Goal: Task Accomplishment & Management: Manage account settings

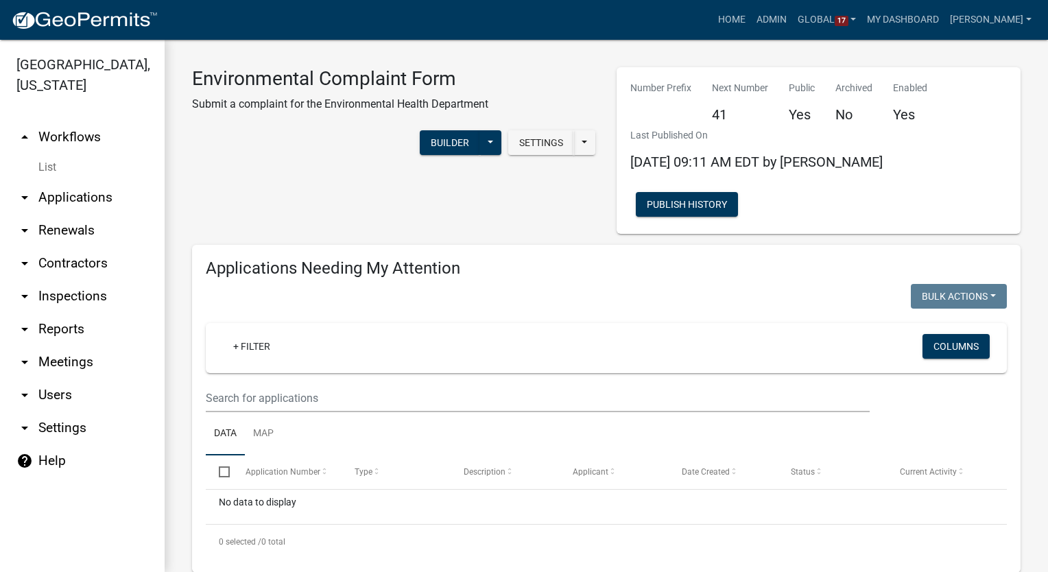
scroll to position [1574, 0]
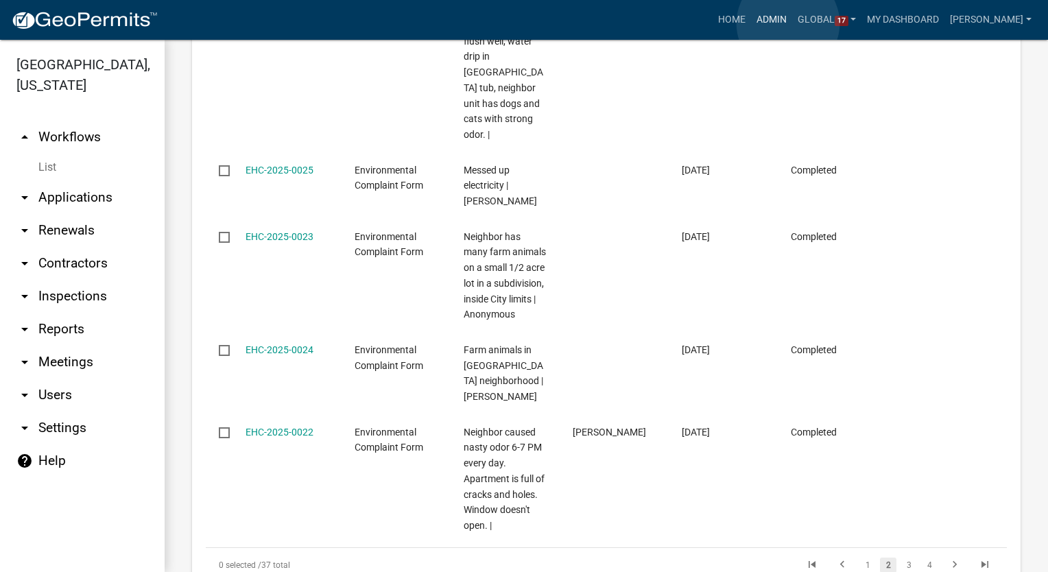
click at [788, 23] on link "Admin" at bounding box center [771, 20] width 41 height 26
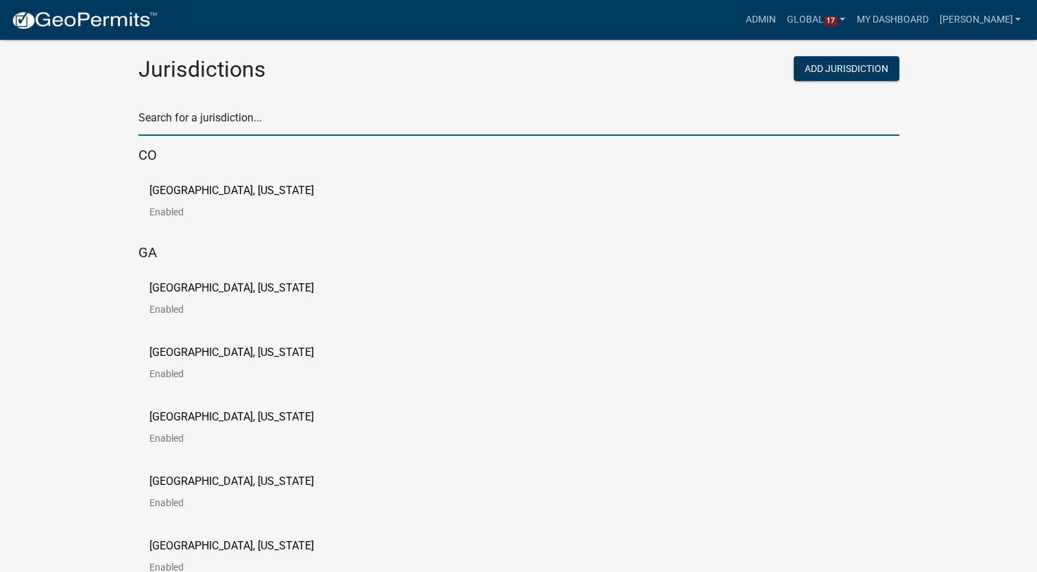
click at [170, 119] on input "text" at bounding box center [519, 122] width 761 height 28
type input "buchanan"
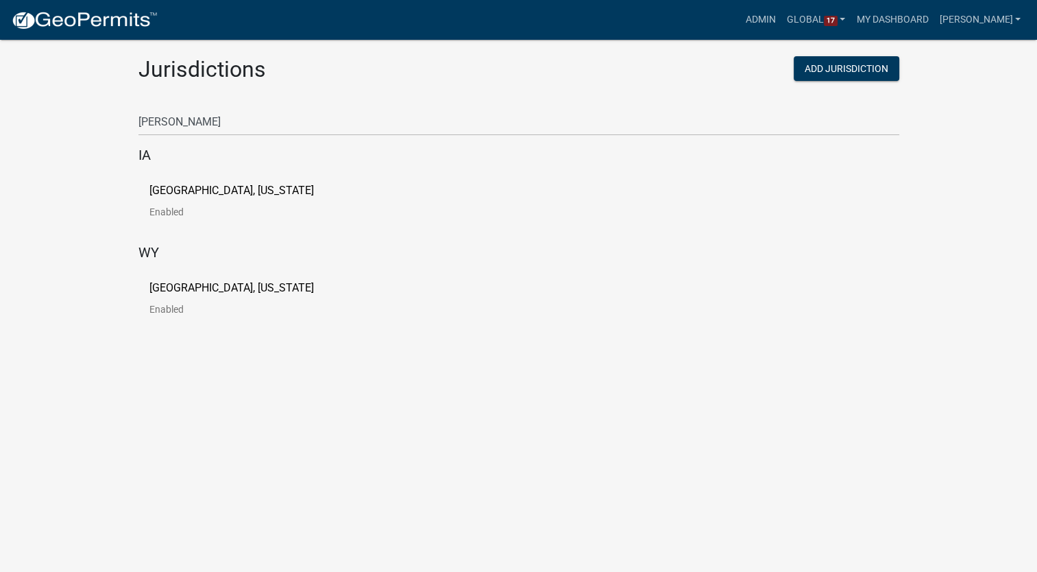
click at [186, 185] on p "[GEOGRAPHIC_DATA], [US_STATE]" at bounding box center [231, 190] width 165 height 11
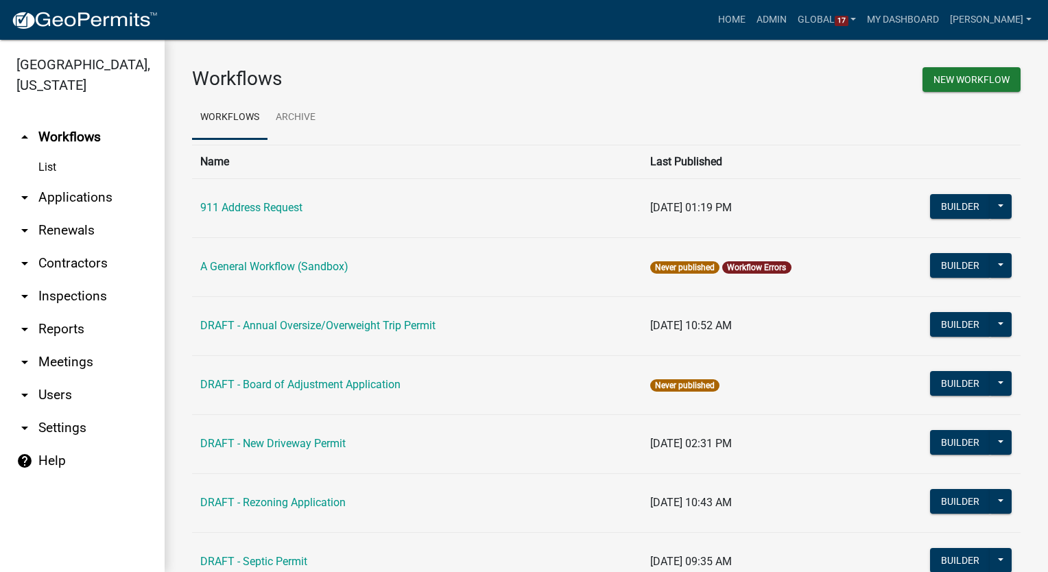
click at [93, 265] on link "arrow_drop_down Contractors" at bounding box center [82, 263] width 165 height 33
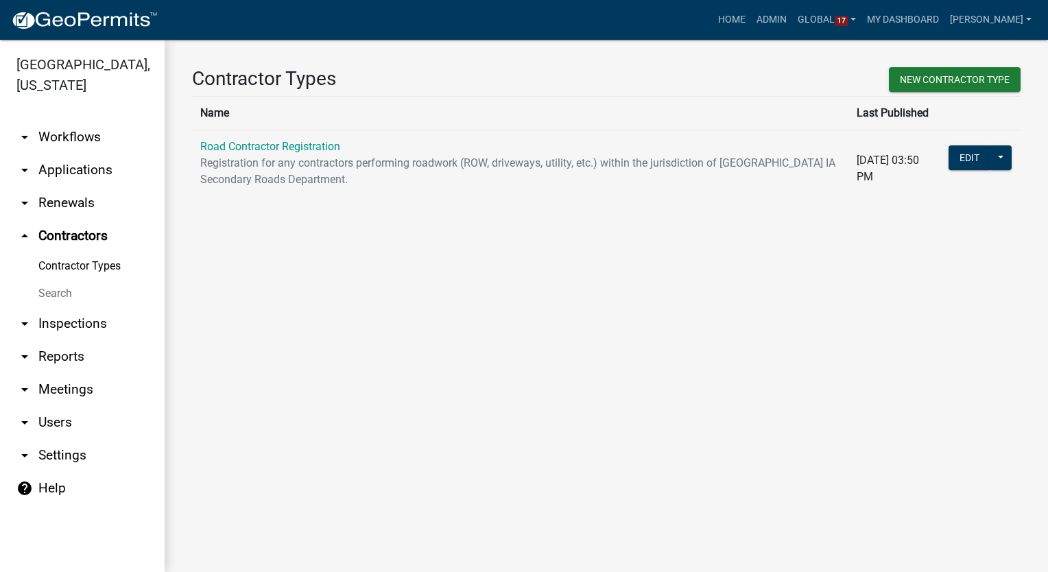
click at [59, 139] on link "arrow_drop_down Workflows" at bounding box center [82, 137] width 165 height 33
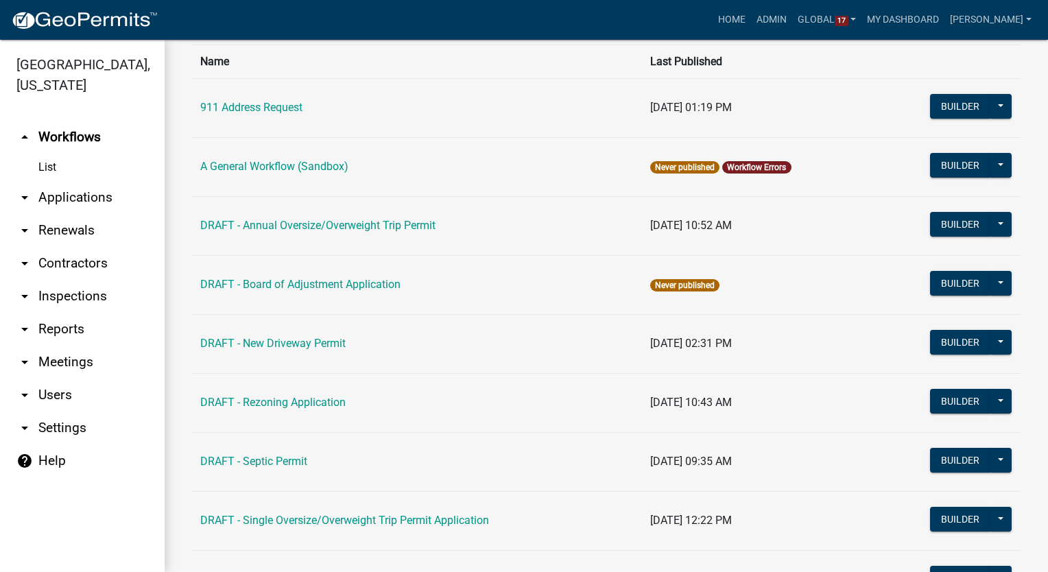
scroll to position [76, 0]
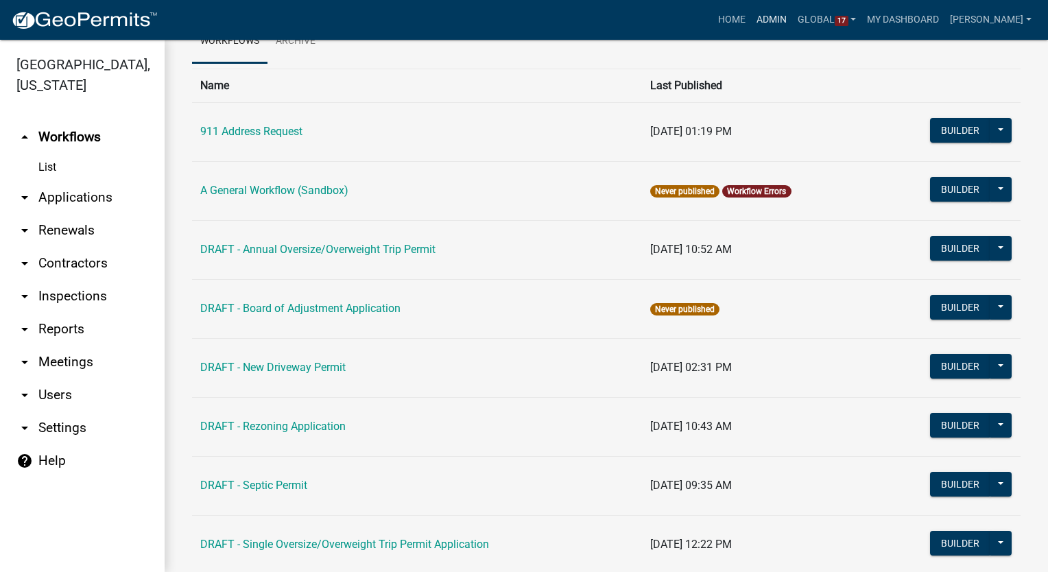
click at [783, 24] on link "Admin" at bounding box center [771, 20] width 41 height 26
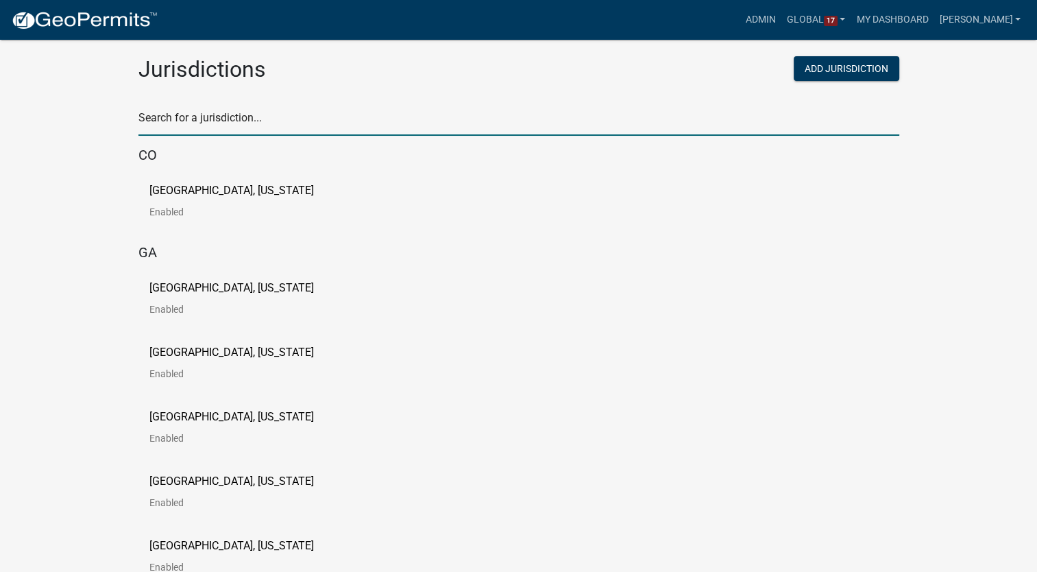
click at [228, 119] on input "text" at bounding box center [519, 122] width 761 height 28
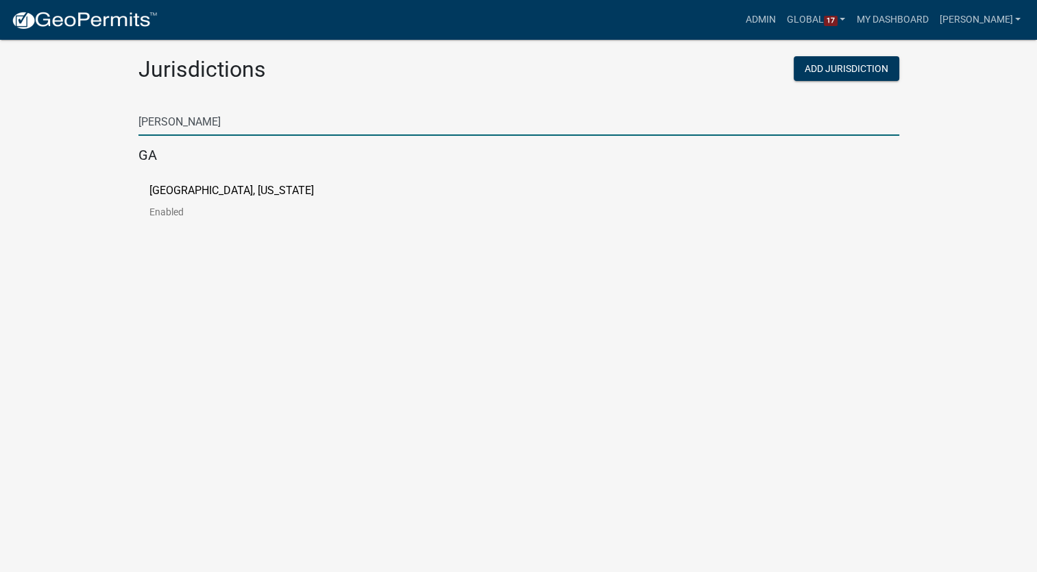
type input "[PERSON_NAME]"
click at [231, 193] on p "[GEOGRAPHIC_DATA], [US_STATE]" at bounding box center [231, 190] width 165 height 11
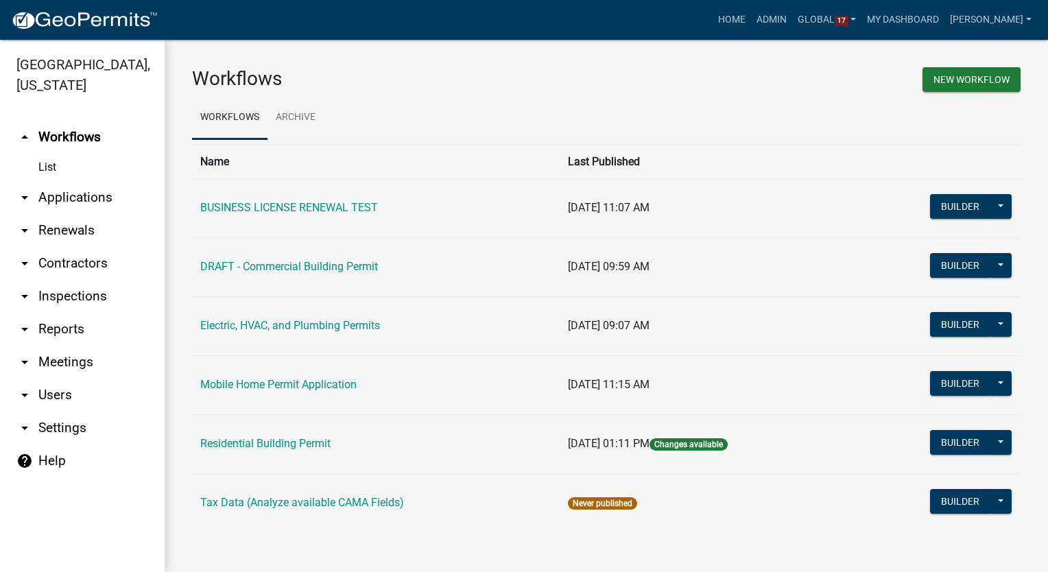
click at [58, 262] on link "arrow_drop_down Contractors" at bounding box center [82, 263] width 165 height 33
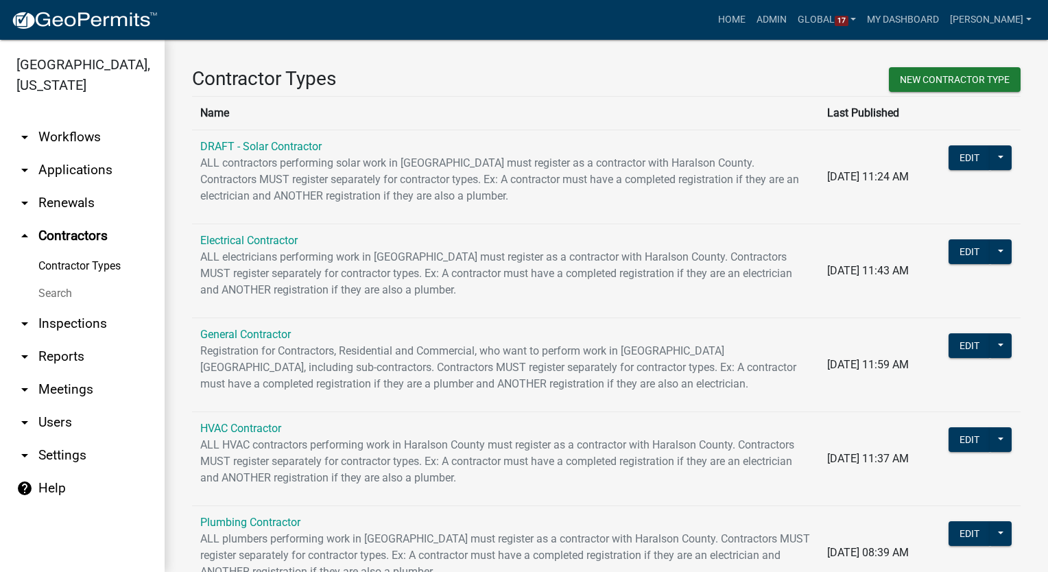
click at [79, 128] on link "arrow_drop_down Workflows" at bounding box center [82, 137] width 165 height 33
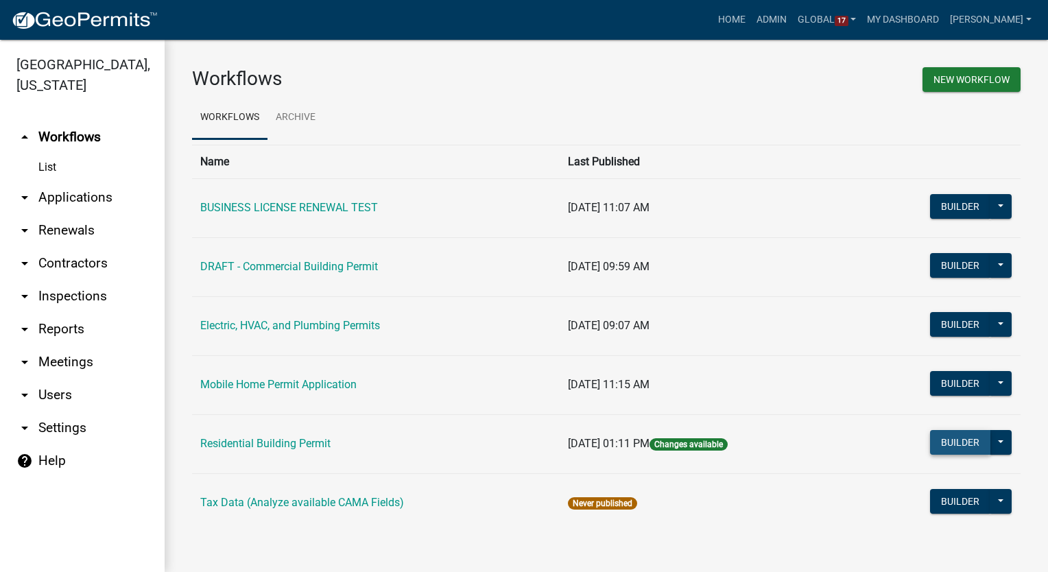
click at [968, 440] on button "Builder" at bounding box center [960, 442] width 60 height 25
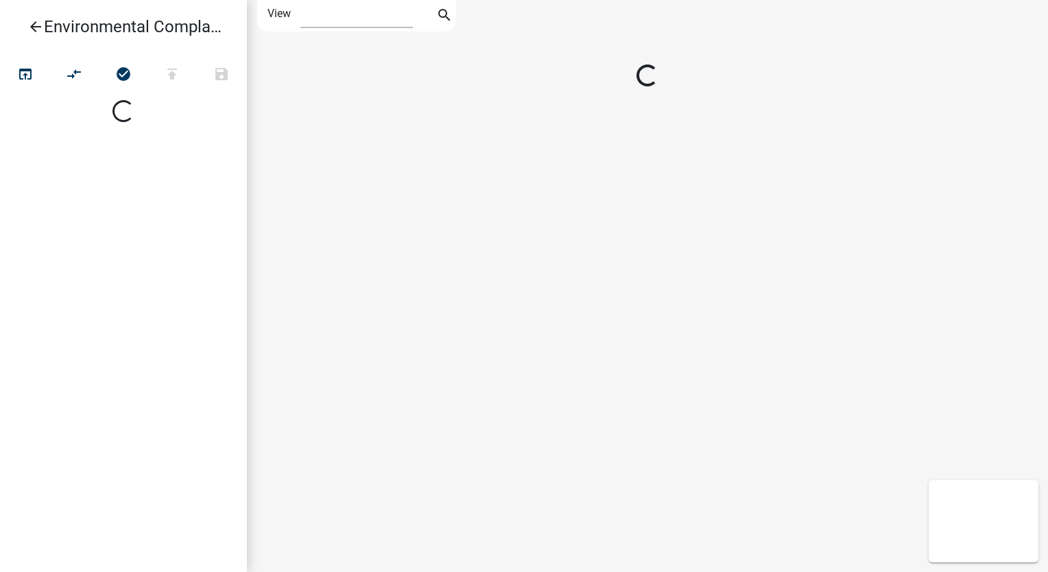
select select "1"
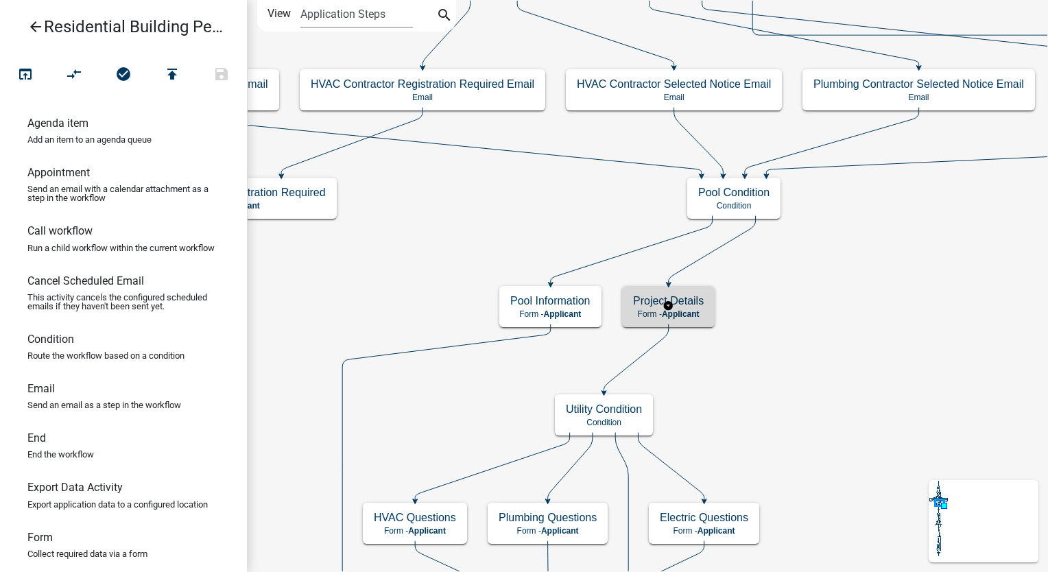
click at [687, 313] on span "Applicant" at bounding box center [681, 314] width 38 height 10
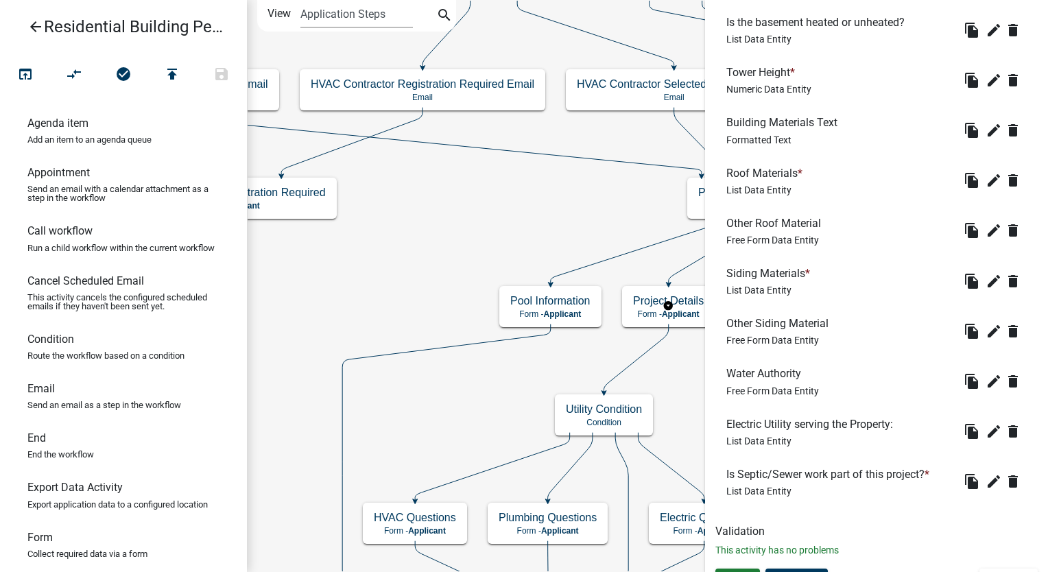
scroll to position [1101, 0]
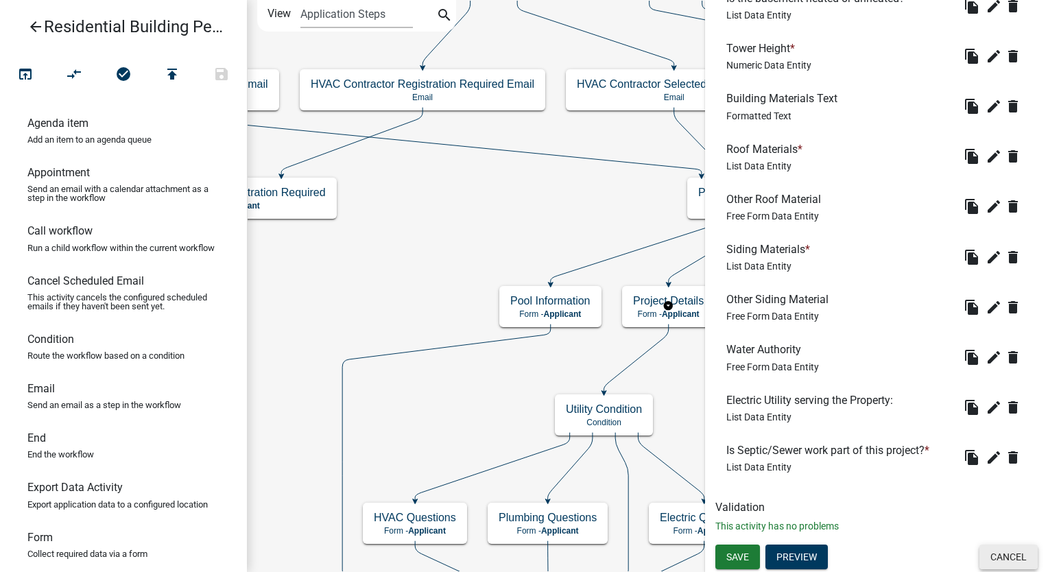
click at [1005, 553] on button "Cancel" at bounding box center [1008, 556] width 58 height 25
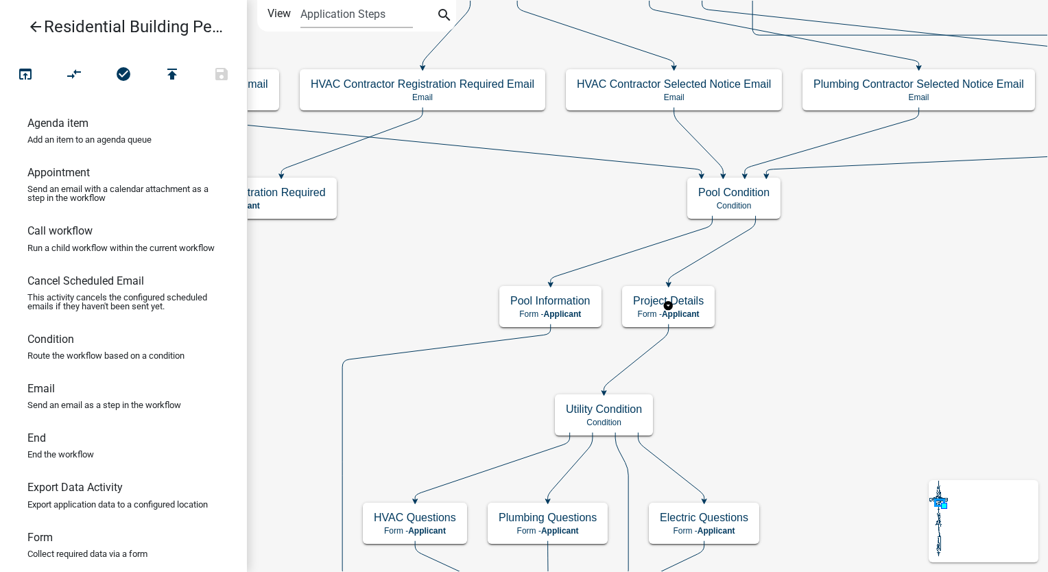
scroll to position [0, 0]
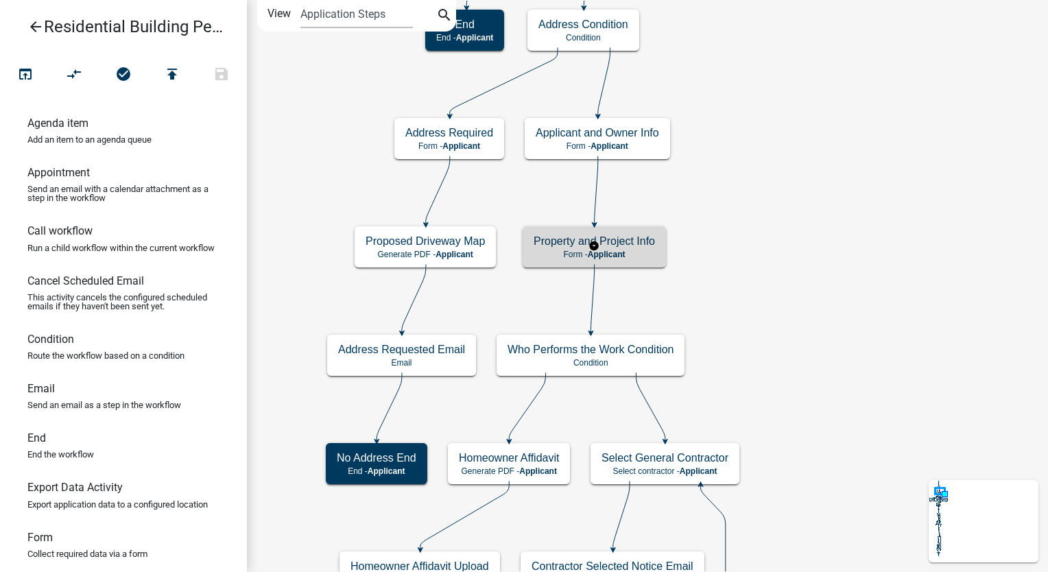
click at [661, 244] on div "Property and Project Info Form - Applicant" at bounding box center [593, 246] width 143 height 41
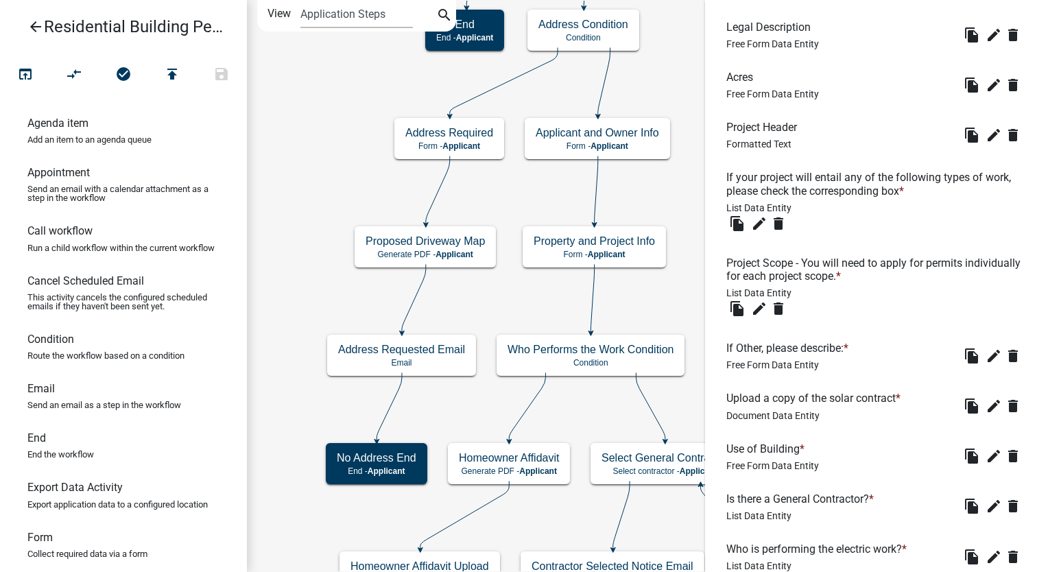
scroll to position [754, 0]
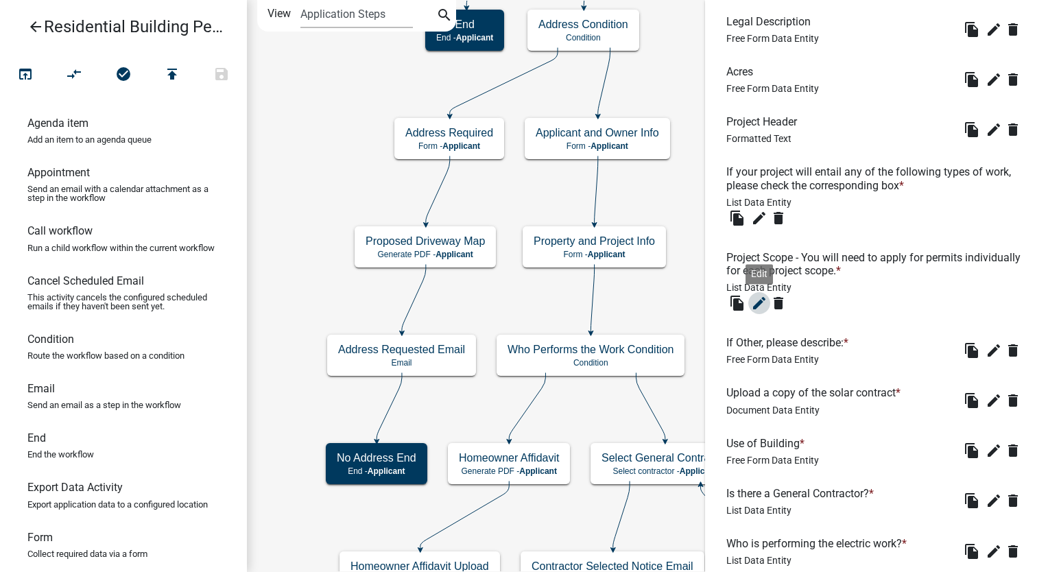
click at [756, 299] on icon "edit" at bounding box center [759, 303] width 16 height 16
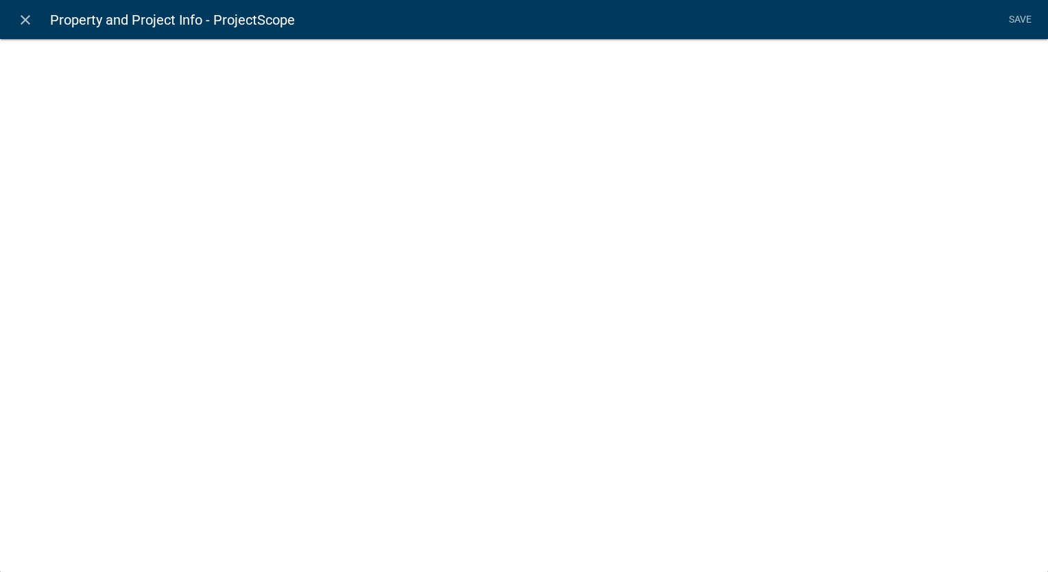
select select "list-data"
select select
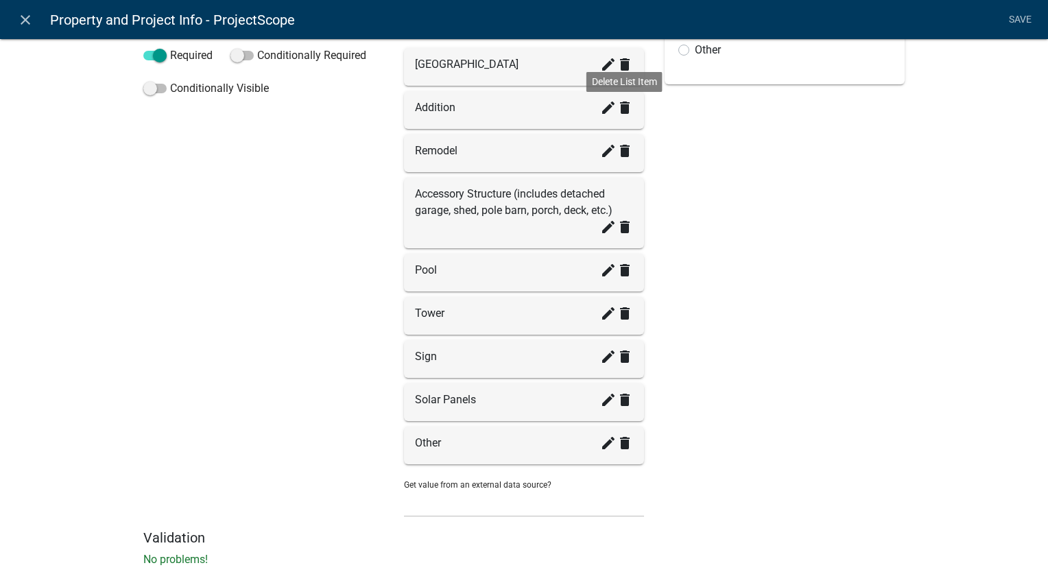
scroll to position [288, 0]
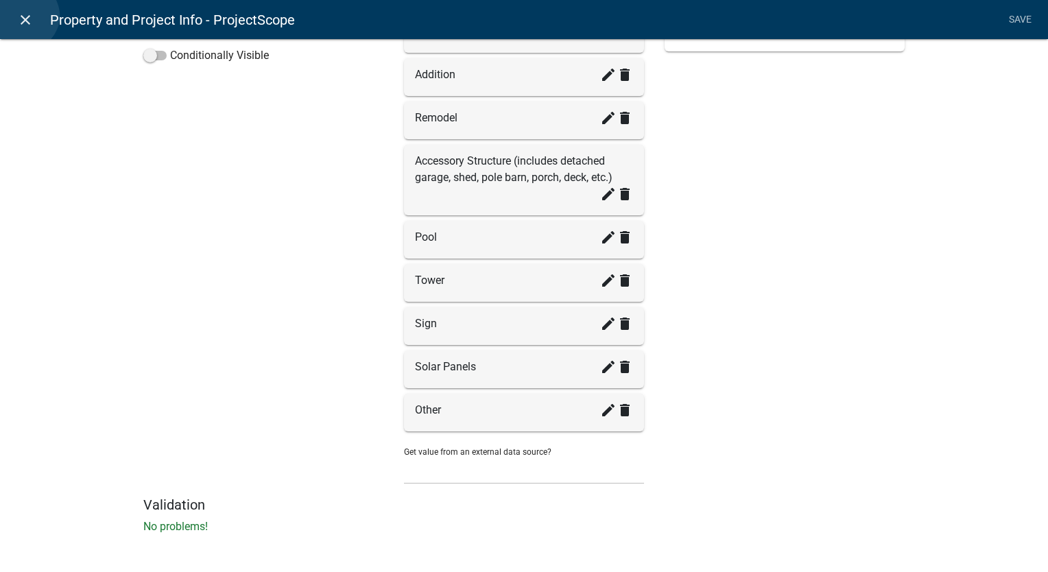
click at [25, 16] on icon "close" at bounding box center [25, 20] width 16 height 16
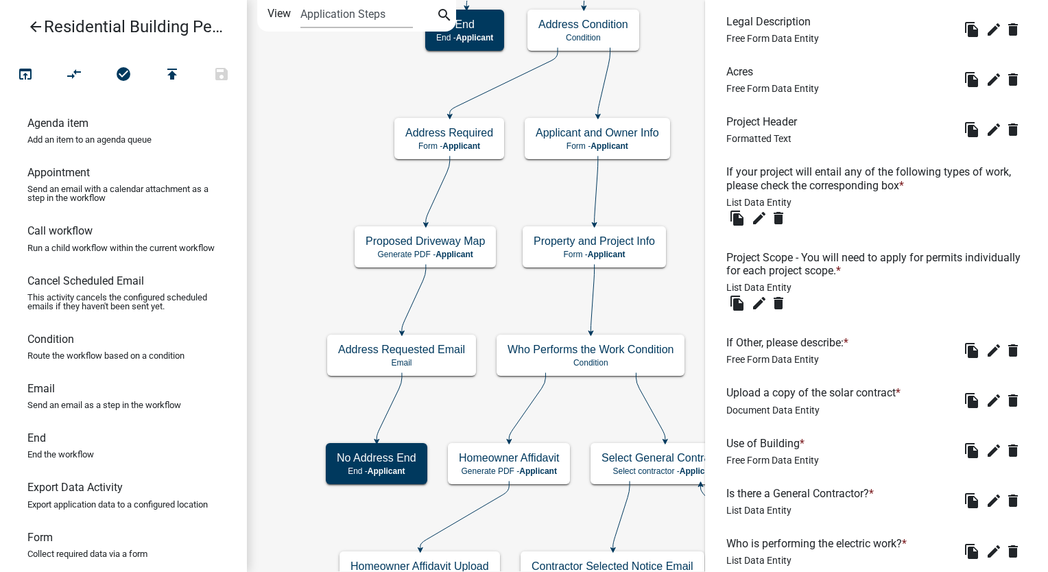
scroll to position [948, 0]
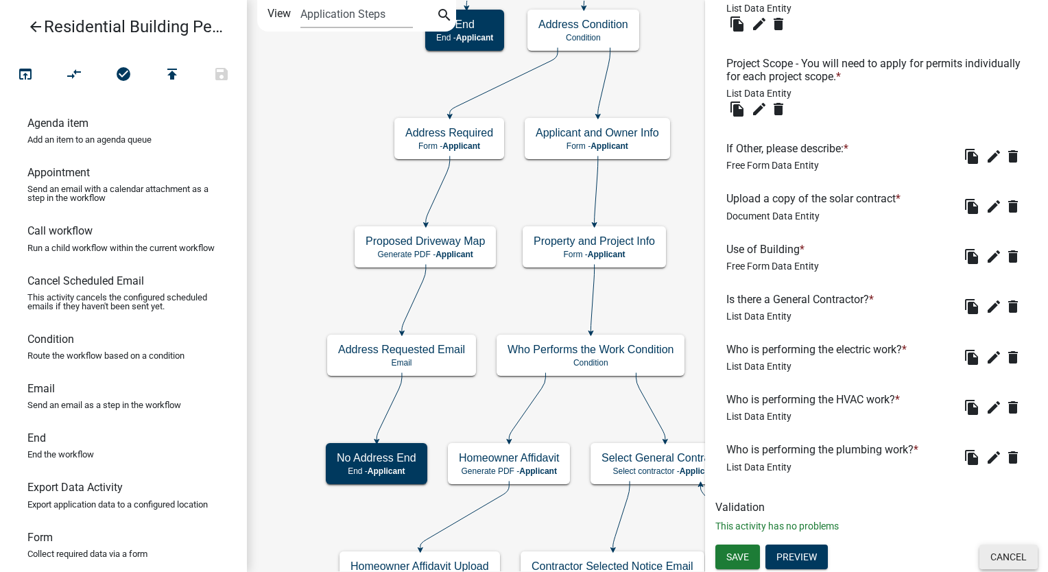
click at [988, 560] on button "Cancel" at bounding box center [1008, 556] width 58 height 25
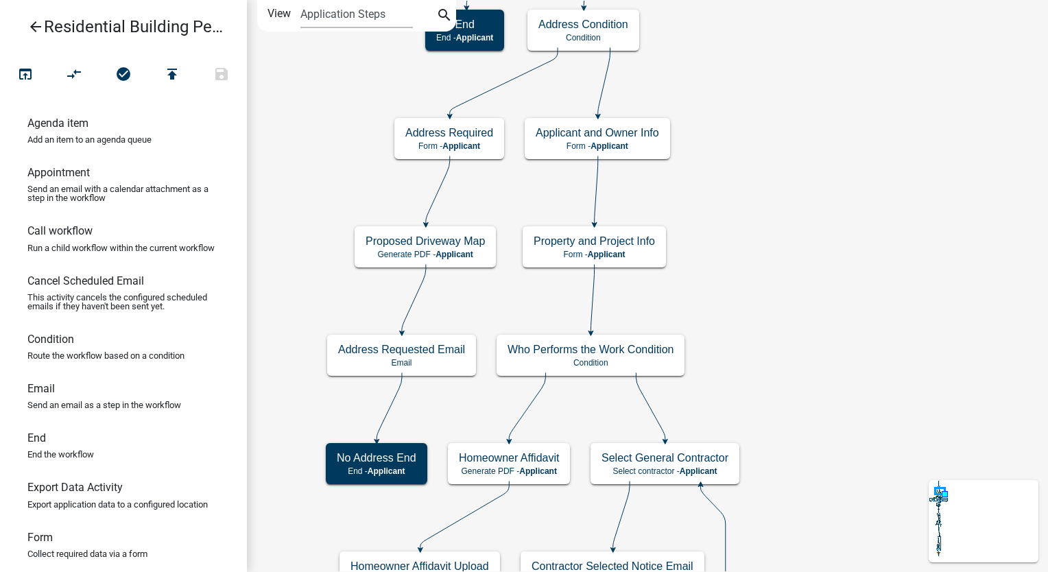
scroll to position [0, 0]
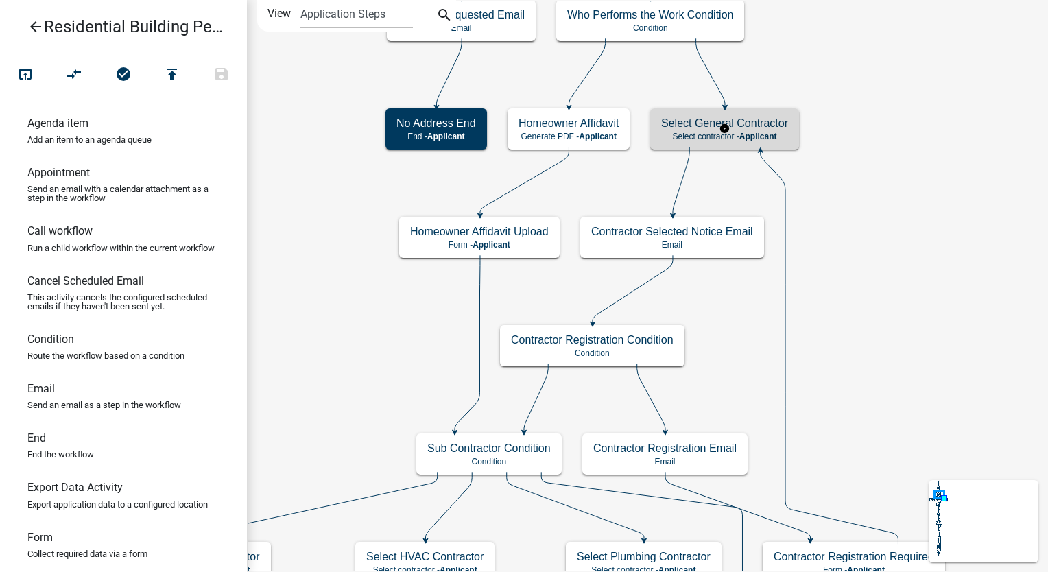
click at [747, 134] on span "Applicant" at bounding box center [758, 137] width 38 height 10
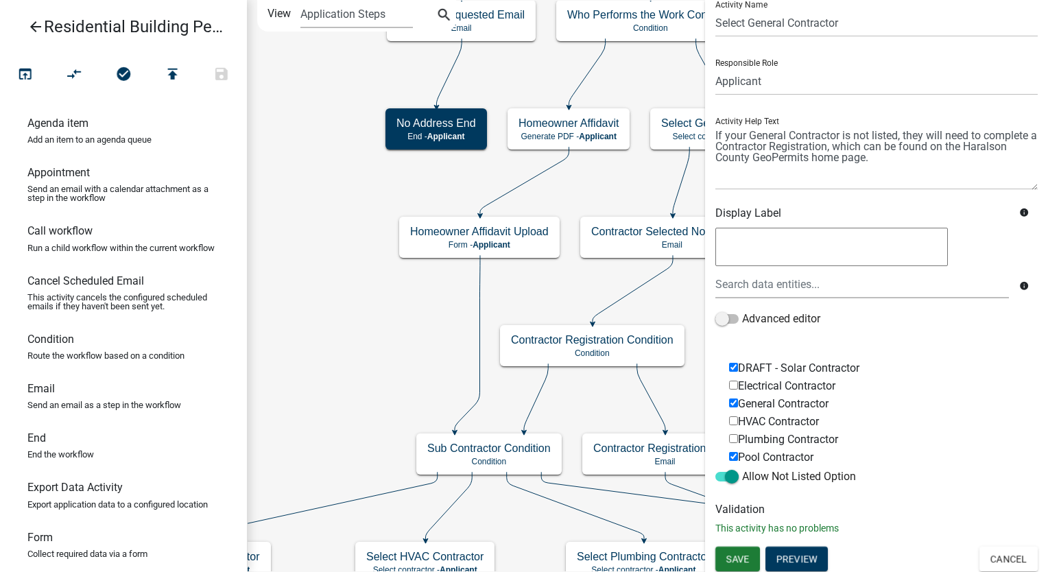
scroll to position [49, 0]
click at [1013, 551] on button "Cancel" at bounding box center [1008, 558] width 58 height 25
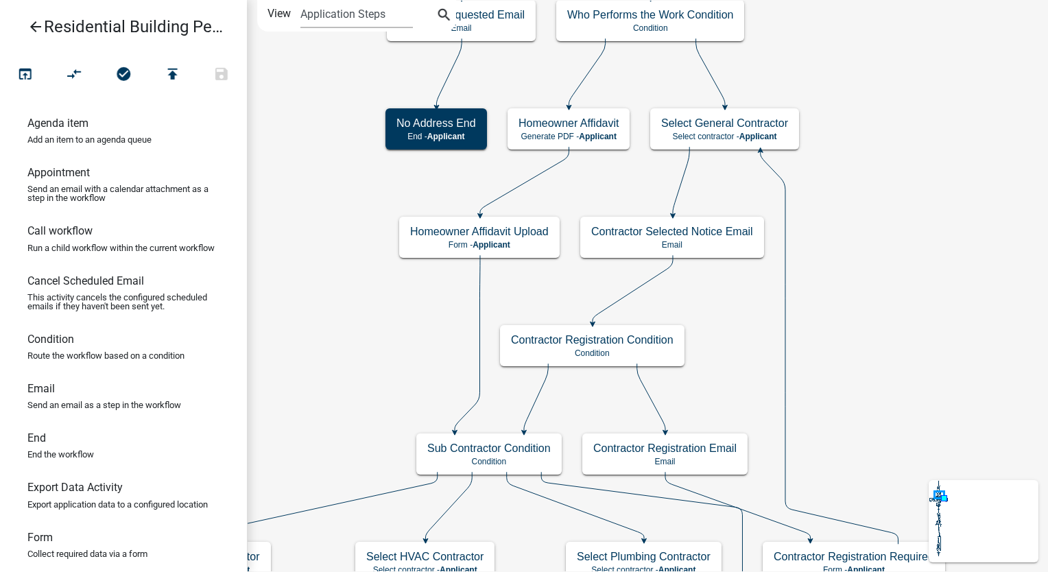
click at [30, 25] on icon "arrow_back" at bounding box center [35, 28] width 16 height 19
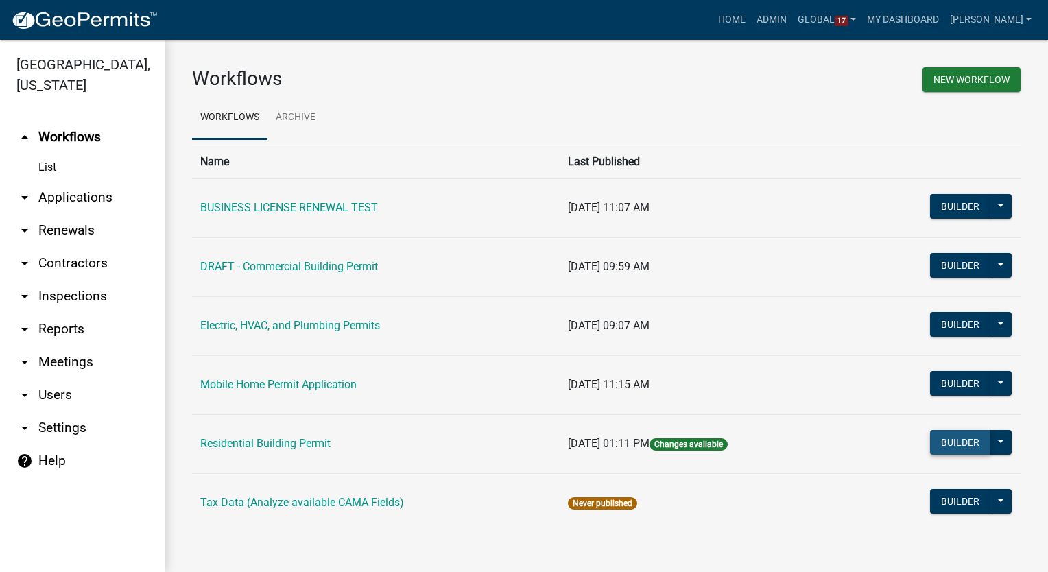
click at [952, 446] on button "Builder" at bounding box center [960, 442] width 60 height 25
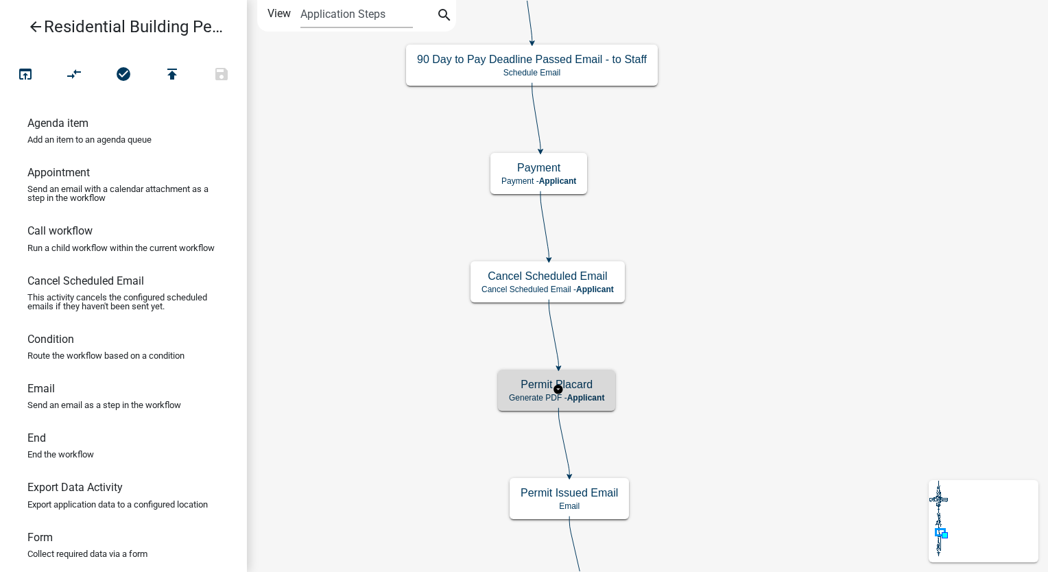
click at [588, 394] on span "Applicant" at bounding box center [586, 398] width 38 height 10
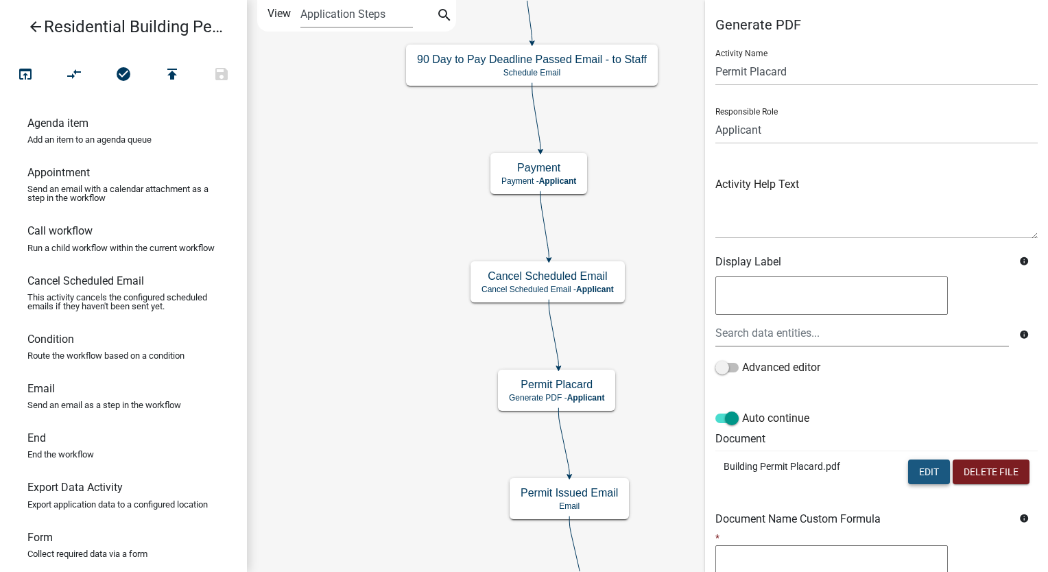
click at [914, 464] on button "Edit" at bounding box center [929, 471] width 42 height 25
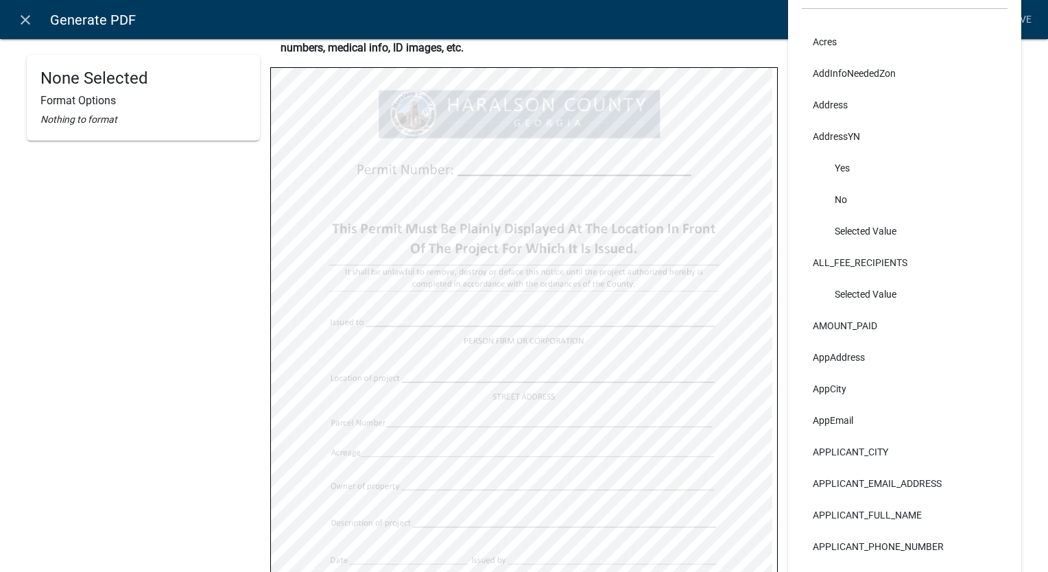
scroll to position [274, 0]
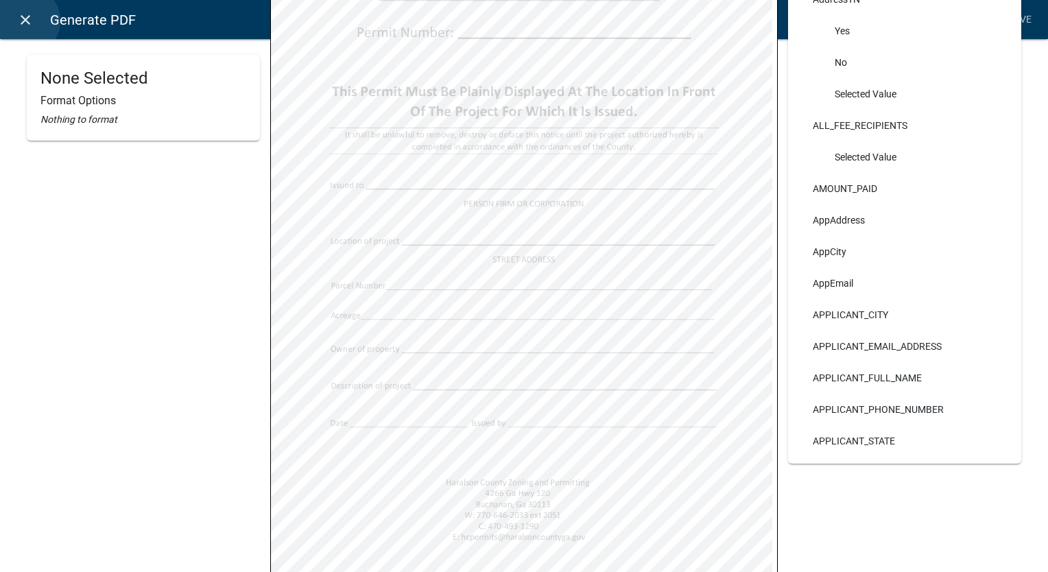
click at [25, 21] on icon "close" at bounding box center [25, 20] width 16 height 16
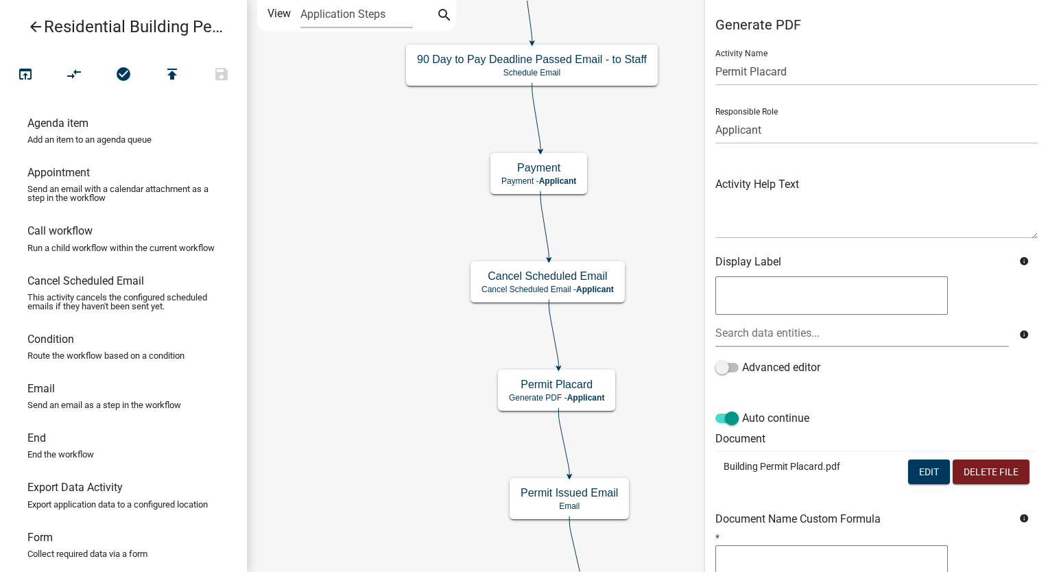
click at [35, 22] on icon "arrow_back" at bounding box center [35, 28] width 16 height 19
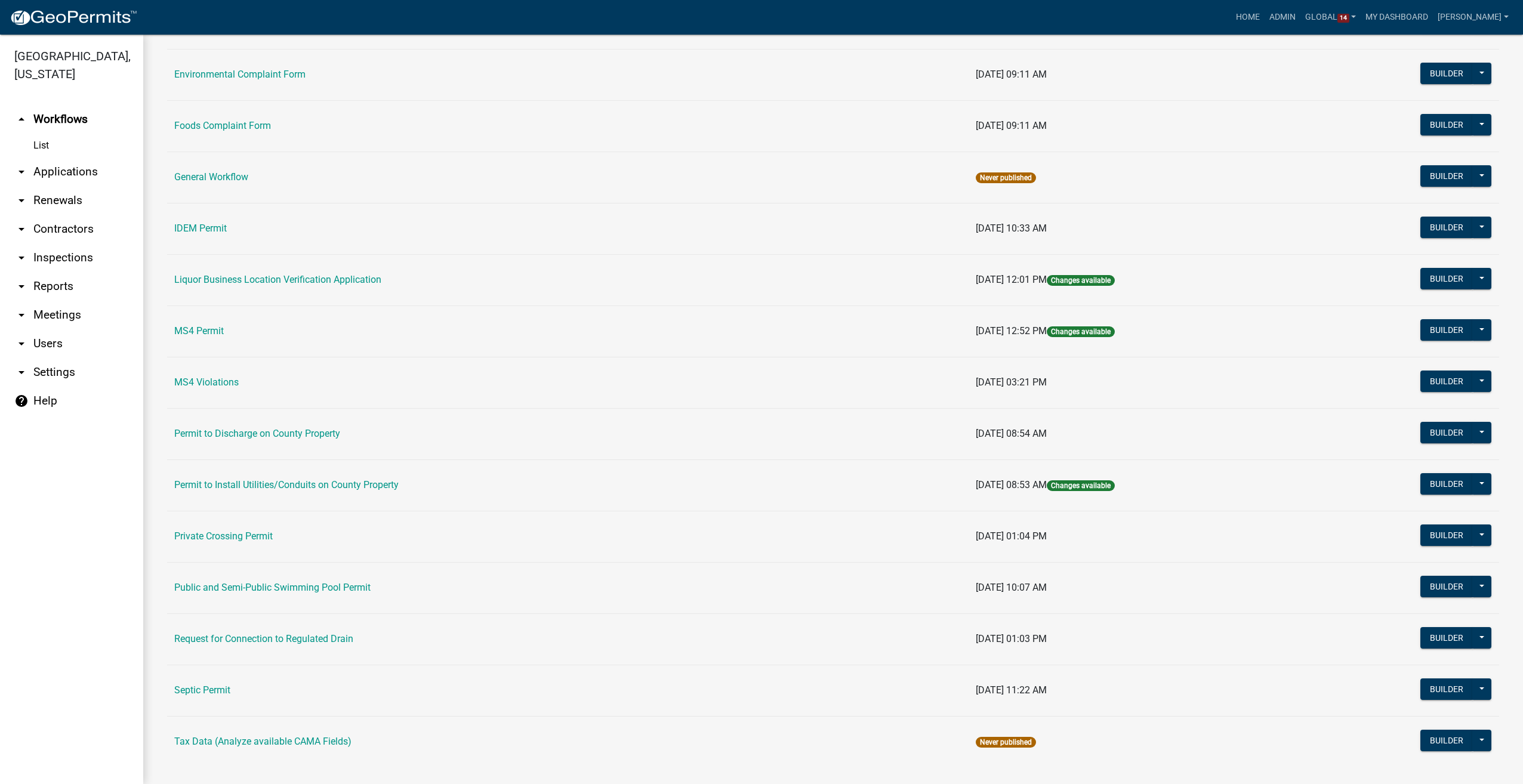
scroll to position [734, 0]
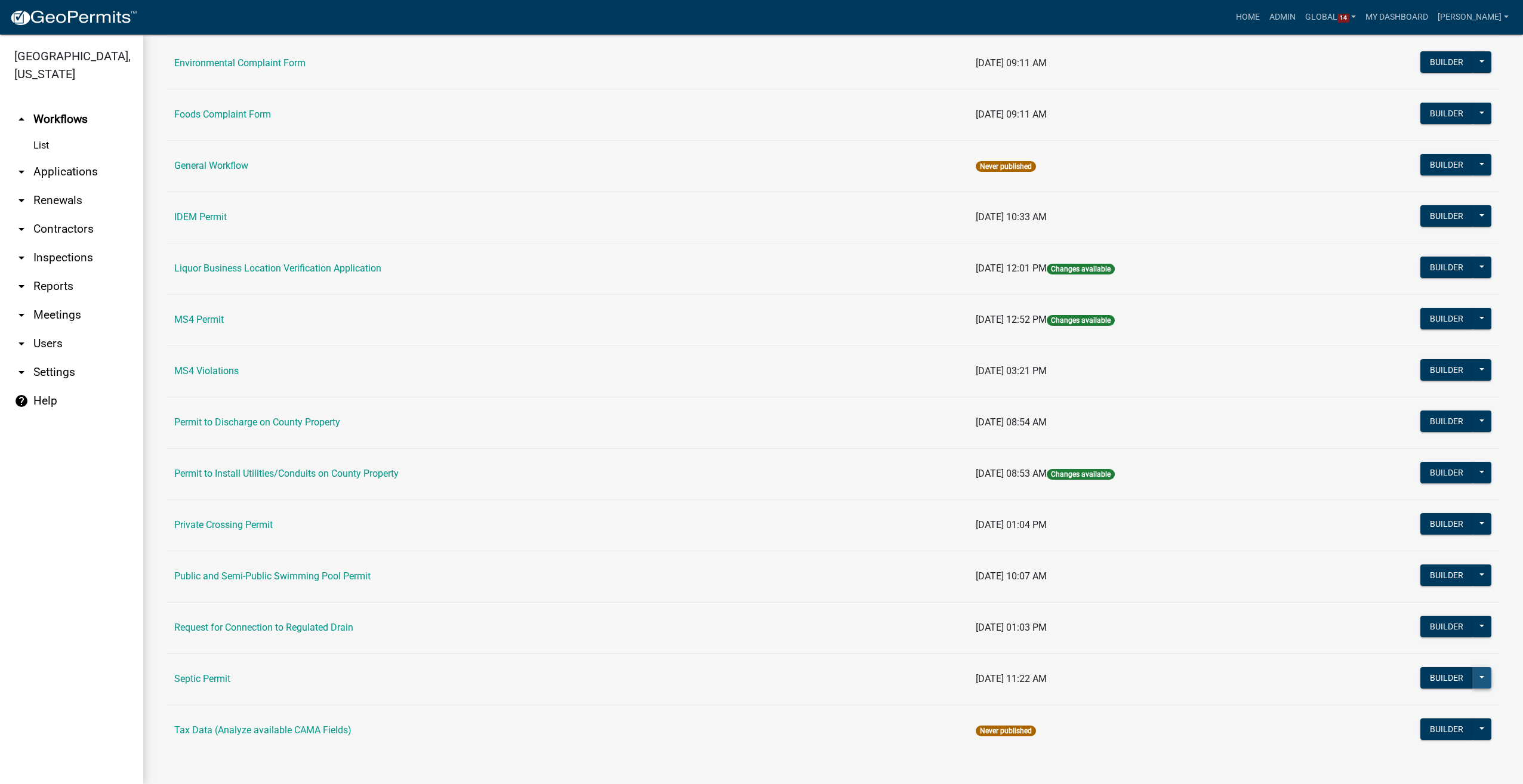
click at [1473, 674] on button at bounding box center [1482, 678] width 19 height 22
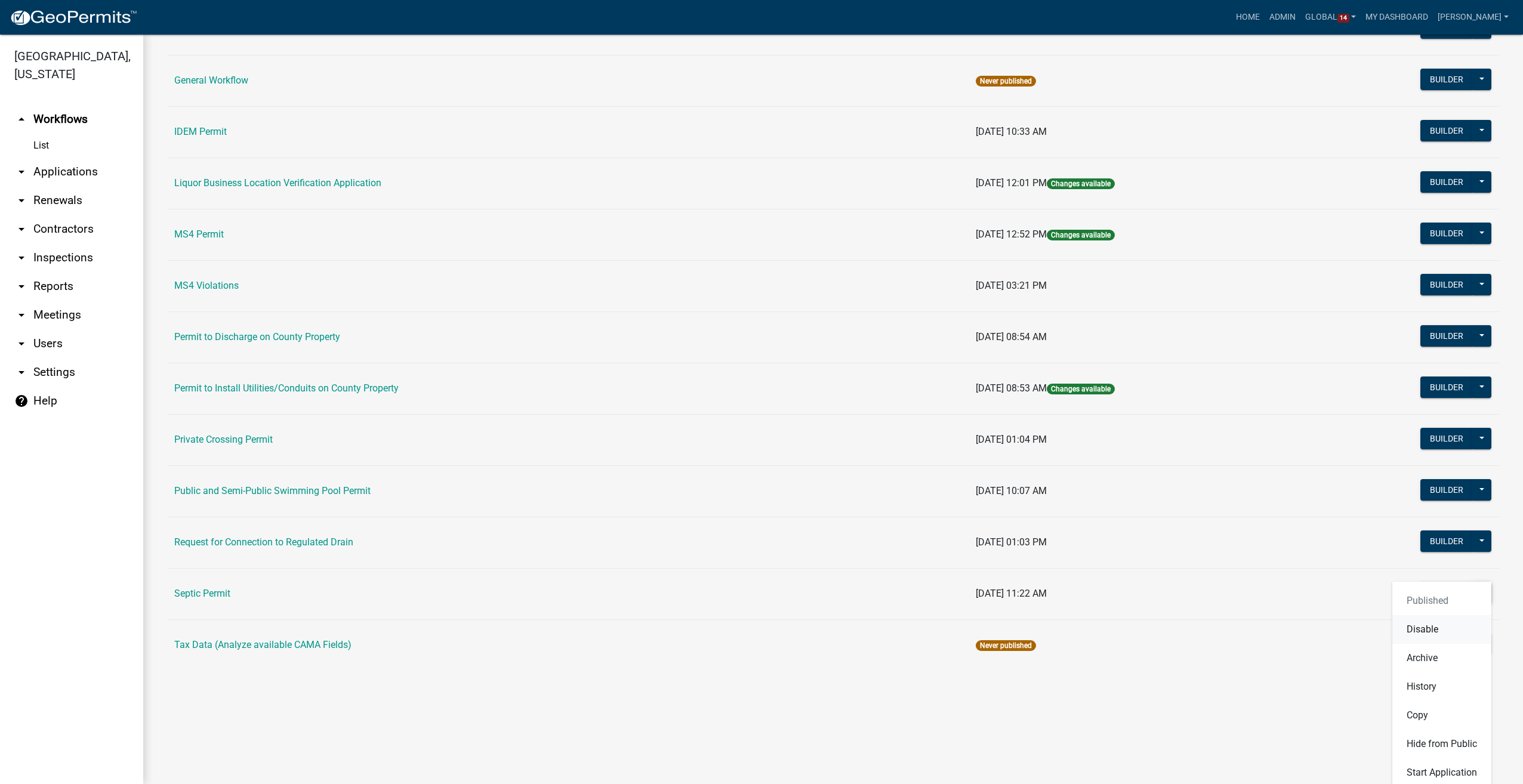
scroll to position [821, 0]
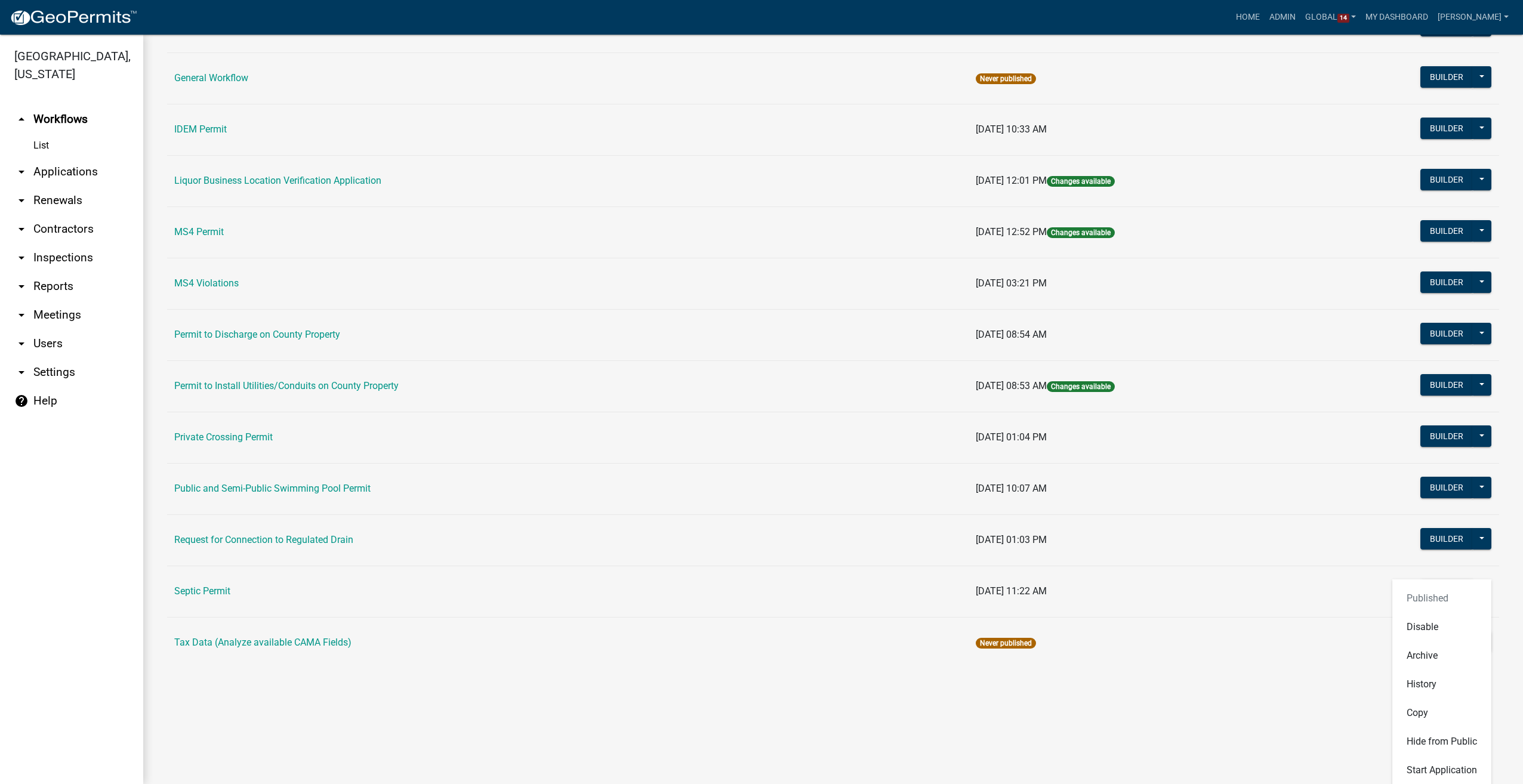
click at [1366, 543] on td "Builder Published Disable Archive History Copy Hide from Public Start Applicati…" at bounding box center [1403, 539] width 191 height 51
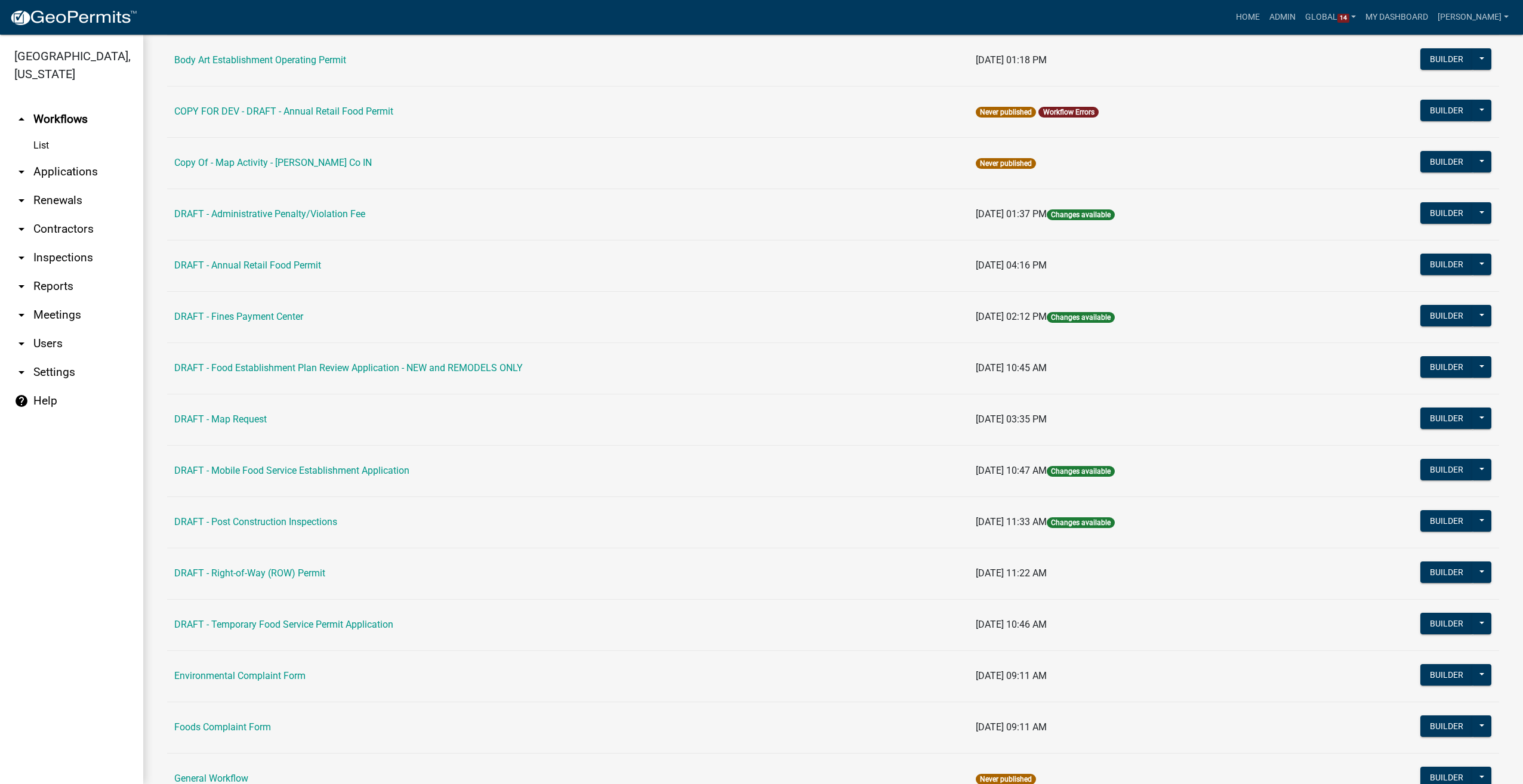
scroll to position [77, 0]
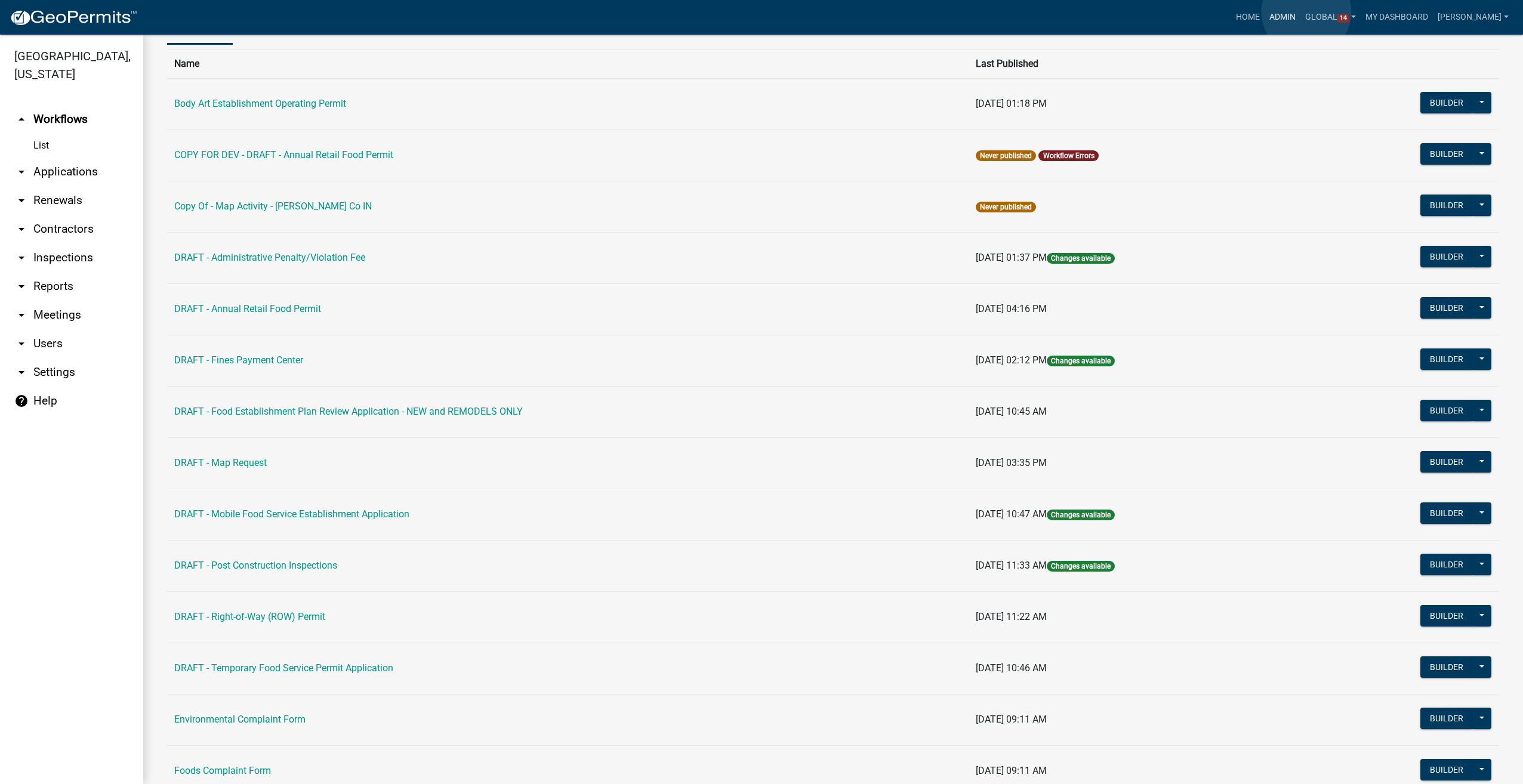
click at [1300, 12] on link "Admin" at bounding box center [1282, 17] width 36 height 23
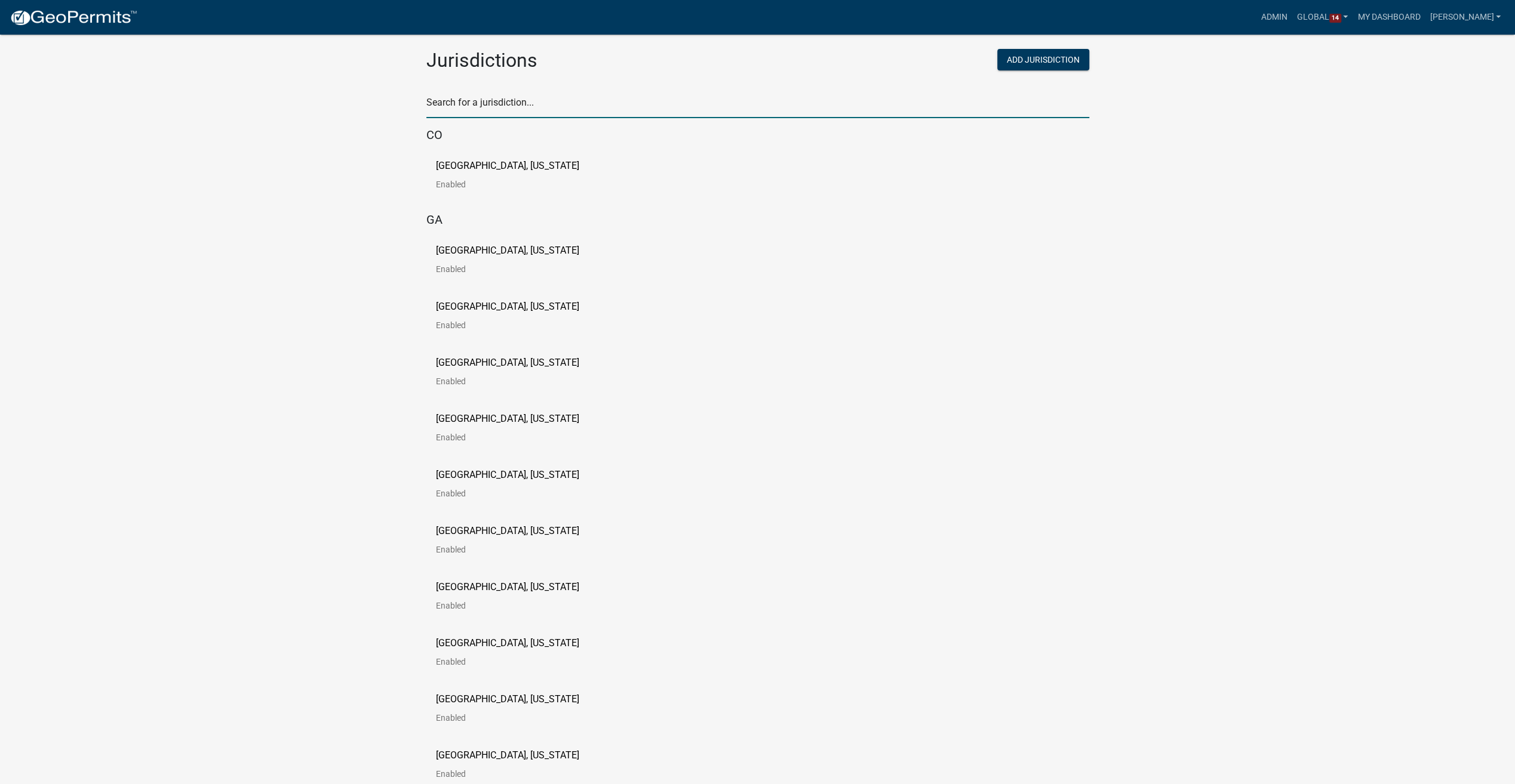
click at [517, 104] on input "text" at bounding box center [758, 106] width 663 height 24
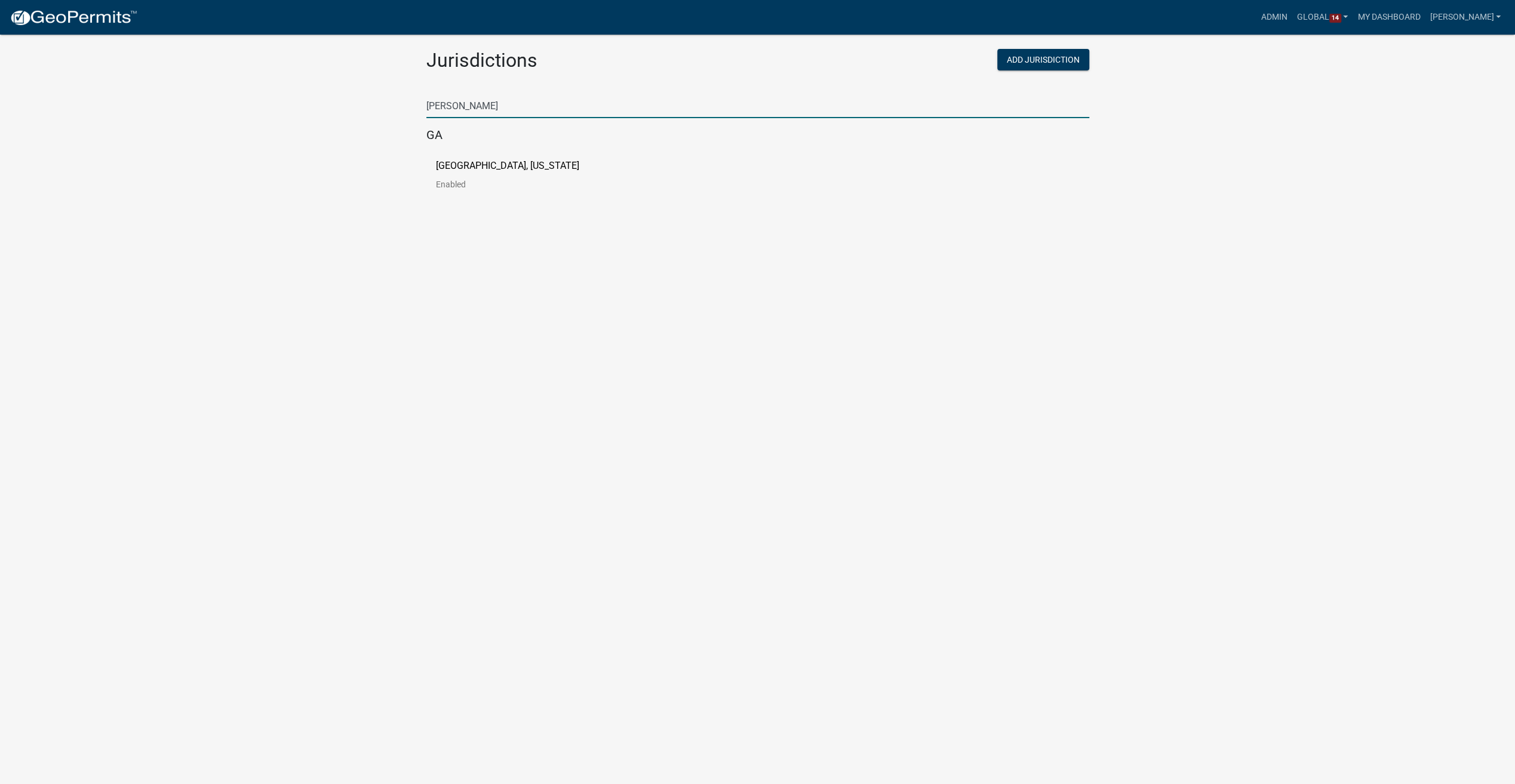
type input "[PERSON_NAME]"
click at [479, 162] on p "[GEOGRAPHIC_DATA], [US_STATE]" at bounding box center [508, 165] width 144 height 10
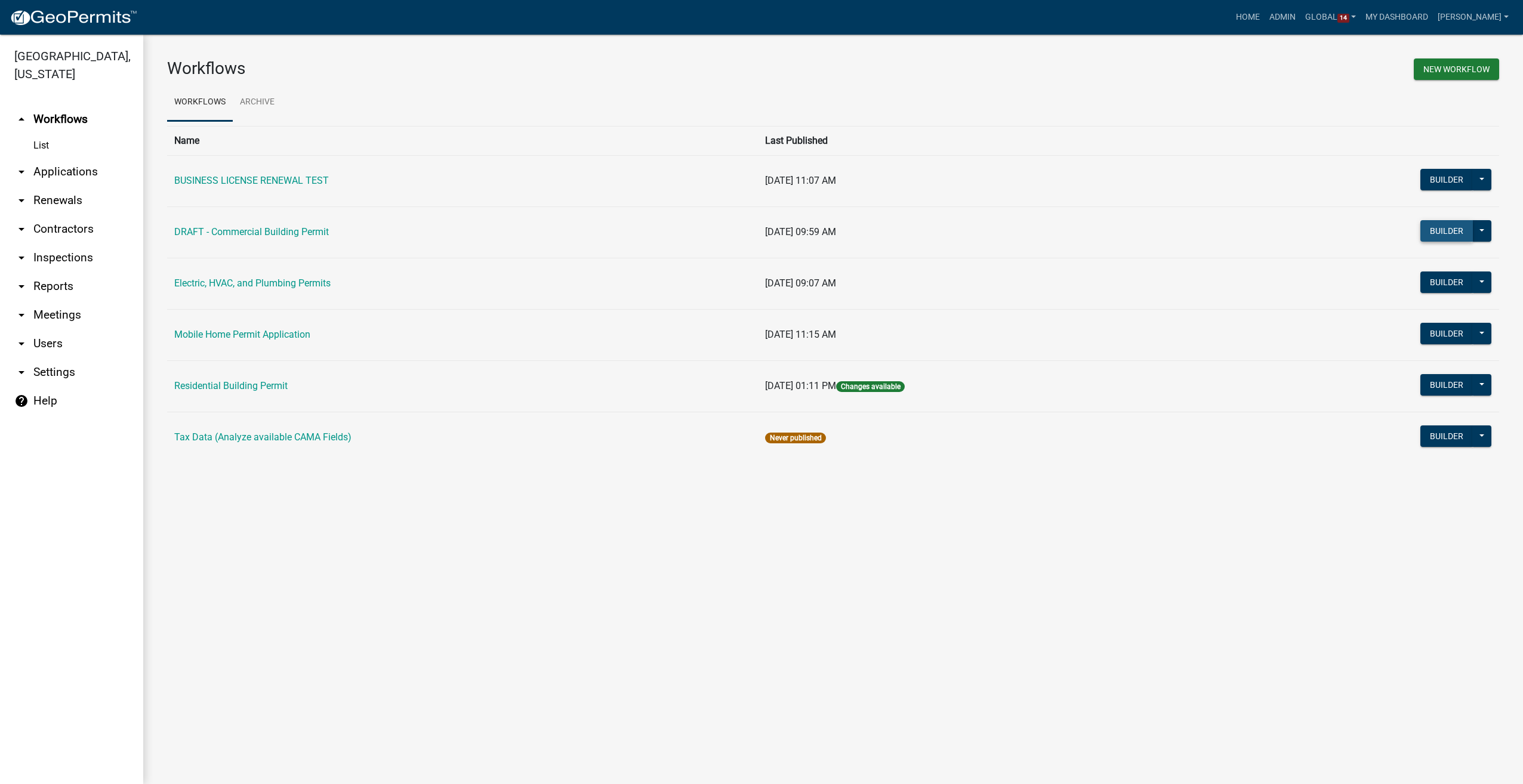
click at [1436, 233] on button "Builder" at bounding box center [1446, 231] width 52 height 22
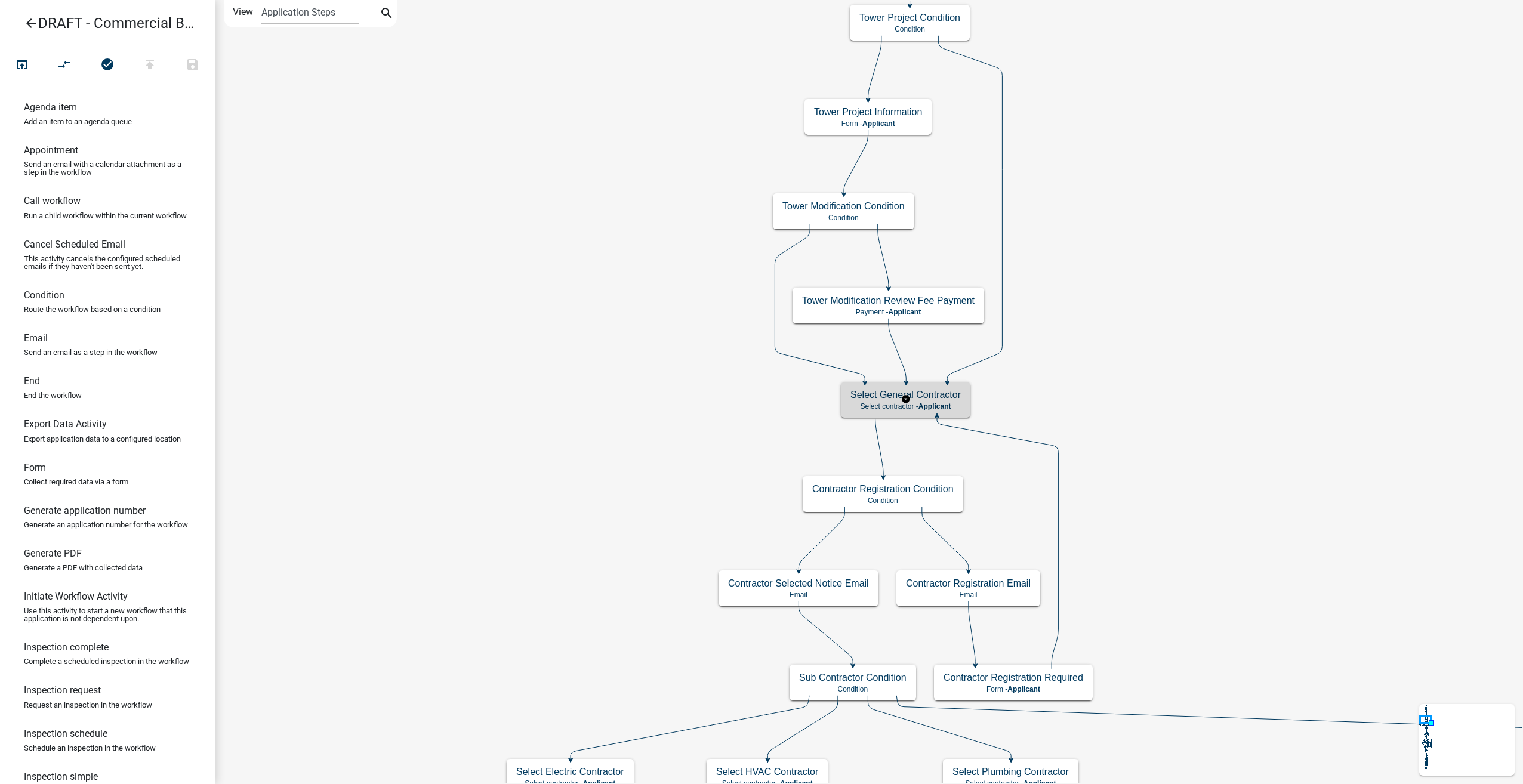
click at [910, 404] on p "Select contractor - Applicant" at bounding box center [905, 406] width 111 height 9
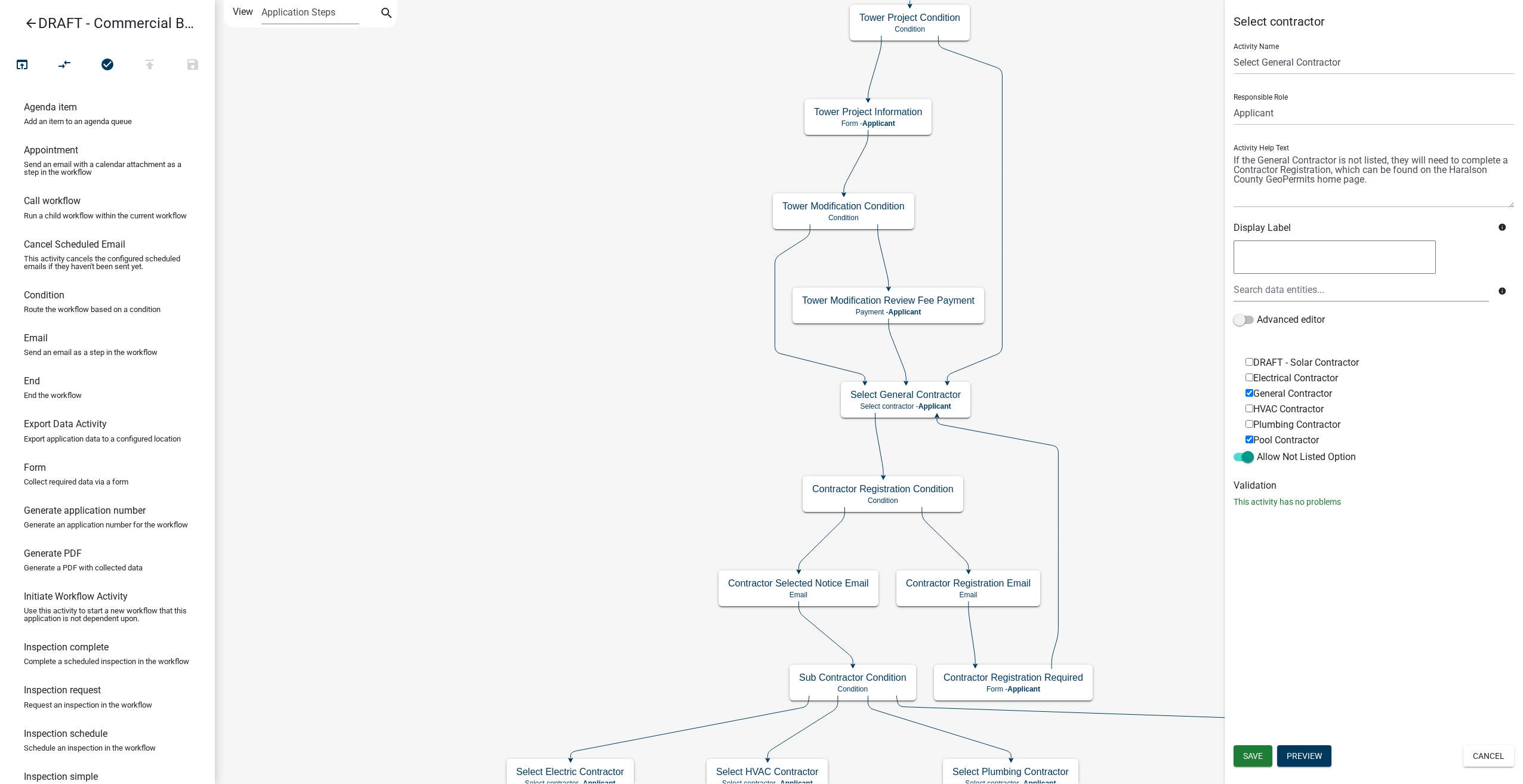
click at [1250, 359] on input "DRAFT - Solar Contractor" at bounding box center [1249, 361] width 8 height 8
checkbox input "true"
click at [1256, 762] on button "Save" at bounding box center [1252, 755] width 39 height 22
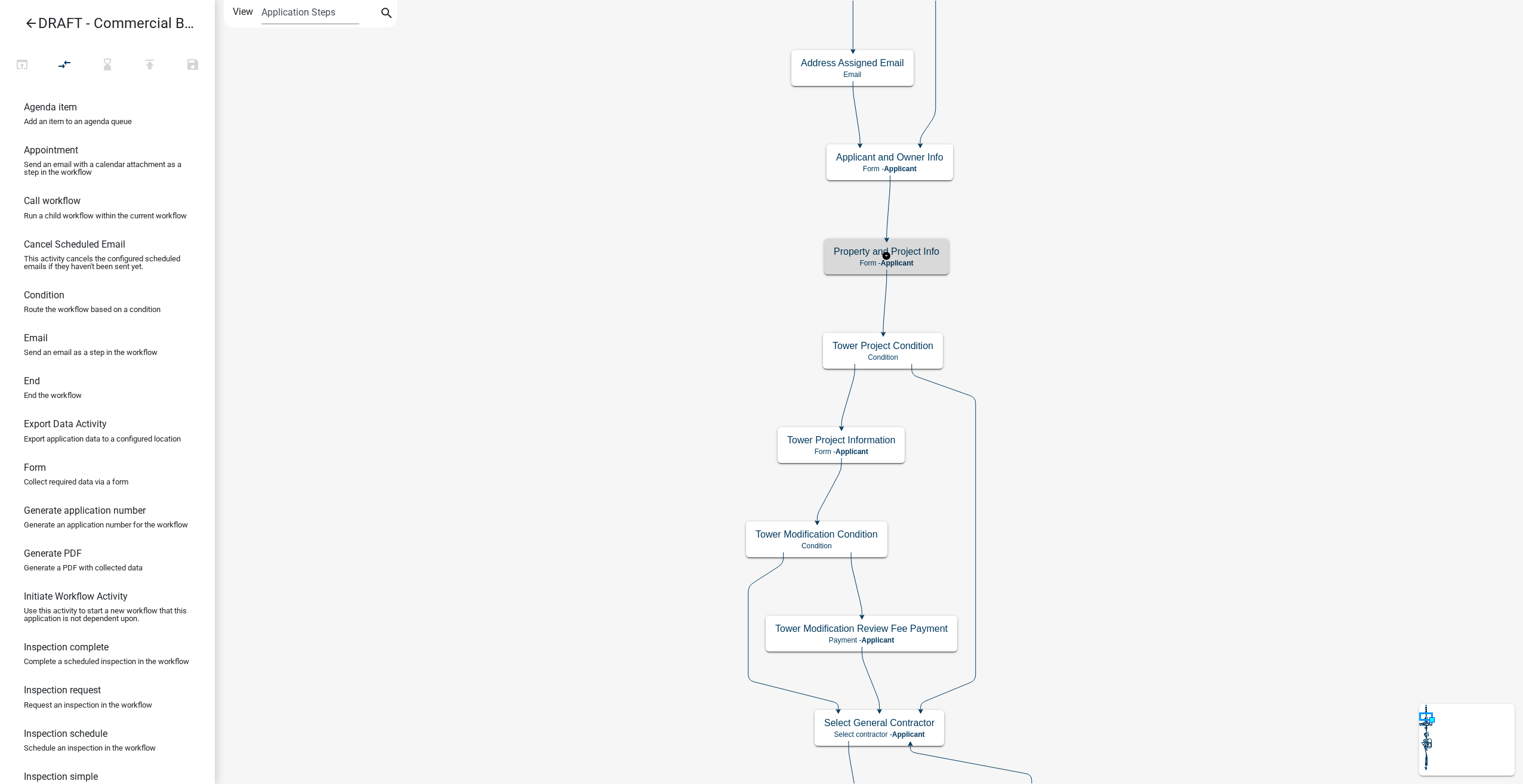
click at [924, 259] on p "Form - Applicant" at bounding box center [886, 264] width 105 height 9
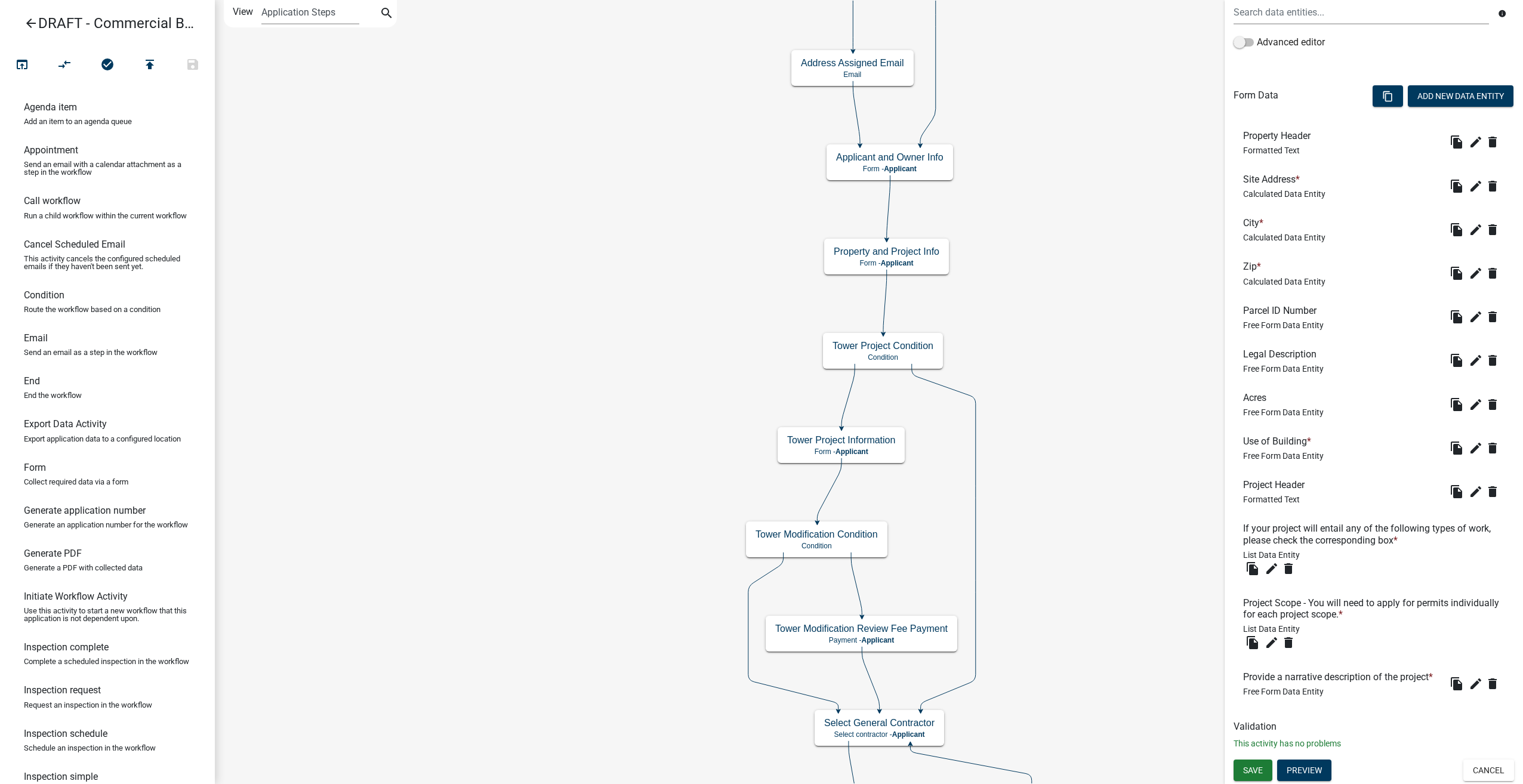
scroll to position [296, 0]
click at [1269, 635] on icon "edit" at bounding box center [1271, 642] width 14 height 14
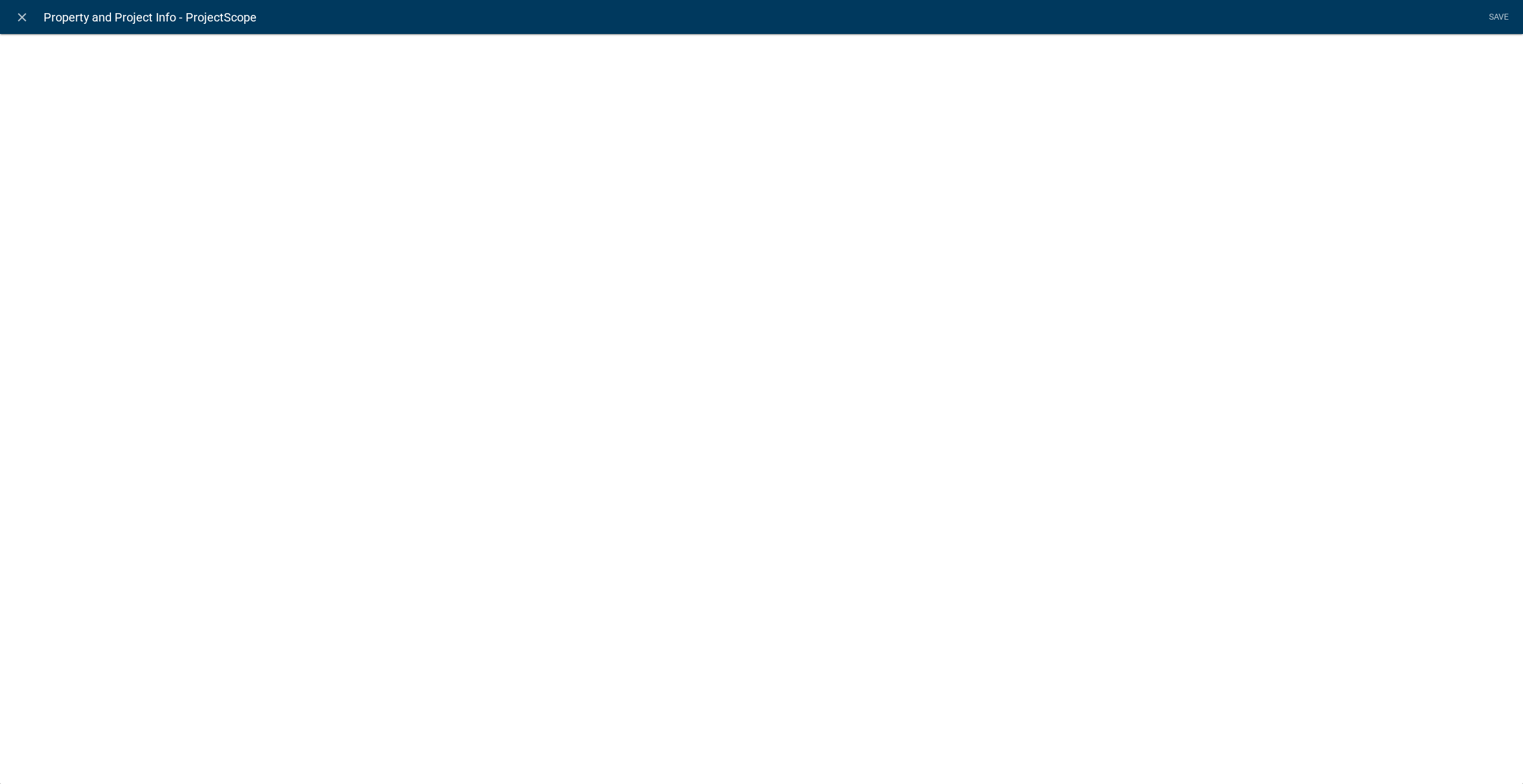
select select "list-data"
select select
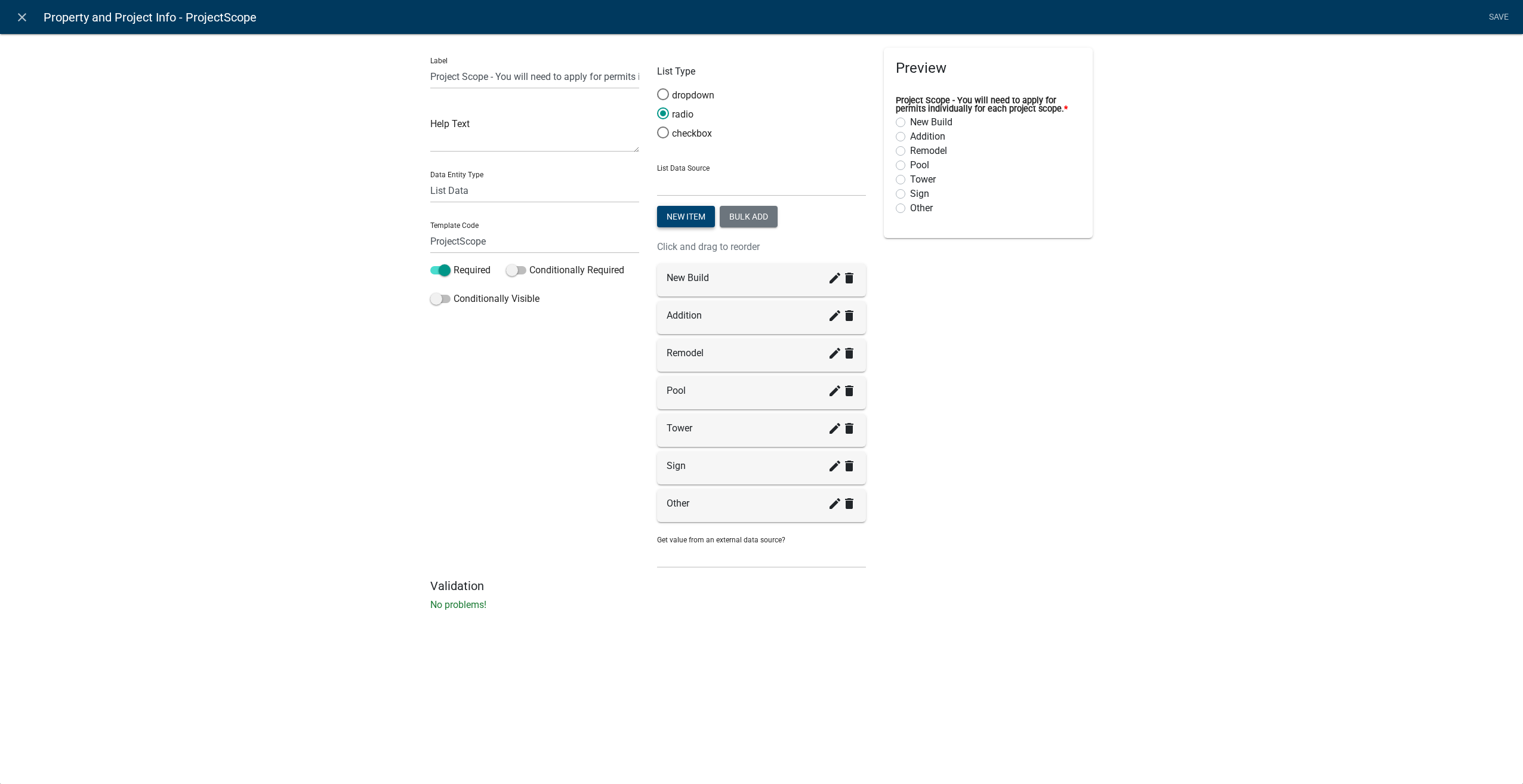
click at [689, 213] on button "New item" at bounding box center [686, 217] width 58 height 22
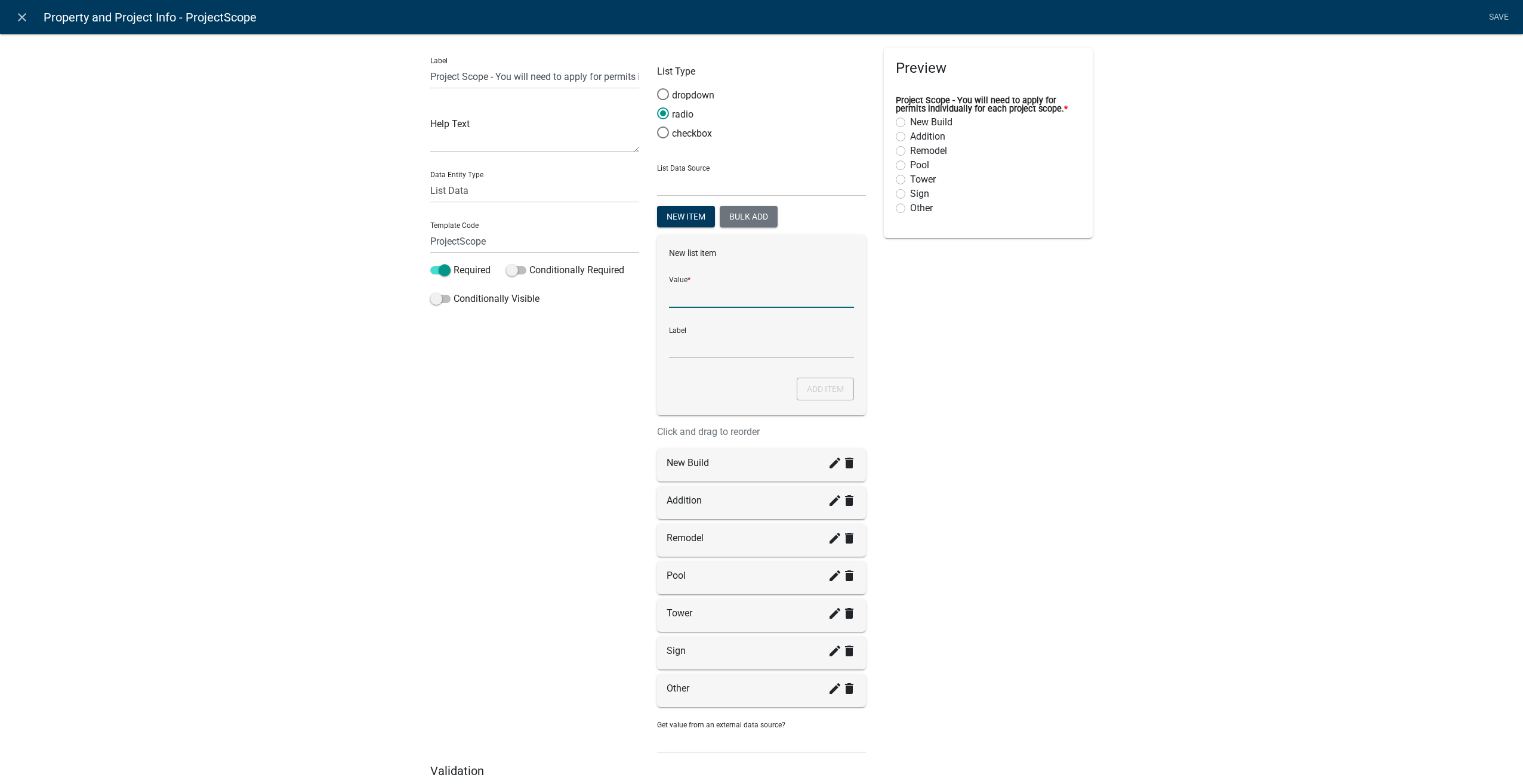
click at [705, 290] on input "List Data Source" at bounding box center [762, 296] width 185 height 24
type input "Solar Panels"
click at [829, 385] on button "Add item" at bounding box center [825, 389] width 57 height 23
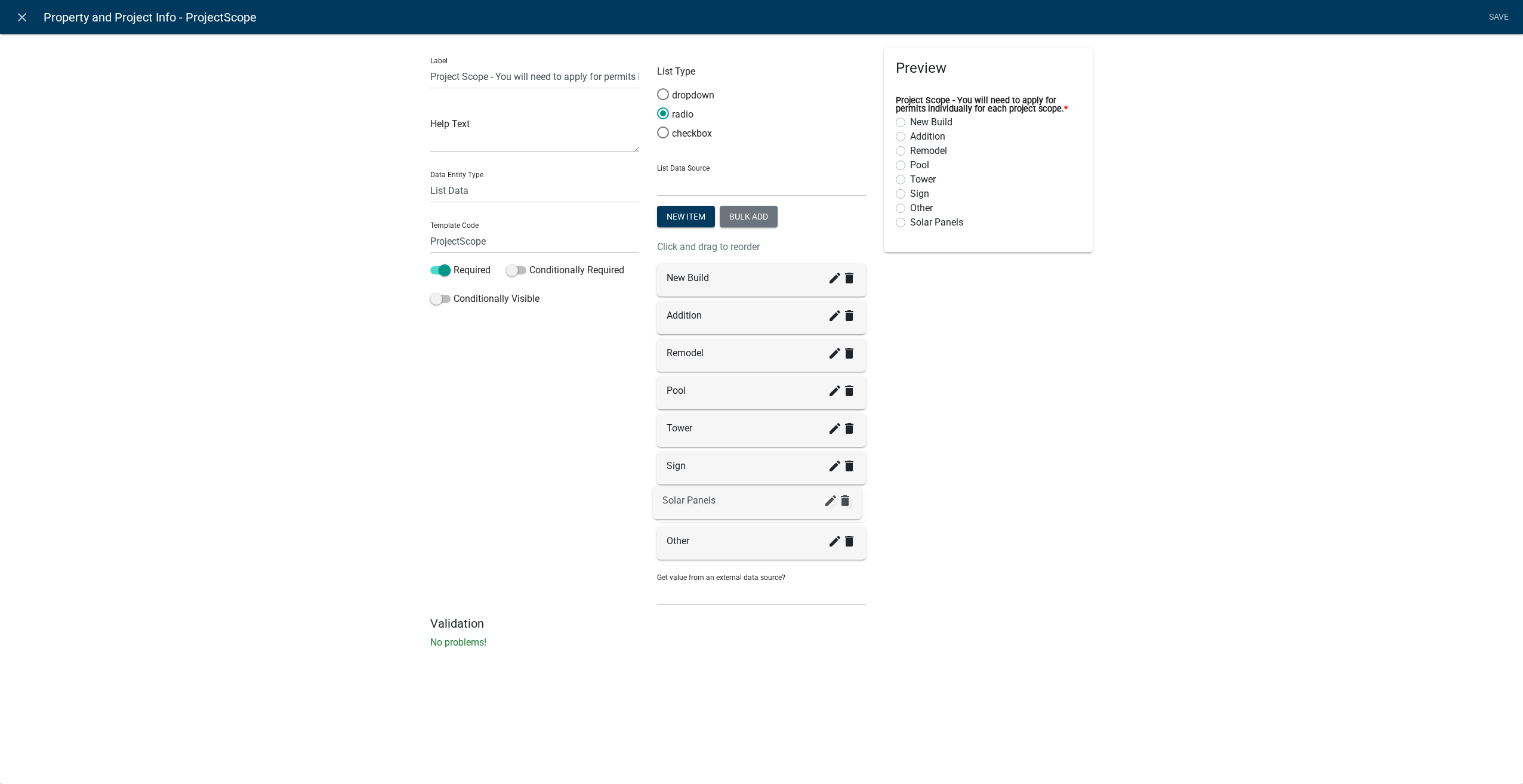
drag, startPoint x: 704, startPoint y: 540, endPoint x: 701, endPoint y: 493, distance: 47.1
click at [1496, 13] on link "Save" at bounding box center [1499, 17] width 30 height 23
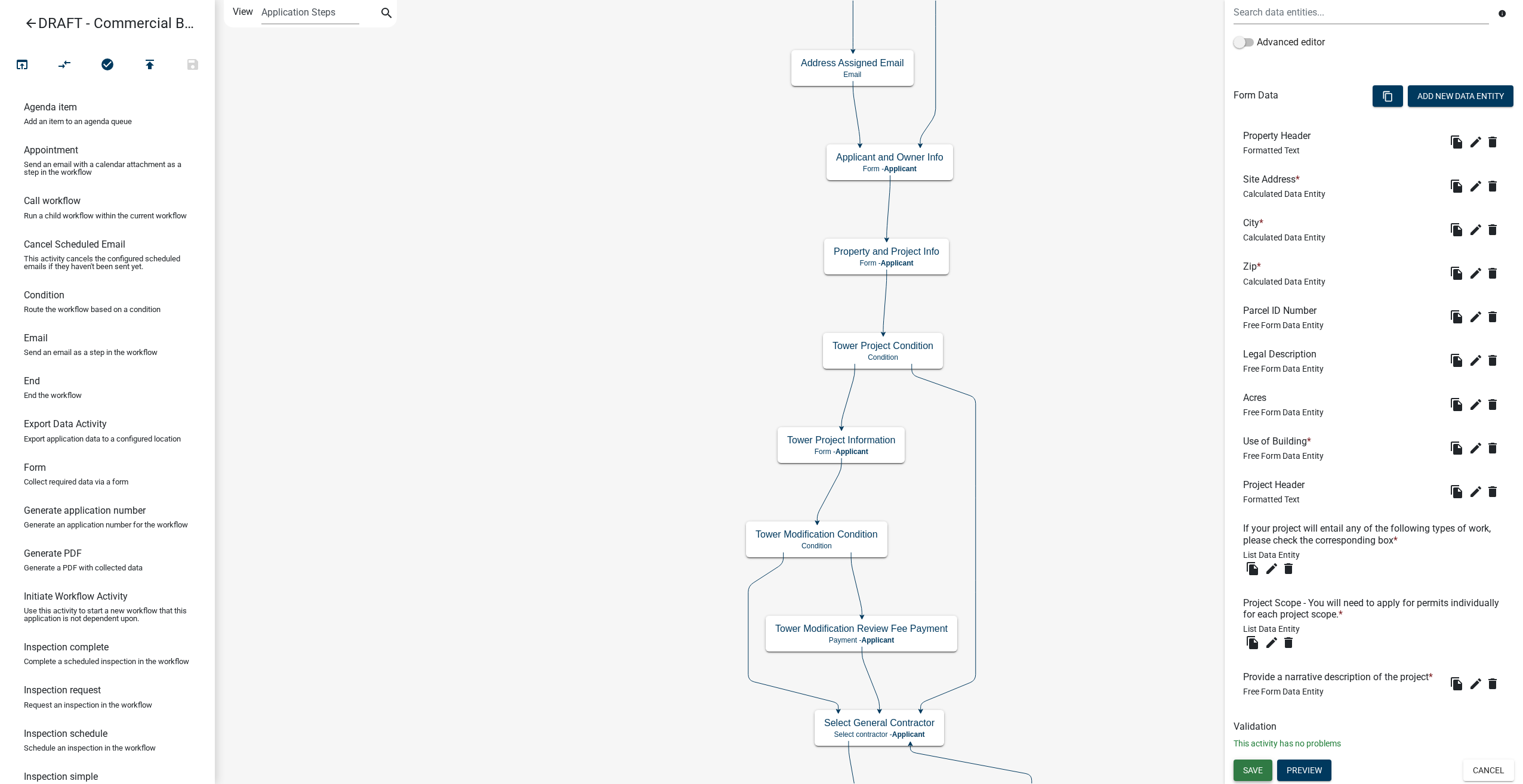
click at [1258, 765] on span "Save" at bounding box center [1252, 769] width 20 height 10
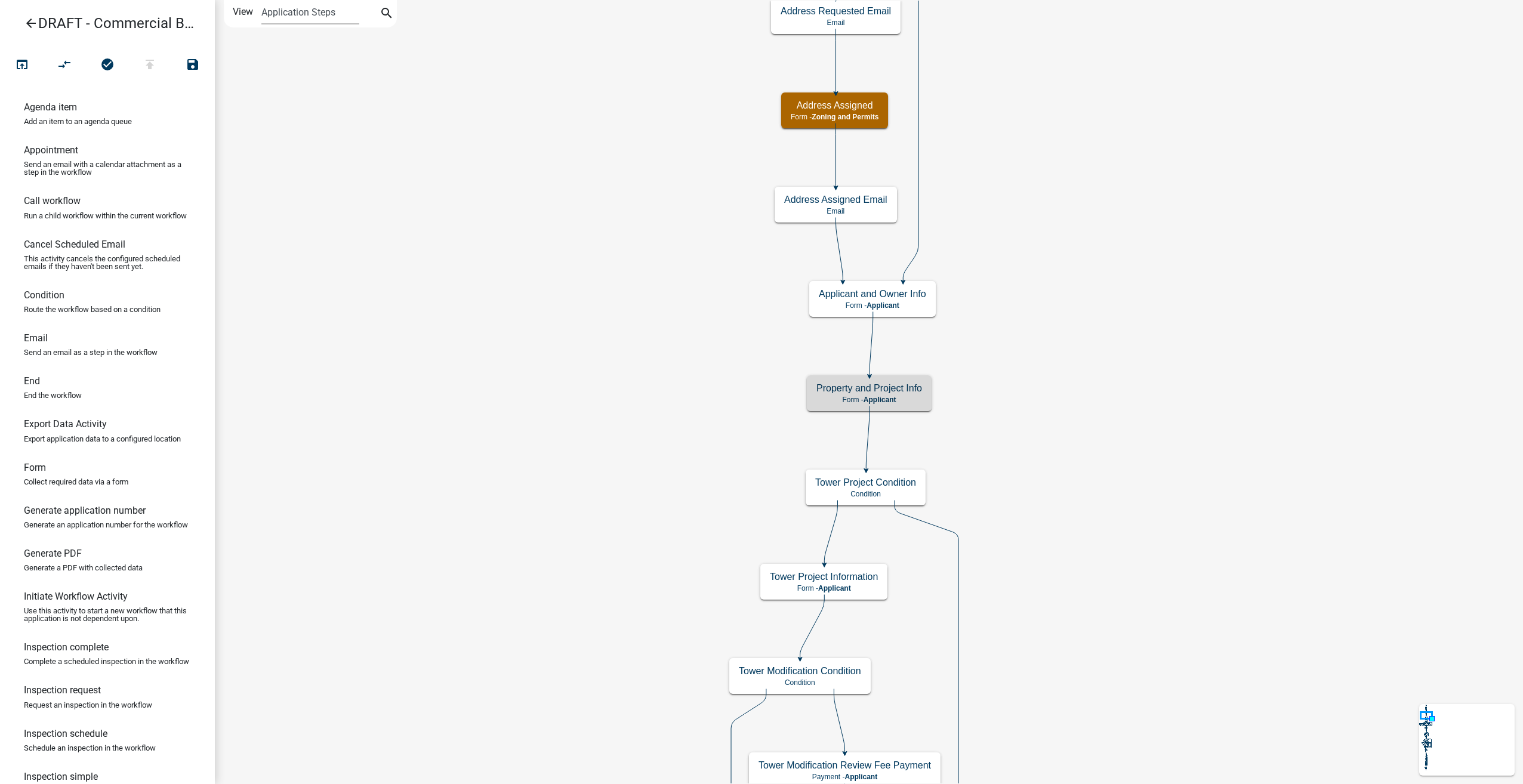
scroll to position [0, 0]
click at [905, 394] on div "Property and Project Info Form - Applicant" at bounding box center [869, 392] width 124 height 36
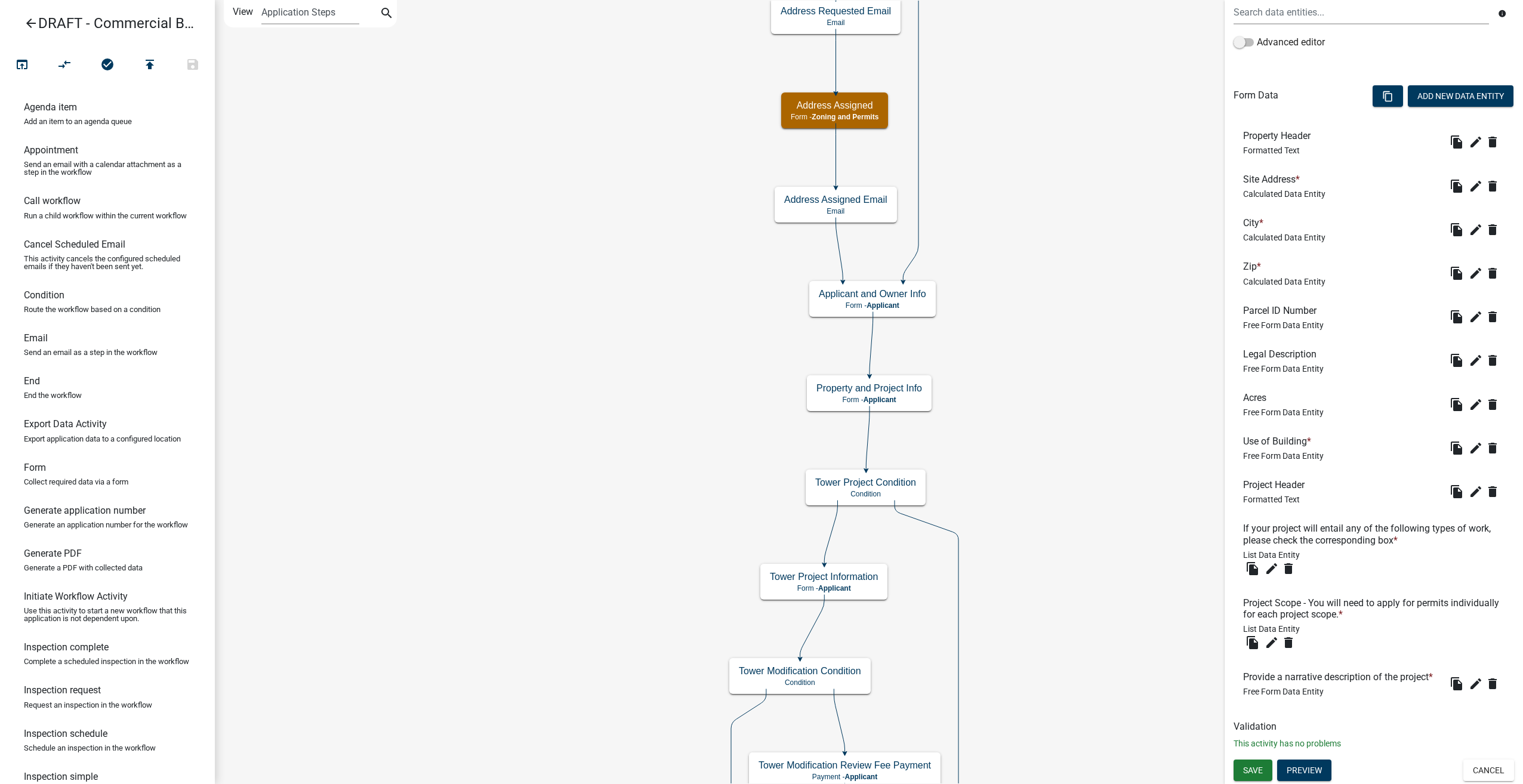
scroll to position [296, 0]
click at [1271, 635] on icon "edit" at bounding box center [1271, 642] width 14 height 14
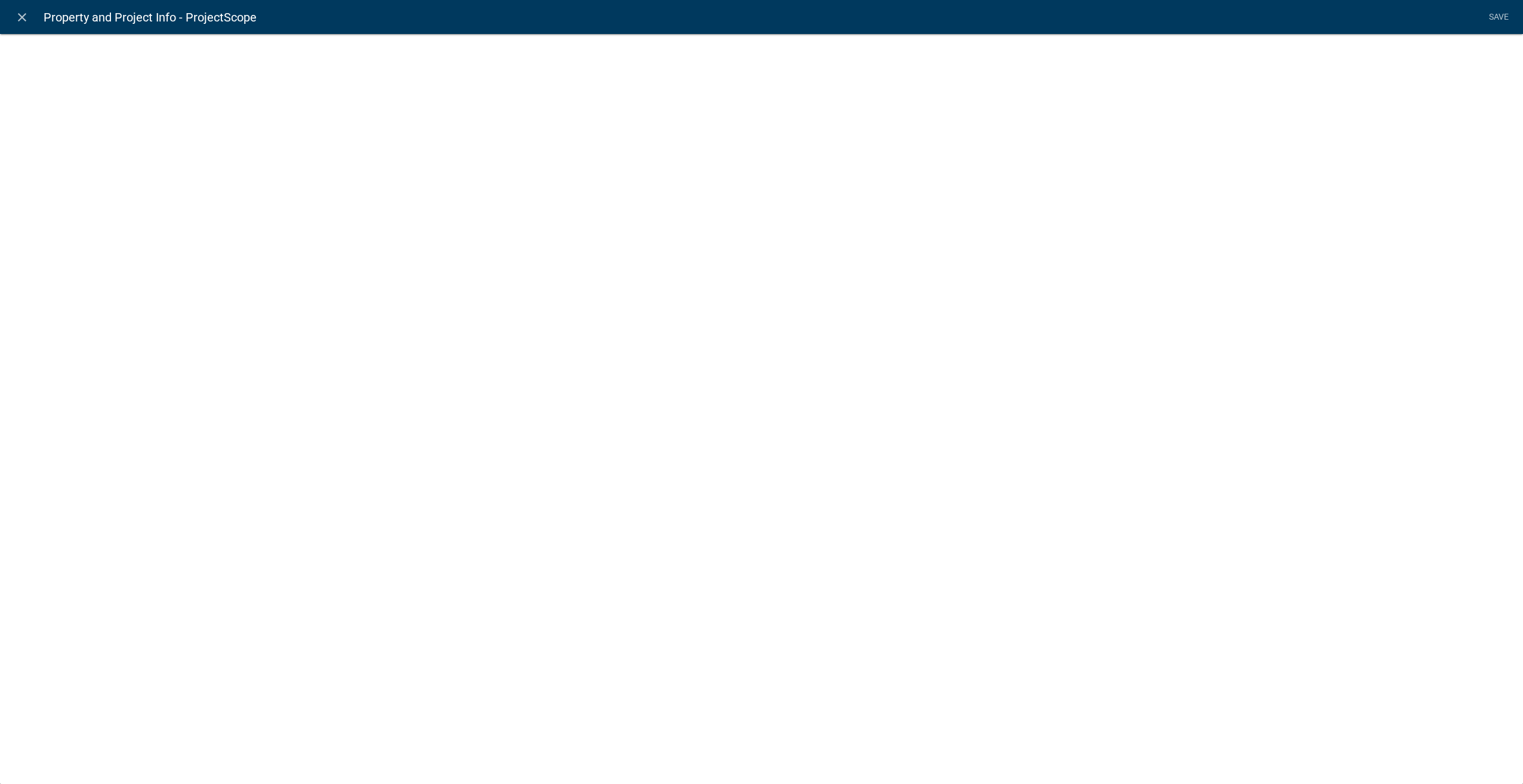
select select "list-data"
select select
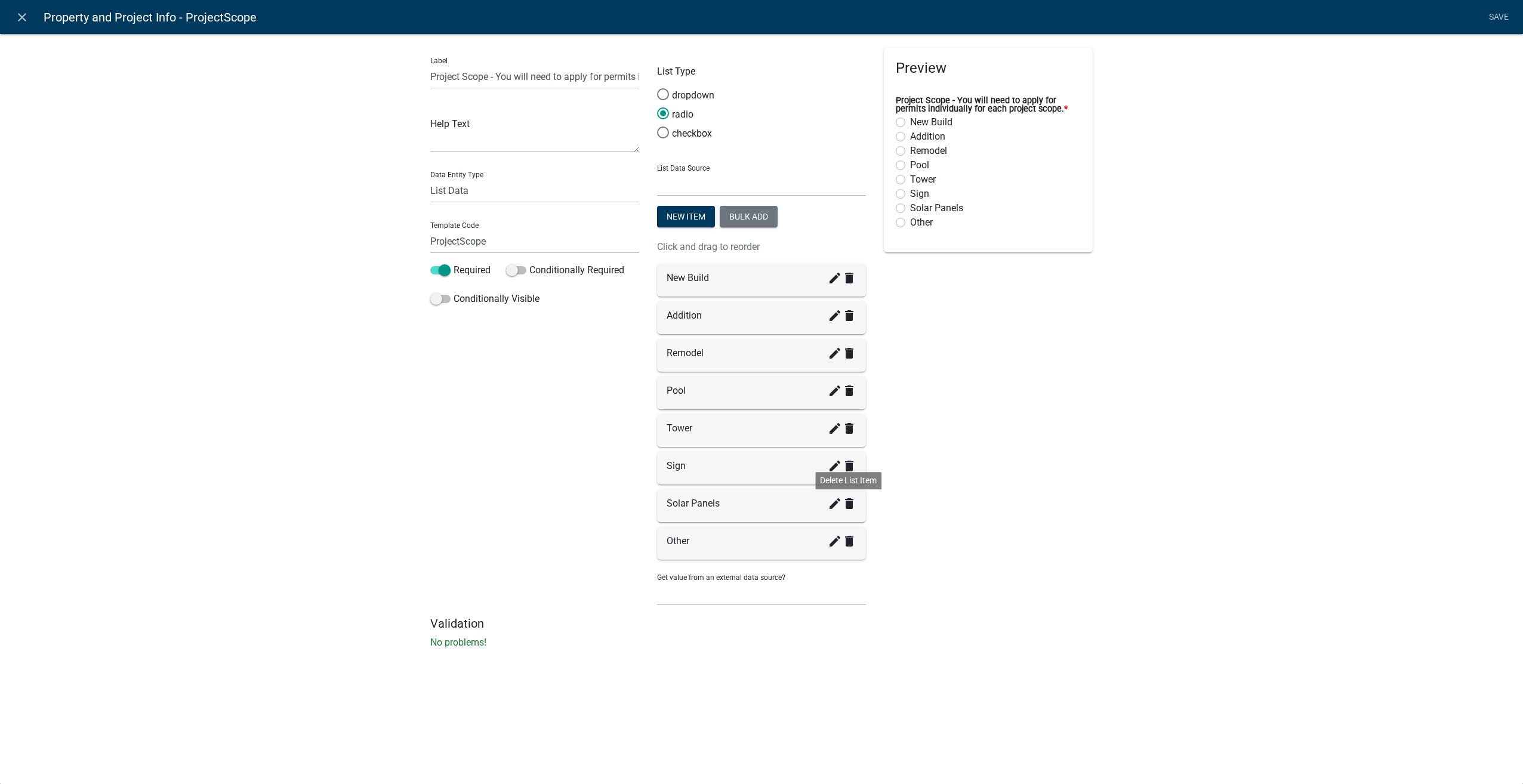
click at [850, 502] on icon "delete" at bounding box center [849, 503] width 14 height 14
click at [1506, 15] on link "Save" at bounding box center [1499, 17] width 30 height 23
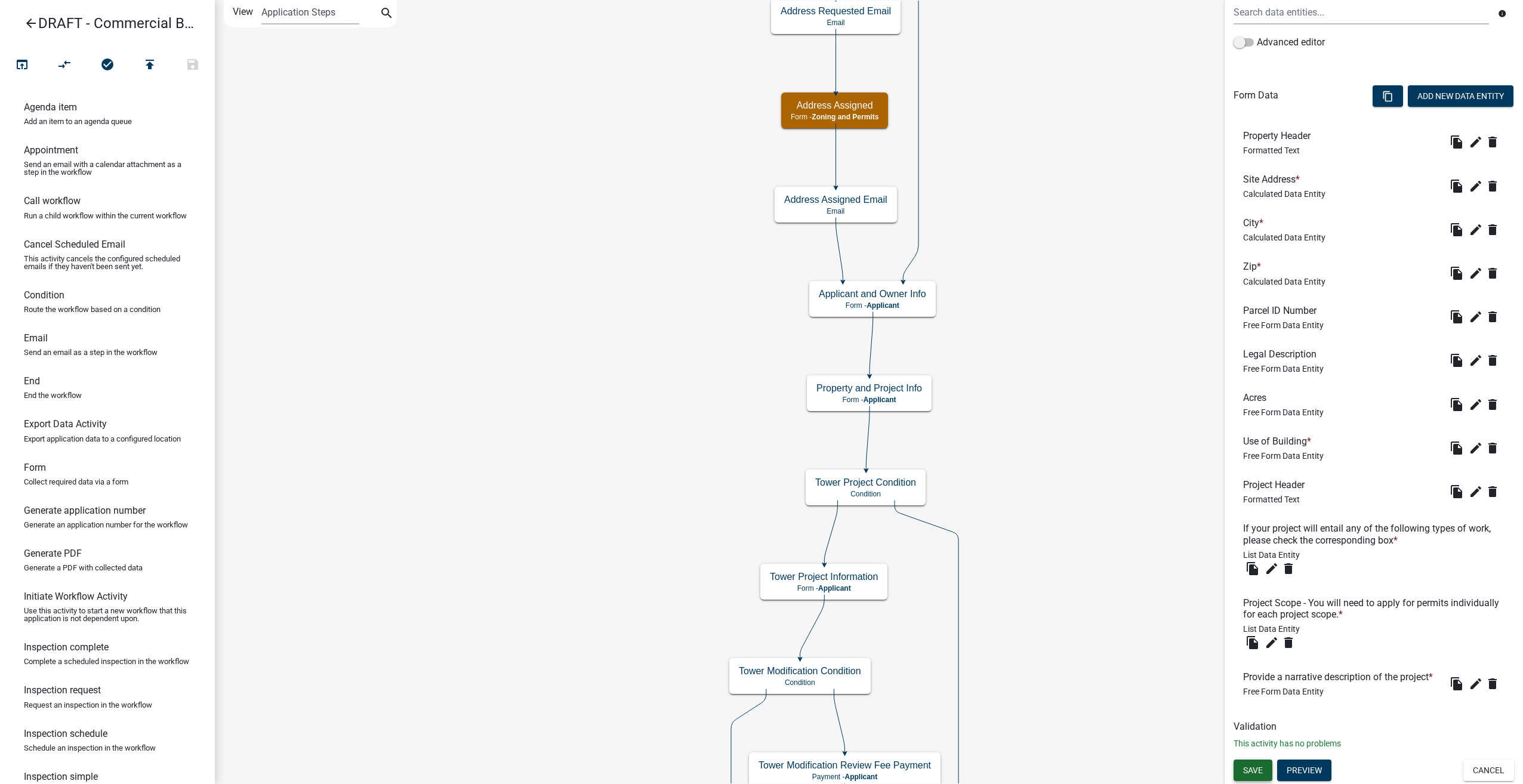
click at [1245, 769] on span "Save" at bounding box center [1252, 769] width 20 height 10
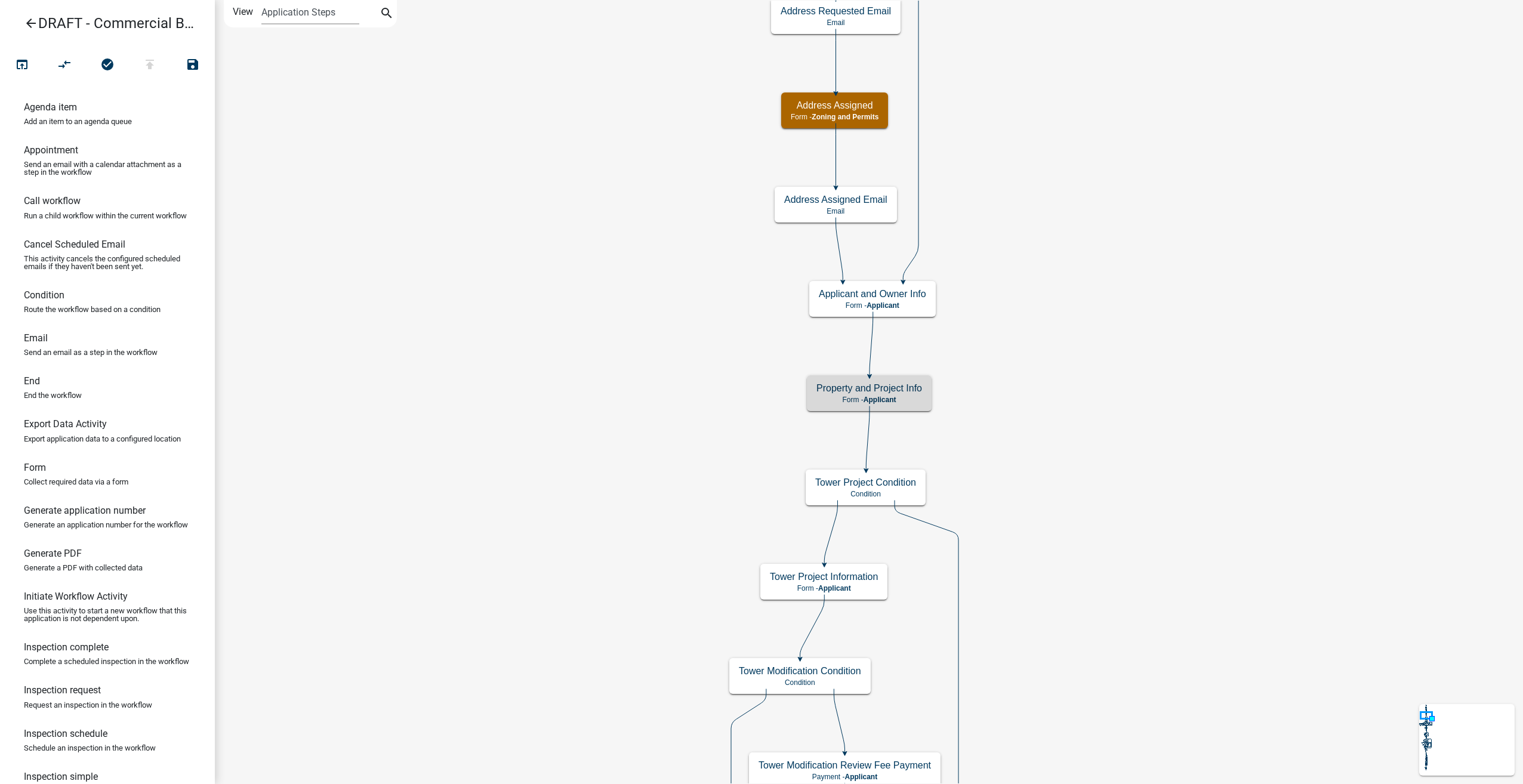
scroll to position [0, 0]
click at [33, 22] on icon "arrow_back" at bounding box center [30, 24] width 14 height 17
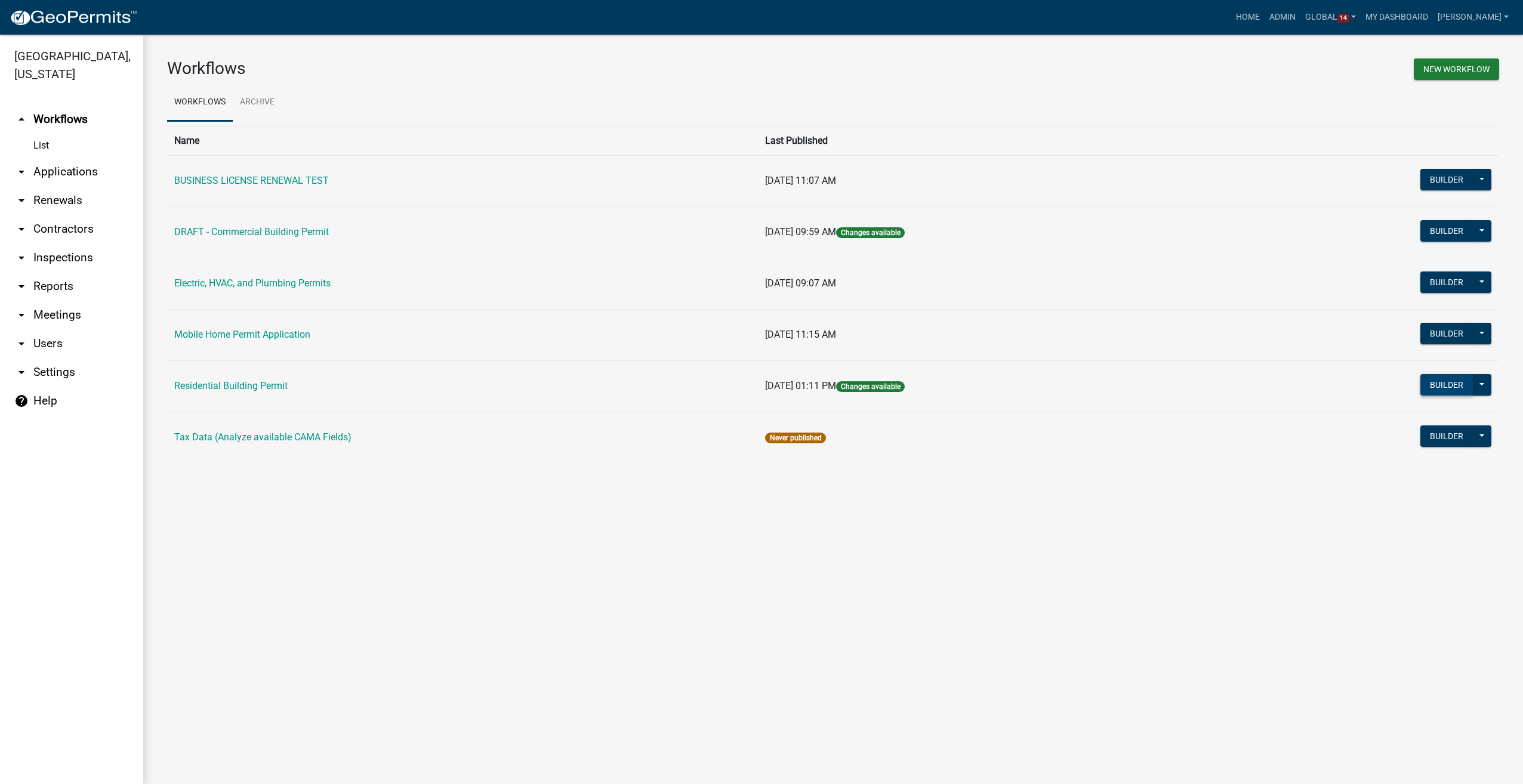
click at [1449, 382] on button "Builder" at bounding box center [1446, 385] width 52 height 22
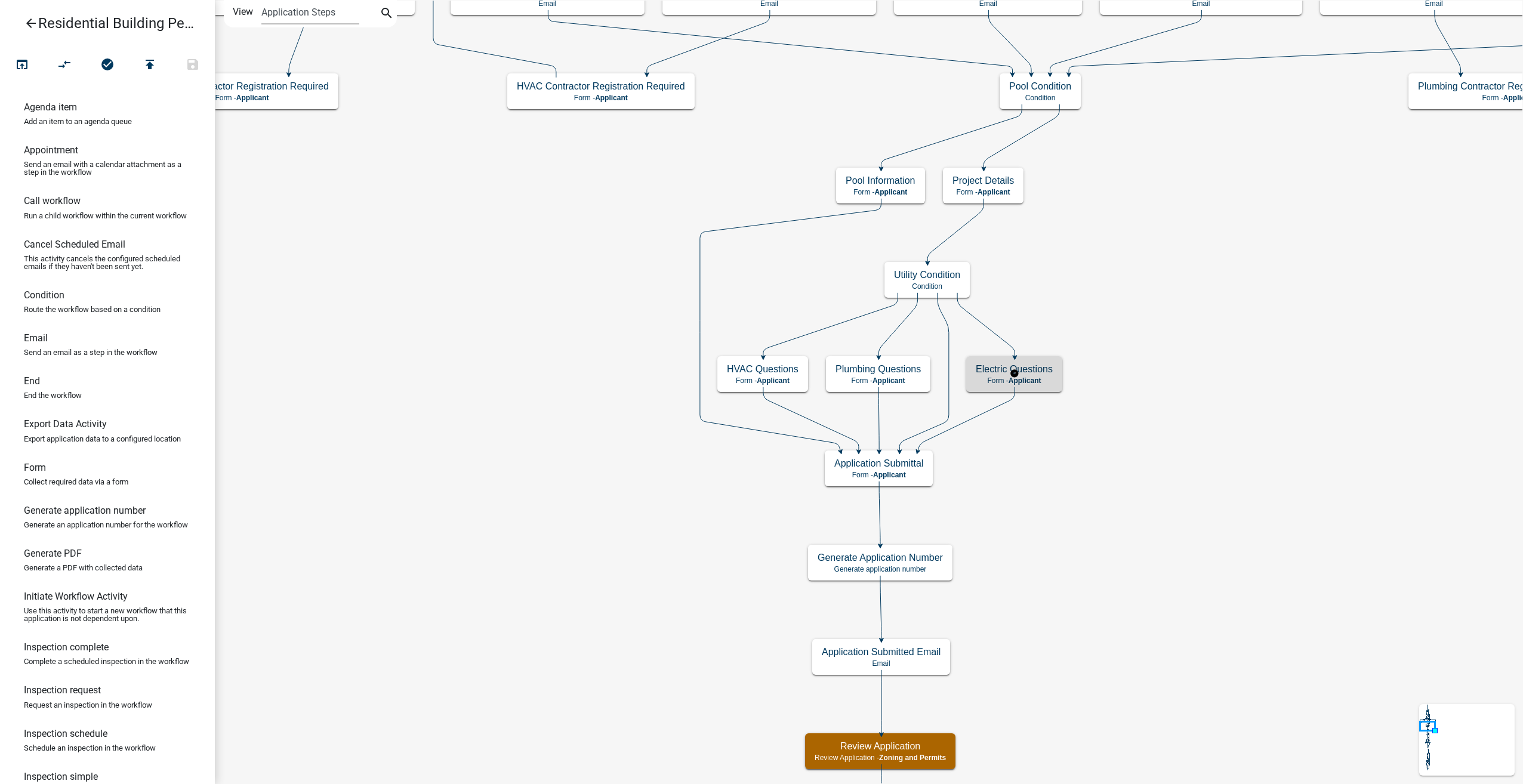
click at [1043, 375] on div "Electric Questions Form - Applicant" at bounding box center [1014, 373] width 96 height 36
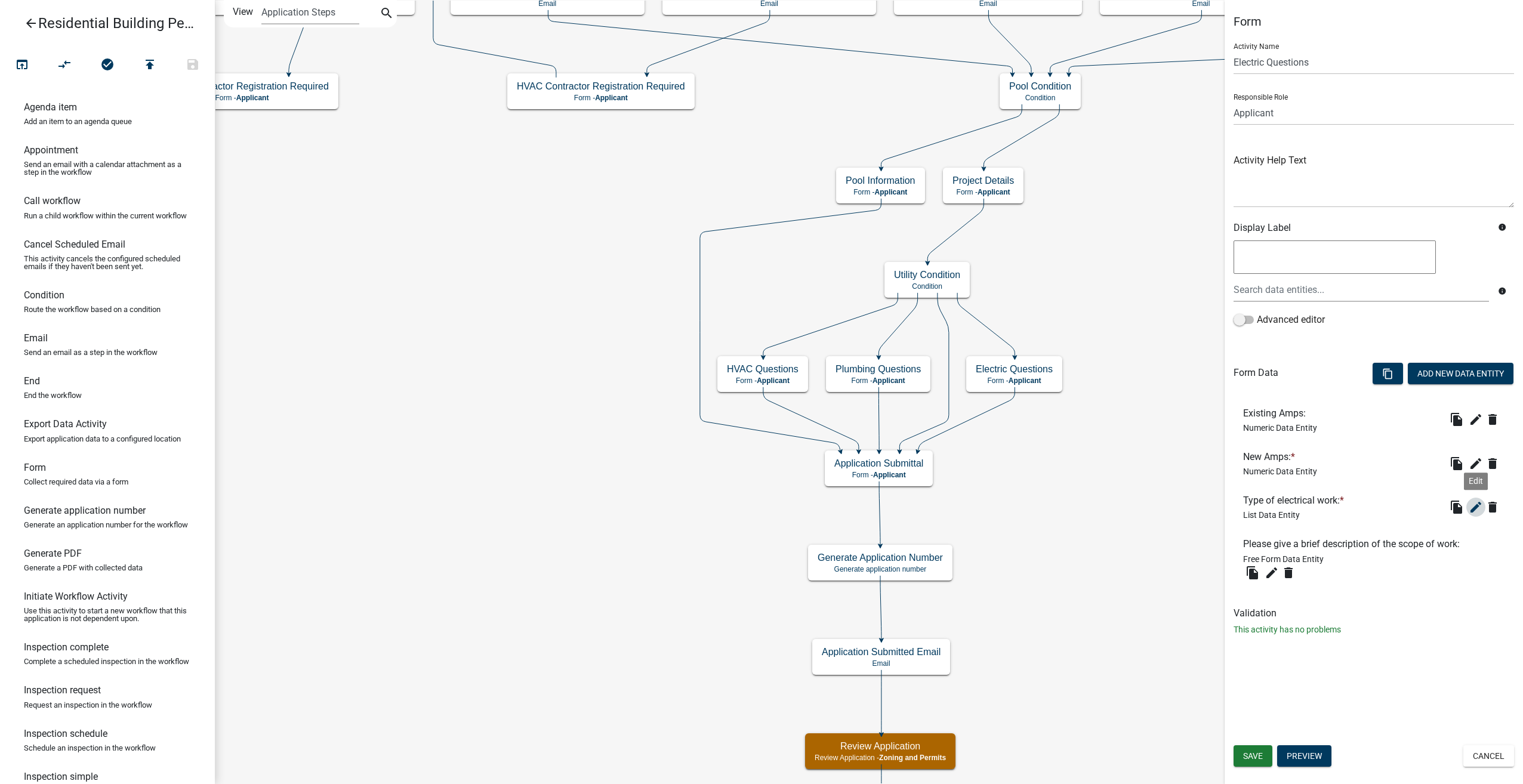
click at [1472, 507] on icon "edit" at bounding box center [1475, 507] width 14 height 14
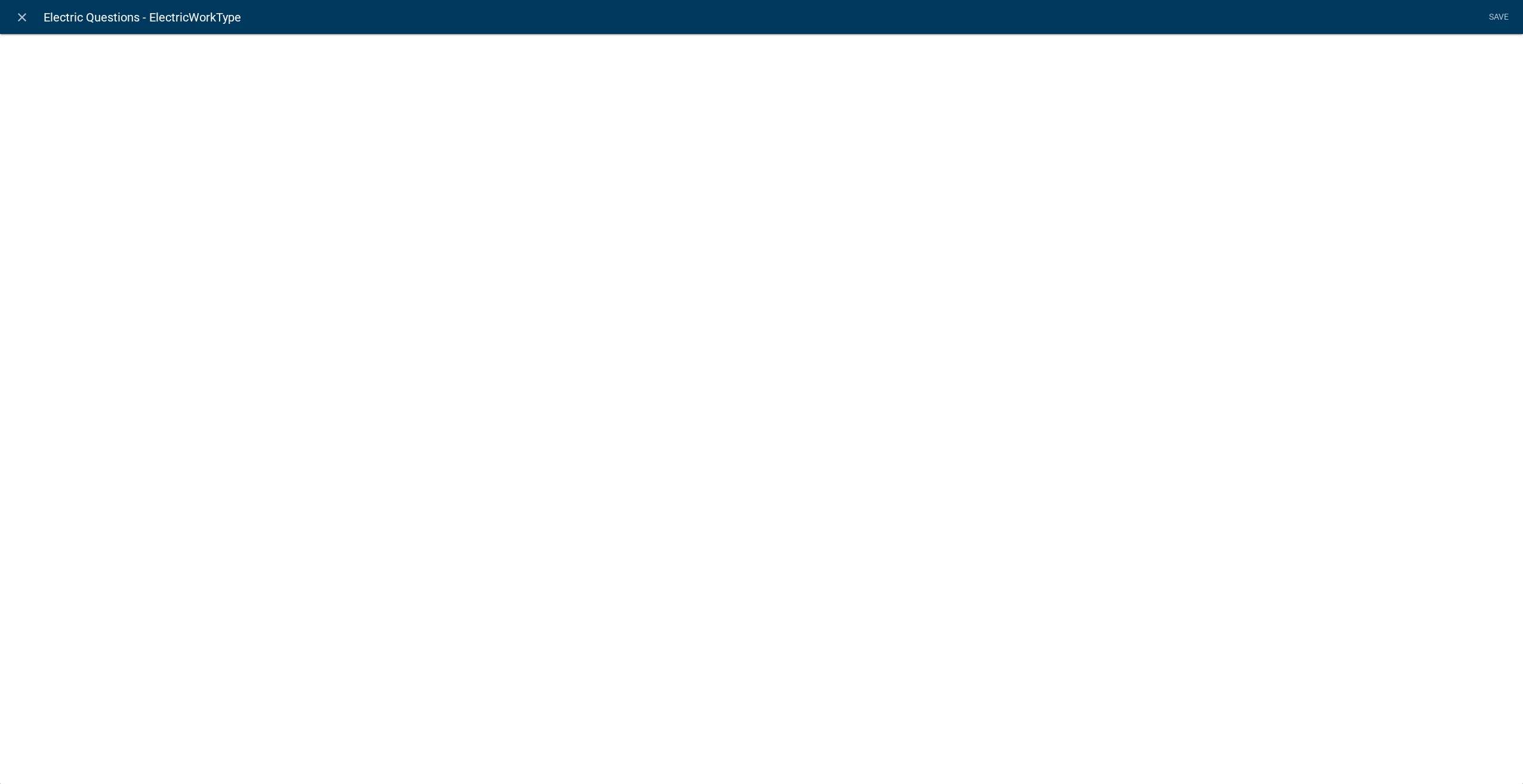
select select "list-data"
select select
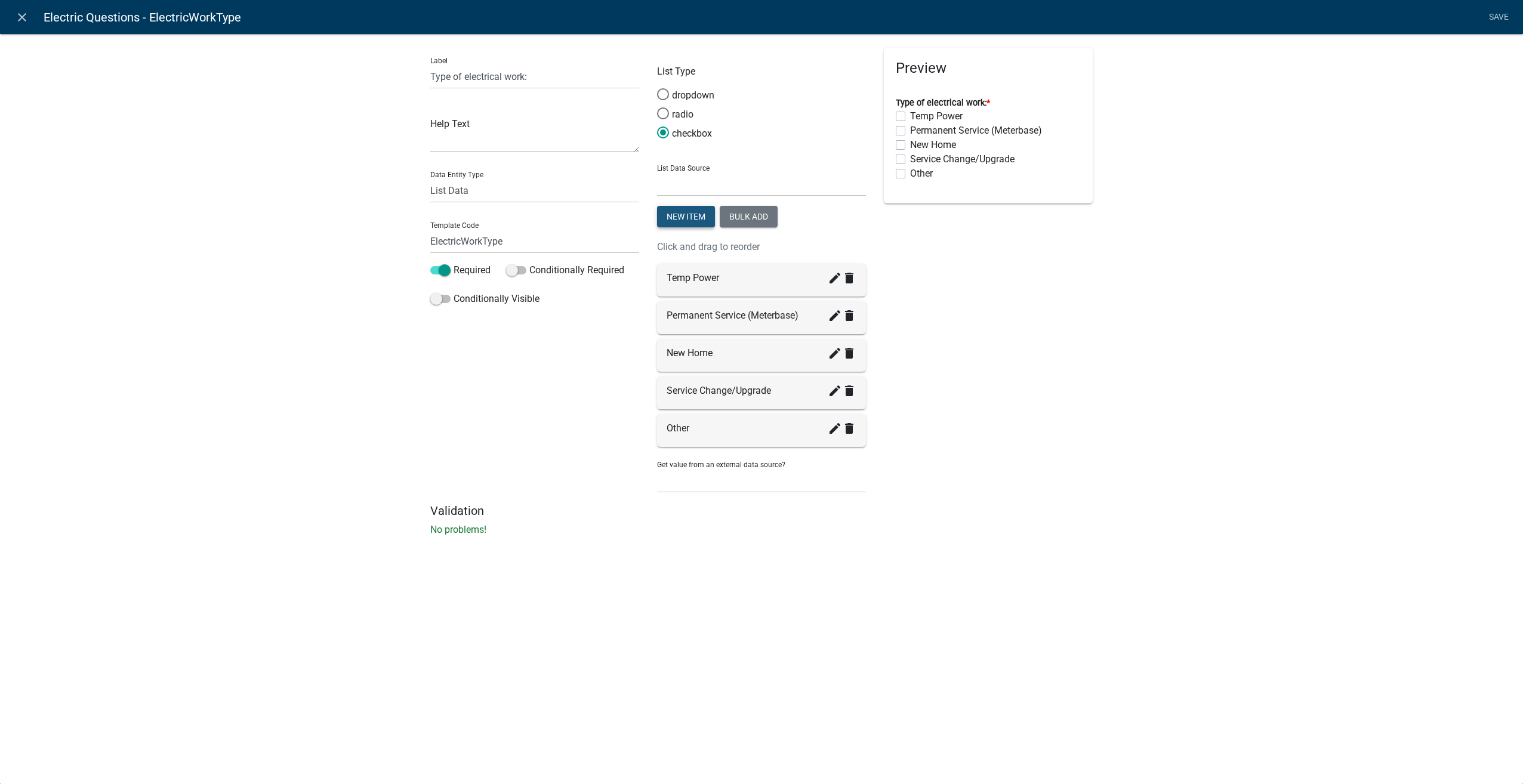
click at [684, 211] on button "New item" at bounding box center [686, 217] width 58 height 22
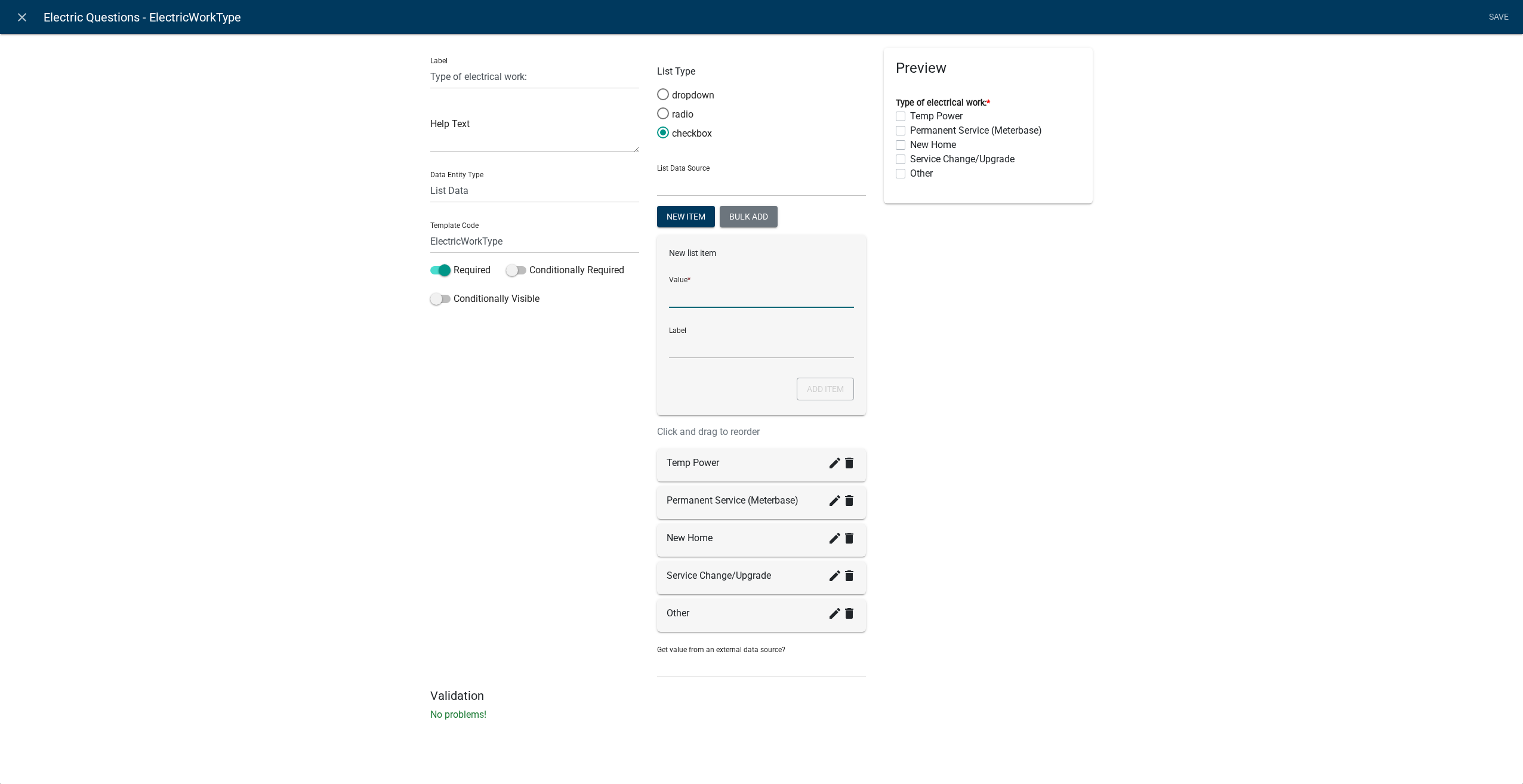
click at [696, 291] on input "List Data Source" at bounding box center [762, 296] width 185 height 24
type input "New Build"
click at [700, 341] on input "New Build" at bounding box center [762, 346] width 185 height 24
click at [925, 353] on div "Preview Type of electrical work: * Temp Power Permanent Service (Meterbase) New…" at bounding box center [988, 368] width 227 height 640
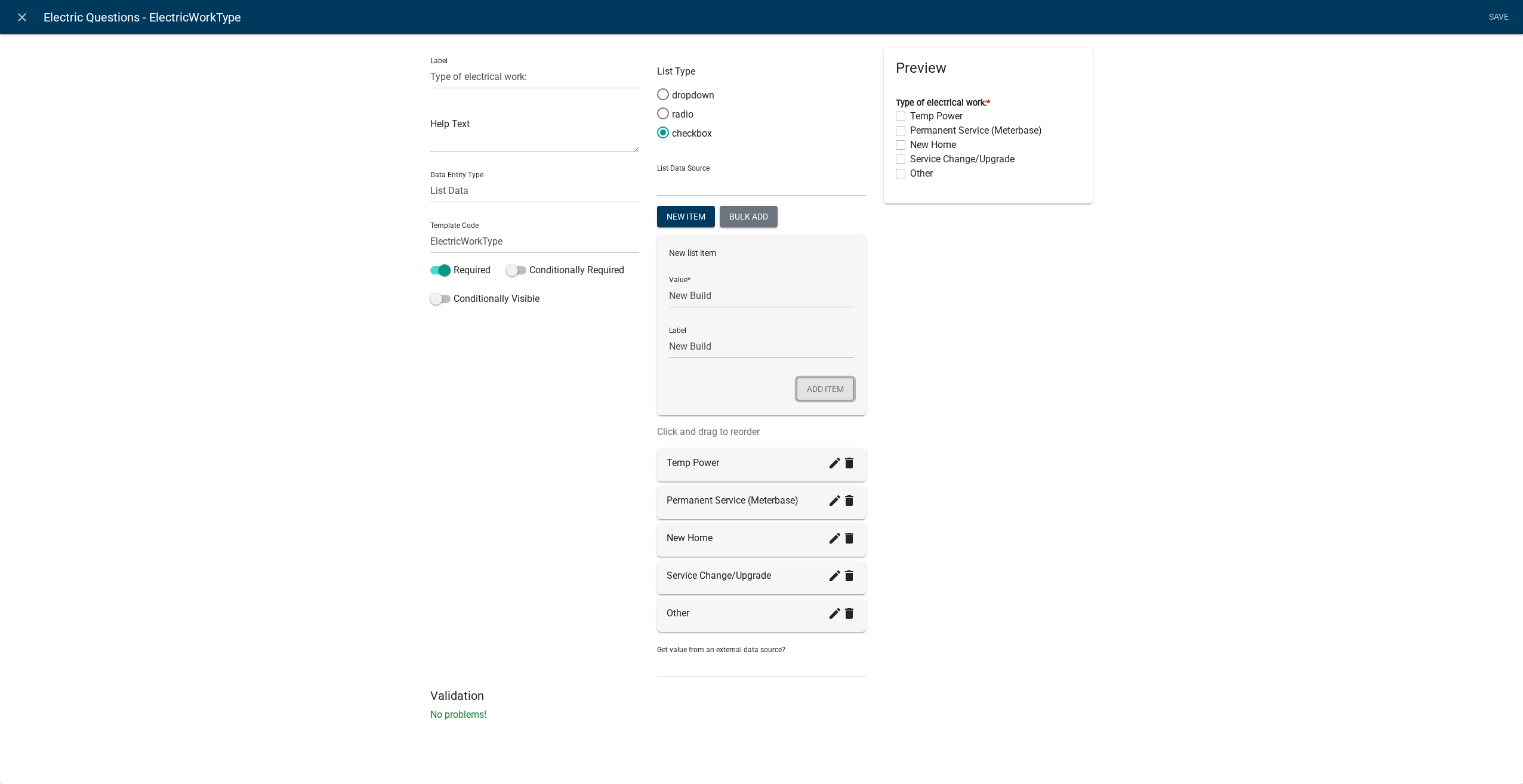
click at [833, 386] on button "Add item" at bounding box center [825, 389] width 57 height 23
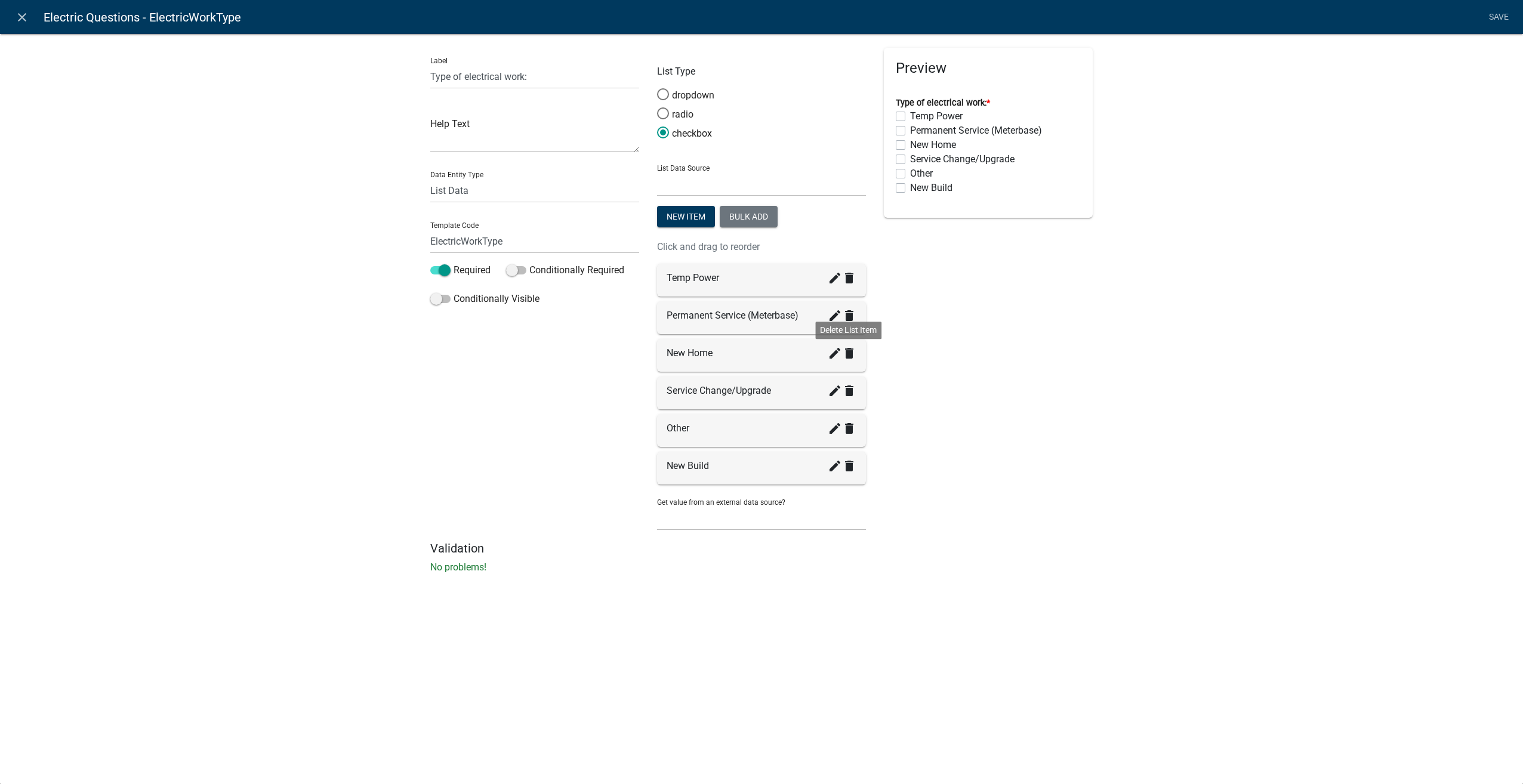
click at [852, 349] on icon "delete" at bounding box center [849, 353] width 14 height 14
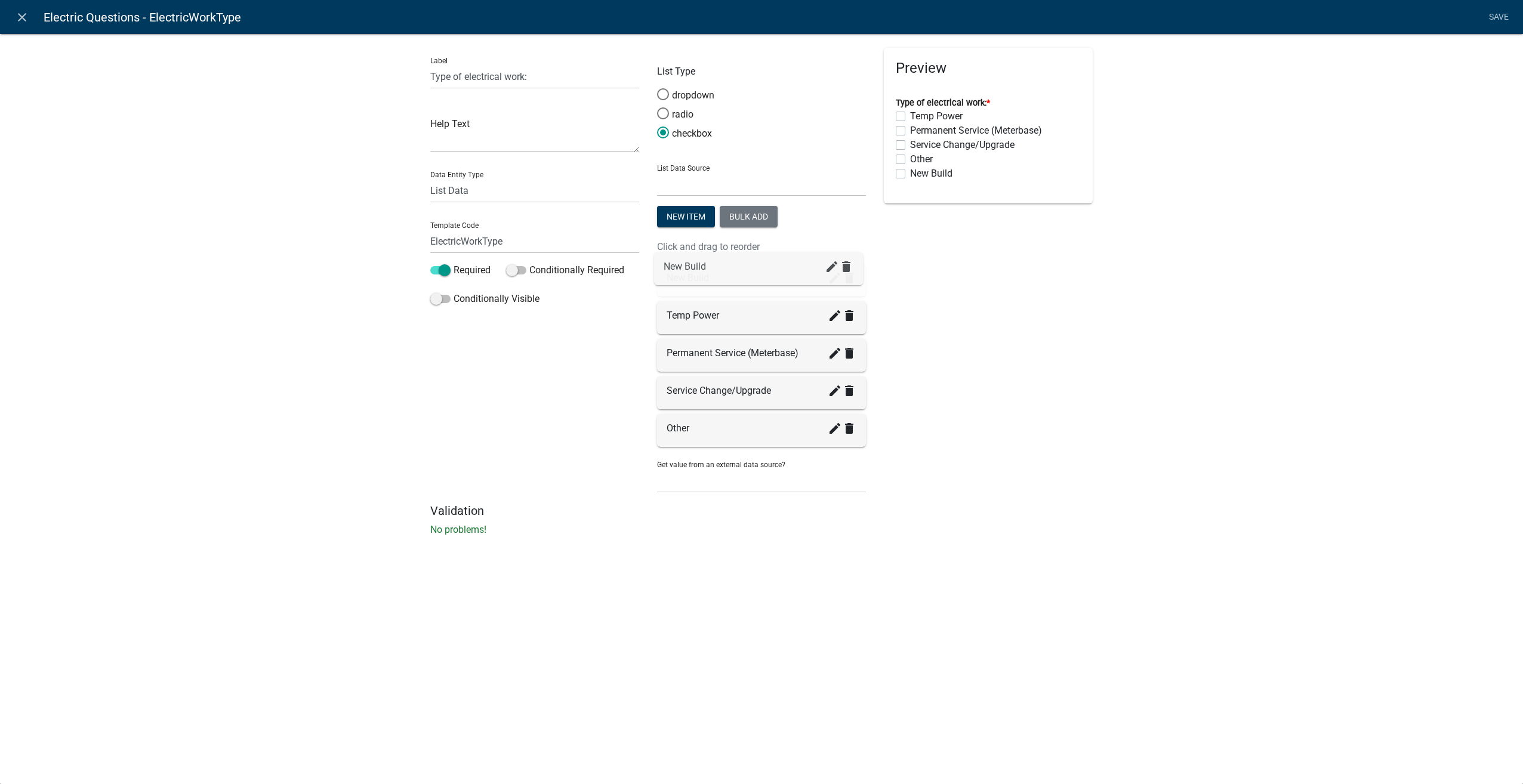
drag, startPoint x: 677, startPoint y: 425, endPoint x: 674, endPoint y: 262, distance: 163.0
click at [1494, 10] on link "Save" at bounding box center [1499, 17] width 30 height 23
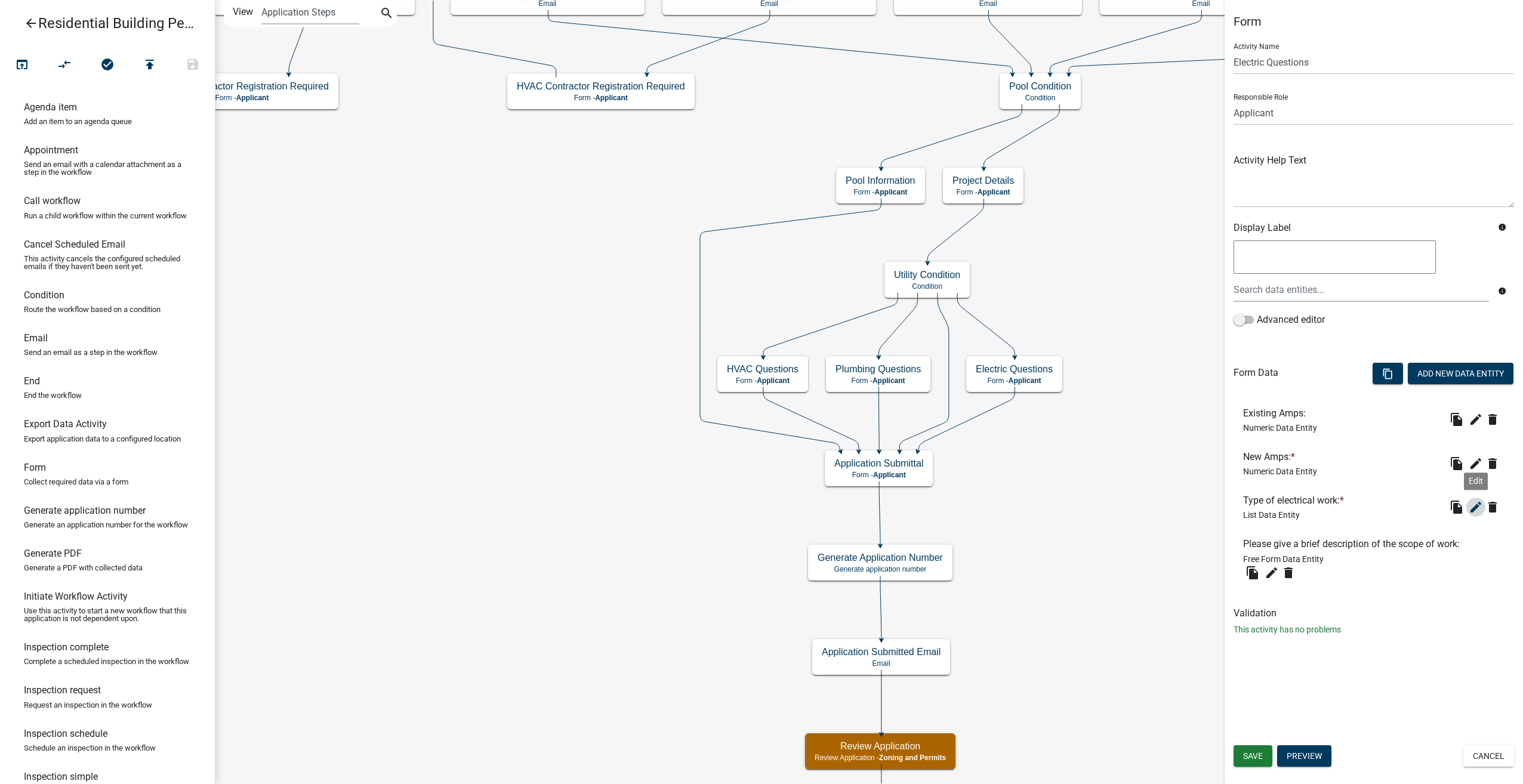
click at [1473, 501] on icon "edit" at bounding box center [1475, 507] width 14 height 14
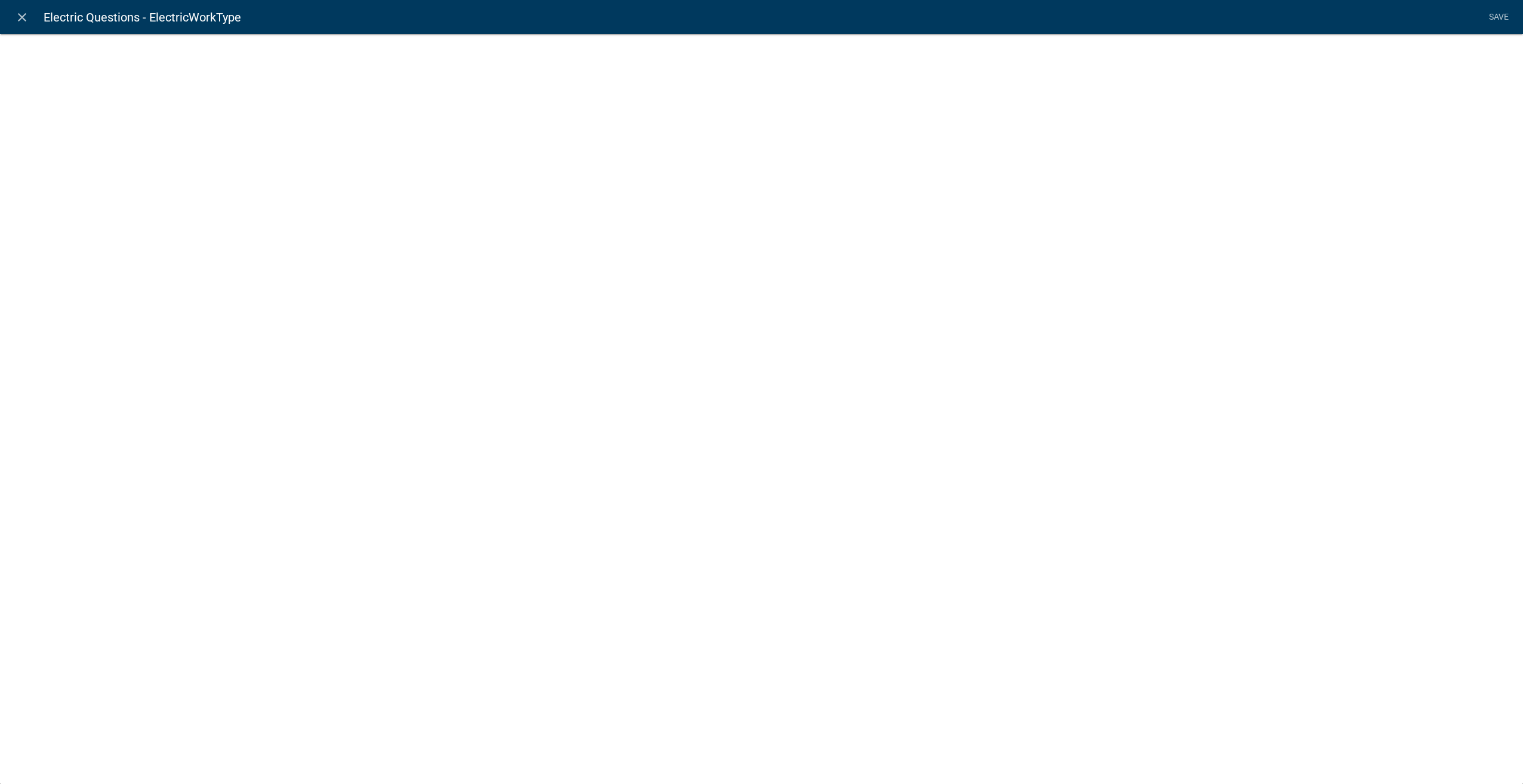
select select "list-data"
select select
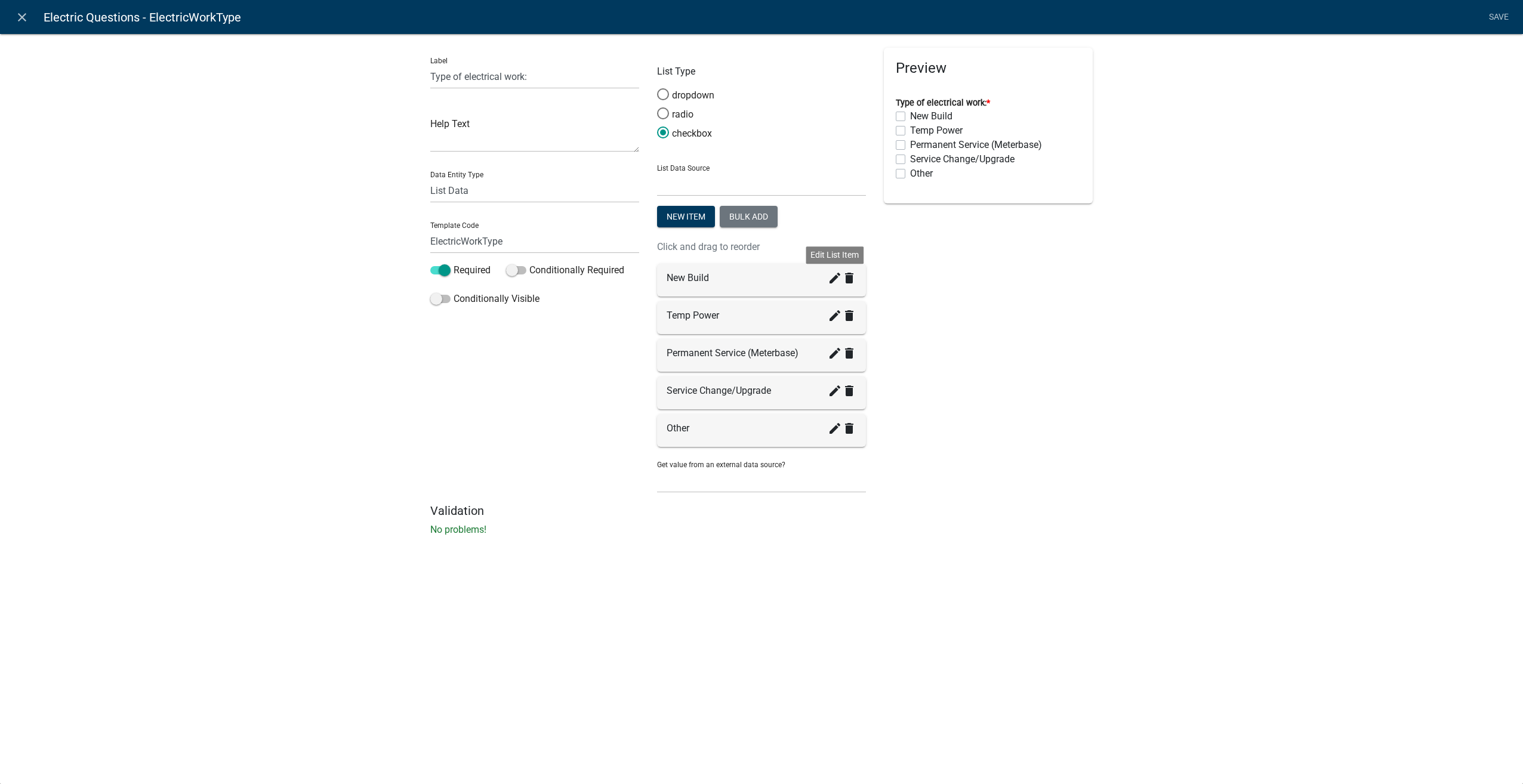
click at [835, 272] on icon "create" at bounding box center [835, 278] width 14 height 14
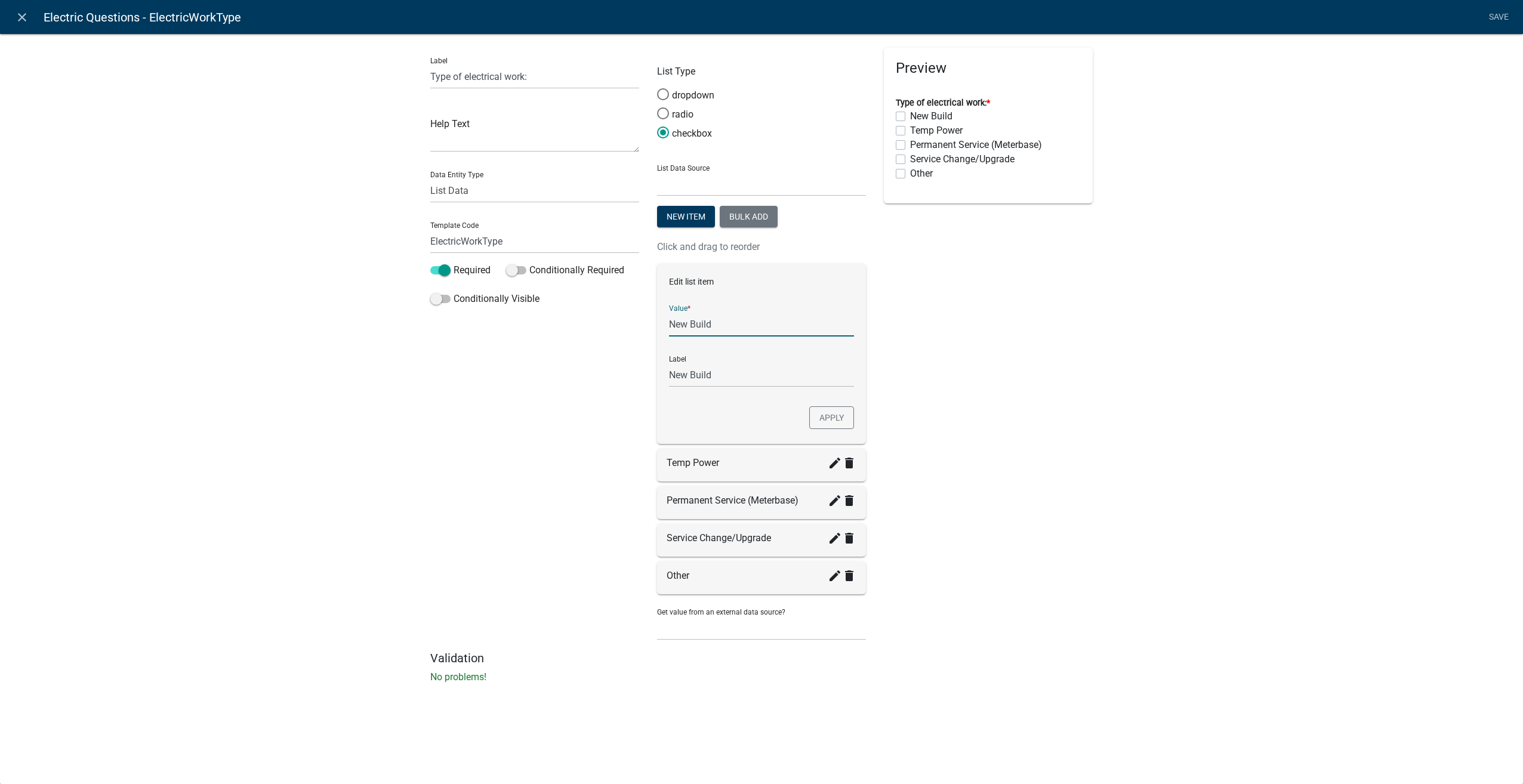
click at [720, 325] on input "New Build" at bounding box center [762, 325] width 185 height 24
type input "New Home"
click at [681, 373] on input "New Home" at bounding box center [762, 375] width 185 height 24
click at [949, 385] on div "Preview Type of electrical work: * New Build Temp Power Permanent Service (Mete…" at bounding box center [988, 349] width 227 height 603
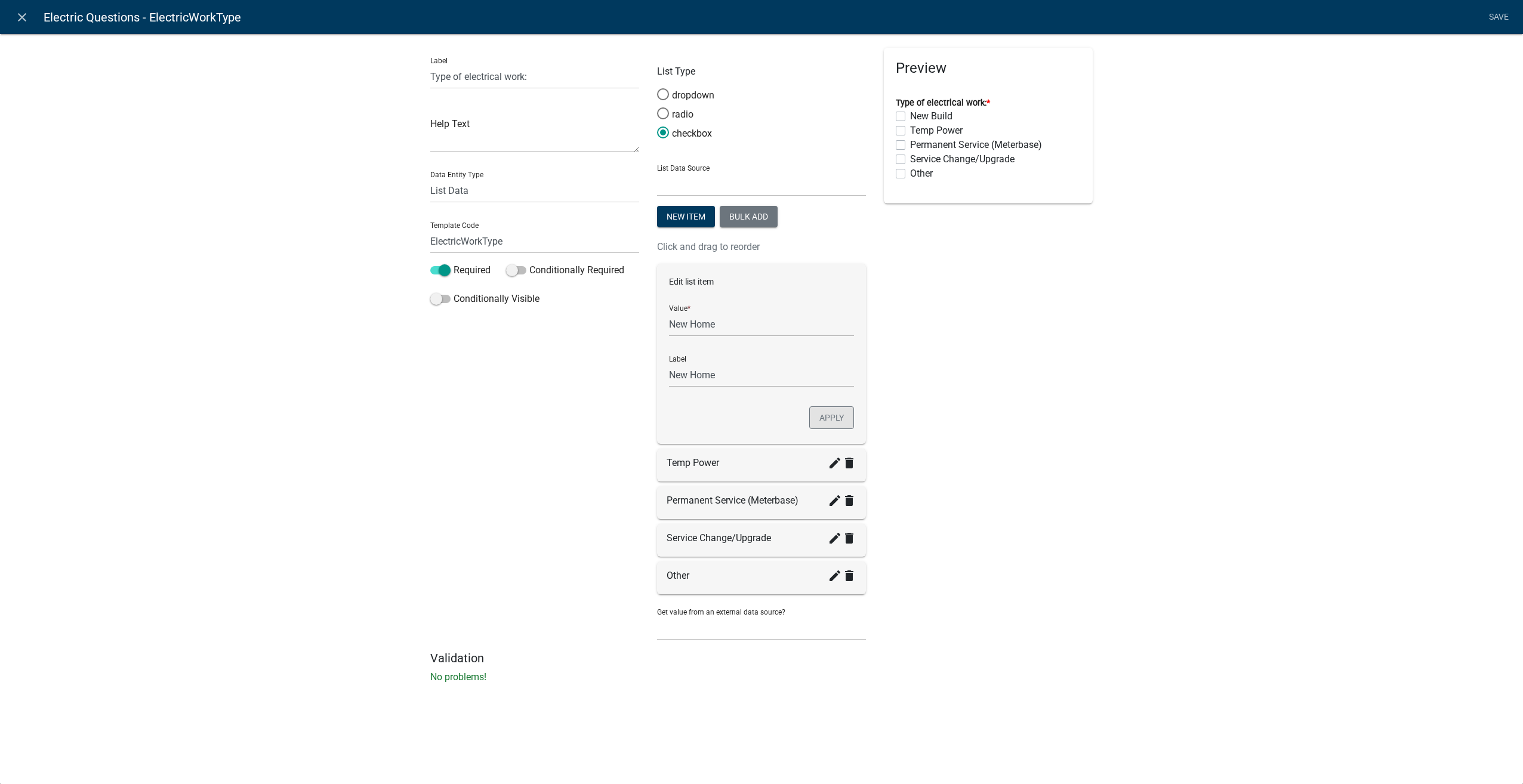
click at [836, 424] on button "Apply" at bounding box center [831, 418] width 44 height 23
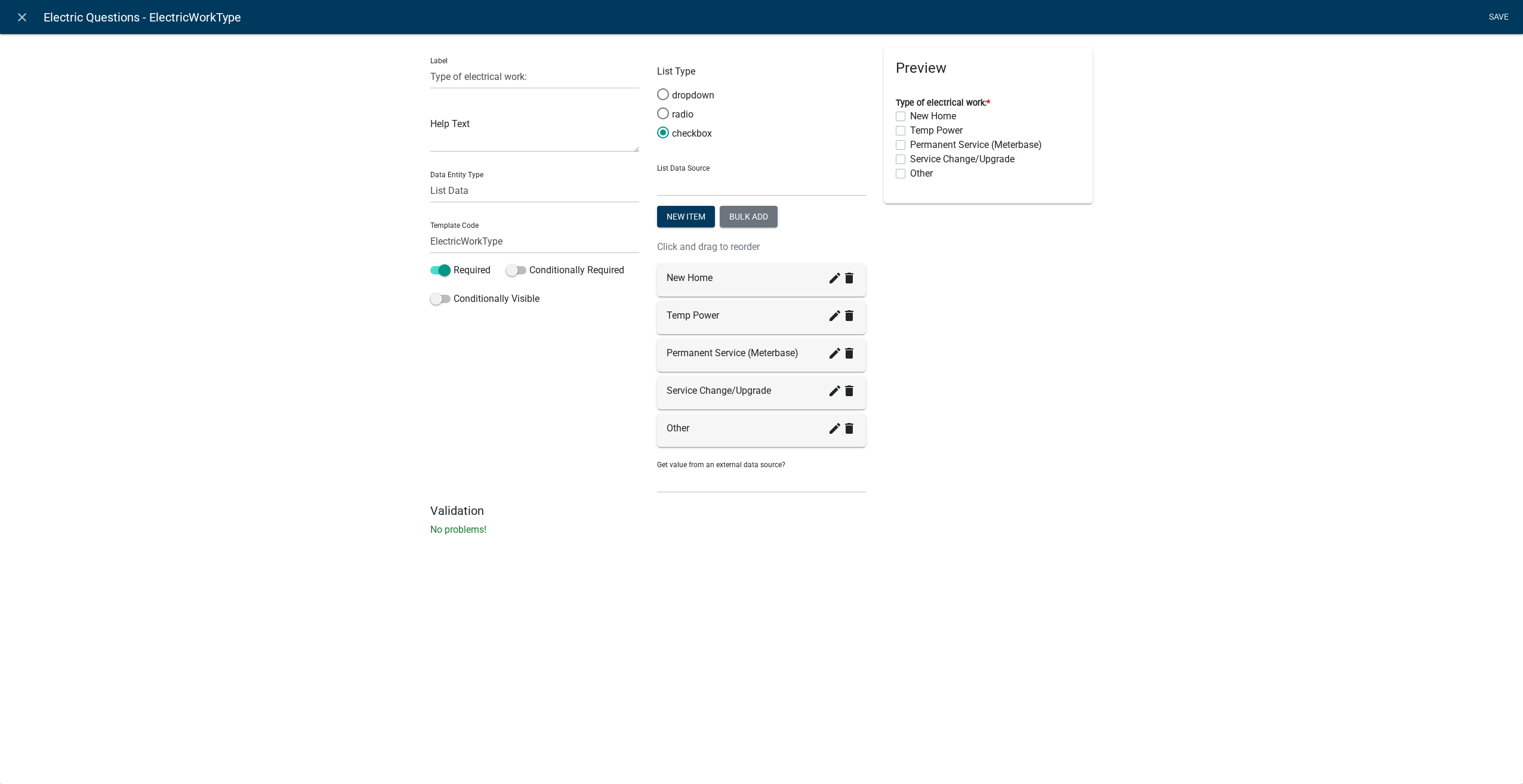
click at [1498, 16] on link "Save" at bounding box center [1499, 17] width 30 height 23
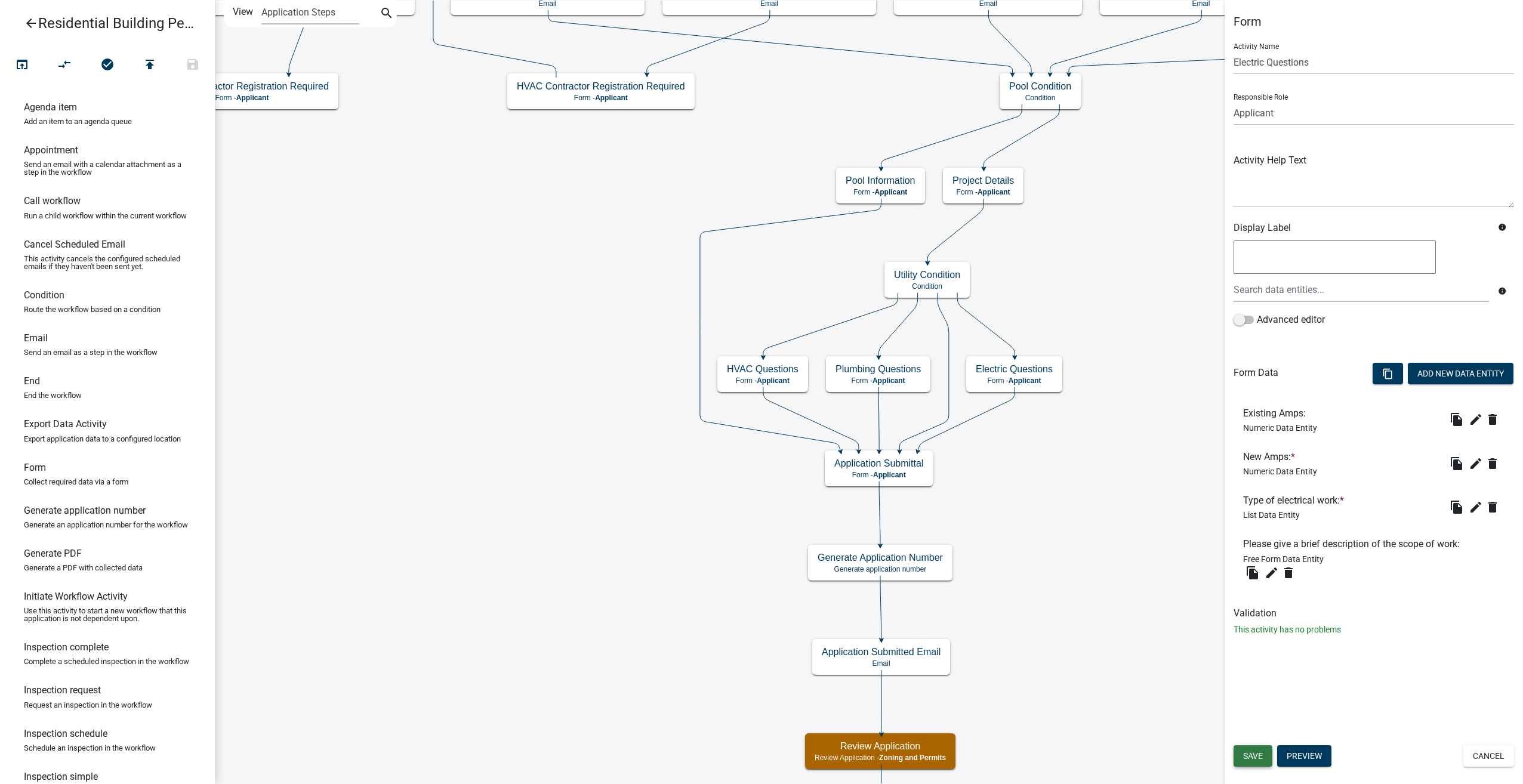
click at [1246, 765] on button "Save" at bounding box center [1252, 755] width 39 height 22
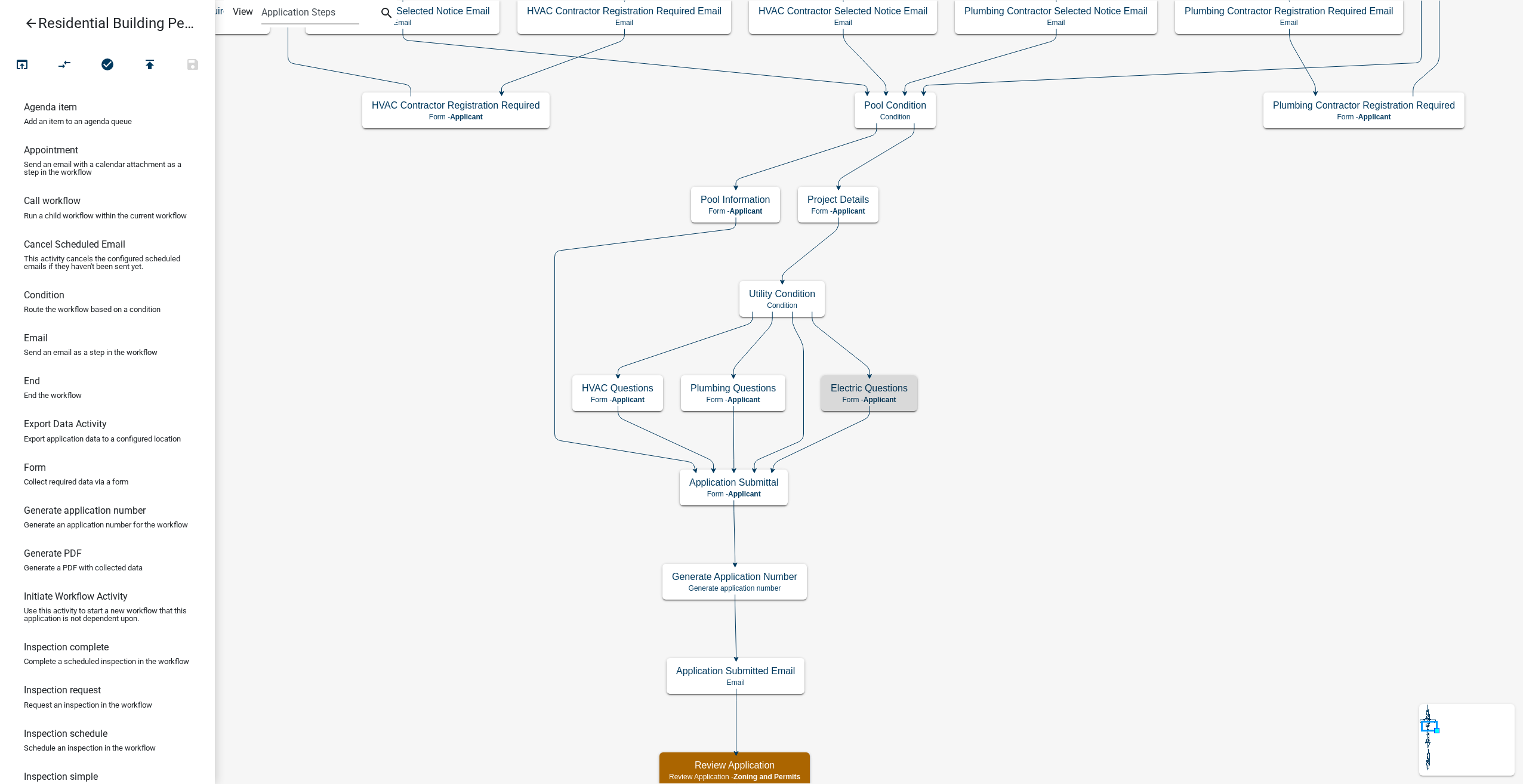
click at [35, 22] on icon "arrow_back" at bounding box center [30, 24] width 14 height 17
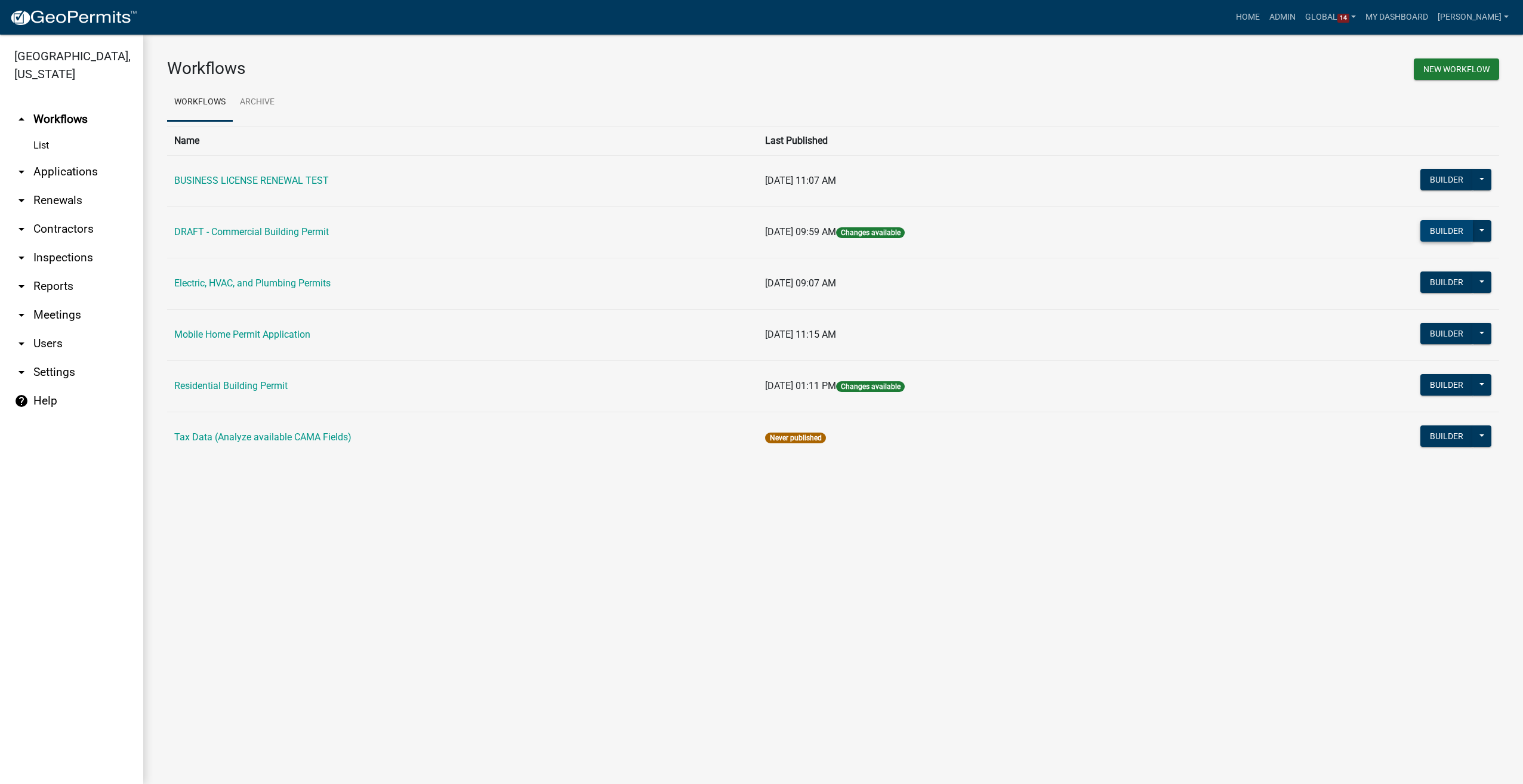
click at [1446, 229] on button "Builder" at bounding box center [1446, 231] width 52 height 22
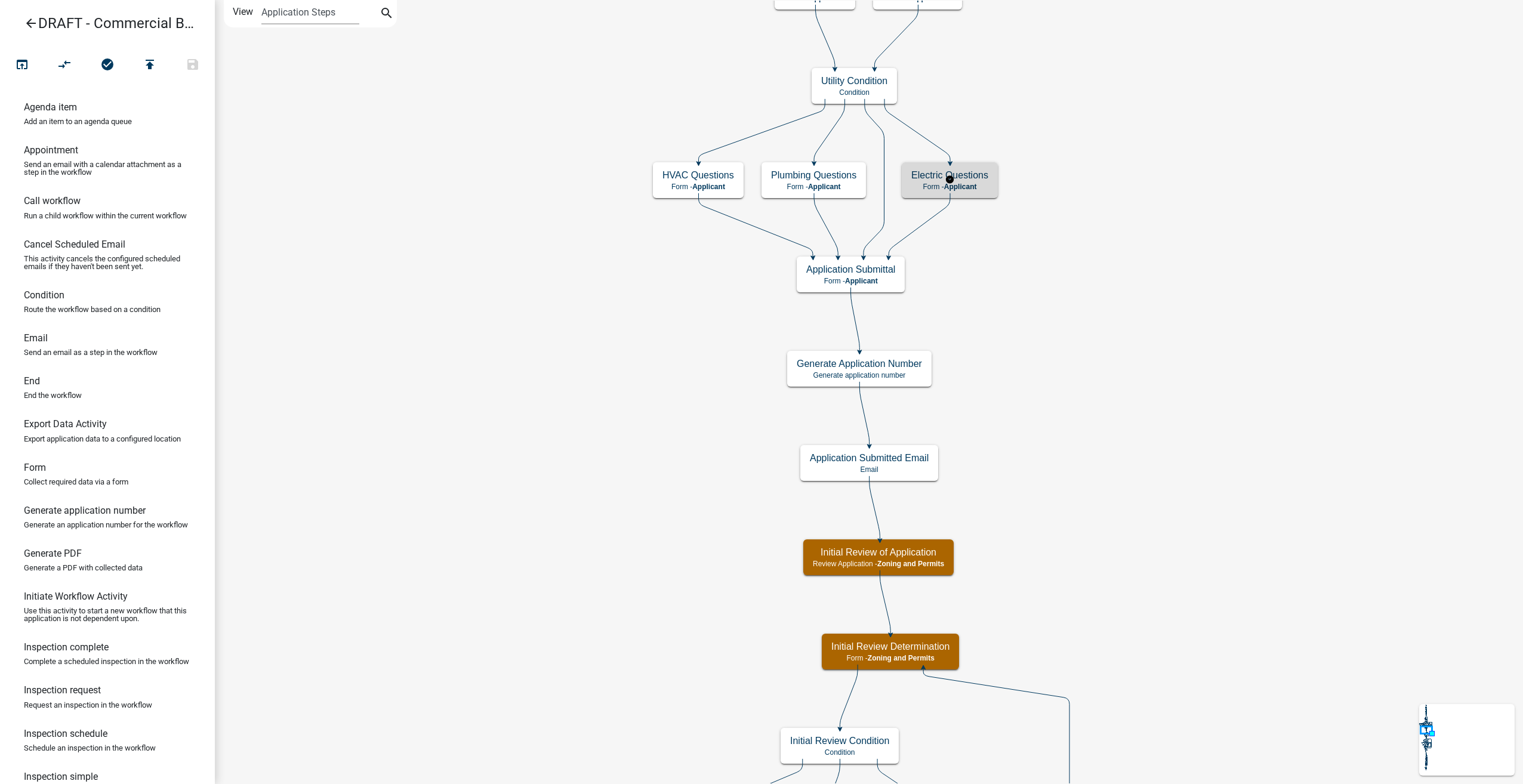
click at [969, 179] on h5 "Electric Questions" at bounding box center [949, 175] width 77 height 11
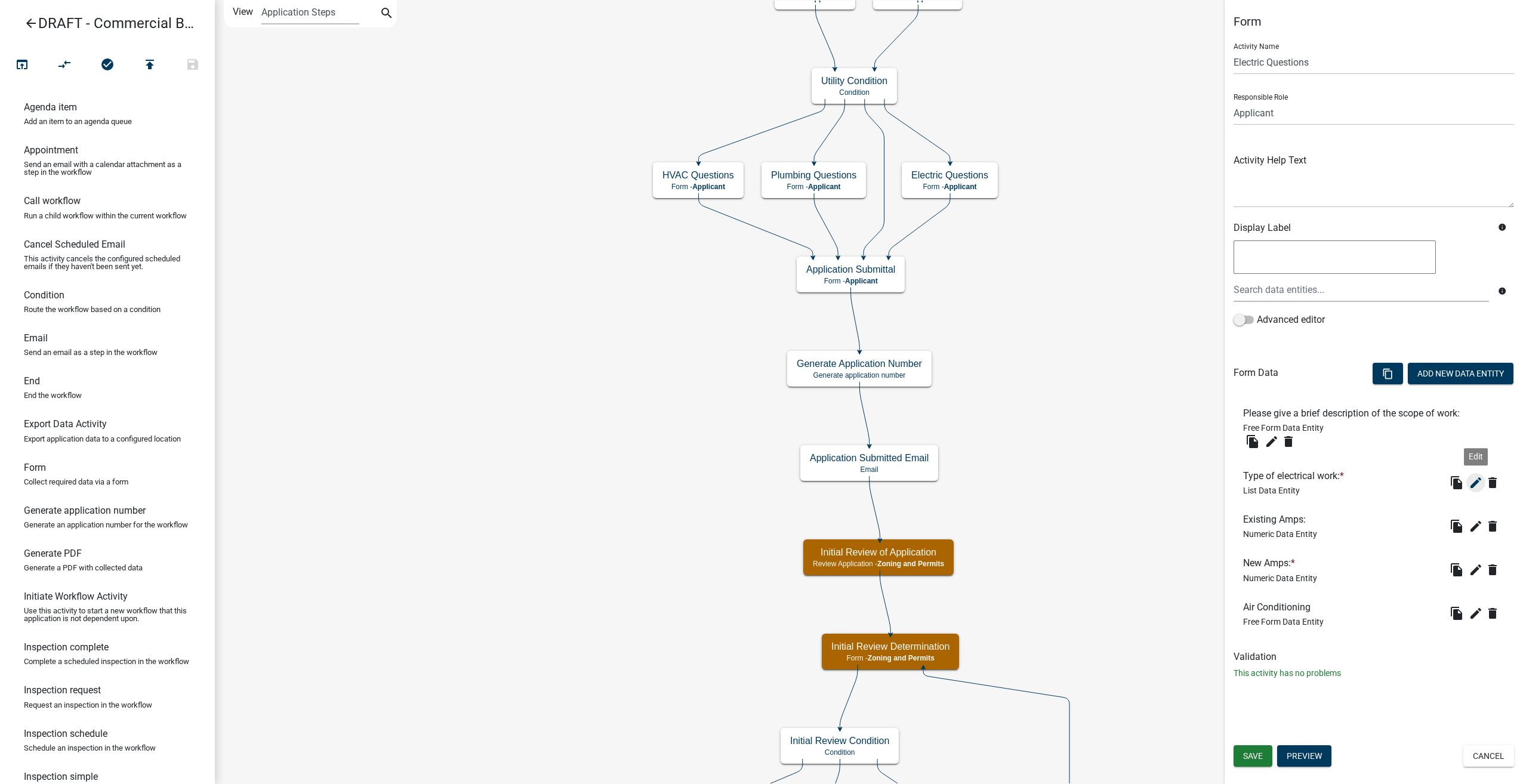
click at [1474, 481] on icon "edit" at bounding box center [1475, 482] width 14 height 14
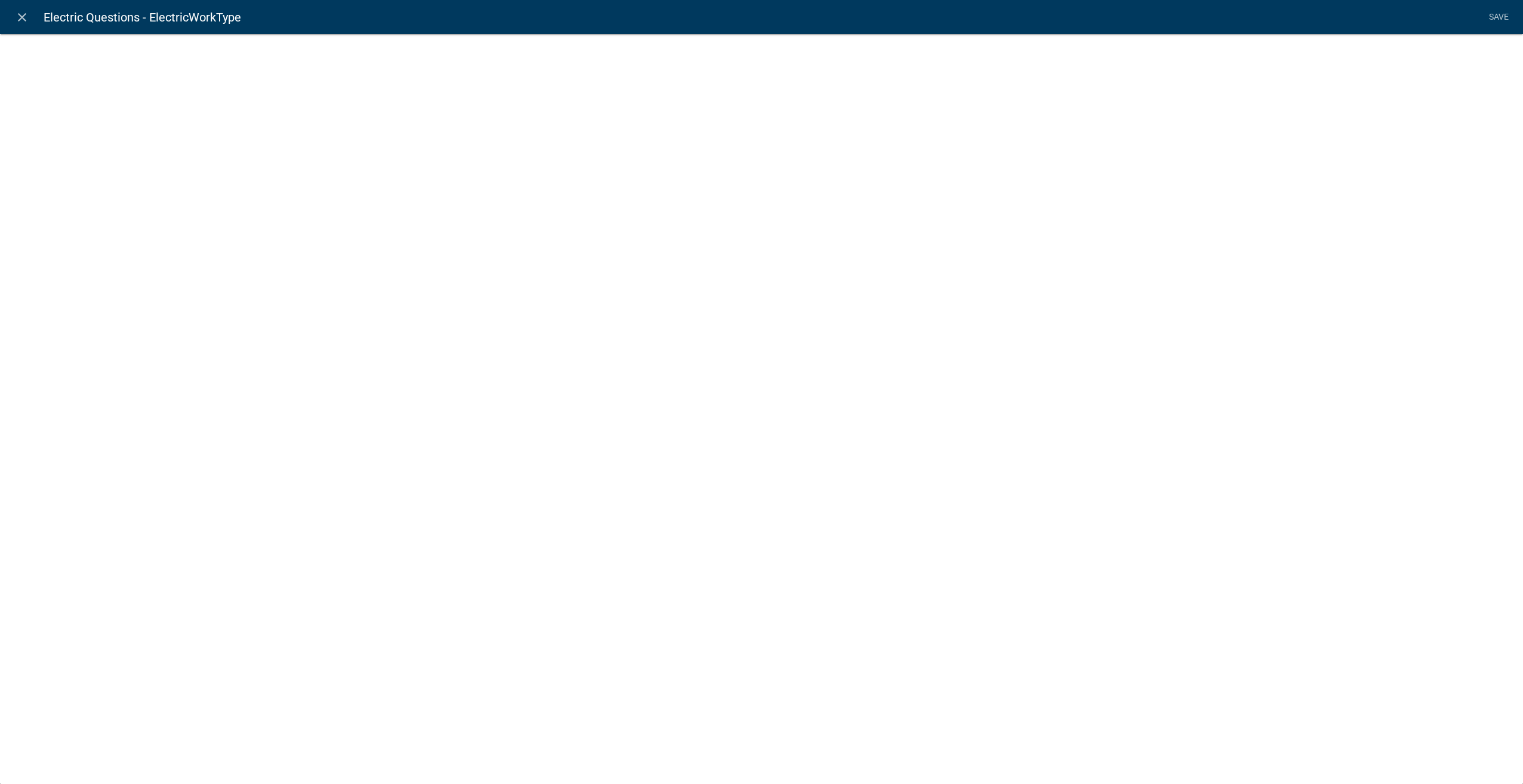
select select "list-data"
select select
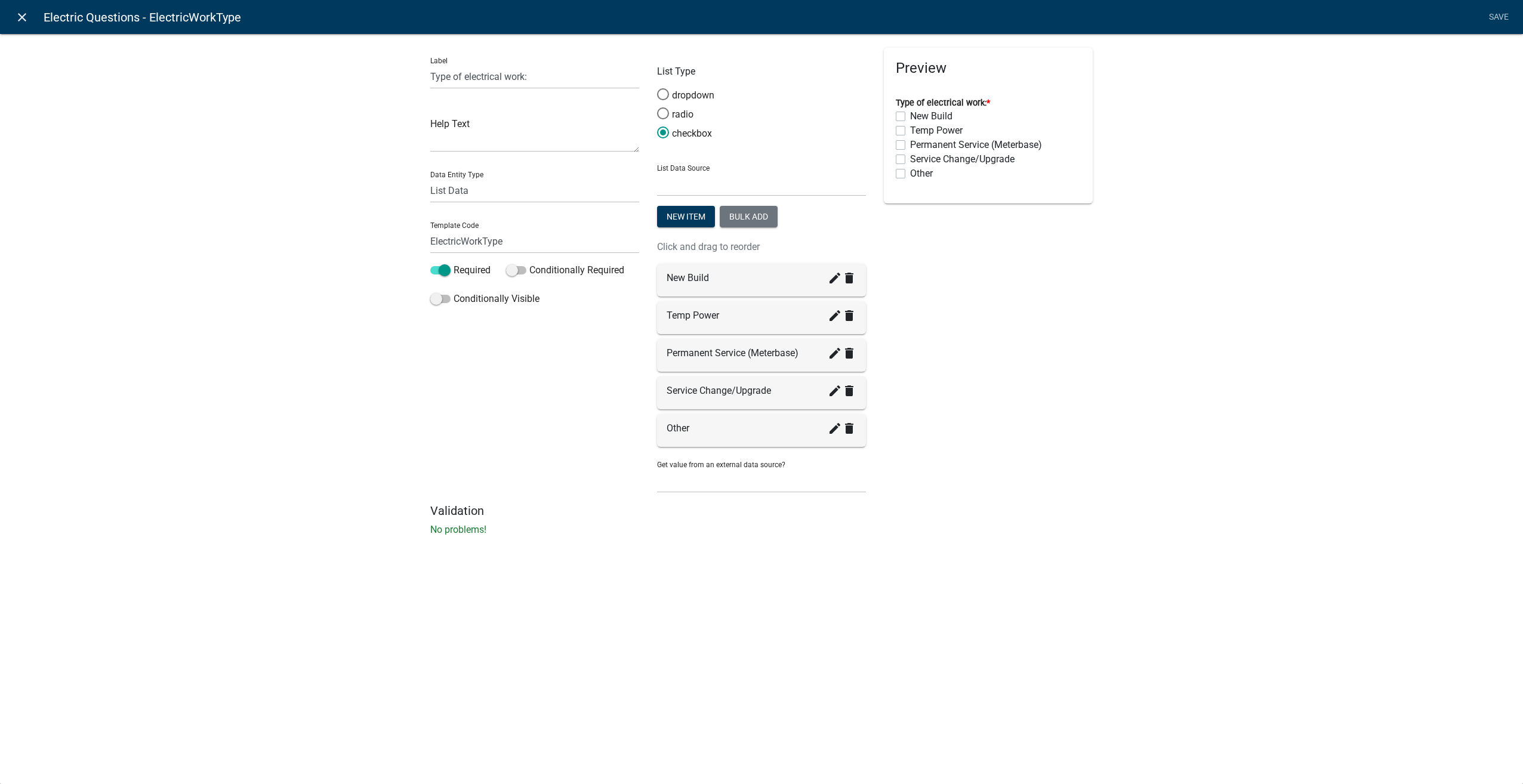
click at [25, 16] on icon "close" at bounding box center [22, 17] width 14 height 14
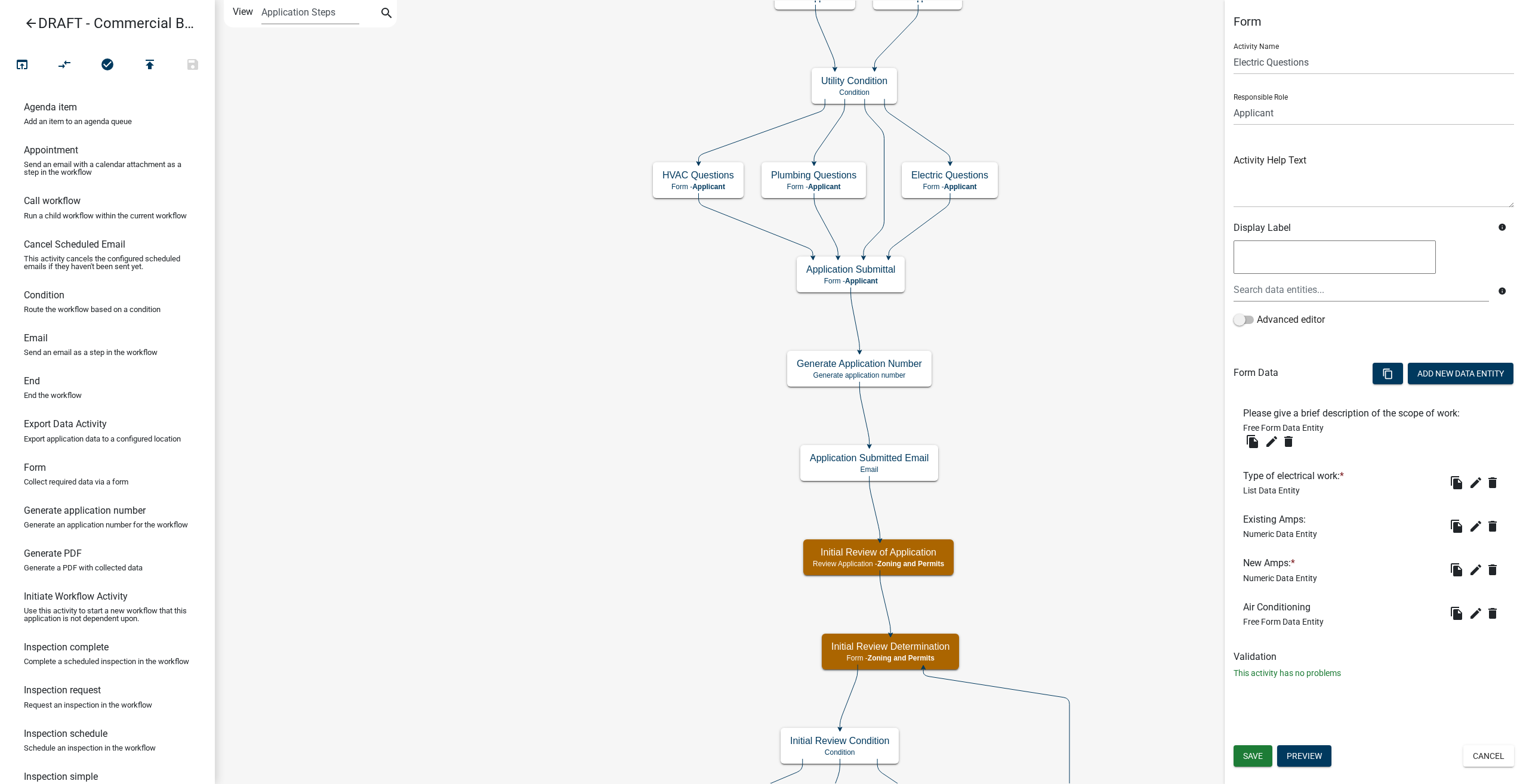
click at [35, 19] on icon "arrow_back" at bounding box center [30, 24] width 14 height 17
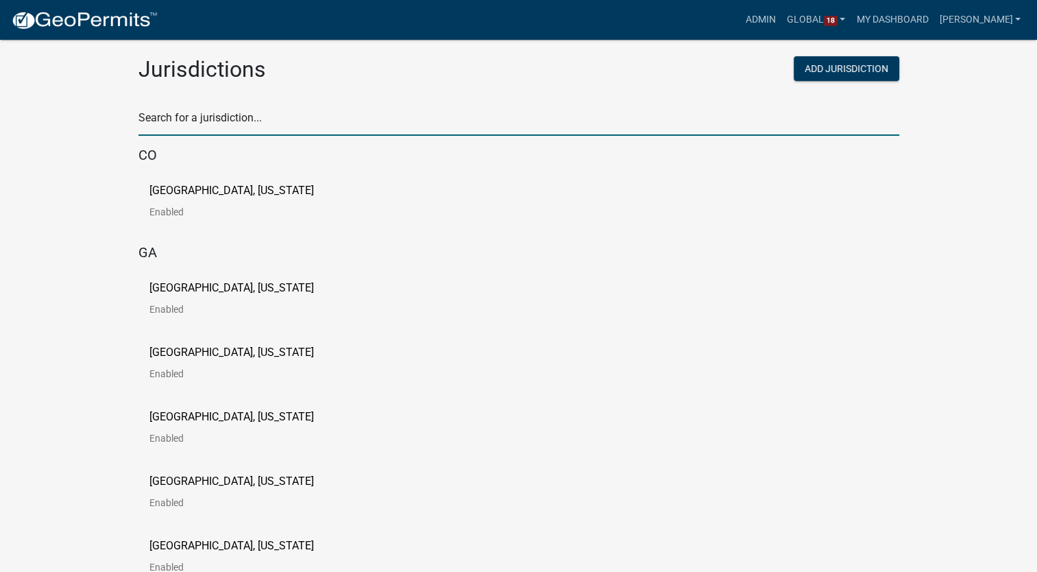
click at [173, 125] on input "text" at bounding box center [519, 122] width 761 height 28
type input "pine"
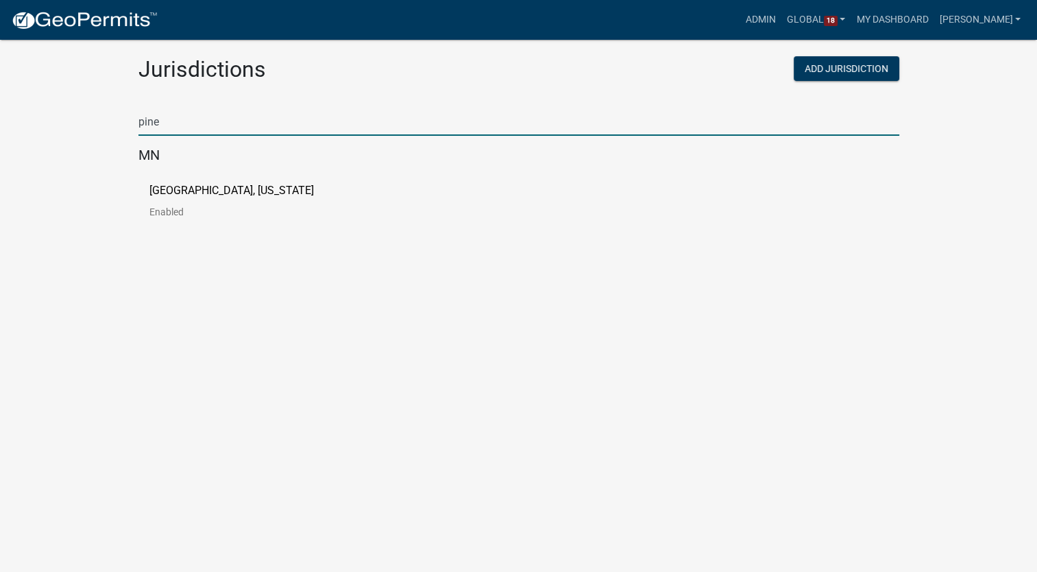
click at [192, 195] on p "[GEOGRAPHIC_DATA], [US_STATE]" at bounding box center [231, 190] width 165 height 11
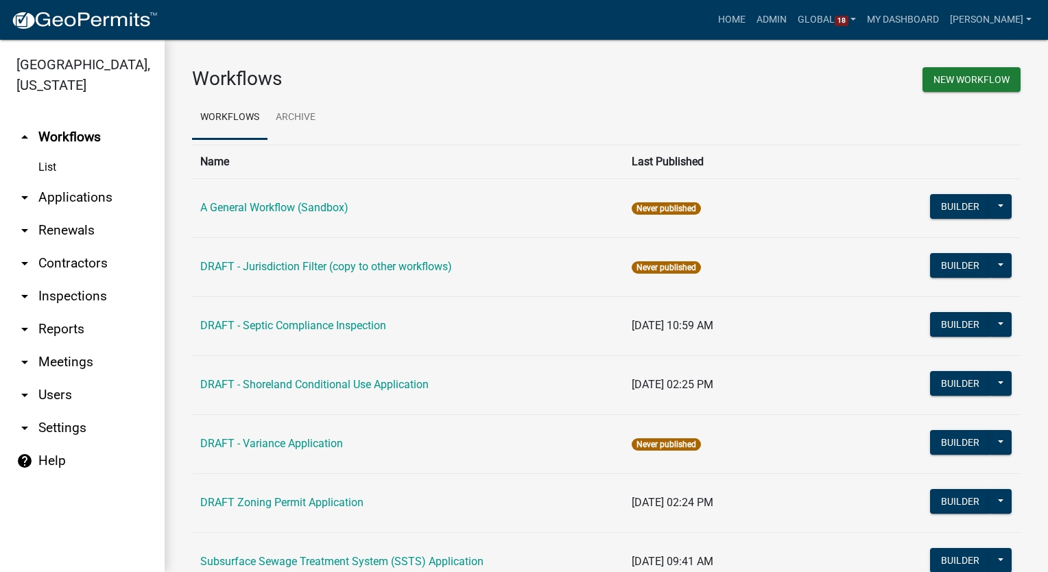
click at [59, 267] on link "arrow_drop_down Contractors" at bounding box center [82, 263] width 165 height 33
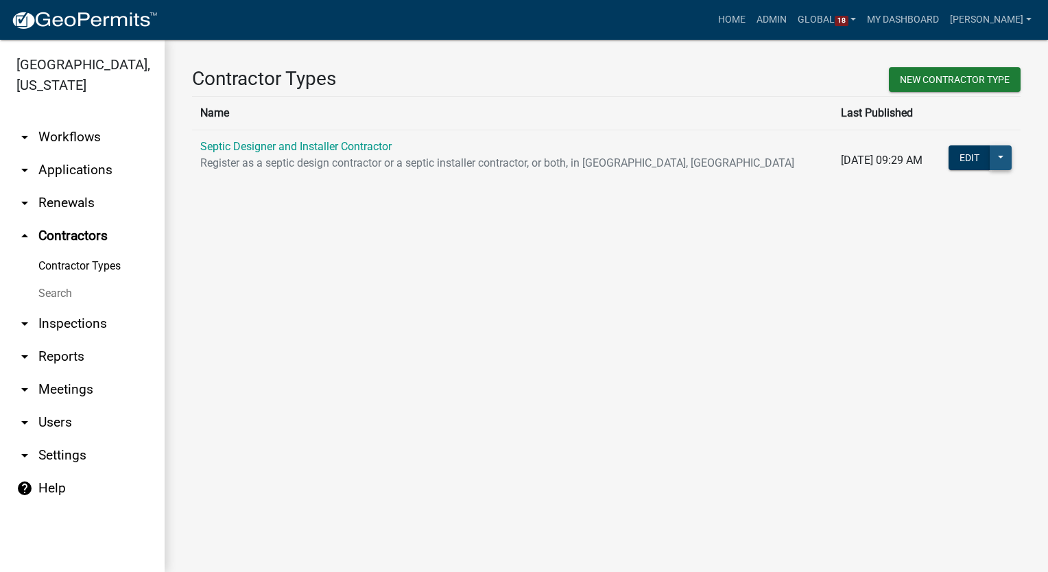
click at [999, 155] on button at bounding box center [1000, 157] width 22 height 25
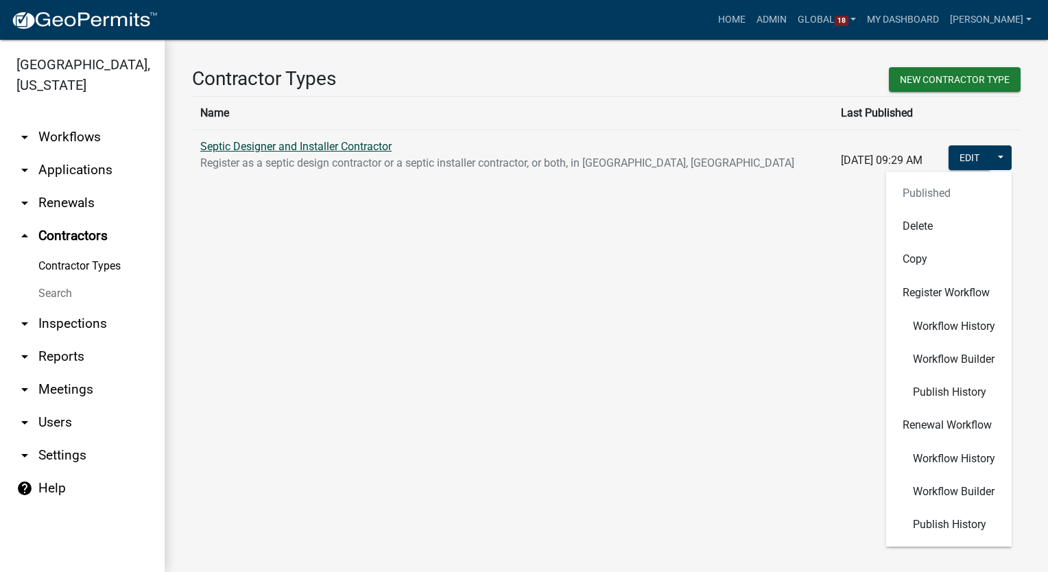
click at [253, 147] on link "Septic Designer and Installer Contractor" at bounding box center [295, 146] width 191 height 13
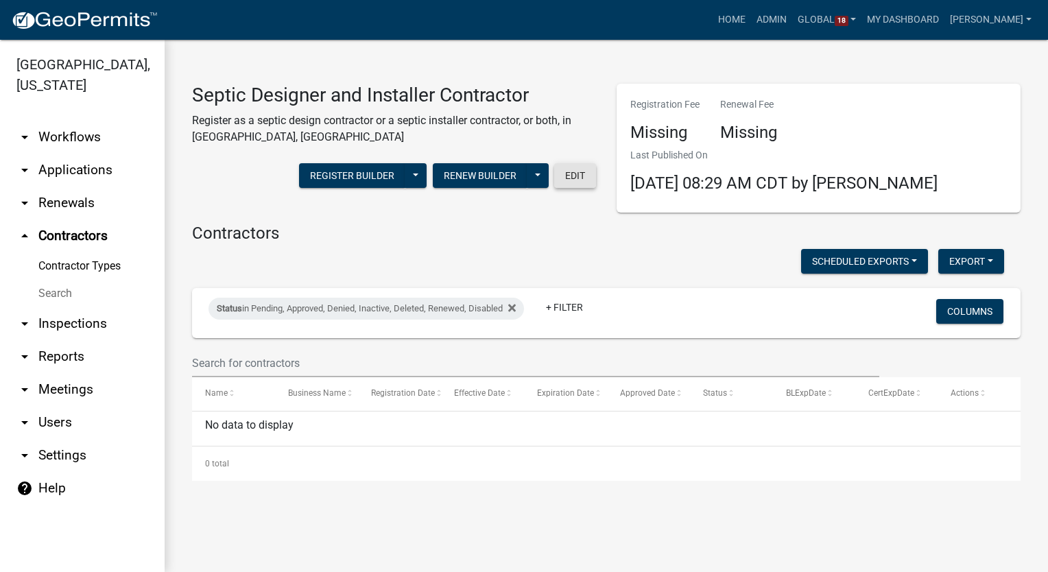
click at [576, 180] on button "Edit" at bounding box center [575, 175] width 42 height 25
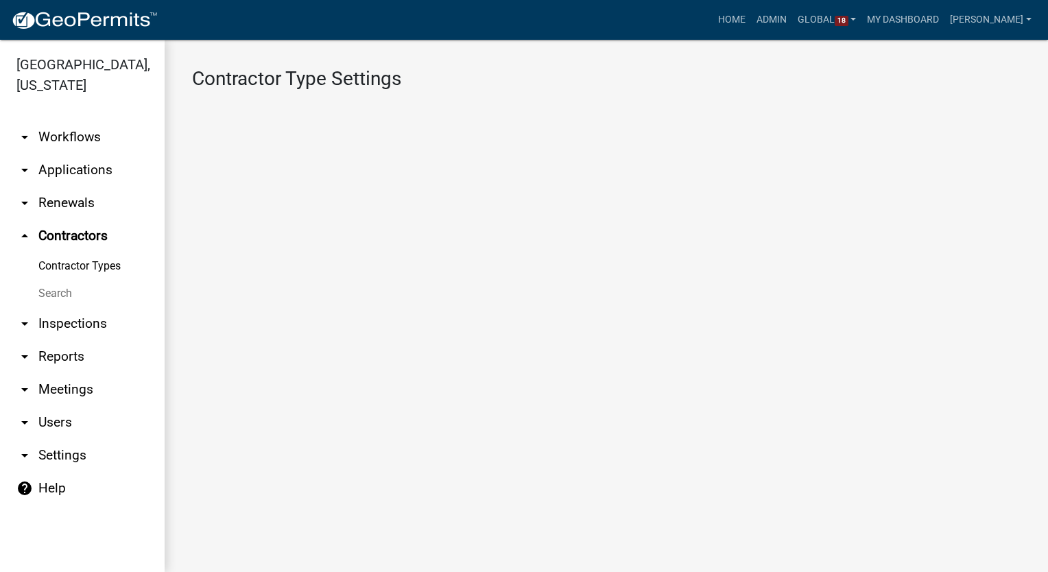
select select "1: 4ef63fe7-b19a-425e-ac95-467e066f44a3"
select select
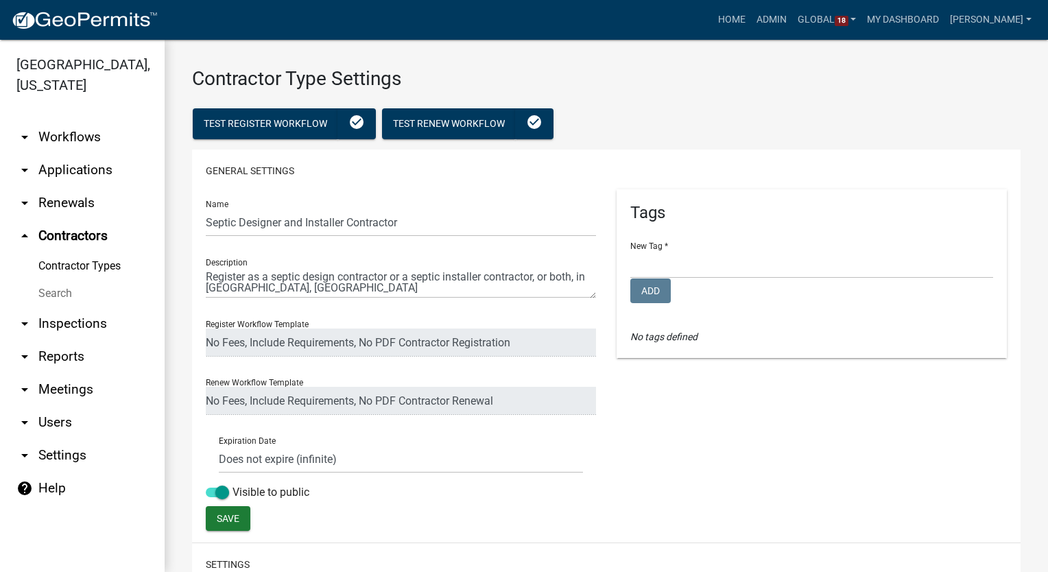
click at [66, 136] on link "arrow_drop_down Workflows" at bounding box center [82, 137] width 165 height 33
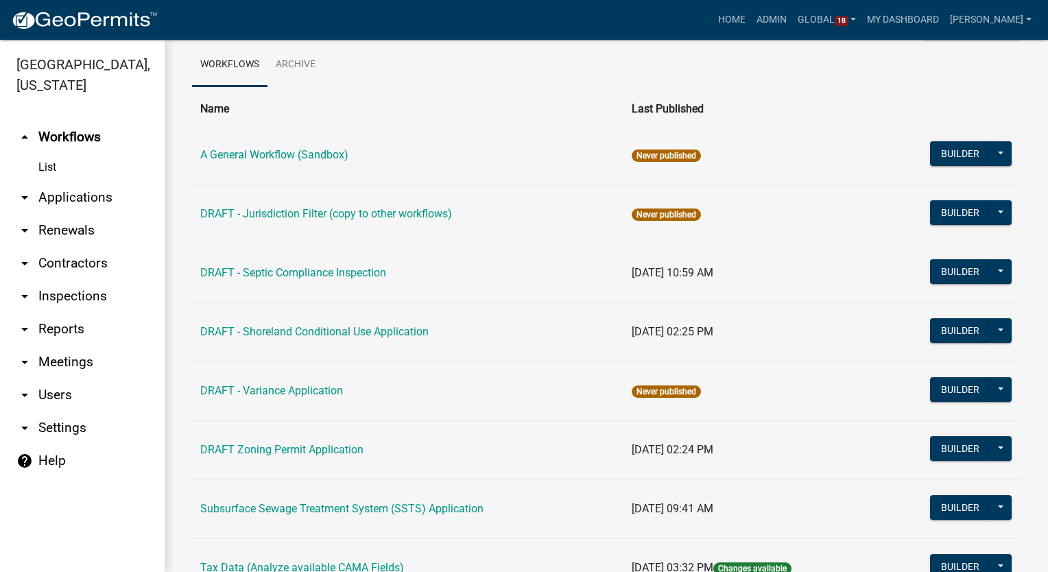
scroll to position [115, 0]
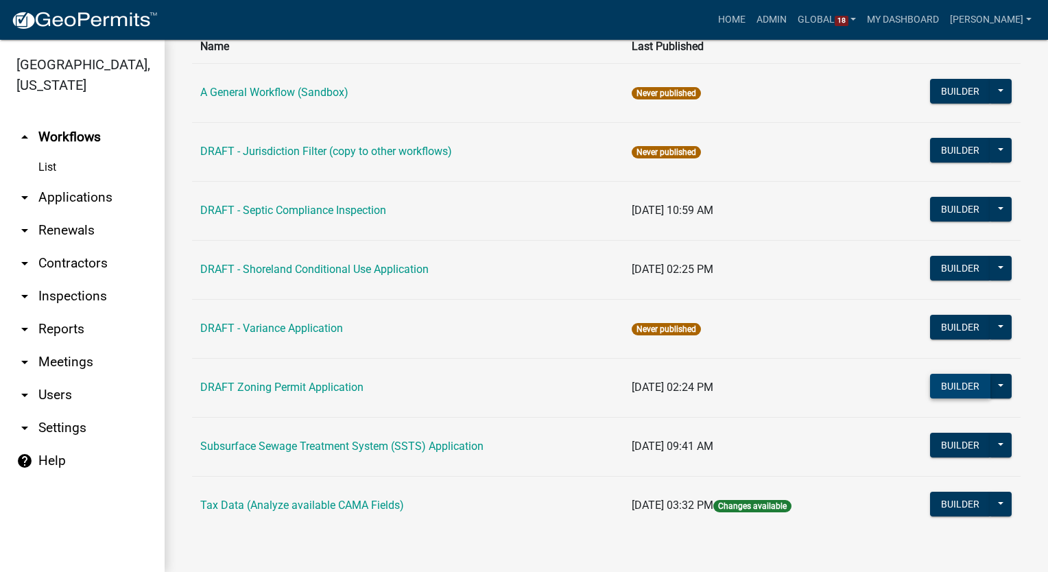
click at [943, 378] on button "Builder" at bounding box center [960, 386] width 60 height 25
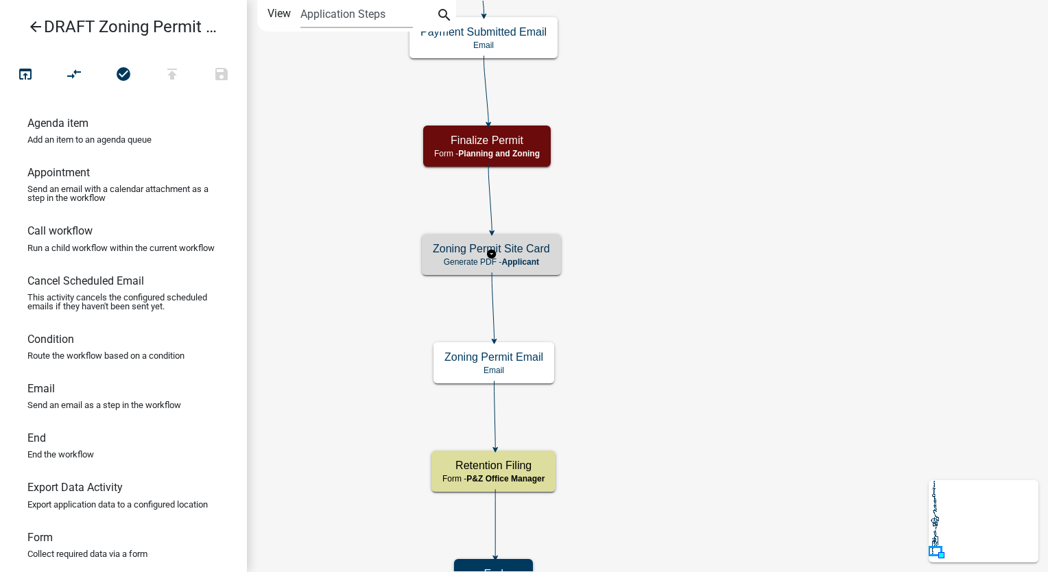
click at [525, 252] on h5 "Zoning Permit Site Card" at bounding box center [491, 248] width 117 height 13
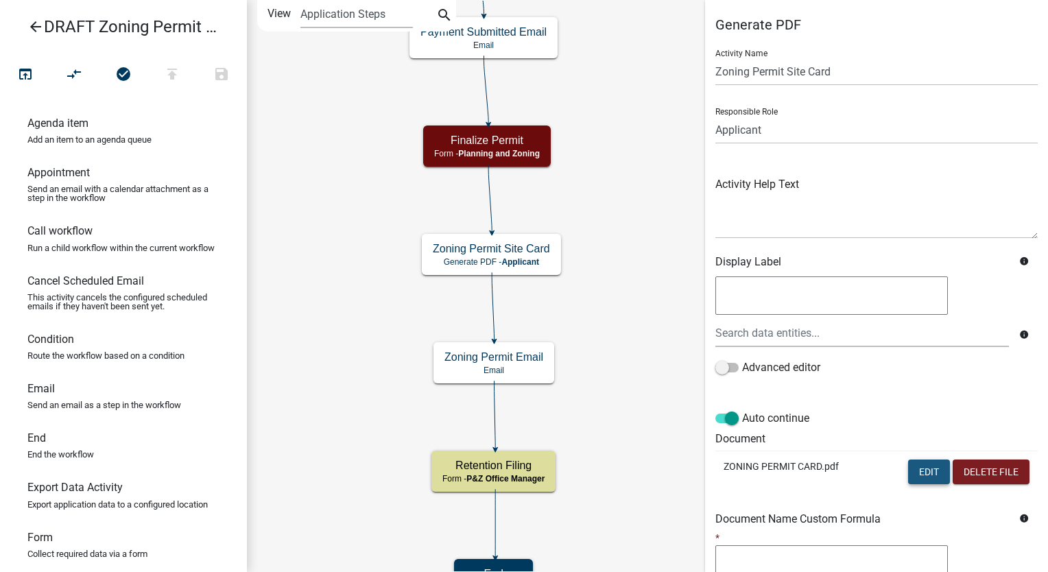
click at [912, 477] on button "Edit" at bounding box center [929, 471] width 42 height 25
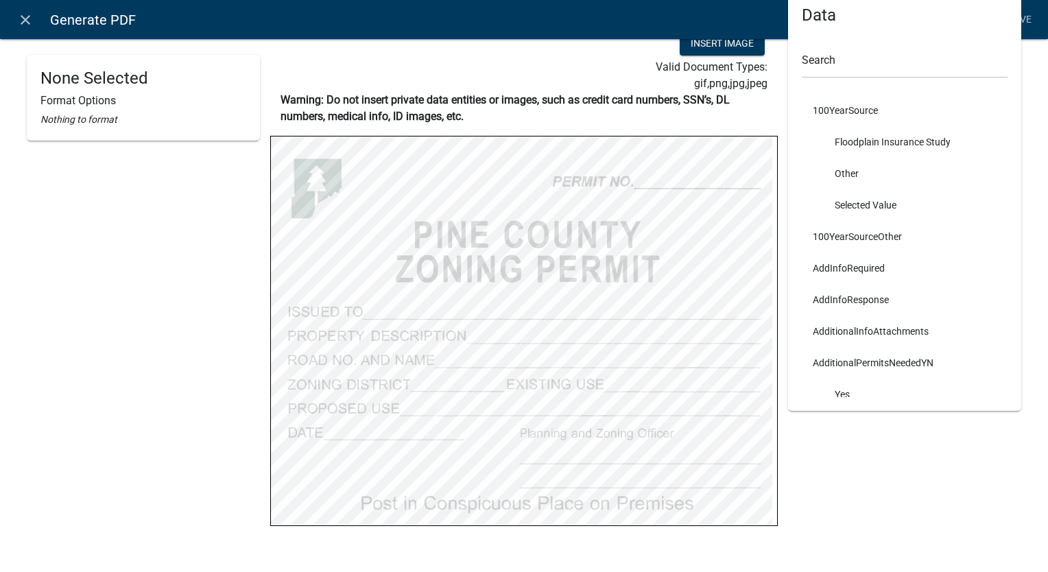
scroll to position [73, 0]
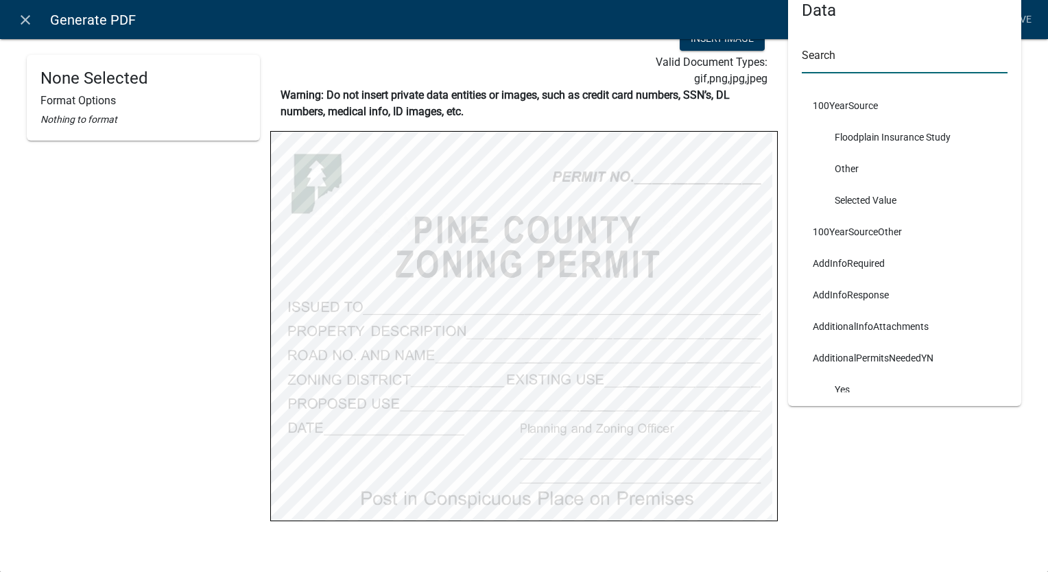
click at [834, 62] on input "text" at bounding box center [905, 59] width 206 height 28
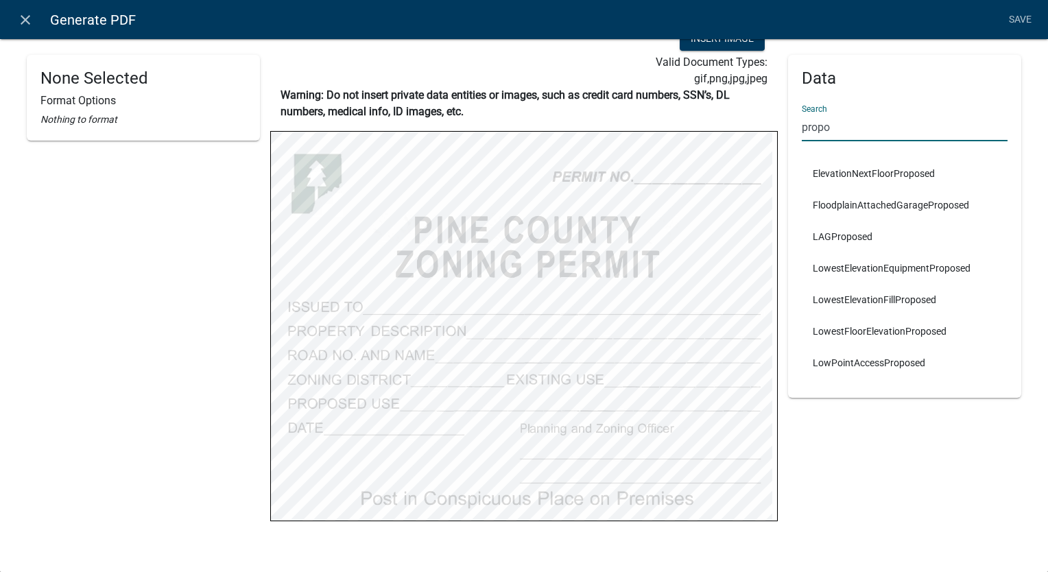
type input "propo"
click at [878, 452] on div "Data Search propo ElevationNextFloorProposed FloodplainAttachedGarageProposed L…" at bounding box center [905, 262] width 254 height 562
click at [20, 25] on icon "close" at bounding box center [25, 20] width 16 height 16
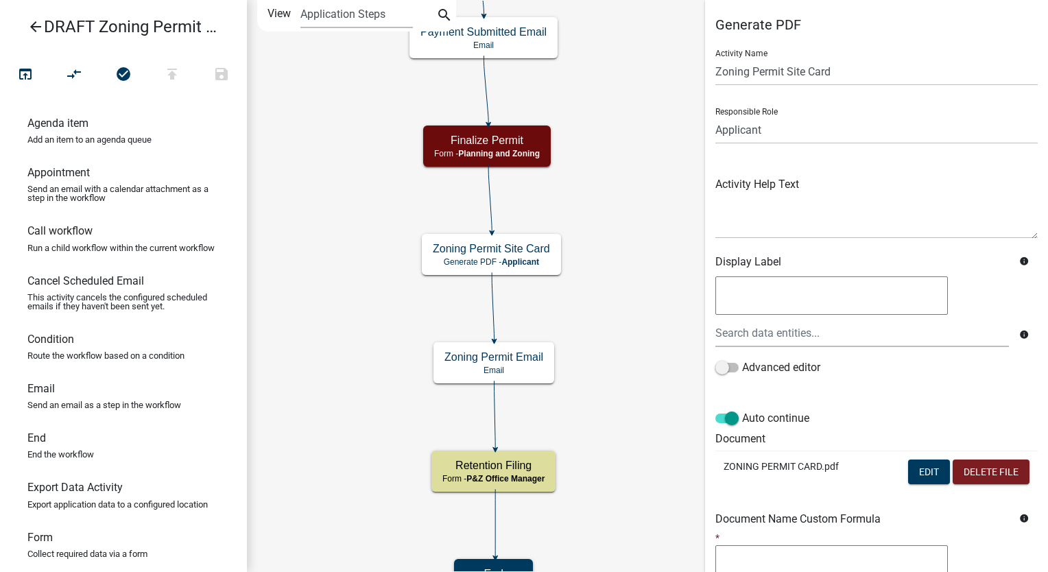
click at [33, 21] on icon "arrow_back" at bounding box center [35, 28] width 16 height 19
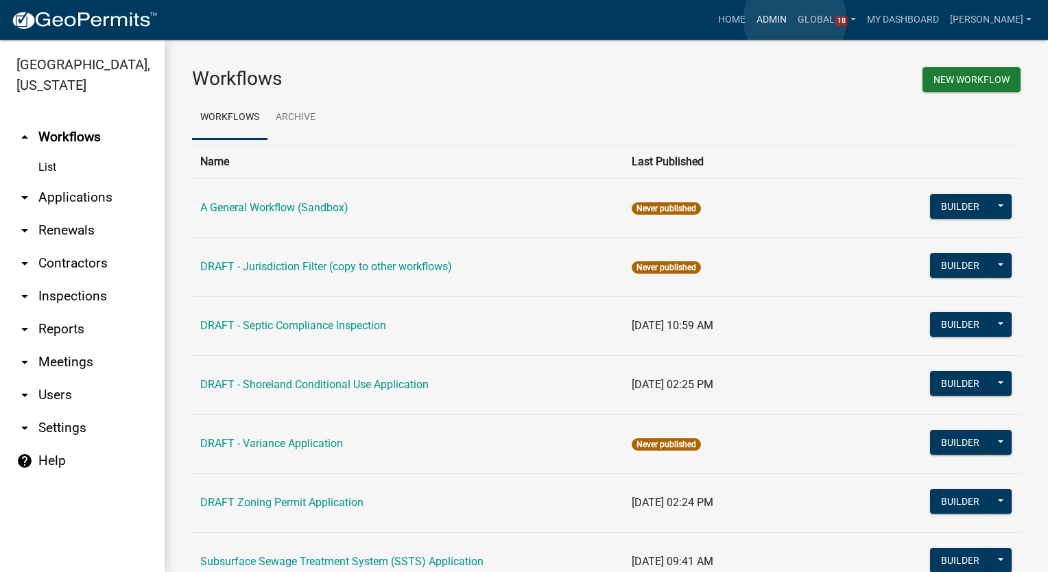
click at [792, 19] on link "Admin" at bounding box center [771, 20] width 41 height 26
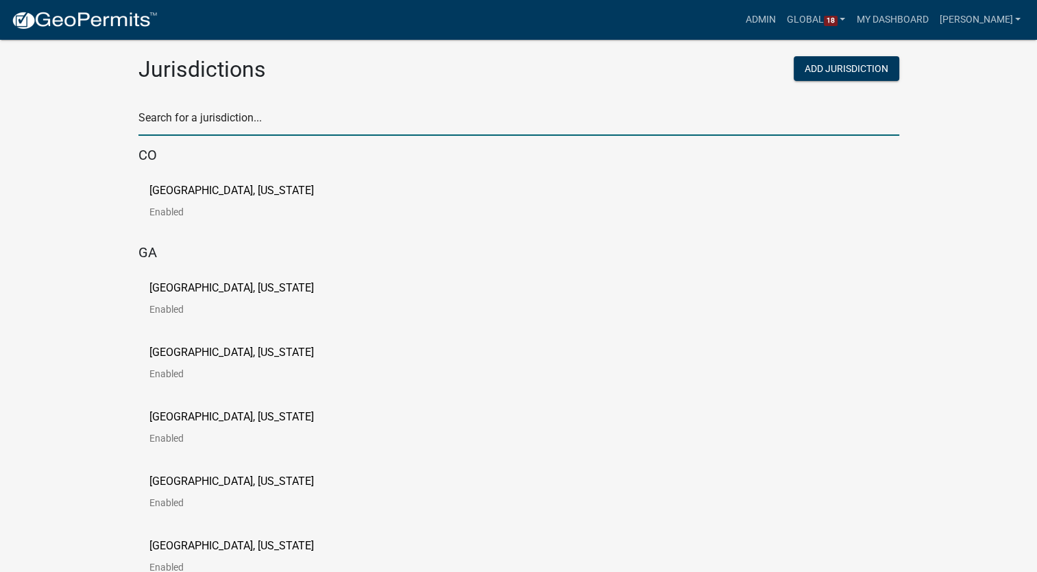
click at [195, 121] on input "text" at bounding box center [519, 122] width 761 height 28
type input "howard"
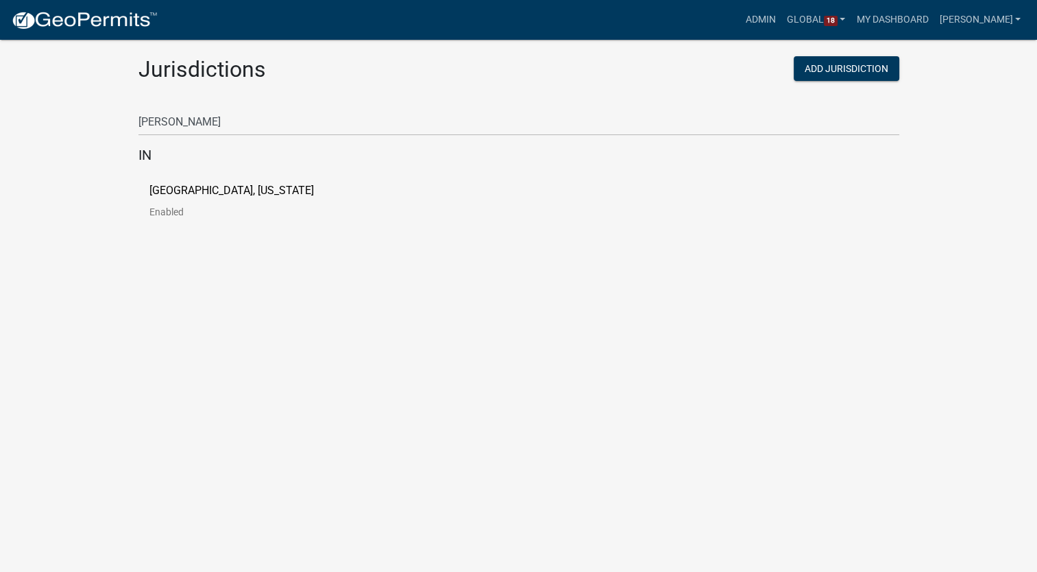
click at [199, 189] on p "[GEOGRAPHIC_DATA], [US_STATE]" at bounding box center [231, 190] width 165 height 11
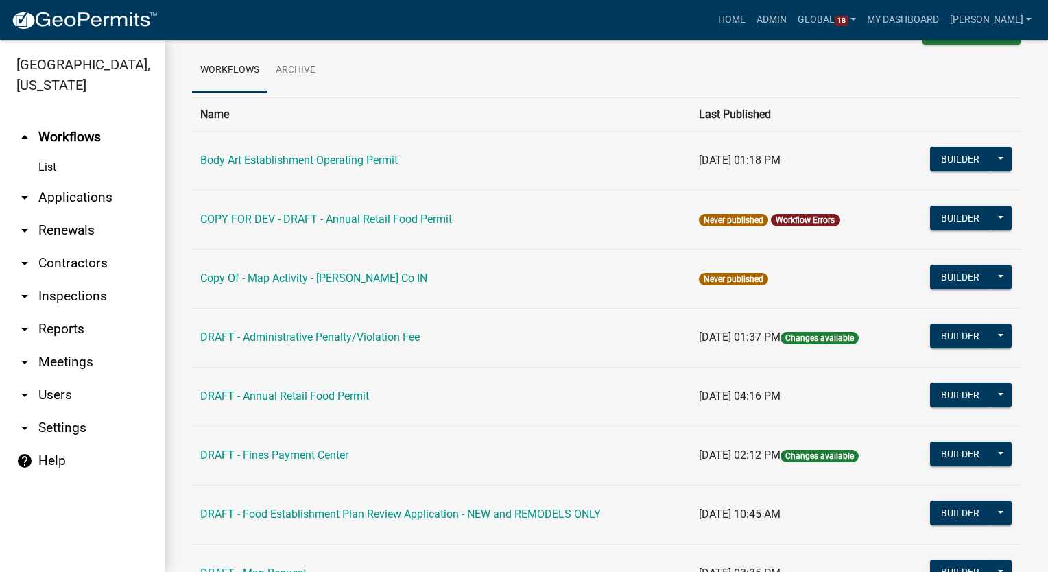
scroll to position [69, 0]
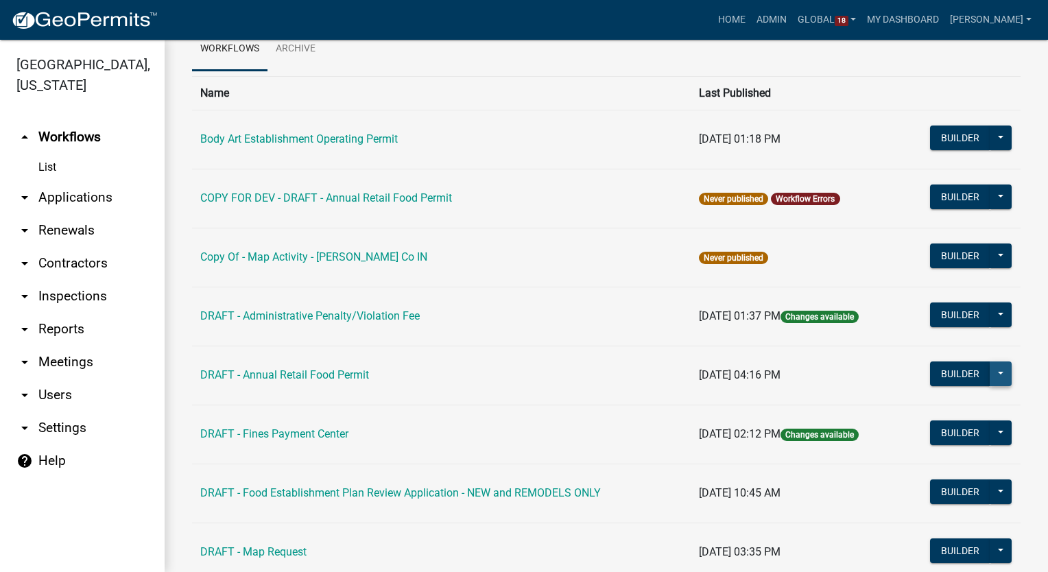
click at [991, 376] on button at bounding box center [1000, 373] width 22 height 25
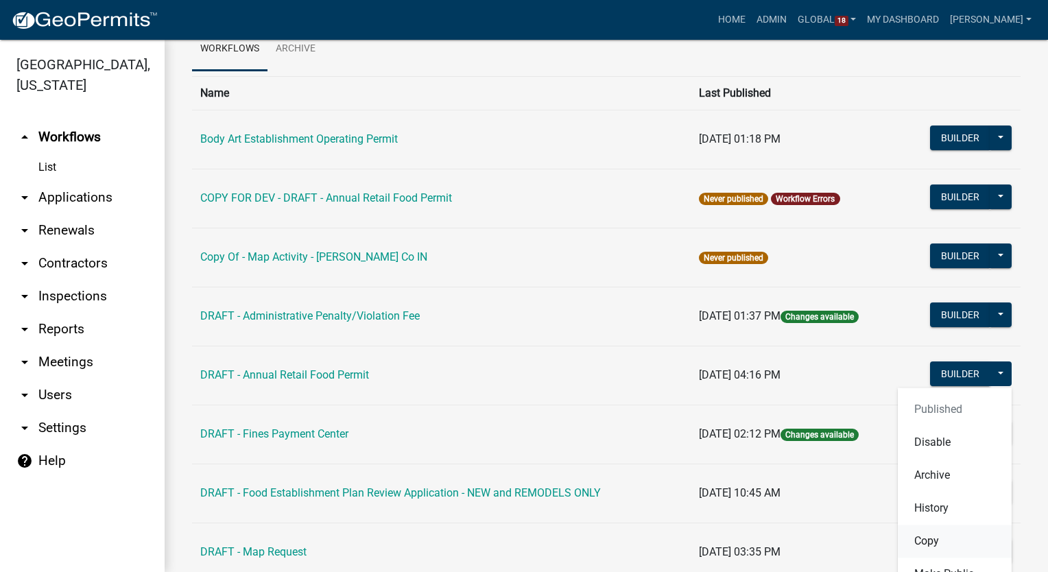
click at [911, 546] on button "Copy" at bounding box center [955, 541] width 114 height 33
select select "e50d0c29-55b5-4aa5-a264-d76fae4d5ff7"
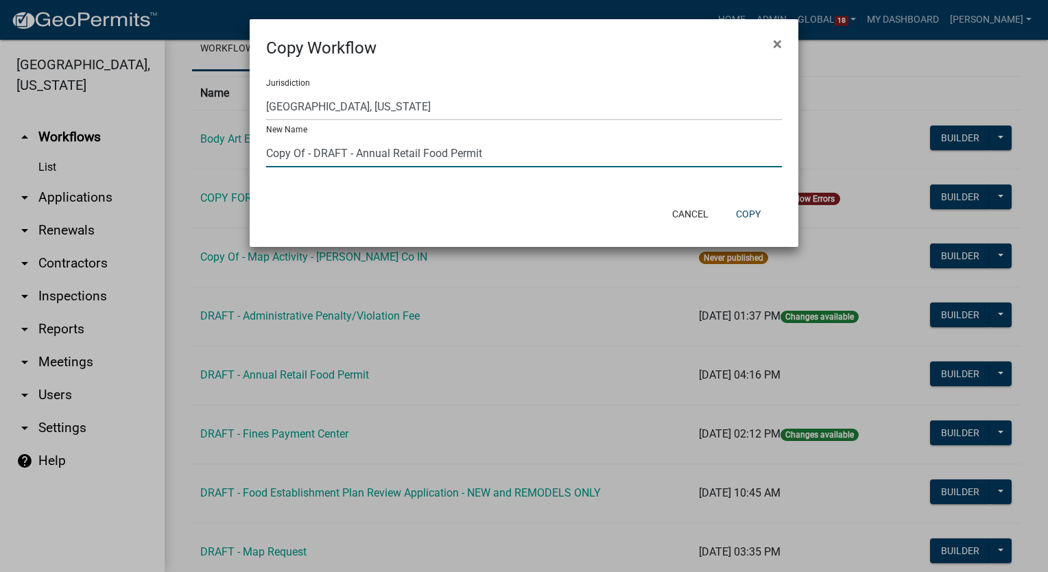
click at [311, 156] on input "Copy Of - DRAFT - Annual Retail Food Permit" at bounding box center [524, 153] width 516 height 28
click at [450, 150] on input "DRAFT - Annual Retail Food Permit" at bounding box center [524, 153] width 516 height 28
type input "DRAFT - Annual Retail Food Permit Renewal"
click at [743, 215] on button "Copy" at bounding box center [748, 214] width 47 height 25
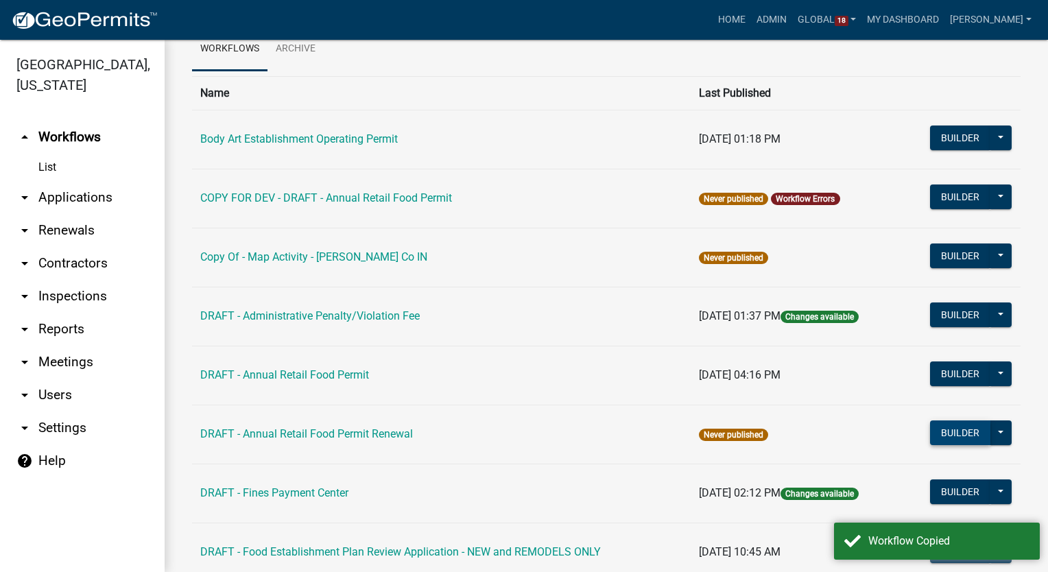
click at [938, 431] on button "Builder" at bounding box center [960, 432] width 60 height 25
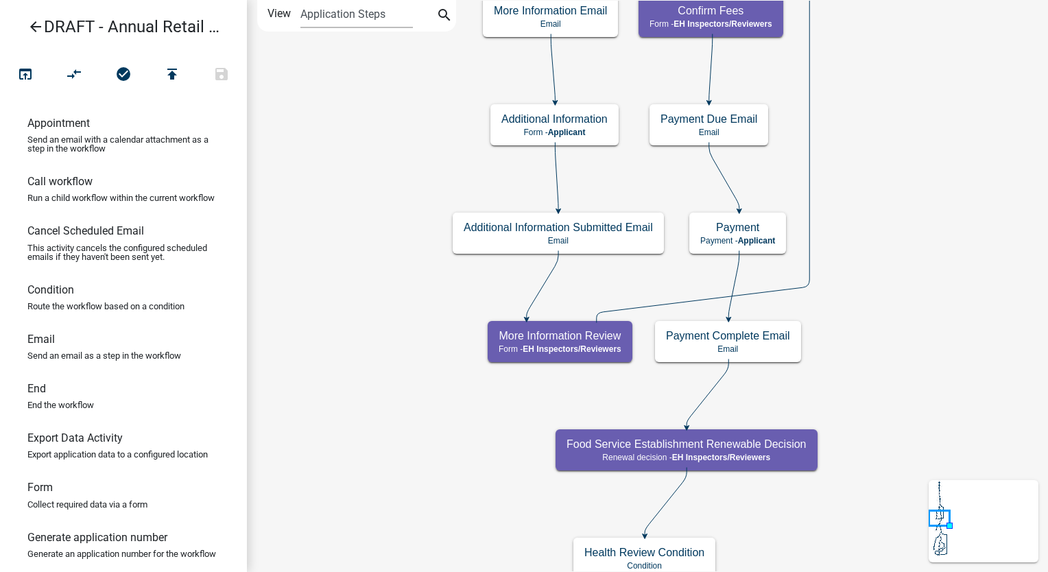
click at [34, 26] on icon "arrow_back" at bounding box center [35, 28] width 16 height 19
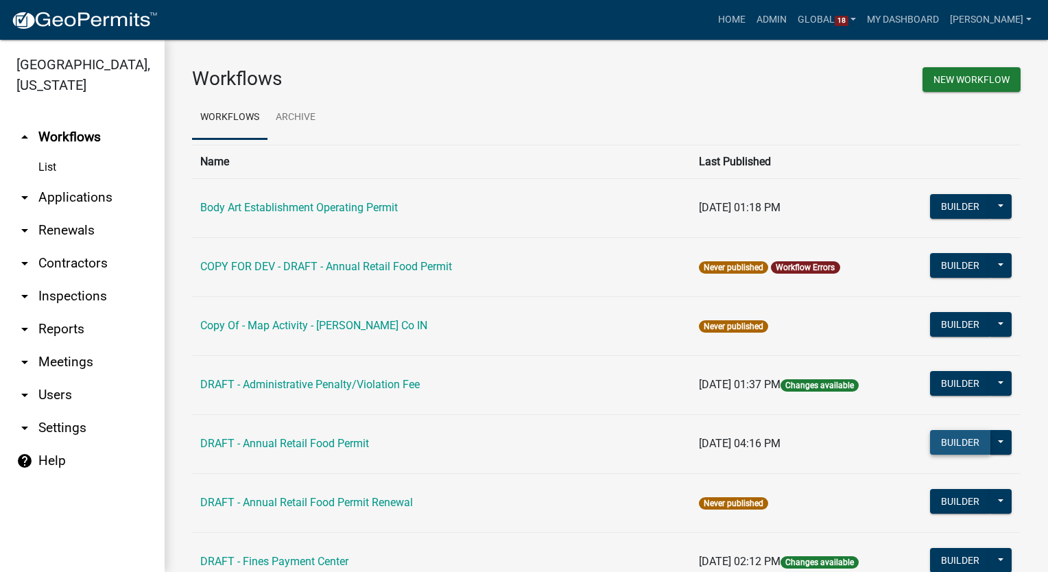
click at [941, 434] on button "Builder" at bounding box center [960, 442] width 60 height 25
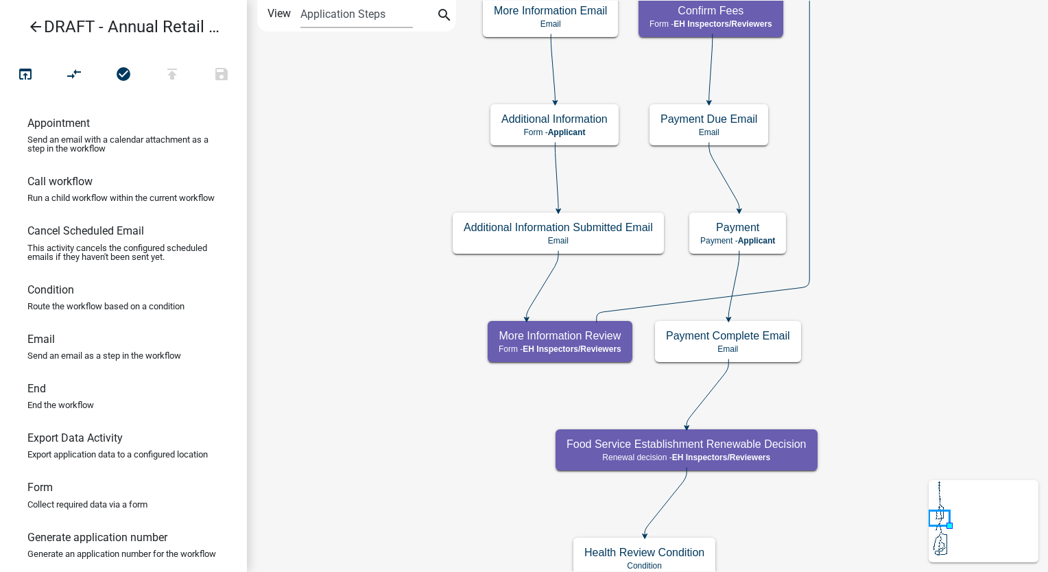
click at [32, 30] on icon "arrow_back" at bounding box center [35, 28] width 16 height 19
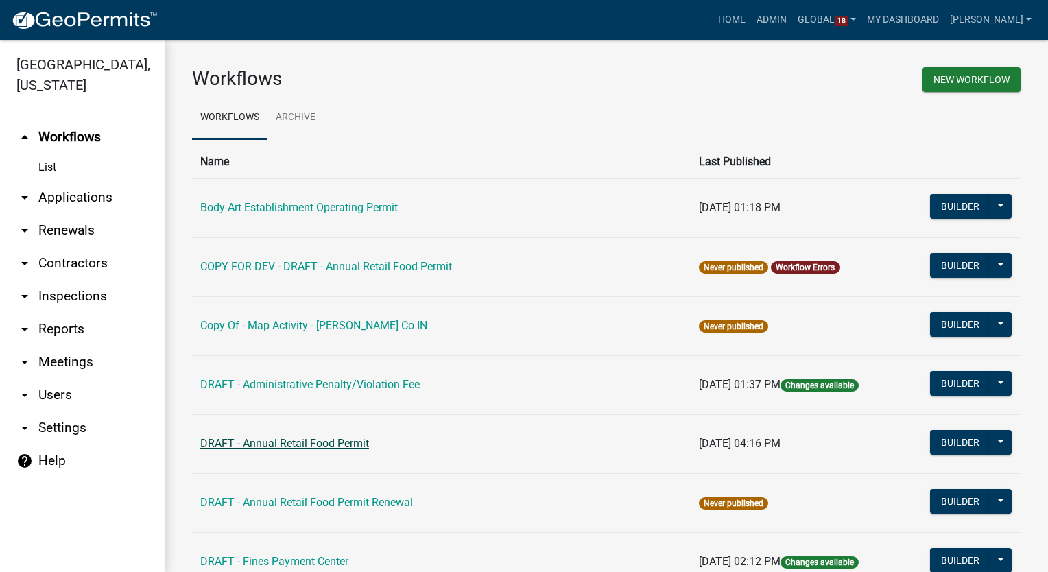
click at [275, 445] on link "DRAFT - Annual Retail Food Permit" at bounding box center [284, 443] width 169 height 13
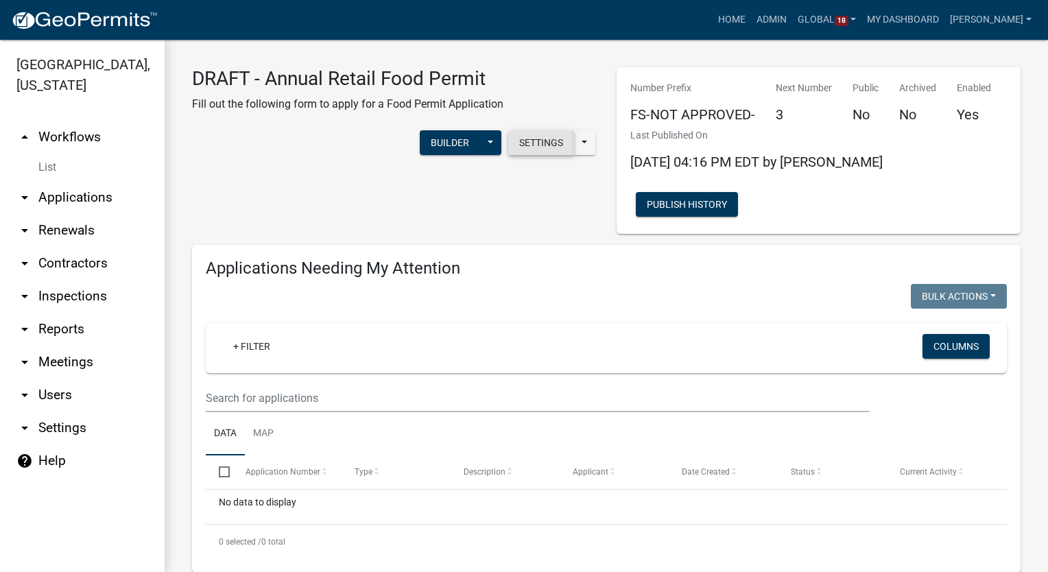
click at [533, 137] on button "Settings" at bounding box center [541, 142] width 66 height 25
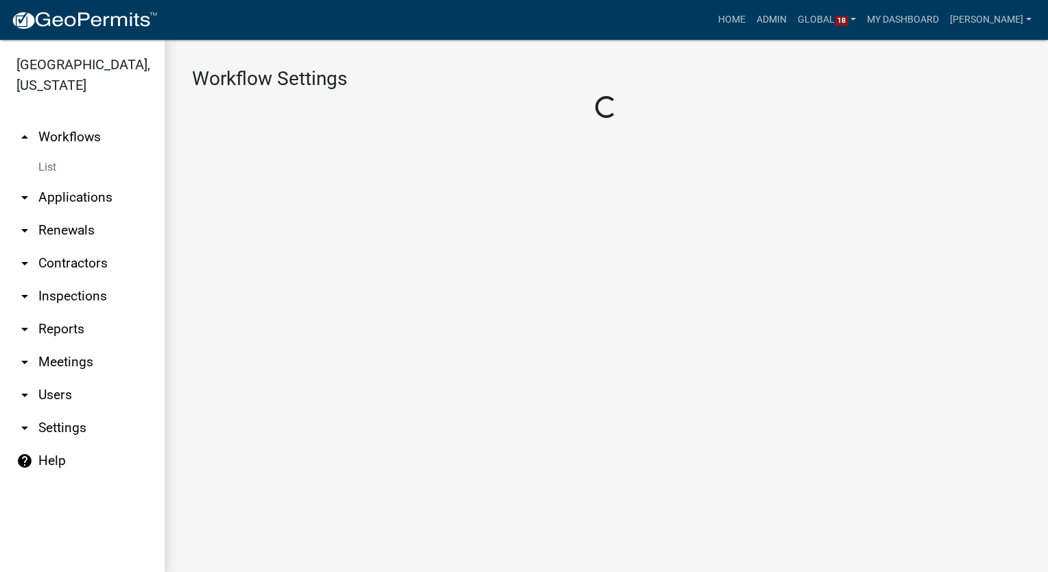
select select "1"
select select "156f65c7-2c7c-4d14-823e-de13b83296ee"
select select "9c9deb39-280e-482d-88ce-bc094a2fb335"
select select "4"
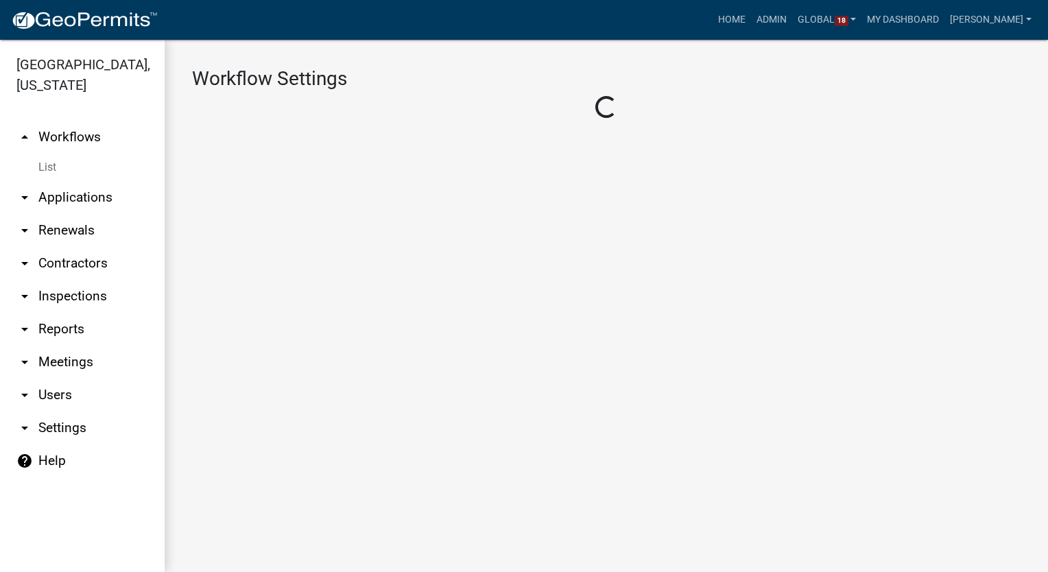
select select "3: Object"
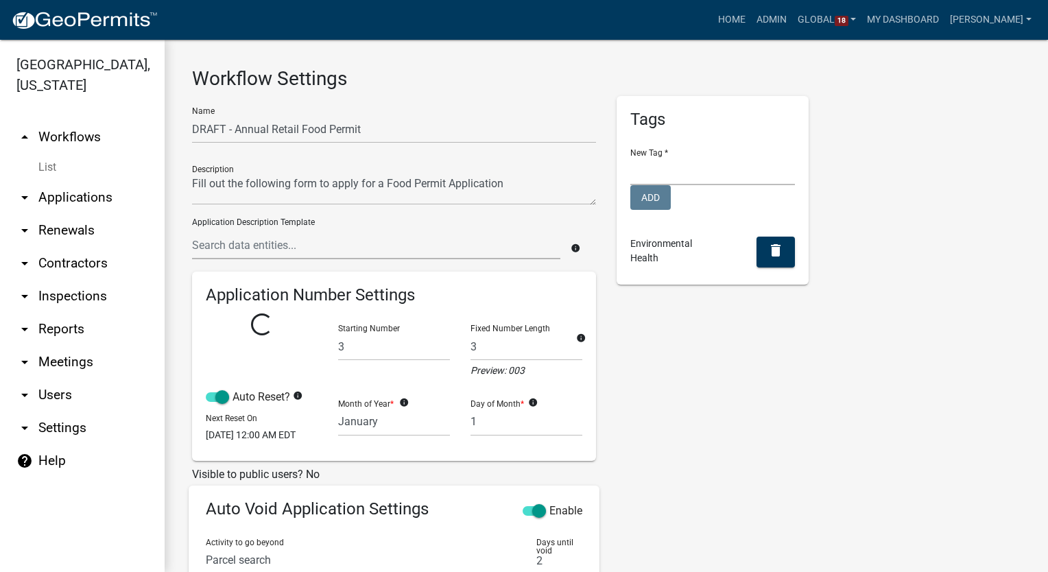
select select "2: b22cc957-41ba-4491-8c0f-6c08a6179ec6"
select select
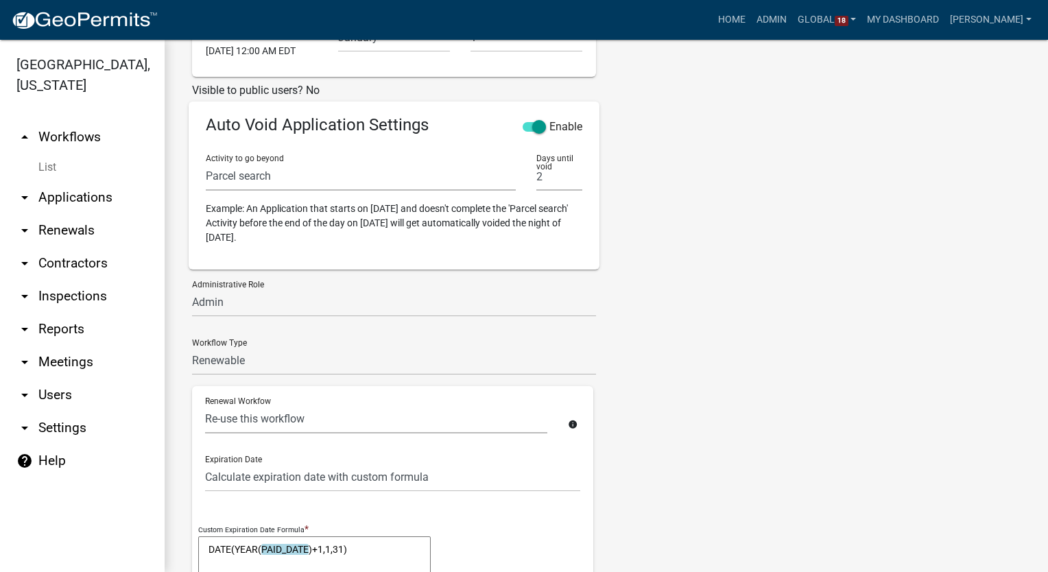
scroll to position [617, 0]
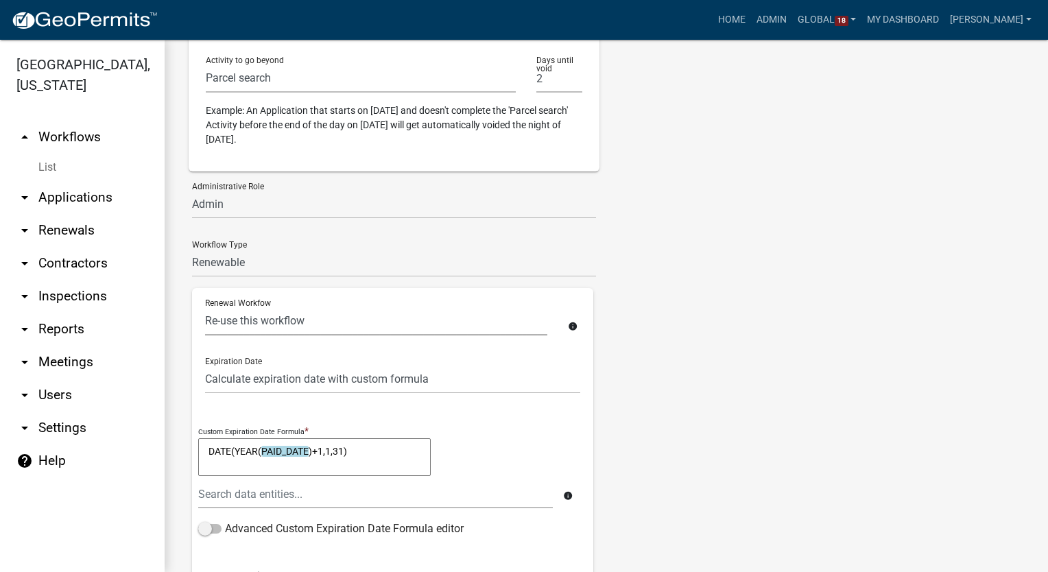
click at [321, 331] on select "Body Art Establishment Operating Permit COPY FOR DEV - DRAFT - Annual Retail Fo…" at bounding box center [376, 321] width 342 height 28
click at [205, 315] on select "Body Art Establishment Operating Permit COPY FOR DEV - DRAFT - Annual Retail Fo…" at bounding box center [376, 321] width 342 height 28
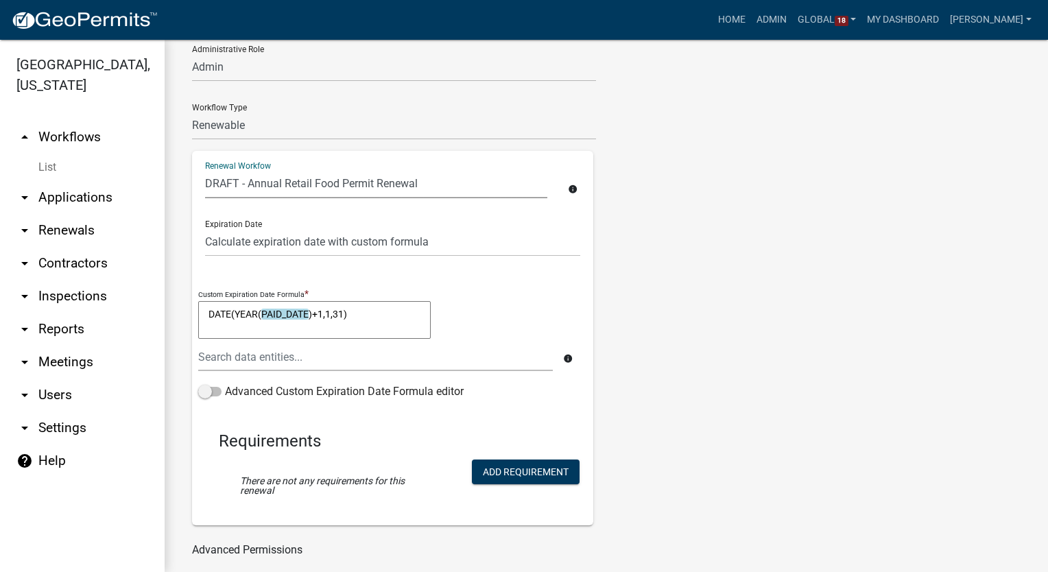
scroll to position [839, 0]
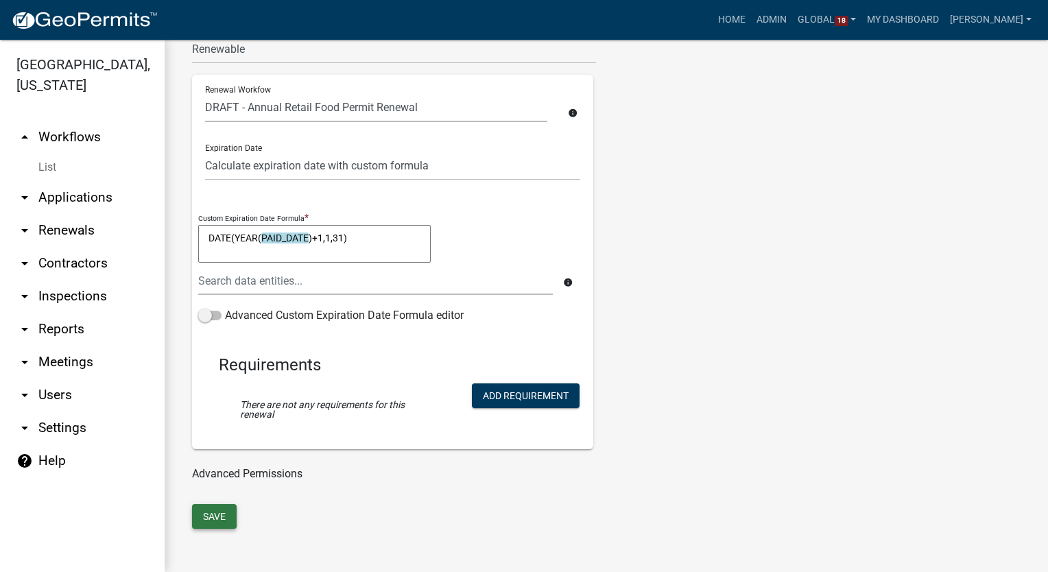
click at [217, 519] on button "Save" at bounding box center [214, 516] width 45 height 25
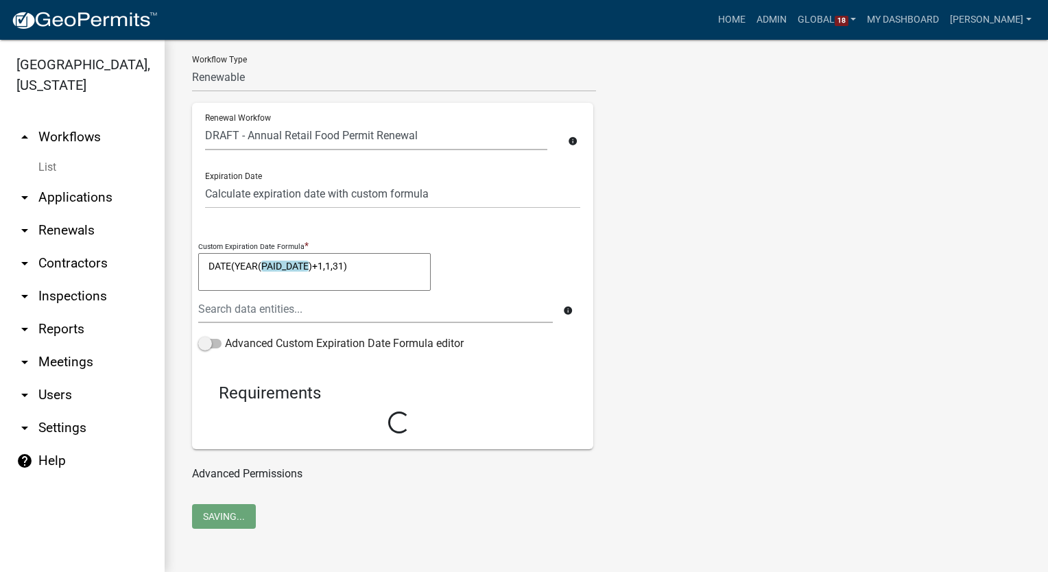
select select "10: 9e435de7-d3b5-457a-b9e4-fdf7e6c93b46"
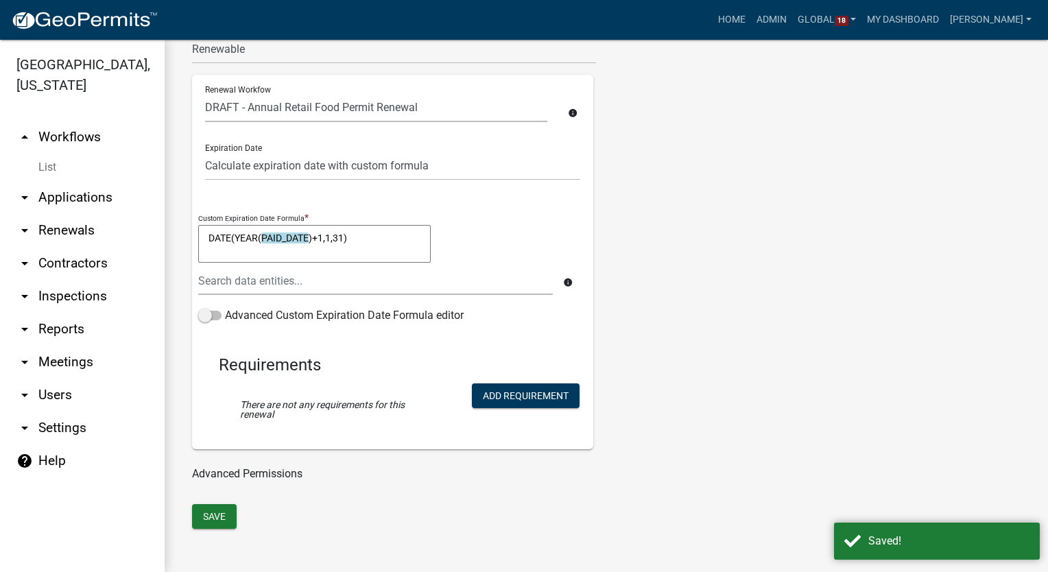
click at [46, 164] on link "List" at bounding box center [82, 167] width 165 height 27
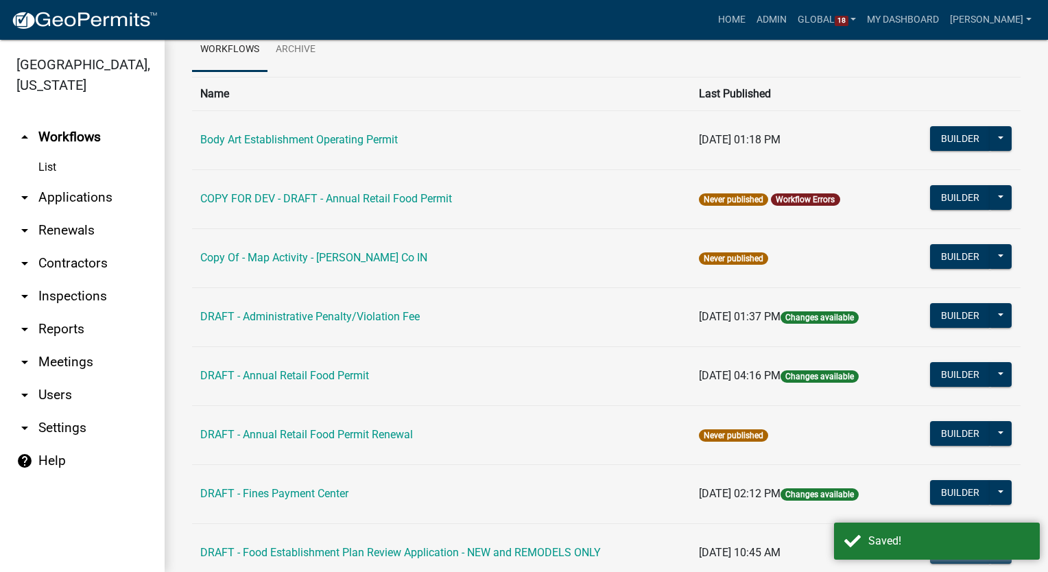
scroll to position [69, 0]
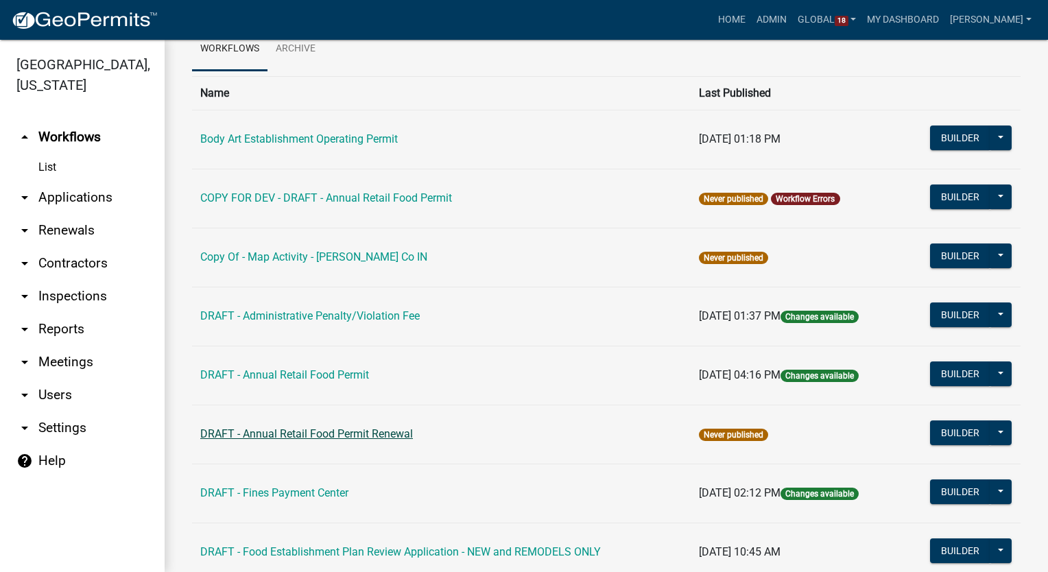
click at [360, 427] on link "DRAFT - Annual Retail Food Permit Renewal" at bounding box center [306, 433] width 213 height 13
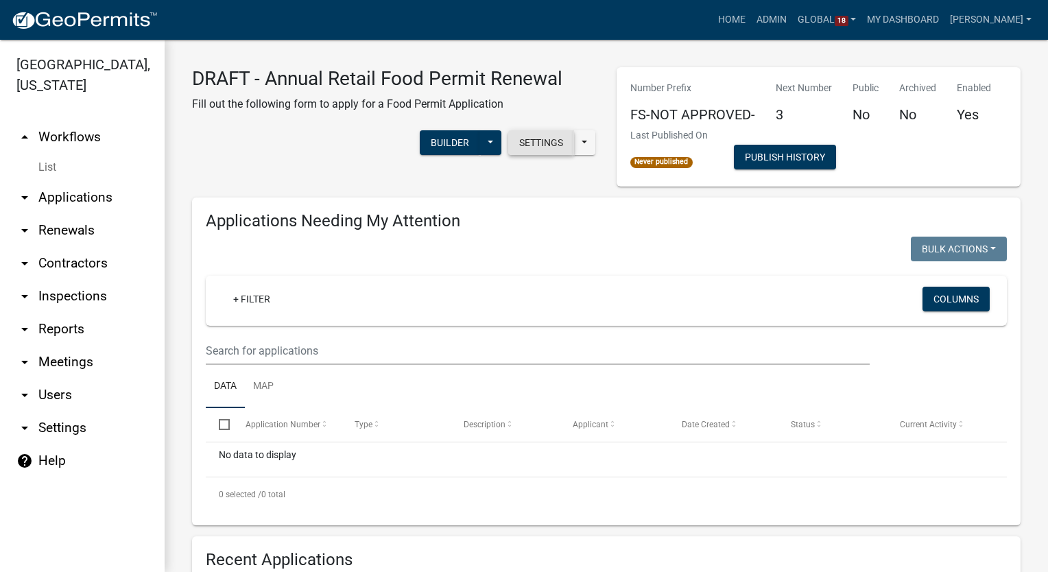
click at [549, 139] on button "Settings" at bounding box center [541, 142] width 66 height 25
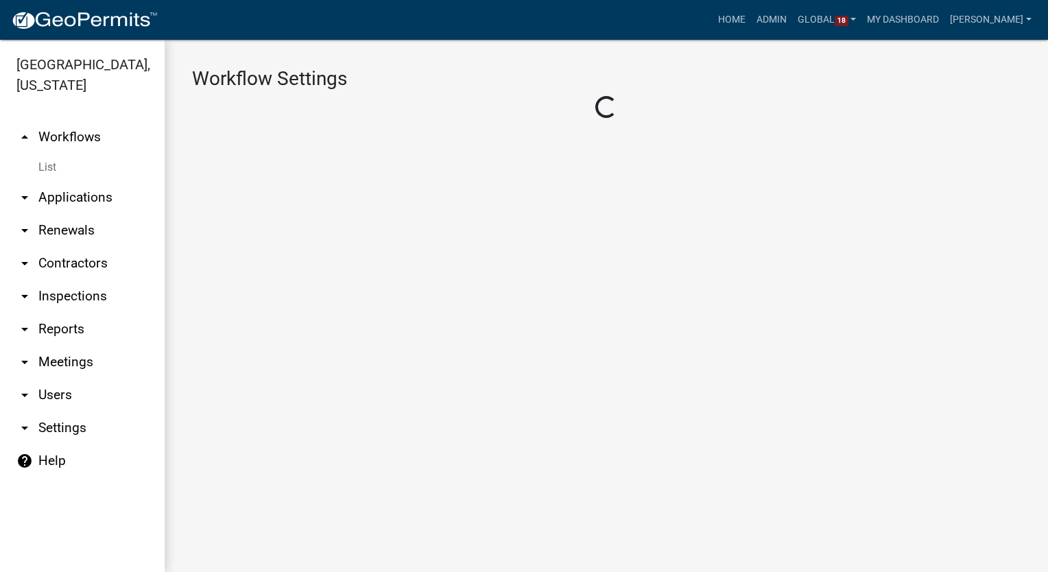
select select "1"
select select "9c9deb39-280e-482d-88ce-bc094a2fb335"
select select "4"
select select "3: Object"
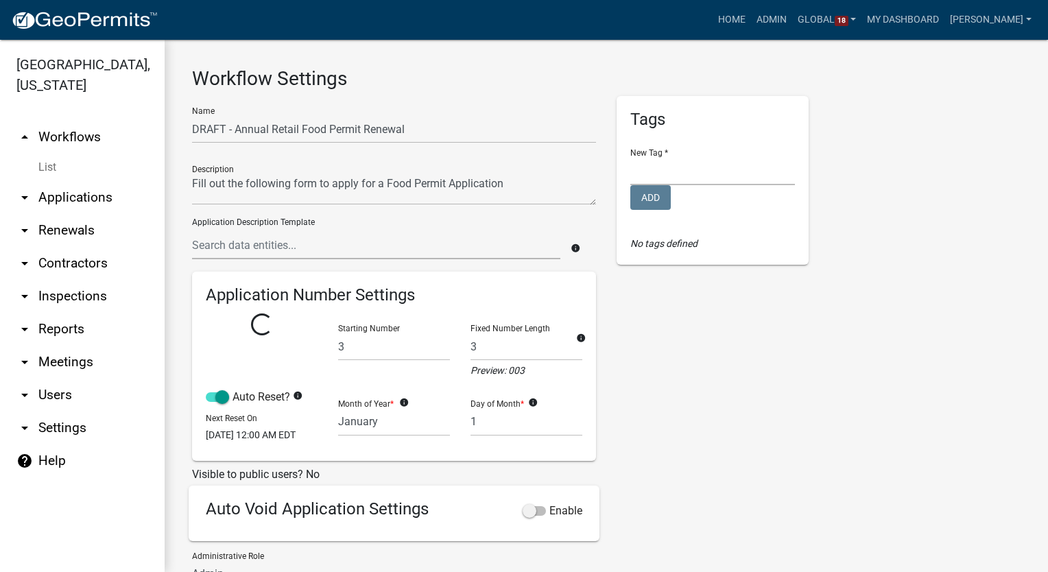
select select "3: 9e435de7-d3b5-457a-b9e4-fdf7e6c93b46"
select select
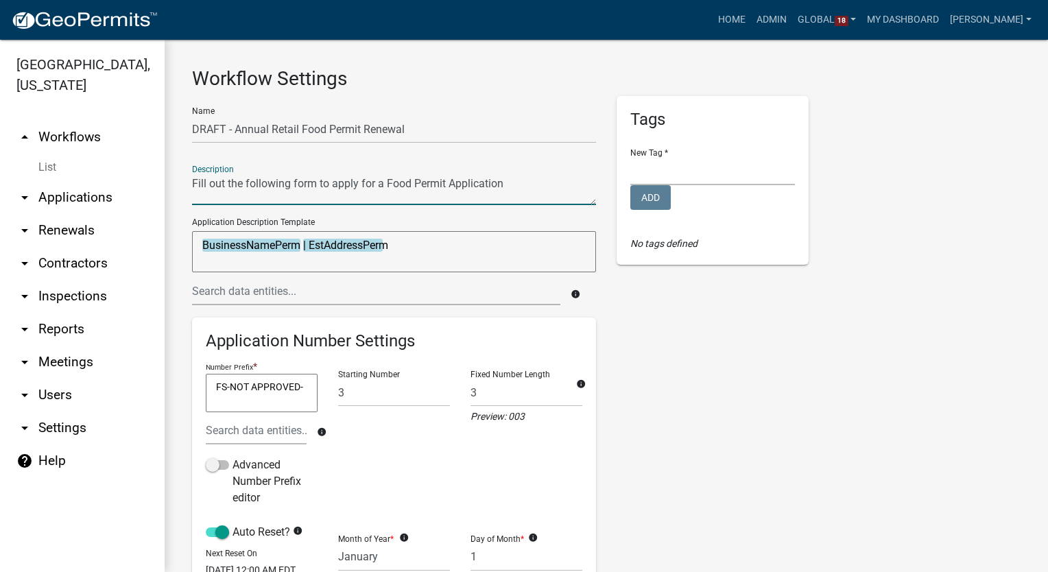
click at [504, 184] on textarea at bounding box center [394, 189] width 404 height 32
type textarea "Fill out the following form to renew an Annual Retail Food Permit"
click at [730, 169] on select "Auditor Environmental Health Highway Department License Registration Stormwater…" at bounding box center [712, 171] width 165 height 28
select select "f94d1afb-8b47-4f43-8b4e-b62e86e62416"
click at [630, 157] on select "Auditor Environmental Health Highway Department License Registration Stormwater…" at bounding box center [712, 171] width 165 height 28
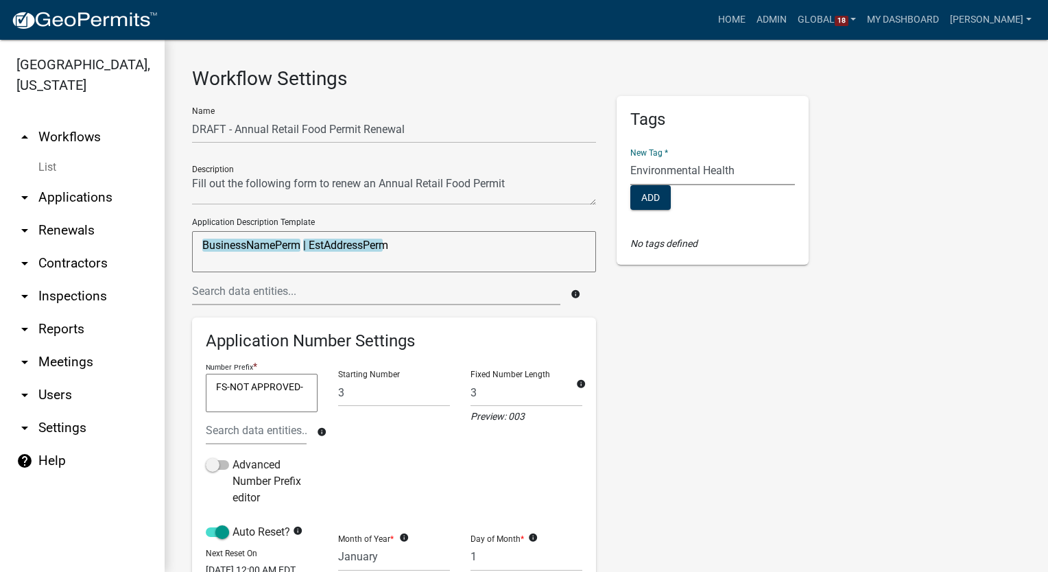
scroll to position [137, 0]
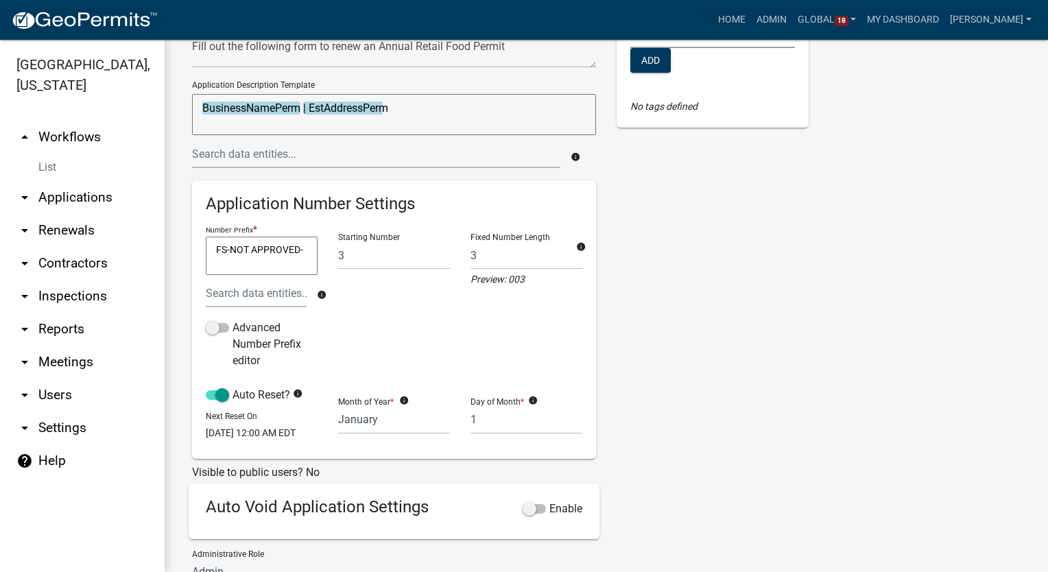
click at [224, 248] on textarea "FS-NOT APPROVED-" at bounding box center [262, 256] width 112 height 38
type textarea "FR-NOT APPROVED-"
click at [382, 256] on input "3" at bounding box center [394, 255] width 112 height 28
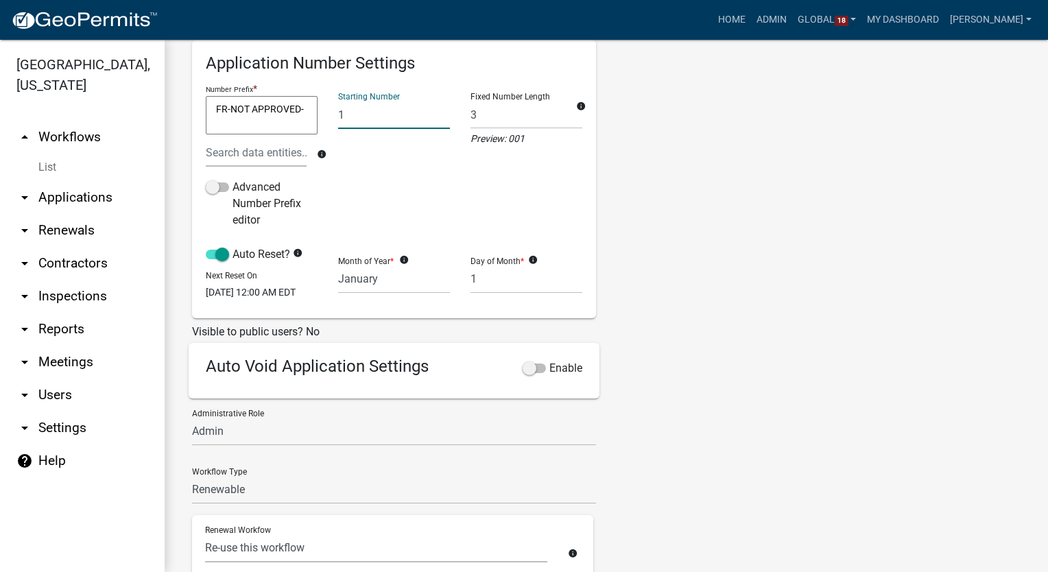
scroll to position [343, 0]
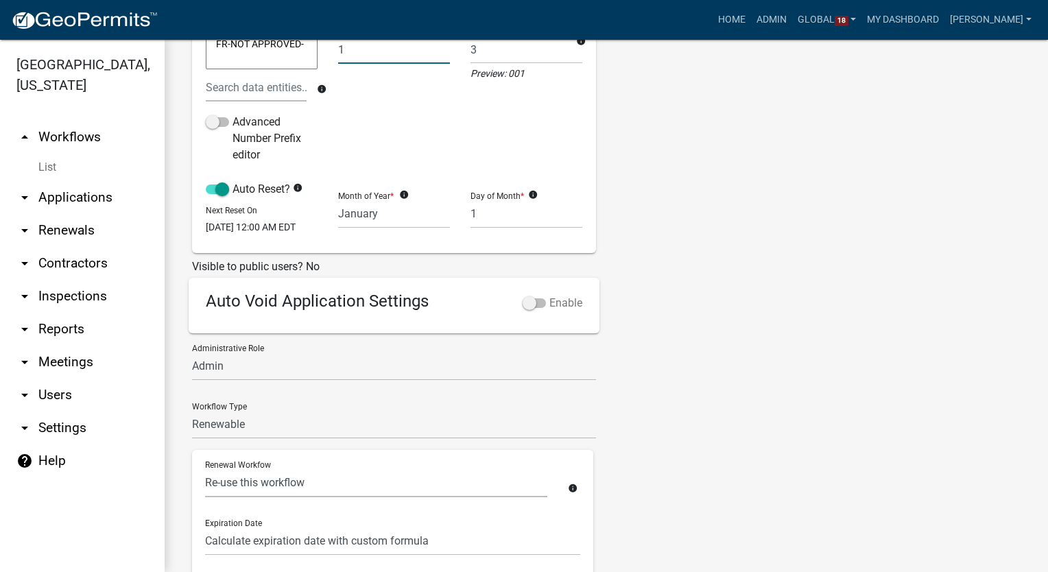
type input "1"
click at [523, 308] on span at bounding box center [533, 303] width 23 height 10
click at [549, 295] on input "Enable" at bounding box center [549, 295] width 0 height 0
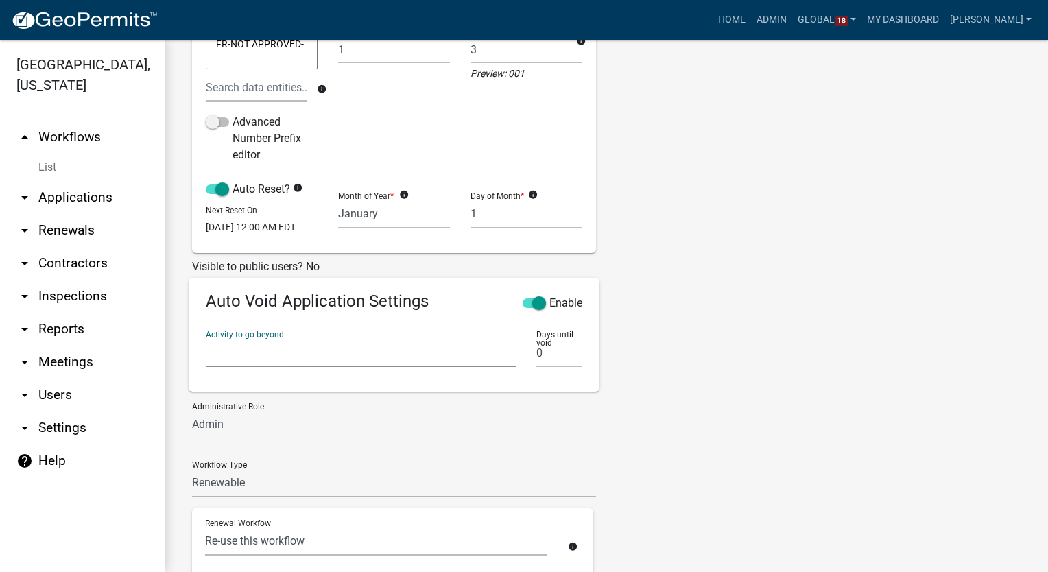
click at [289, 367] on select "Require User Food Service Establishment Application Introduction Parcel search …" at bounding box center [361, 353] width 310 height 28
select select "95a781c3-0a97-4adc-bccf-914d730500af"
click at [206, 347] on select "Require User Food Service Establishment Application Introduction Parcel search …" at bounding box center [361, 353] width 310 height 28
click at [549, 367] on input "0" at bounding box center [559, 353] width 46 height 28
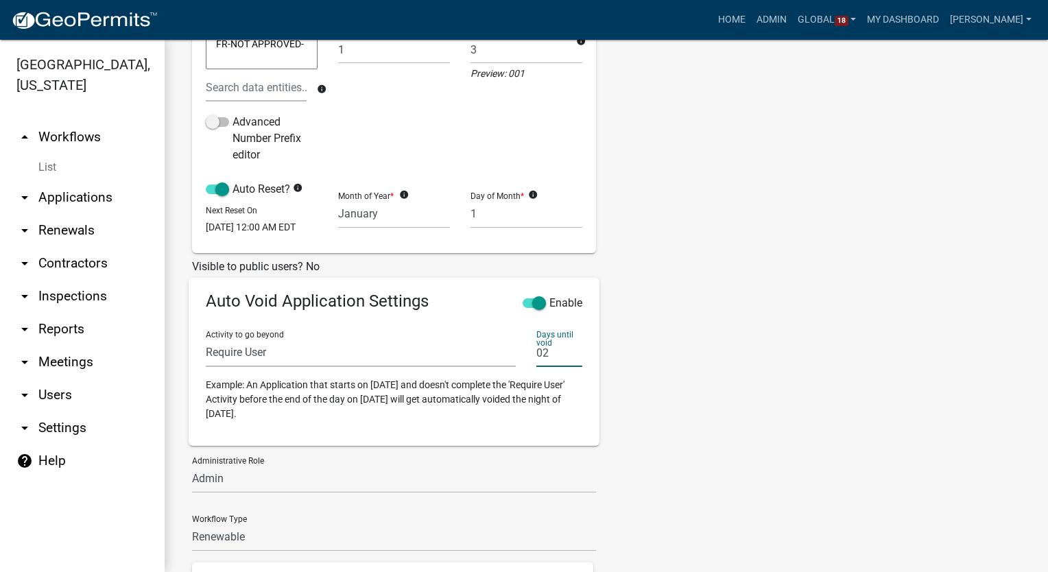
type input "0"
type input "2"
click at [675, 348] on div "Tags New Tag * Auditor Environmental Health Highway Department License Registra…" at bounding box center [712, 372] width 213 height 1238
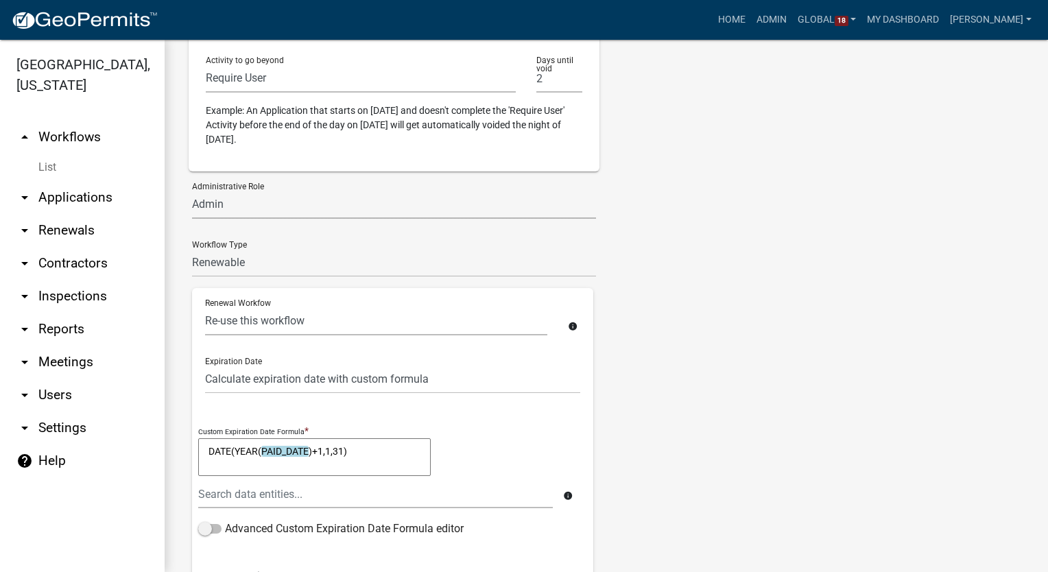
click at [251, 204] on select "Surveyor Admin Stormwater Administrator HD Admin Admin EH Admin" at bounding box center [394, 205] width 404 height 28
select select "59c43f69-6cd4-4167-9837-dbeca8800153"
click at [192, 199] on select "Surveyor Admin Stormwater Administrator HD Admin Admin EH Admin" at bounding box center [394, 205] width 404 height 28
click at [281, 277] on select "Permit Renewable Other" at bounding box center [394, 263] width 404 height 28
click at [817, 287] on div "Name DRAFT - Annual Retail Food Permit Renewal Description Application Descript…" at bounding box center [606, 98] width 849 height 1238
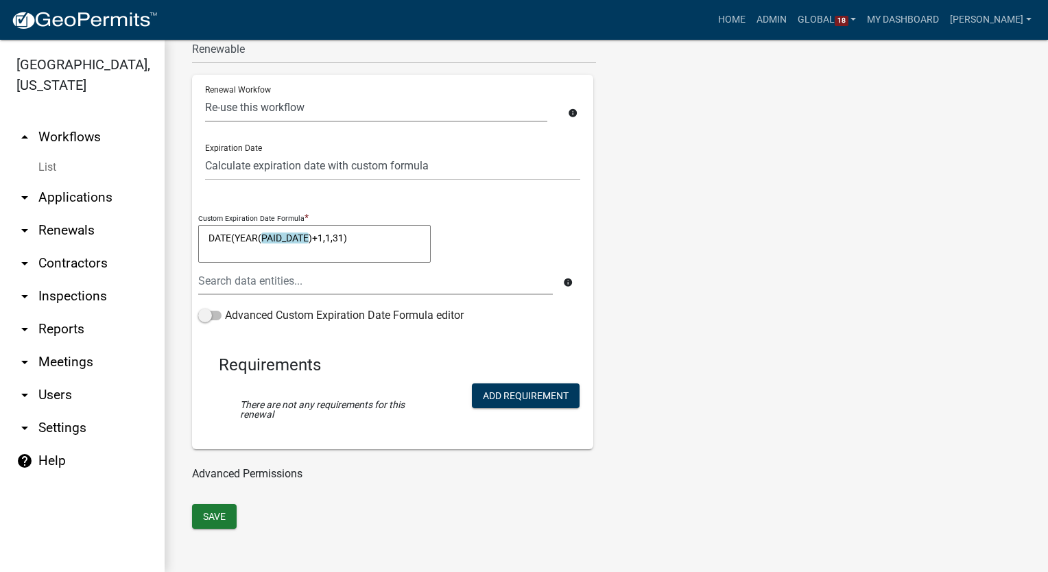
scroll to position [839, 0]
click at [203, 518] on button "Save" at bounding box center [214, 516] width 45 height 25
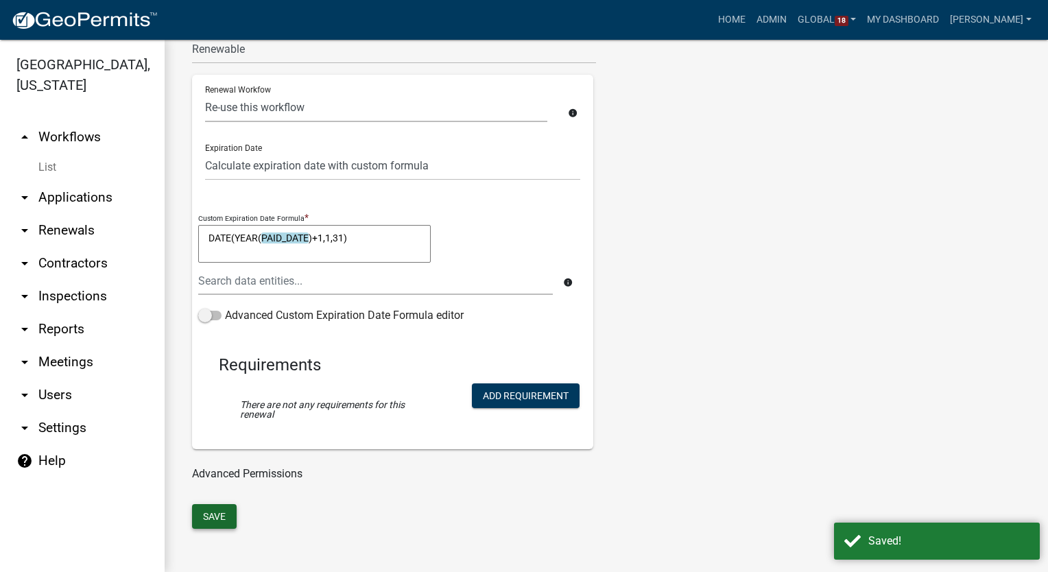
select select "10: 9e435de7-d3b5-457a-b9e4-fdf7e6c93b46"
click at [49, 165] on link "List" at bounding box center [82, 167] width 165 height 27
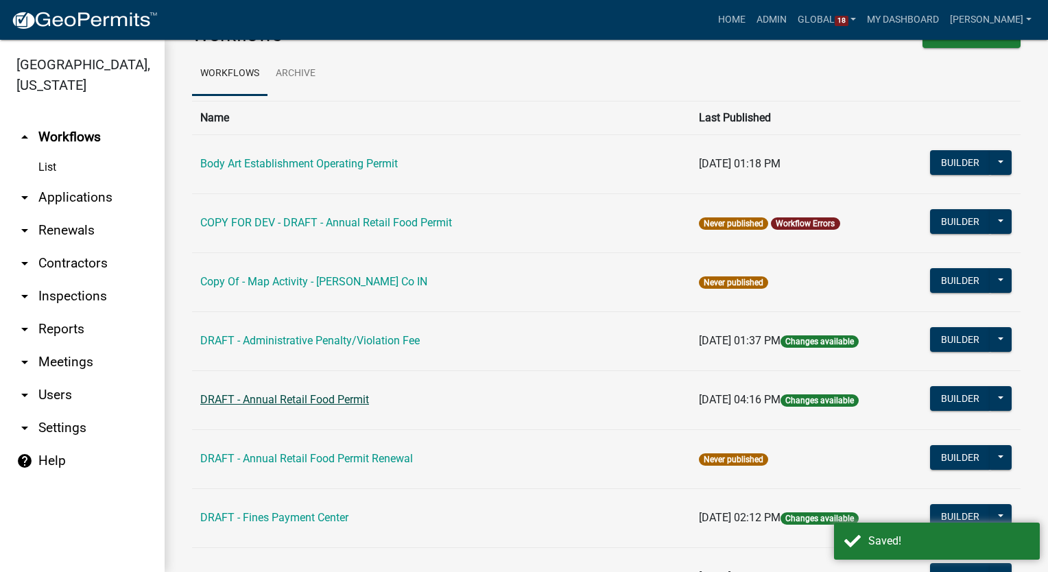
scroll to position [69, 0]
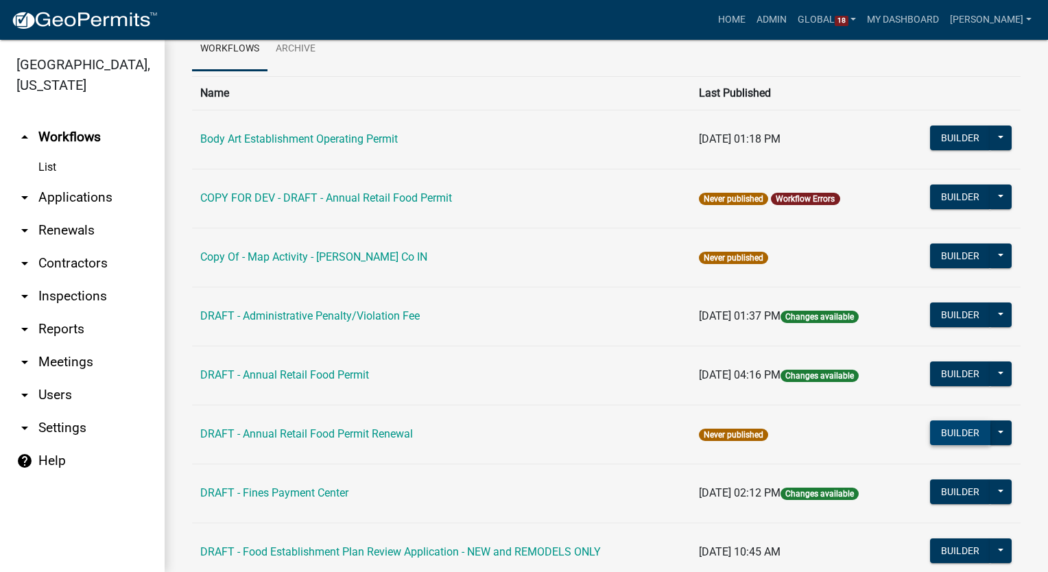
click at [946, 425] on button "Builder" at bounding box center [960, 432] width 60 height 25
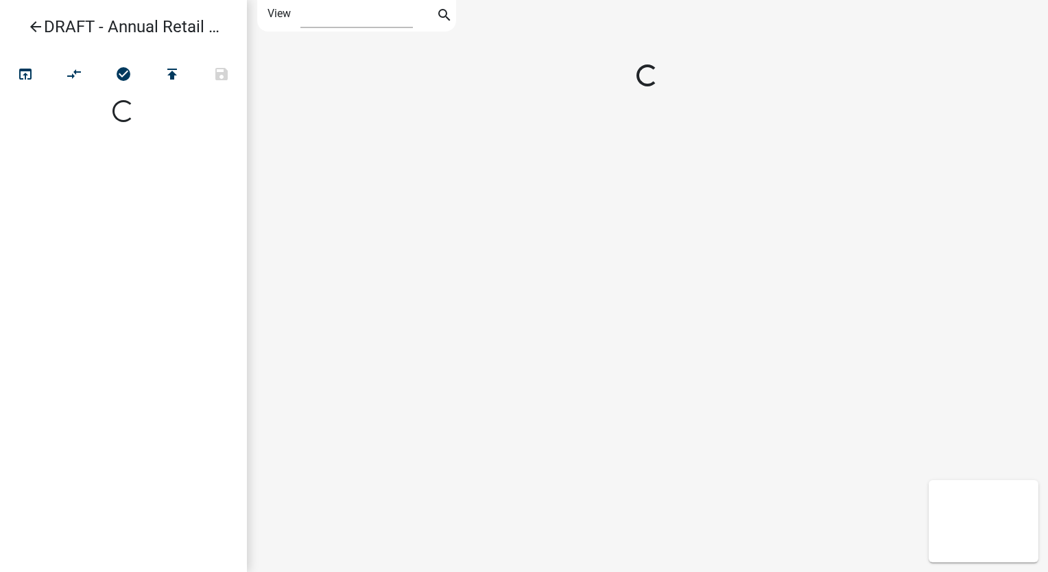
select select "1"
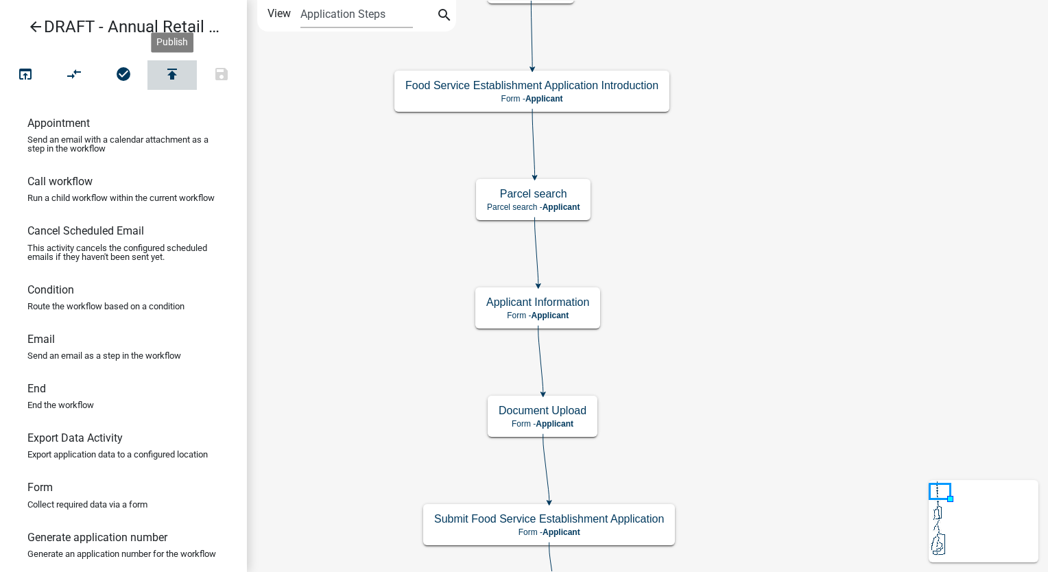
click at [173, 68] on icon "publish" at bounding box center [172, 75] width 16 height 19
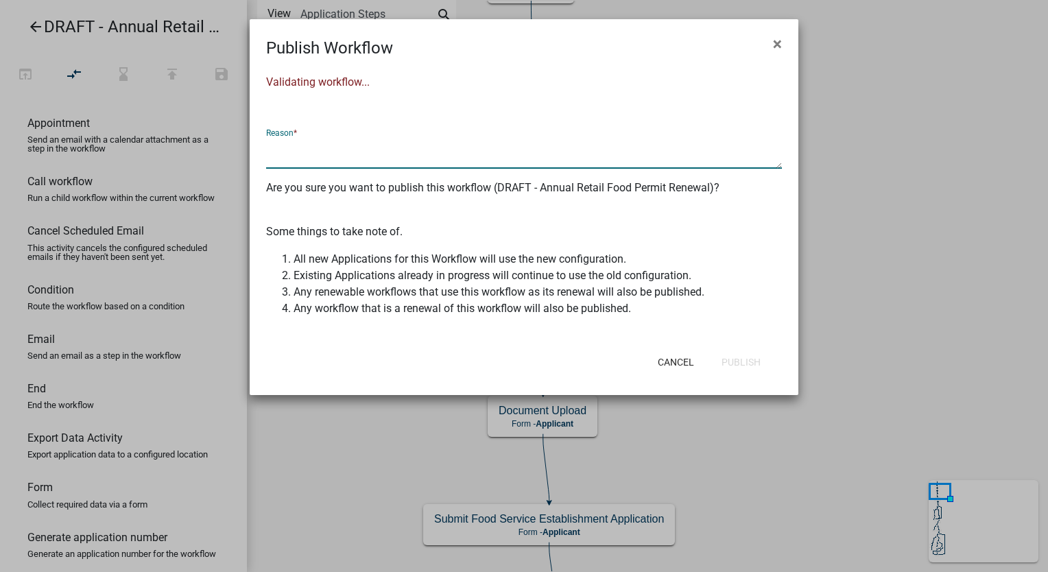
click at [298, 152] on textarea at bounding box center [524, 153] width 516 height 32
type textarea "New build"
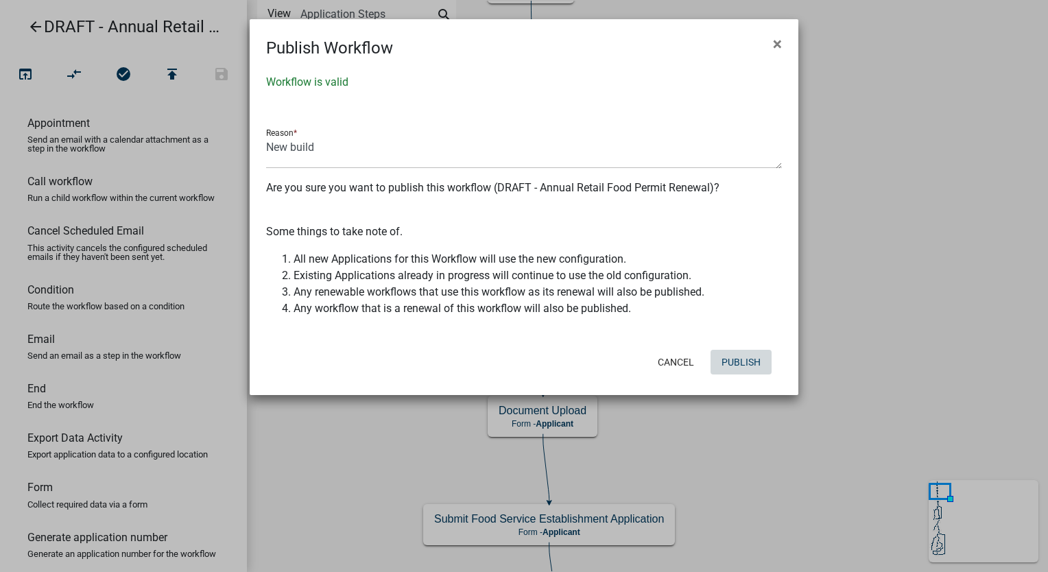
click at [732, 361] on button "Publish" at bounding box center [740, 362] width 61 height 25
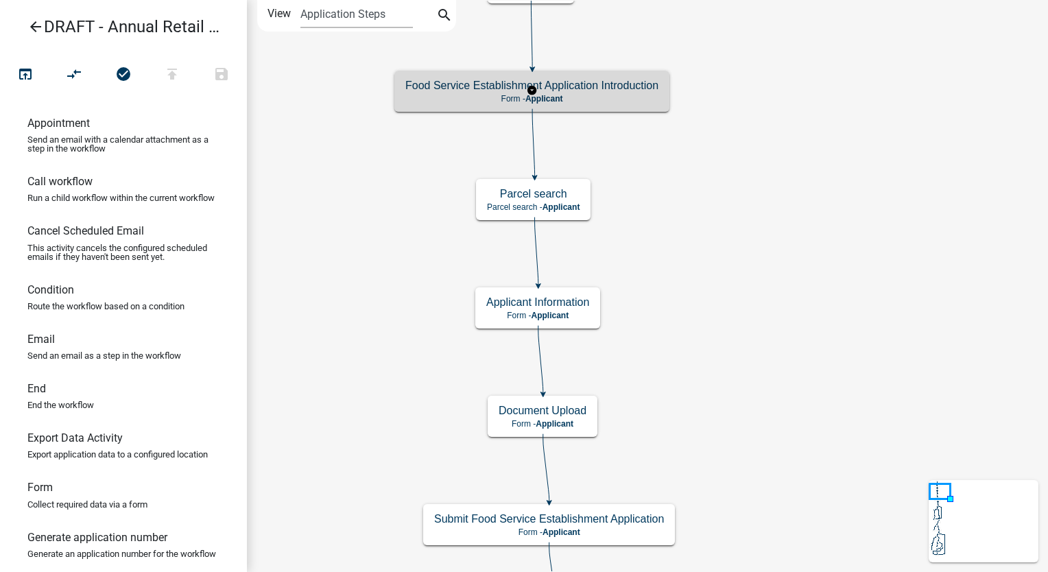
click at [641, 101] on p "Form - Applicant" at bounding box center [531, 99] width 253 height 10
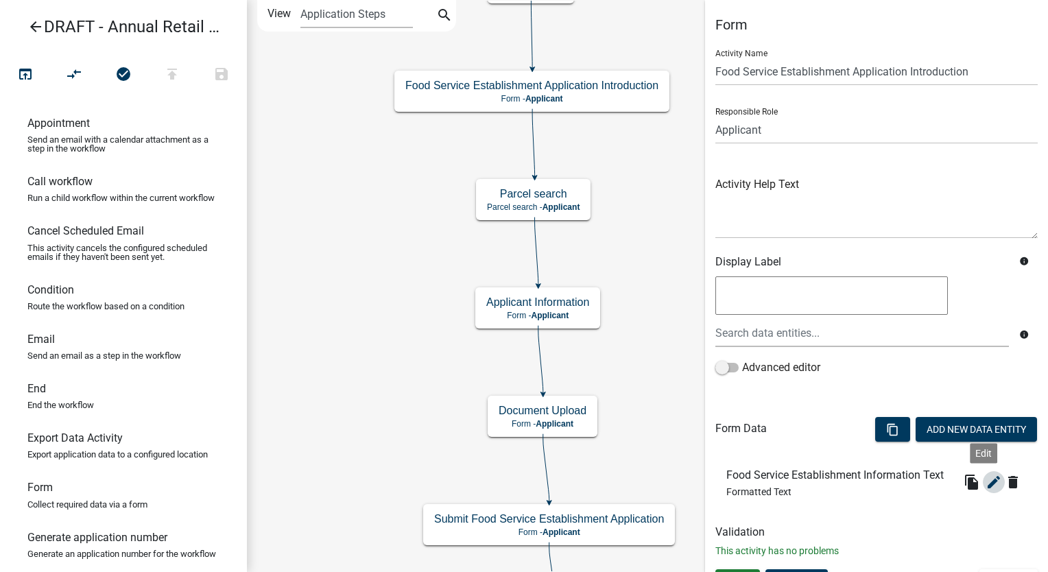
click at [985, 479] on icon "edit" at bounding box center [993, 482] width 16 height 16
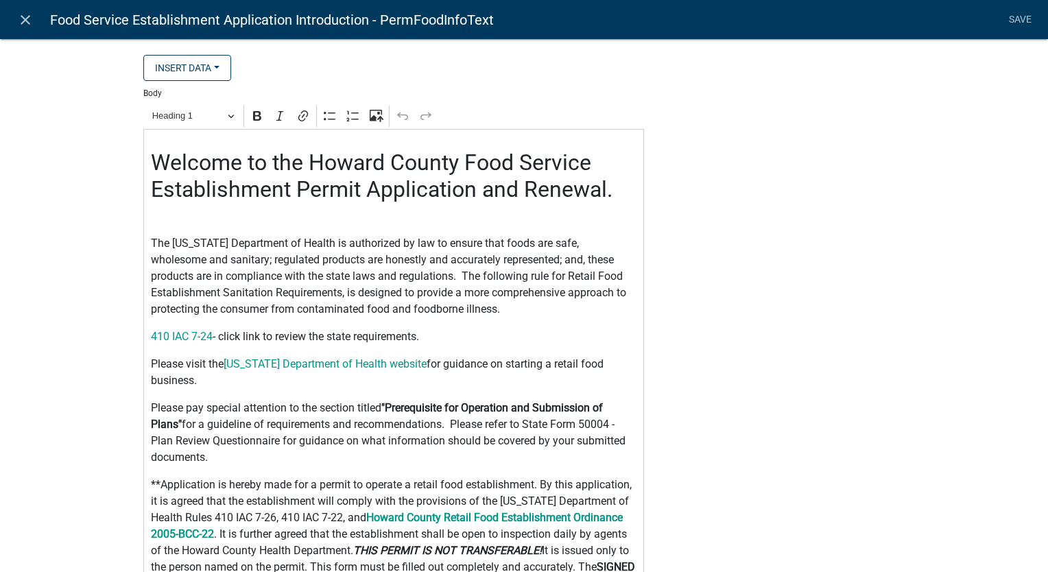
select select "rich-text"
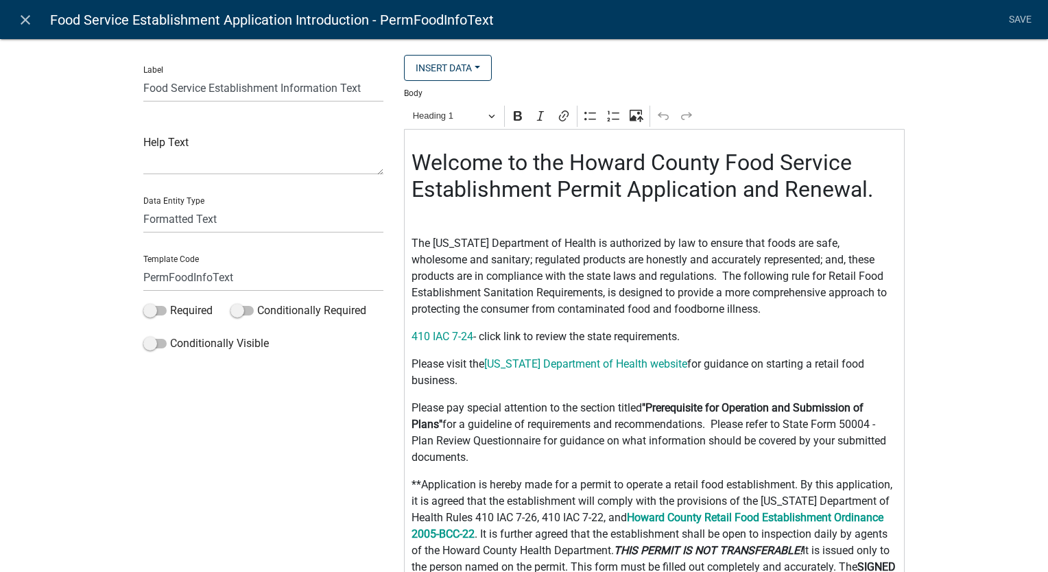
click at [780, 191] on h2 "Welcome to the Howard County Food Service Establishment Permit Application and …" at bounding box center [654, 175] width 486 height 53
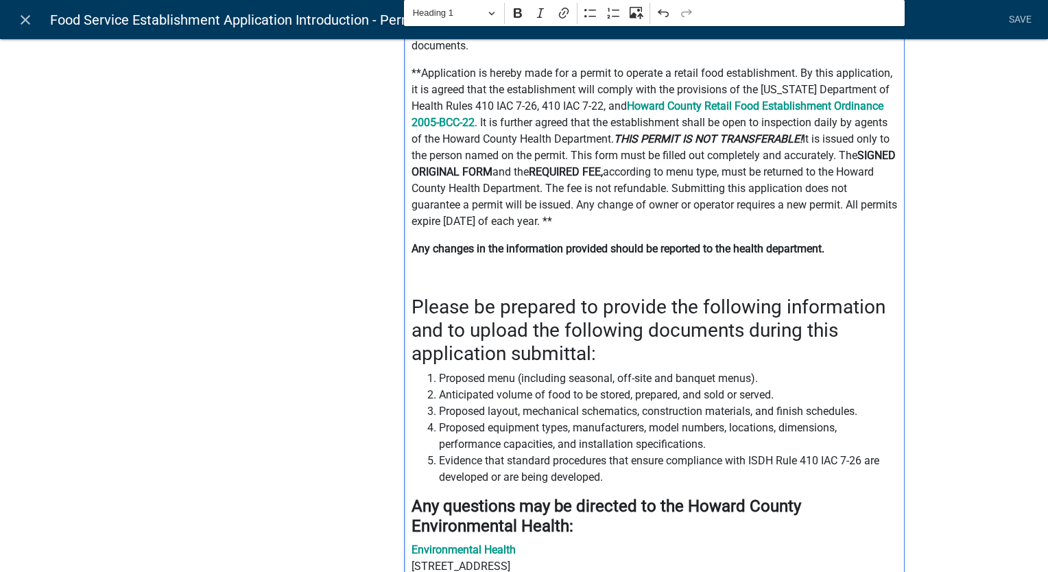
scroll to position [480, 0]
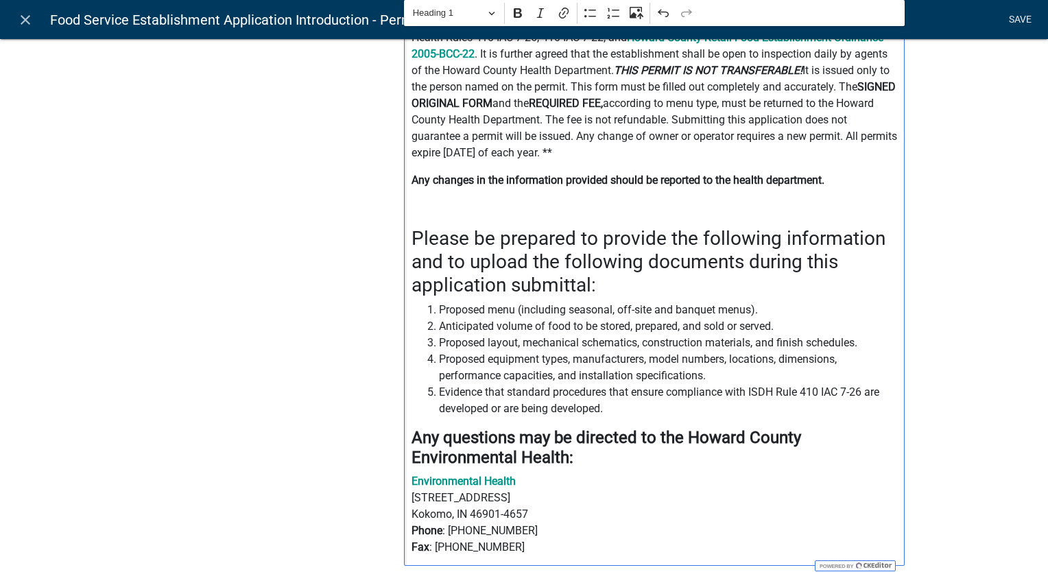
click at [1031, 18] on link "Save" at bounding box center [1019, 20] width 34 height 26
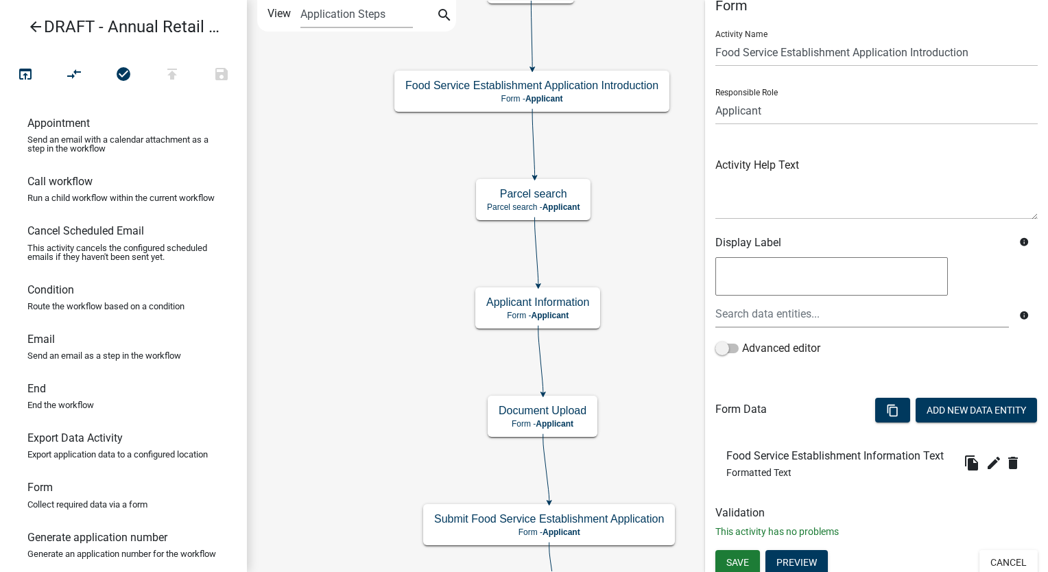
scroll to position [25, 0]
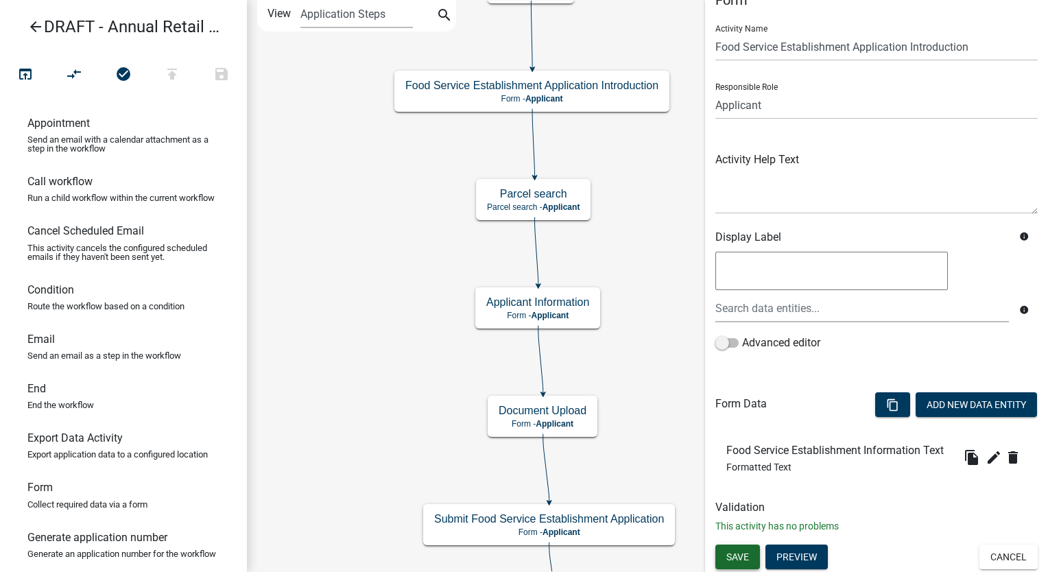
click at [740, 555] on span "Save" at bounding box center [737, 556] width 23 height 11
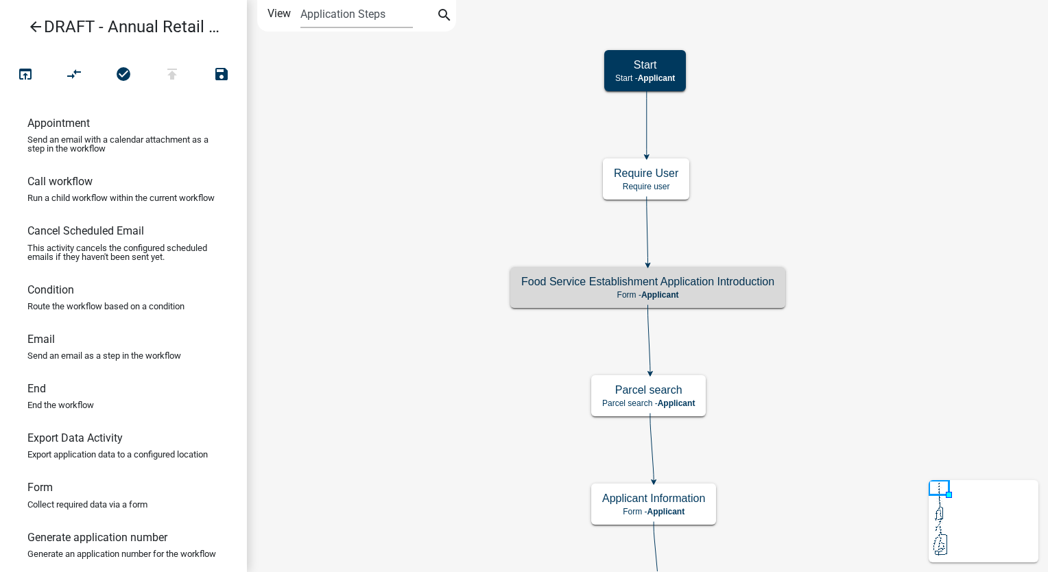
scroll to position [0, 0]
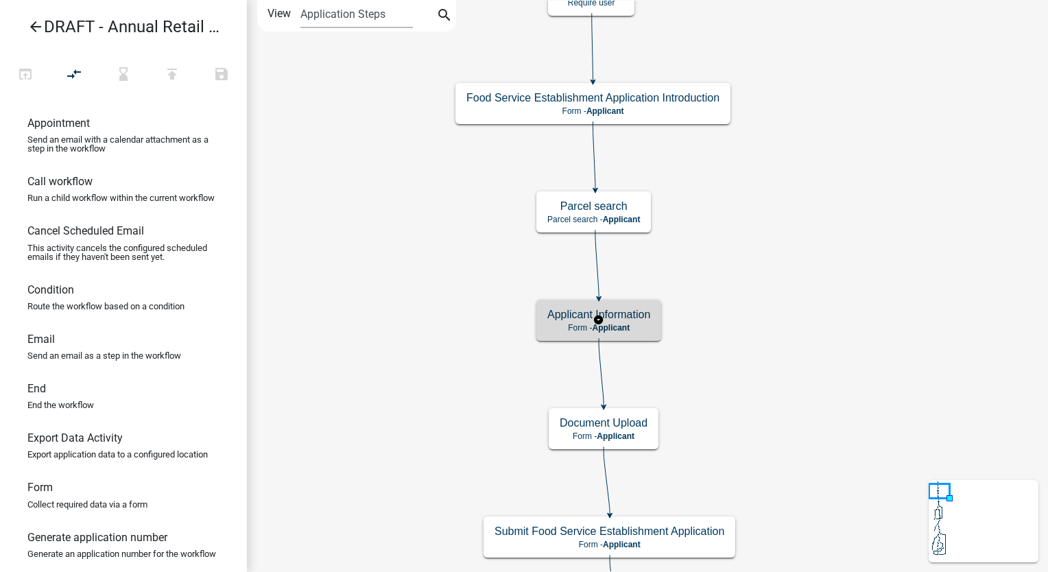
click at [634, 317] on h5 "Applicant Information" at bounding box center [598, 314] width 103 height 13
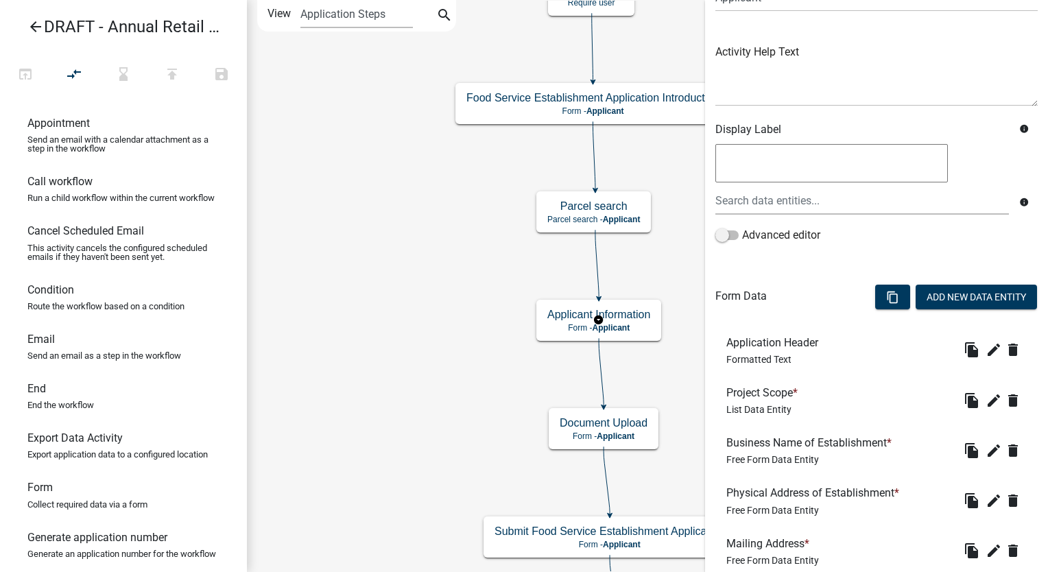
scroll to position [137, 0]
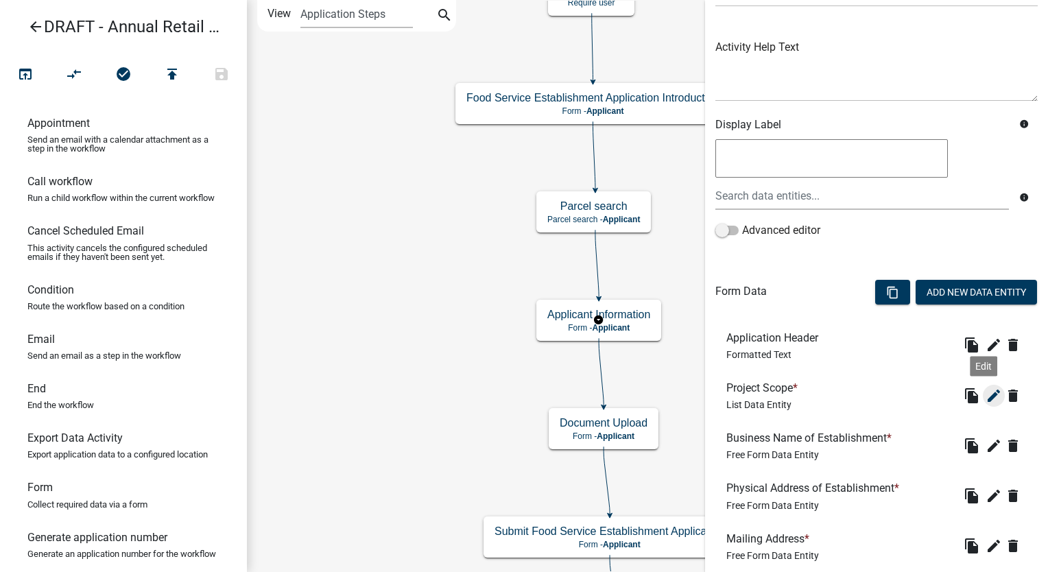
click at [983, 385] on button "edit" at bounding box center [994, 396] width 22 height 22
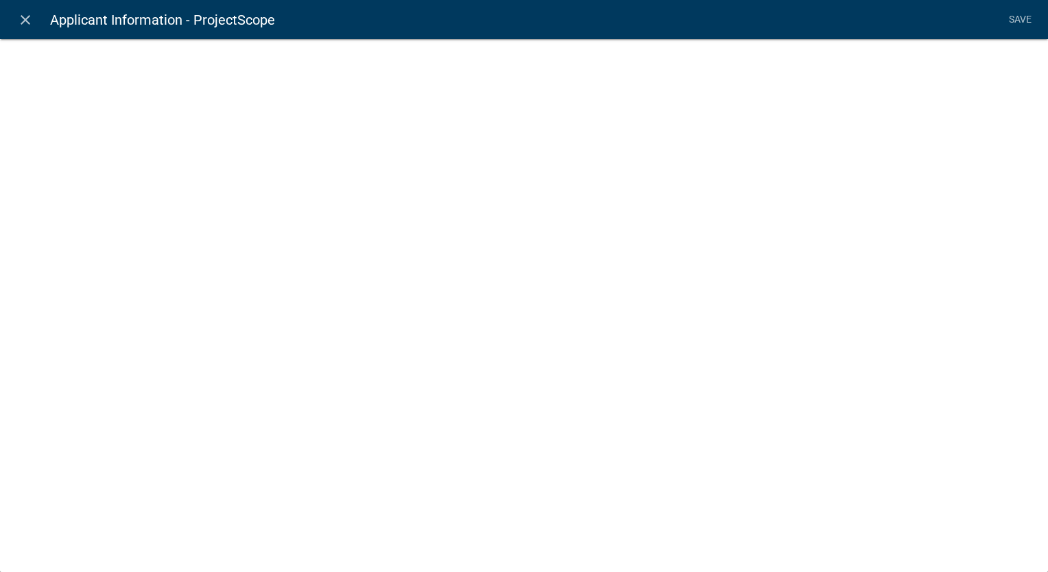
select select "list-data"
select select
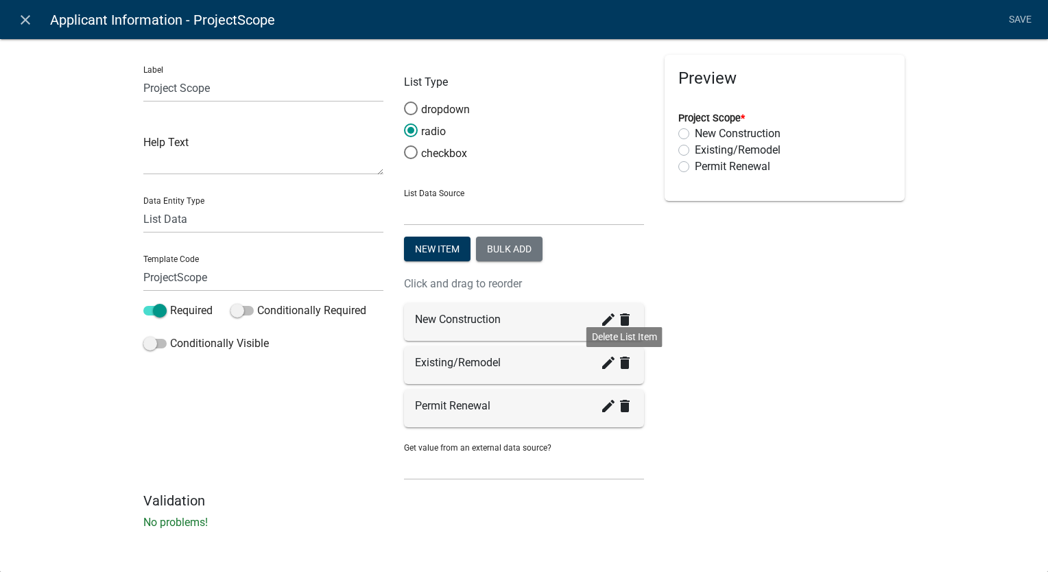
click at [620, 362] on icon "delete" at bounding box center [624, 362] width 16 height 16
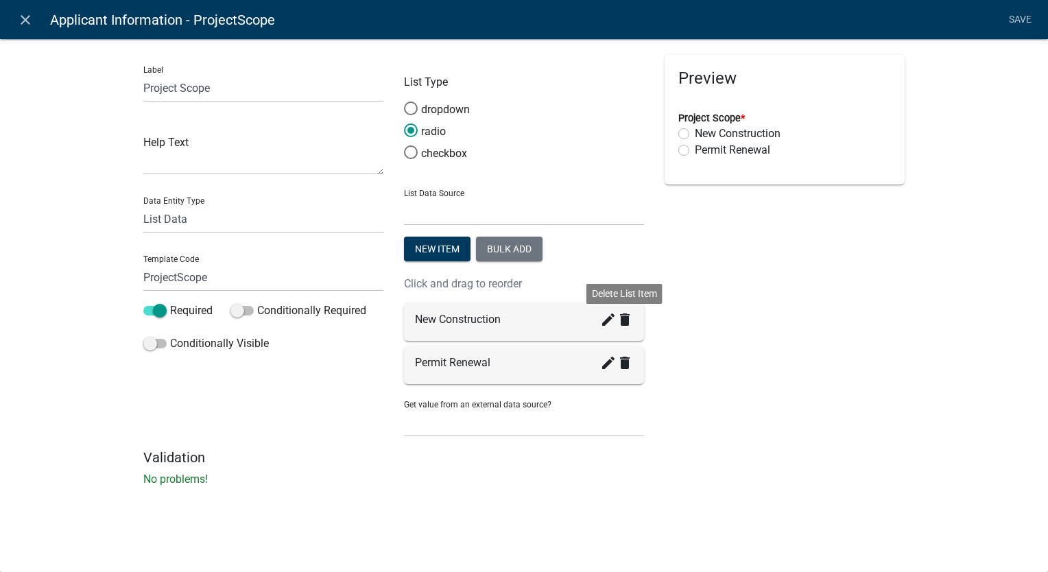
click at [621, 320] on icon "delete" at bounding box center [624, 319] width 16 height 16
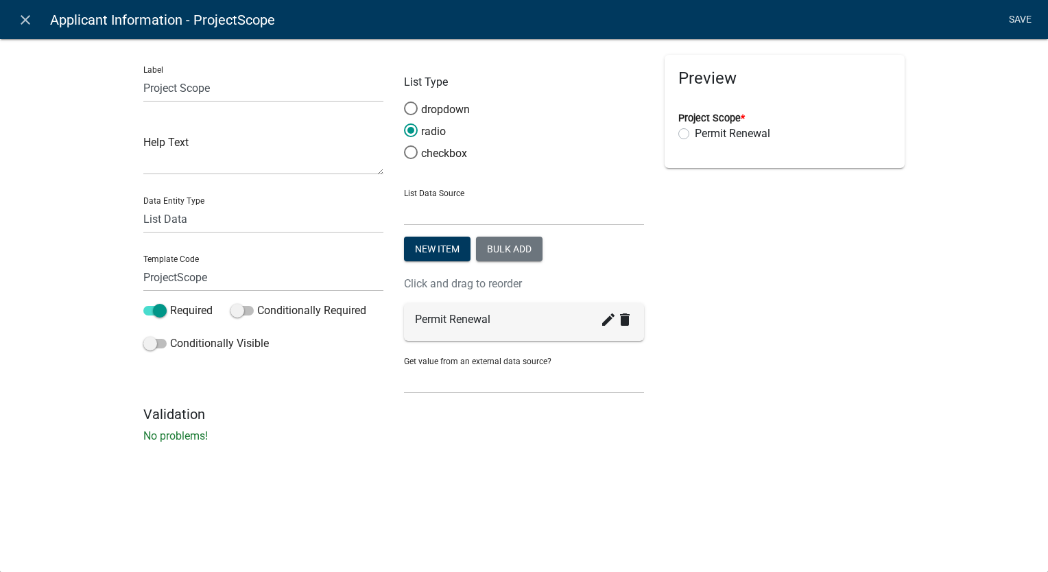
click at [1017, 19] on link "Save" at bounding box center [1019, 20] width 34 height 26
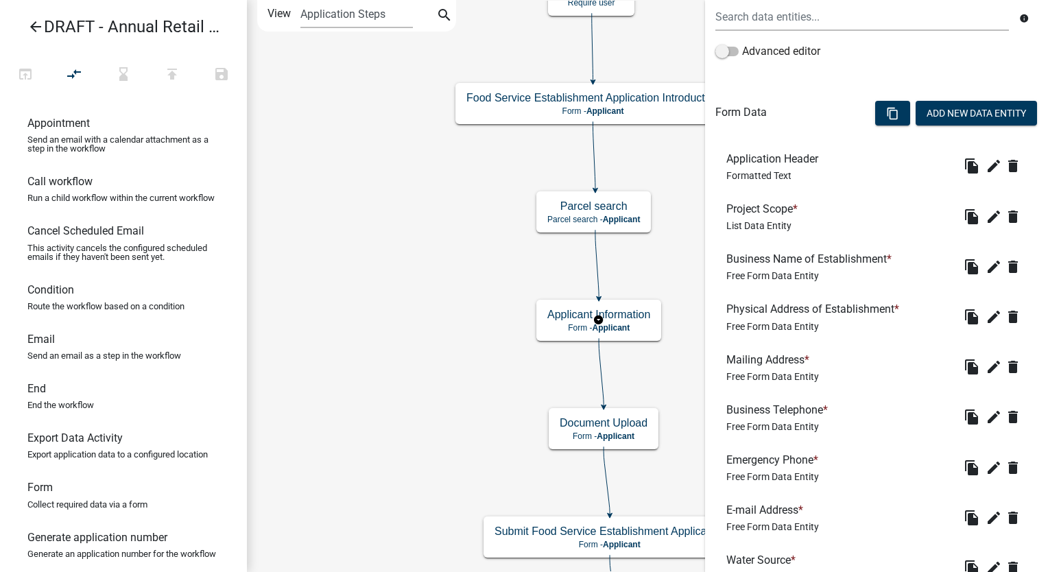
scroll to position [343, 0]
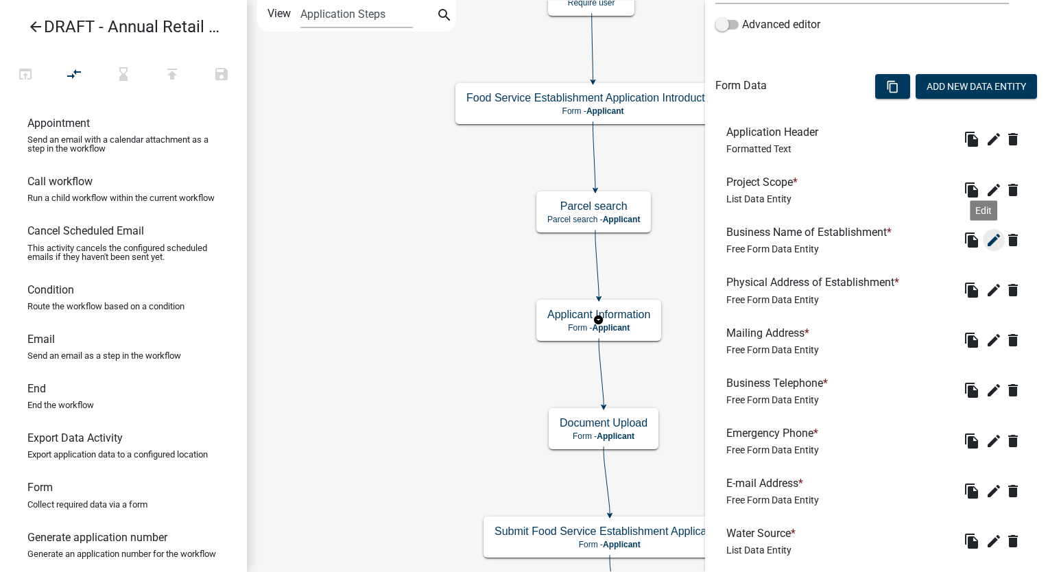
click at [985, 239] on icon "edit" at bounding box center [993, 240] width 16 height 16
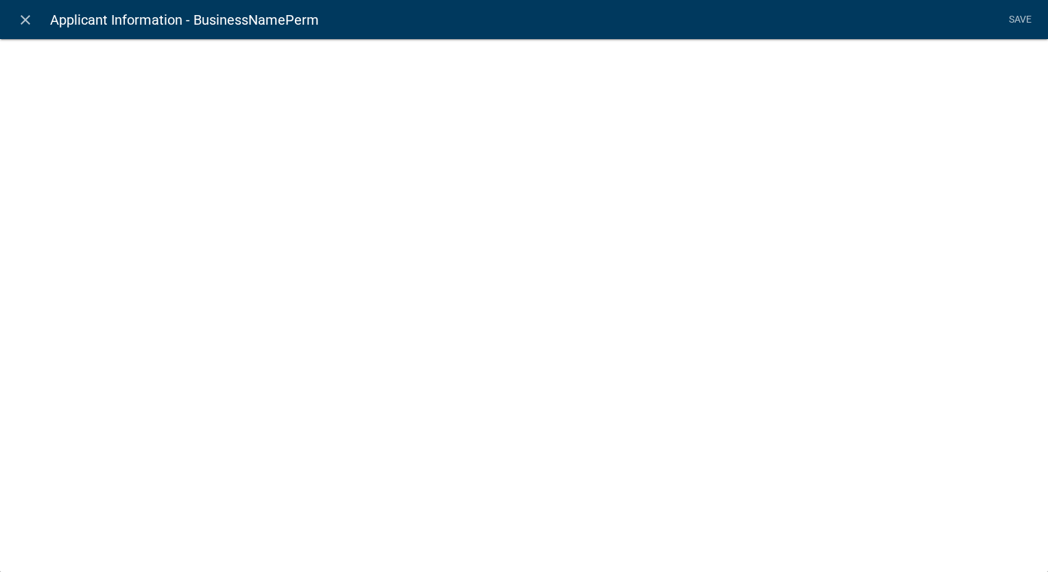
select select "2: Object"
select select "1: true"
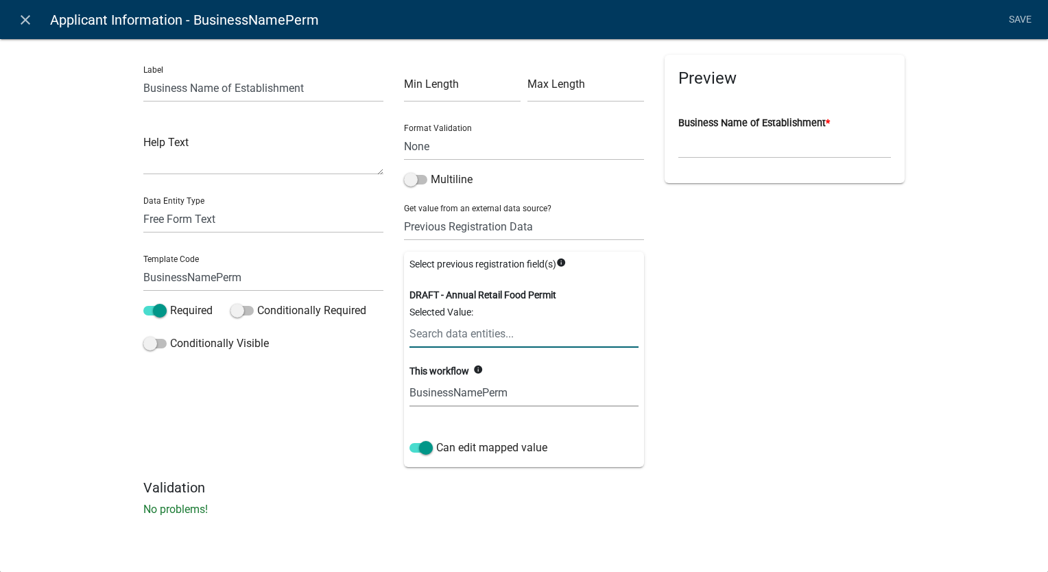
click at [472, 339] on input "text" at bounding box center [523, 334] width 229 height 28
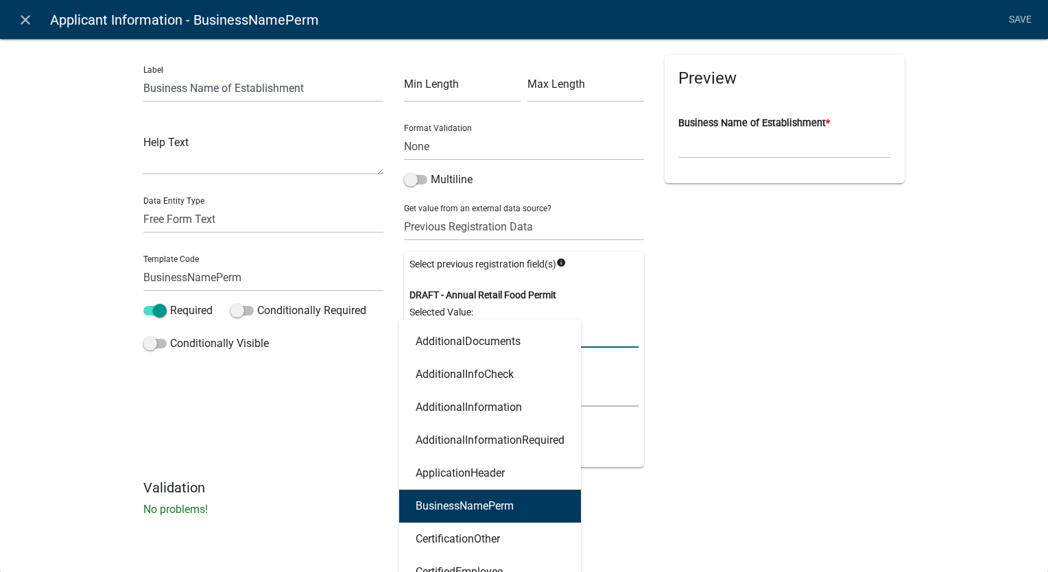
click at [470, 516] on button "BusinessNamePerm" at bounding box center [490, 506] width 182 height 33
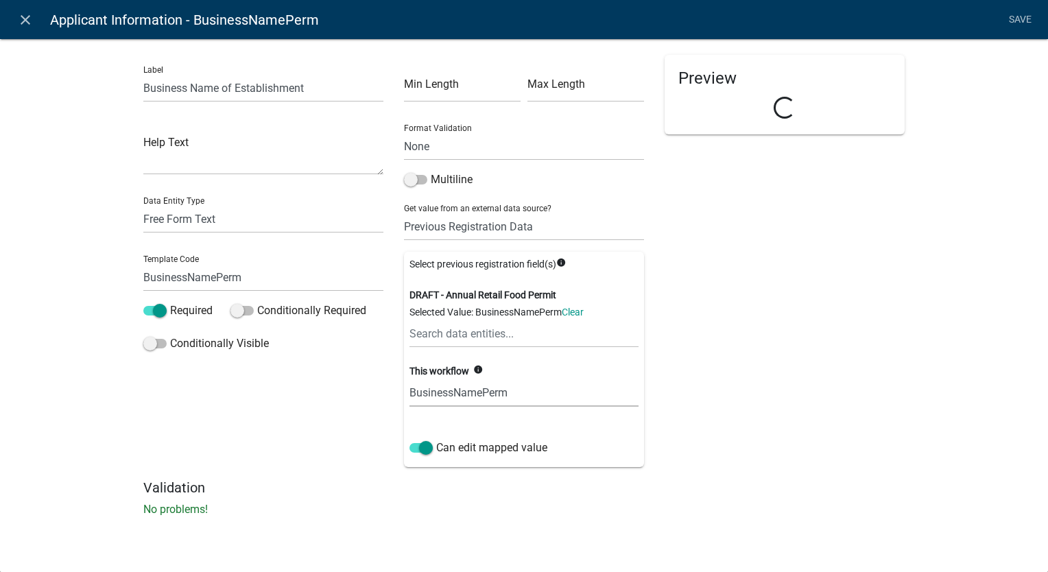
click at [440, 393] on select "(Do not map to this workflow) BusinessNamePerm" at bounding box center [523, 392] width 229 height 28
click at [409, 378] on select "(Do not map to this workflow) BusinessNamePerm" at bounding box center [523, 392] width 229 height 28
click at [1015, 18] on link "Save" at bounding box center [1019, 20] width 34 height 26
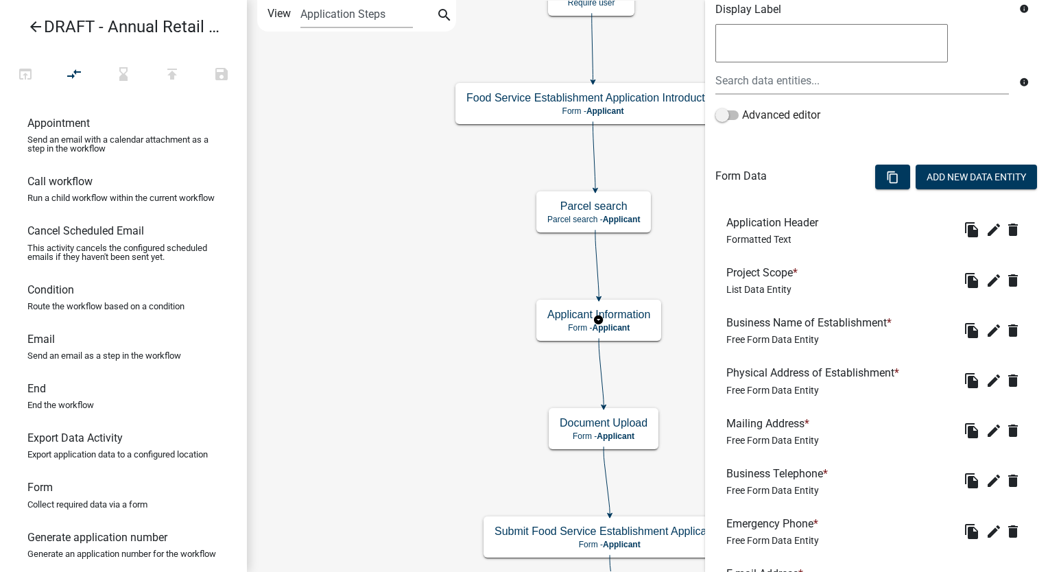
scroll to position [274, 0]
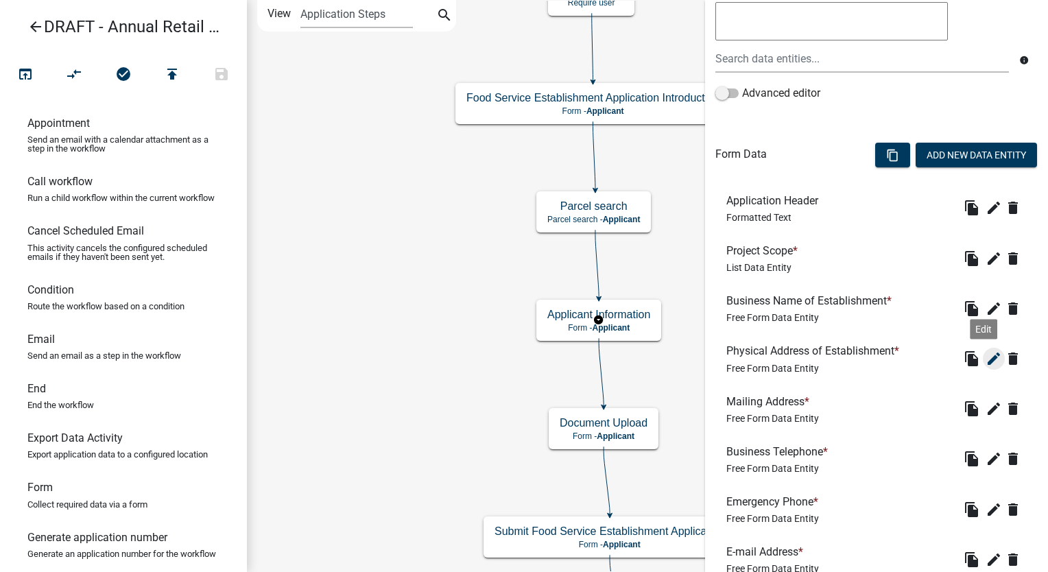
click at [985, 350] on icon "edit" at bounding box center [993, 358] width 16 height 16
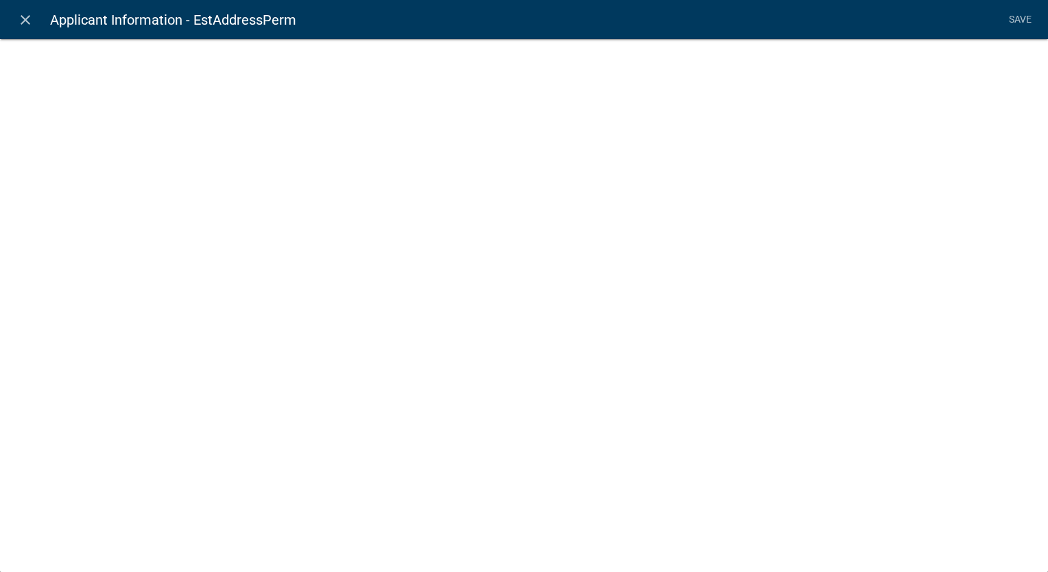
select select "1: Object"
select select "15: Object"
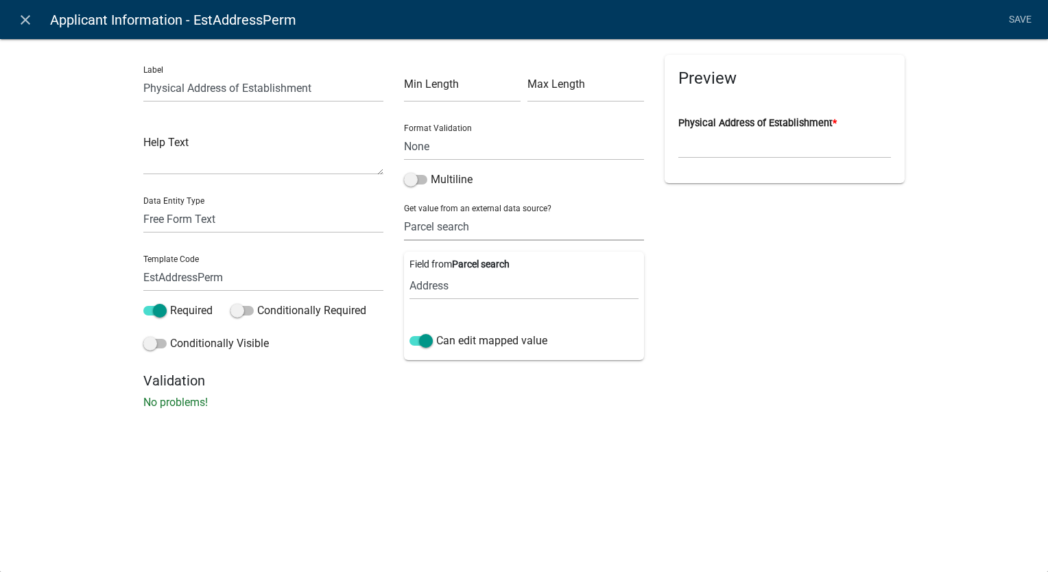
click at [480, 224] on select "None Parcel search Previous Registration Data Applicant Data" at bounding box center [524, 227] width 240 height 28
select select "2: Object"
click at [404, 213] on select "None Parcel search Previous Registration Data Applicant Data" at bounding box center [524, 227] width 240 height 28
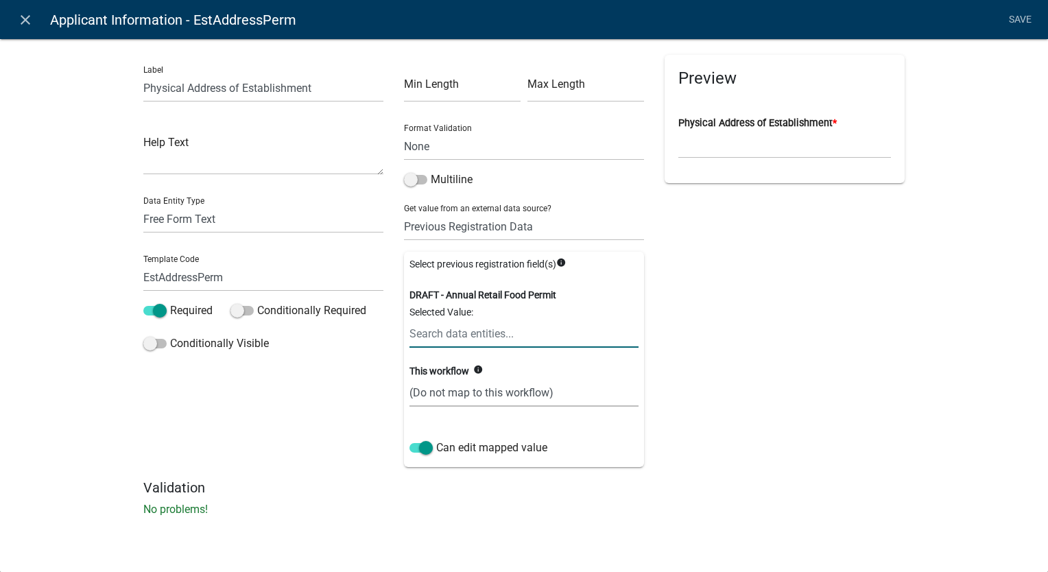
click at [468, 344] on input "text" at bounding box center [523, 334] width 229 height 28
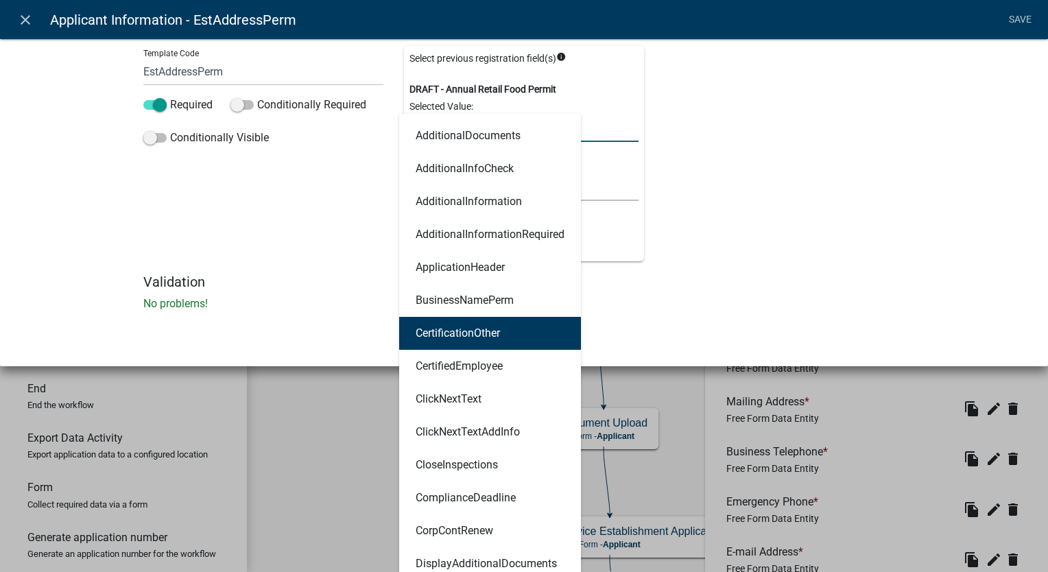
scroll to position [480, 0]
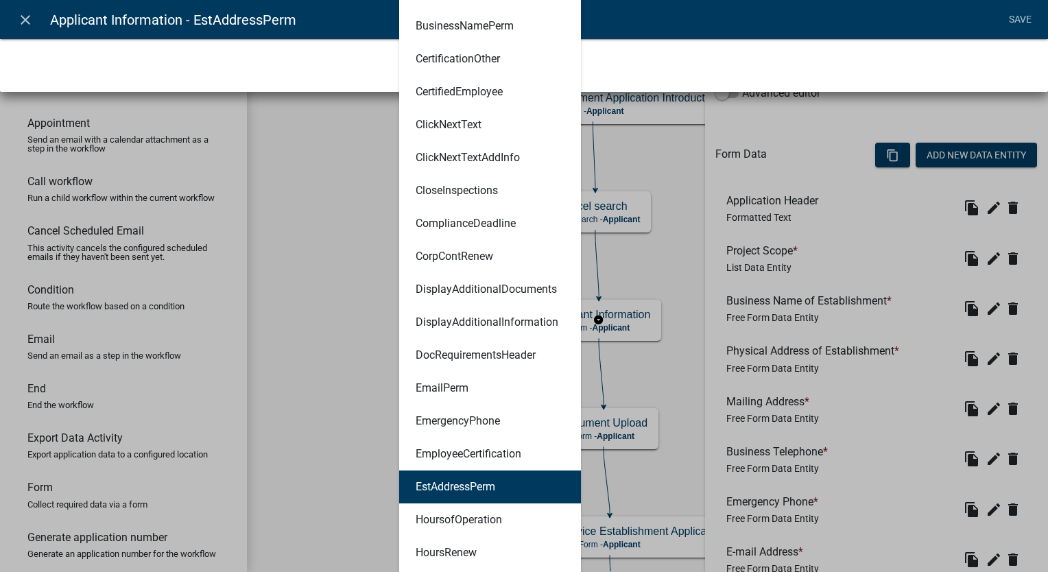
click at [461, 484] on ngb-highlight "EstAddressPerm" at bounding box center [456, 486] width 80 height 11
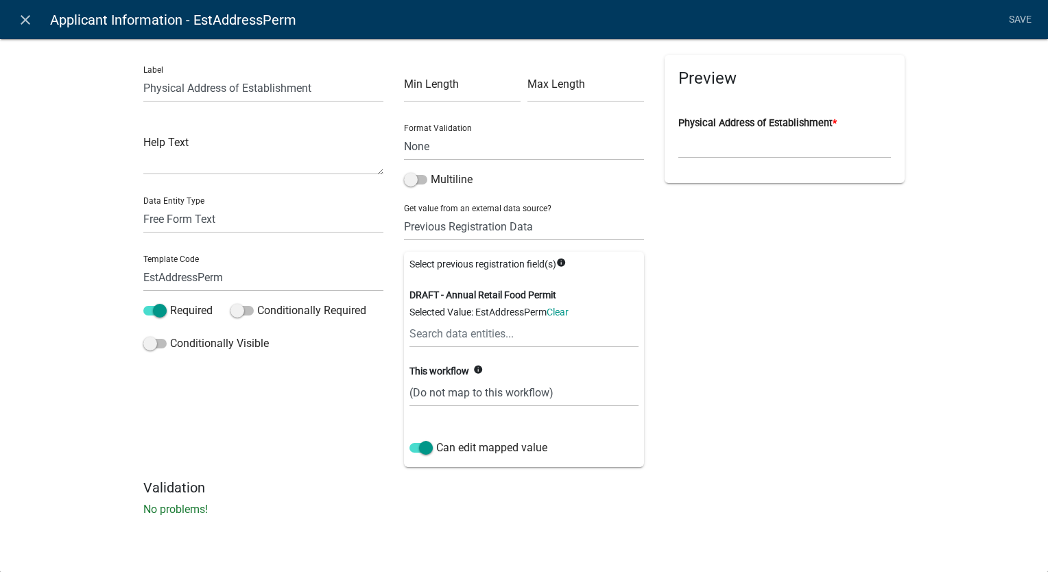
scroll to position [0, 0]
click at [482, 398] on select "(Do not map to this workflow) EstAddressPerm" at bounding box center [523, 392] width 229 height 28
select select "1: true"
click at [409, 378] on select "(Do not map to this workflow) EstAddressPerm" at bounding box center [523, 392] width 229 height 28
click at [1011, 18] on link "Save" at bounding box center [1019, 20] width 34 height 26
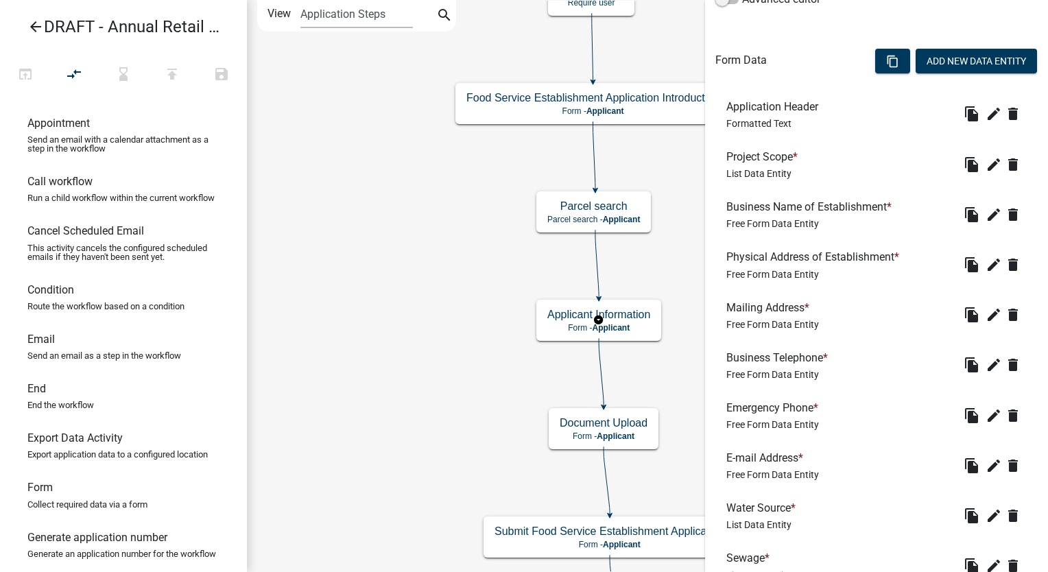
scroll to position [411, 0]
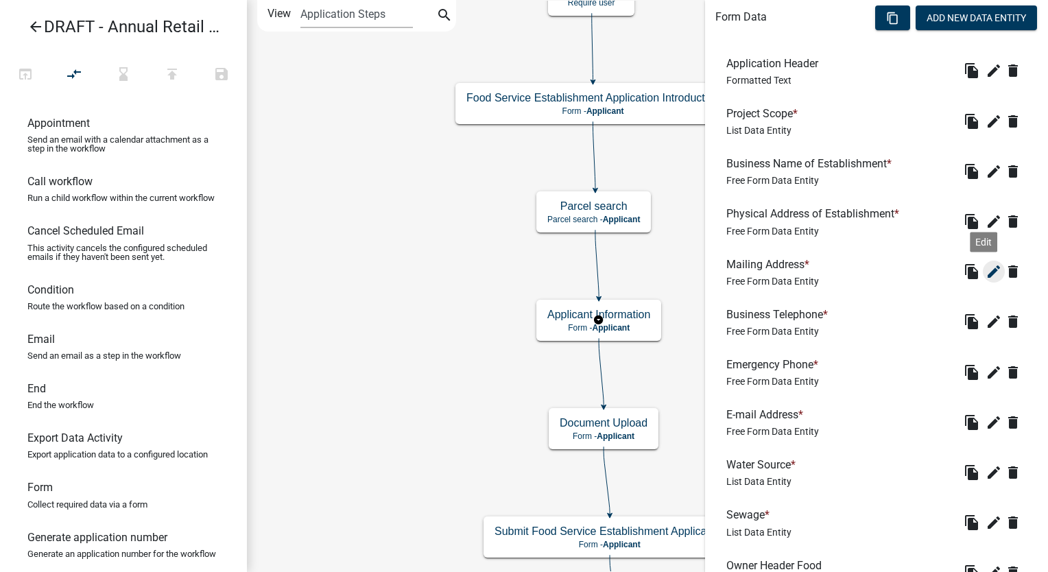
click at [985, 272] on icon "edit" at bounding box center [993, 271] width 16 height 16
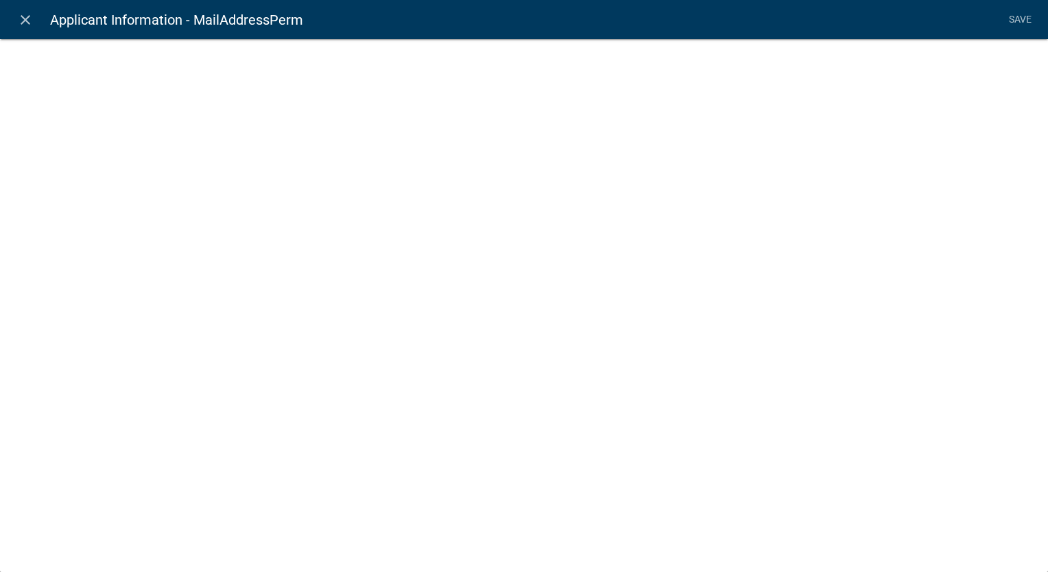
select select "2: Object"
select select "1: true"
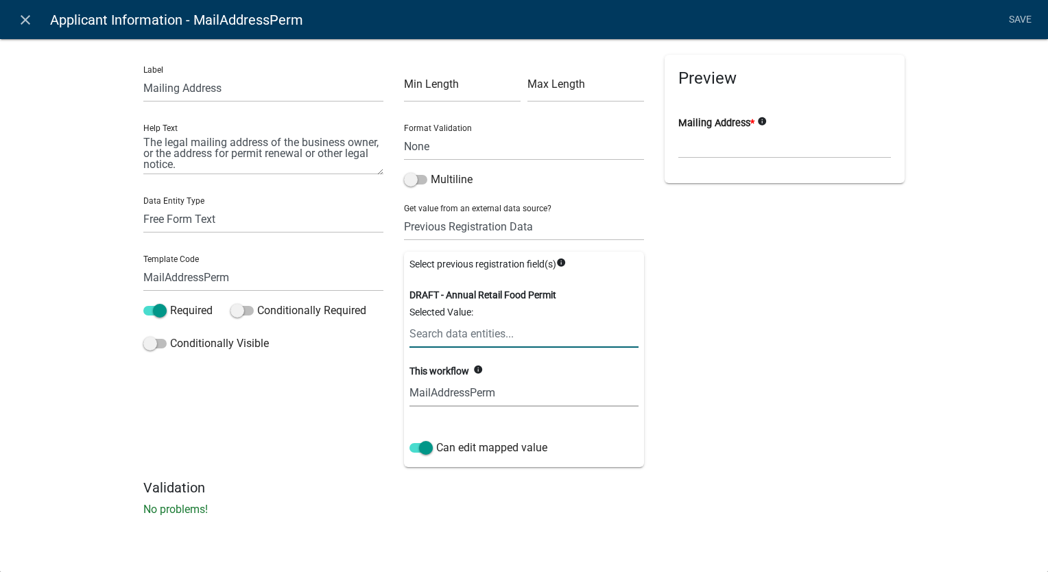
click at [461, 328] on input "text" at bounding box center [523, 334] width 229 height 28
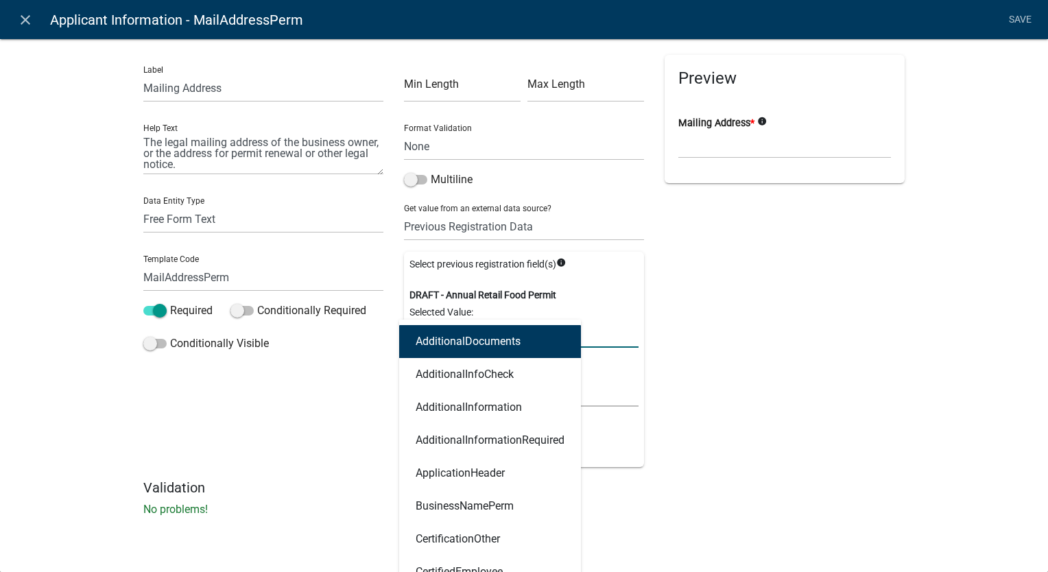
type input "mail"
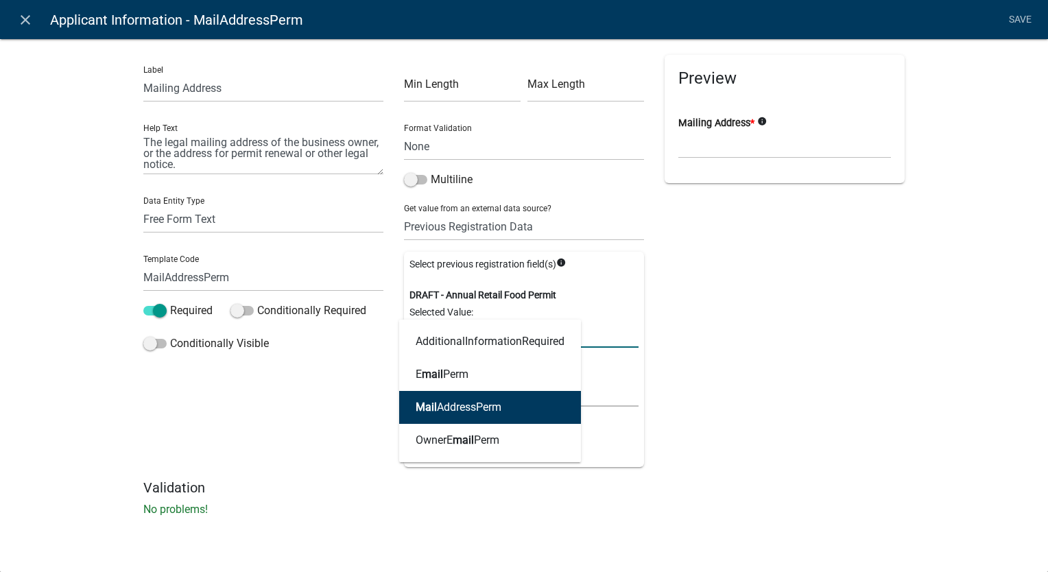
click at [458, 409] on ngb-highlight "Mail AddressPerm" at bounding box center [459, 407] width 86 height 11
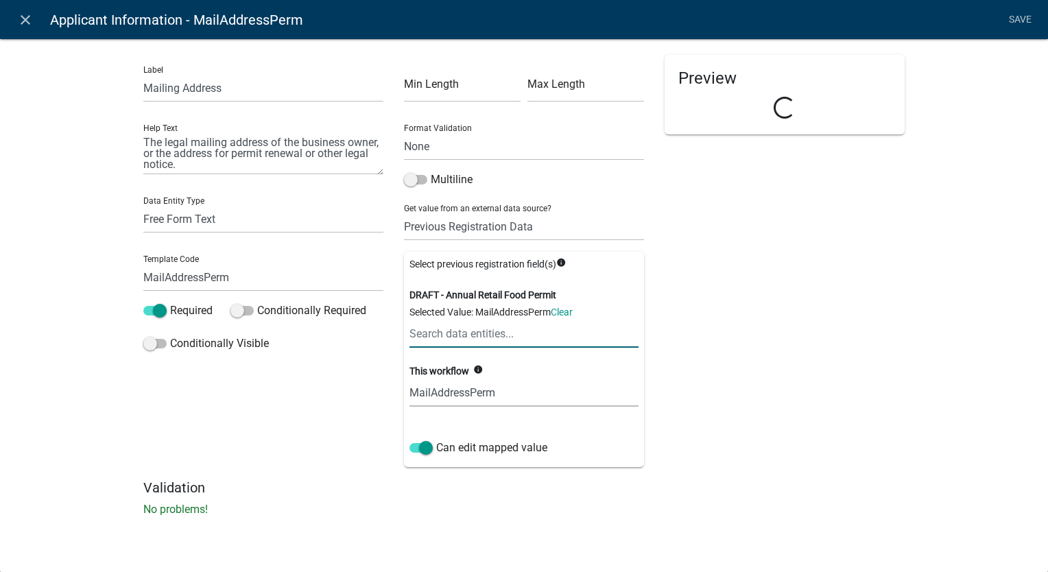
click at [460, 395] on select "(Do not map to this workflow) MailAddressPerm" at bounding box center [523, 392] width 229 height 28
click at [409, 378] on select "(Do not map to this workflow) MailAddressPerm" at bounding box center [523, 392] width 229 height 28
click at [1009, 19] on link "Save" at bounding box center [1019, 20] width 34 height 26
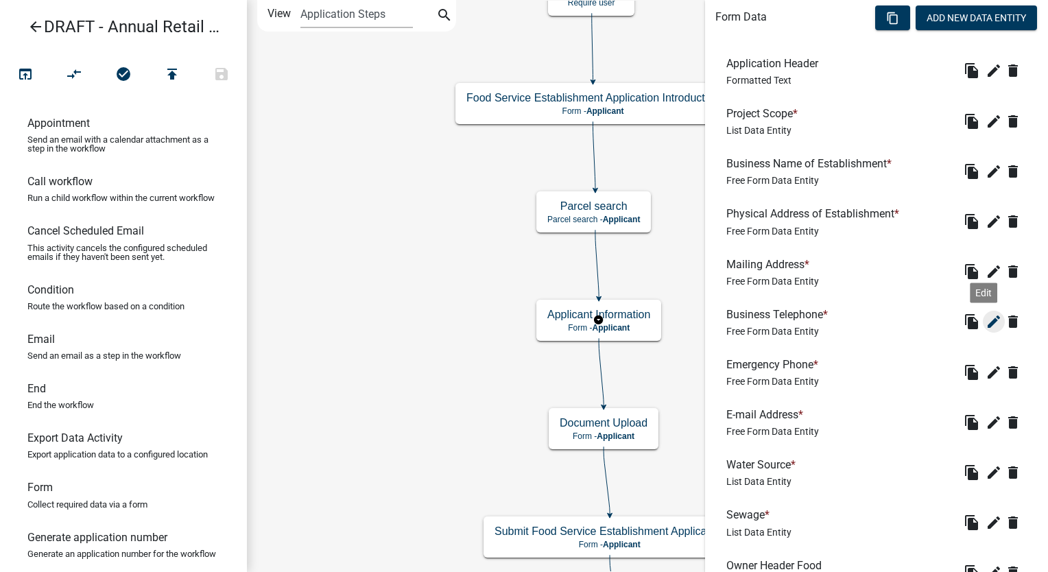
click at [985, 320] on icon "edit" at bounding box center [993, 321] width 16 height 16
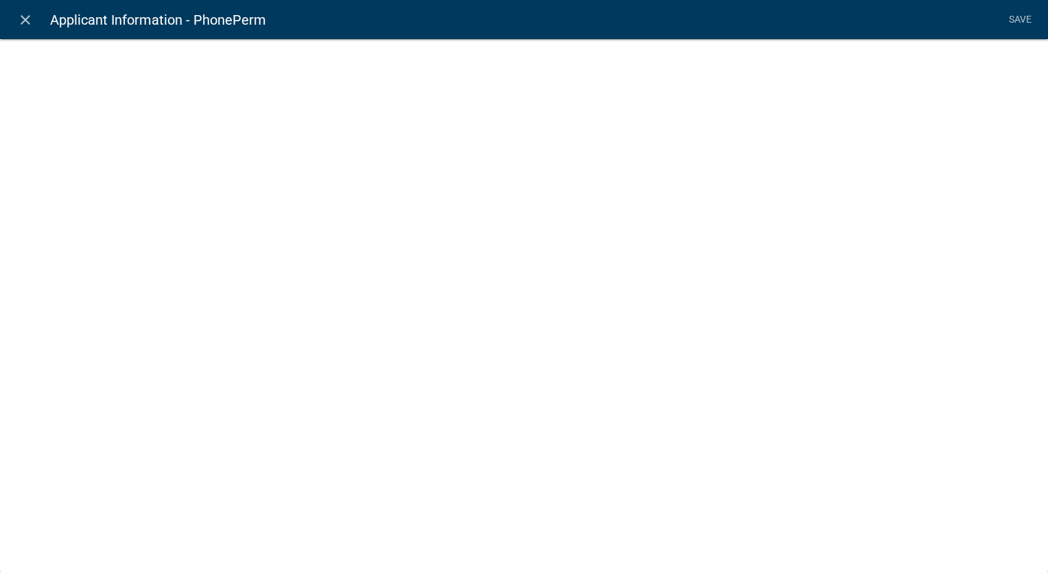
select select "1"
select select "2: Object"
select select "1: true"
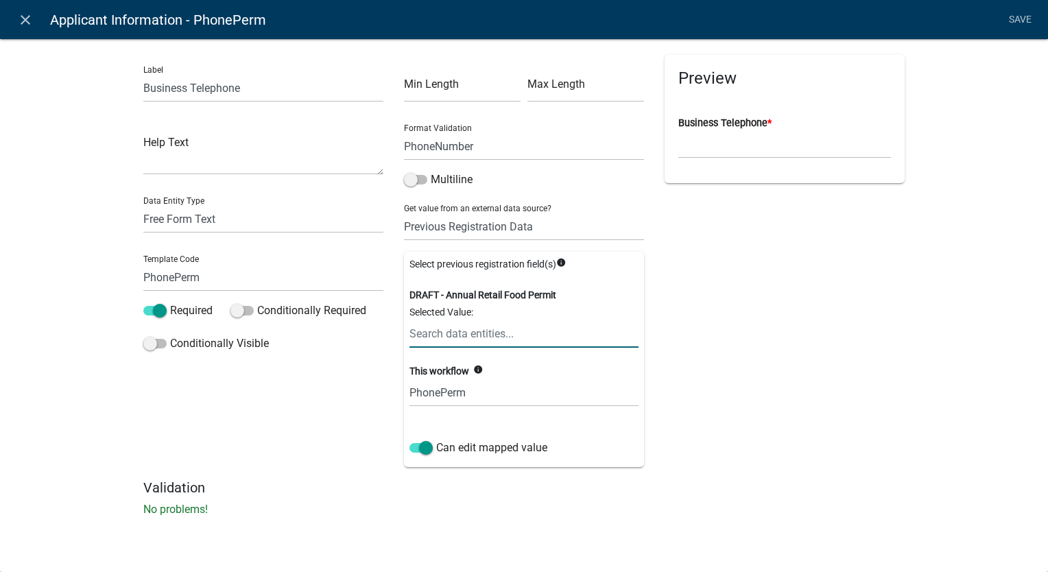
click at [487, 337] on input "text" at bounding box center [523, 334] width 229 height 28
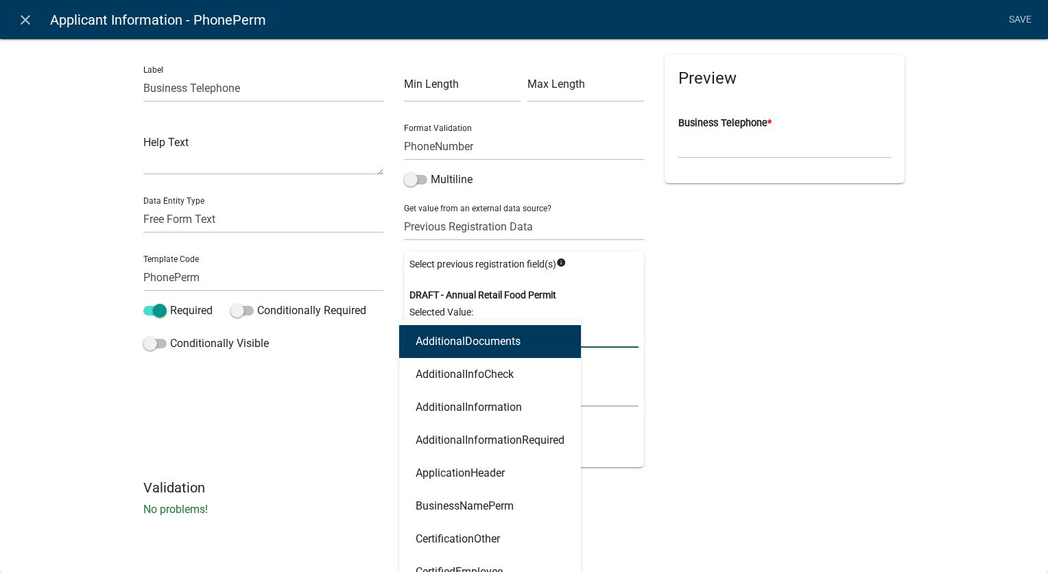
type input "phon"
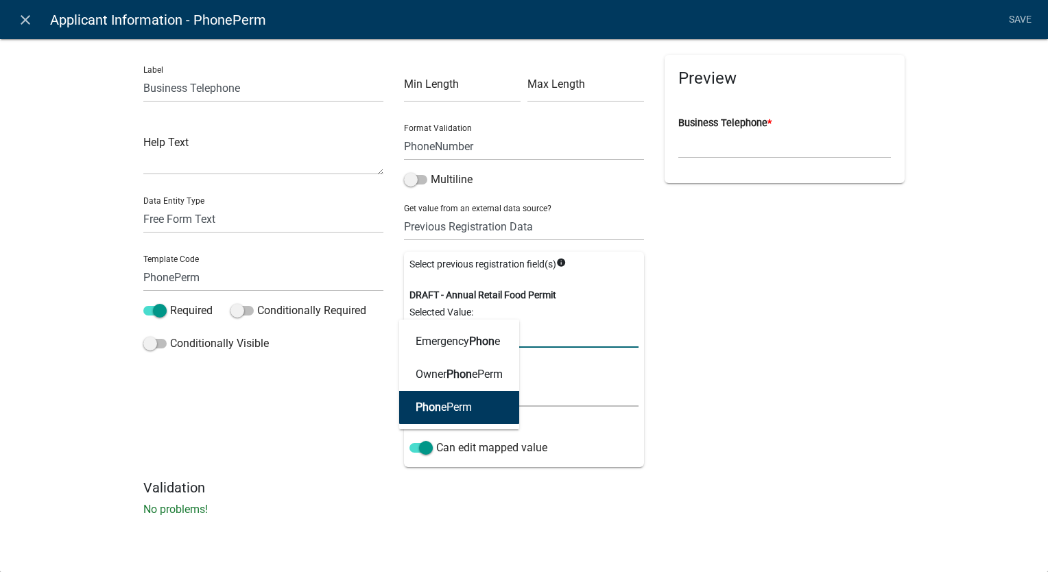
click at [440, 403] on ngb-highlight "Phon ePerm" at bounding box center [444, 407] width 56 height 11
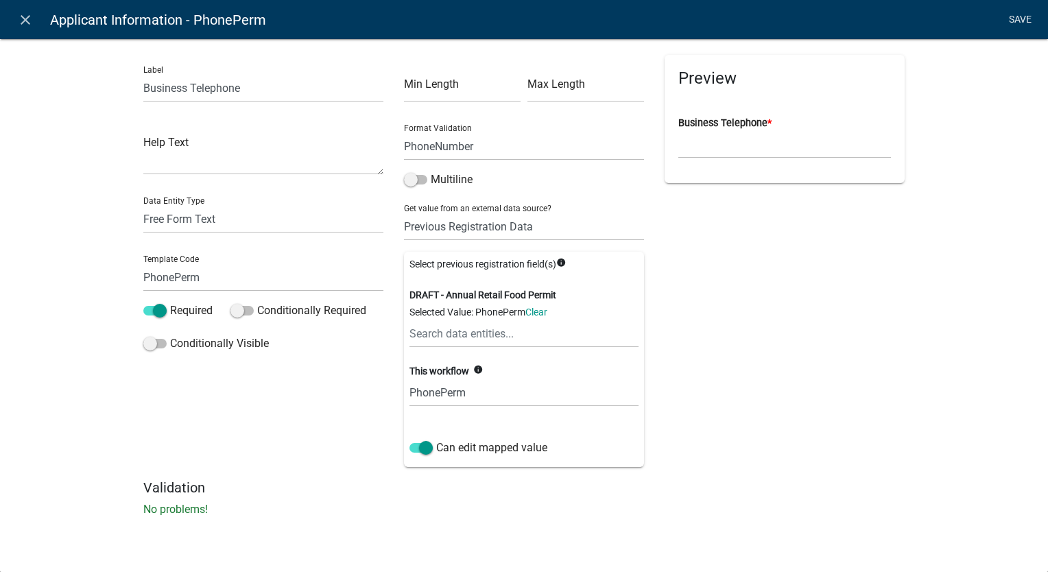
click at [1026, 18] on link "Save" at bounding box center [1019, 20] width 34 height 26
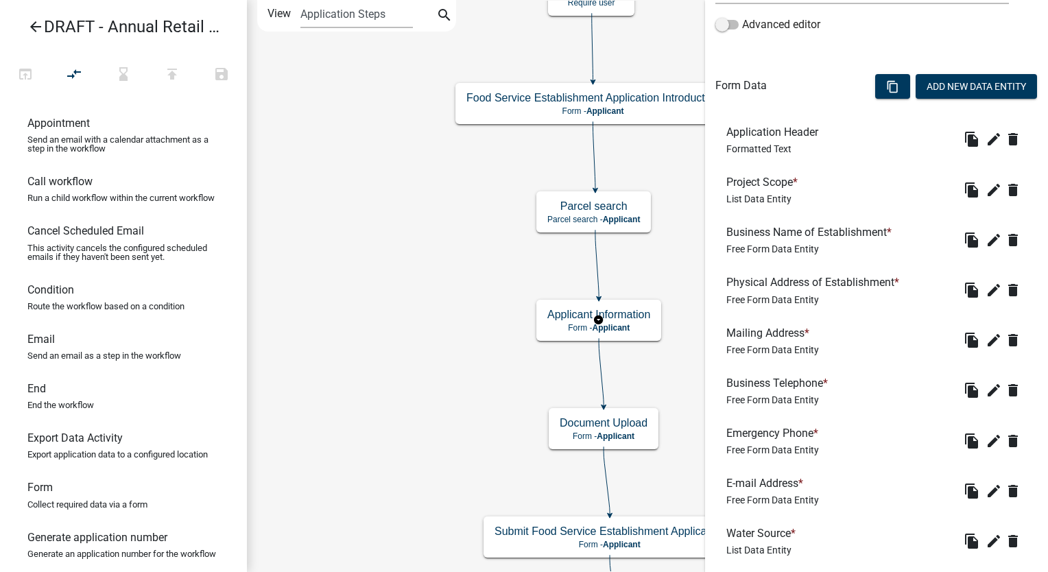
scroll to position [617, 0]
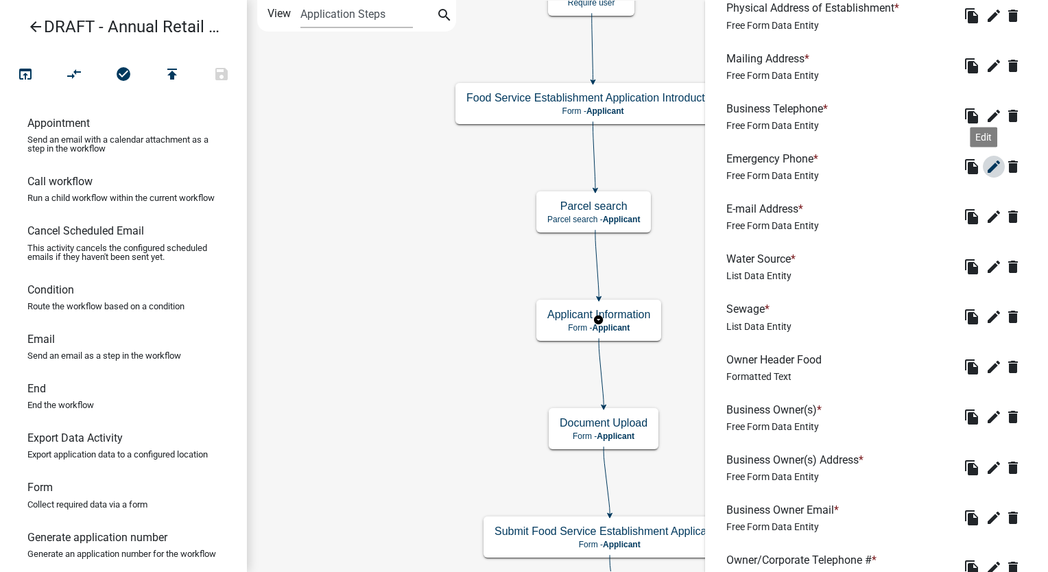
click at [985, 163] on icon "edit" at bounding box center [993, 166] width 16 height 16
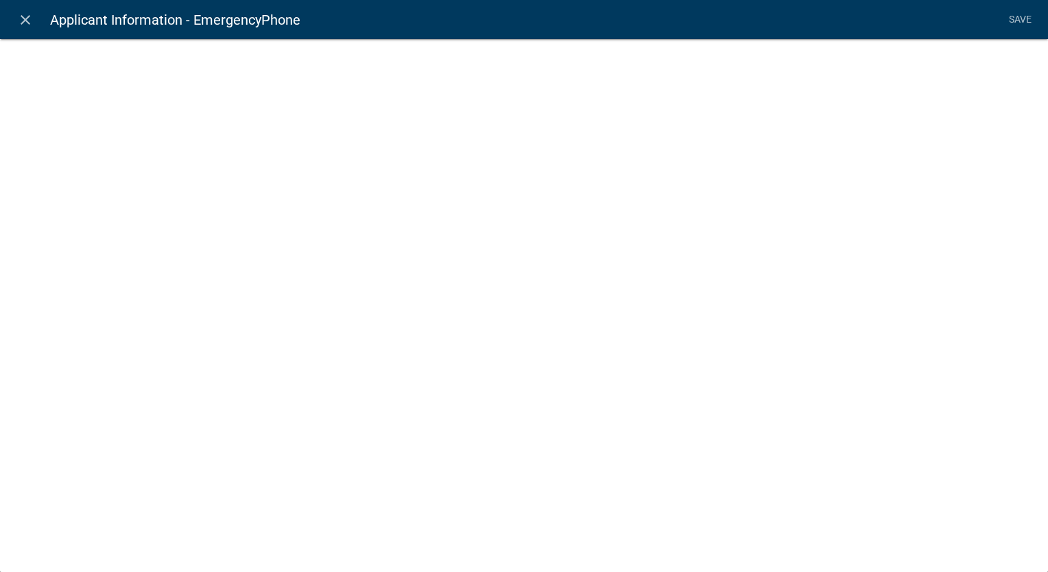
select select "1"
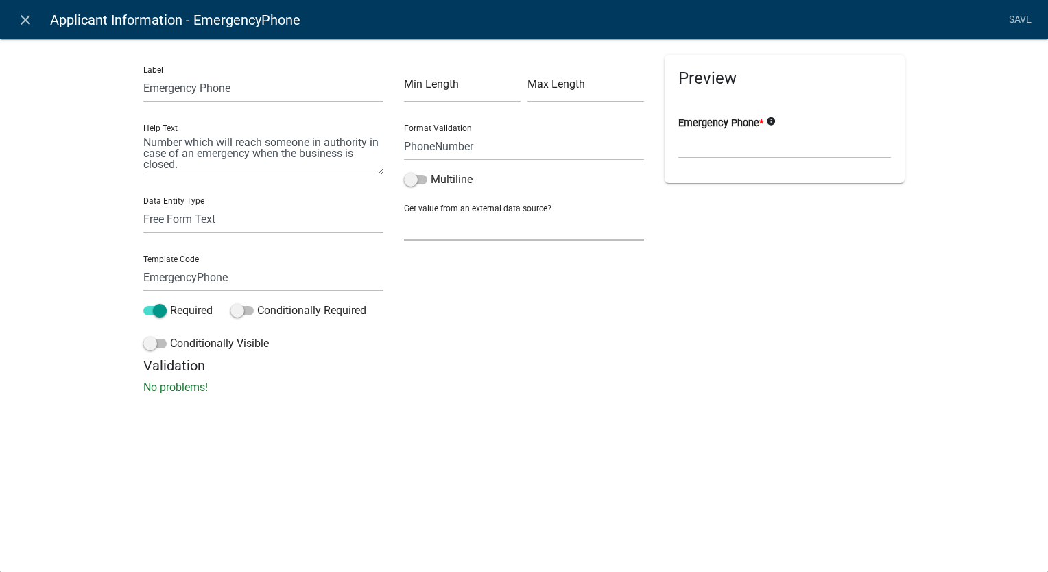
click at [435, 221] on select "None Parcel search Previous Registration Data Applicant Data" at bounding box center [524, 227] width 240 height 28
select select "2: Object"
click at [404, 213] on select "None Parcel search Previous Registration Data Applicant Data" at bounding box center [524, 227] width 240 height 28
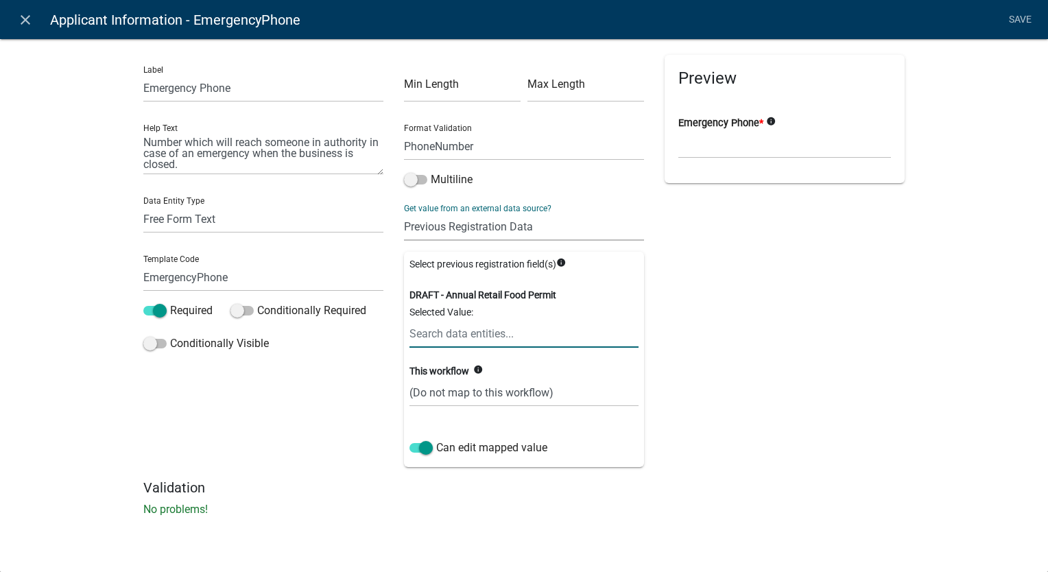
click at [435, 331] on input "text" at bounding box center [523, 334] width 229 height 28
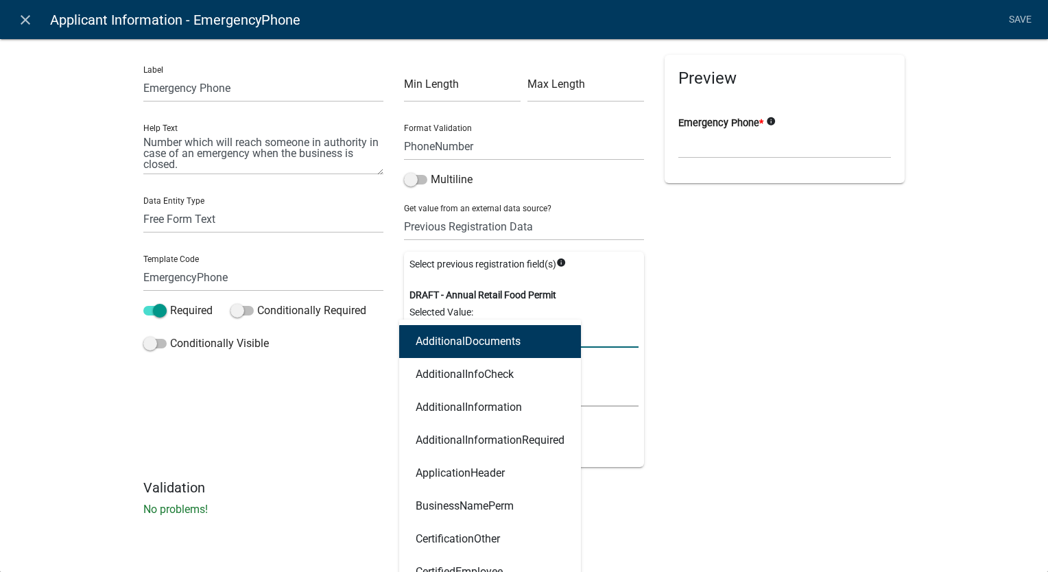
type input "eme"
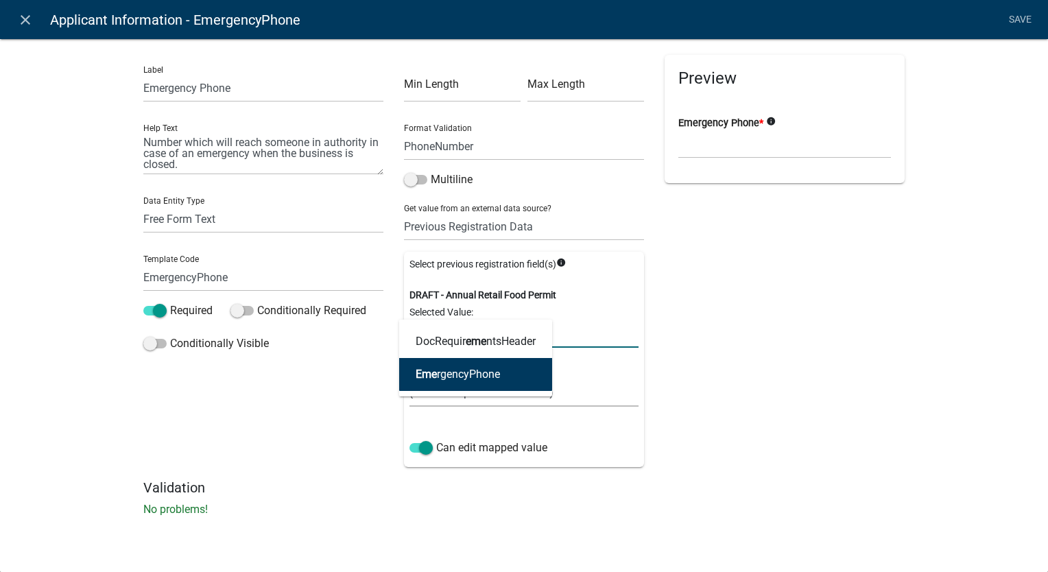
click at [435, 378] on span "Eme" at bounding box center [426, 374] width 21 height 13
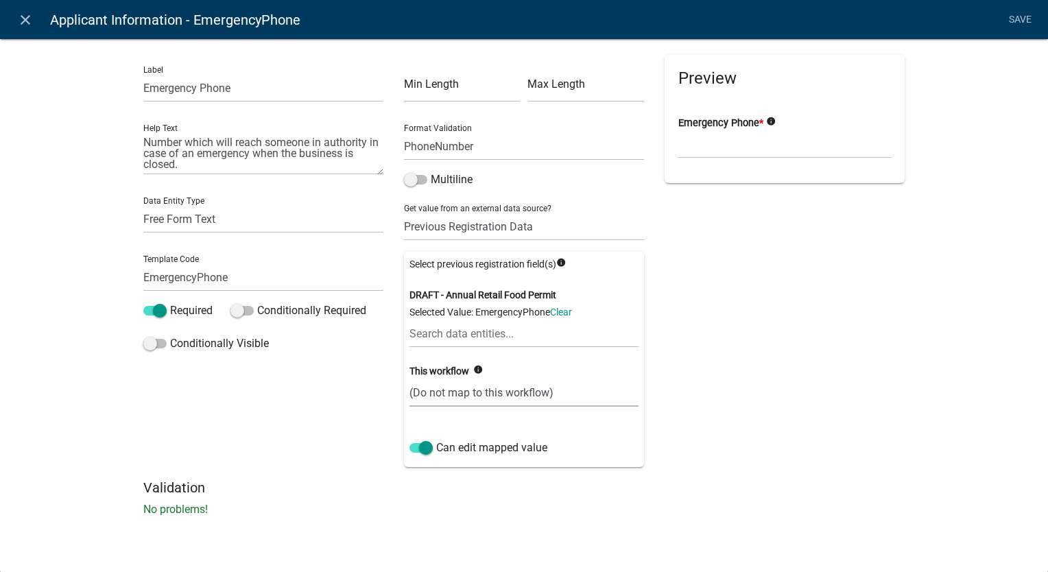
click at [444, 389] on select "(Do not map to this workflow) EmergencyPhone" at bounding box center [523, 392] width 229 height 28
select select "1: true"
click at [409, 378] on select "(Do not map to this workflow) EmergencyPhone" at bounding box center [523, 392] width 229 height 28
click at [1018, 18] on link "Save" at bounding box center [1019, 20] width 34 height 26
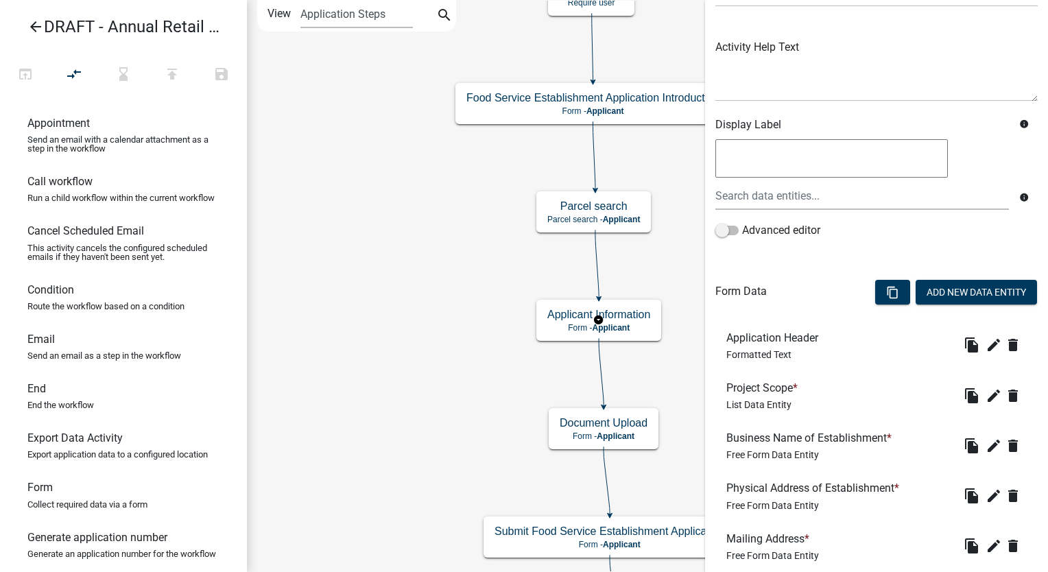
scroll to position [411, 0]
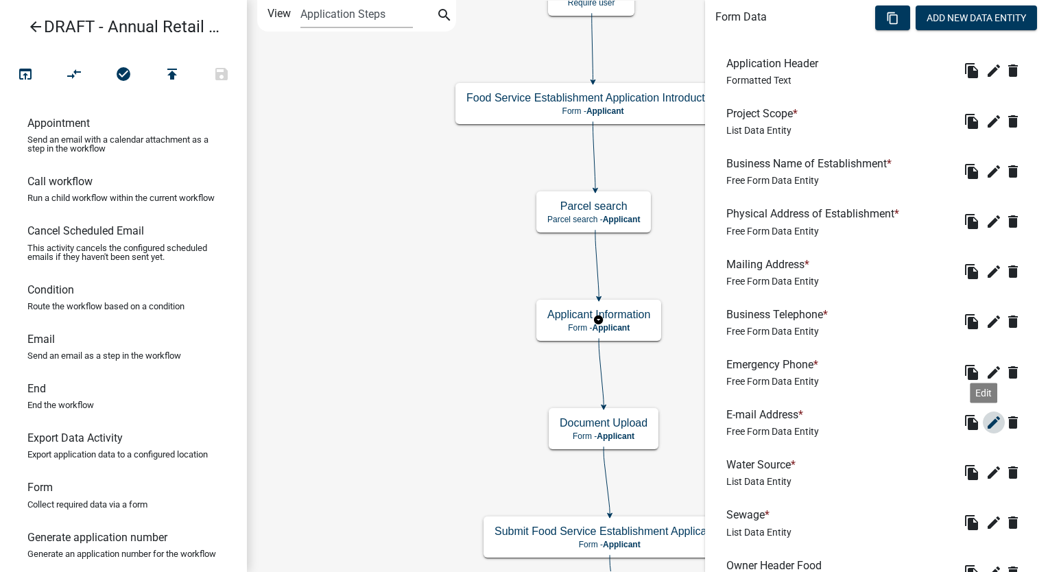
click at [985, 422] on icon "edit" at bounding box center [993, 422] width 16 height 16
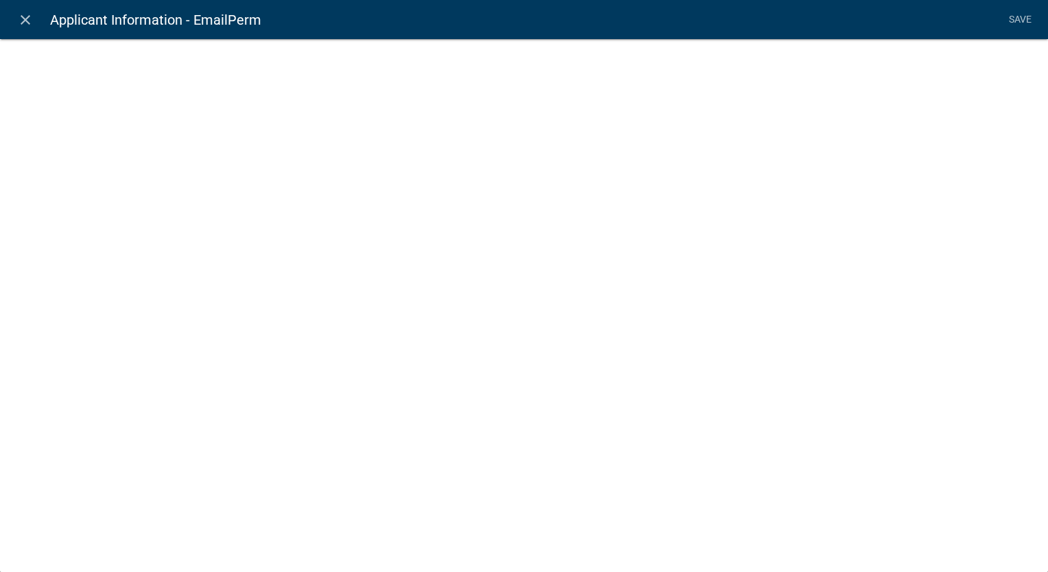
select select "0"
select select "2: Object"
select select "1: true"
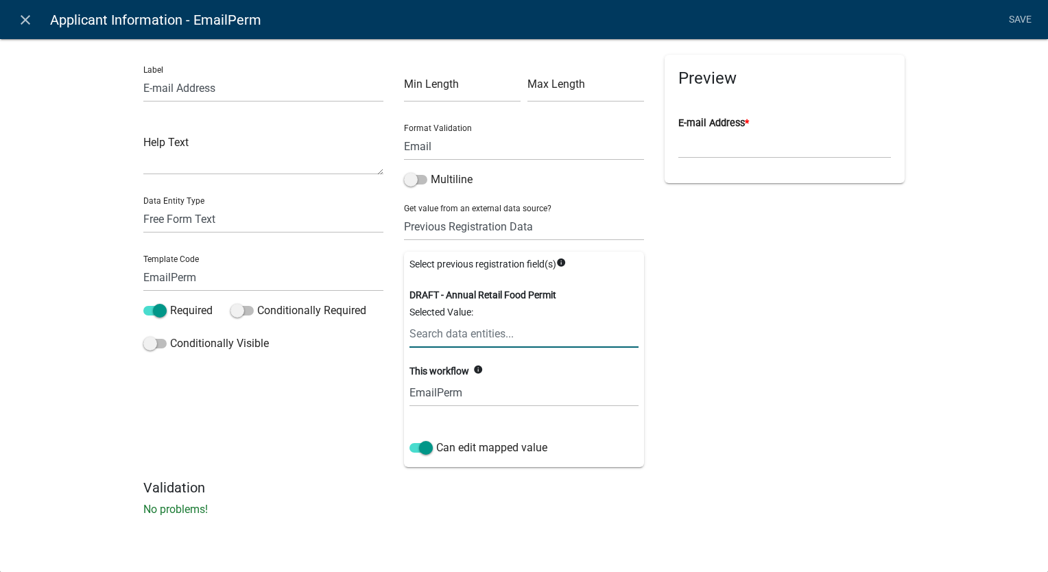
click at [434, 339] on input "text" at bounding box center [523, 334] width 229 height 28
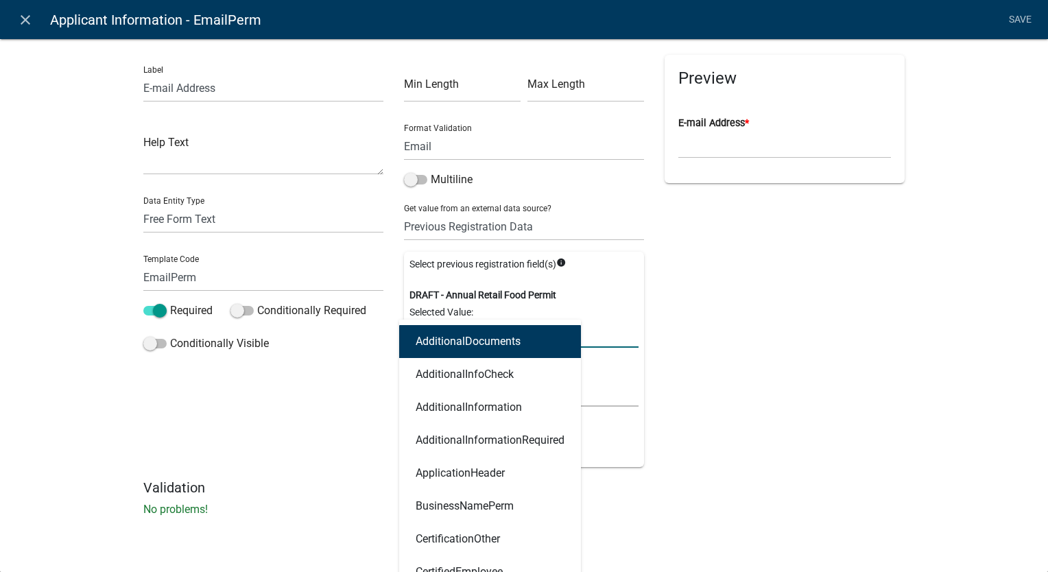
type input "email"
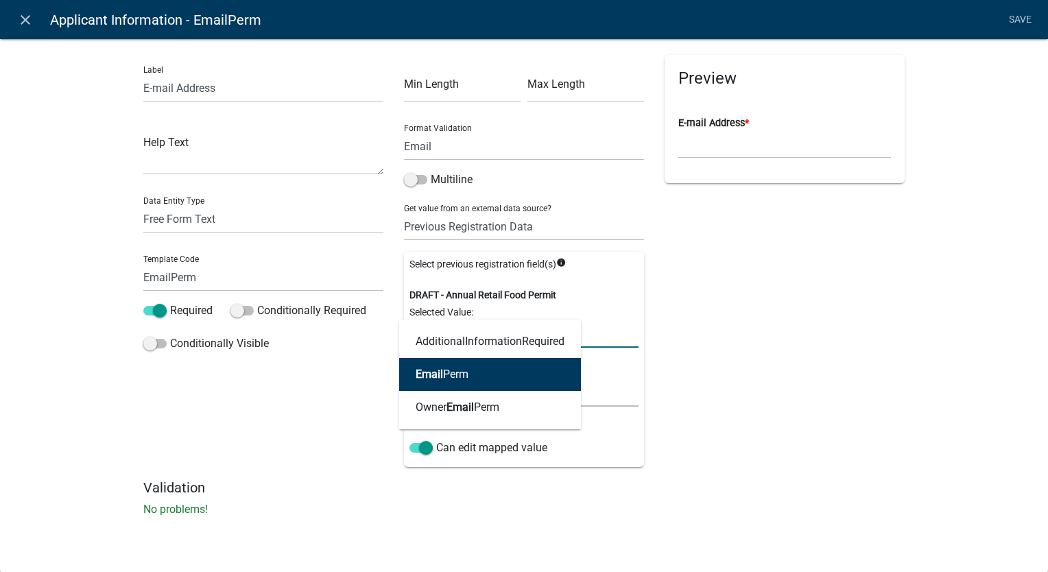
click at [436, 374] on span "Email" at bounding box center [429, 374] width 27 height 13
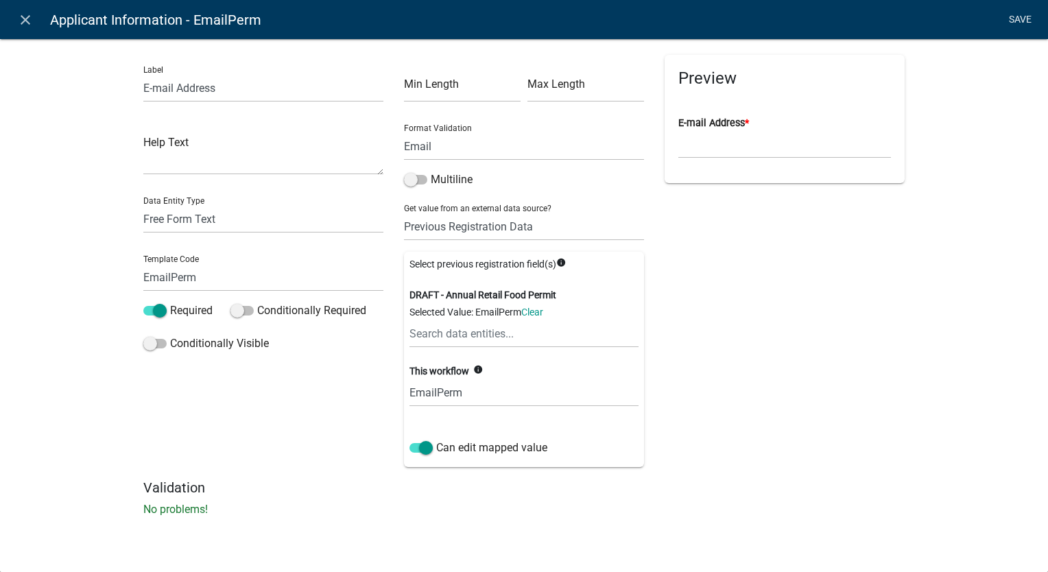
click at [1026, 21] on link "Save" at bounding box center [1019, 20] width 34 height 26
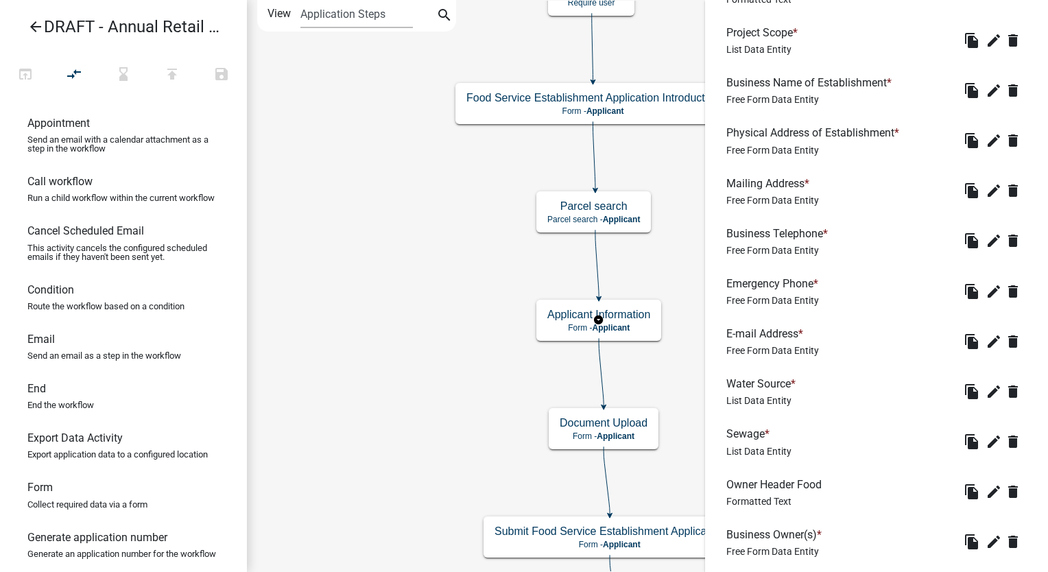
scroll to position [549, 0]
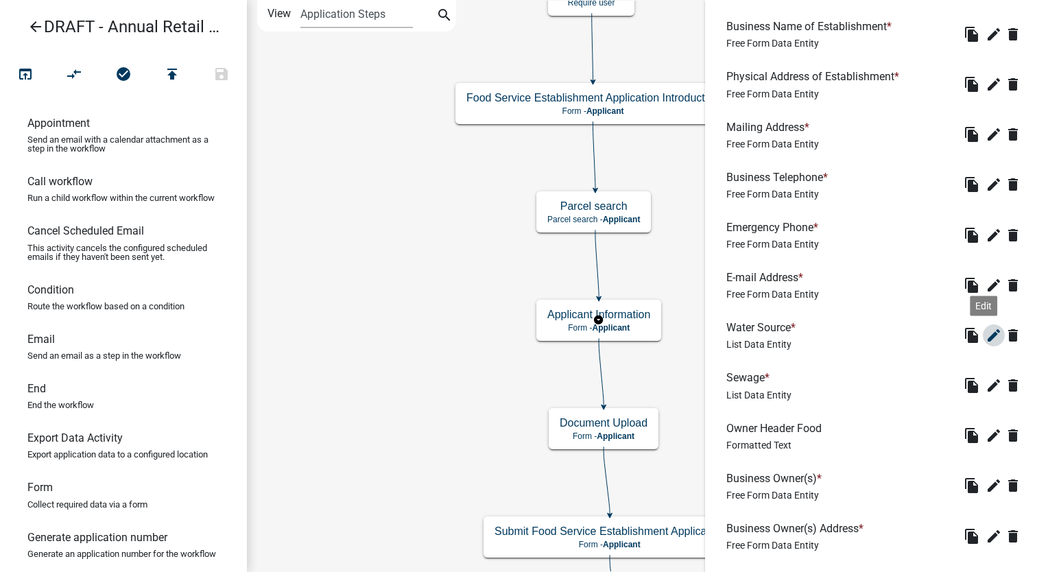
click at [985, 335] on icon "edit" at bounding box center [993, 335] width 16 height 16
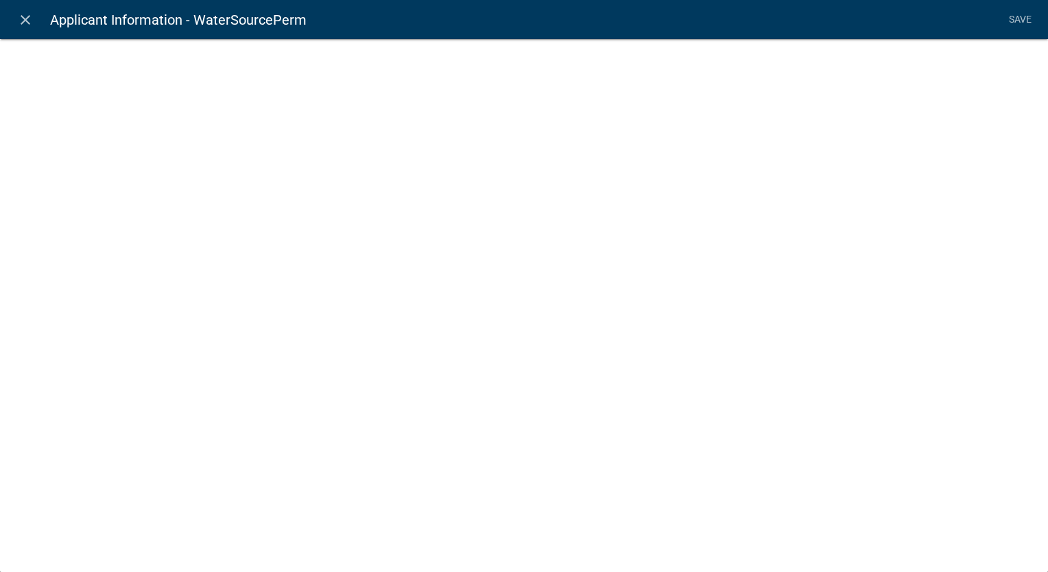
select select "list-data"
select select "2: Object"
select select "1: true"
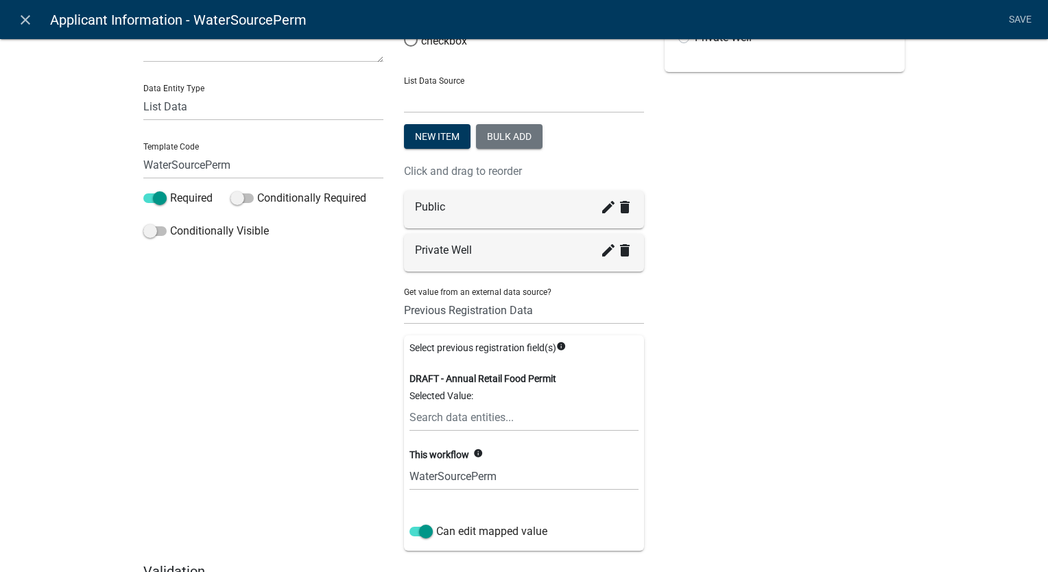
scroll to position [137, 0]
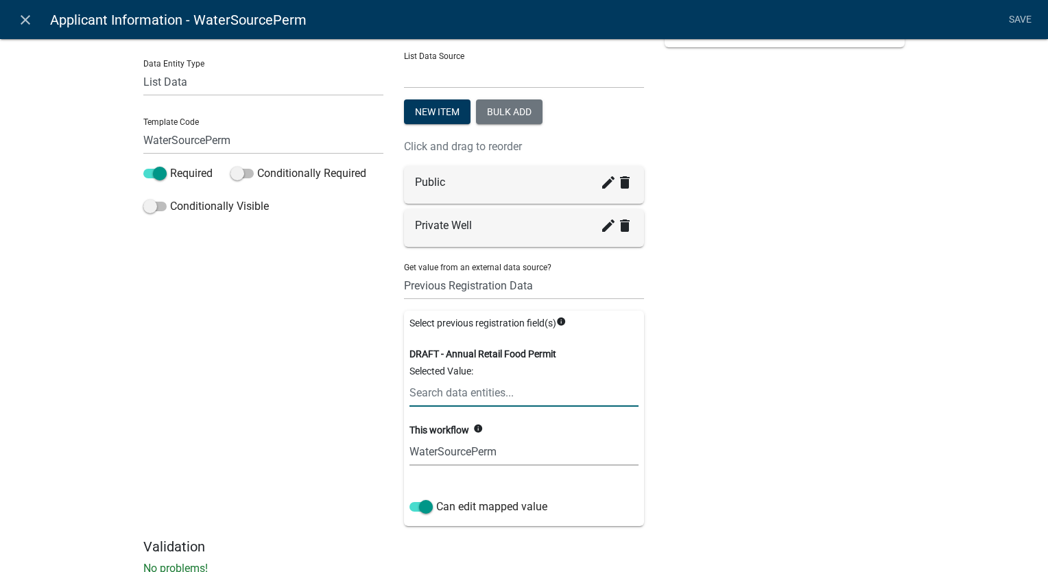
click at [448, 394] on input "text" at bounding box center [523, 392] width 229 height 28
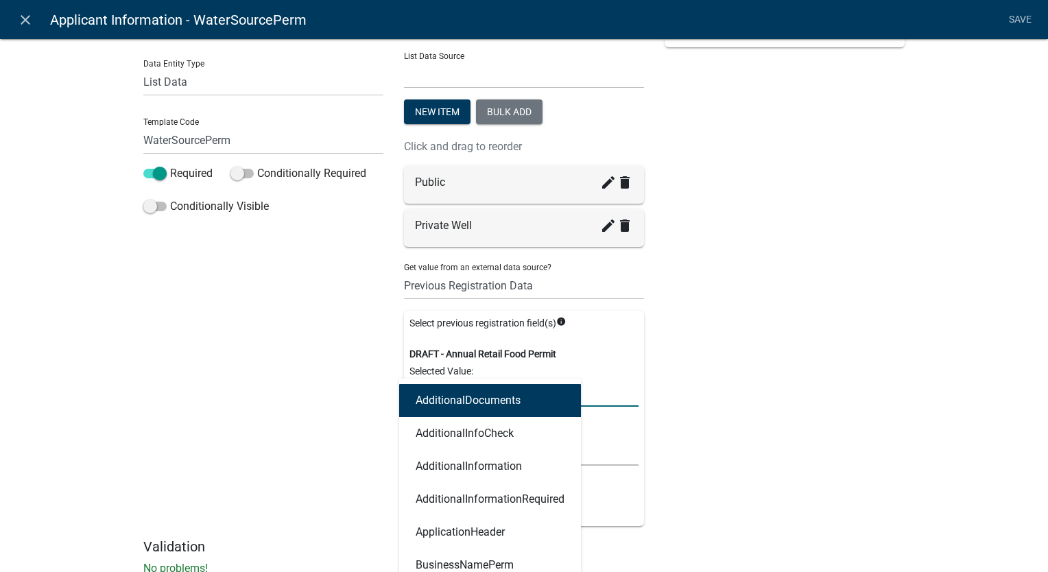
type input "water"
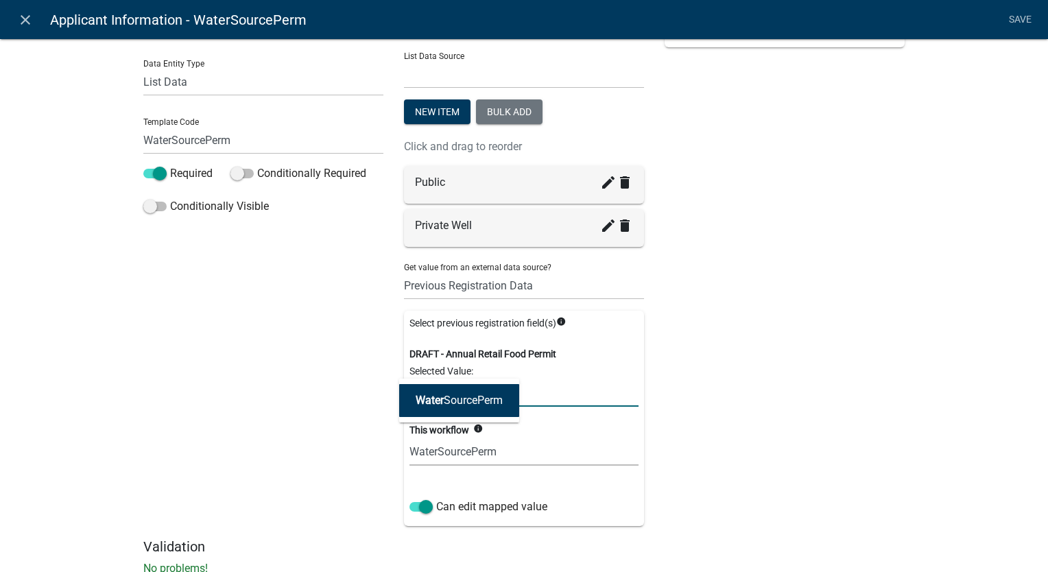
click at [447, 402] on ngb-highlight "Water SourcePerm" at bounding box center [459, 400] width 87 height 11
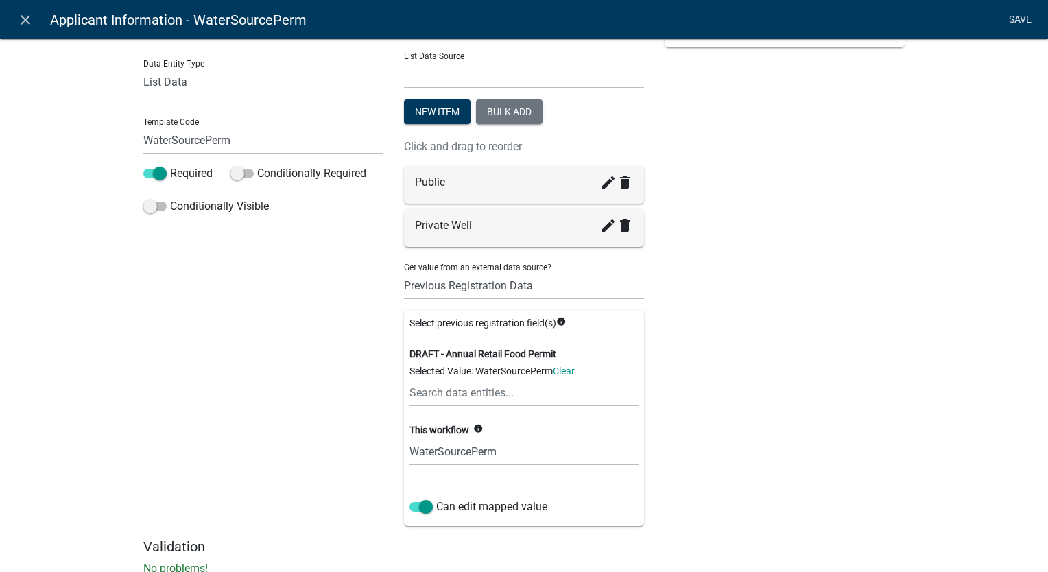
click at [1013, 16] on link "Save" at bounding box center [1019, 20] width 34 height 26
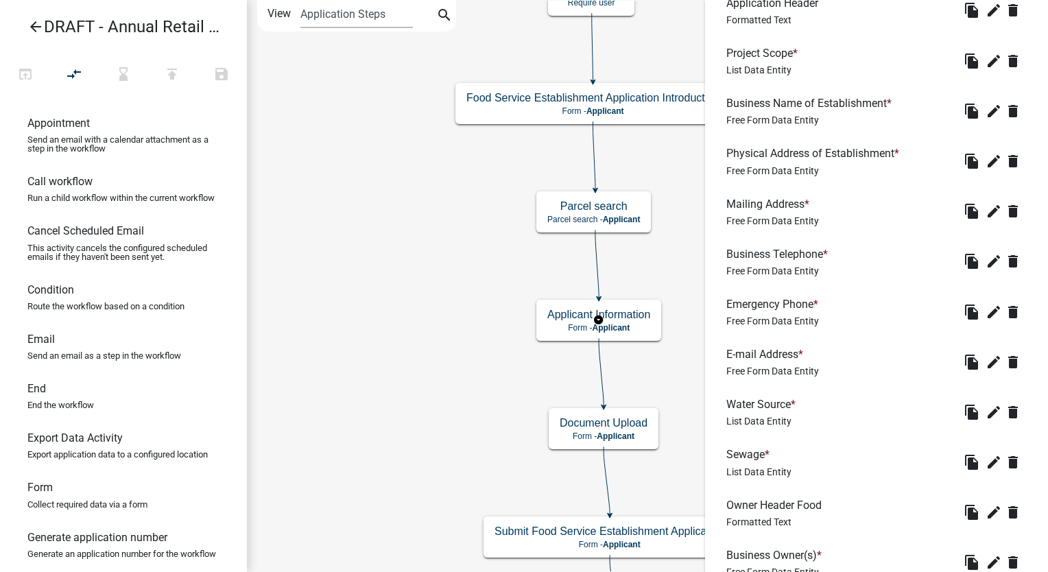
scroll to position [549, 0]
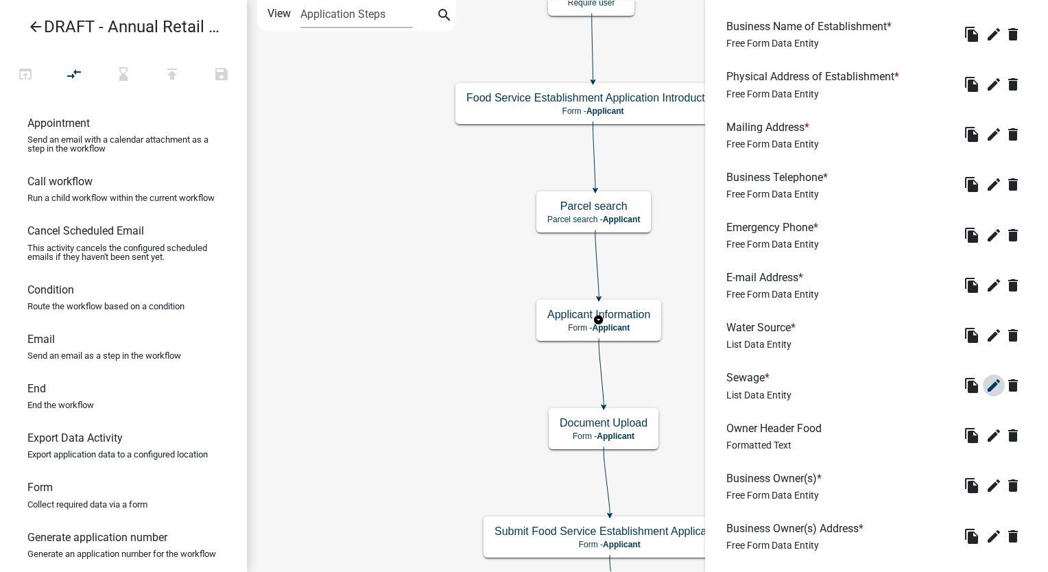
click at [985, 386] on icon "edit" at bounding box center [993, 385] width 16 height 16
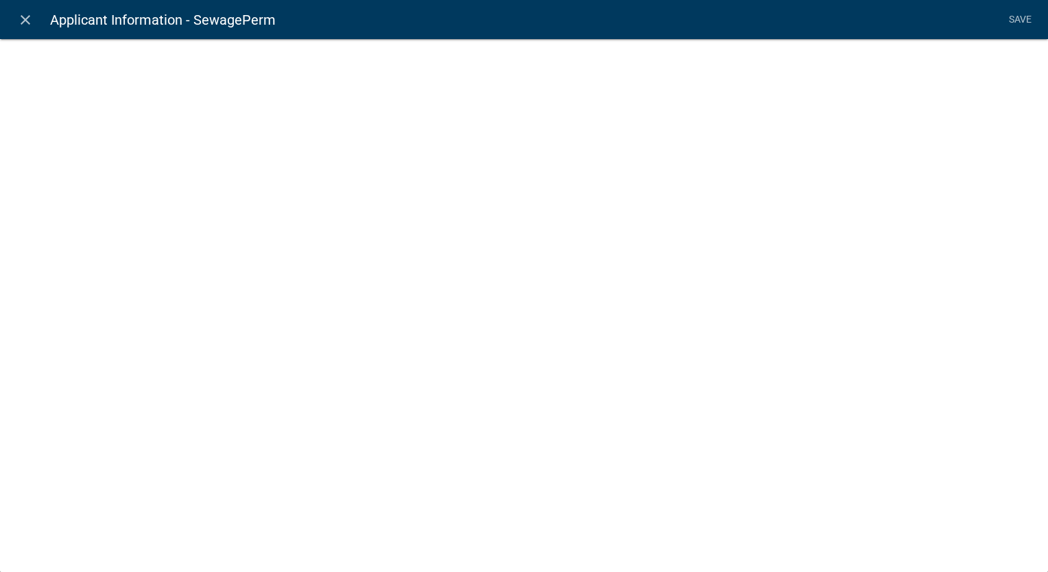
select select "list-data"
select select "2: Object"
select select "1: true"
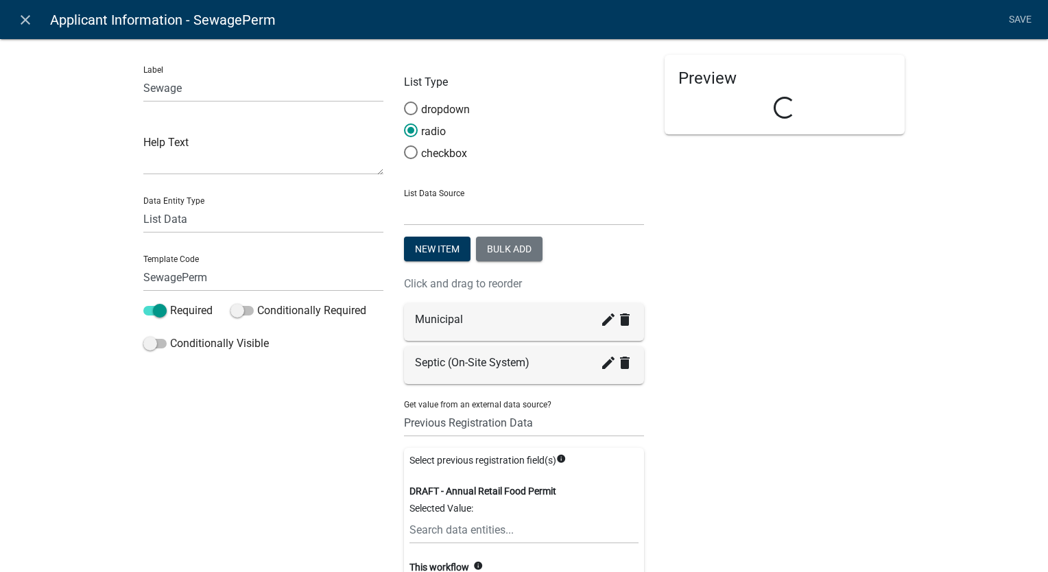
scroll to position [182, 0]
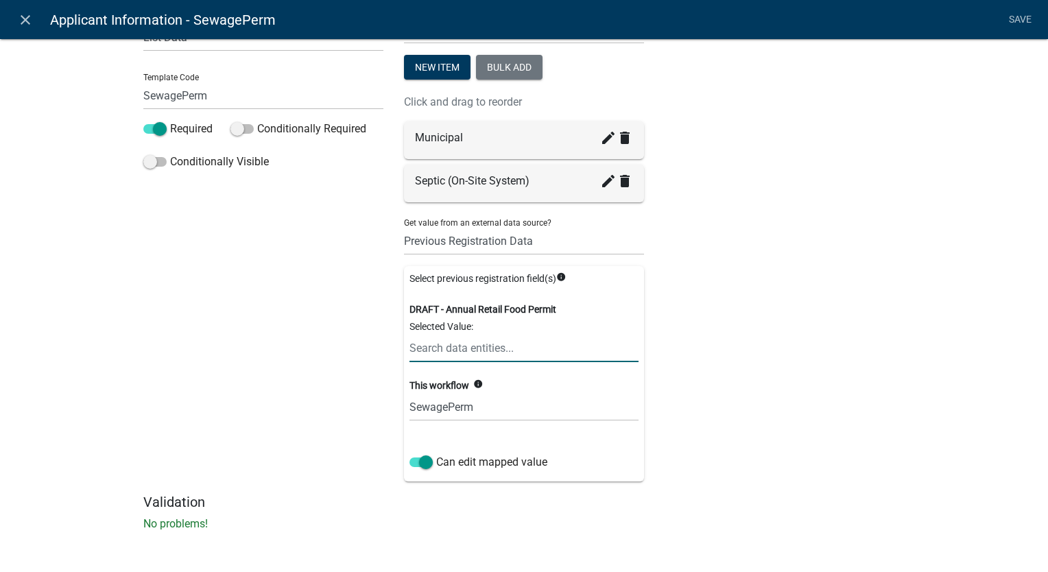
click at [476, 350] on input "text" at bounding box center [523, 348] width 229 height 28
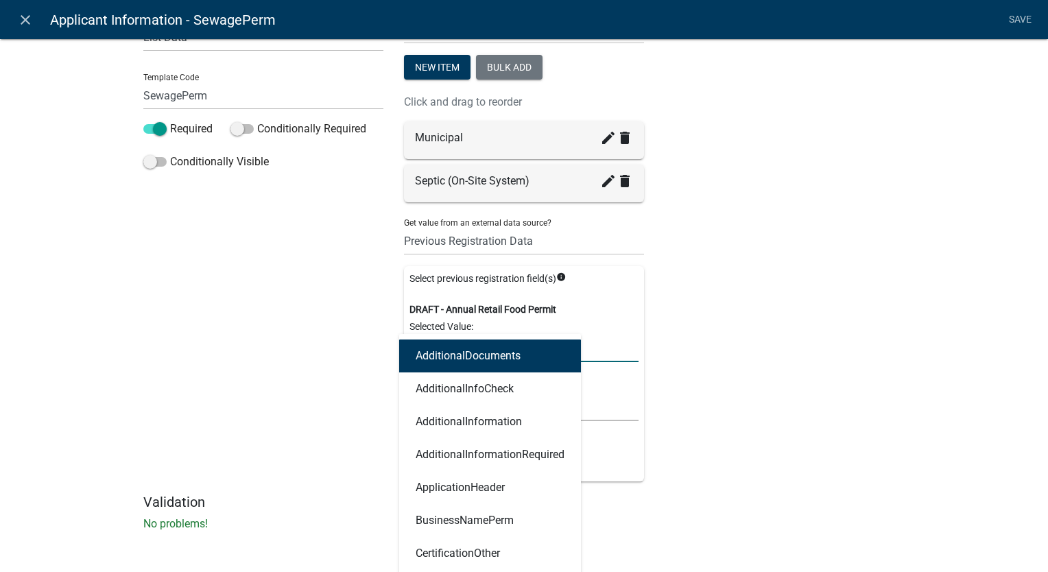
type input "sewag"
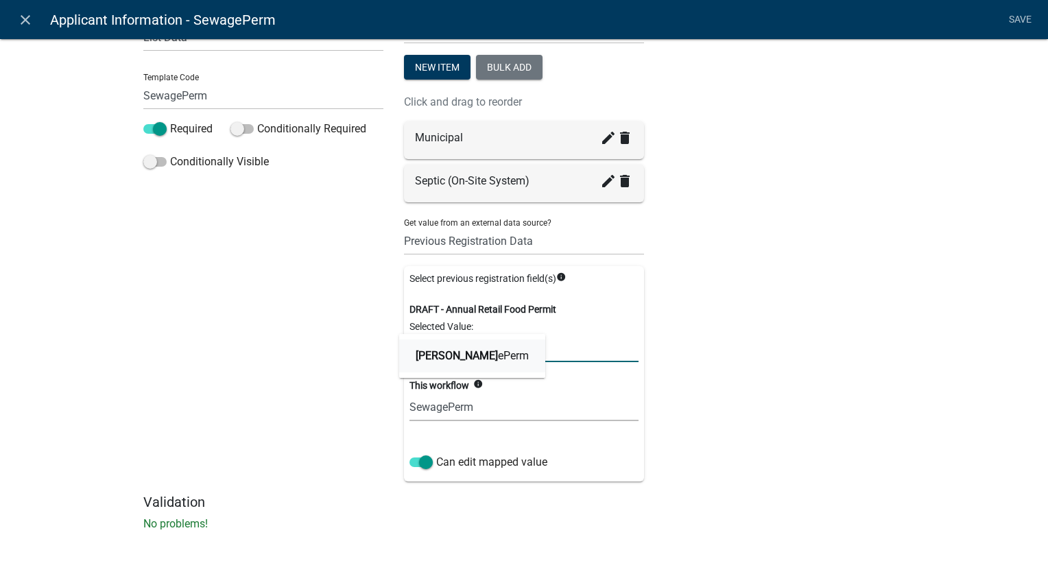
click at [473, 350] on ngb-highlight "Sewag ePerm" at bounding box center [472, 355] width 113 height 11
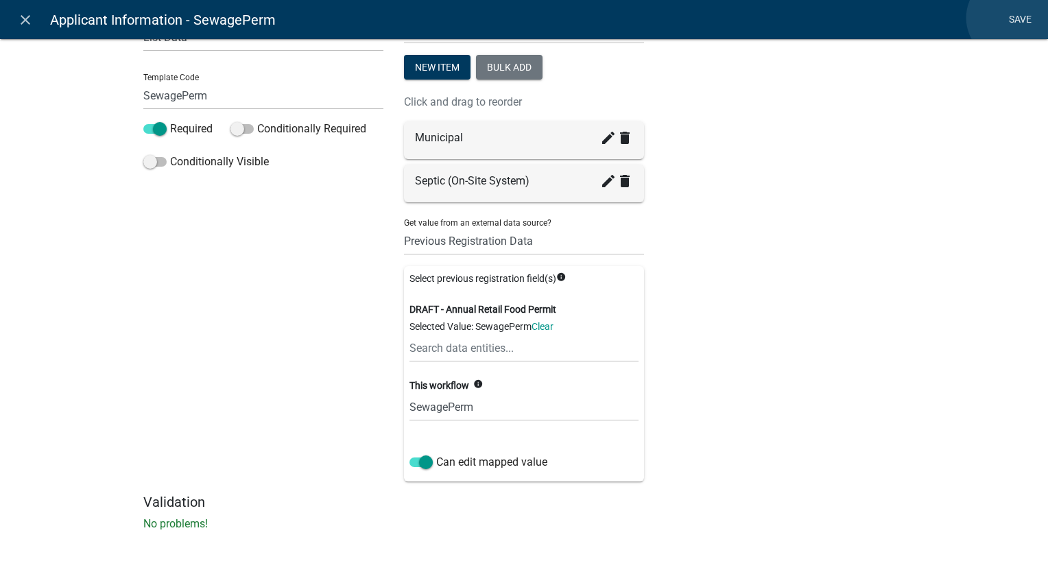
click at [1009, 18] on link "Save" at bounding box center [1019, 20] width 34 height 26
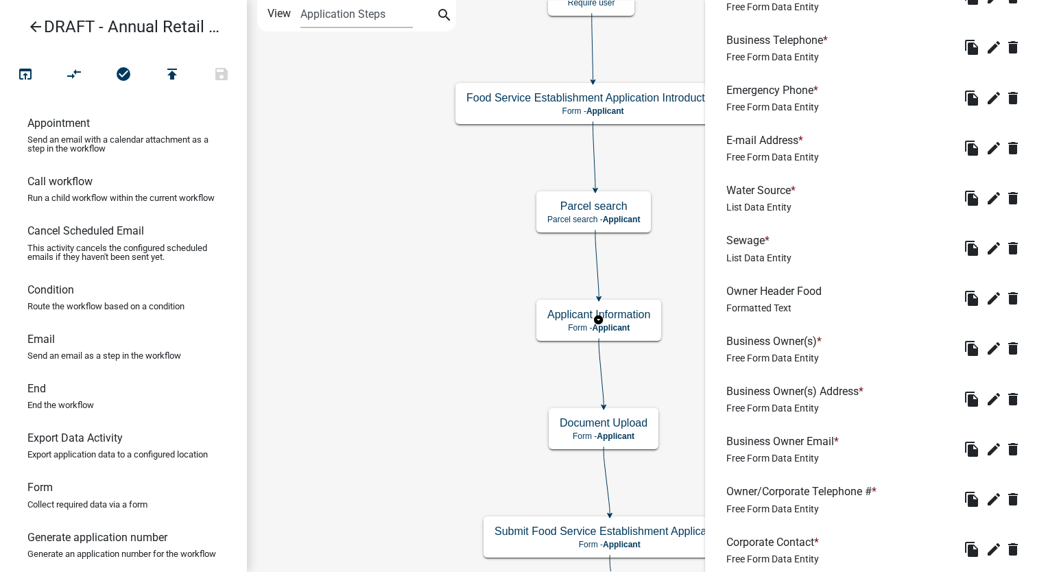
scroll to position [823, 0]
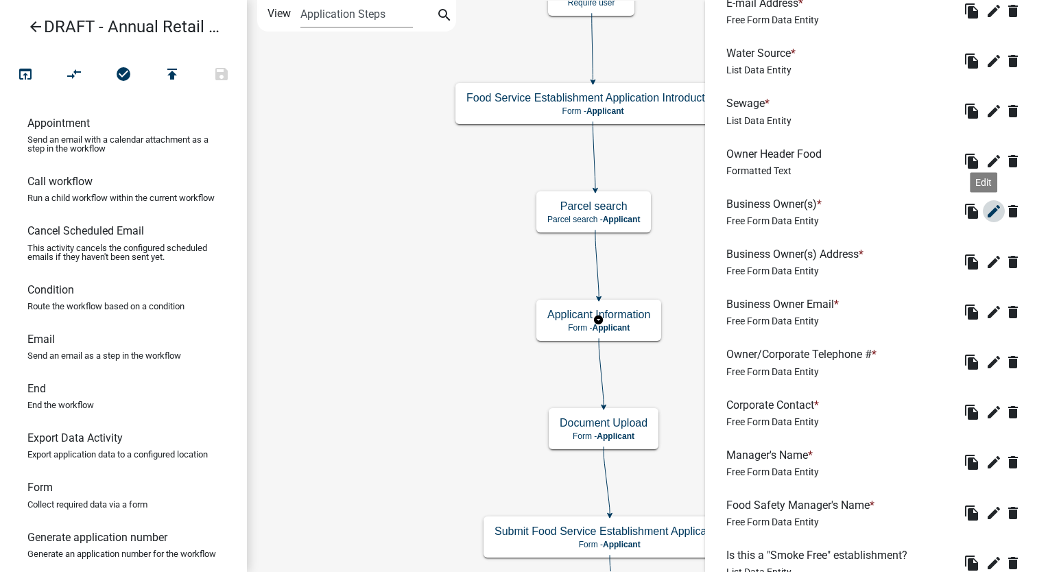
click at [985, 206] on icon "edit" at bounding box center [993, 211] width 16 height 16
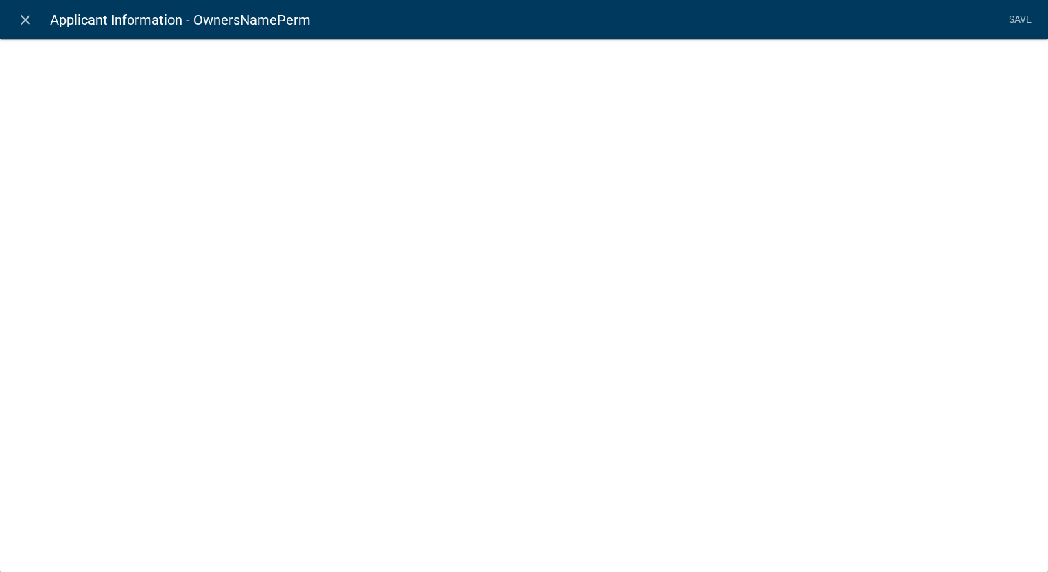
select select "2: Object"
select select "1: true"
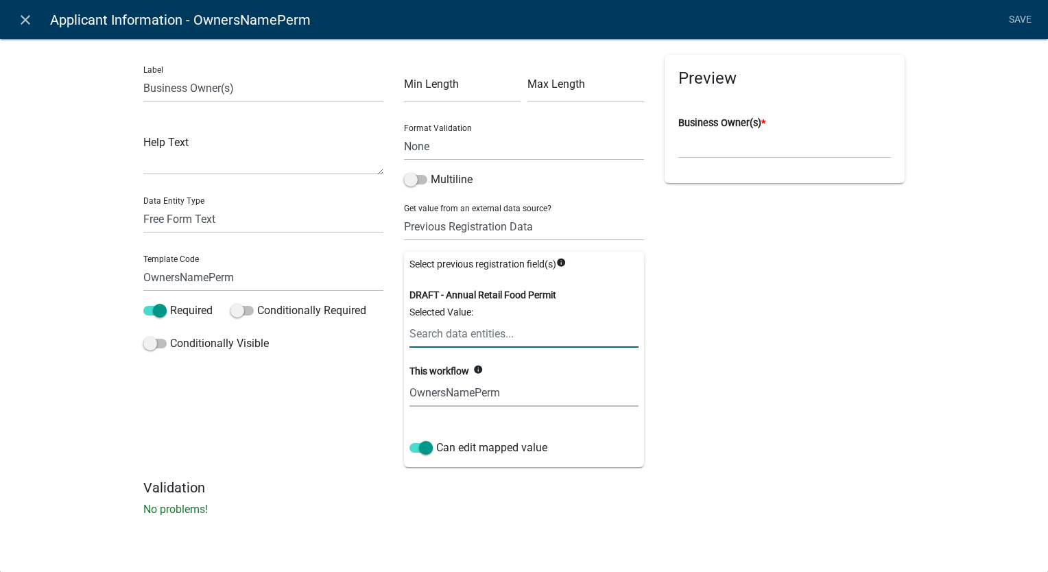
click at [432, 333] on input "text" at bounding box center [523, 334] width 229 height 28
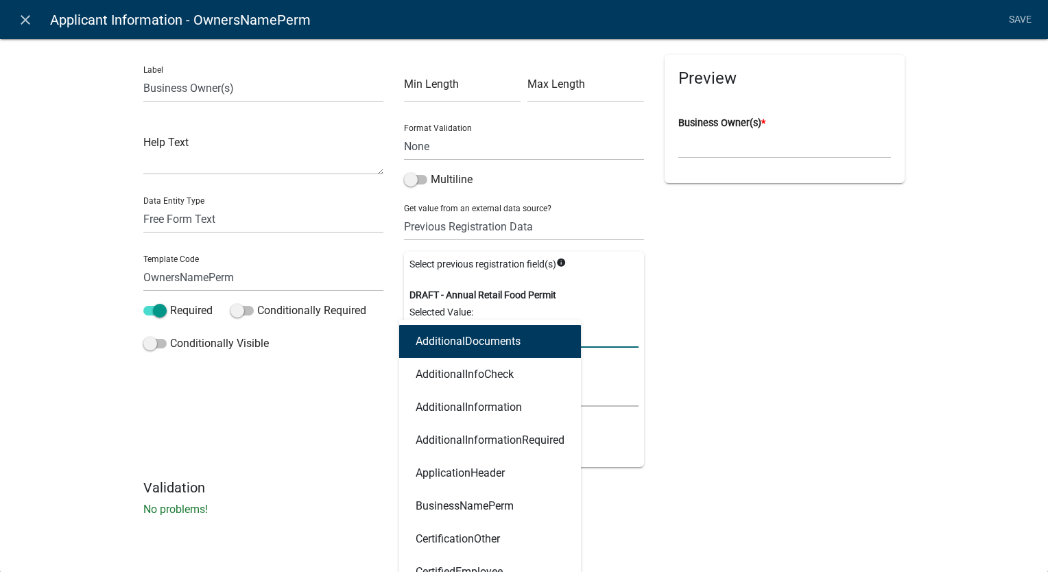
type input "owners"
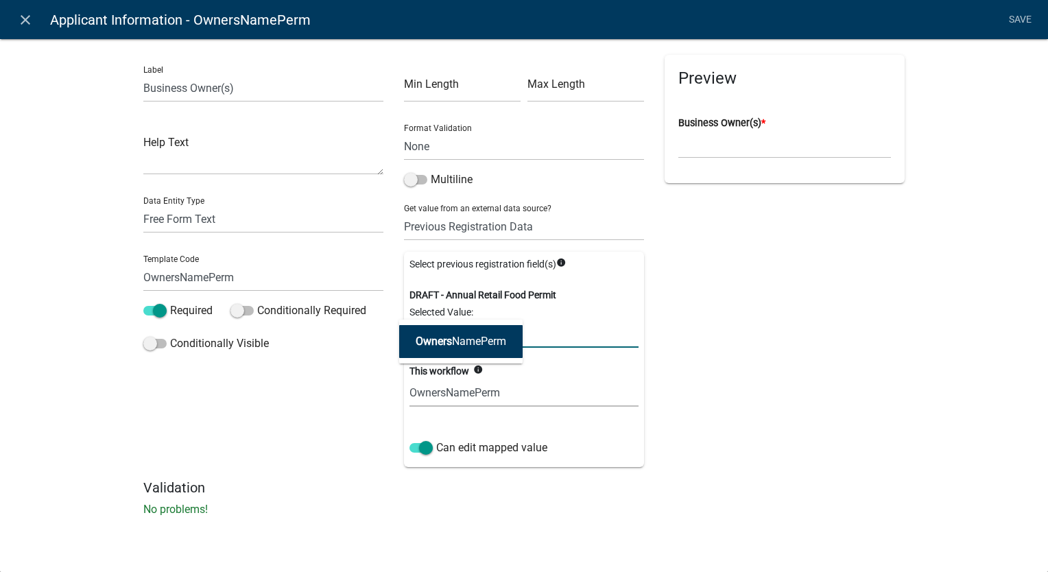
click at [432, 340] on span "Owners" at bounding box center [434, 341] width 36 height 13
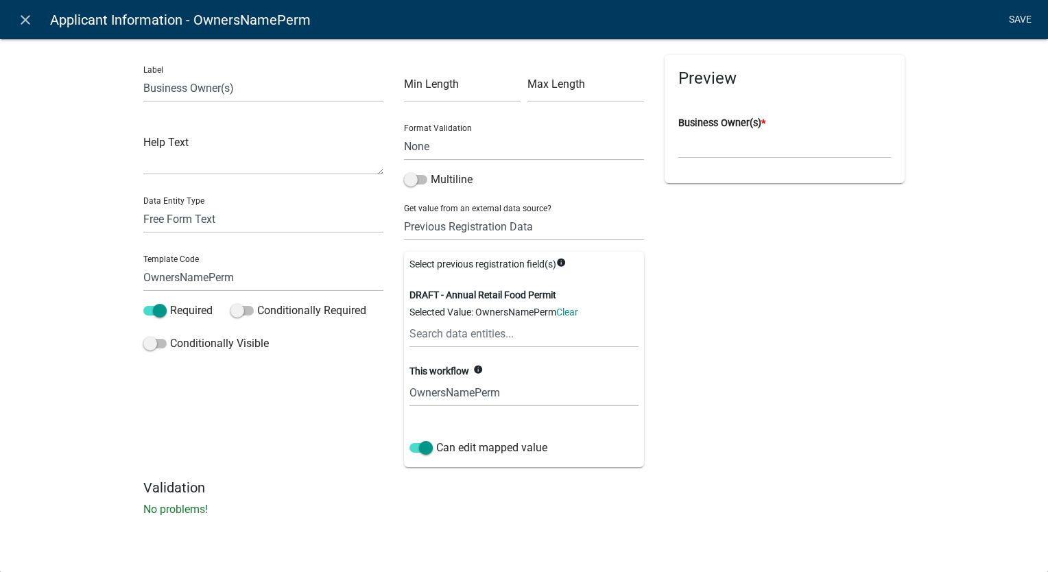
click at [1022, 12] on link "Save" at bounding box center [1019, 20] width 34 height 26
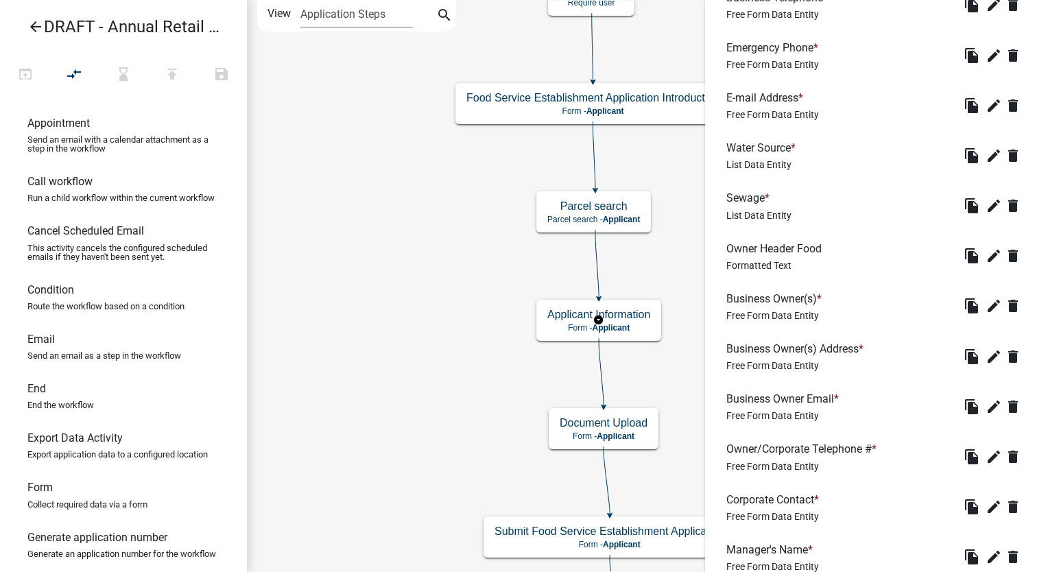
scroll to position [754, 0]
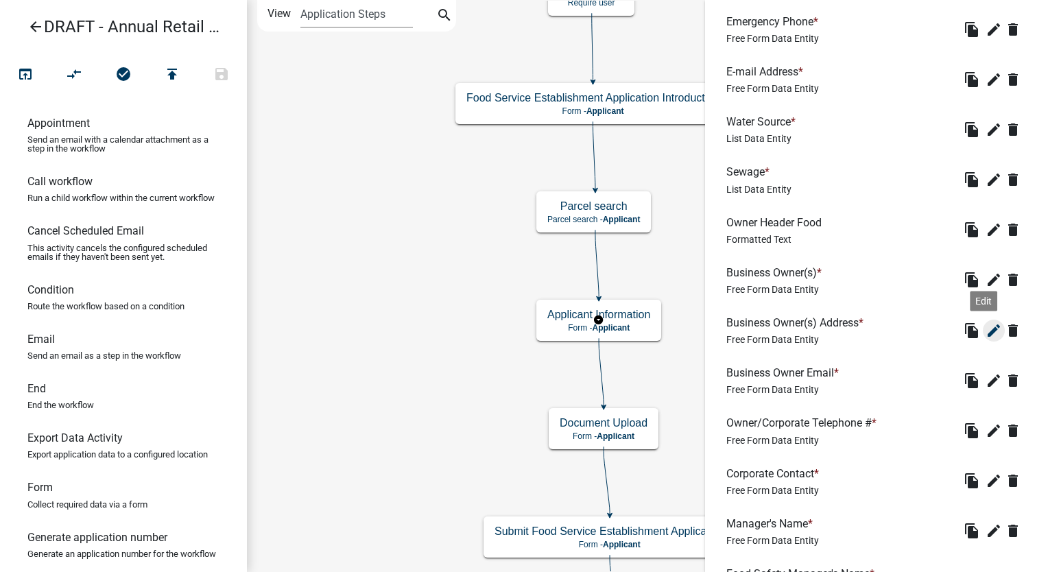
click at [985, 328] on icon "edit" at bounding box center [993, 330] width 16 height 16
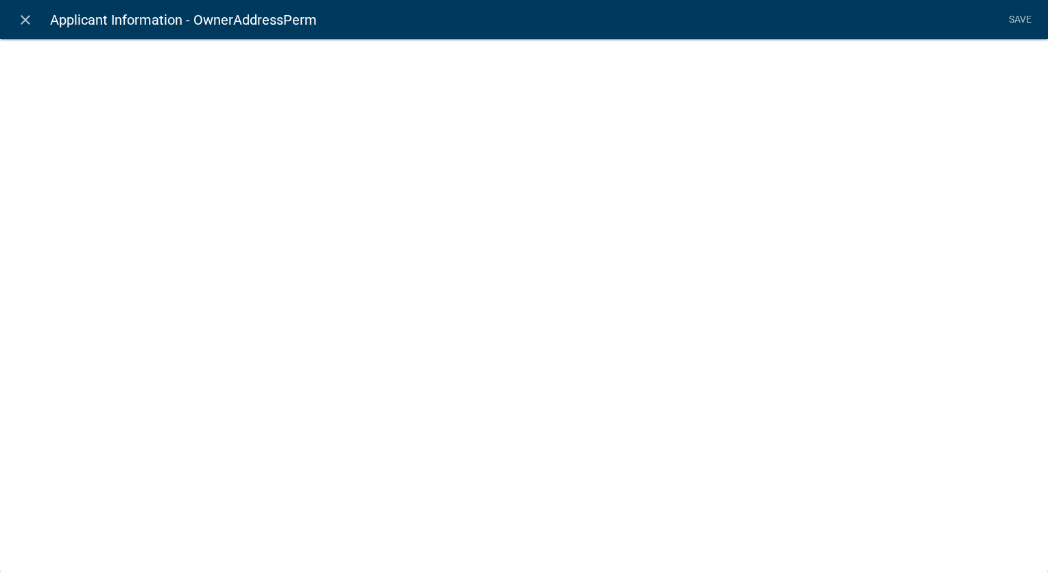
select select "2: Object"
select select "1: true"
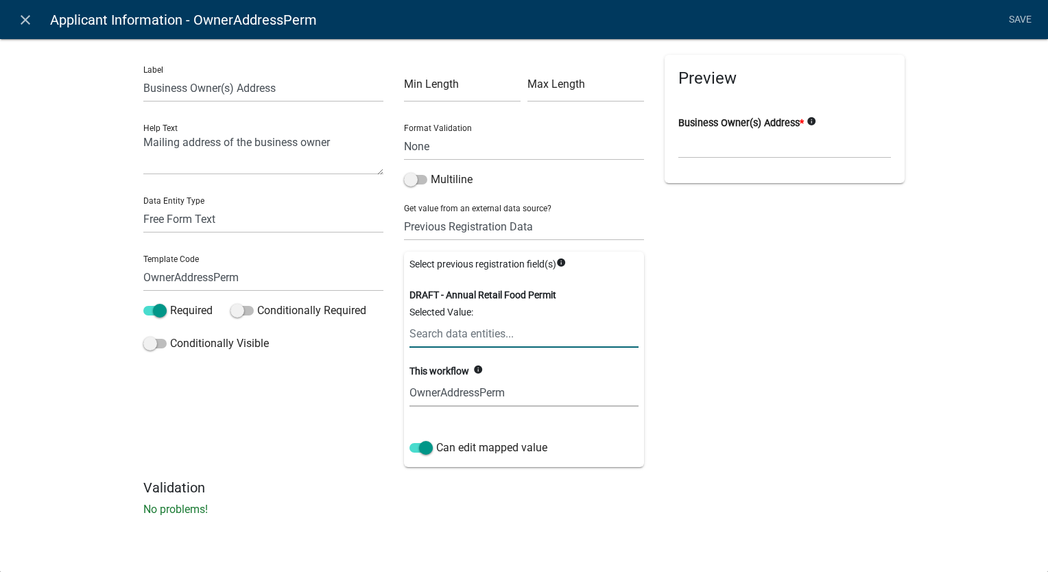
click at [481, 341] on input "text" at bounding box center [523, 334] width 229 height 28
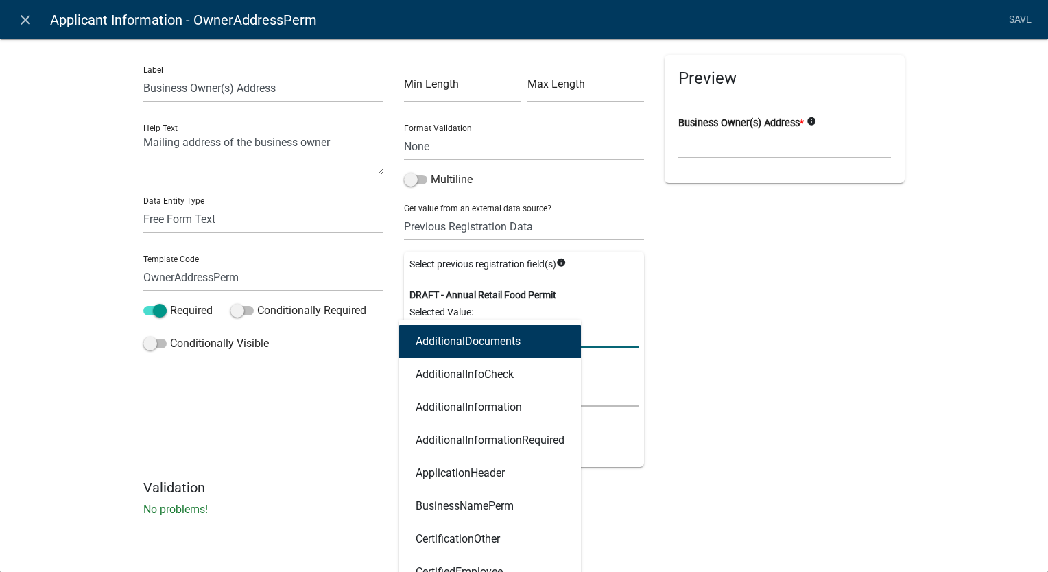
type input "ownera"
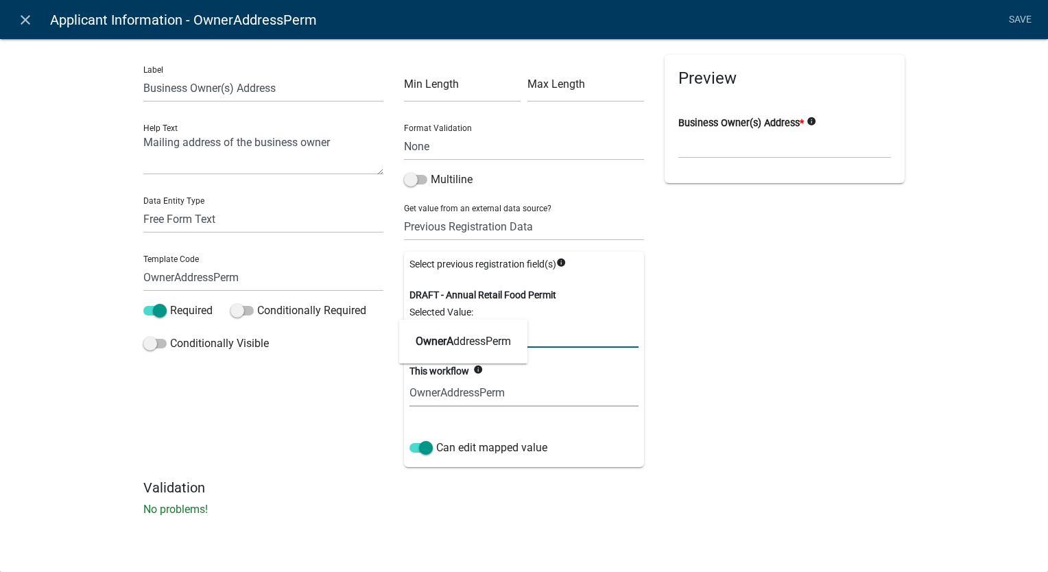
click at [481, 341] on ngb-highlight "OwnerA ddressPerm" at bounding box center [463, 341] width 95 height 11
click at [1019, 16] on link "Save" at bounding box center [1019, 20] width 34 height 26
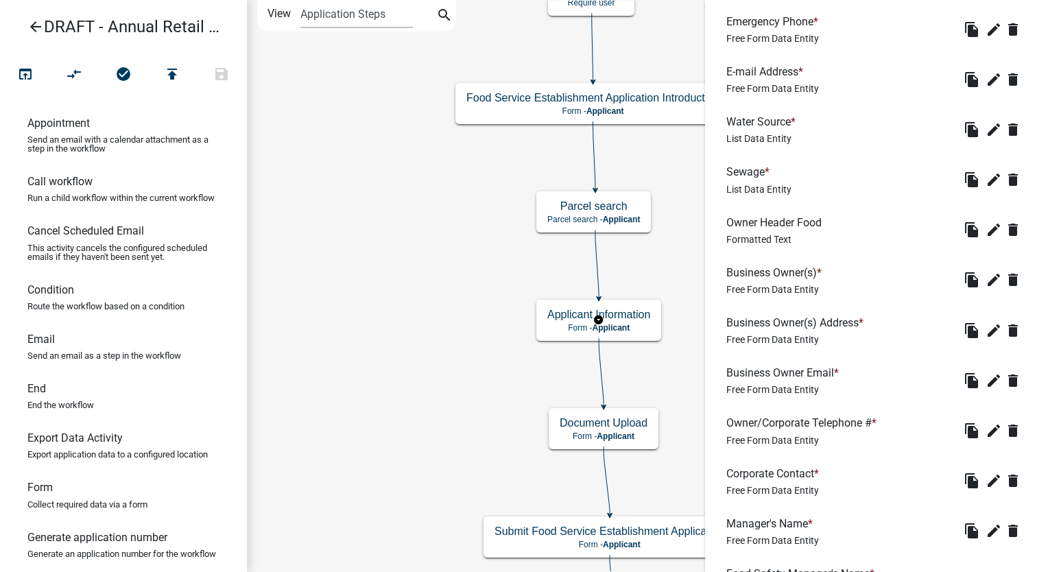
scroll to position [823, 0]
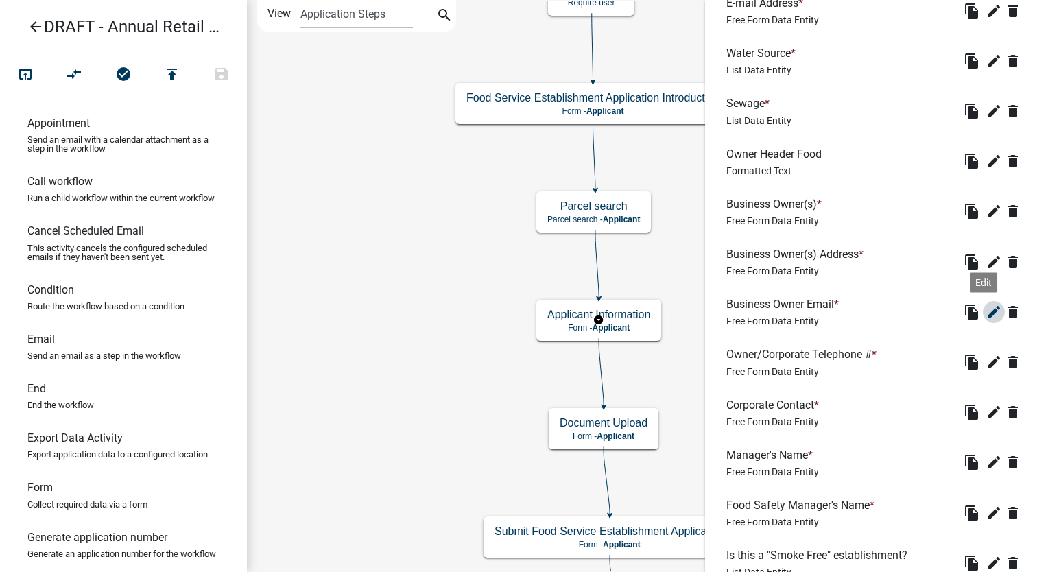
click at [985, 314] on icon "edit" at bounding box center [993, 312] width 16 height 16
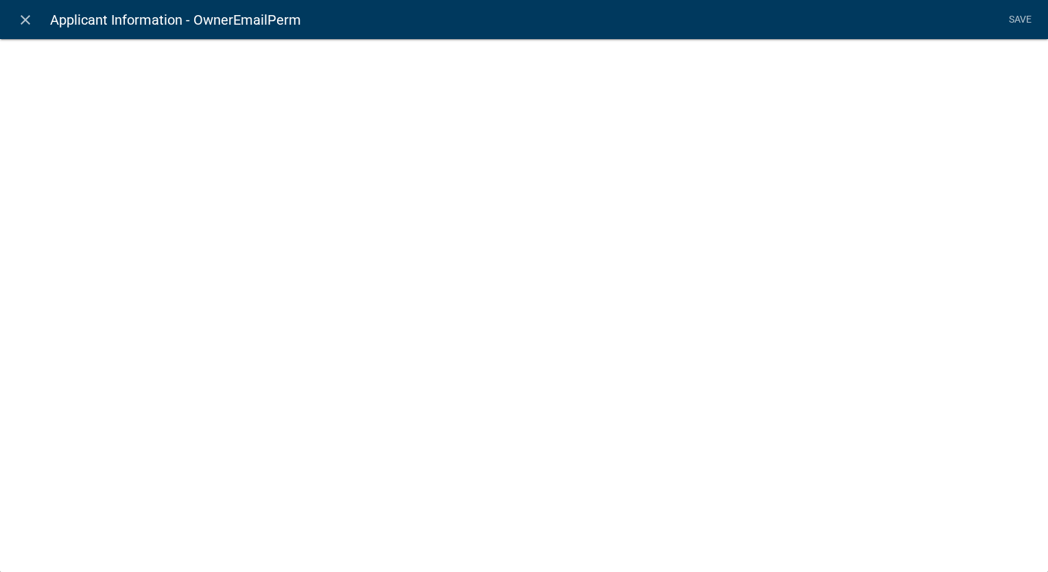
select select "0"
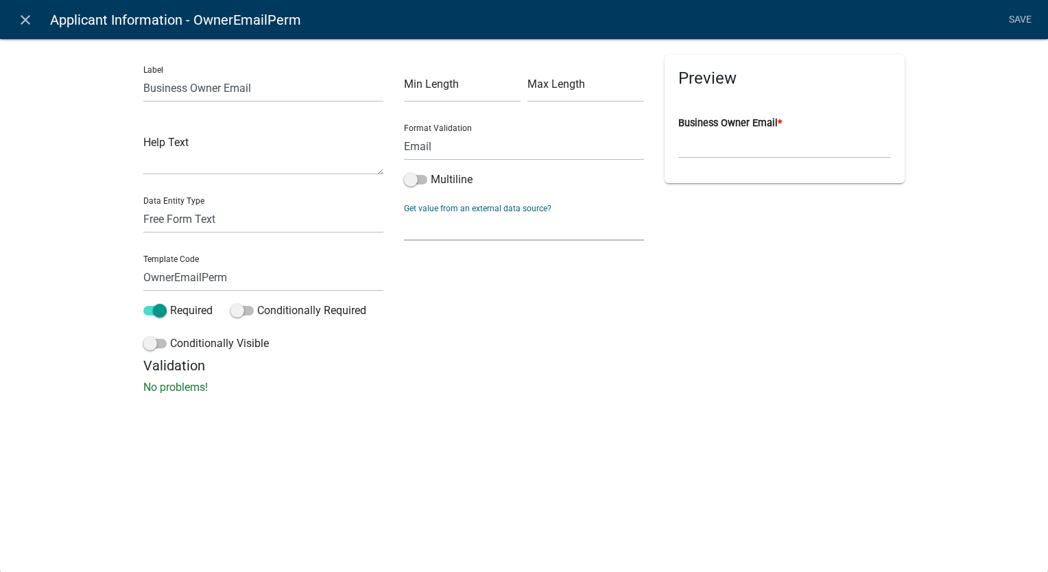
click at [424, 226] on select "None Parcel search Previous Registration Data Applicant Data" at bounding box center [524, 227] width 240 height 28
select select "2: Object"
click at [404, 213] on select "None Parcel search Previous Registration Data Applicant Data" at bounding box center [524, 227] width 240 height 28
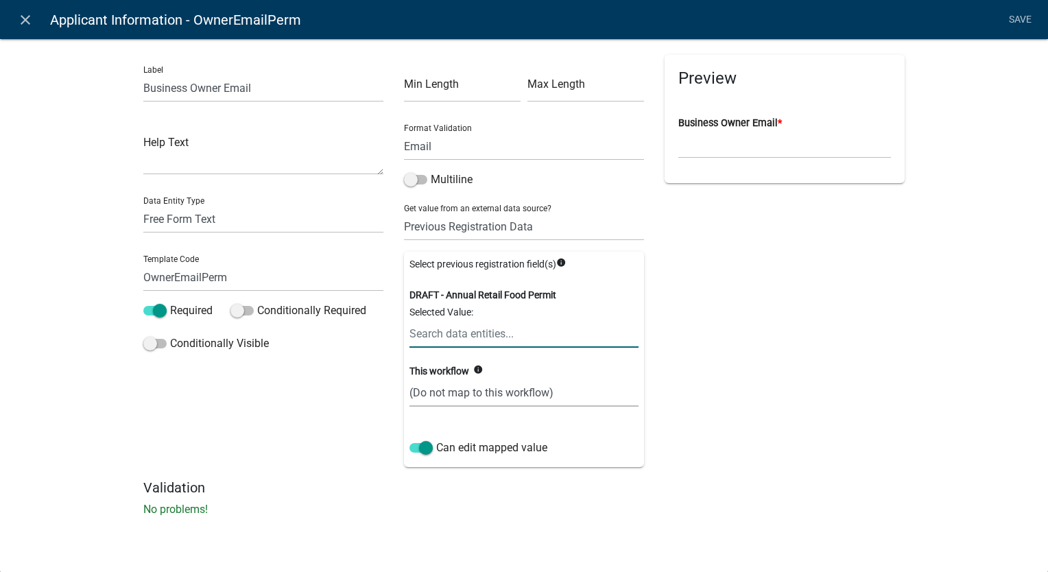
click at [426, 335] on input "text" at bounding box center [523, 334] width 229 height 28
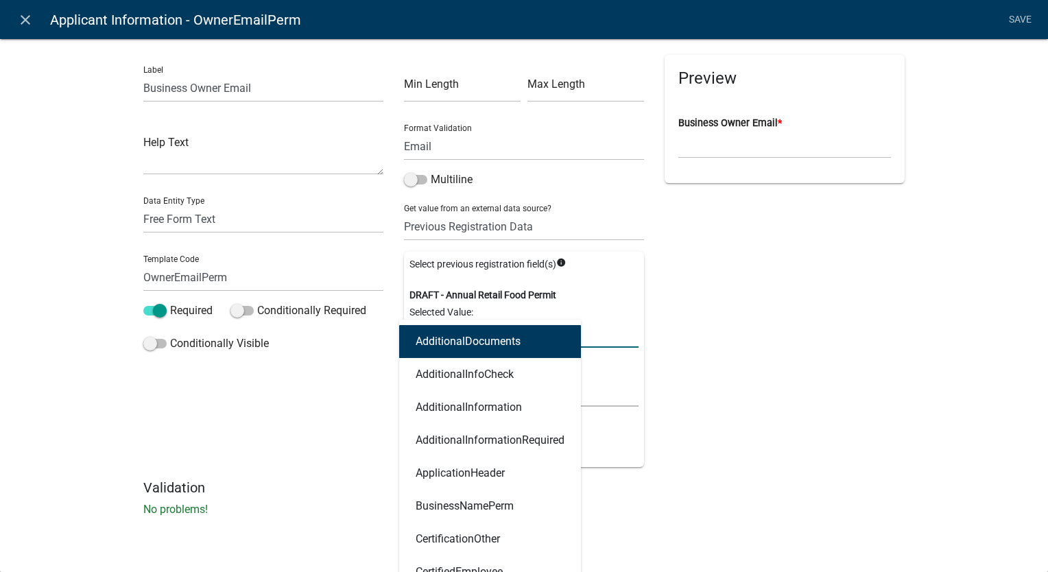
type input "ownere"
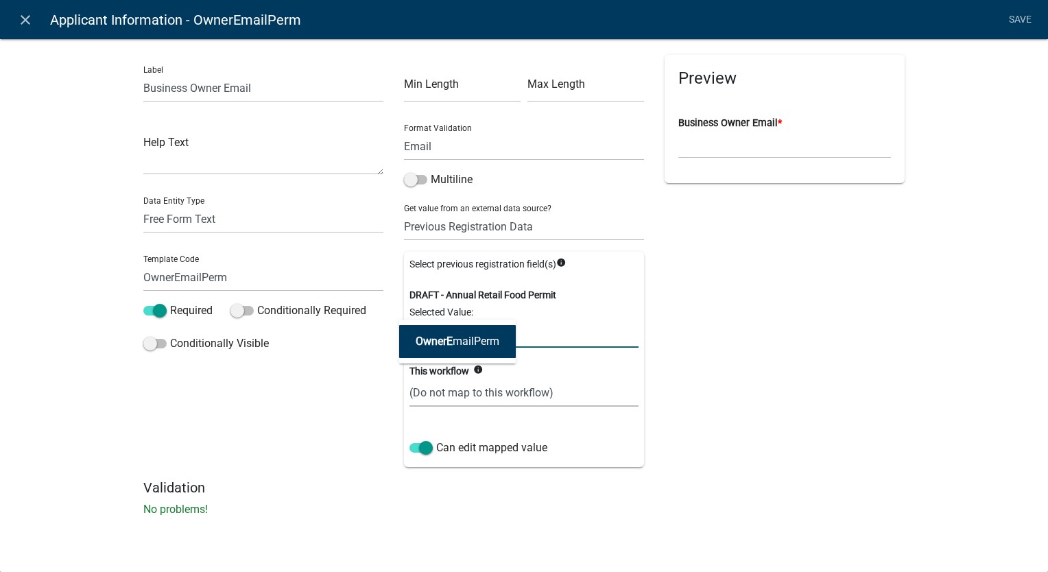
click at [426, 335] on span "OwnerE" at bounding box center [434, 341] width 37 height 13
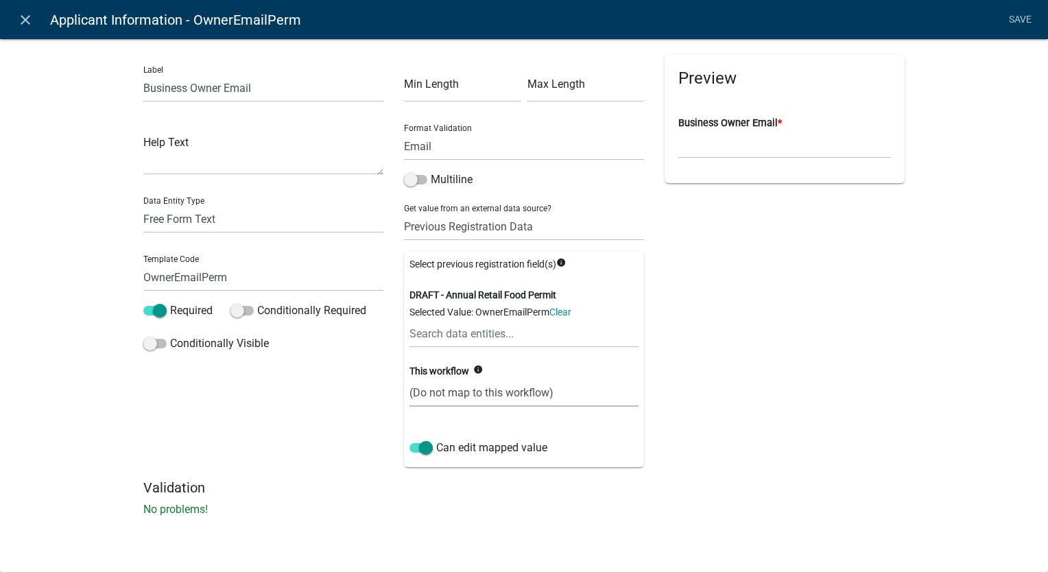
click at [458, 399] on select "(Do not map to this workflow) OwnerEmailPerm" at bounding box center [523, 392] width 229 height 28
select select "1: true"
click at [409, 378] on select "(Do not map to this workflow) OwnerEmailPerm" at bounding box center [523, 392] width 229 height 28
click at [1018, 19] on link "Save" at bounding box center [1019, 20] width 34 height 26
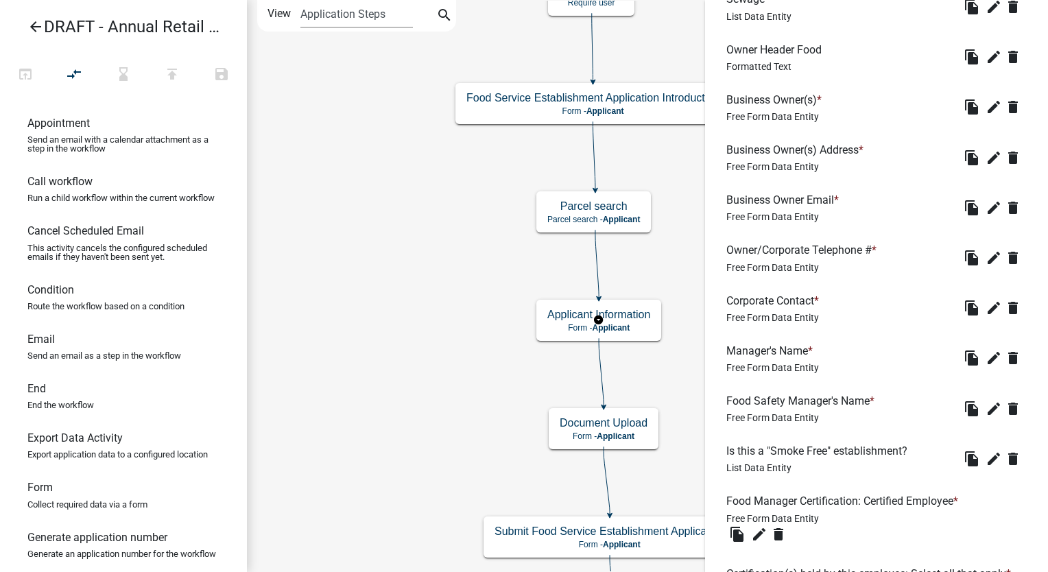
scroll to position [960, 0]
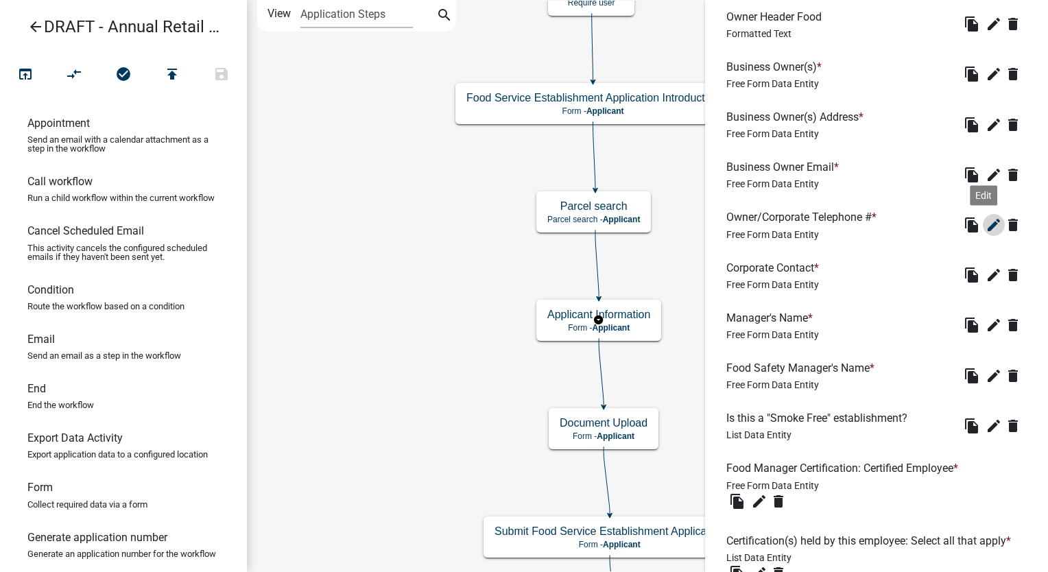
click at [985, 220] on icon "edit" at bounding box center [993, 225] width 16 height 16
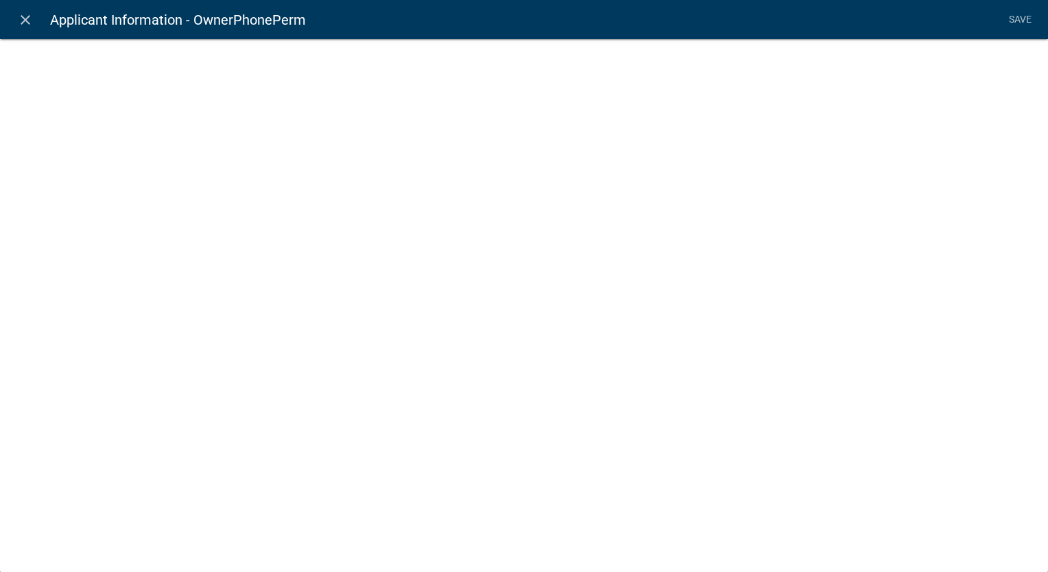
select select "1"
select select "2: Object"
select select "1: true"
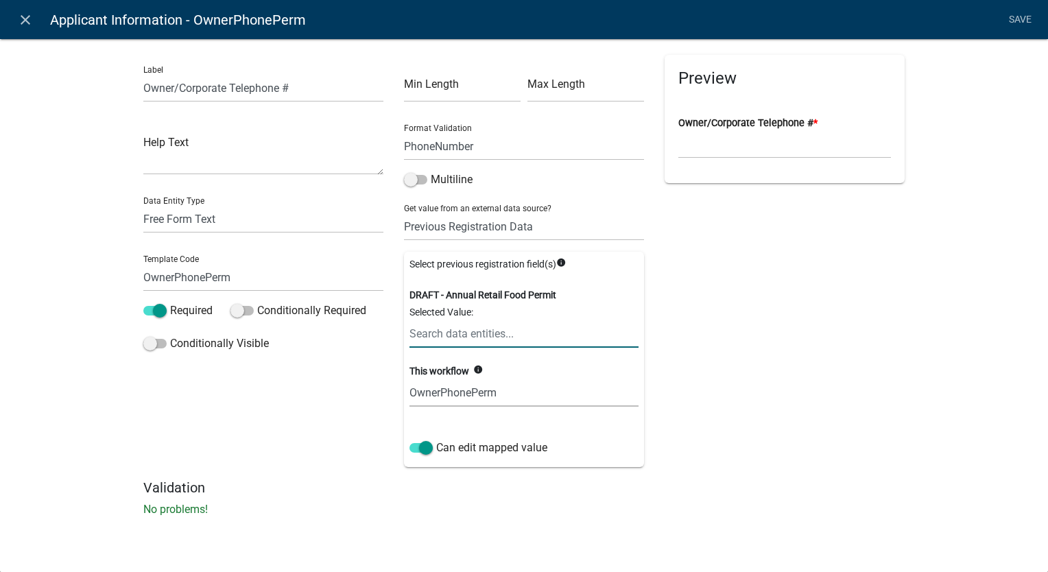
click at [444, 330] on input "text" at bounding box center [523, 334] width 229 height 28
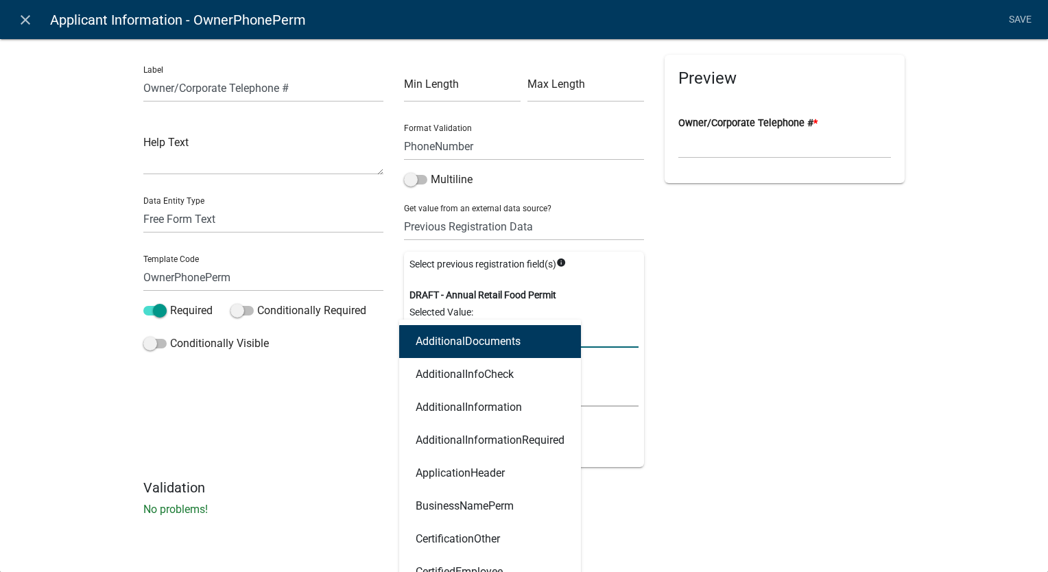
type input "owner"
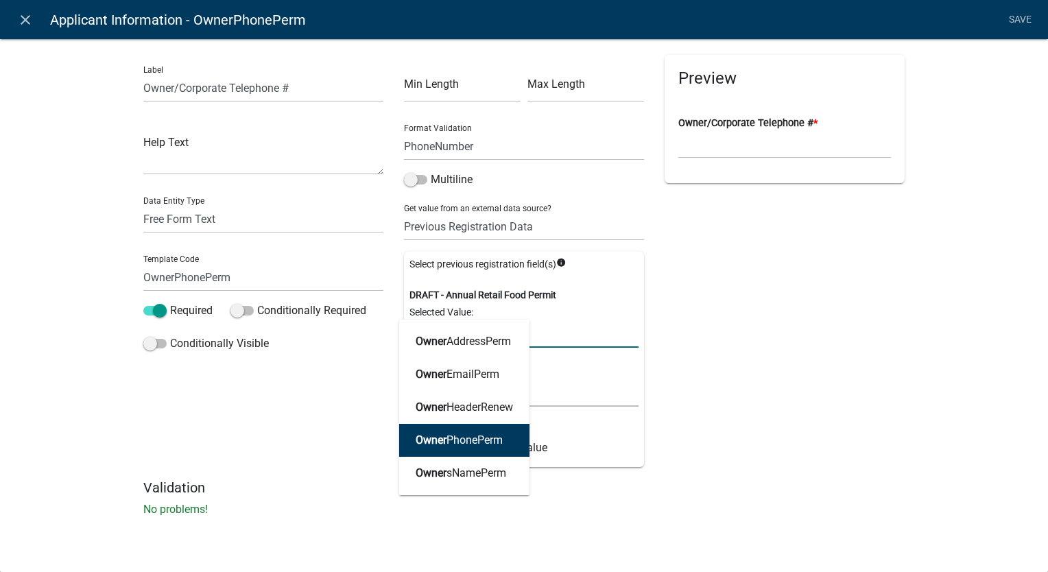
click at [447, 439] on ngb-highlight "Owner PhonePerm" at bounding box center [459, 440] width 87 height 11
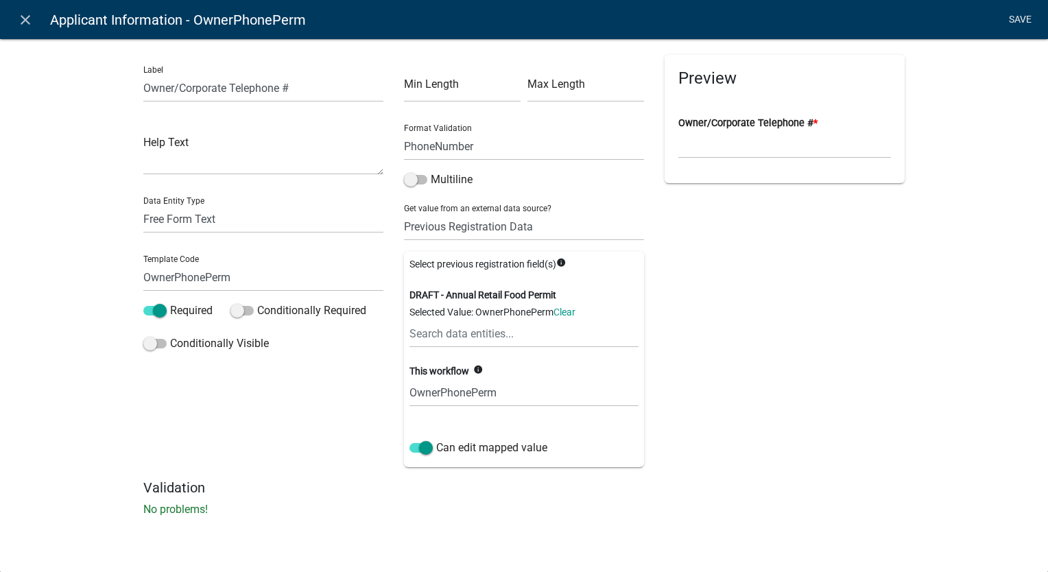
click at [1021, 16] on link "Save" at bounding box center [1019, 20] width 34 height 26
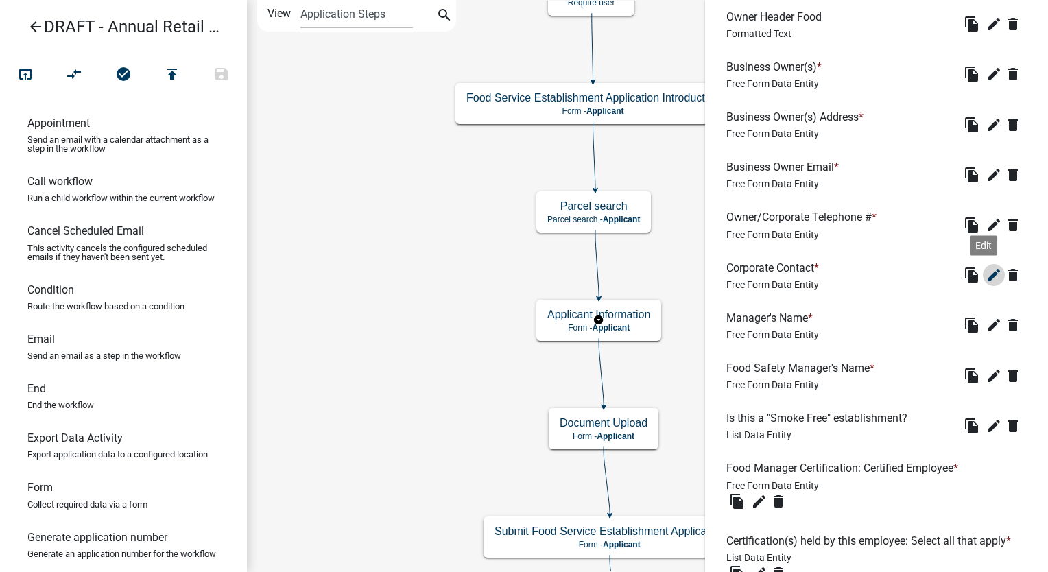
click at [985, 269] on icon "edit" at bounding box center [993, 275] width 16 height 16
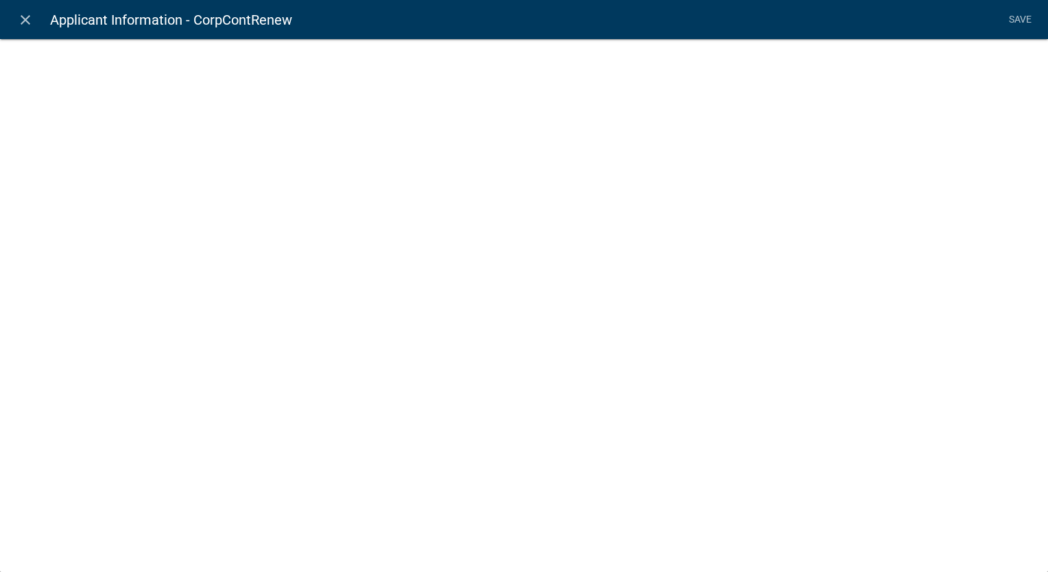
select select "2: Object"
select select "1: true"
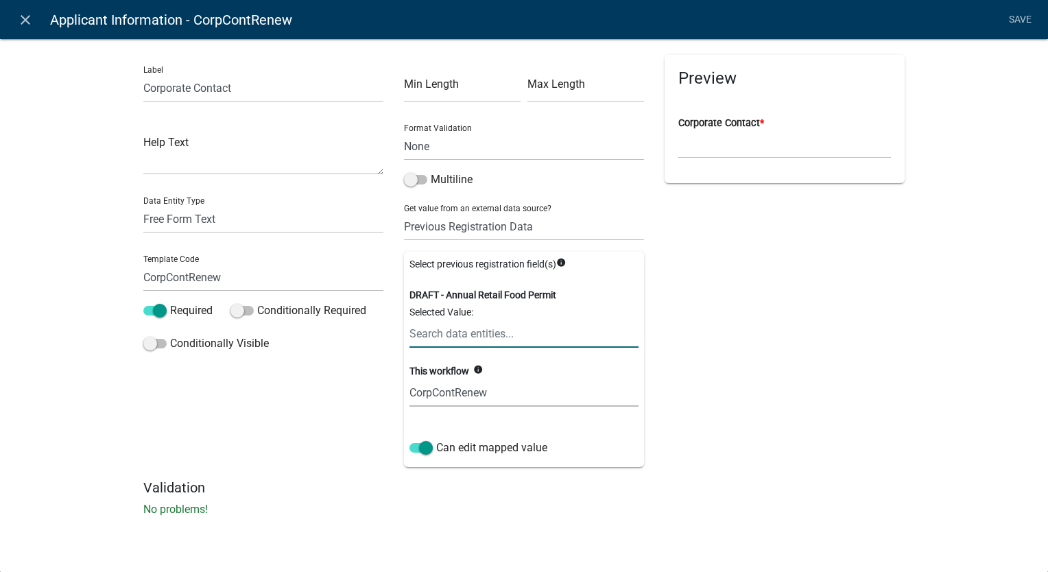
click at [428, 326] on input "text" at bounding box center [523, 334] width 229 height 28
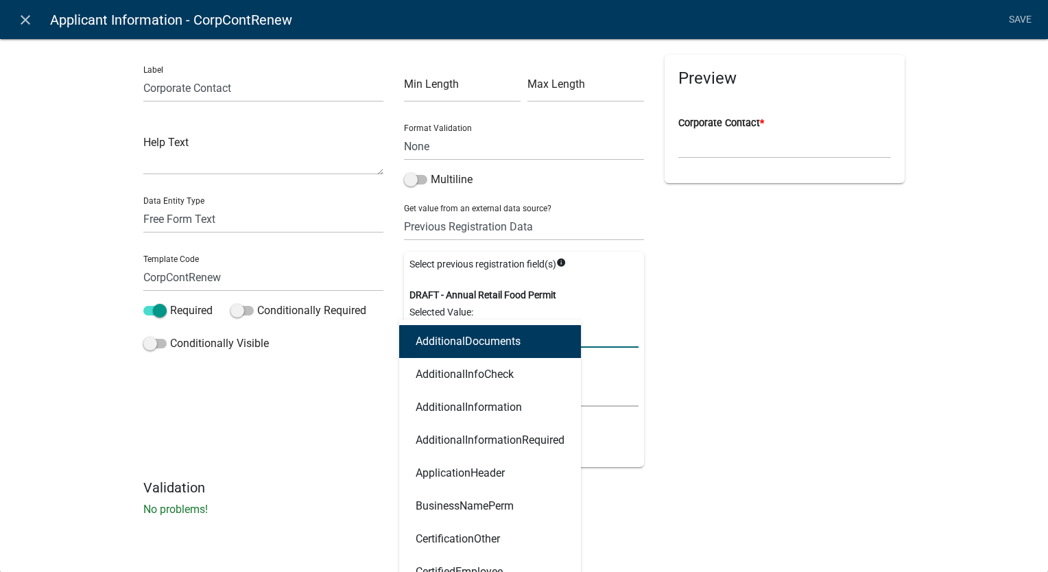
type input "corp"
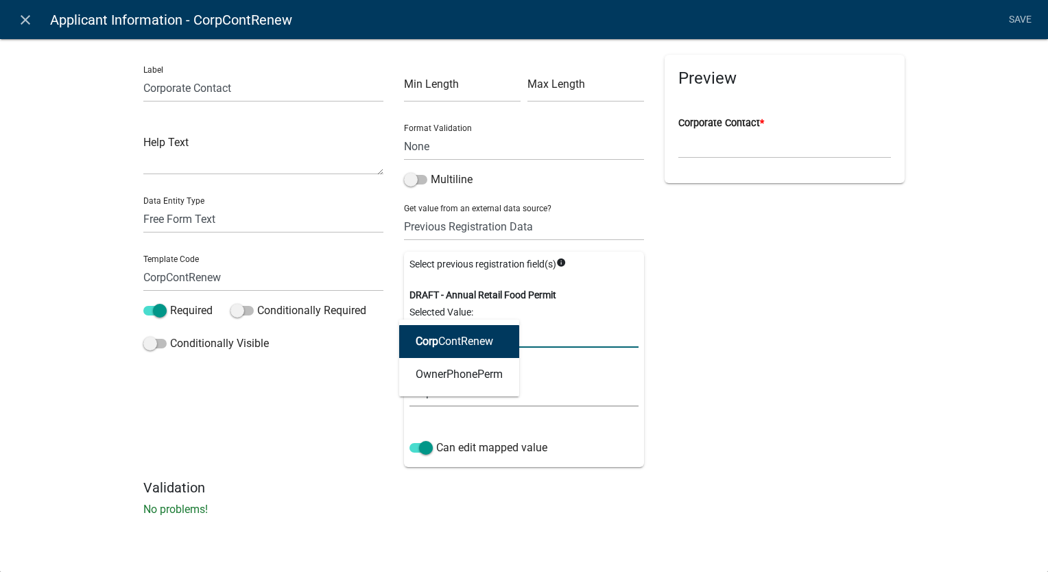
click at [436, 350] on button "Corp ContRenew" at bounding box center [459, 341] width 120 height 33
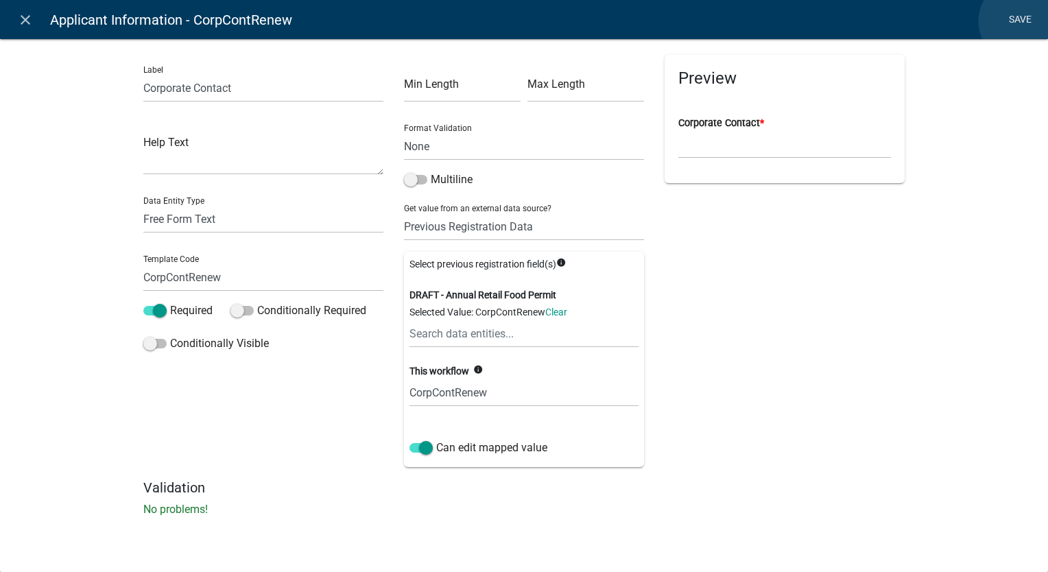
click at [1022, 21] on link "Save" at bounding box center [1019, 20] width 34 height 26
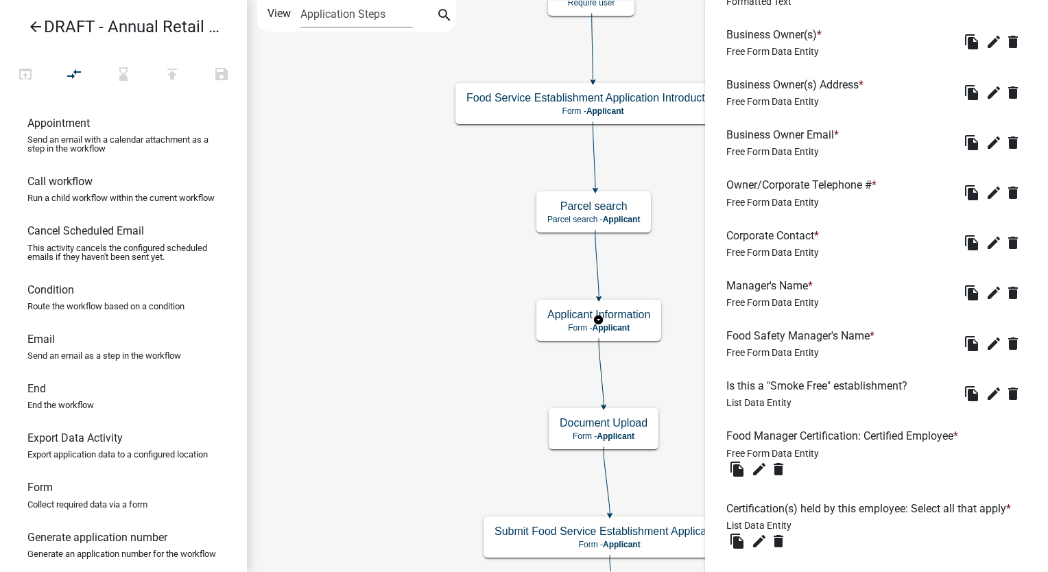
scroll to position [1029, 0]
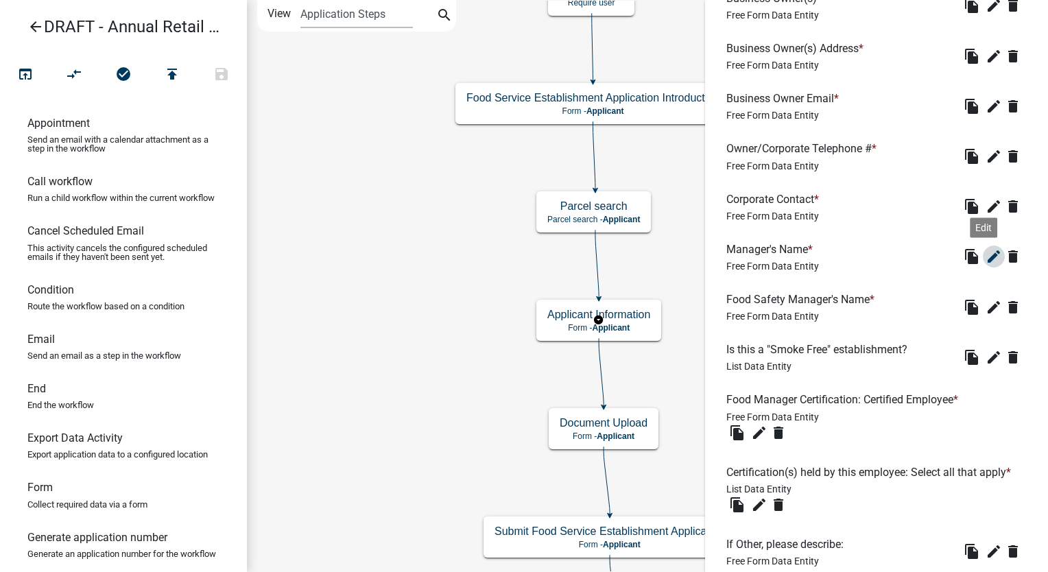
click at [985, 254] on icon "edit" at bounding box center [993, 256] width 16 height 16
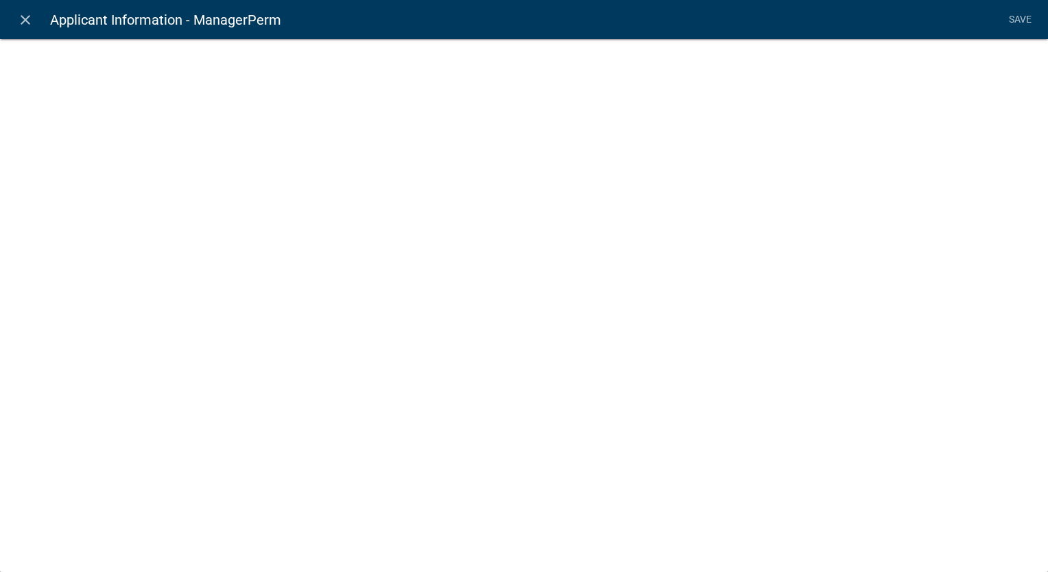
select select "2: Object"
select select "1: true"
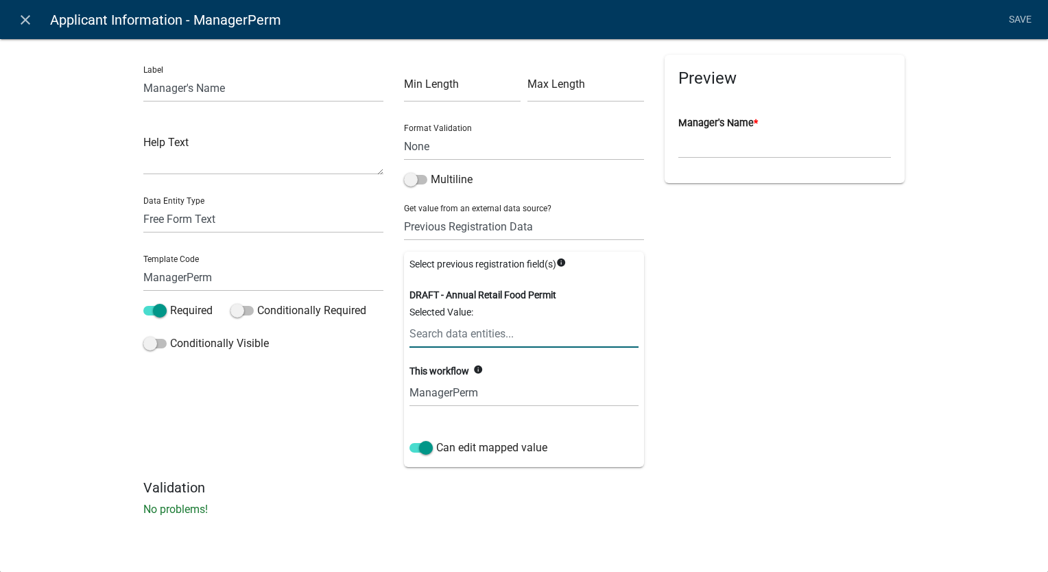
click at [428, 334] on input "text" at bounding box center [523, 334] width 229 height 28
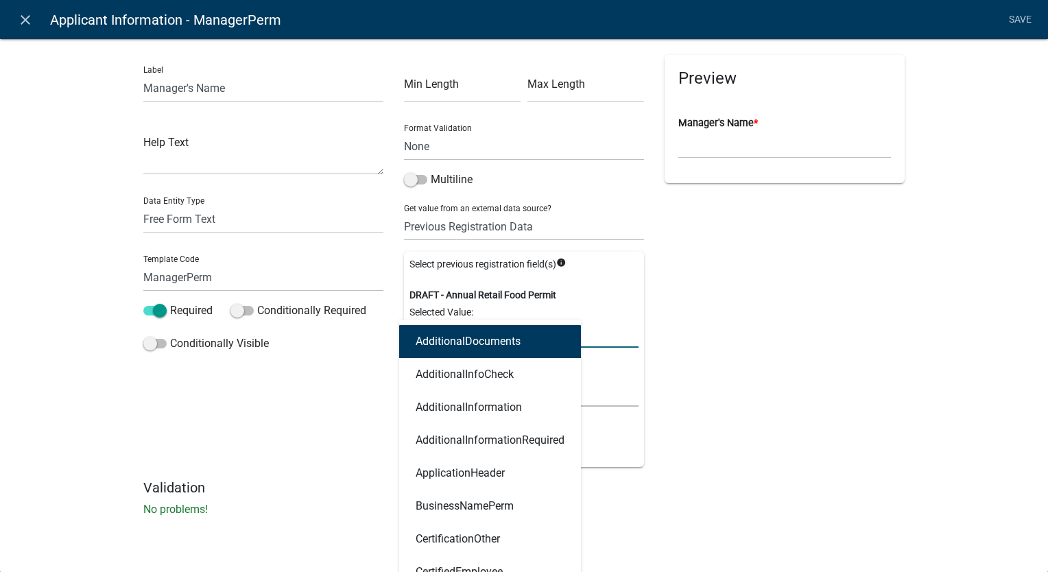
type input "manag"
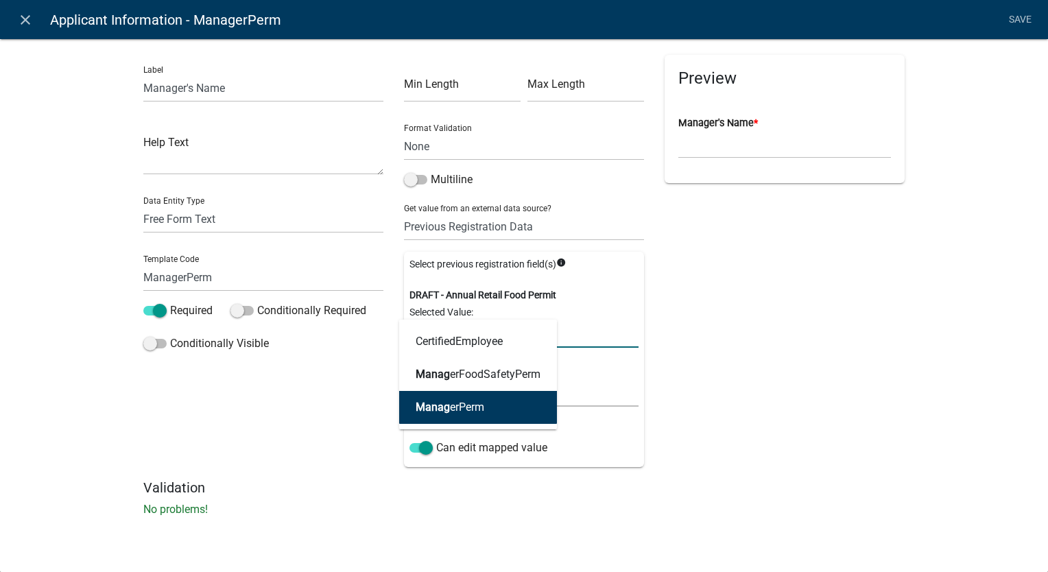
click at [426, 408] on span "Manag" at bounding box center [433, 406] width 34 height 13
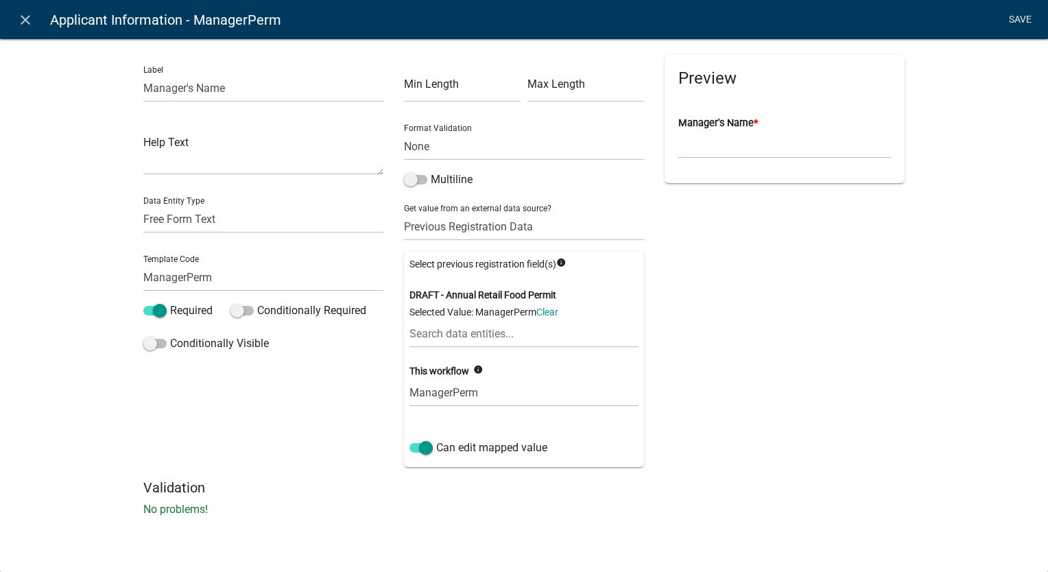
click at [1017, 18] on link "Save" at bounding box center [1019, 20] width 34 height 26
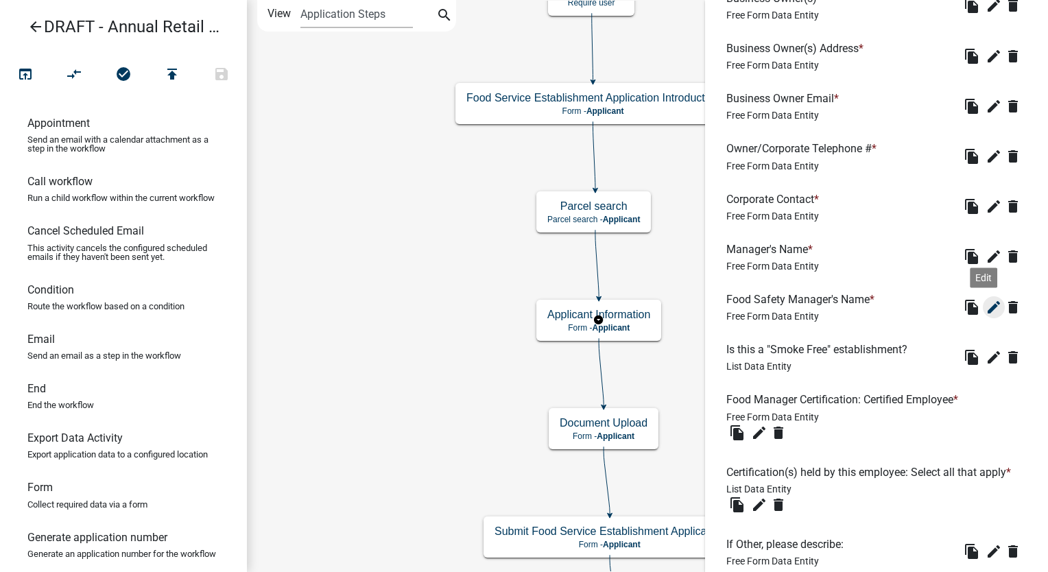
click at [985, 304] on icon "edit" at bounding box center [993, 307] width 16 height 16
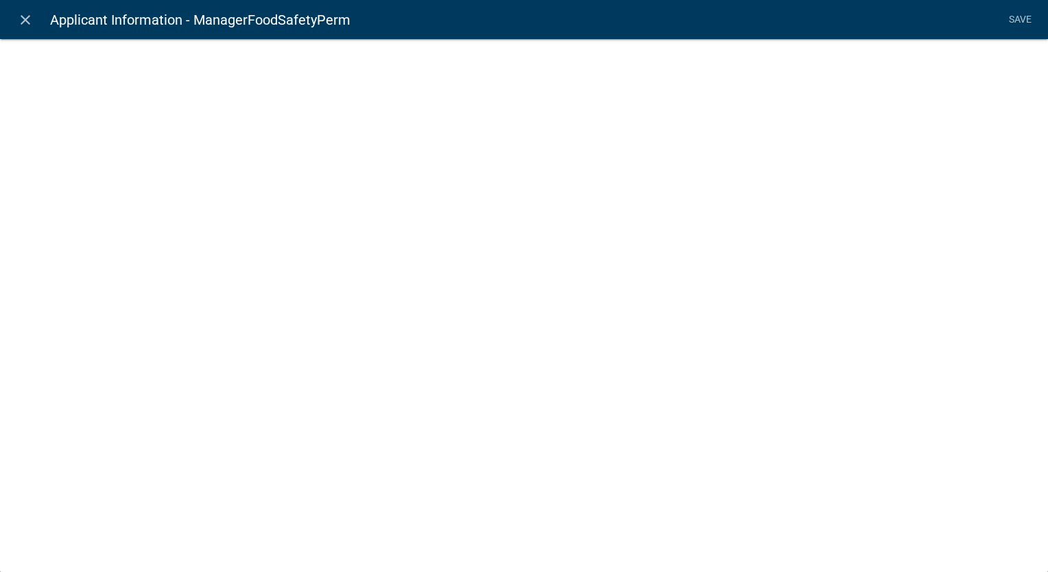
select select "2: Object"
select select "1: true"
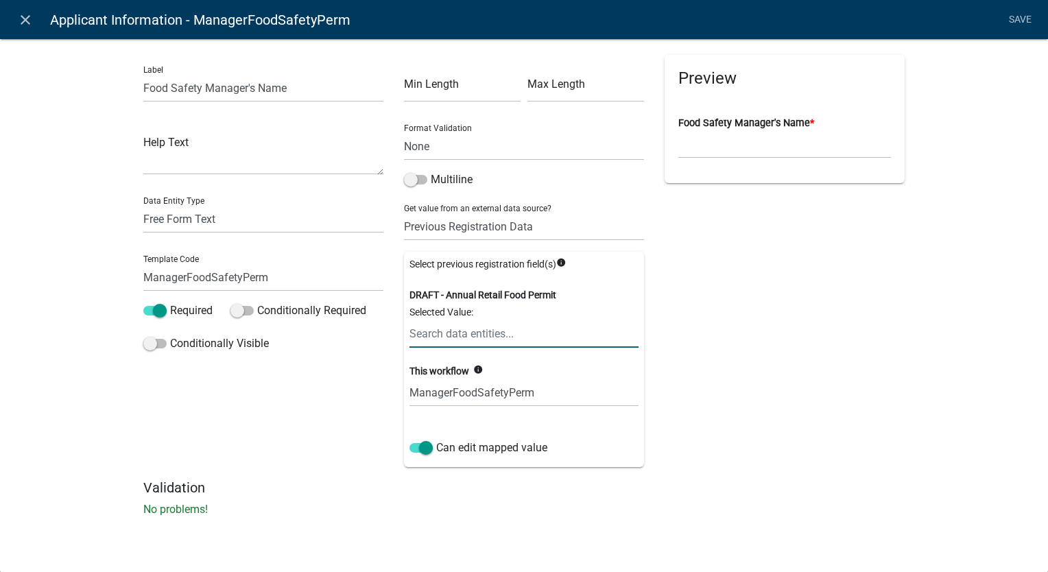
click at [450, 328] on input "text" at bounding box center [523, 334] width 229 height 28
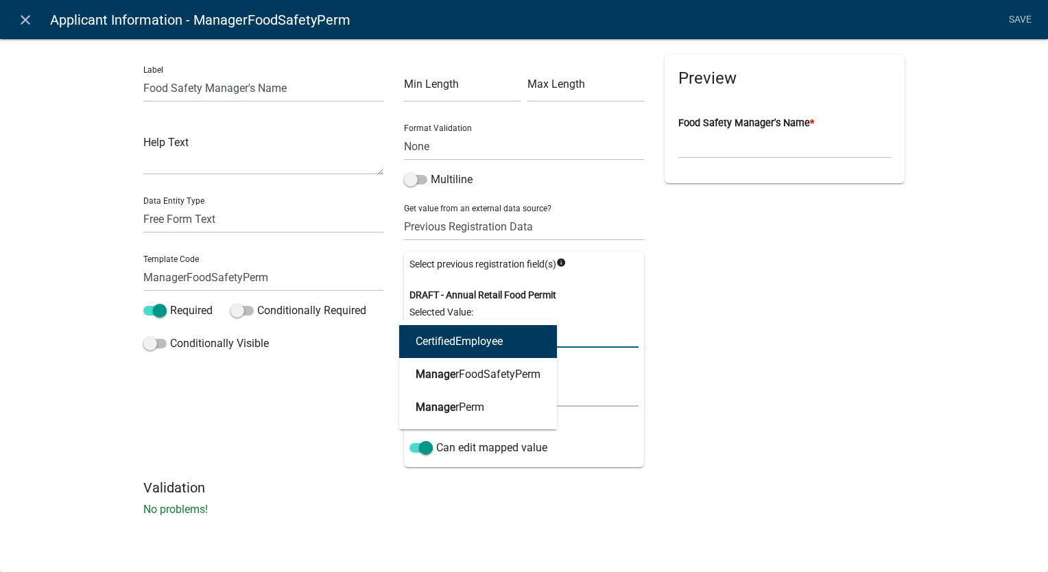
type input "manager"
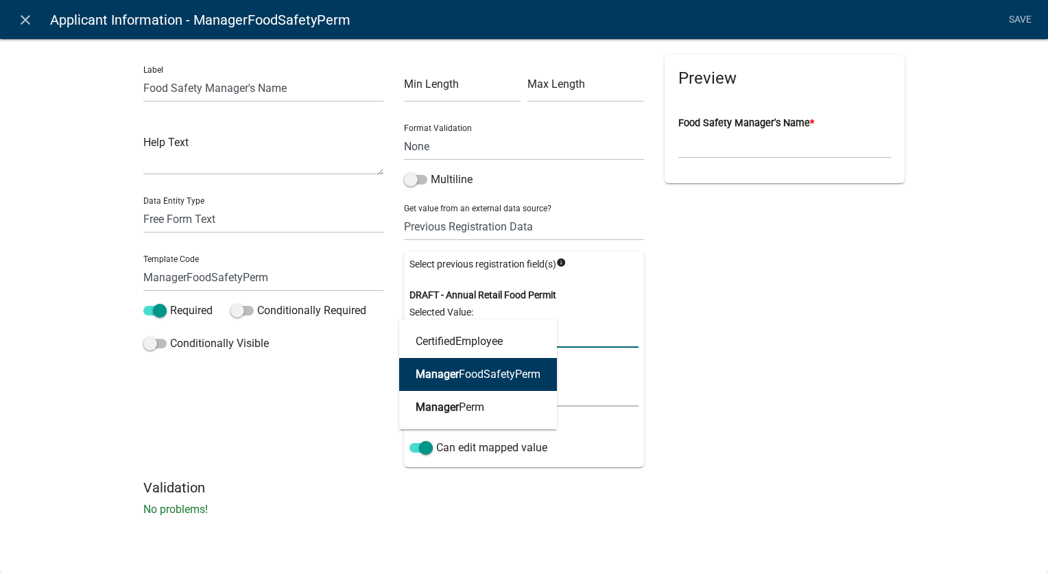
click at [450, 373] on span "Manager" at bounding box center [437, 374] width 43 height 13
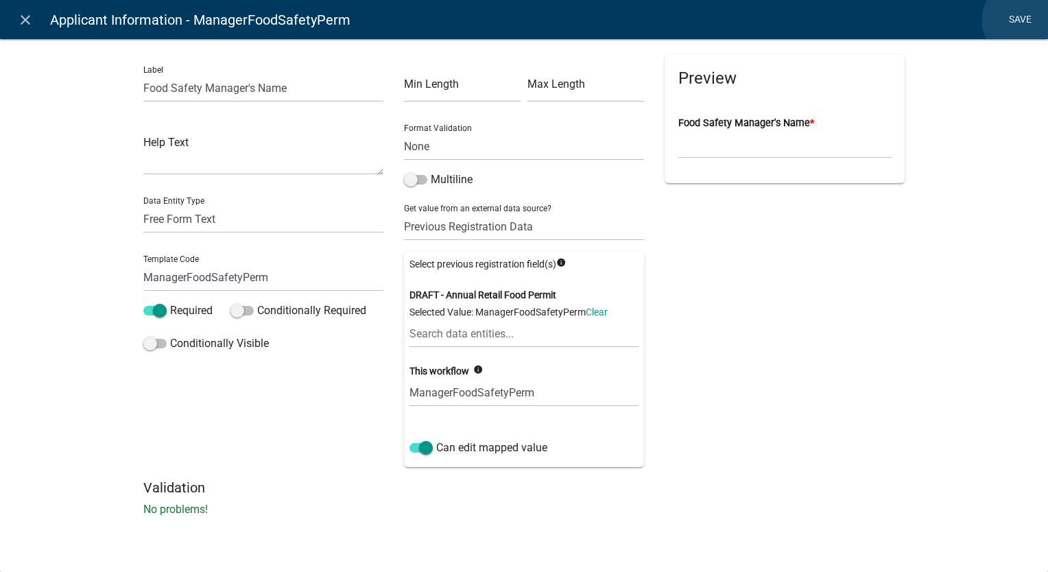
click at [1025, 20] on link "Save" at bounding box center [1019, 20] width 34 height 26
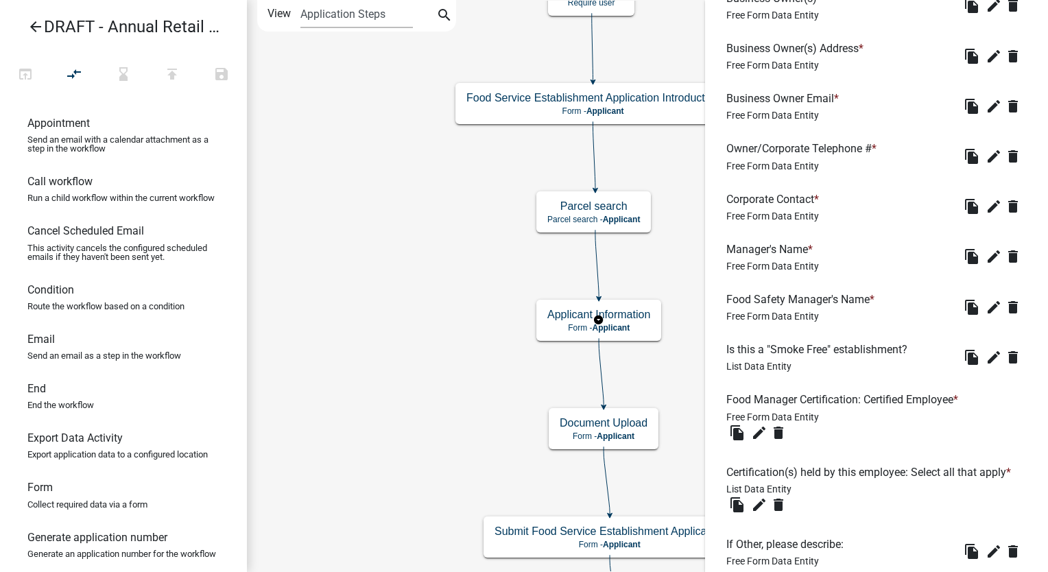
scroll to position [1234, 0]
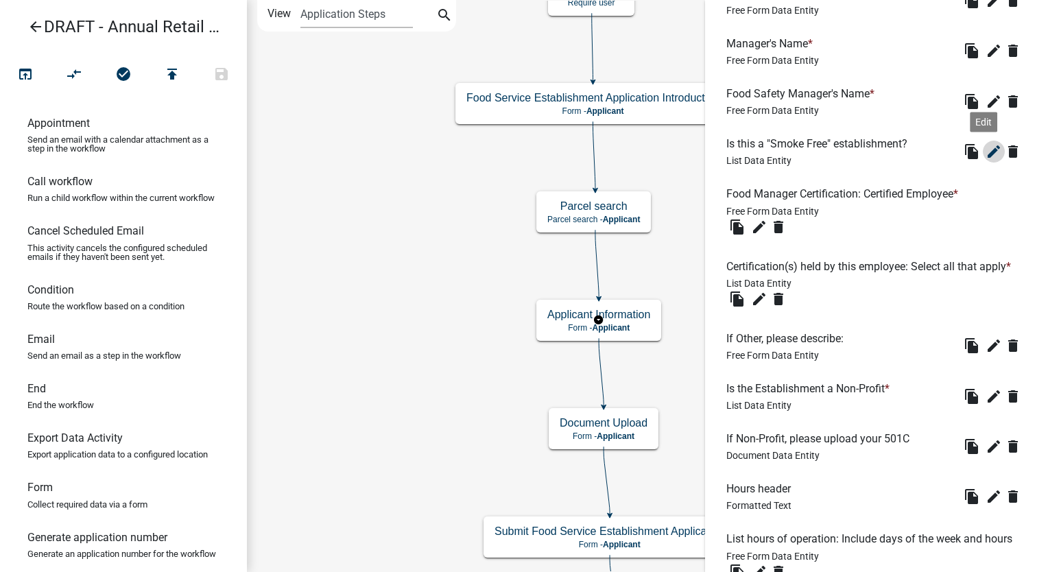
click at [985, 152] on icon "edit" at bounding box center [993, 151] width 16 height 16
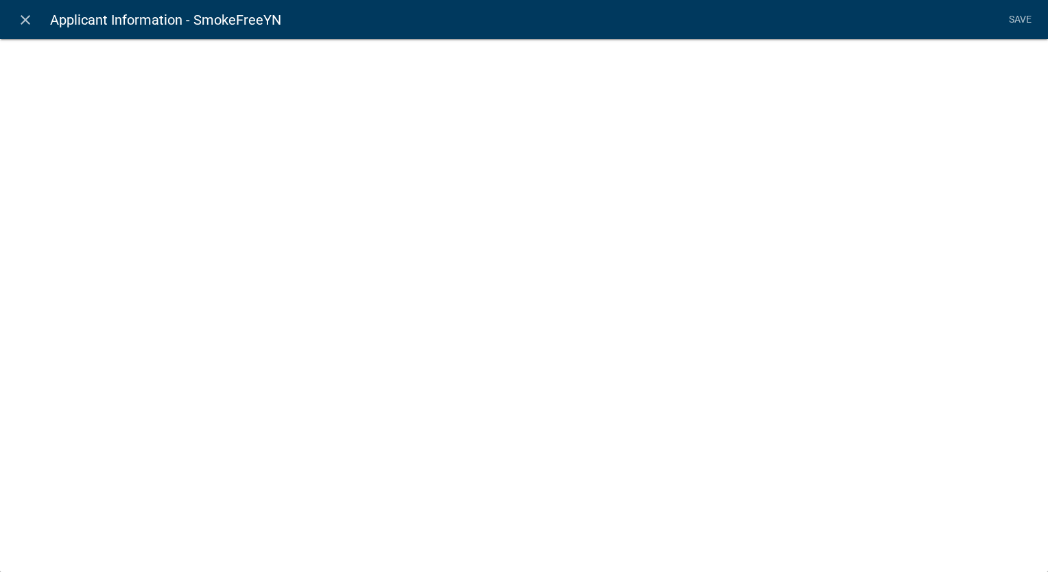
select select "list-data"
select select
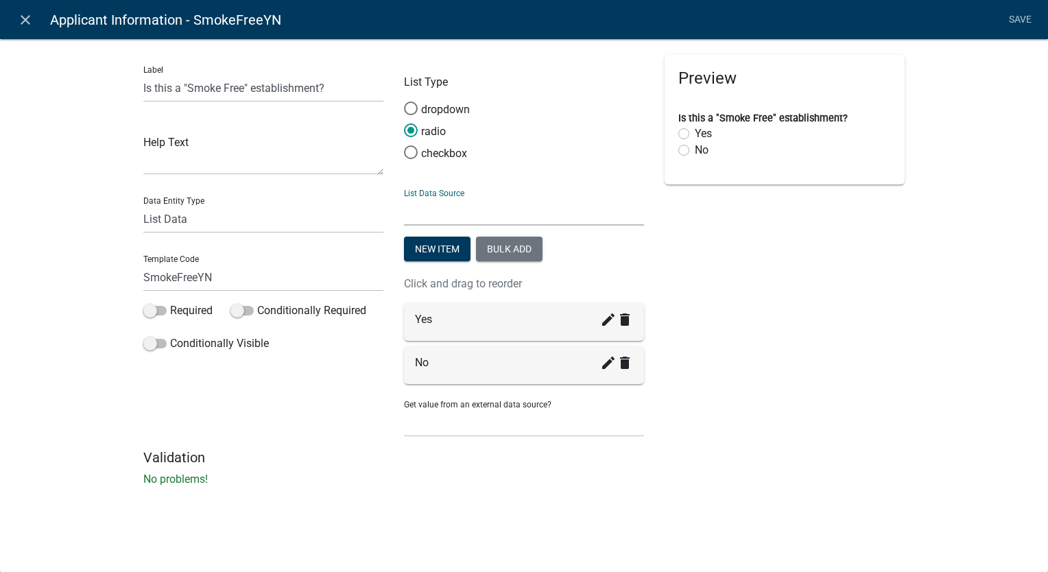
click at [464, 213] on select "State List BMP Inspection Options EH Approvers EH Complaint Types EH Inspectors…" at bounding box center [524, 211] width 240 height 28
drag, startPoint x: 955, startPoint y: 387, endPoint x: 654, endPoint y: 365, distance: 301.8
click at [955, 387] on div "Label Is this a "Smoke Free" establishment? Help Text Data Entity Type Free For…" at bounding box center [524, 266] width 1048 height 500
click at [20, 16] on icon "close" at bounding box center [25, 20] width 16 height 16
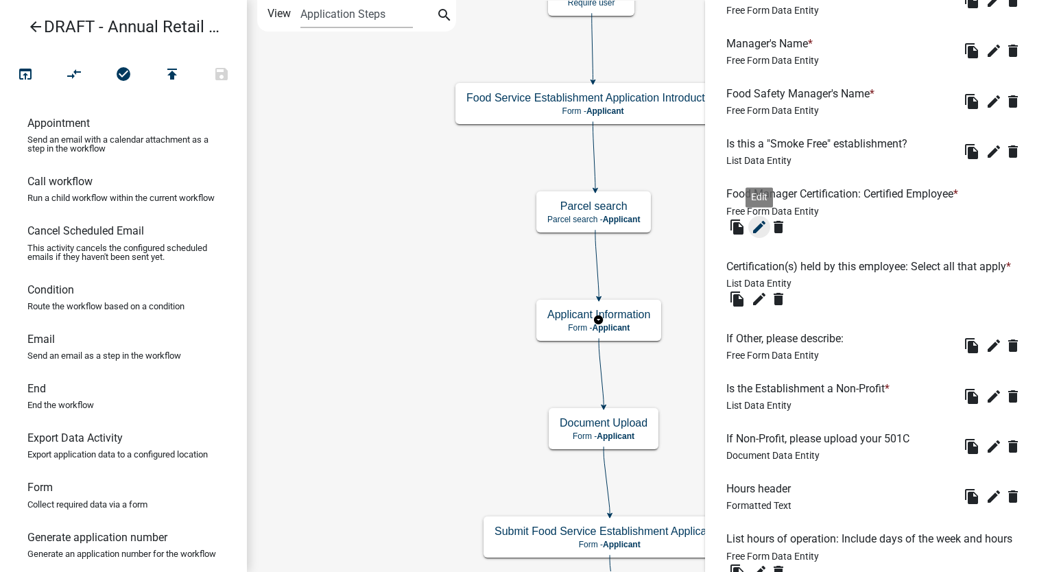
click at [757, 226] on icon "edit" at bounding box center [759, 227] width 16 height 16
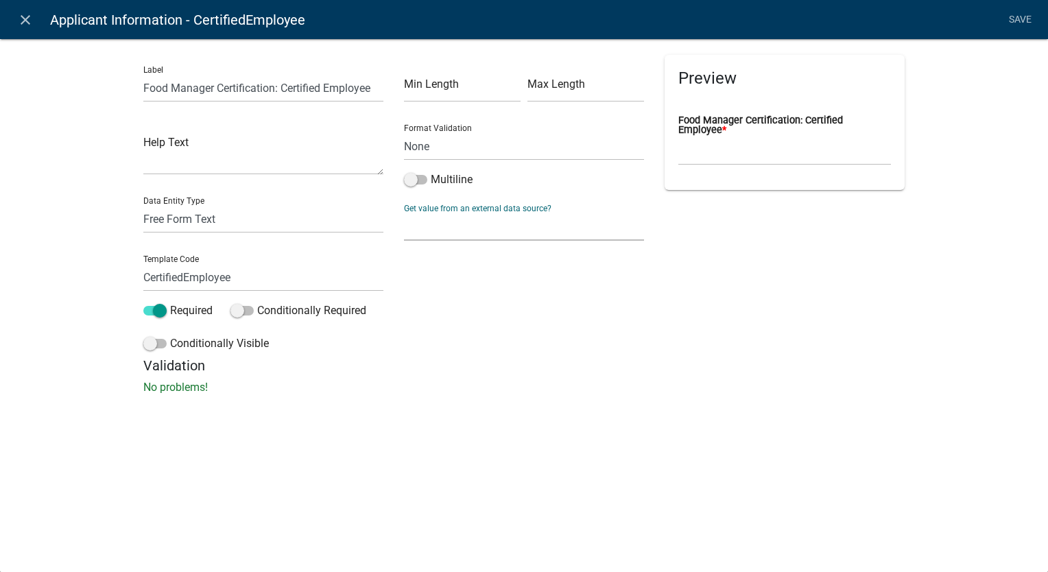
click at [480, 232] on select "None Parcel search Previous Registration Data Applicant Data" at bounding box center [524, 227] width 240 height 28
select select "2: Object"
click at [404, 213] on select "None Parcel search Previous Registration Data Applicant Data" at bounding box center [524, 227] width 240 height 28
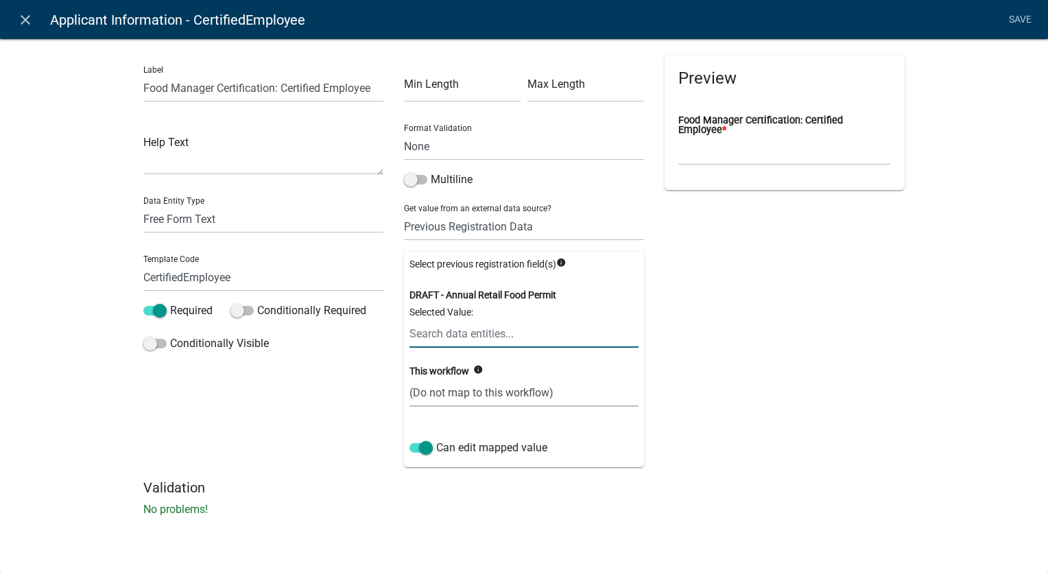
click at [458, 330] on input "text" at bounding box center [523, 334] width 229 height 28
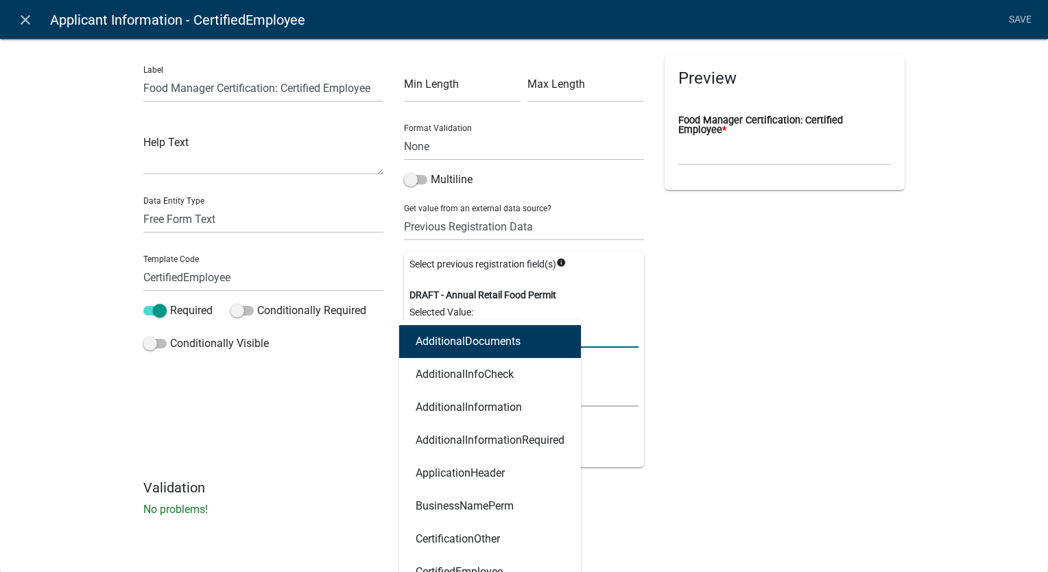
type input "certi"
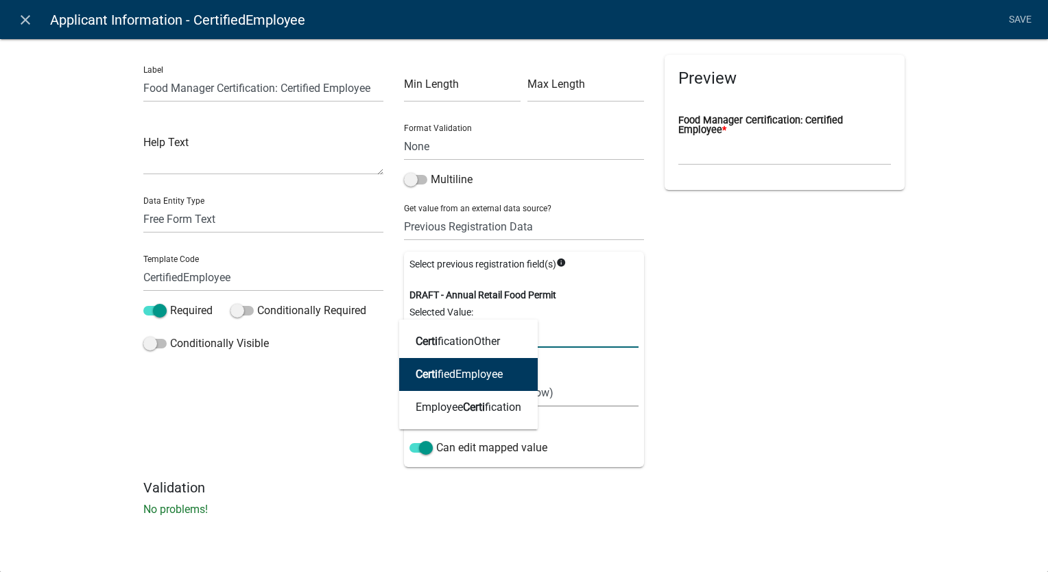
click at [433, 374] on span "Certi" at bounding box center [427, 374] width 22 height 13
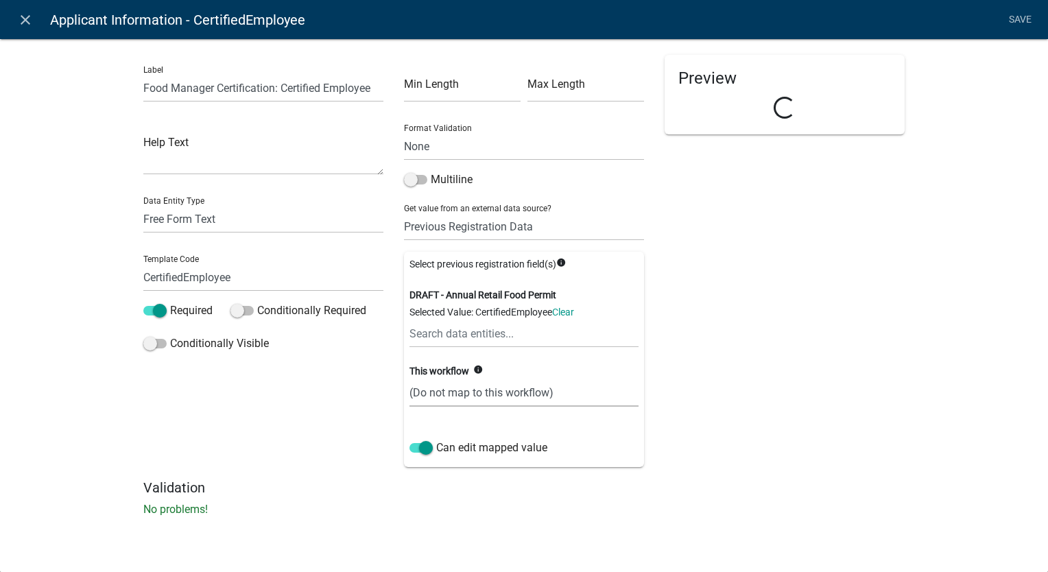
click at [507, 399] on select "(Do not map to this workflow) CertifiedEmployee" at bounding box center [523, 392] width 229 height 28
select select "1: true"
click at [409, 378] on select "(Do not map to this workflow) CertifiedEmployee" at bounding box center [523, 392] width 229 height 28
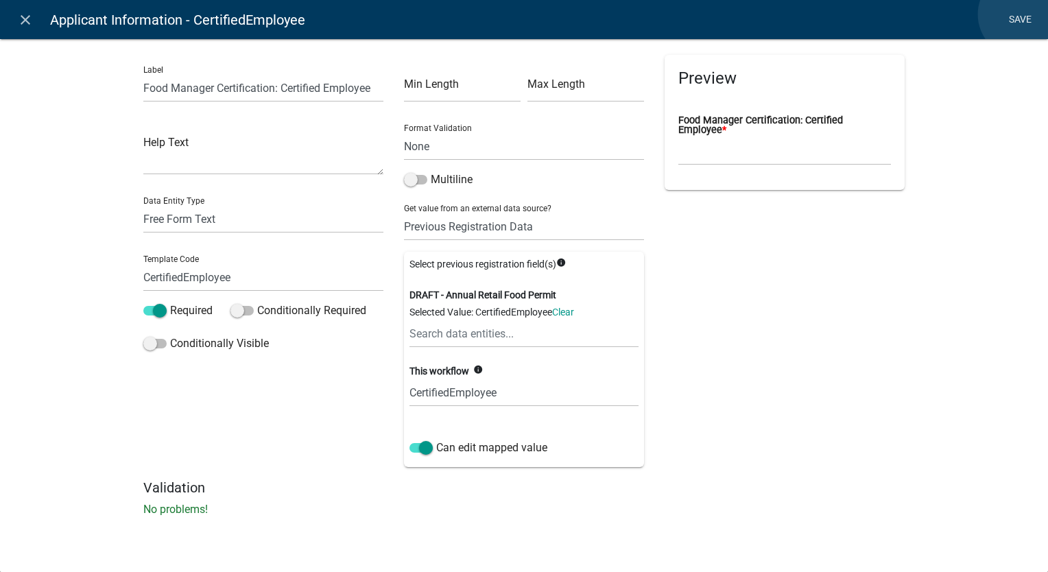
click at [1021, 14] on link "Save" at bounding box center [1019, 20] width 34 height 26
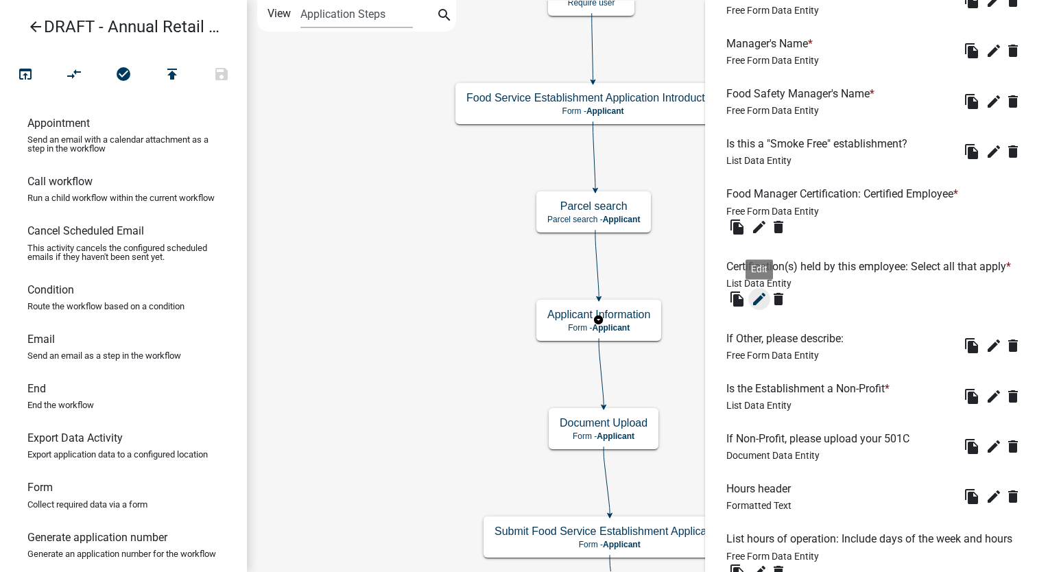
click at [759, 307] on icon "edit" at bounding box center [759, 299] width 16 height 16
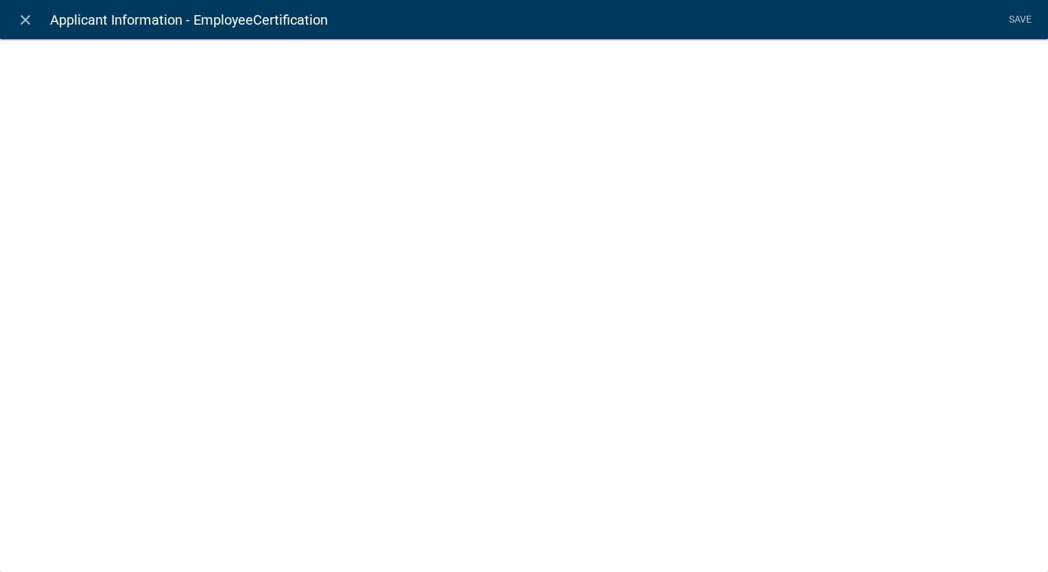
select select "list-data"
select select
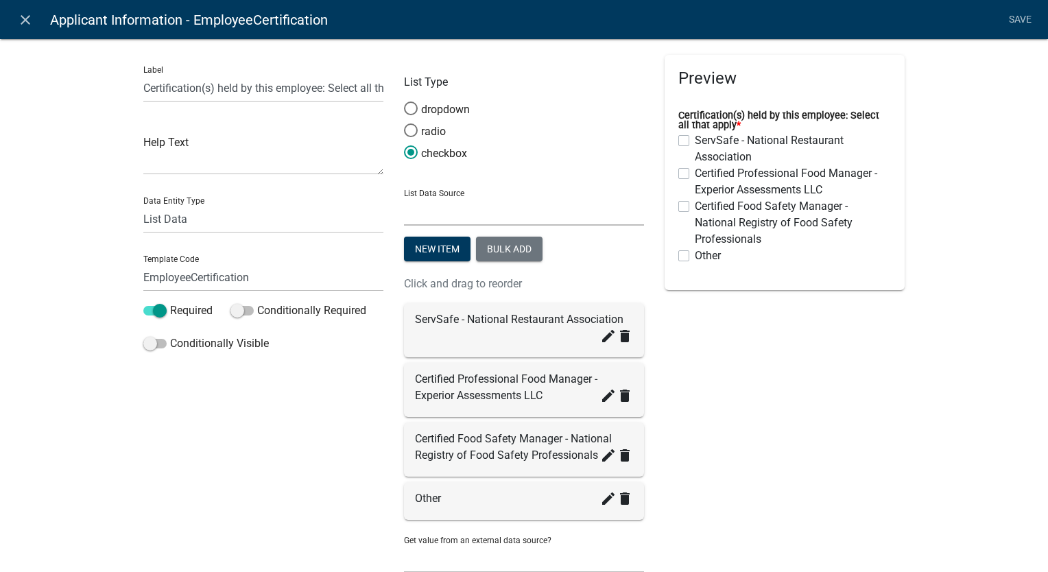
click at [505, 213] on select "State List BMP Inspection Options EH Approvers EH Complaint Types EH Inspectors…" at bounding box center [524, 211] width 240 height 28
drag, startPoint x: 773, startPoint y: 342, endPoint x: 584, endPoint y: 280, distance: 198.6
click at [773, 342] on div "Preview Certification(s) held by this employee: Select all that apply * ServSaf…" at bounding box center [784, 320] width 261 height 530
click at [24, 26] on icon "close" at bounding box center [25, 20] width 16 height 16
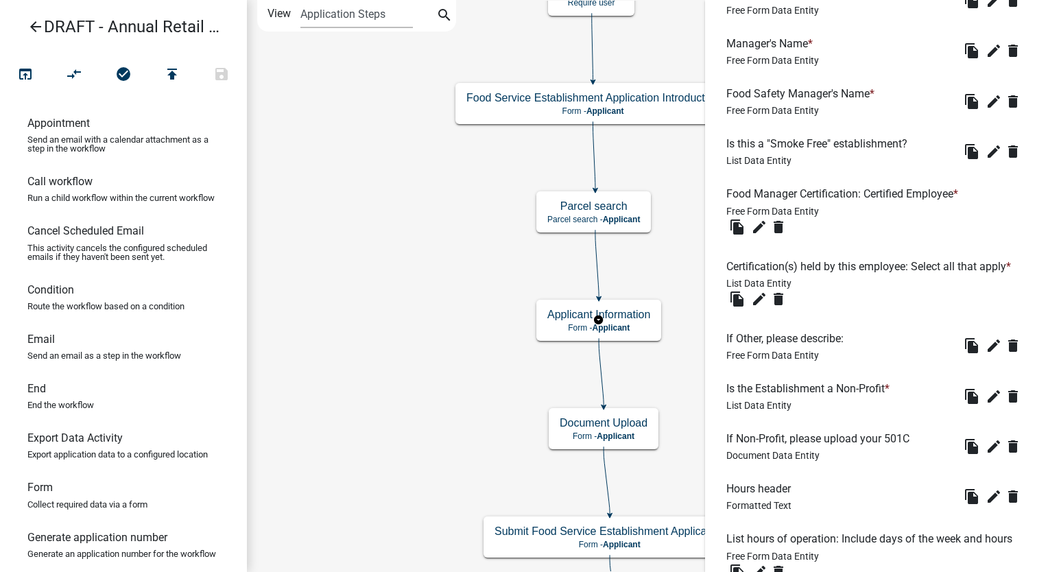
scroll to position [1371, 0]
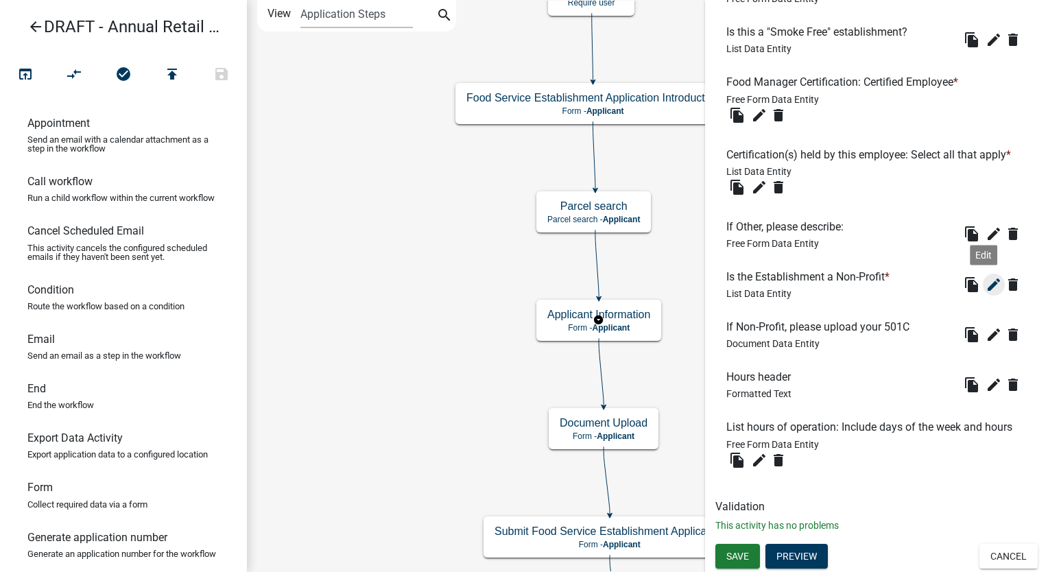
click at [985, 276] on icon "edit" at bounding box center [993, 284] width 16 height 16
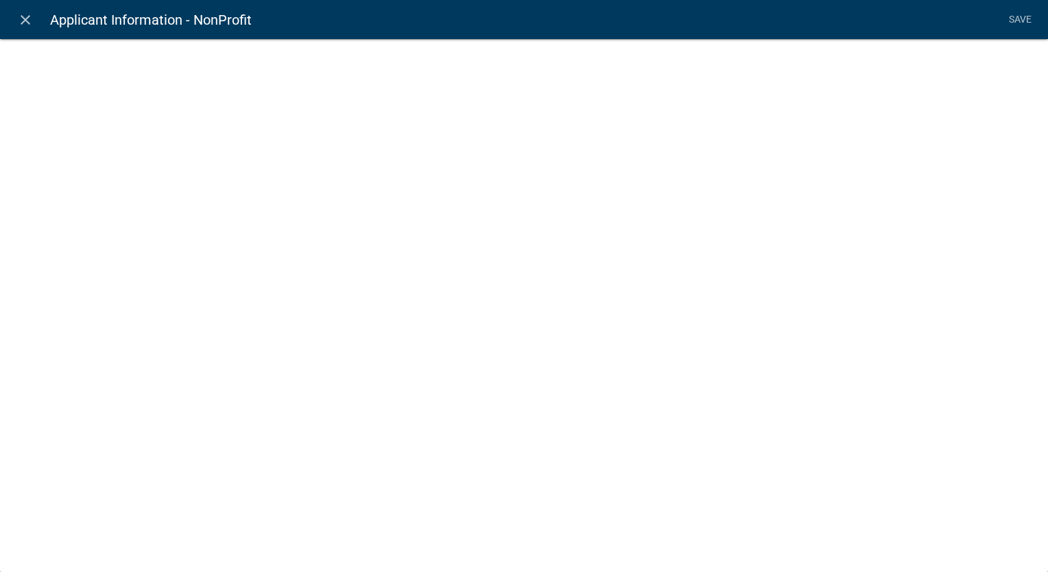
select select "list-data"
select select "2: Object"
select select "1: true"
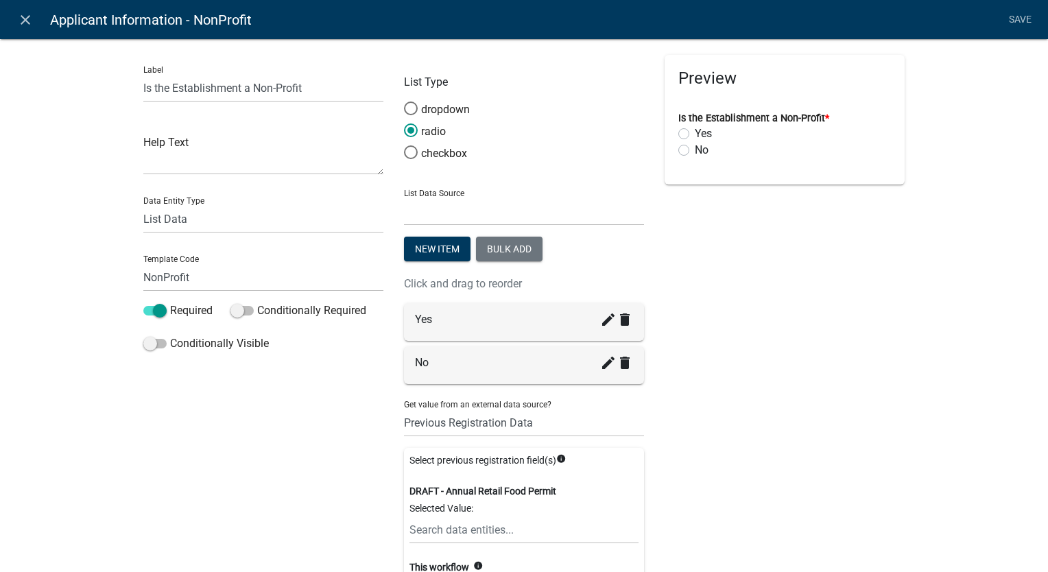
scroll to position [182, 0]
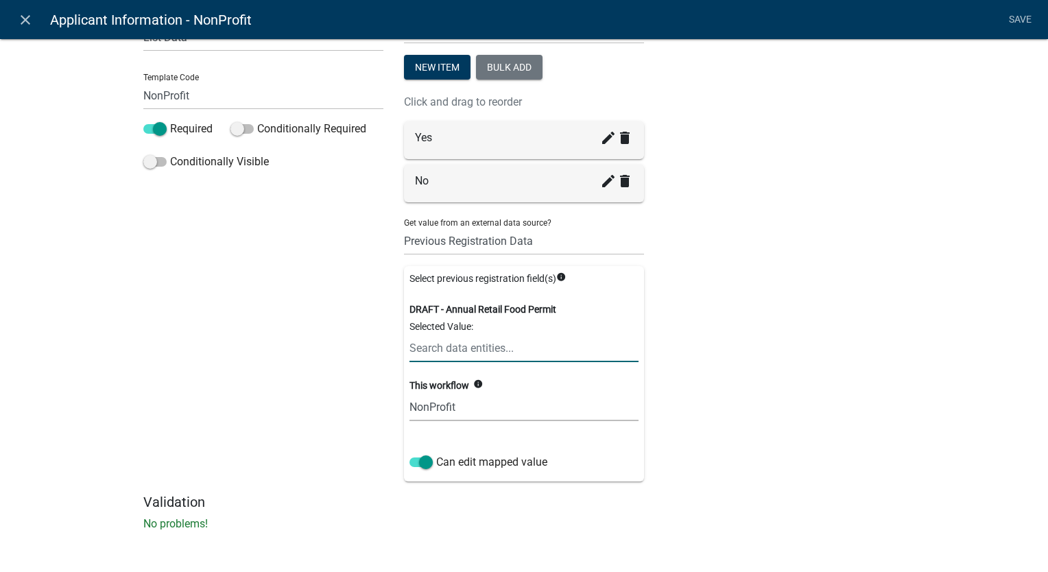
click at [430, 353] on input "text" at bounding box center [523, 348] width 229 height 28
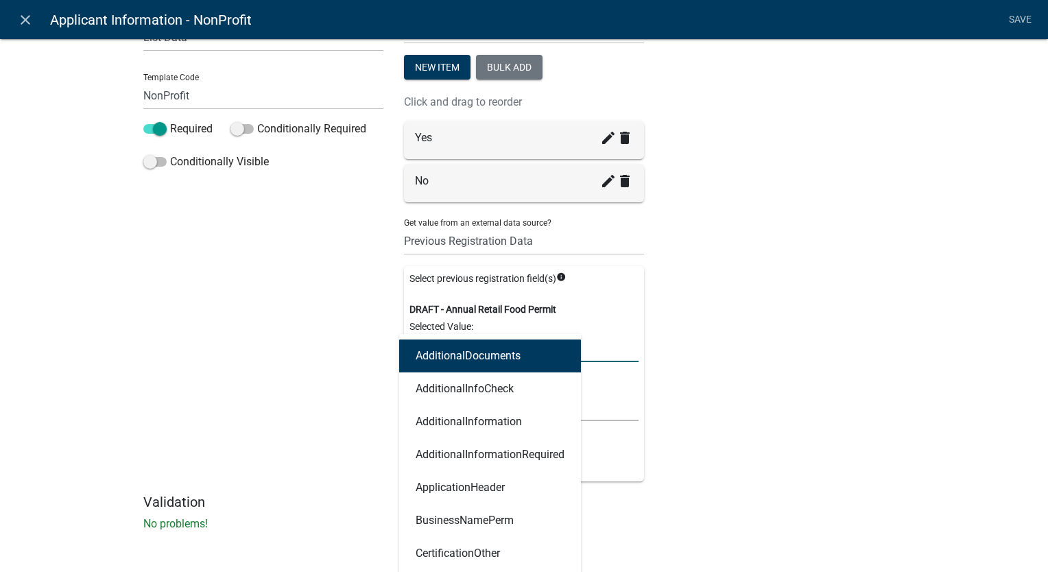
type input "non"
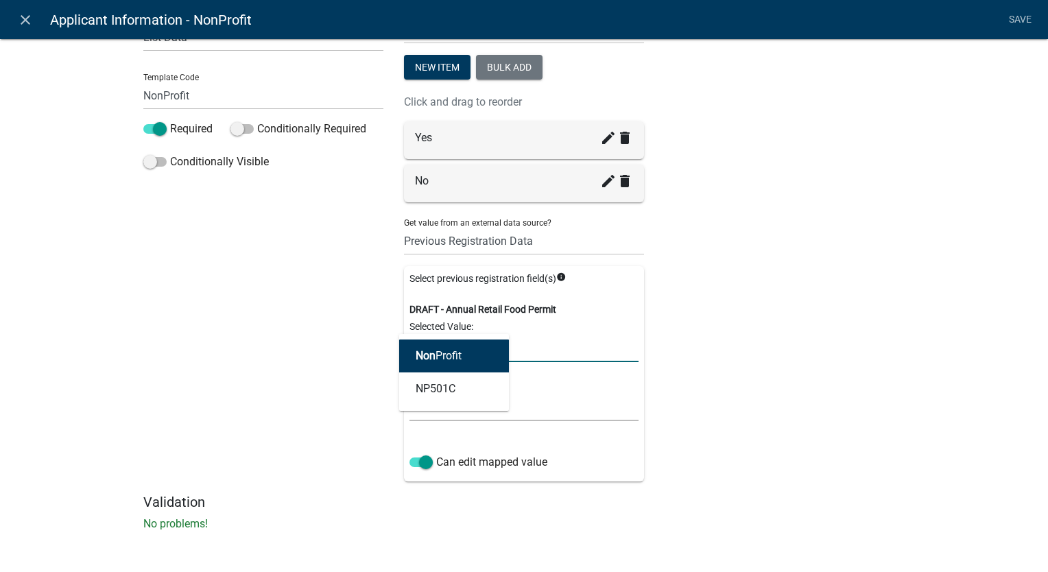
click at [430, 353] on span "Non" at bounding box center [426, 355] width 20 height 13
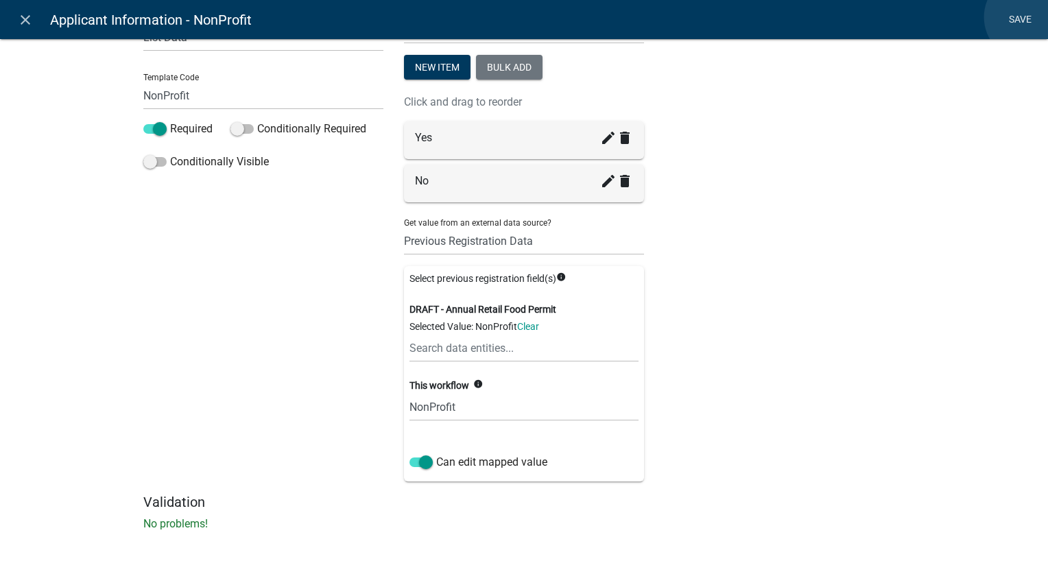
click at [1027, 17] on link "Save" at bounding box center [1019, 20] width 34 height 26
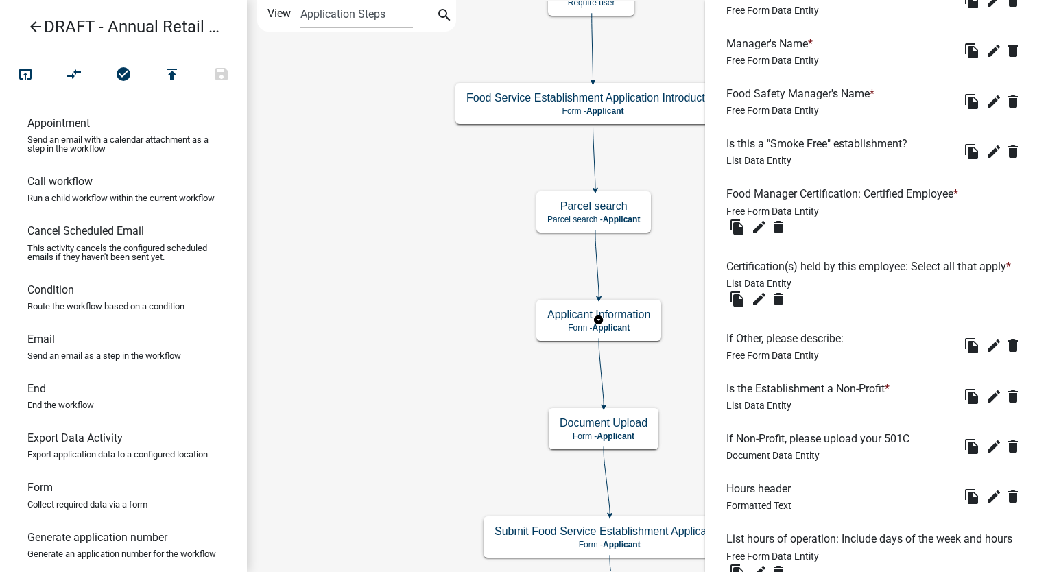
scroll to position [1371, 0]
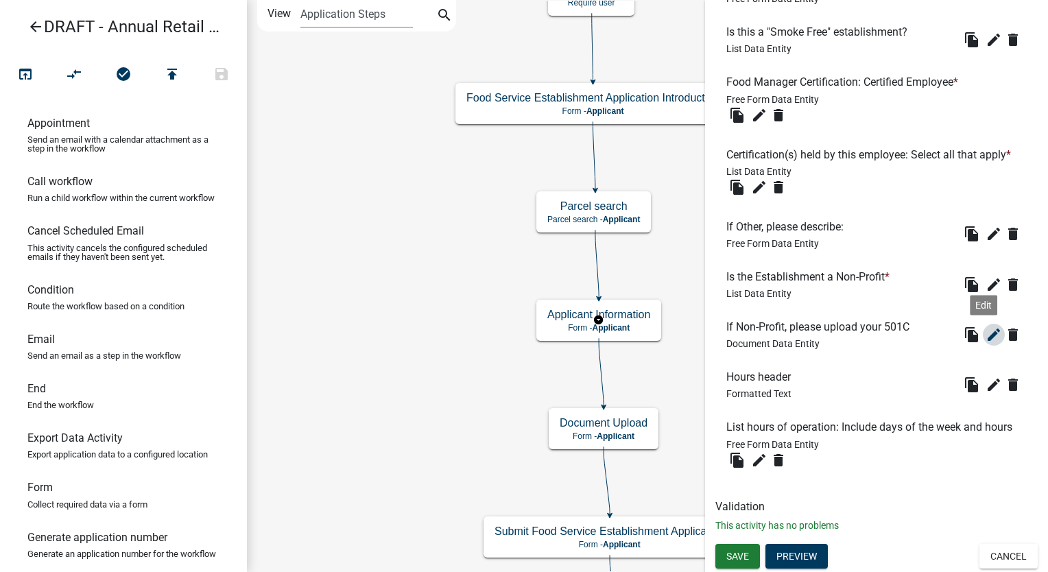
click at [985, 326] on icon "edit" at bounding box center [993, 334] width 16 height 16
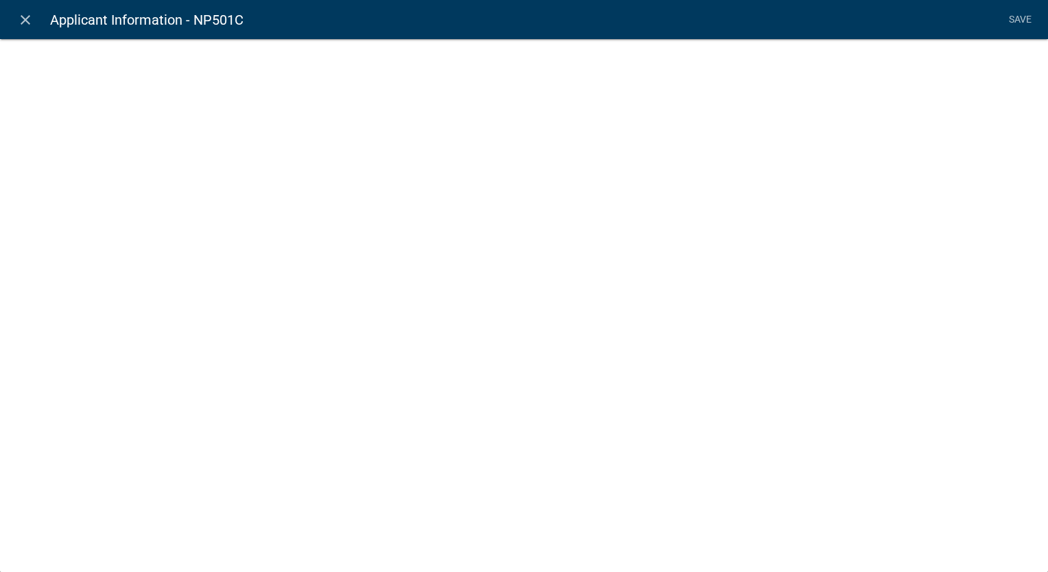
select select "document"
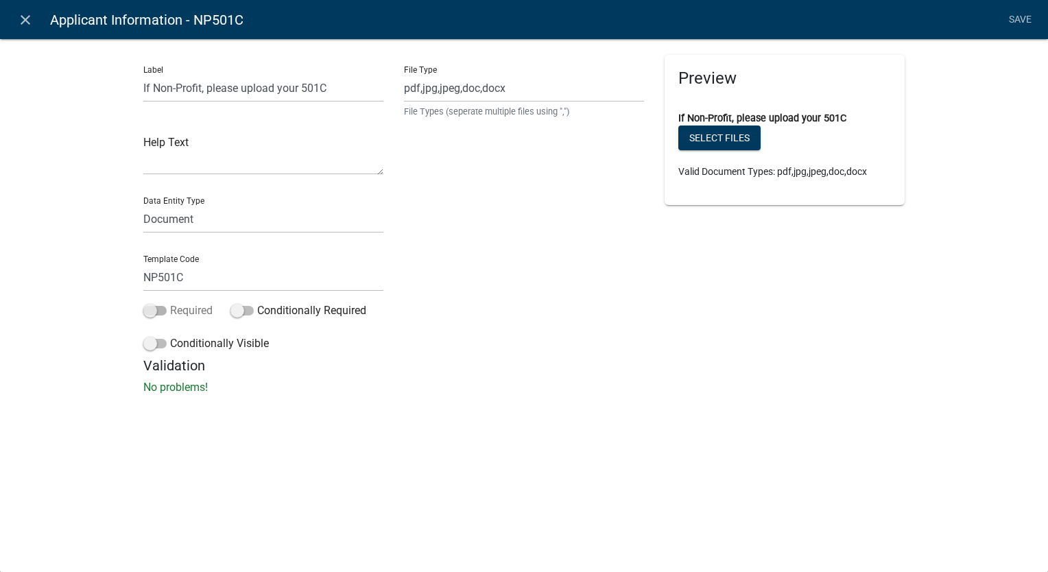
click at [149, 313] on span at bounding box center [154, 311] width 23 height 10
click at [170, 302] on input "Required" at bounding box center [170, 302] width 0 height 0
click at [149, 342] on span at bounding box center [154, 344] width 23 height 10
click at [170, 335] on input "Conditionally Visible" at bounding box center [170, 335] width 0 height 0
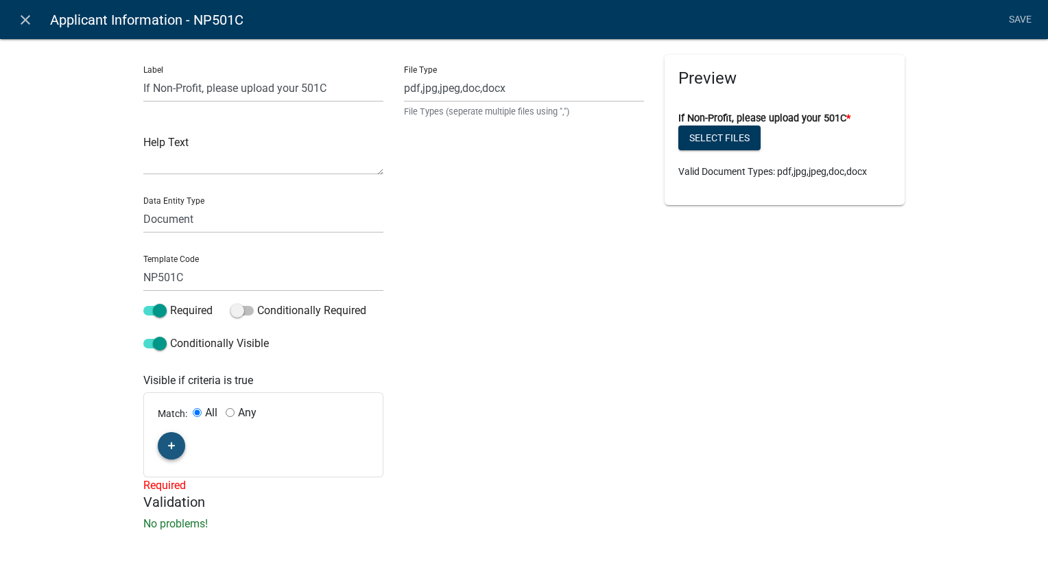
click at [168, 443] on icon "button" at bounding box center [172, 446] width 8 height 8
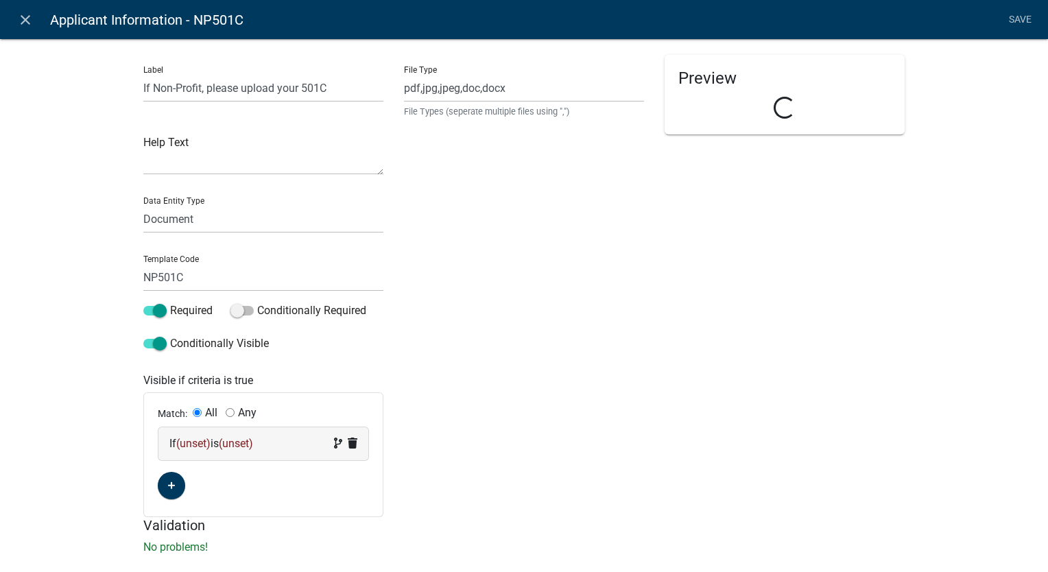
click at [291, 440] on div "If (unset) is (unset)" at bounding box center [263, 443] width 188 height 16
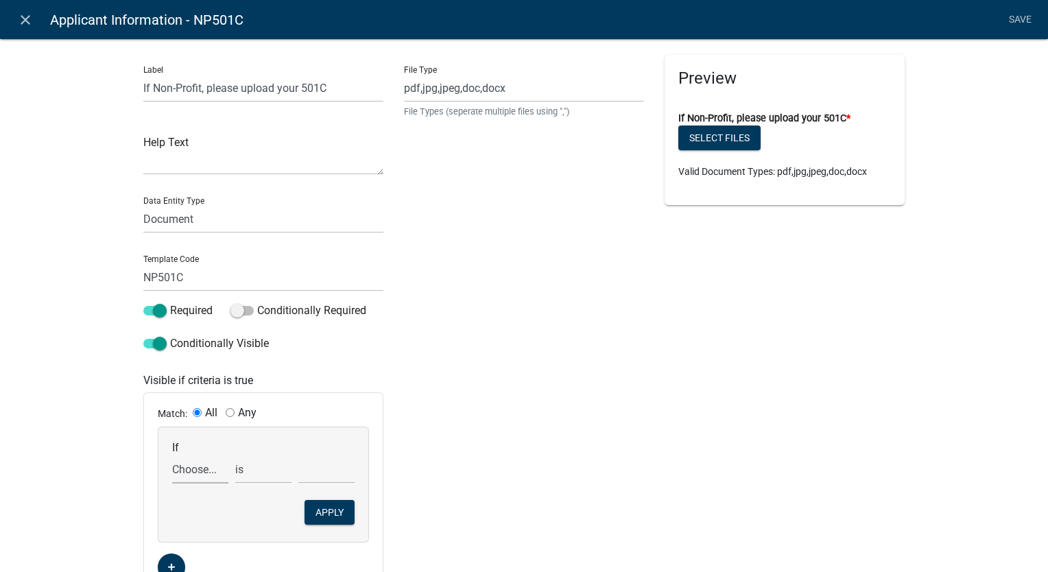
click at [201, 470] on select "Choose... ActiveRegistrationExpDate ALL_FEE_RECIPIENTS APPLICANT_CITY APPLICANT…" at bounding box center [200, 469] width 56 height 28
select select "33: NonProfit"
click at [172, 455] on select "Choose... ActiveRegistrationExpDate ALL_FEE_RECIPIENTS APPLICANT_CITY APPLICANT…" at bounding box center [200, 469] width 56 height 28
click at [306, 470] on select "Choose... No Yes" at bounding box center [326, 469] width 56 height 28
select select "2: Yes"
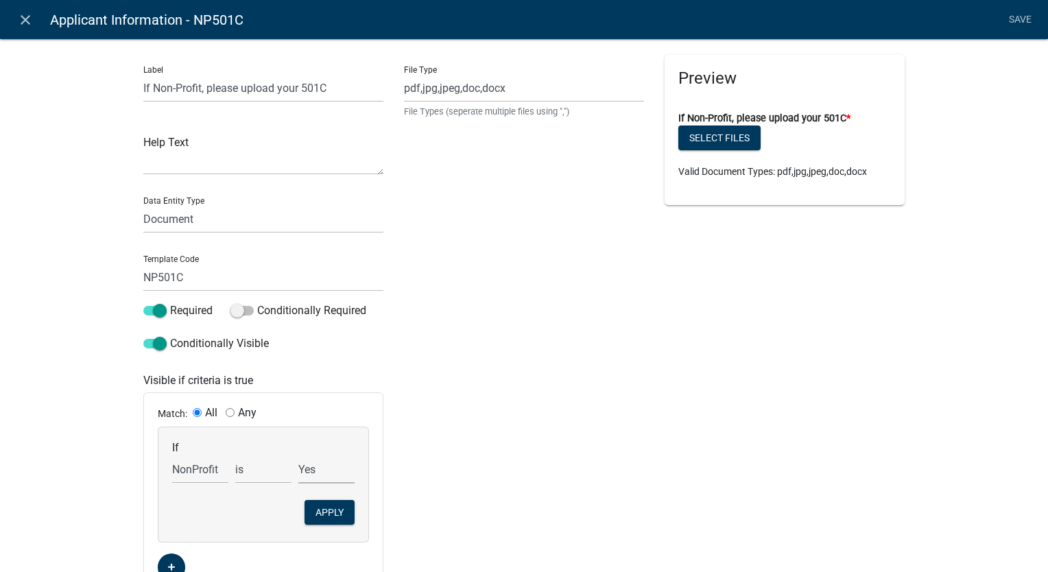
click at [298, 455] on select "Choose... No Yes" at bounding box center [326, 469] width 56 height 28
click at [313, 513] on button "Apply" at bounding box center [329, 512] width 50 height 25
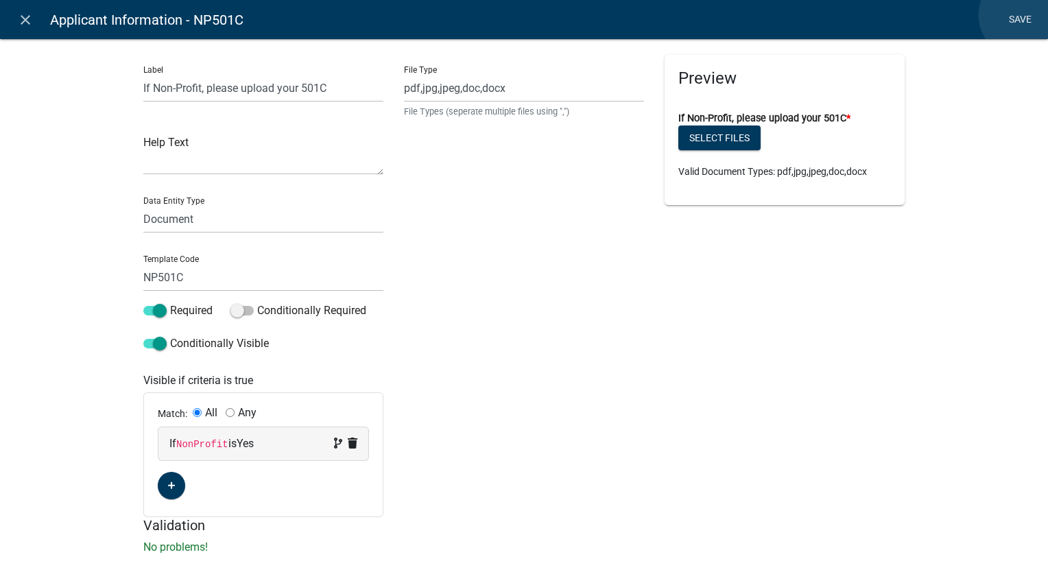
click at [1022, 15] on link "Save" at bounding box center [1019, 20] width 34 height 26
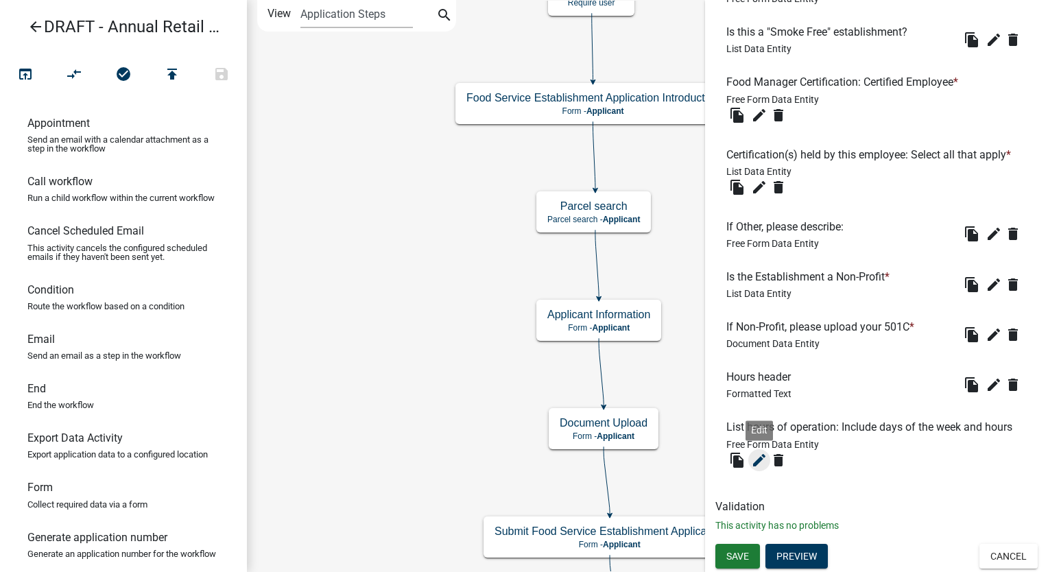
click at [759, 465] on icon "edit" at bounding box center [759, 460] width 16 height 16
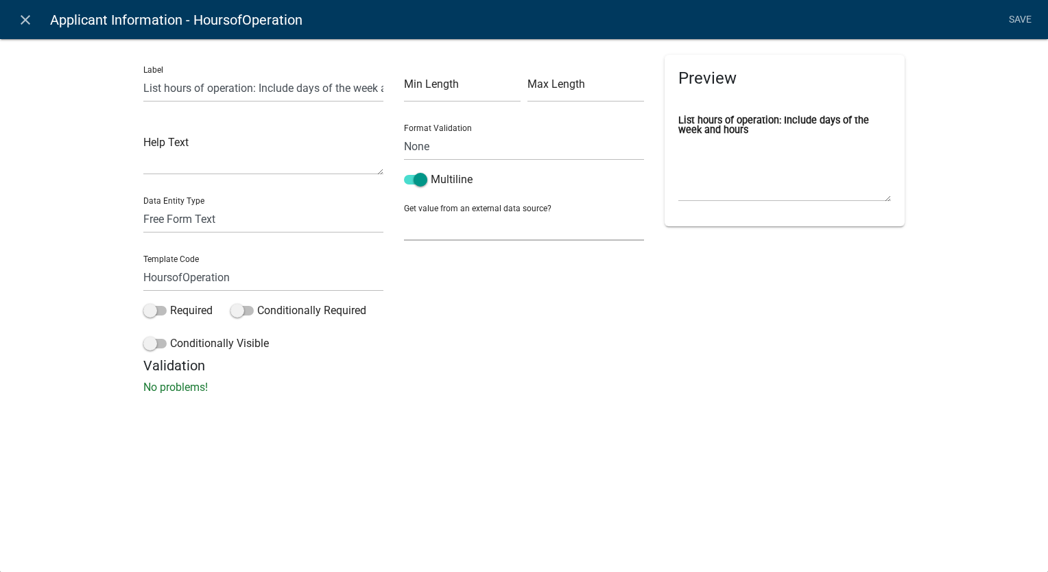
click at [450, 235] on select "None Parcel search Previous Registration Data Applicant Data" at bounding box center [524, 227] width 240 height 28
select select "2: Object"
click at [404, 213] on select "None Parcel search Previous Registration Data Applicant Data" at bounding box center [524, 227] width 240 height 28
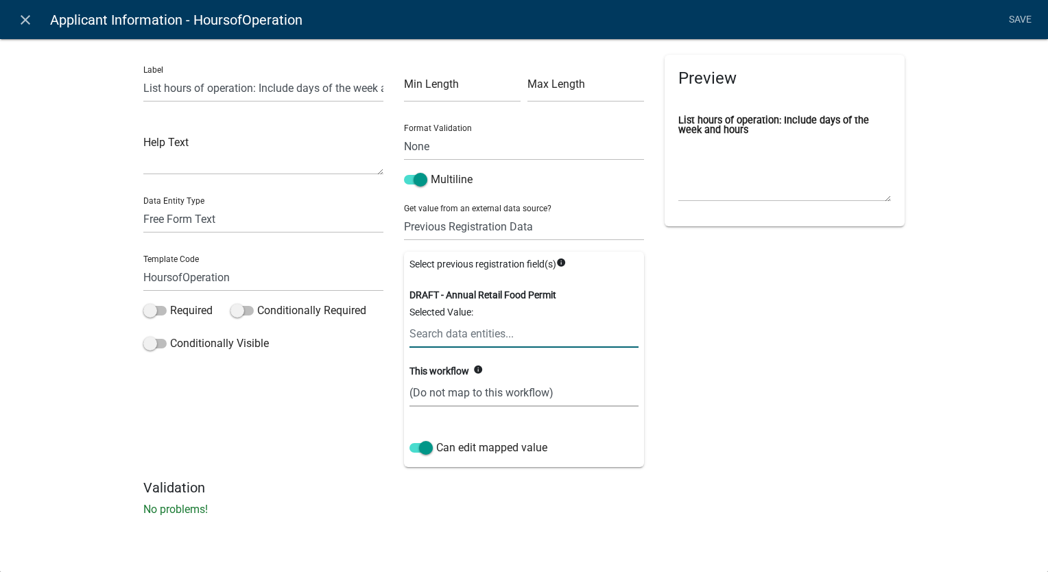
click at [444, 338] on input "text" at bounding box center [523, 334] width 229 height 28
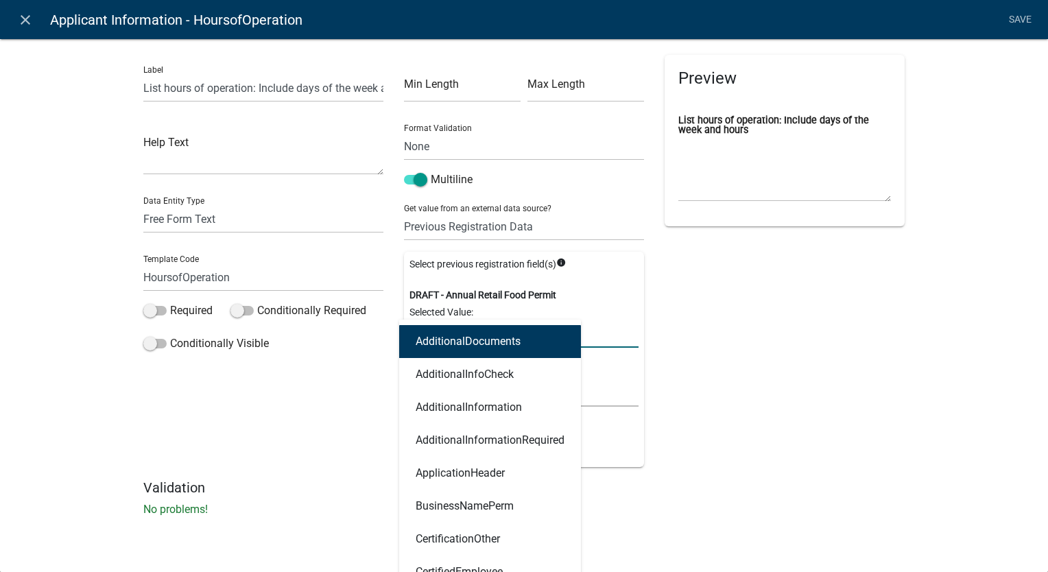
type input "hours"
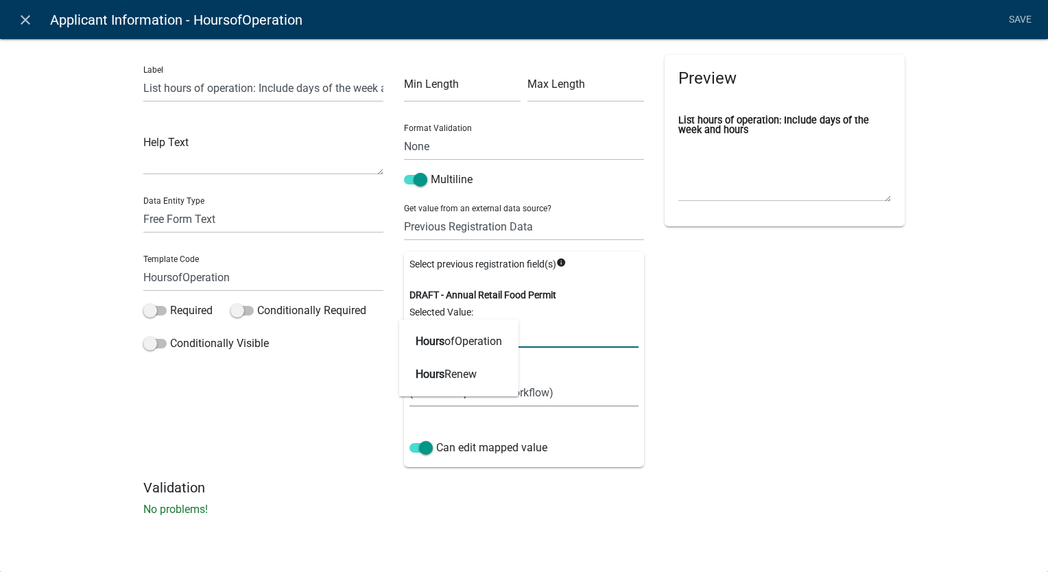
click at [444, 338] on span "Hours" at bounding box center [430, 341] width 29 height 13
click at [457, 402] on select "(Do not map to this workflow) HoursofOperation" at bounding box center [523, 392] width 229 height 28
select select "1: true"
click at [409, 378] on select "(Do not map to this workflow) HoursofOperation" at bounding box center [523, 392] width 229 height 28
click at [1022, 15] on link "Save" at bounding box center [1019, 20] width 34 height 26
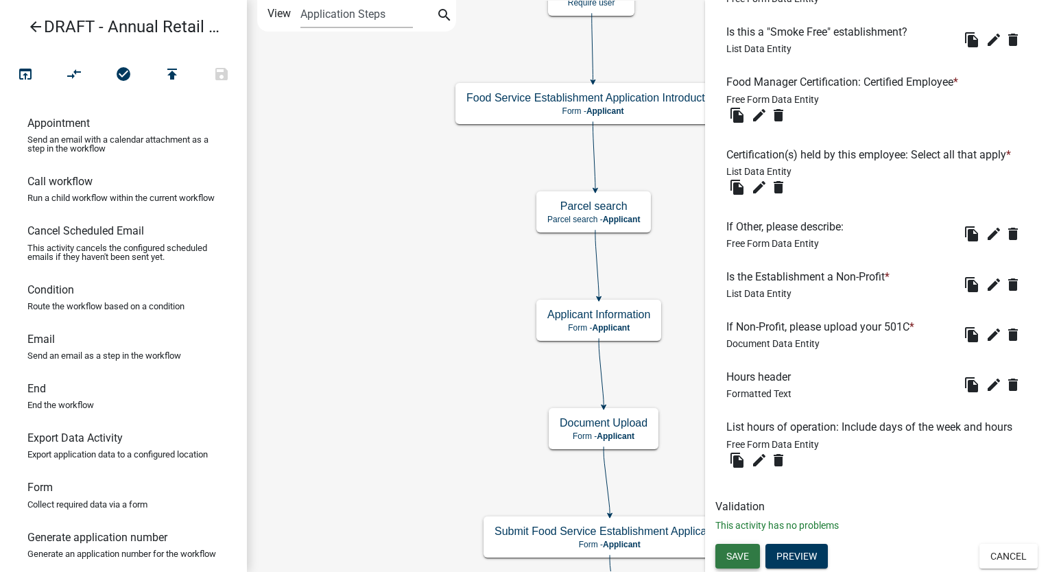
click at [735, 564] on button "Save" at bounding box center [737, 556] width 45 height 25
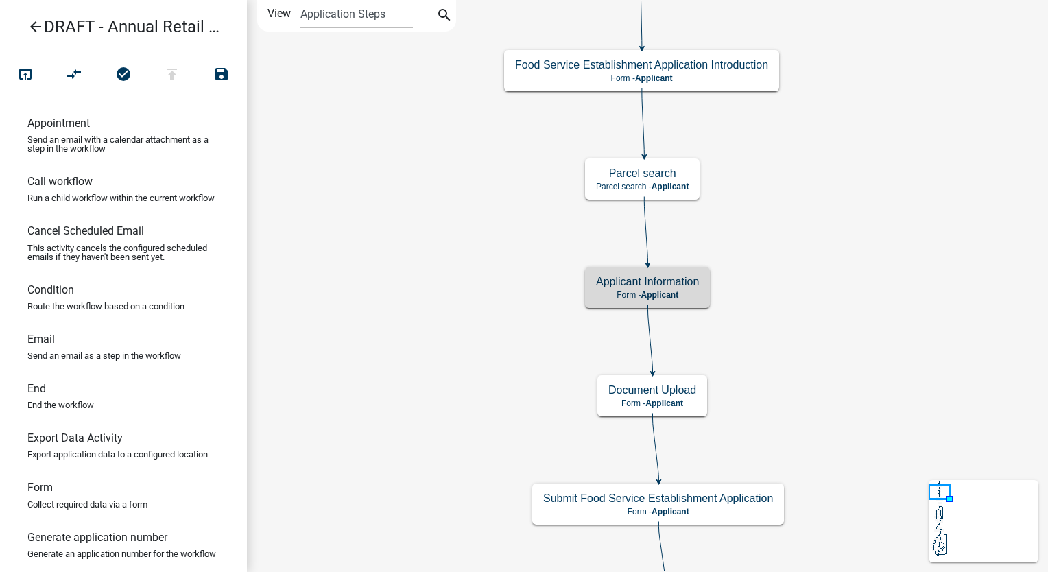
scroll to position [0, 0]
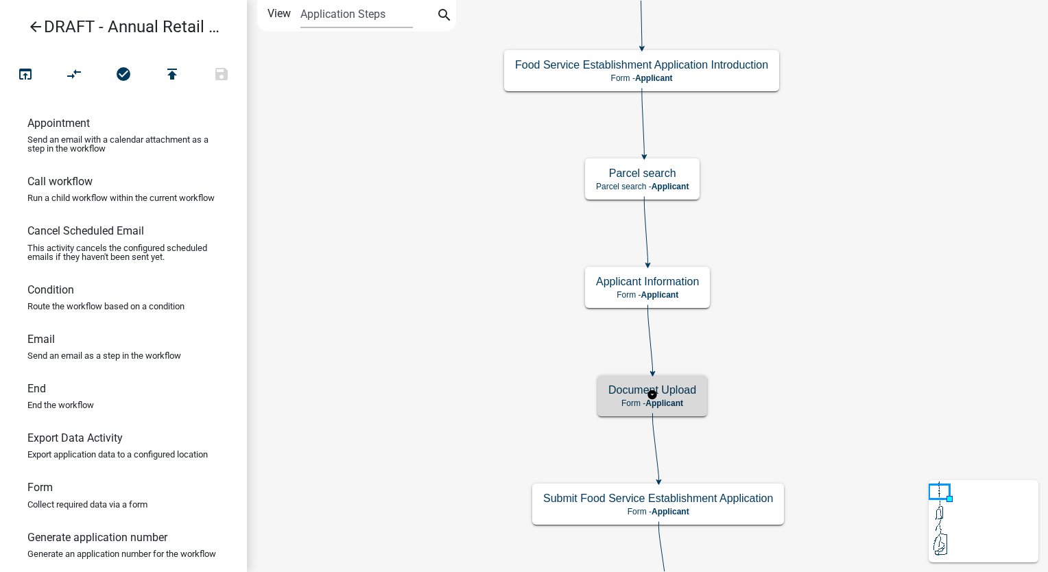
click at [680, 403] on span "Applicant" at bounding box center [664, 403] width 38 height 10
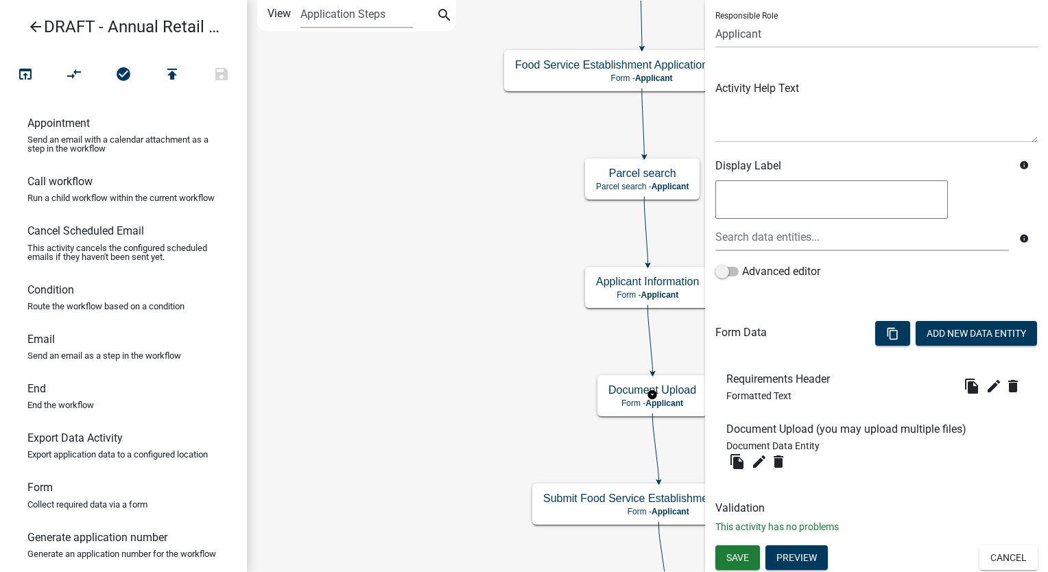
scroll to position [97, 0]
click at [979, 553] on button "Cancel" at bounding box center [1008, 556] width 58 height 25
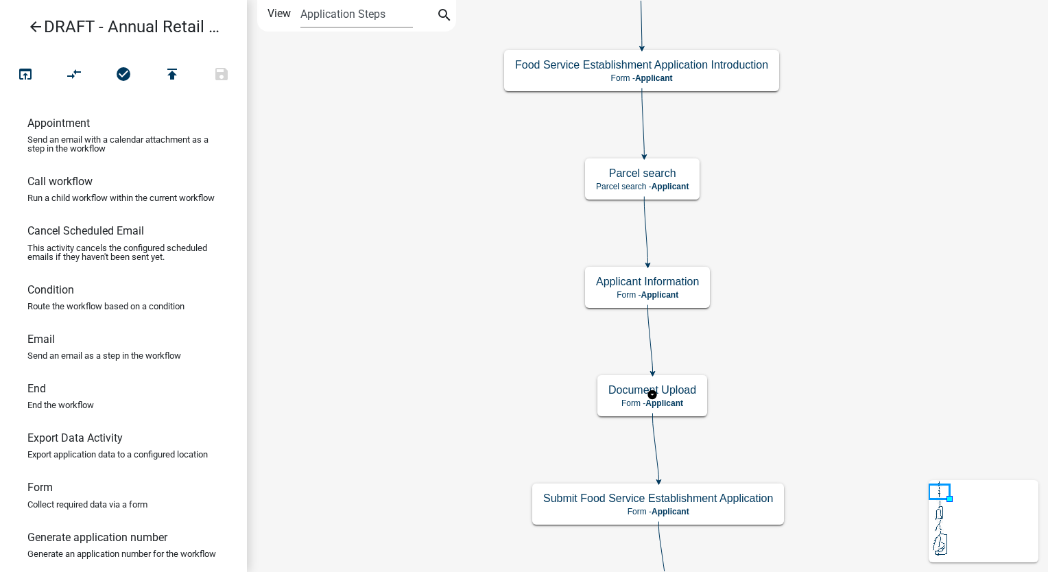
scroll to position [0, 0]
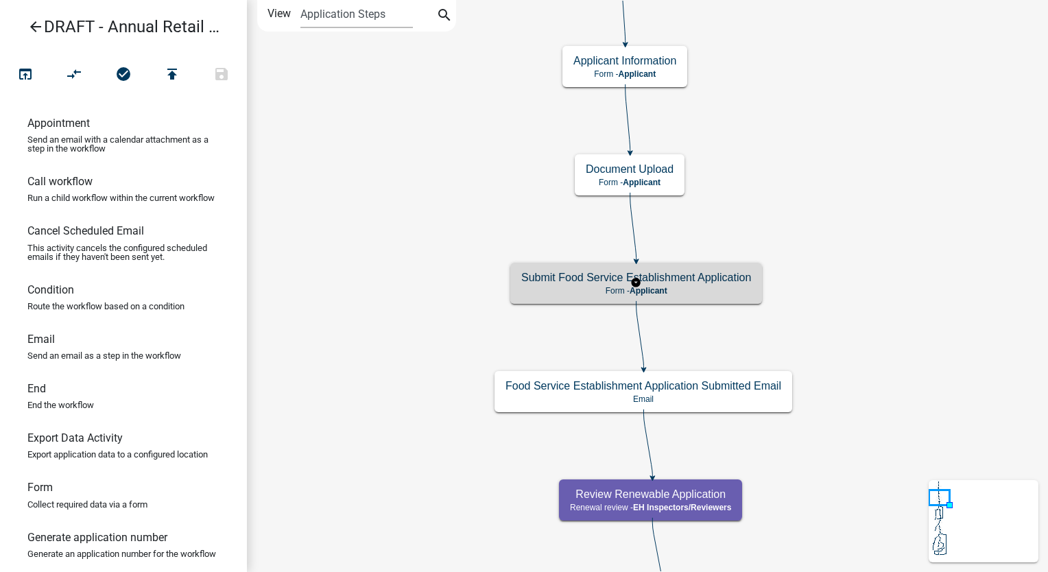
click at [671, 300] on div "Submit Food Service Establishment Application Form - Applicant" at bounding box center [636, 283] width 252 height 41
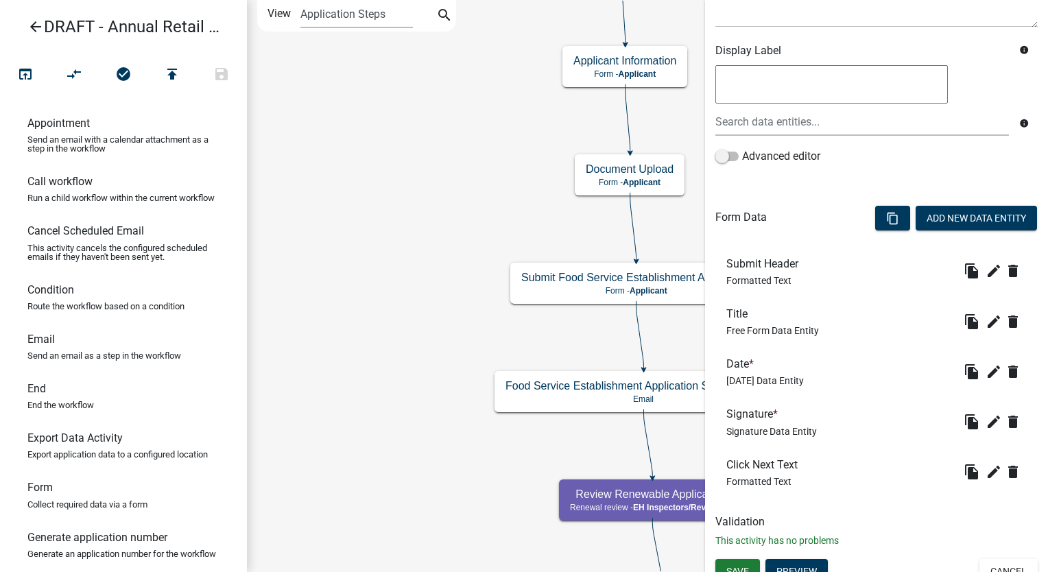
scroll to position [225, 0]
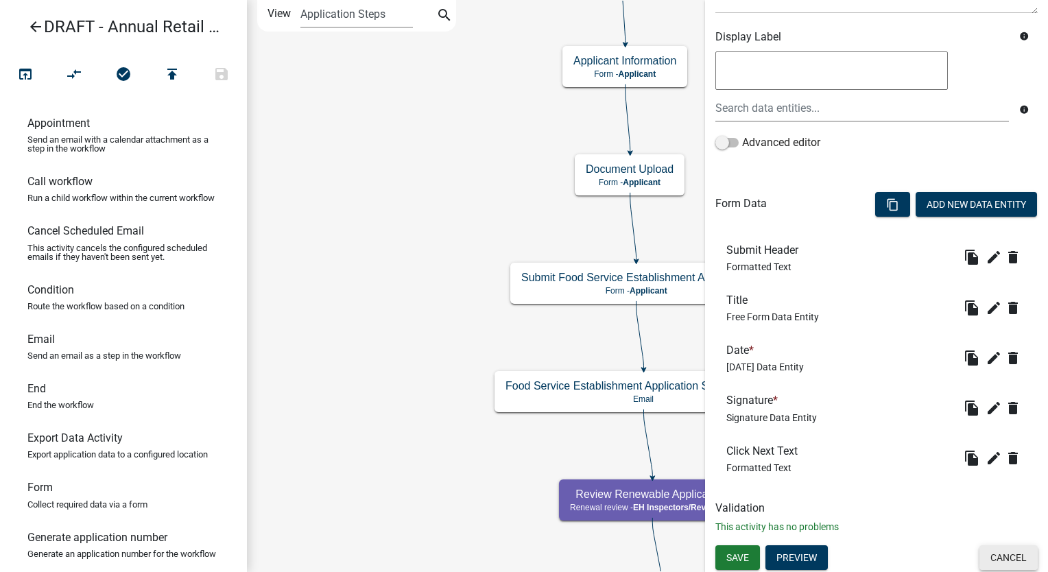
click at [997, 545] on button "Cancel" at bounding box center [1008, 557] width 58 height 25
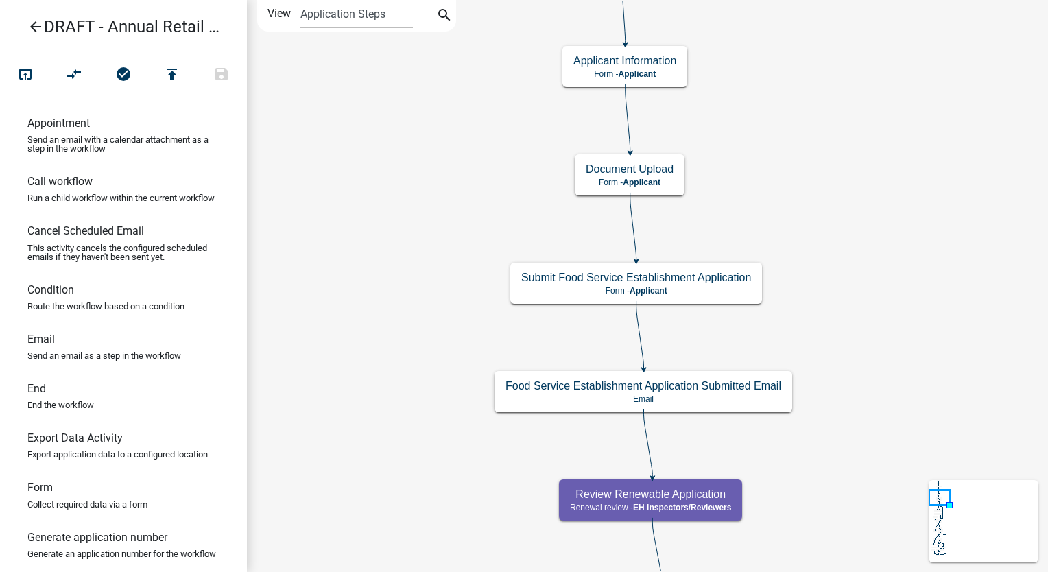
scroll to position [0, 0]
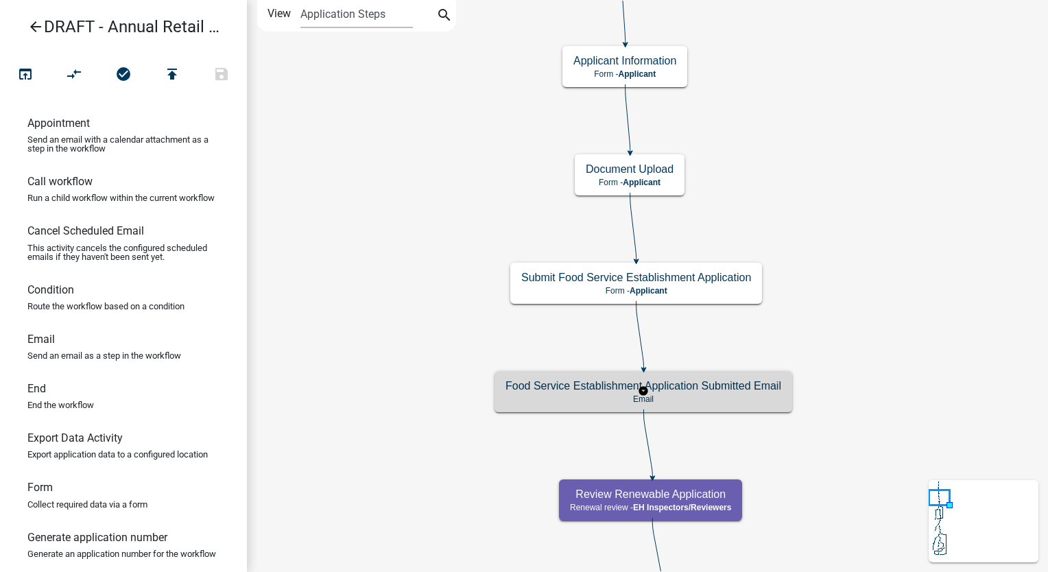
click at [744, 401] on p "Email" at bounding box center [643, 399] width 276 height 10
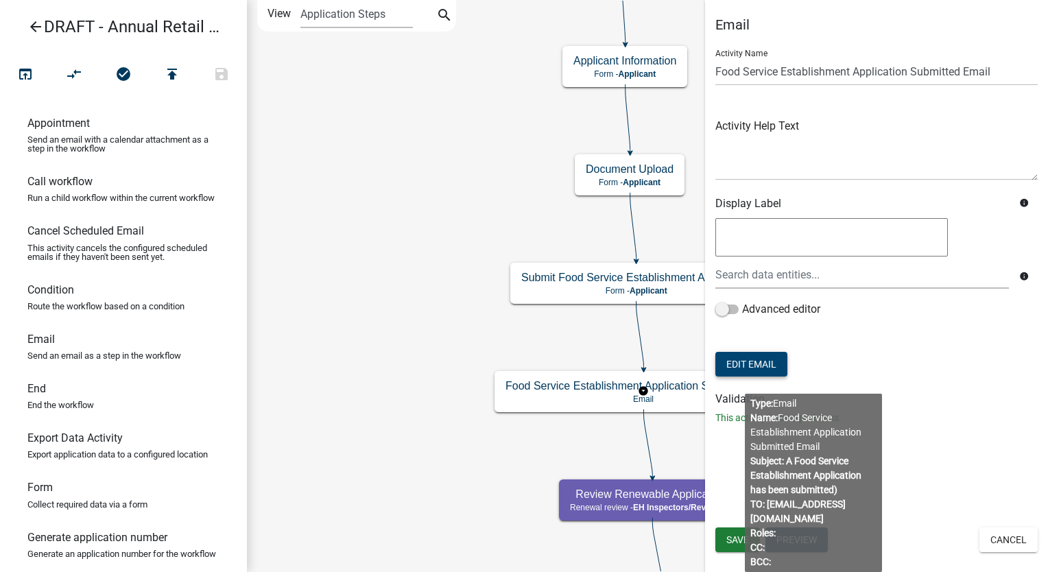
click at [736, 361] on button "Edit Email" at bounding box center [751, 364] width 72 height 25
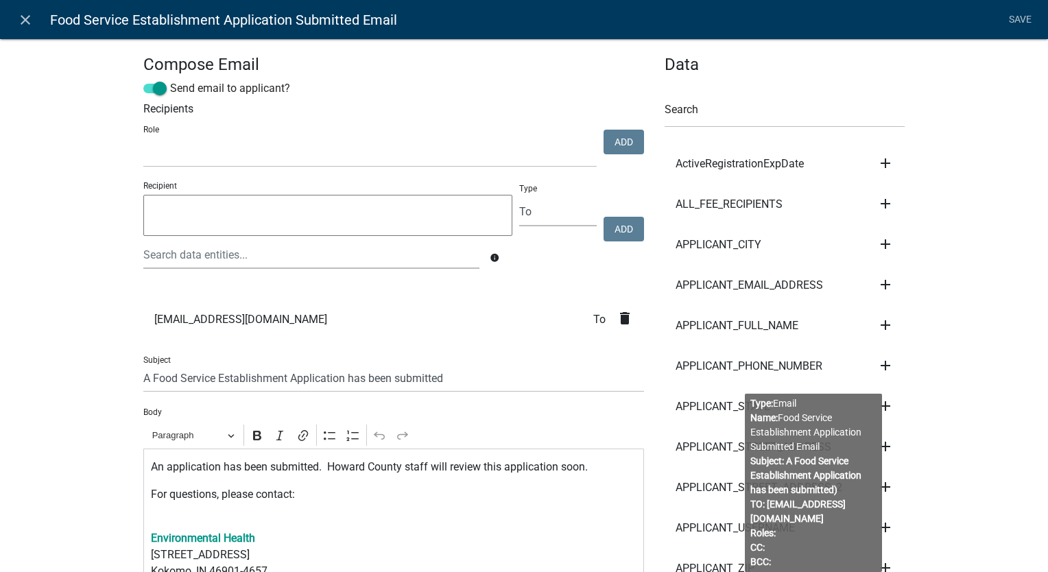
select select
click at [341, 379] on input "A Food Service Establishment Application has been submitted" at bounding box center [393, 378] width 501 height 28
type input "A Food Service Establishment Renewal has been submitted"
click at [215, 468] on p "An application has been submitted. Howard County staff will review this applica…" at bounding box center [394, 467] width 486 height 16
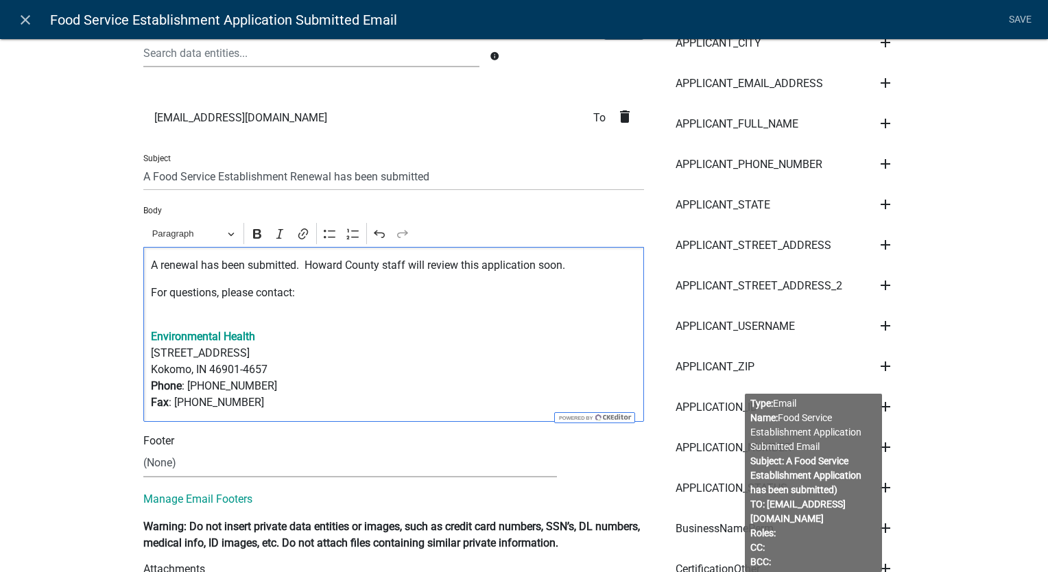
scroll to position [206, 0]
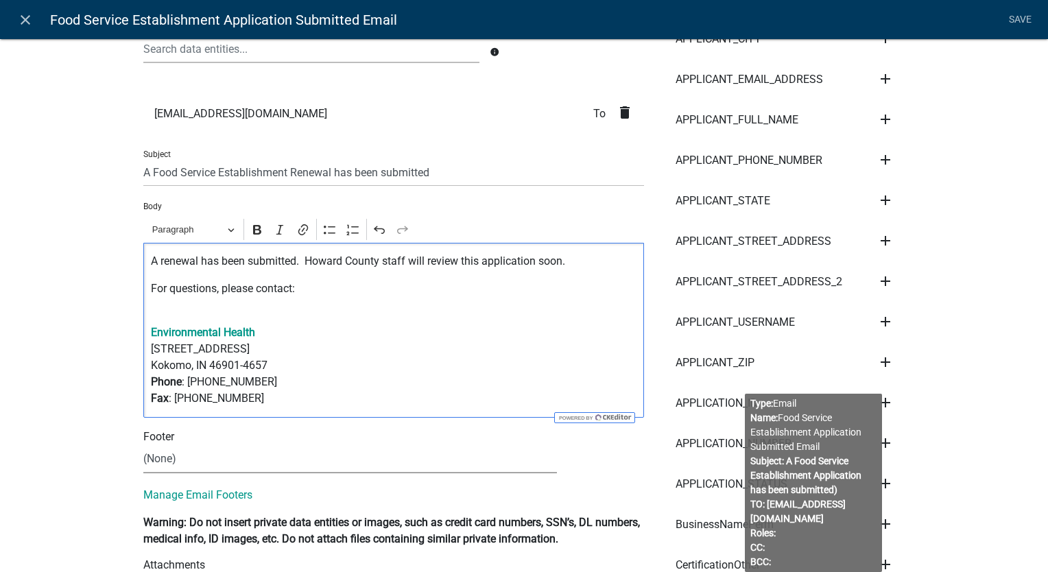
click at [183, 463] on select "(None) Environmental Health Mapping Department" at bounding box center [349, 459] width 413 height 28
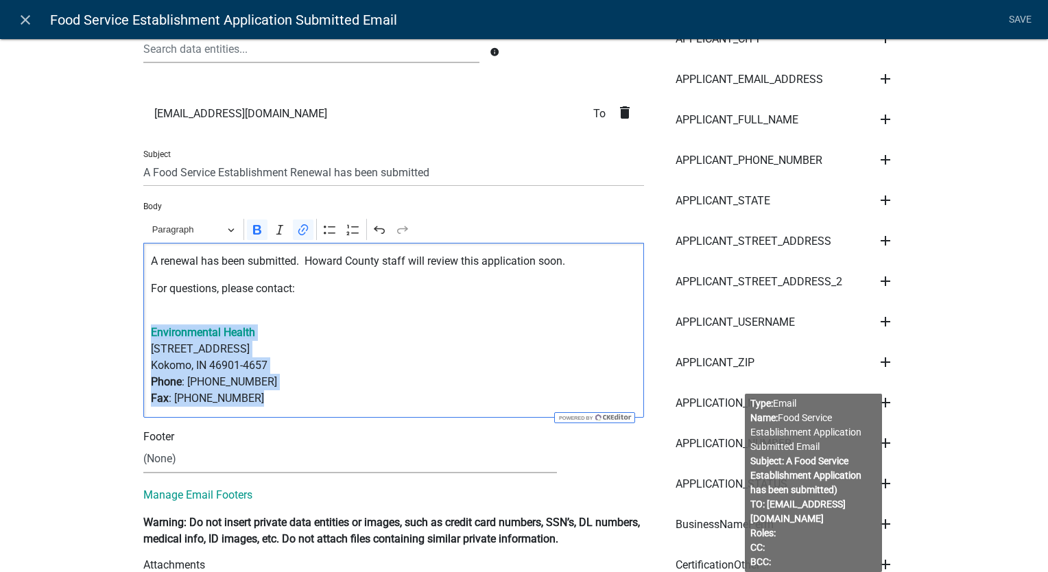
drag, startPoint x: 256, startPoint y: 400, endPoint x: 123, endPoint y: 330, distance: 150.6
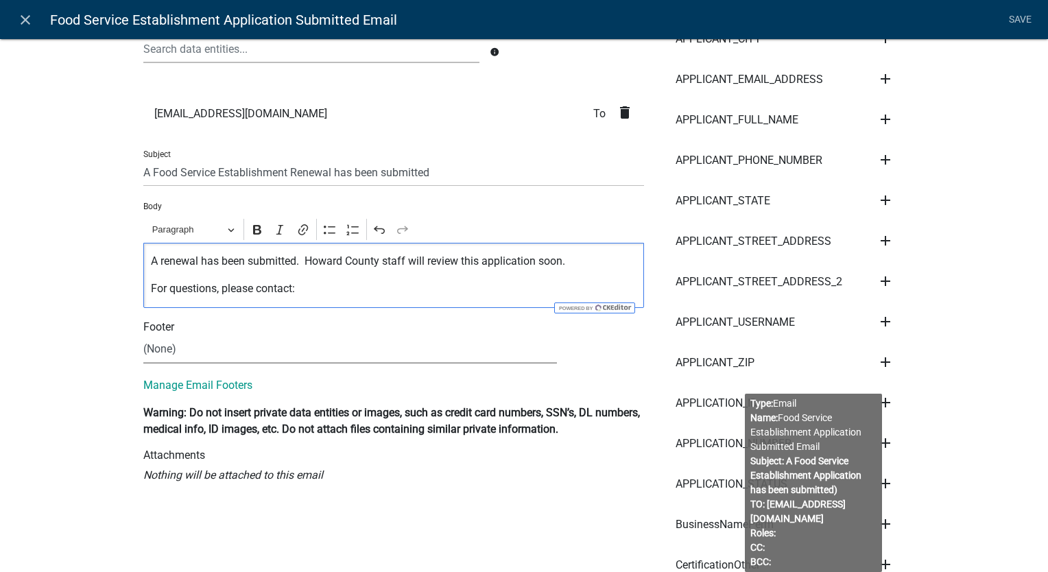
click at [168, 343] on select "(None) Environmental Health Mapping Department" at bounding box center [349, 349] width 413 height 28
select select "661d443b-4cd3-4be0-b30f-ae8ceb858ff4"
click at [143, 335] on select "(None) Environmental Health Mapping Department" at bounding box center [349, 349] width 413 height 28
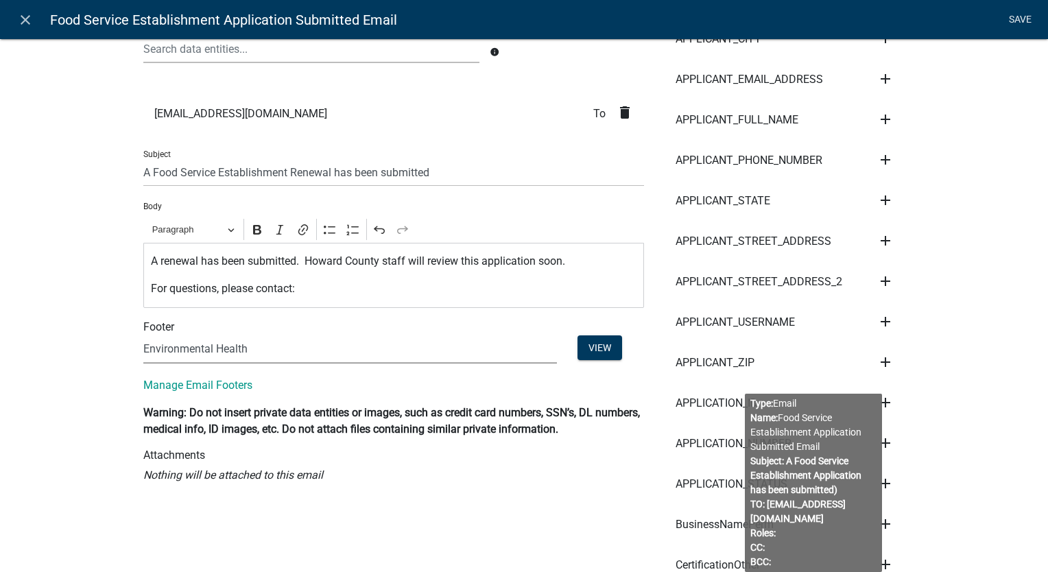
click at [1015, 17] on link "Save" at bounding box center [1019, 20] width 34 height 26
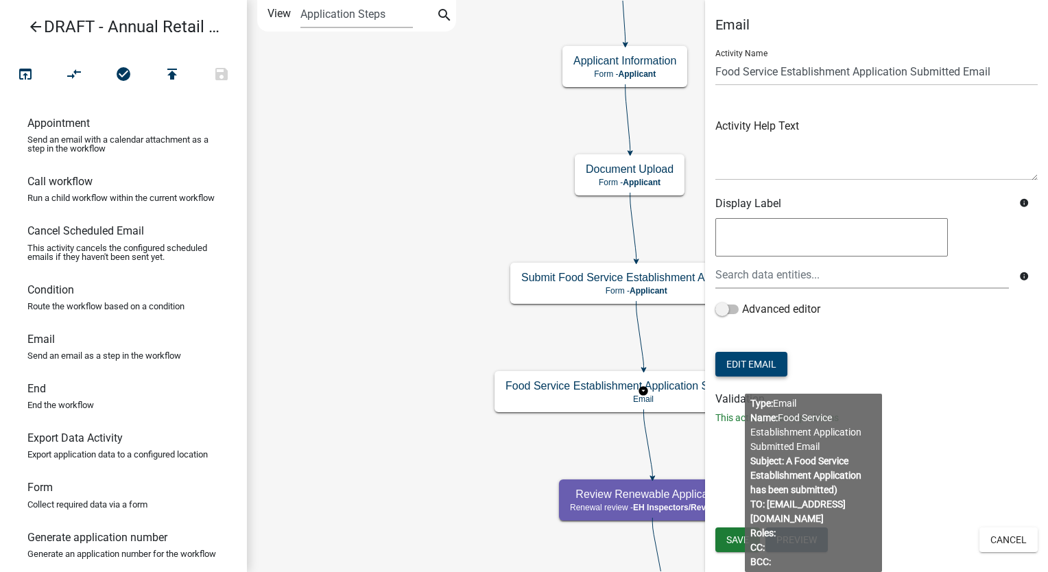
scroll to position [0, 0]
click at [726, 542] on span "Save" at bounding box center [737, 539] width 23 height 11
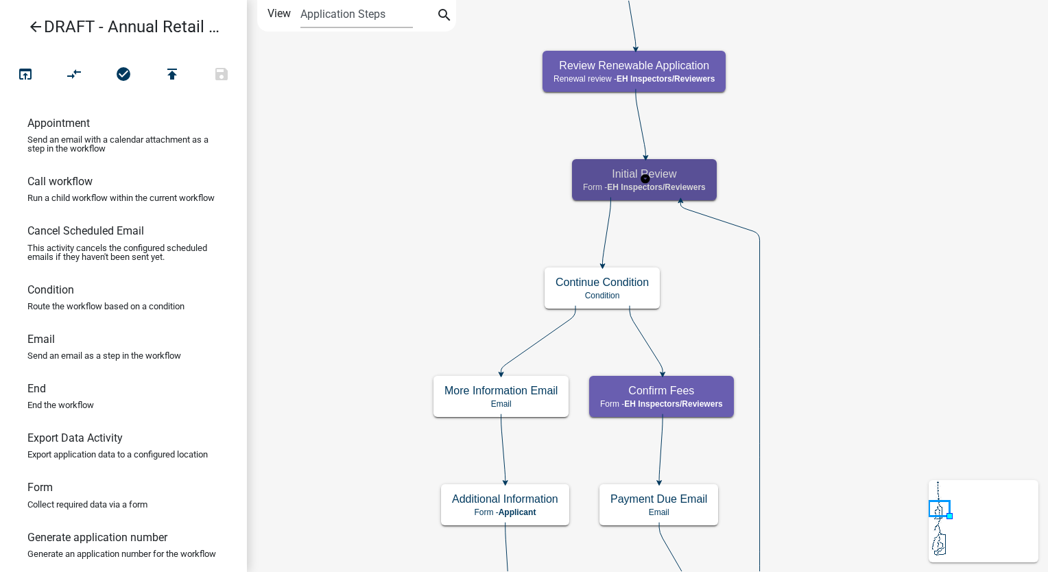
click at [712, 165] on div "Initial Review Form - EH Inspectors/Reviewers" at bounding box center [644, 179] width 145 height 41
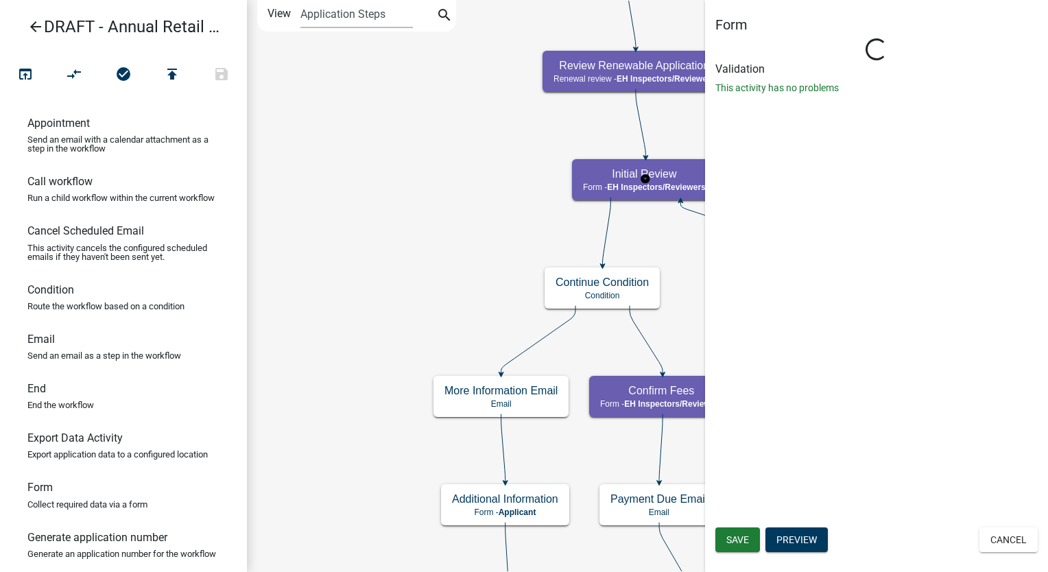
select select "C31B5D90-9A1B-409C-8A96-CB1DC1AB168B"
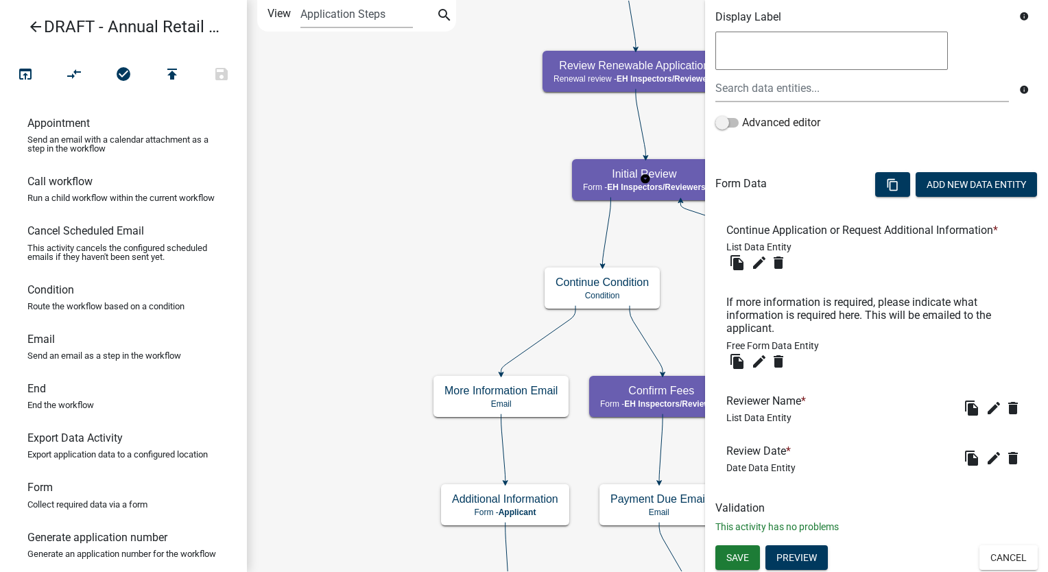
scroll to position [278, 0]
click at [979, 555] on button "Cancel" at bounding box center [1008, 556] width 58 height 25
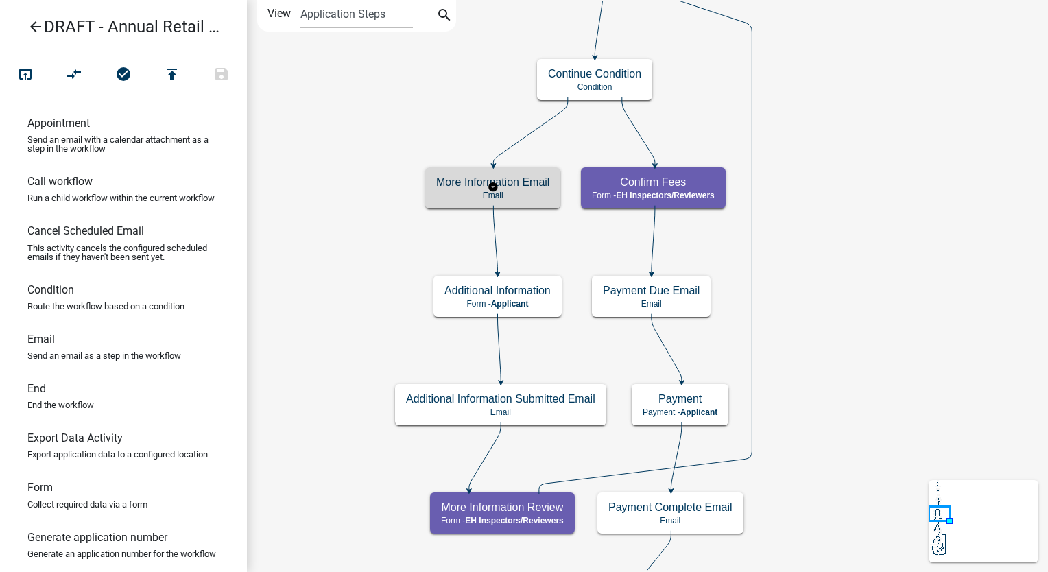
click at [531, 195] on p "Email" at bounding box center [492, 196] width 113 height 10
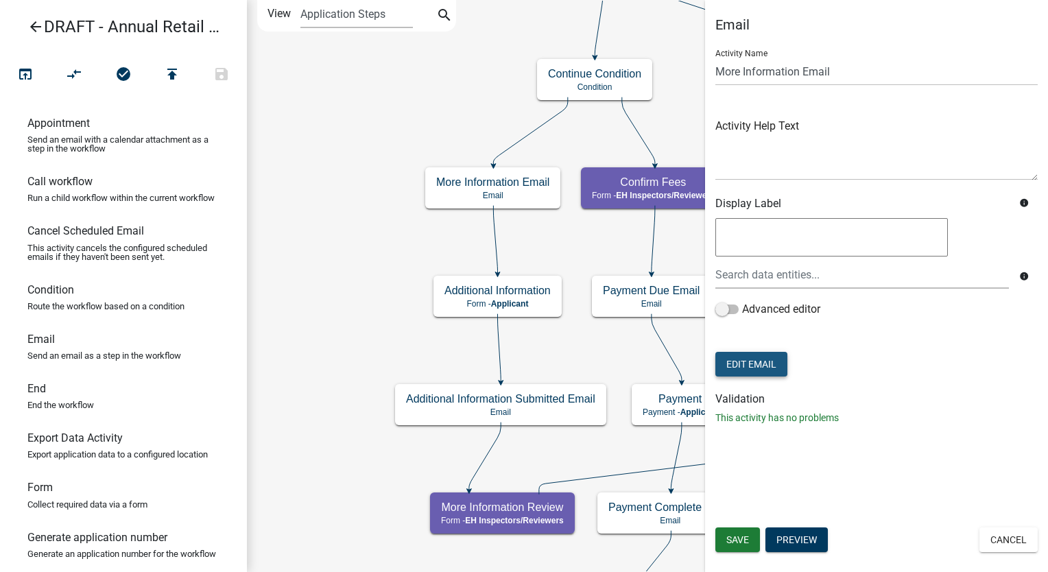
click at [733, 355] on button "Edit Email" at bounding box center [751, 364] width 72 height 25
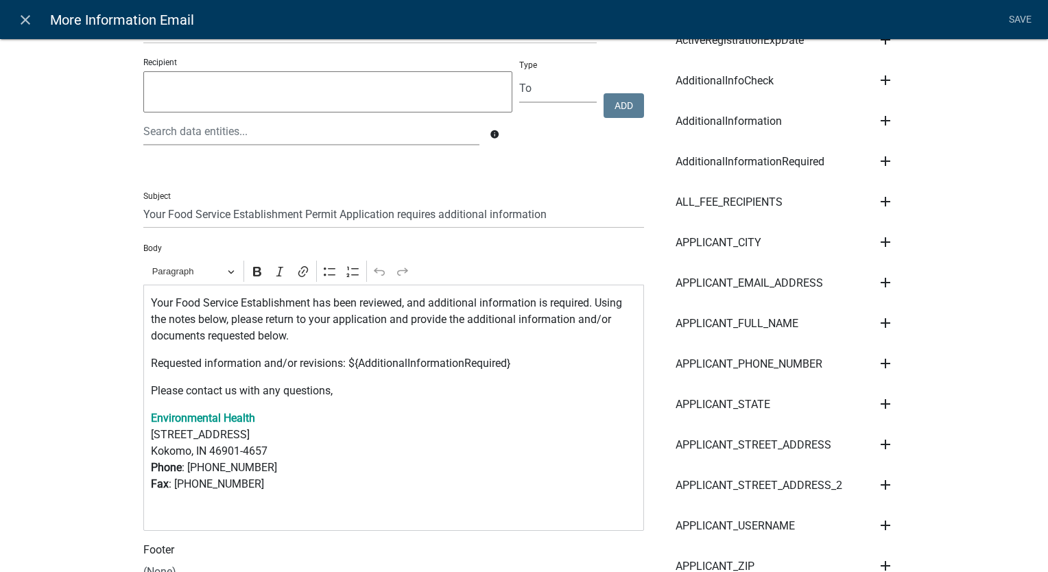
scroll to position [274, 0]
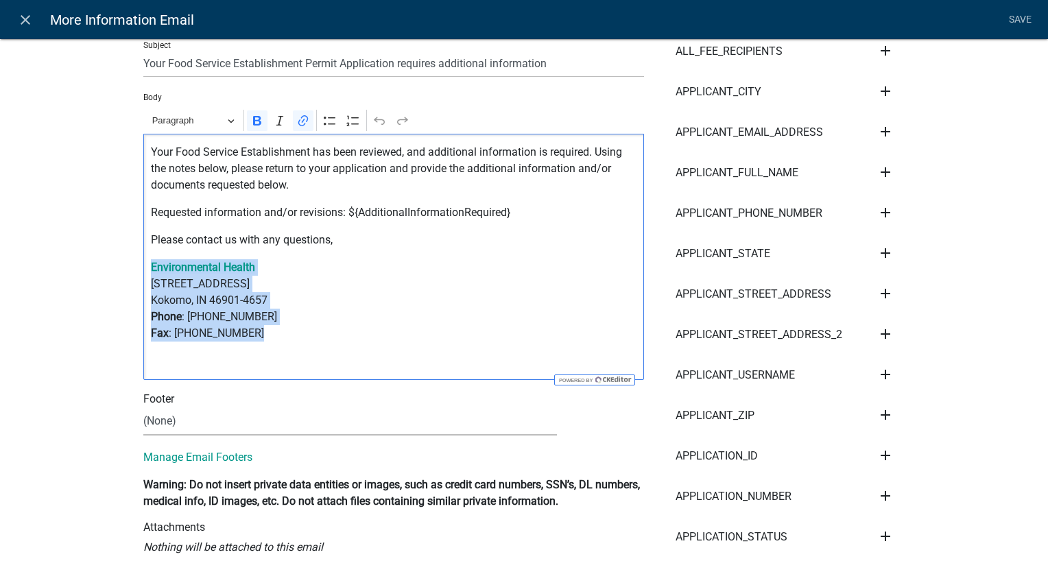
drag, startPoint x: 258, startPoint y: 339, endPoint x: 136, endPoint y: 272, distance: 139.7
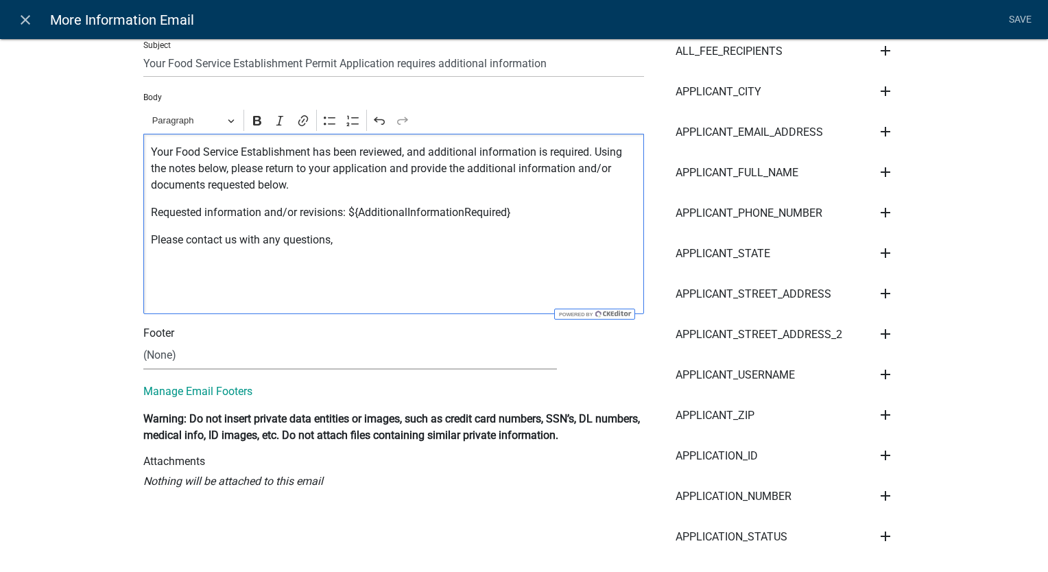
click at [148, 308] on div "Your Food Service Establishment has been reviewed, and additional information i…" at bounding box center [393, 224] width 501 height 180
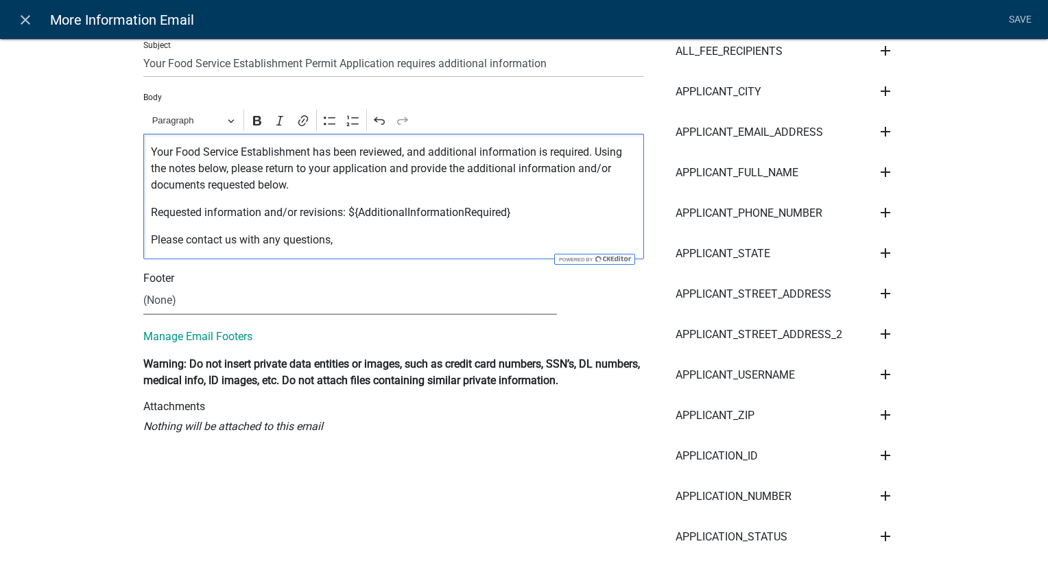
click at [178, 307] on select "(None) Environmental Health Mapping Department" at bounding box center [349, 301] width 413 height 28
select select "661d443b-4cd3-4be0-b30f-ae8ceb858ff4"
click at [143, 287] on select "(None) Environmental Health Mapping Department" at bounding box center [349, 301] width 413 height 28
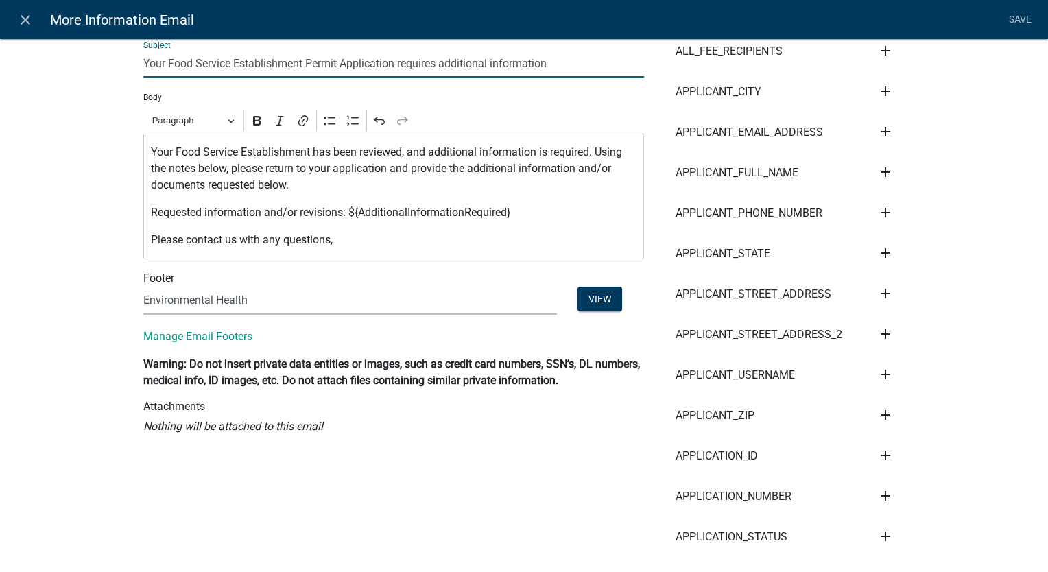
click at [391, 67] on input "Your Food Service Establishment Permit Application requires additional informat…" at bounding box center [393, 63] width 501 height 28
type input "Your Food Service Establishment Permit Renewal requires additional information"
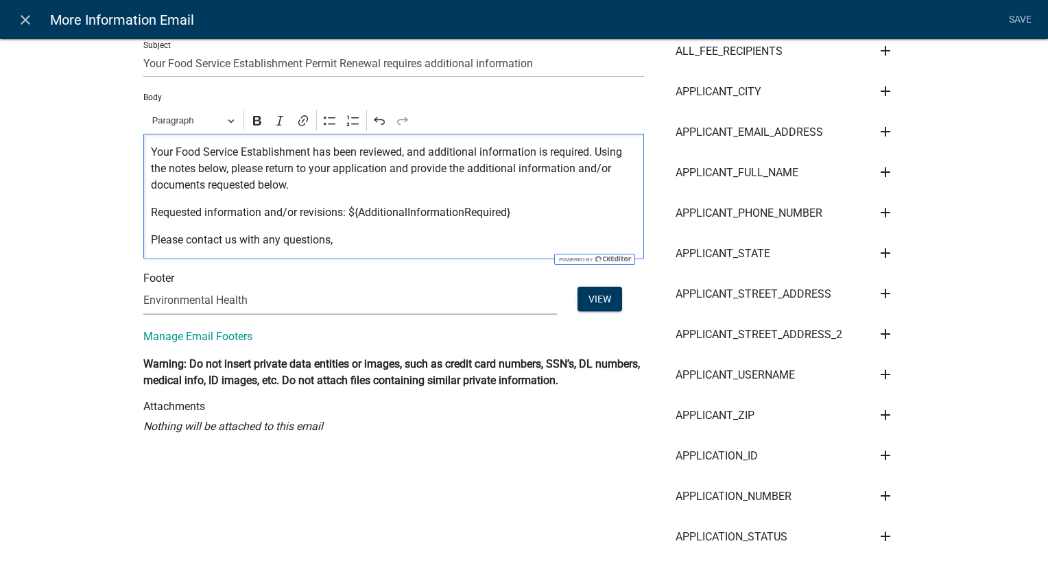
click at [307, 149] on p "Your Food Service Establishment has been reviewed, and additional information i…" at bounding box center [394, 168] width 486 height 49
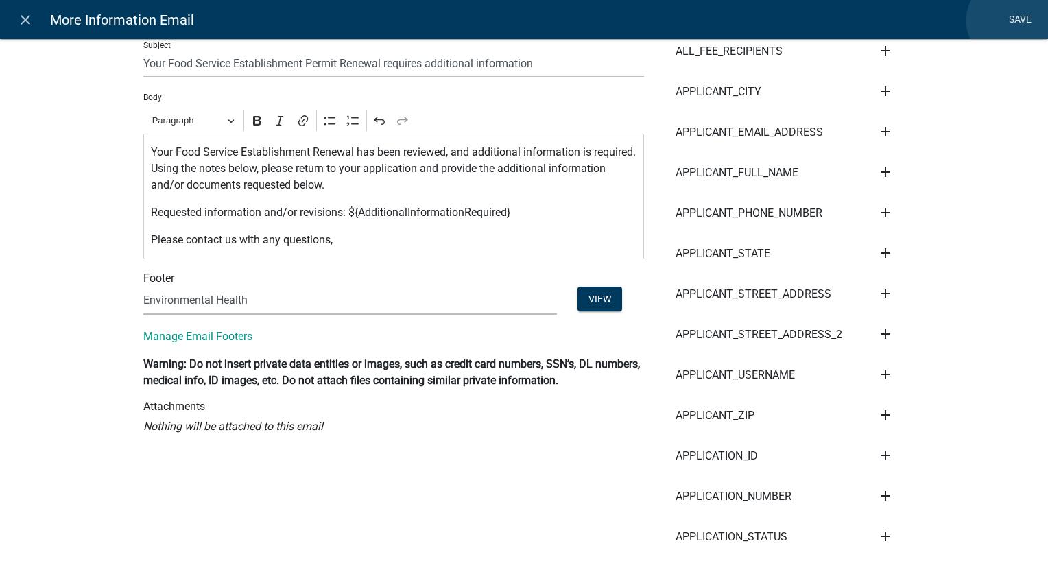
click at [1009, 21] on link "Save" at bounding box center [1019, 20] width 34 height 26
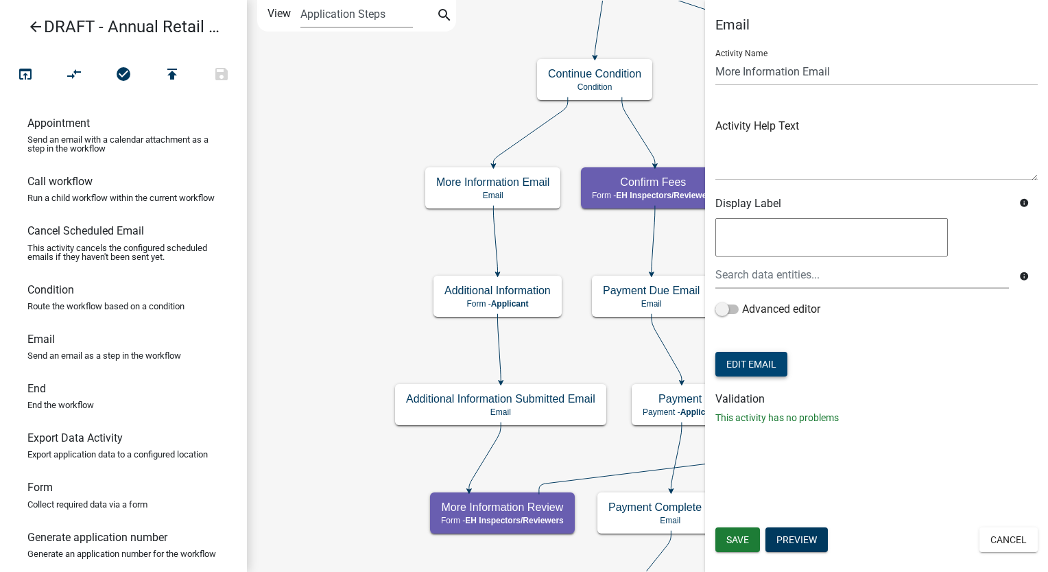
scroll to position [0, 0]
click at [741, 540] on span "Save" at bounding box center [737, 539] width 23 height 11
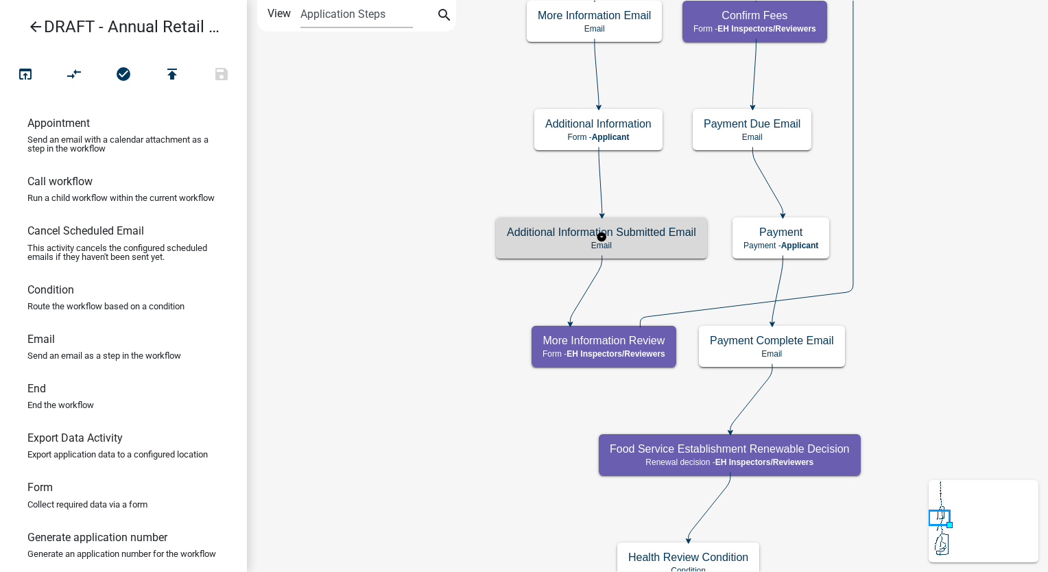
click at [647, 248] on p "Email" at bounding box center [601, 246] width 189 height 10
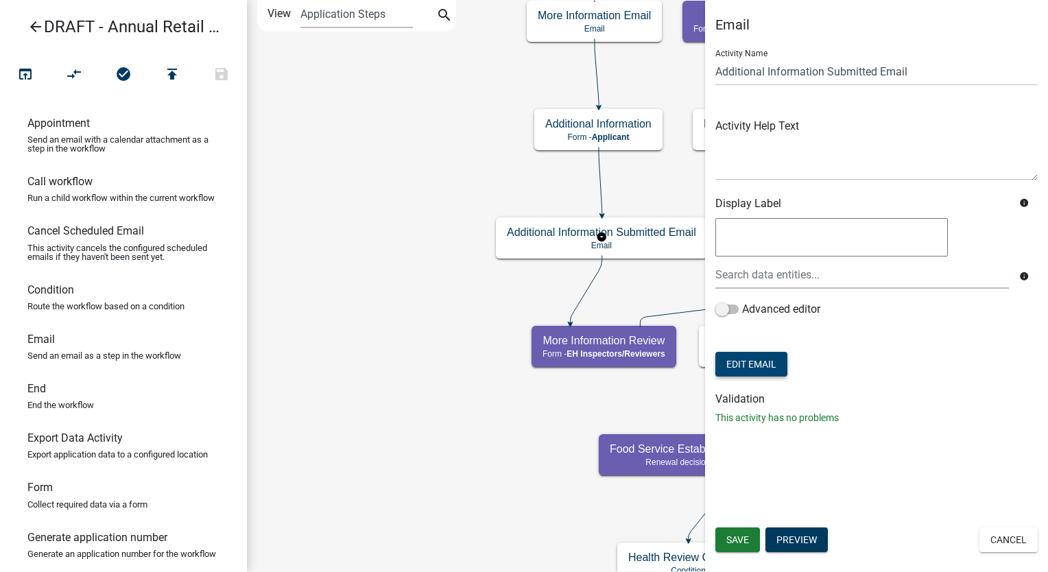
click at [738, 366] on button "Edit Email" at bounding box center [751, 364] width 72 height 25
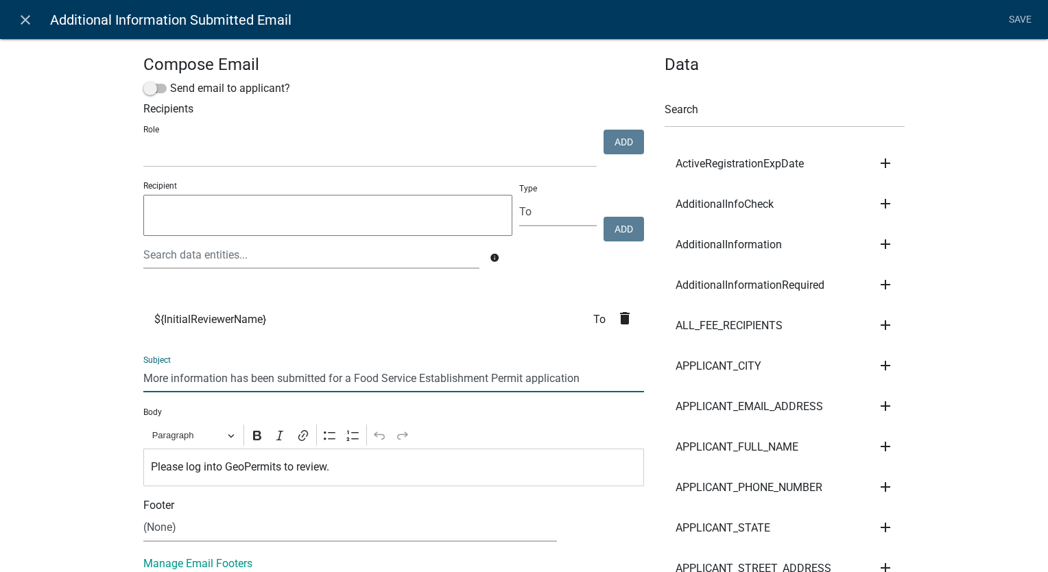
click at [575, 381] on input "More information has been submitted for a Food Service Establishment Permit app…" at bounding box center [393, 378] width 501 height 28
type input "More information has been submitted for a Food Service Establishment Permit Ren…"
click at [1020, 10] on link "Save" at bounding box center [1019, 20] width 34 height 26
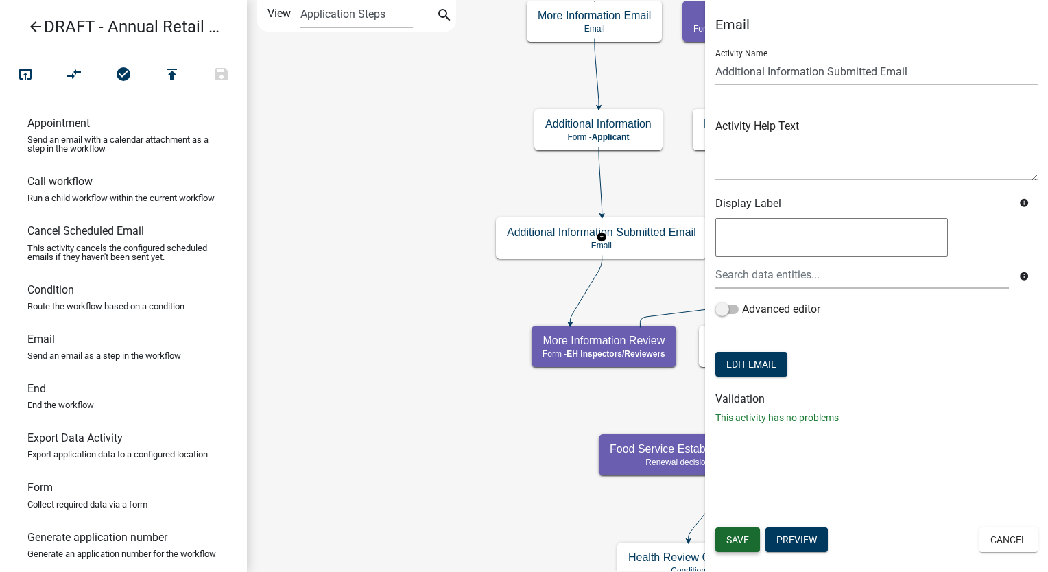
click at [734, 534] on span "Save" at bounding box center [737, 539] width 23 height 11
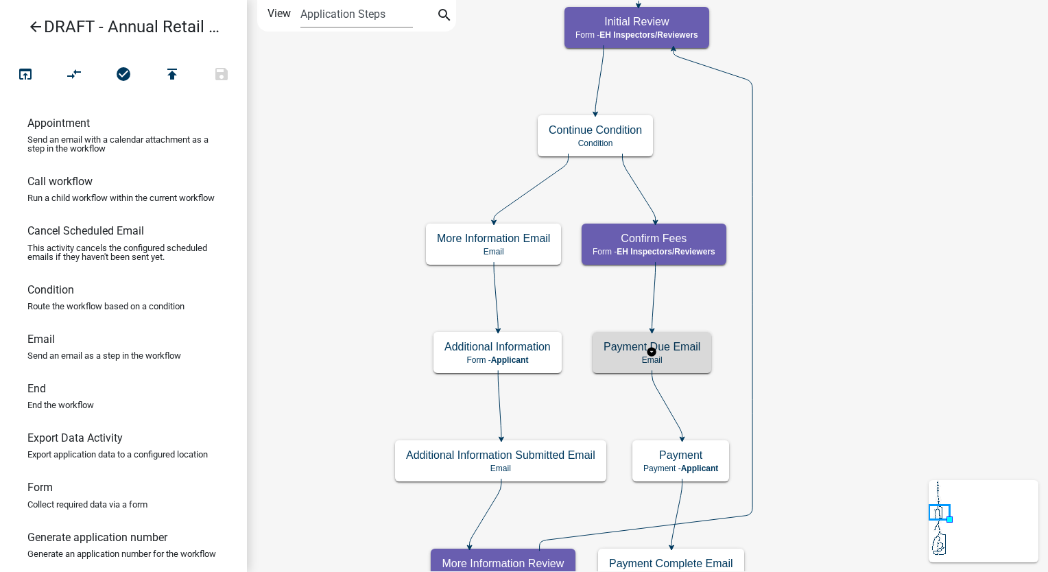
click at [703, 351] on div "Payment Due Email Email" at bounding box center [651, 352] width 119 height 41
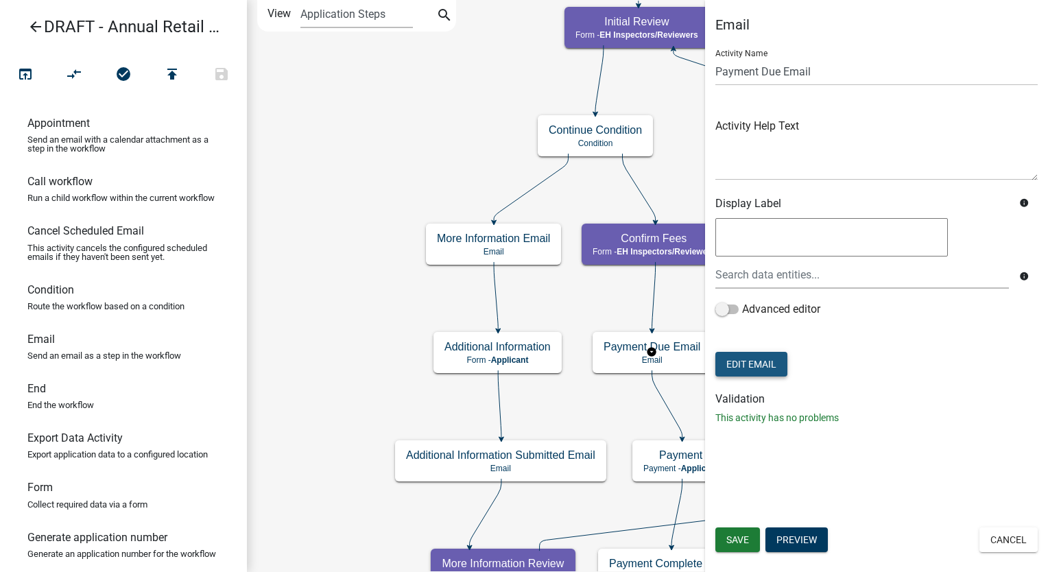
click at [749, 359] on button "Edit Email" at bounding box center [751, 364] width 72 height 25
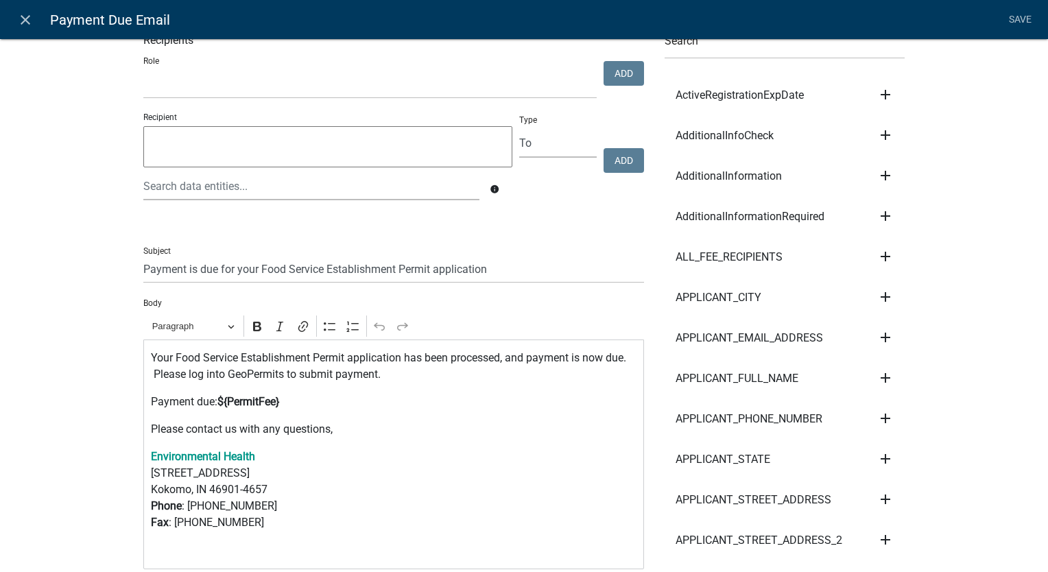
scroll to position [274, 0]
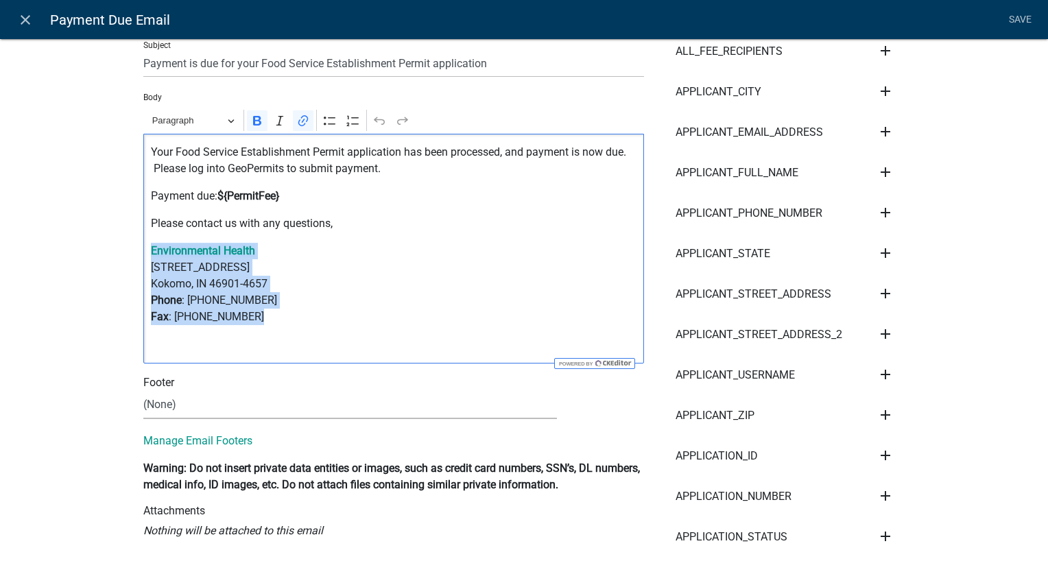
drag, startPoint x: 247, startPoint y: 324, endPoint x: 99, endPoint y: 256, distance: 162.3
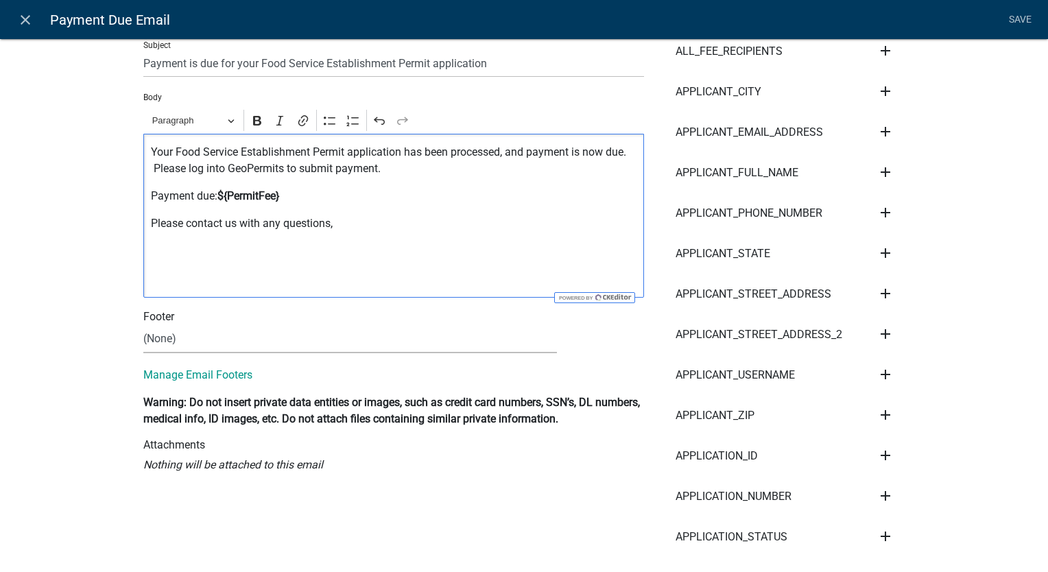
click at [143, 282] on div "Your Food Service Establishment Permit application has been processed, and paym…" at bounding box center [393, 216] width 501 height 164
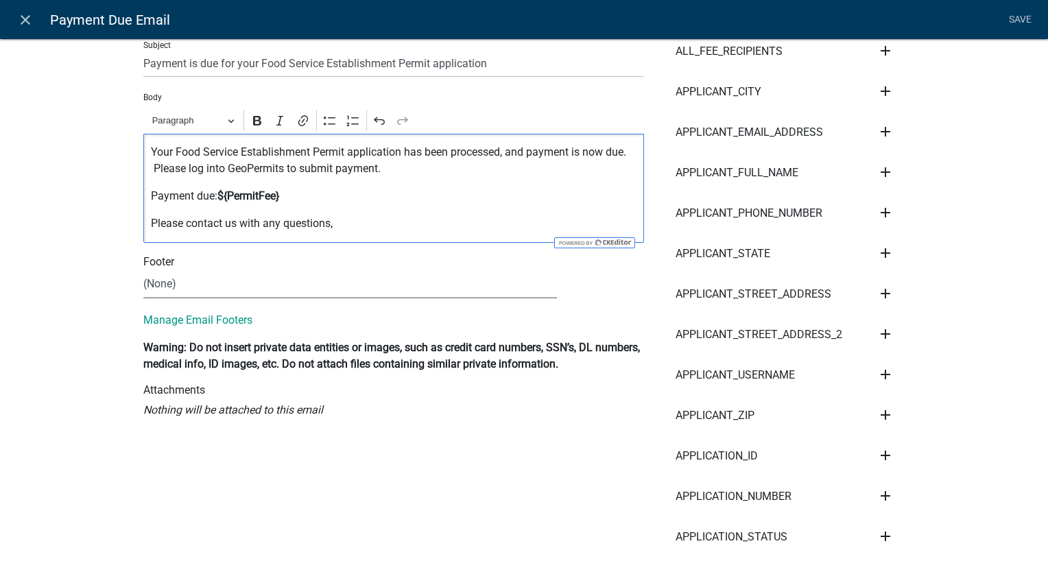
click at [167, 289] on select "(None) Environmental Health Mapping Department" at bounding box center [349, 284] width 413 height 28
select select "661d443b-4cd3-4be0-b30f-ae8ceb858ff4"
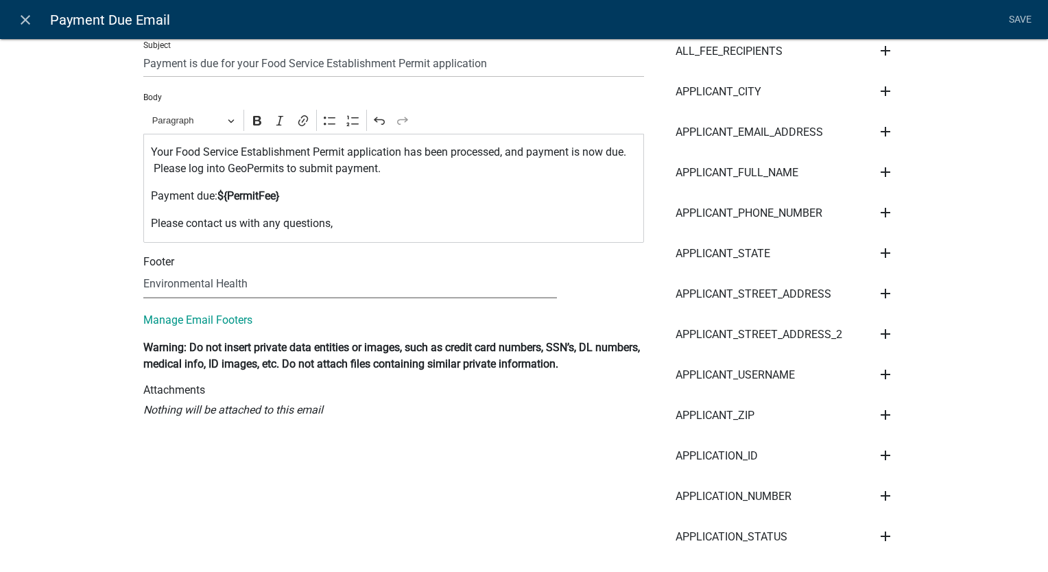
click at [143, 270] on select "(None) Environmental Health Mapping Department" at bounding box center [349, 284] width 413 height 28
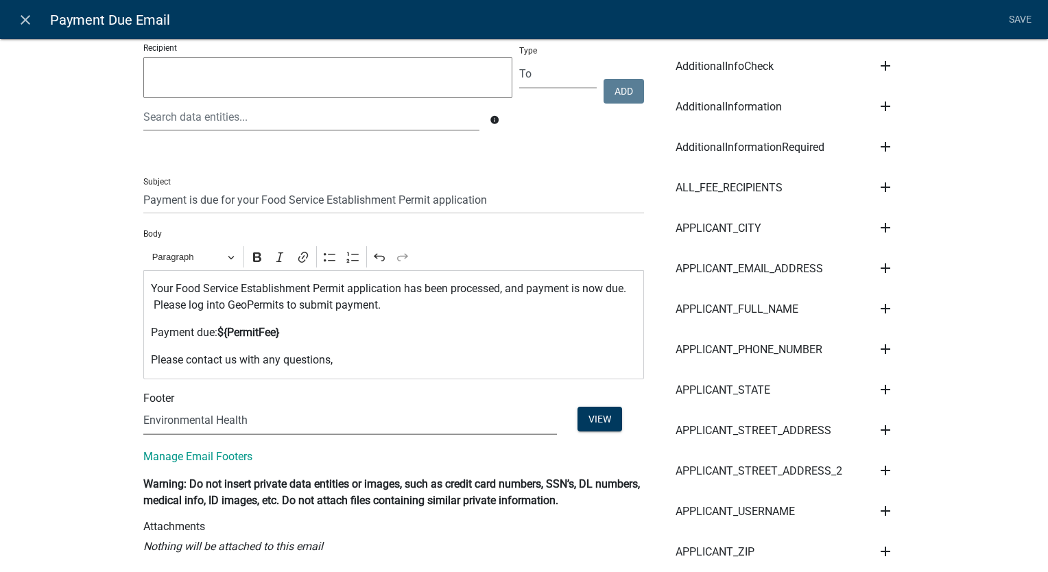
scroll to position [137, 0]
click at [485, 201] on input "Payment is due for your Food Service Establishment Permit application" at bounding box center [393, 201] width 501 height 28
type input "Payment is due for your Food Service Establishment Permit Renewal"
click at [400, 295] on p "Your Food Service Establishment Permit application has been processed, and paym…" at bounding box center [394, 297] width 486 height 33
click at [1019, 15] on link "Save" at bounding box center [1019, 20] width 34 height 26
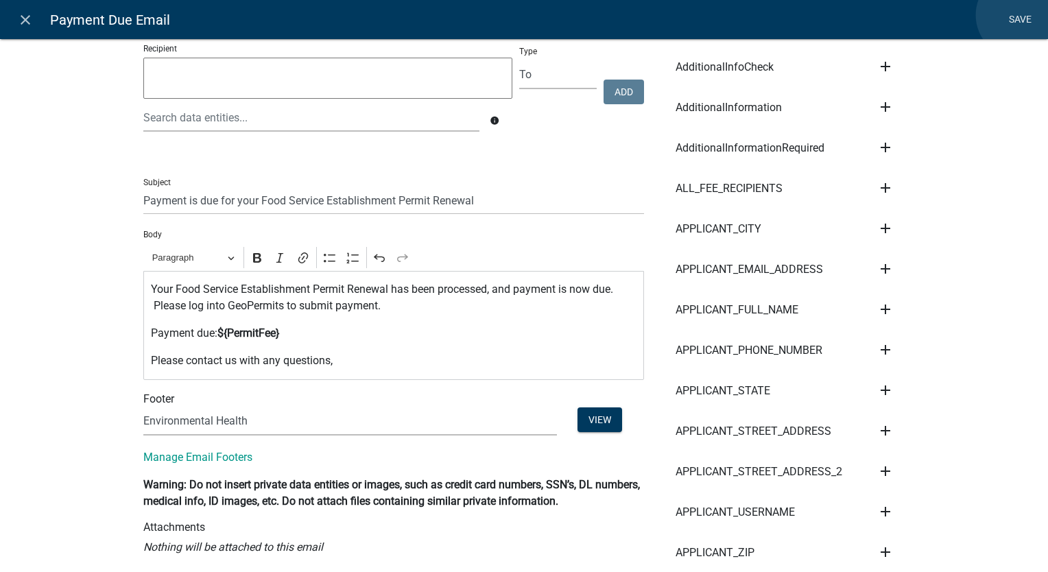
scroll to position [0, 0]
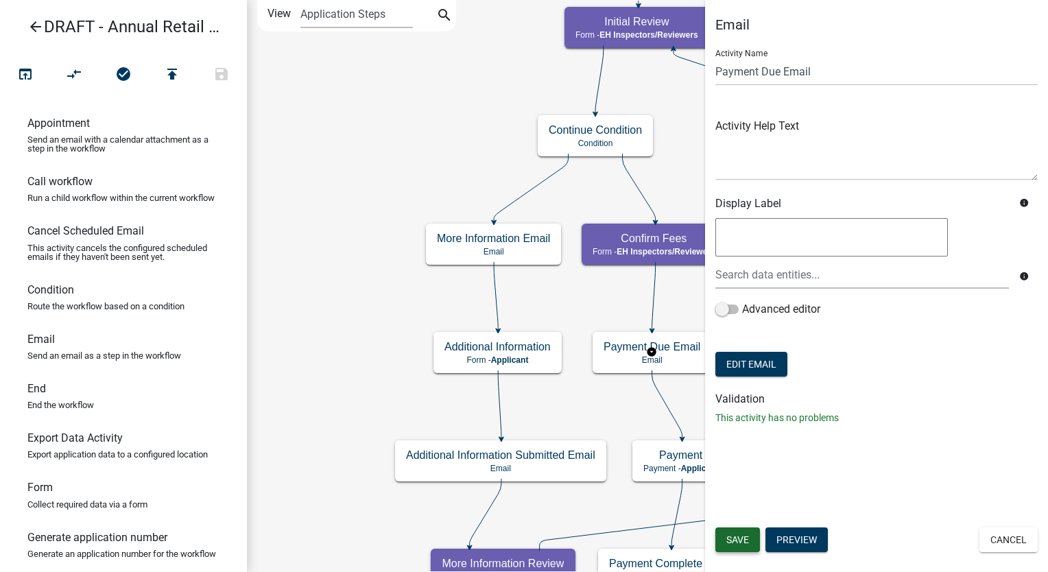
click at [732, 532] on button "Save" at bounding box center [737, 539] width 45 height 25
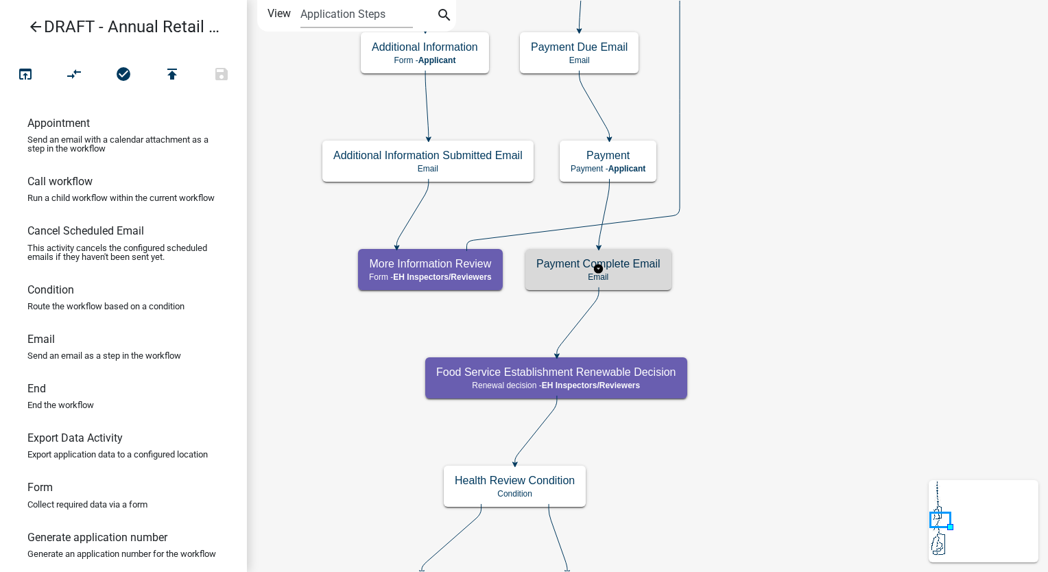
click at [665, 265] on div "Payment Complete Email Email" at bounding box center [598, 269] width 146 height 41
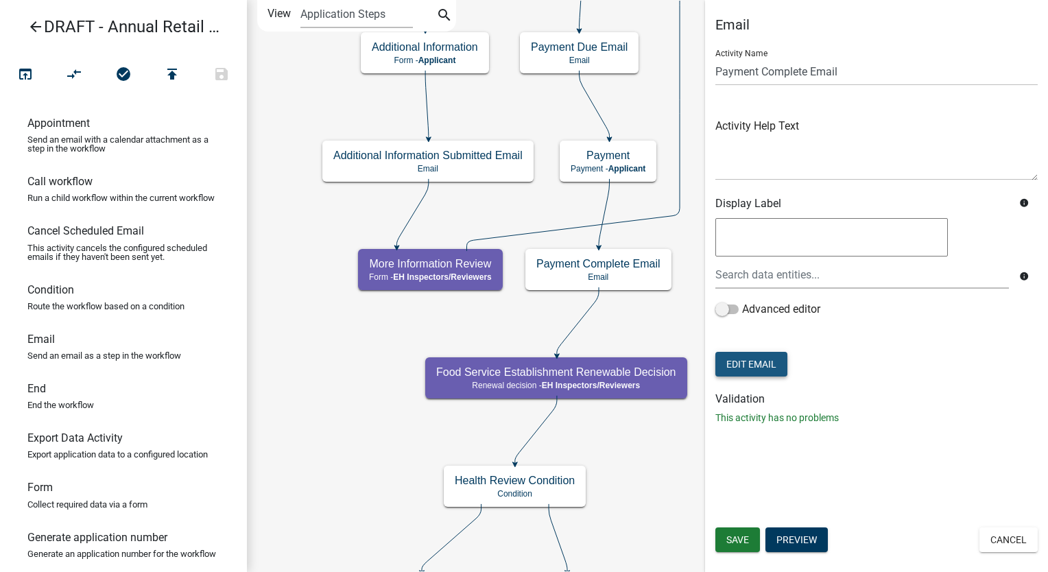
click at [743, 368] on button "Edit Email" at bounding box center [751, 364] width 72 height 25
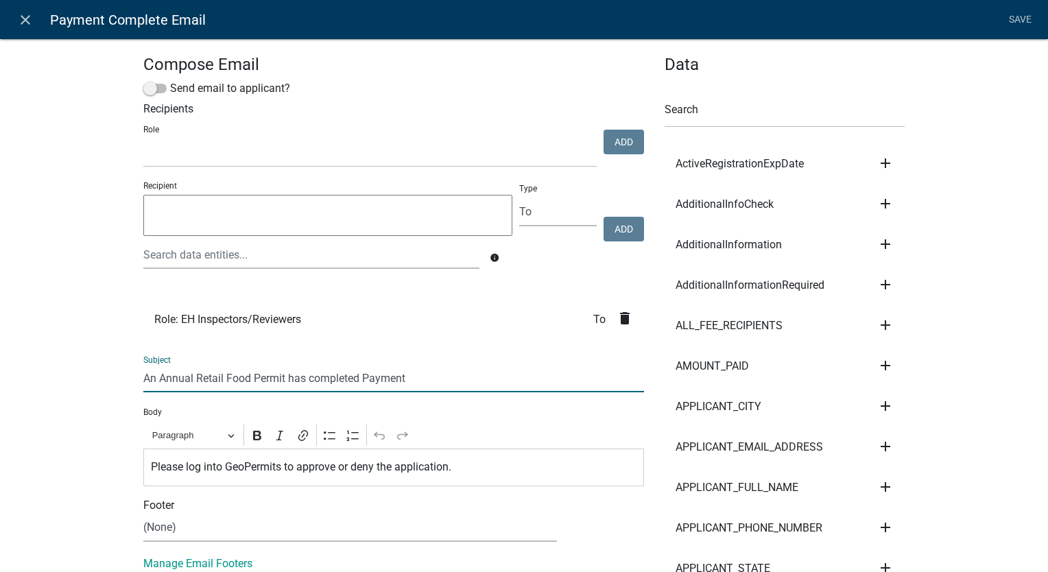
click at [280, 385] on input "An Annual Retail Food Permit has completed Payment" at bounding box center [393, 378] width 501 height 28
type input "An Annual Retail Food Permit Renewal has completed Payment"
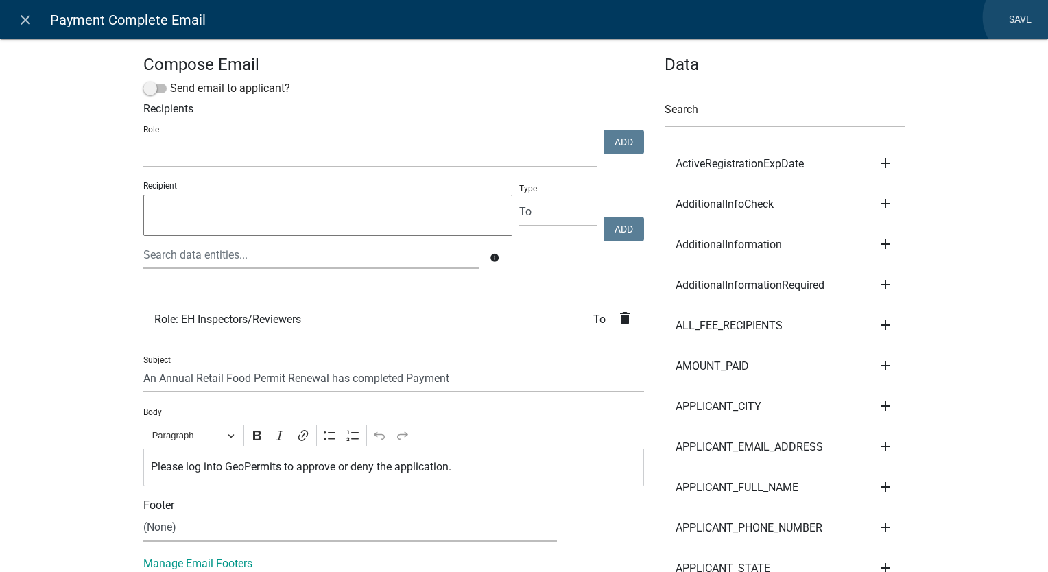
click at [1026, 17] on link "Save" at bounding box center [1019, 20] width 34 height 26
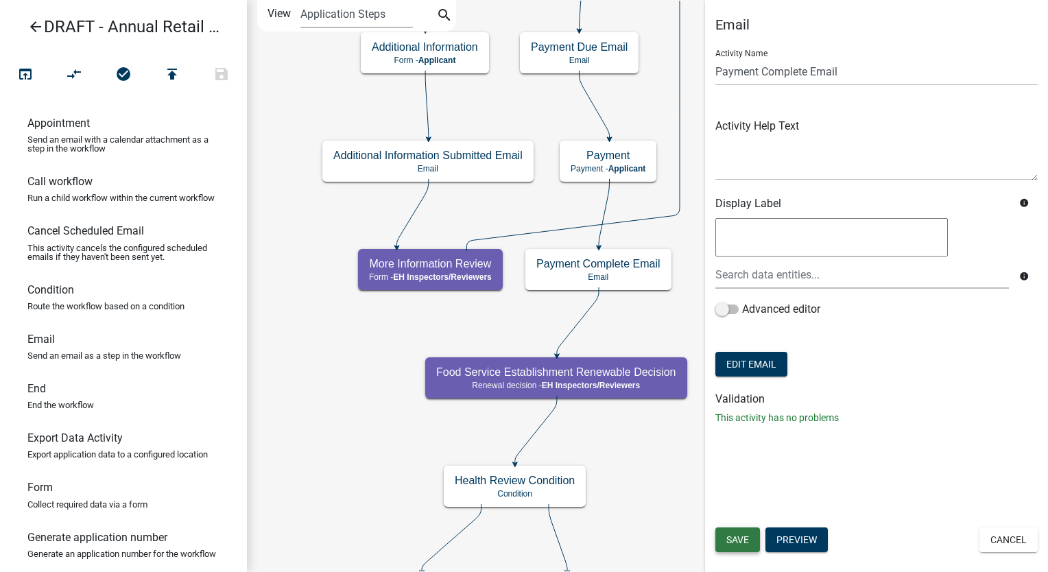
click at [740, 538] on span "Save" at bounding box center [737, 539] width 23 height 11
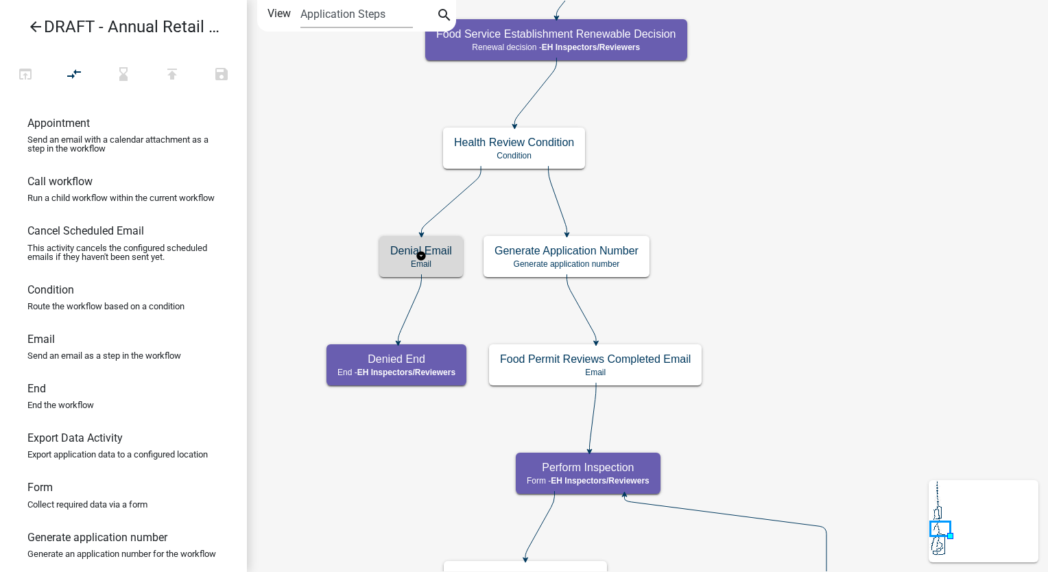
click at [398, 265] on p "Email" at bounding box center [421, 264] width 62 height 10
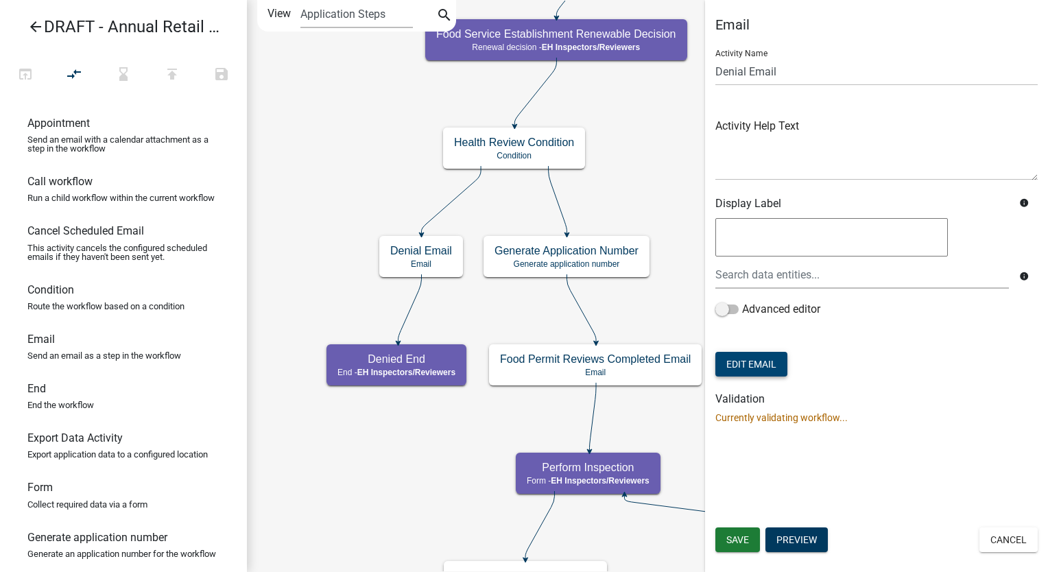
click at [745, 357] on button "Edit Email" at bounding box center [751, 364] width 72 height 25
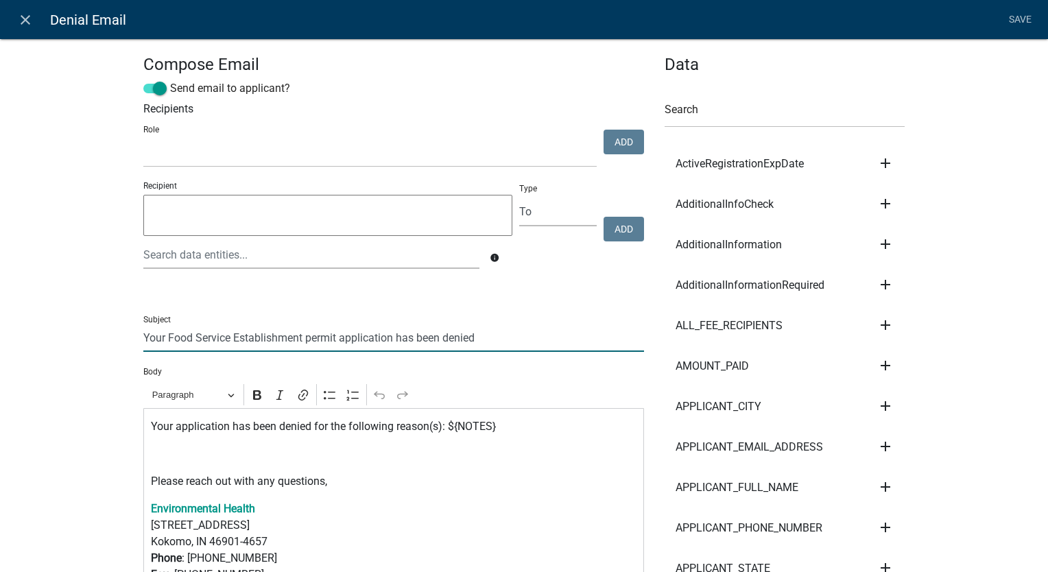
click at [387, 337] on input "Your Food Service Establishment permit application has been denied" at bounding box center [393, 338] width 501 height 28
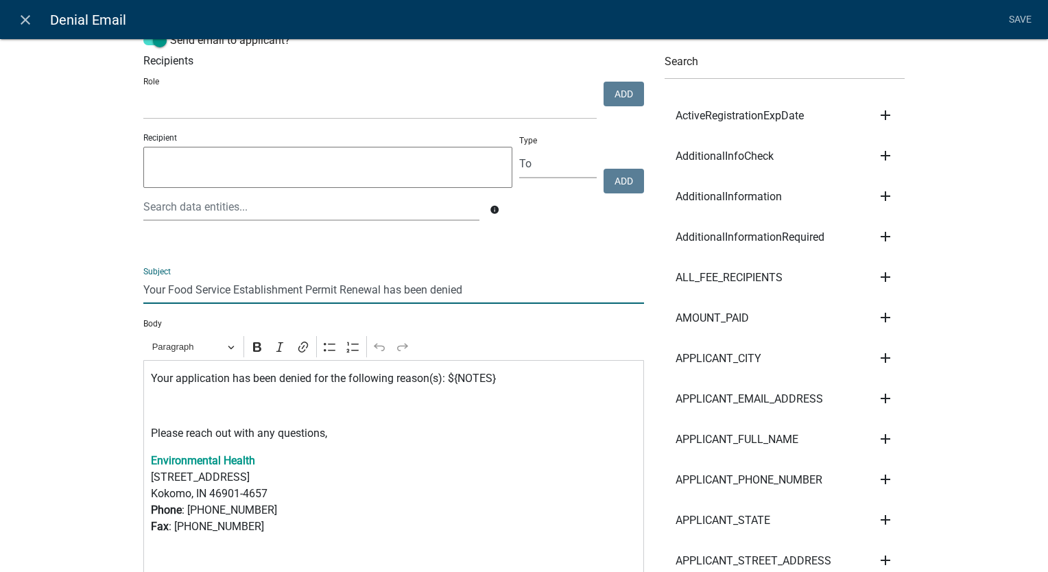
scroll to position [69, 0]
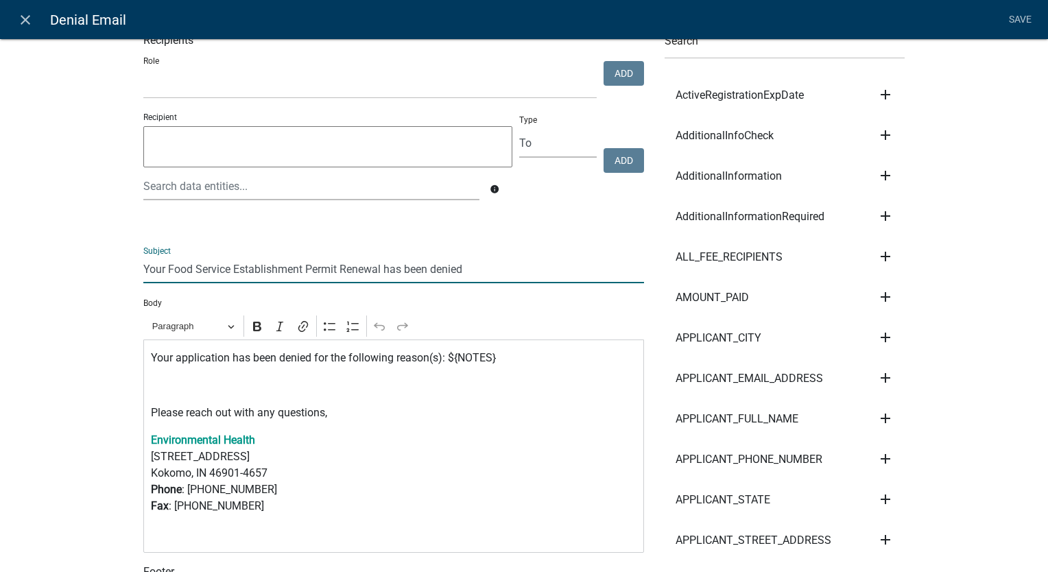
type input "Your Food Service Establishment Permit Renewal has been denied"
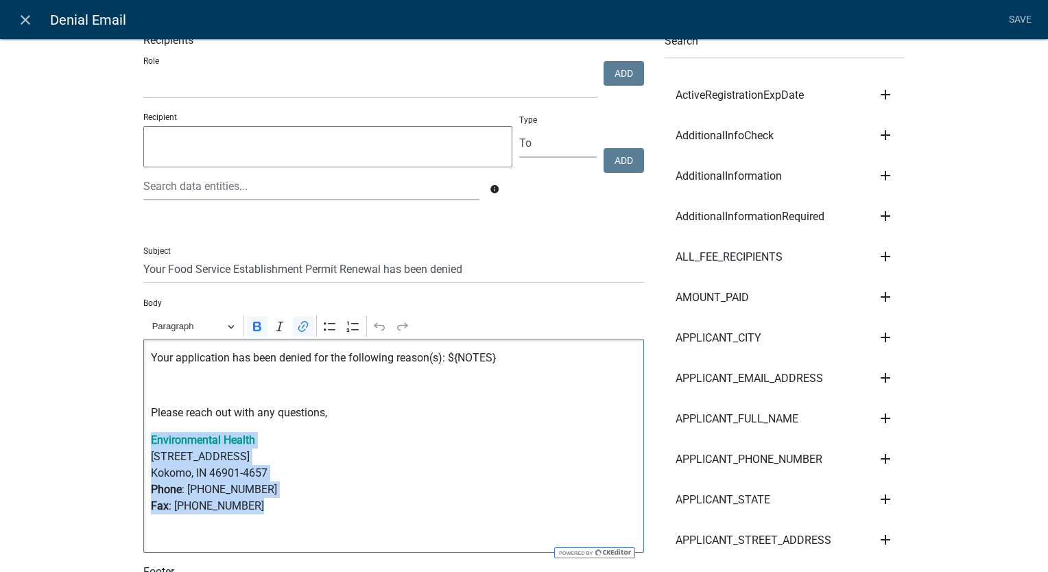
drag, startPoint x: 247, startPoint y: 505, endPoint x: 124, endPoint y: 444, distance: 137.1
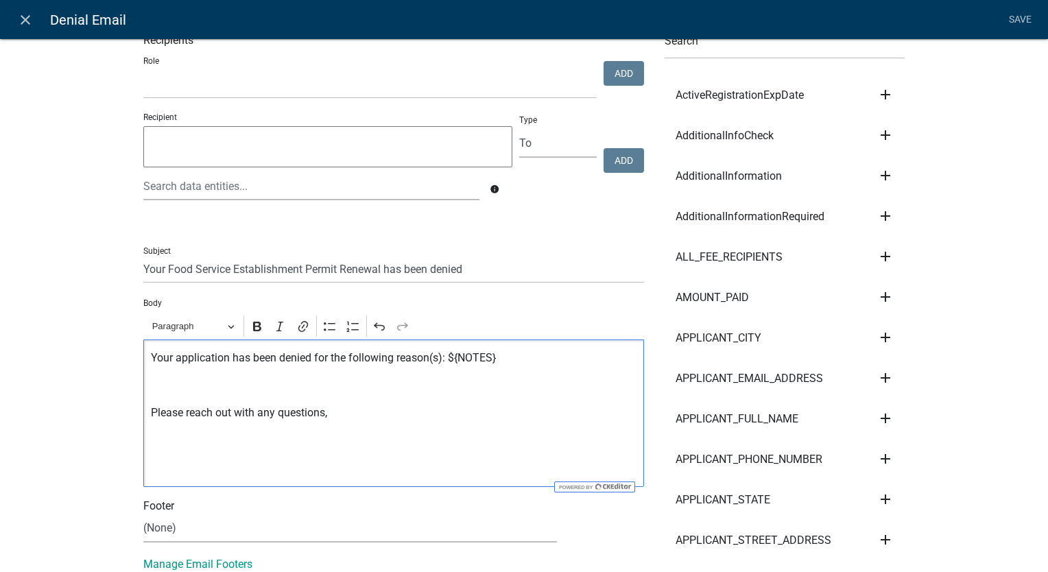
click at [151, 464] on p "Editor editing area: main. Press Alt+0 for help." at bounding box center [394, 467] width 486 height 16
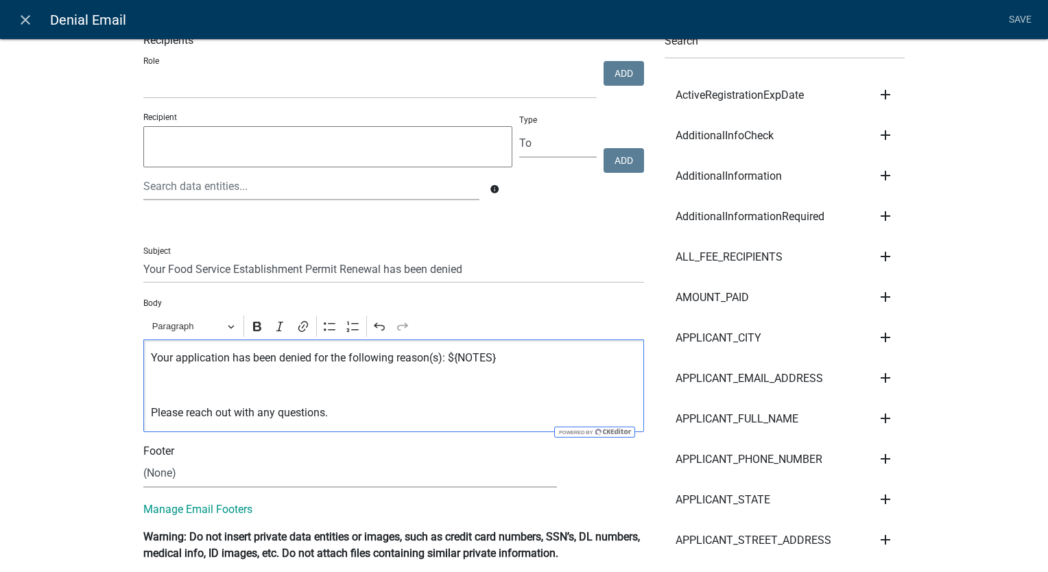
click at [444, 356] on p "Your application has been denied for the following reason(s): ${NOTES}" at bounding box center [394, 358] width 486 height 16
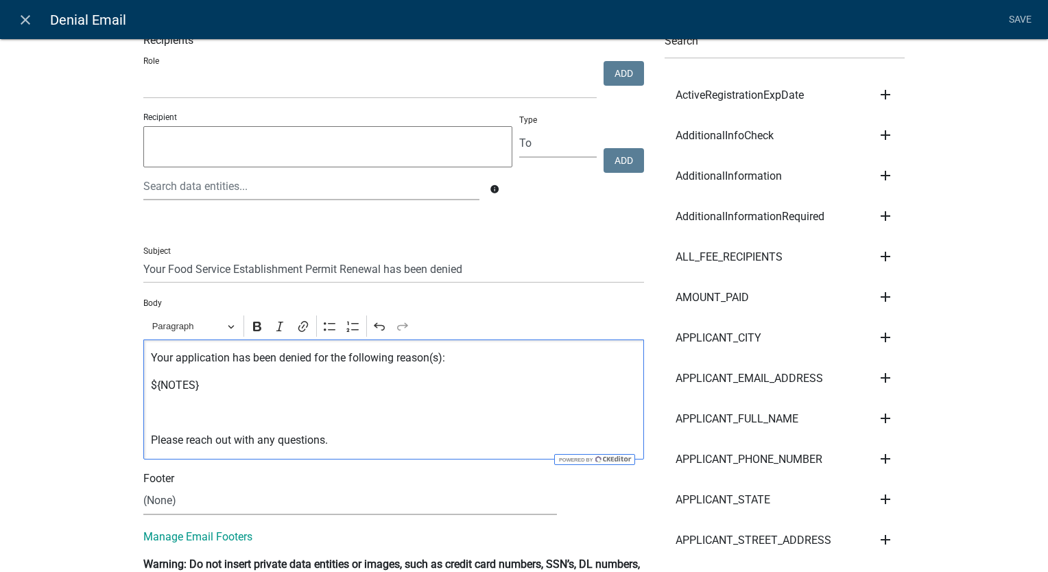
click at [151, 442] on p "Please reach out with any questions." at bounding box center [394, 440] width 486 height 16
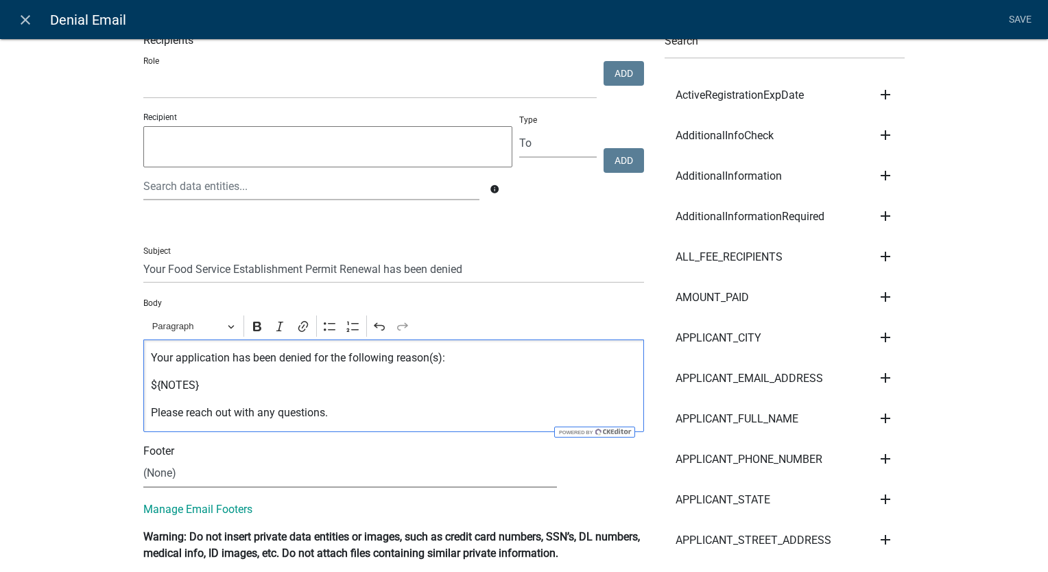
click at [158, 477] on select "(None) Environmental Health Mapping Department" at bounding box center [349, 473] width 413 height 28
select select "661d443b-4cd3-4be0-b30f-ae8ceb858ff4"
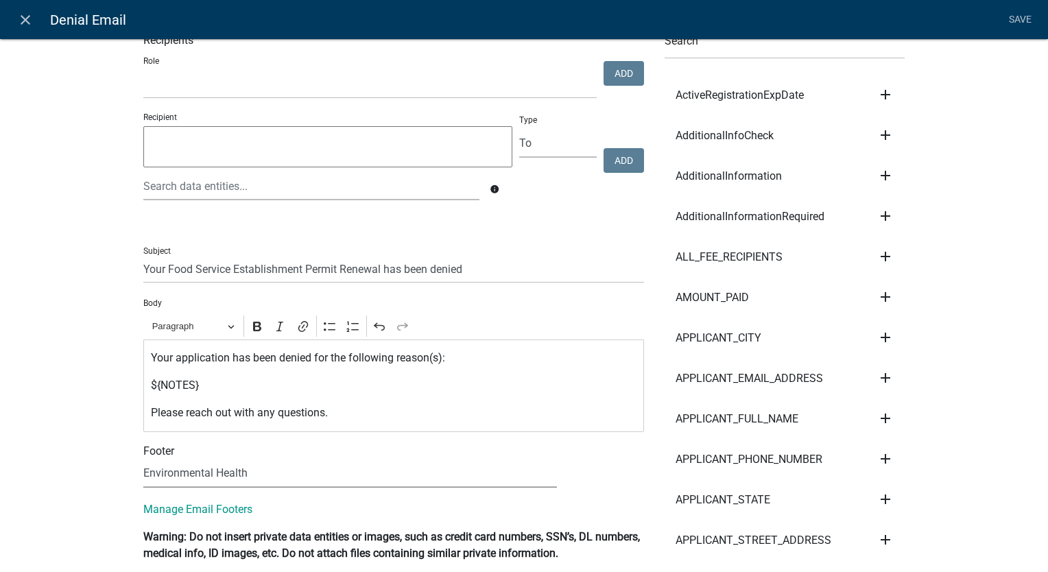
click at [143, 459] on select "(None) Environmental Health Mapping Department" at bounding box center [349, 473] width 413 height 28
click at [1027, 21] on link "Save" at bounding box center [1019, 20] width 34 height 26
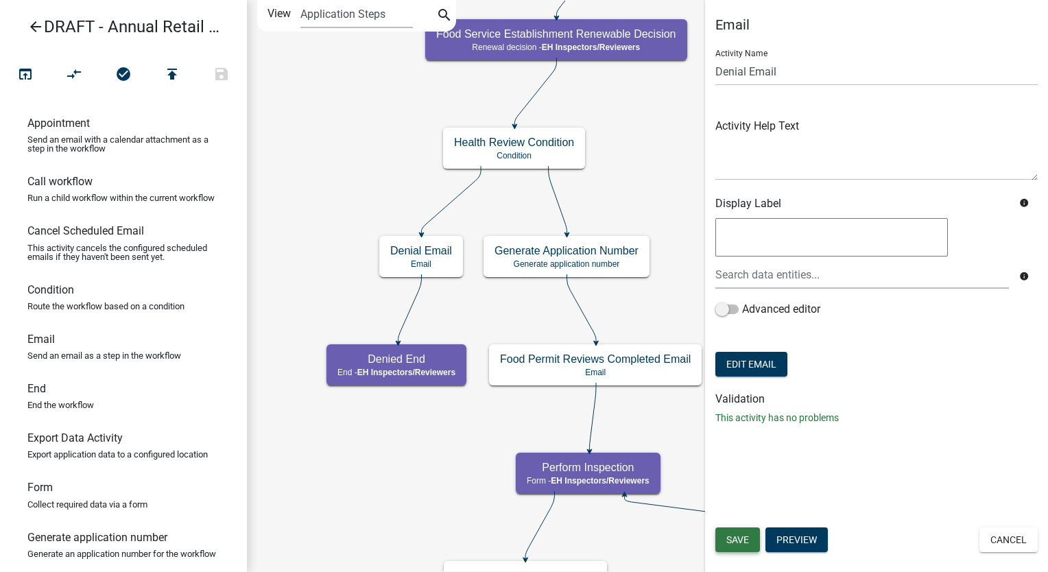
click at [735, 536] on span "Save" at bounding box center [737, 539] width 23 height 11
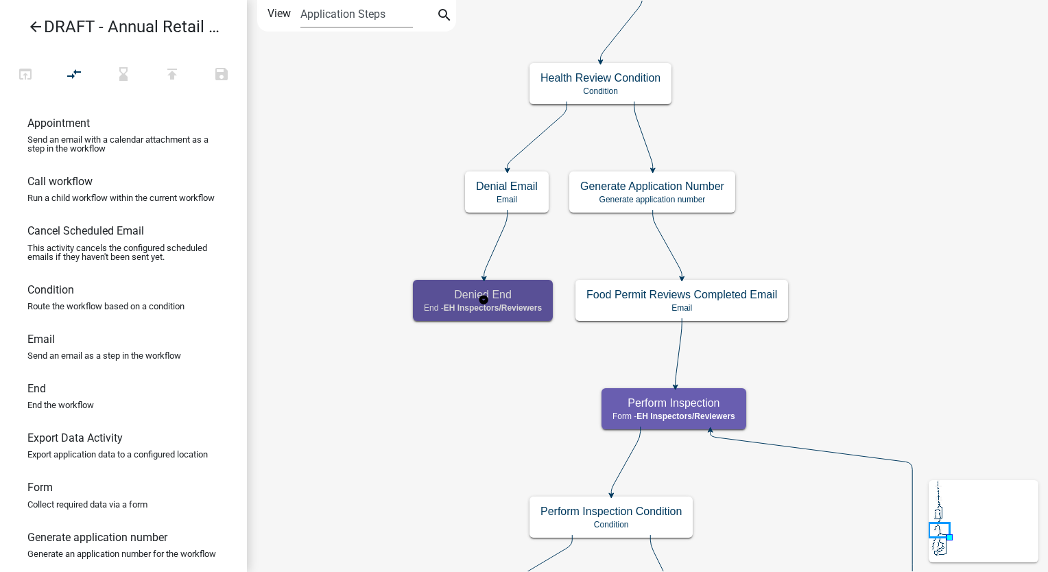
click at [499, 303] on span "EH Inspectors/Reviewers" at bounding box center [493, 308] width 98 height 10
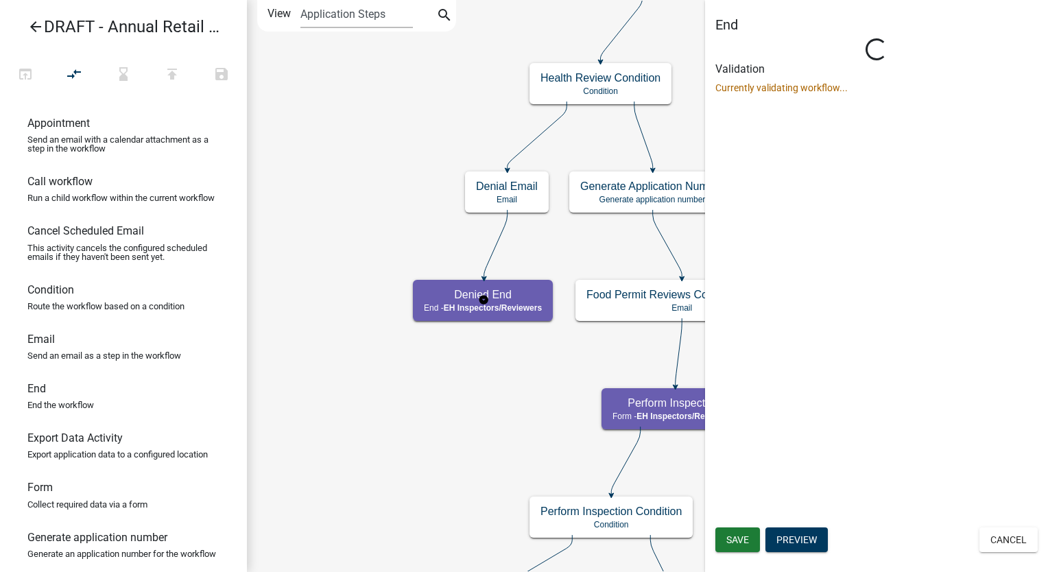
select select "C31B5D90-9A1B-409C-8A96-CB1DC1AB168B"
select select "Rejected"
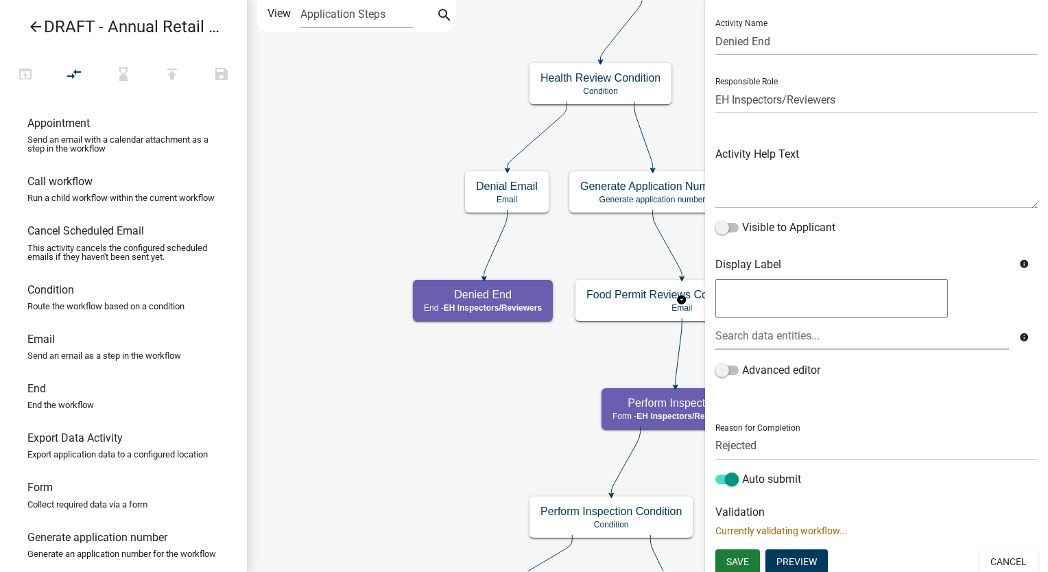
scroll to position [35, 0]
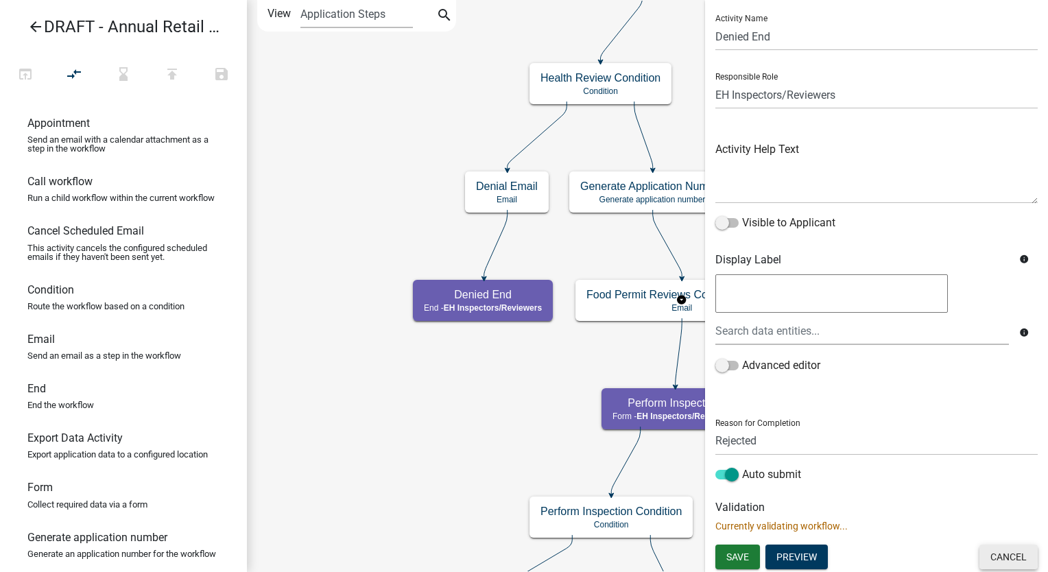
click at [996, 553] on button "Cancel" at bounding box center [1008, 556] width 58 height 25
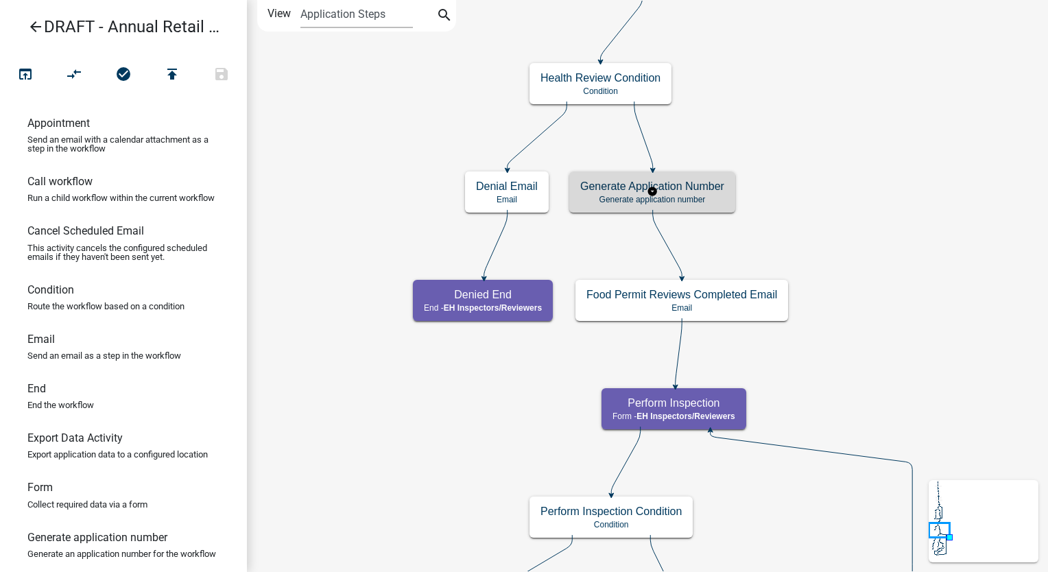
click at [702, 195] on p "Generate application number" at bounding box center [652, 200] width 144 height 10
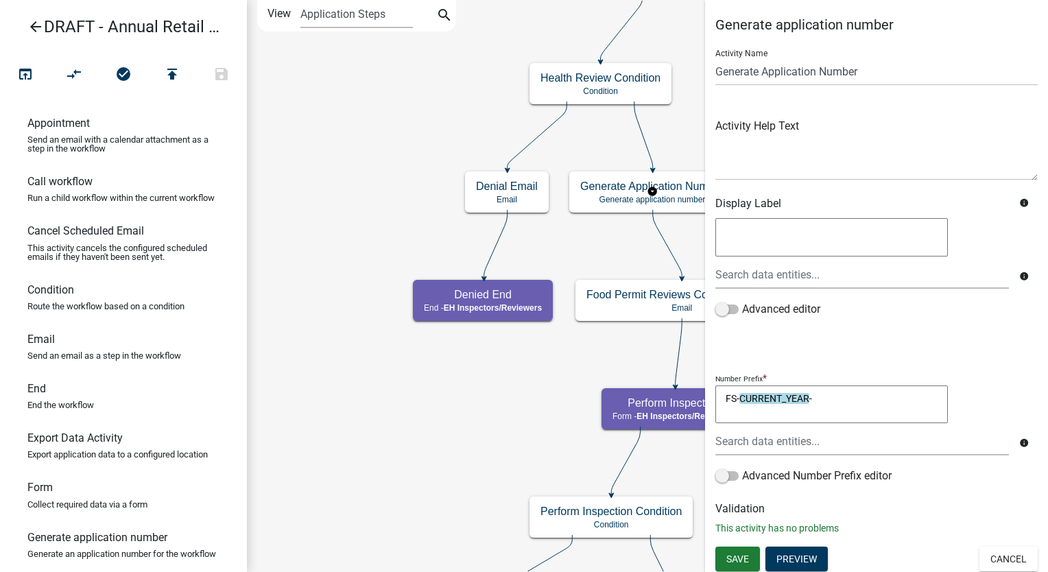
click at [735, 398] on textarea "FS-CURRENT_YEAR-" at bounding box center [831, 404] width 232 height 38
type textarea "FR-CURRENT_YEAR-"
click at [738, 557] on span "Save" at bounding box center [737, 558] width 23 height 11
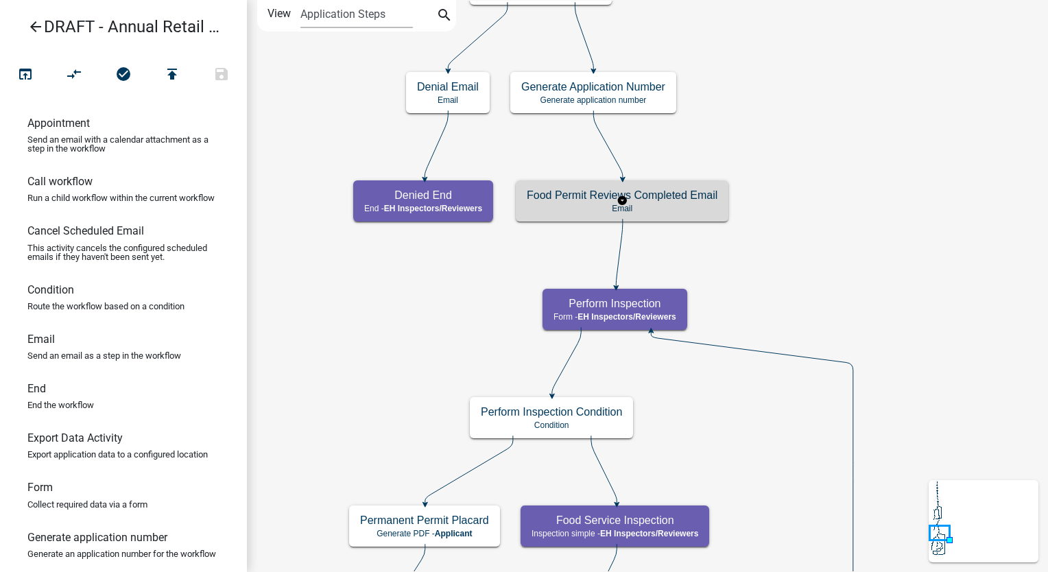
click at [636, 196] on h5 "Food Permit Reviews Completed Email" at bounding box center [622, 195] width 191 height 13
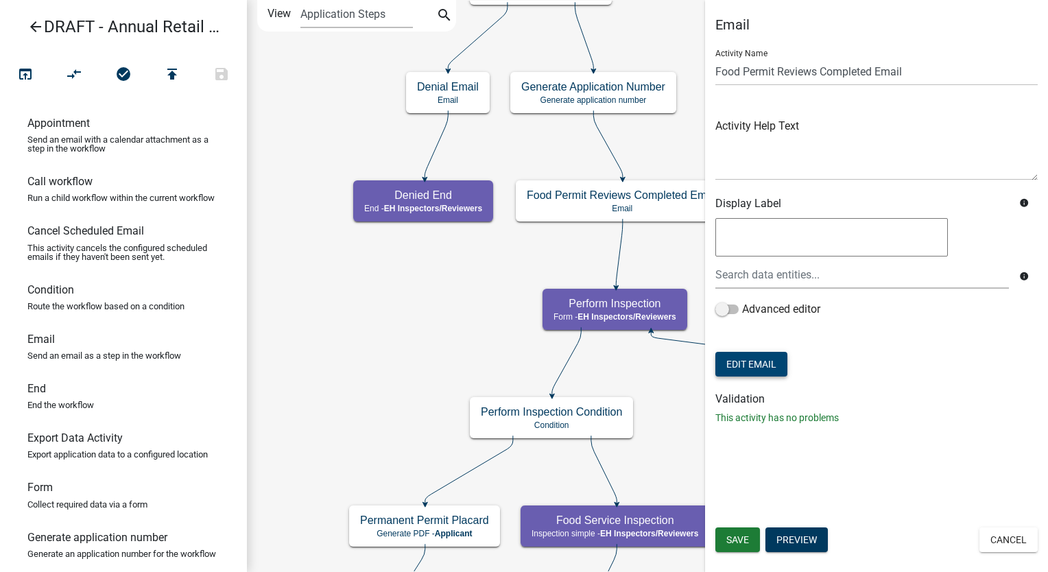
click at [746, 365] on button "Edit Email" at bounding box center [751, 364] width 72 height 25
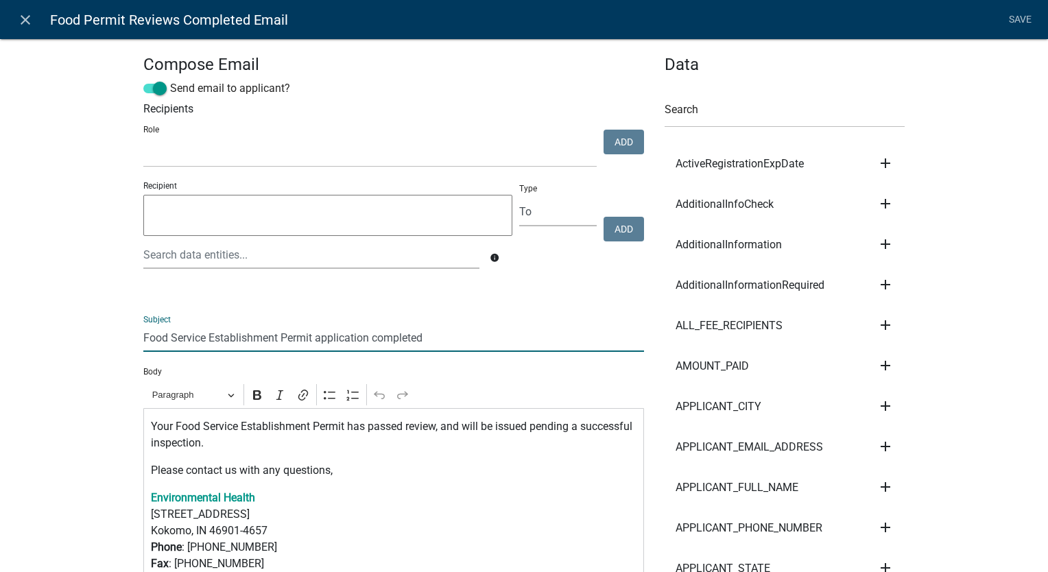
click at [365, 341] on input "Food Service Establishment Permit application completed" at bounding box center [393, 338] width 501 height 28
type input "Food Service Establishment Permit Renewal completed"
click at [342, 429] on p "Your Food Service Establishment Permit has passed review, and will be issued pe…" at bounding box center [394, 434] width 486 height 33
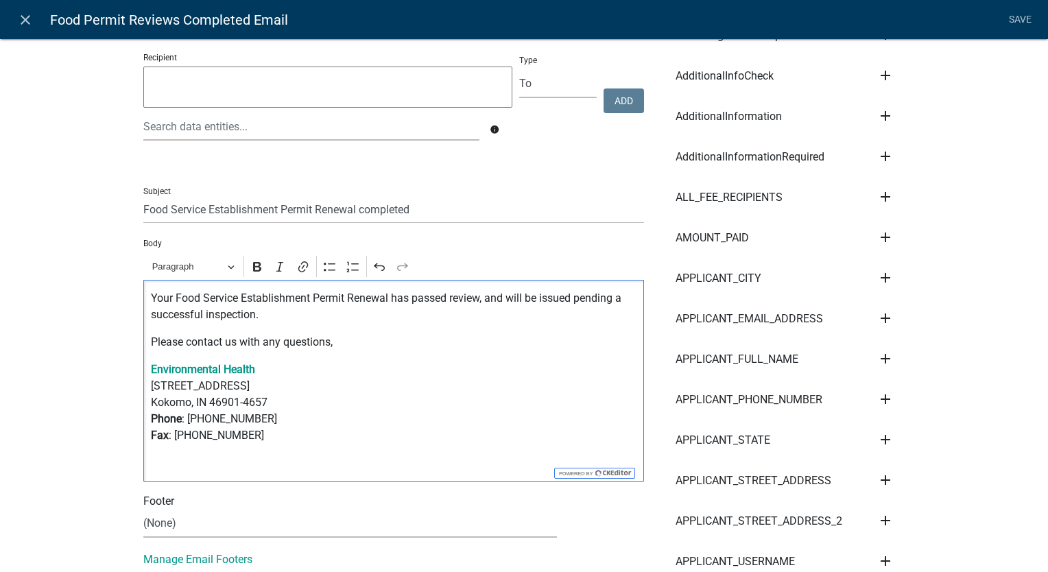
scroll to position [137, 0]
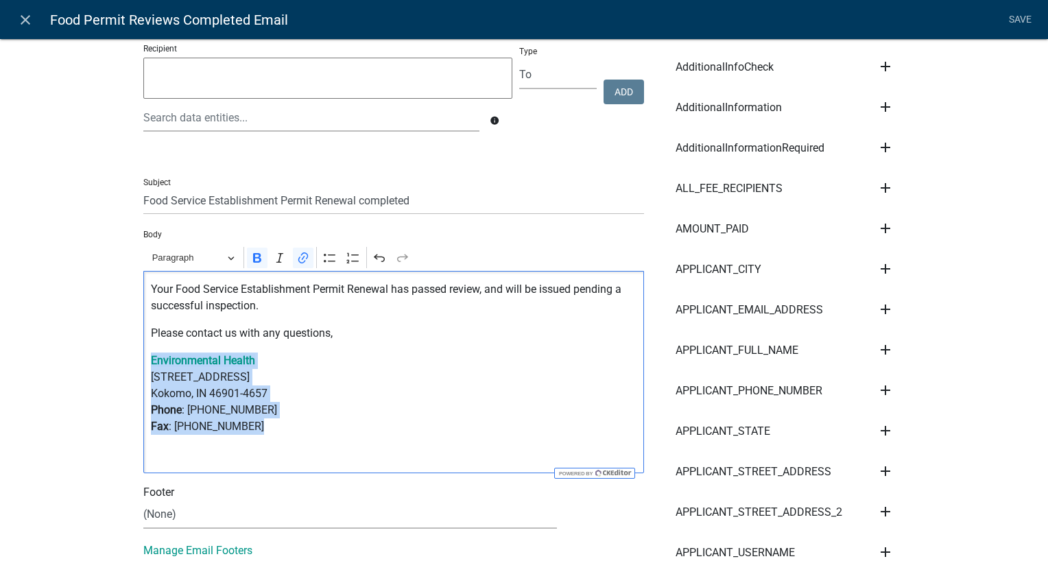
drag, startPoint x: 248, startPoint y: 426, endPoint x: 116, endPoint y: 368, distance: 144.3
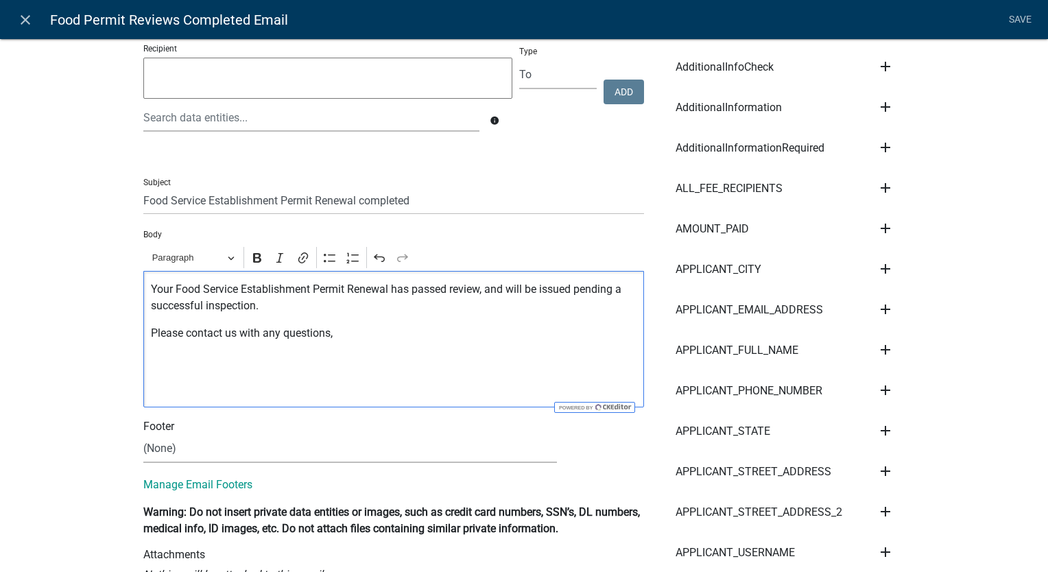
click at [151, 390] on p "Editor editing area: main. Press Alt+0 for help." at bounding box center [394, 388] width 486 height 16
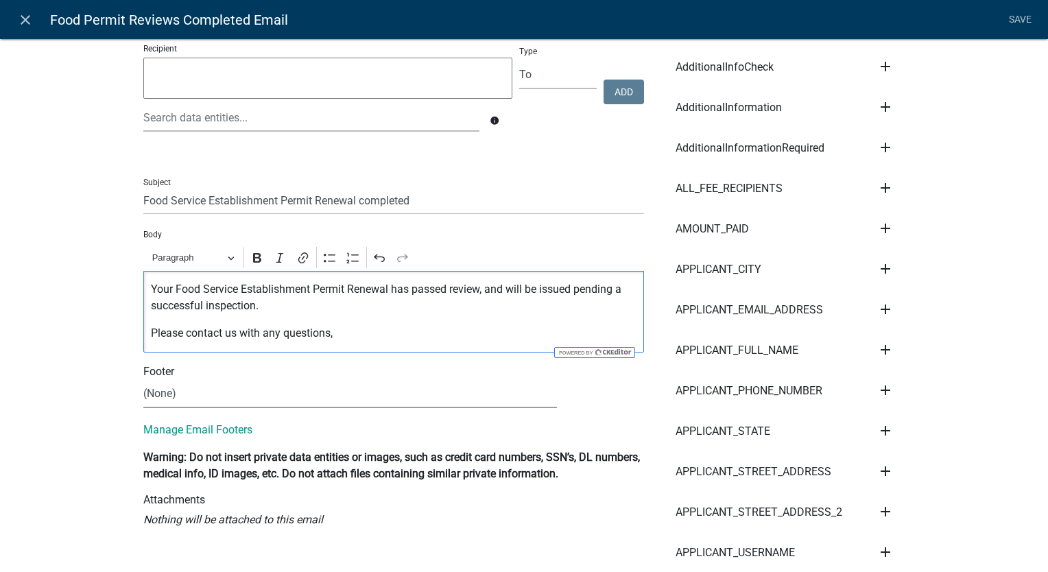
click at [166, 405] on select "(None) Environmental Health Mapping Department" at bounding box center [349, 394] width 413 height 28
select select "661d443b-4cd3-4be0-b30f-ae8ceb858ff4"
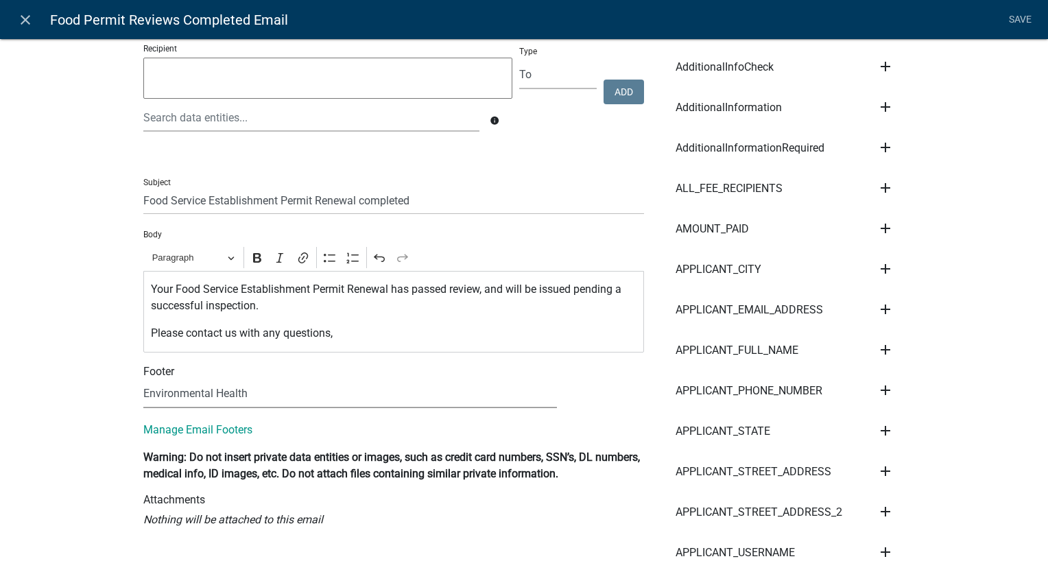
click at [143, 380] on select "(None) Environmental Health Mapping Department" at bounding box center [349, 394] width 413 height 28
click at [1020, 16] on link "Save" at bounding box center [1019, 20] width 34 height 26
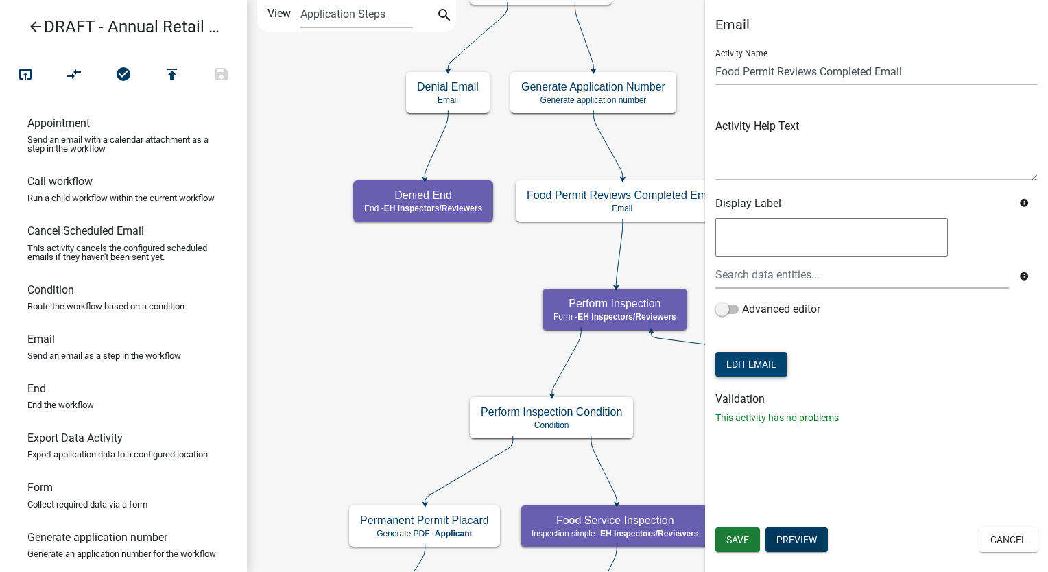
scroll to position [0, 0]
click at [733, 543] on span "Save" at bounding box center [737, 539] width 23 height 11
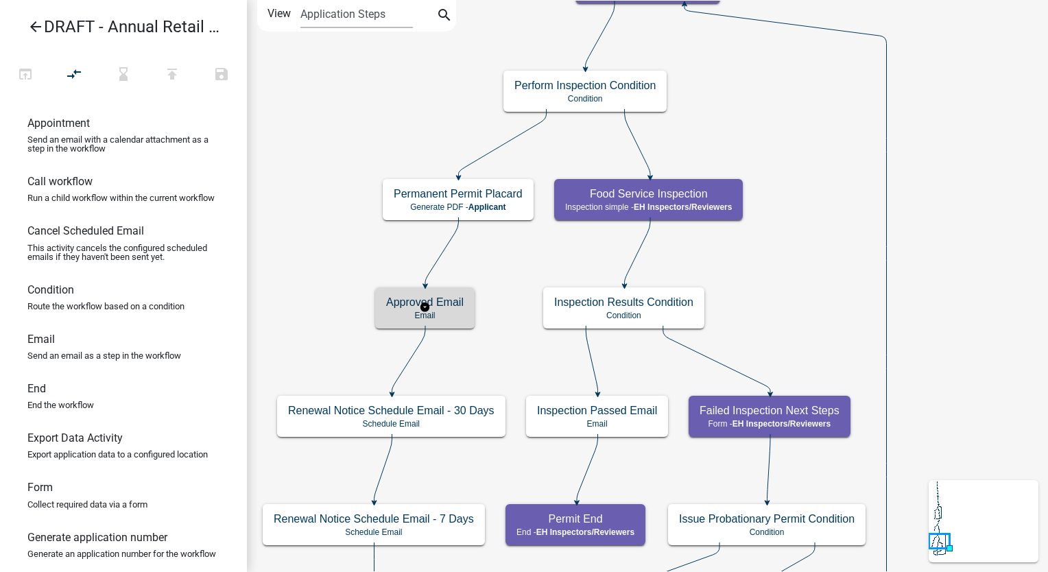
click at [461, 313] on p "Email" at bounding box center [424, 316] width 77 height 10
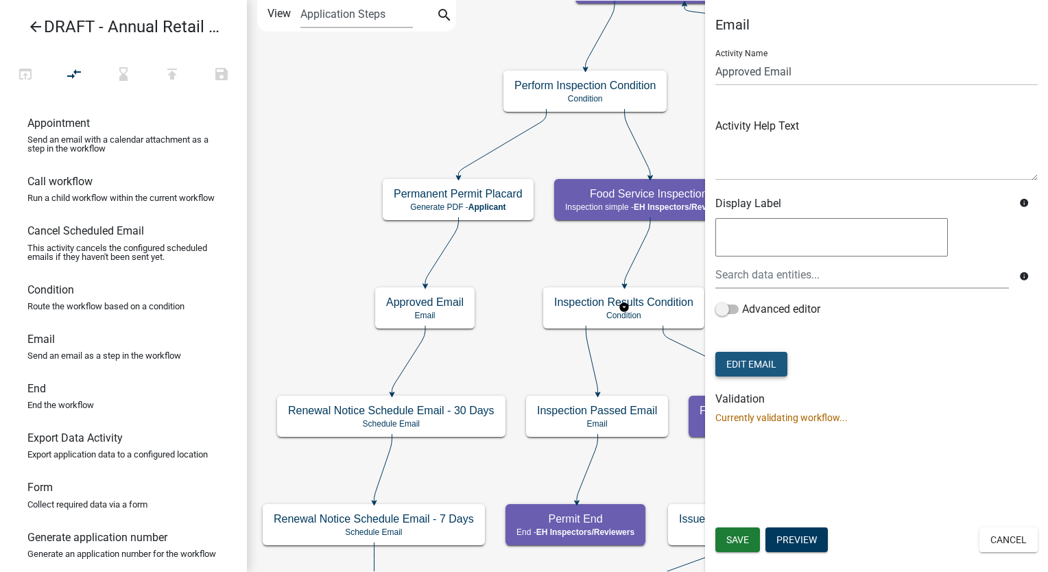
click at [749, 374] on button "Edit Email" at bounding box center [751, 364] width 72 height 25
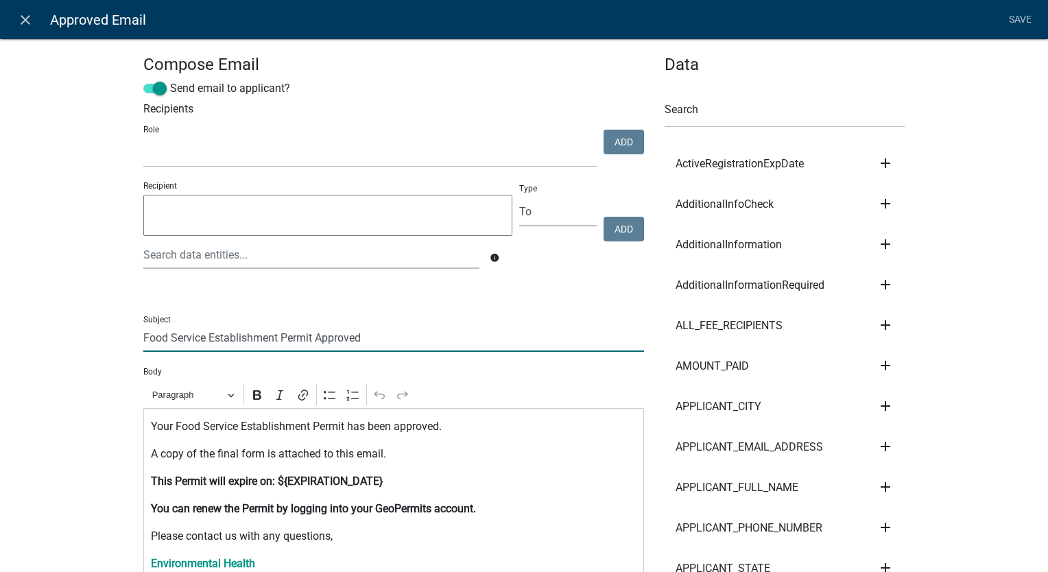
click at [311, 340] on input "Food Service Establishment Permit Approved" at bounding box center [393, 338] width 501 height 28
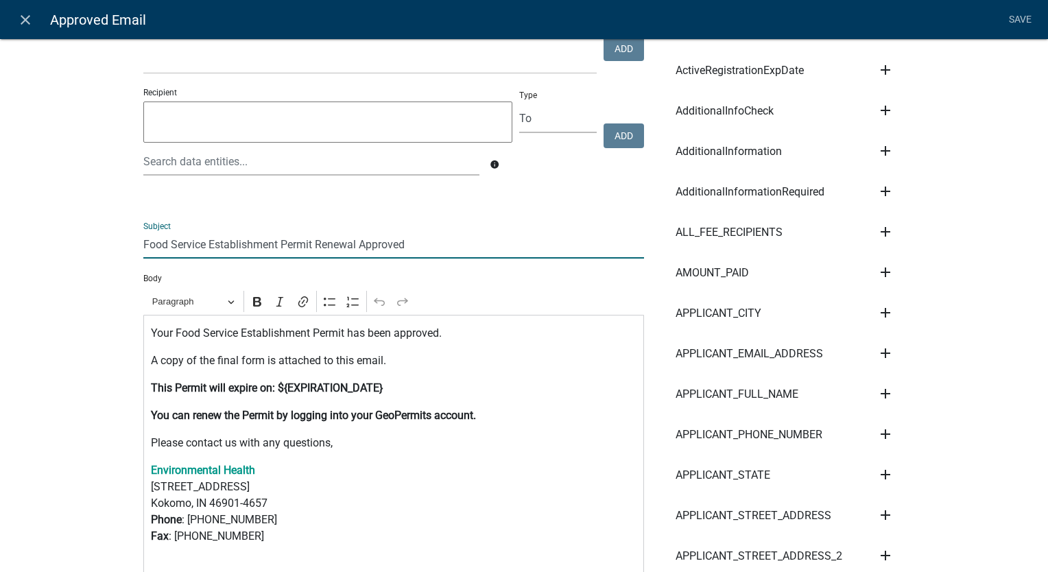
scroll to position [206, 0]
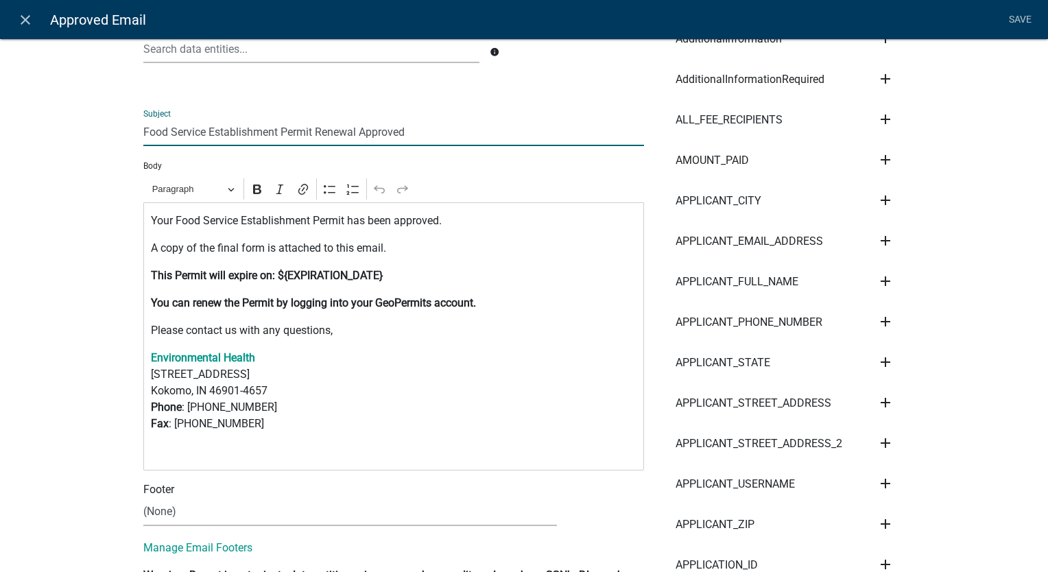
type input "Food Service Establishment Permit Renewal Approved"
click at [344, 222] on p "Your Food Service Establishment Permit has been approved." at bounding box center [394, 221] width 486 height 16
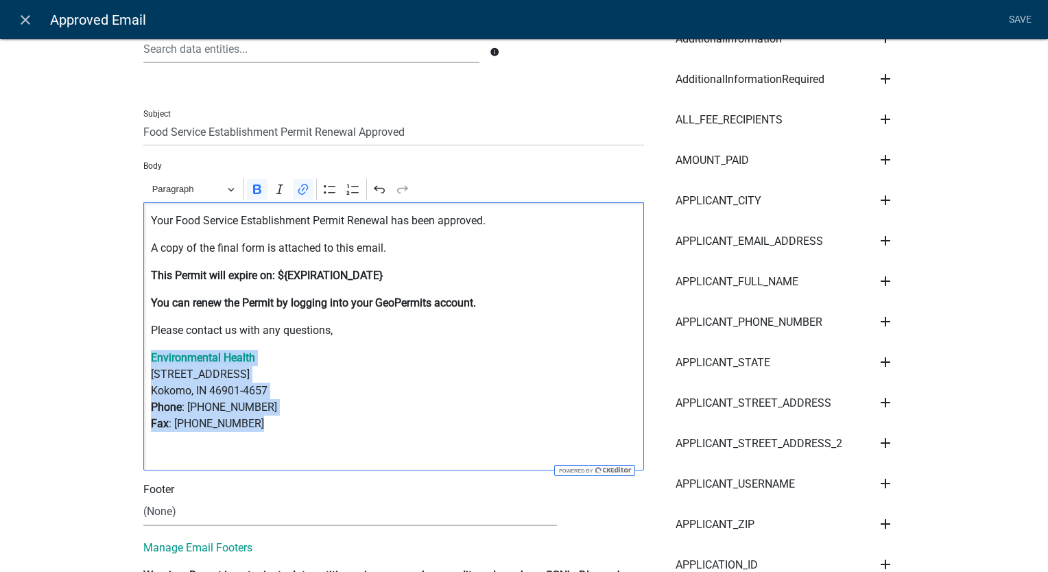
drag, startPoint x: 250, startPoint y: 424, endPoint x: 108, endPoint y: 358, distance: 155.8
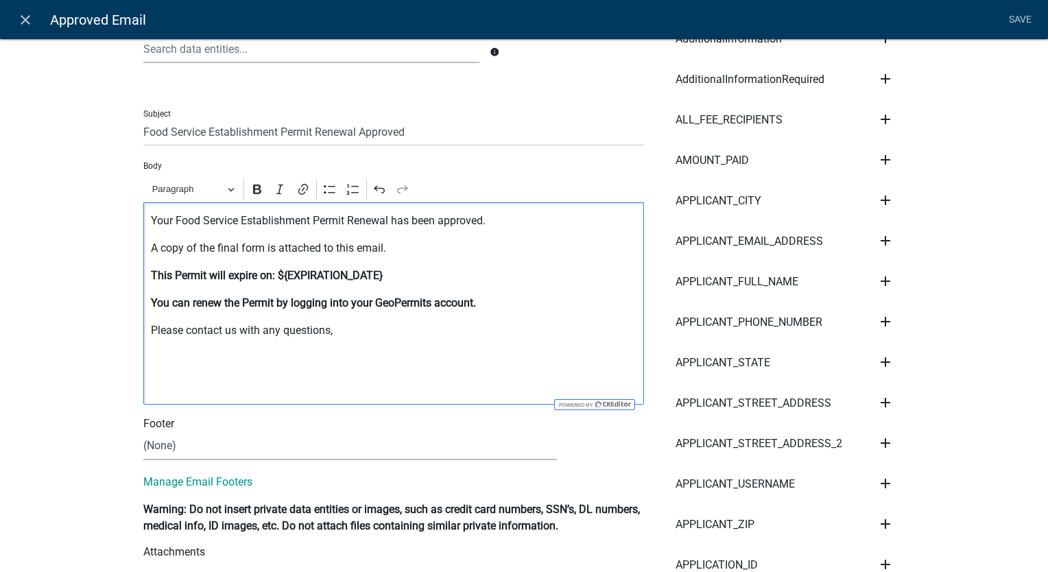
click at [151, 389] on p "Editor editing area: main. Press Alt+0 for help." at bounding box center [394, 385] width 486 height 16
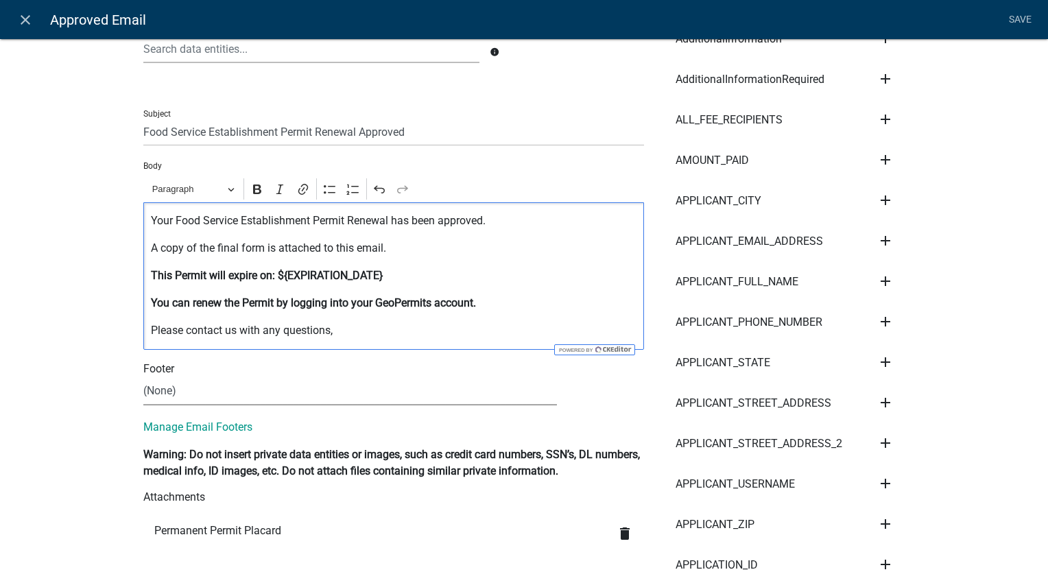
click at [156, 394] on select "(None) Environmental Health Mapping Department" at bounding box center [349, 391] width 413 height 28
select select "661d443b-4cd3-4be0-b30f-ae8ceb858ff4"
click at [143, 377] on select "(None) Environmental Health Mapping Department" at bounding box center [349, 391] width 413 height 28
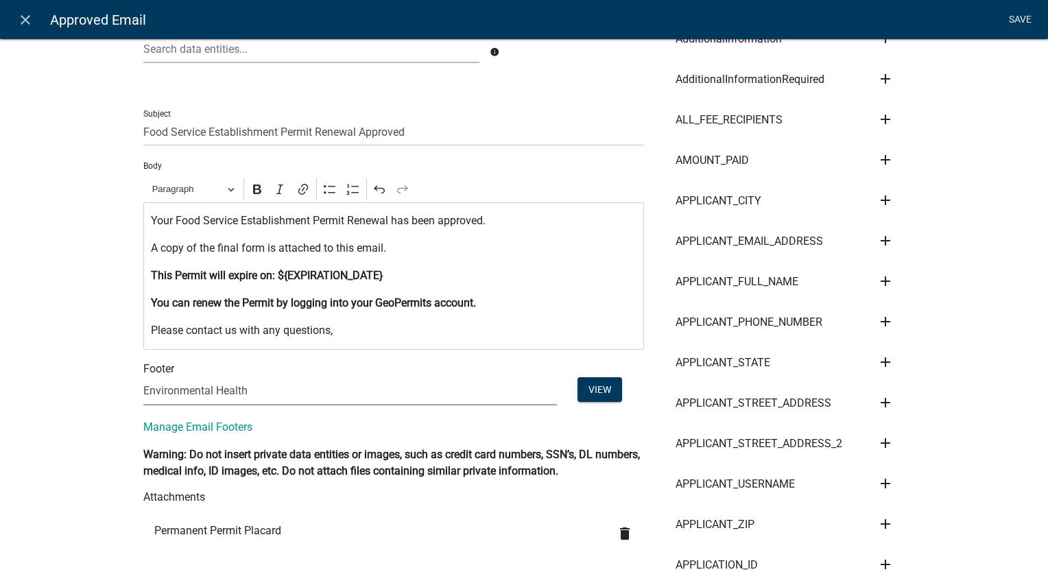
click at [1018, 13] on link "Save" at bounding box center [1019, 20] width 34 height 26
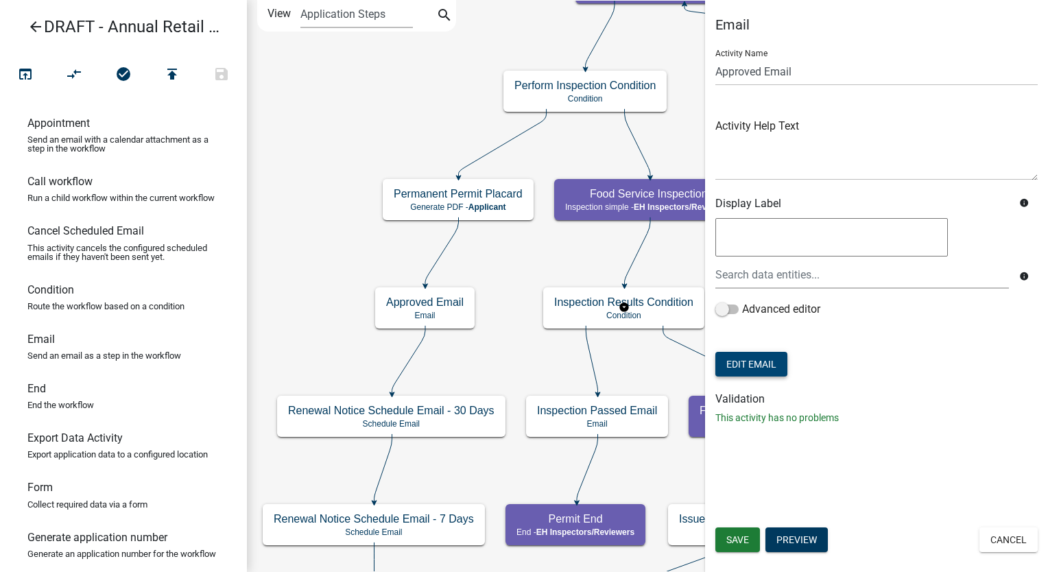
scroll to position [0, 0]
click at [740, 542] on span "Save" at bounding box center [737, 539] width 23 height 11
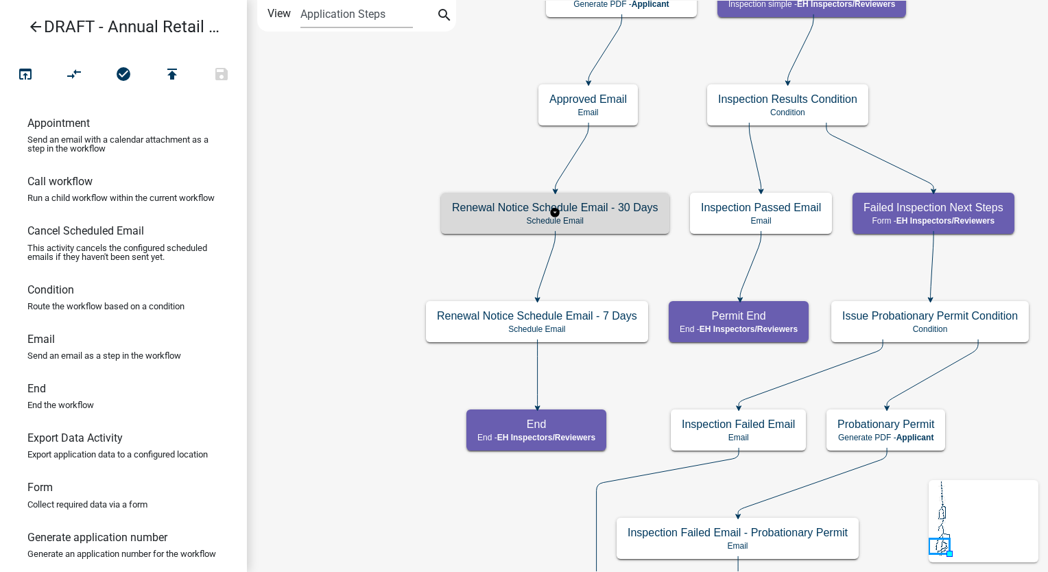
click at [496, 230] on div "Renewal Notice Schedule Email - 30 Days Schedule Email" at bounding box center [555, 213] width 228 height 41
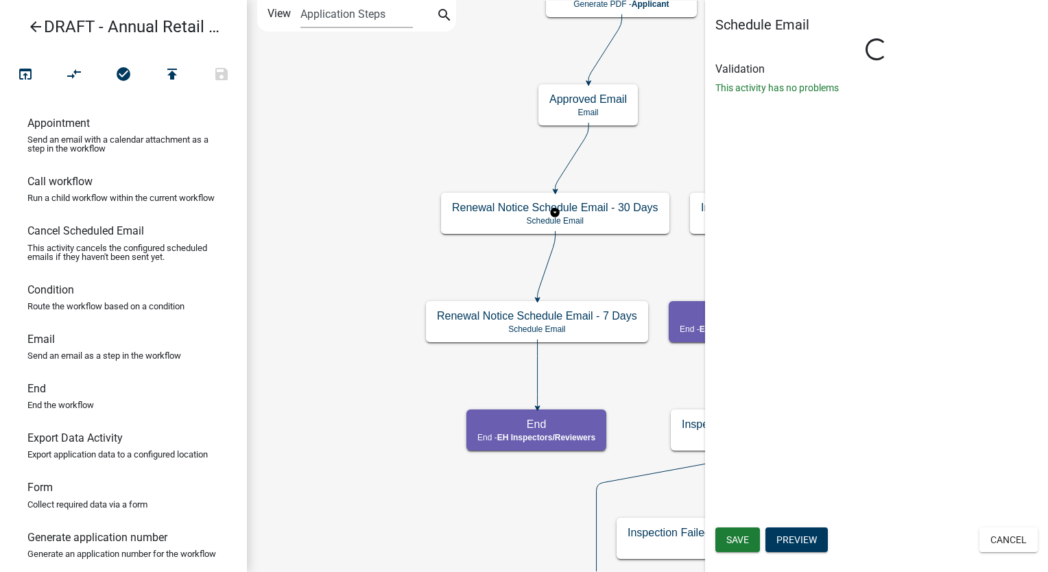
select select "7: 7:00 AM"
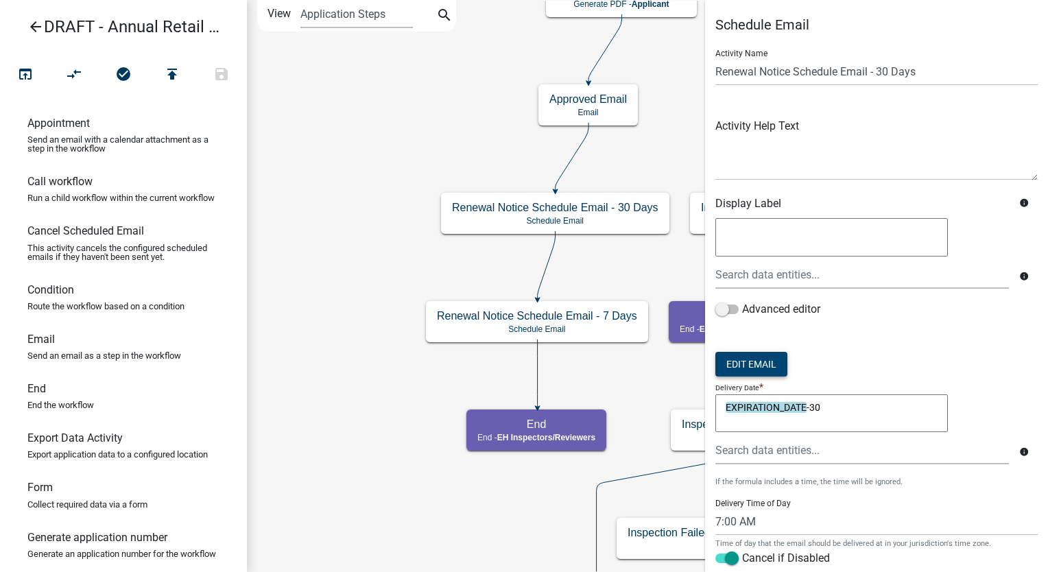
click at [768, 368] on button "Edit Email" at bounding box center [751, 364] width 72 height 25
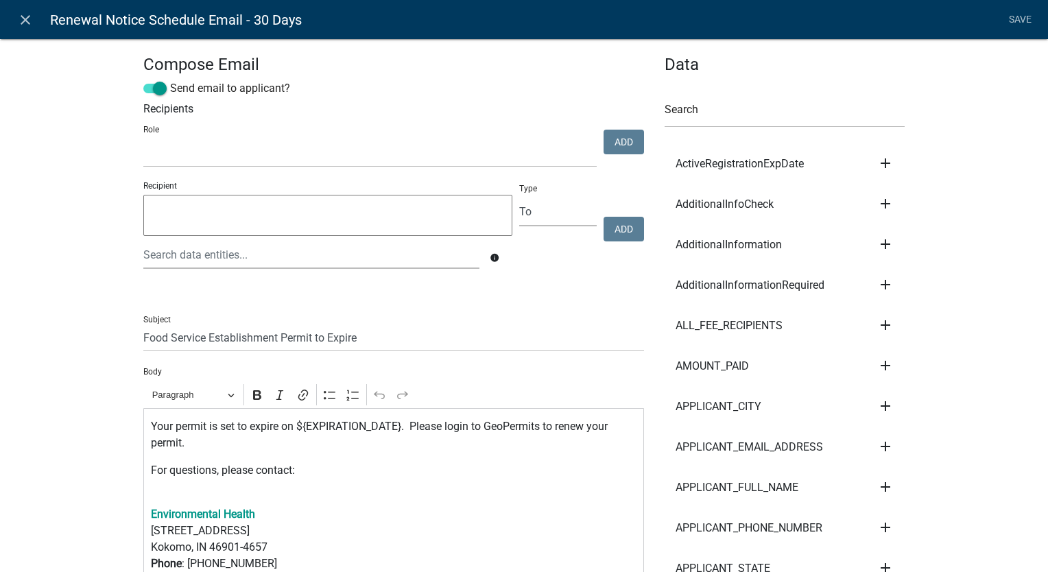
scroll to position [274, 0]
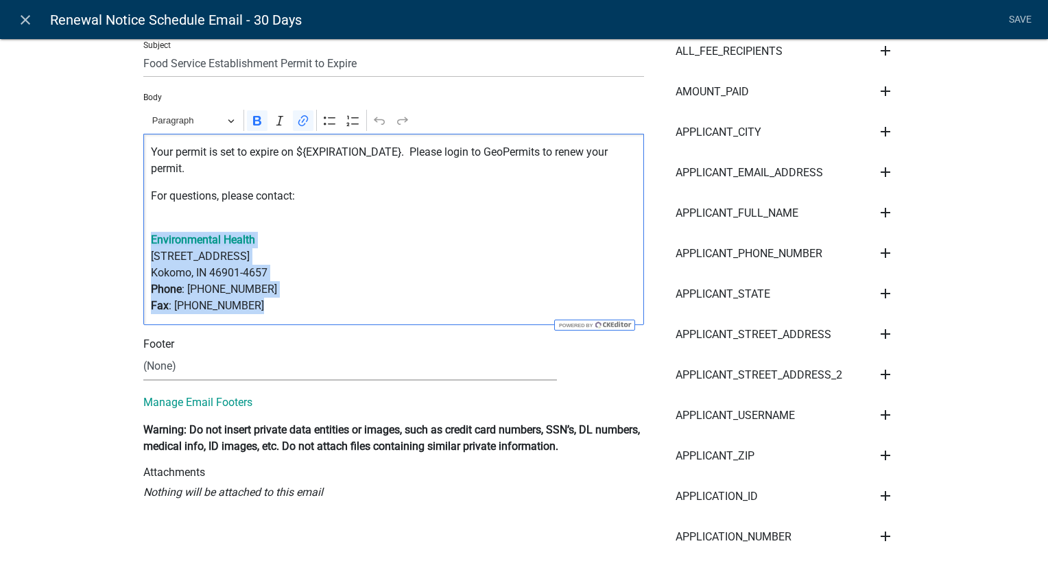
drag, startPoint x: 252, startPoint y: 303, endPoint x: 115, endPoint y: 244, distance: 149.3
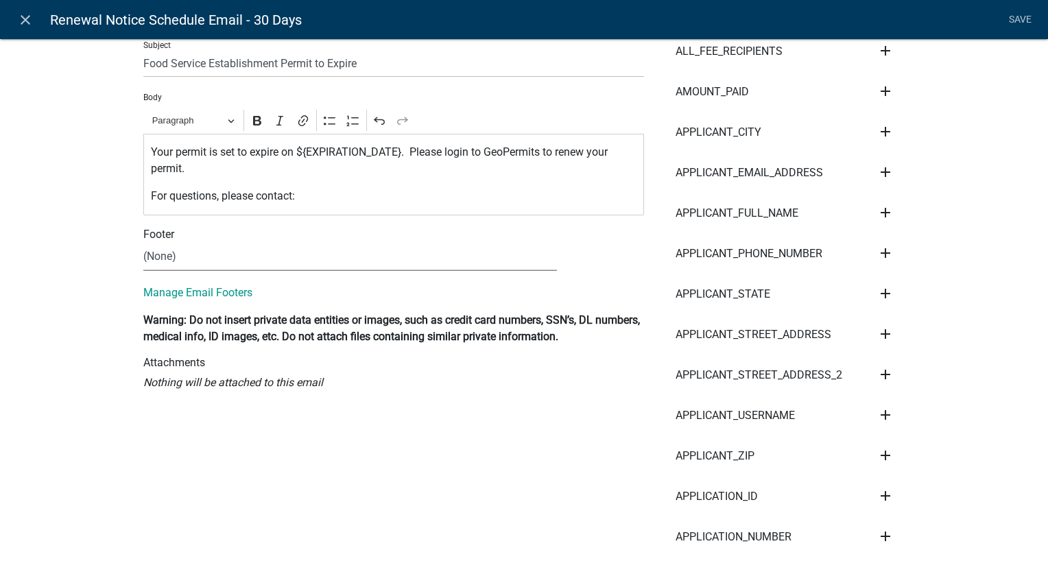
click at [163, 262] on select "(None) Environmental Health Mapping Department" at bounding box center [349, 257] width 413 height 28
select select "661d443b-4cd3-4be0-b30f-ae8ceb858ff4"
click at [143, 243] on select "(None) Environmental Health Mapping Department" at bounding box center [349, 257] width 413 height 28
click at [1023, 12] on link "Save" at bounding box center [1019, 20] width 34 height 26
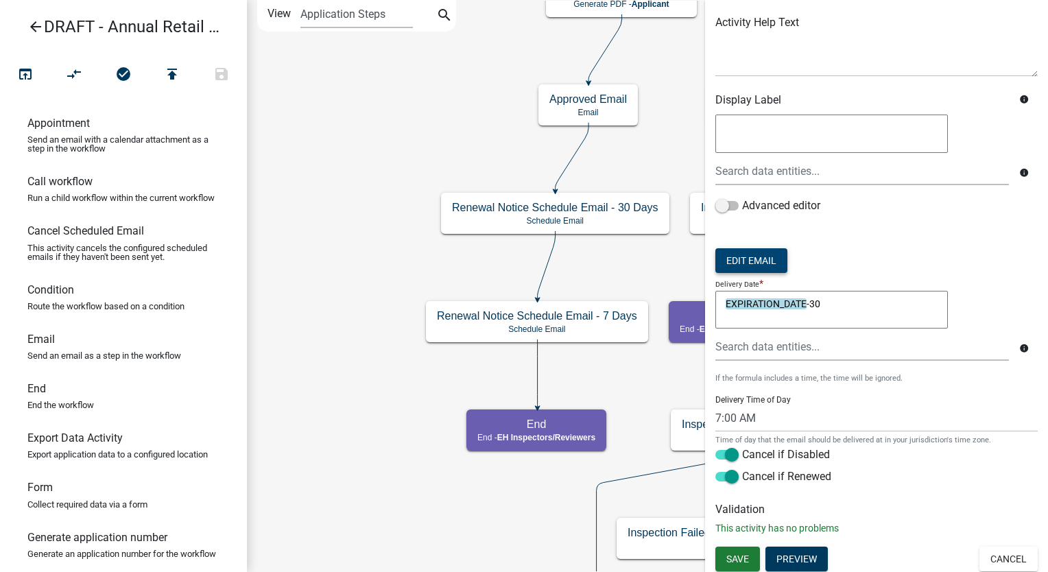
scroll to position [105, 0]
click at [741, 558] on span "Save" at bounding box center [737, 557] width 23 height 11
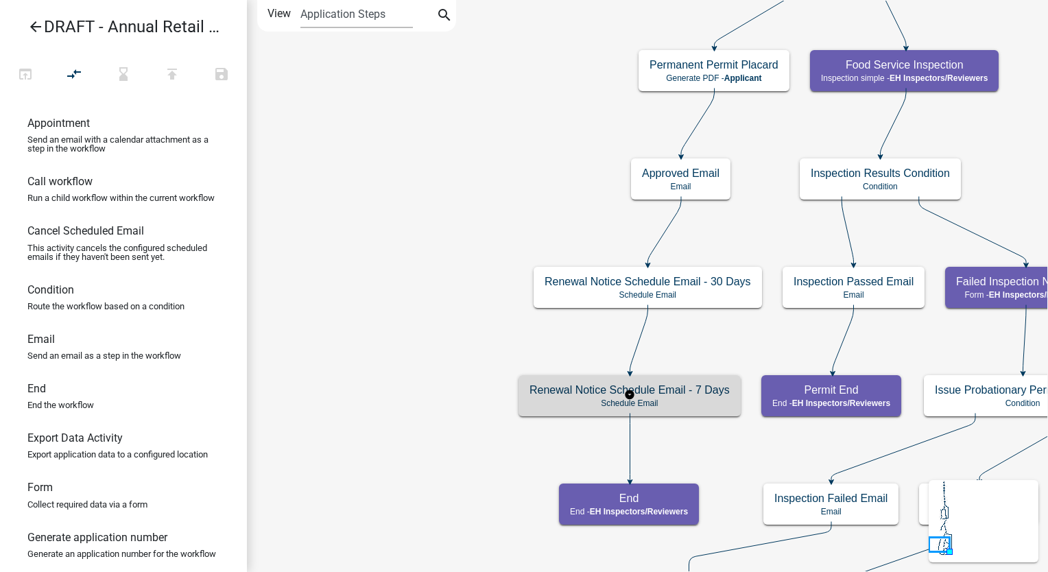
click at [542, 400] on p "Schedule Email" at bounding box center [629, 403] width 200 height 10
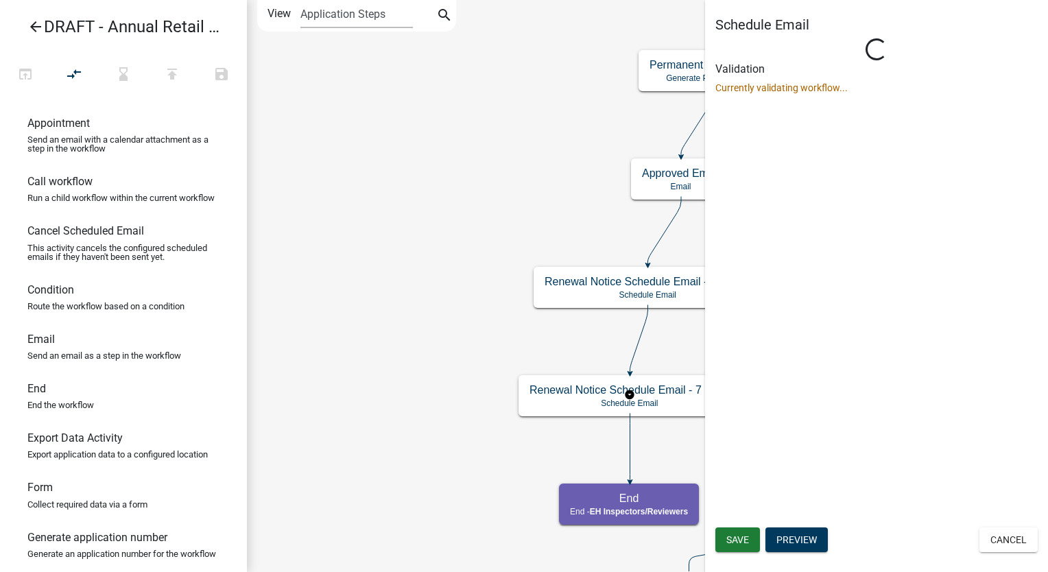
select select "7: 7:00 AM"
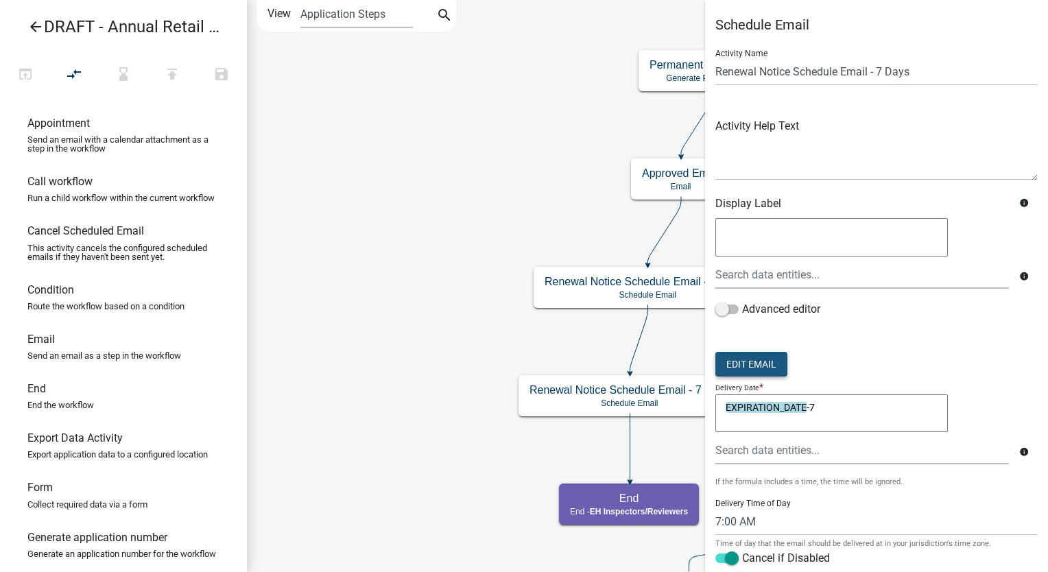
click at [736, 359] on button "Edit Email" at bounding box center [751, 364] width 72 height 25
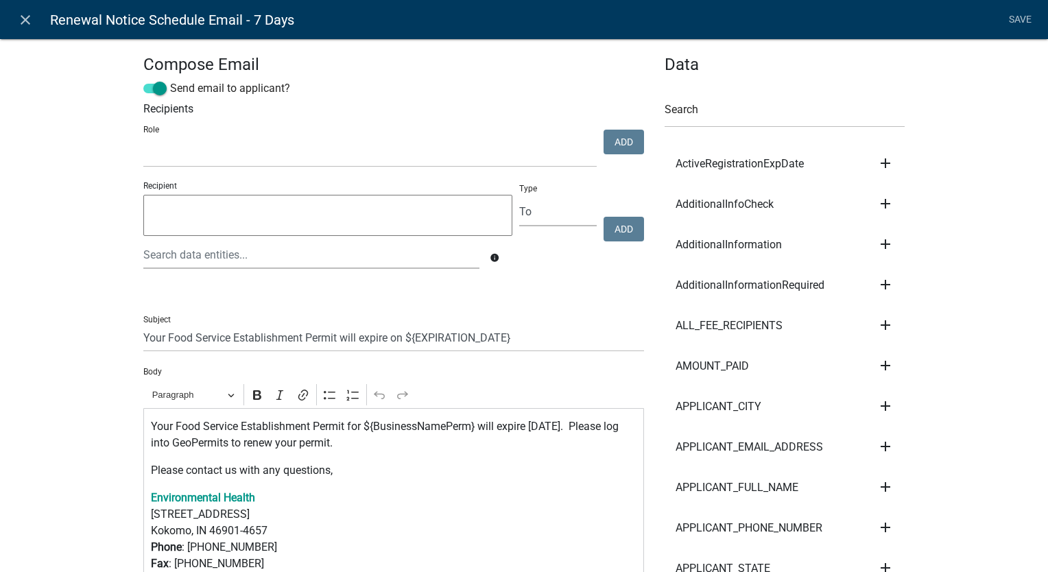
scroll to position [137, 0]
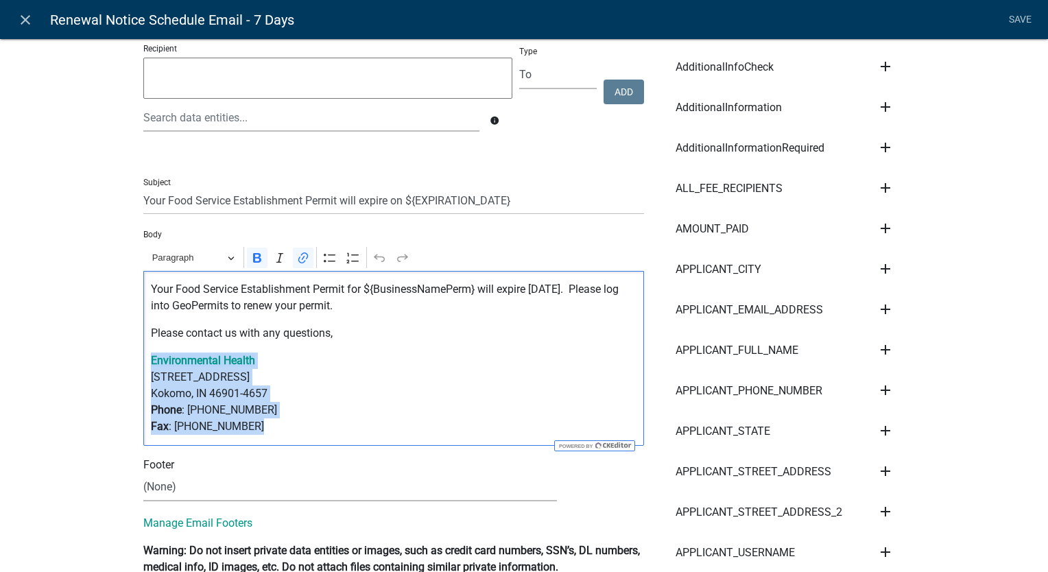
drag, startPoint x: 243, startPoint y: 425, endPoint x: 123, endPoint y: 360, distance: 136.5
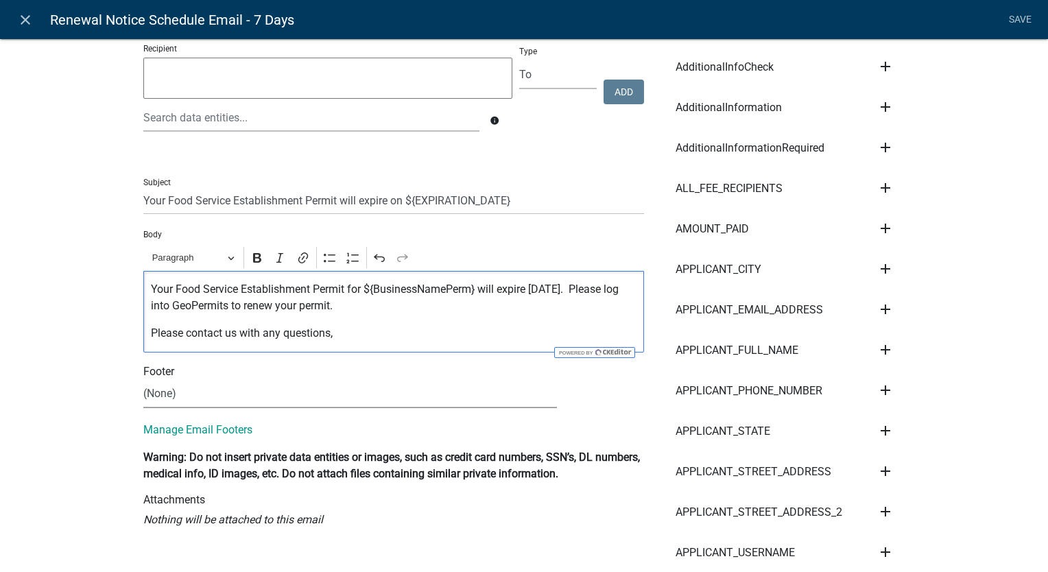
click at [145, 391] on select "(None) Environmental Health Mapping Department" at bounding box center [349, 394] width 413 height 28
select select "661d443b-4cd3-4be0-b30f-ae8ceb858ff4"
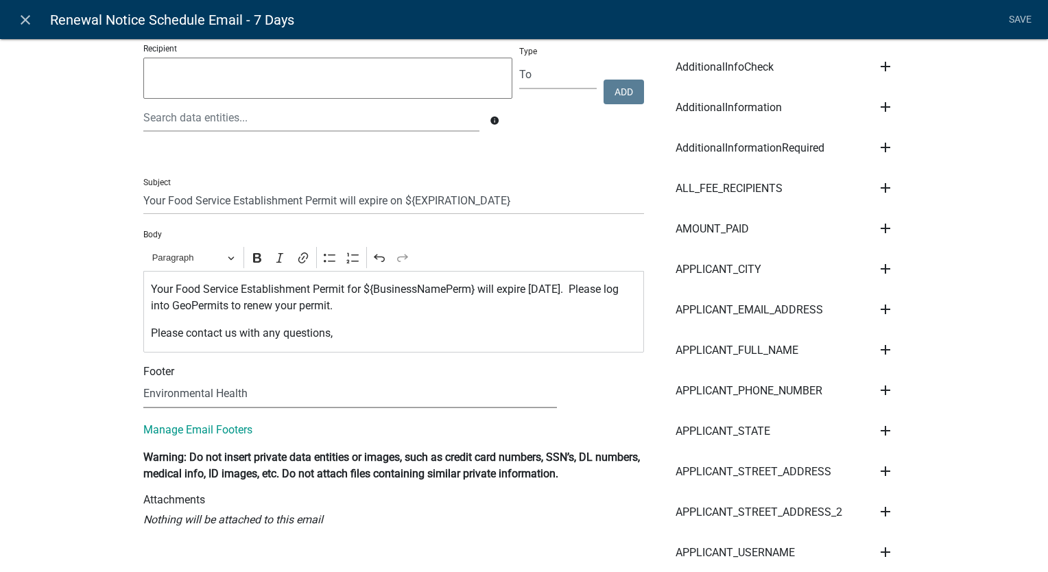
click at [143, 380] on select "(None) Environmental Health Mapping Department" at bounding box center [349, 394] width 413 height 28
click at [1022, 13] on link "Save" at bounding box center [1019, 20] width 34 height 26
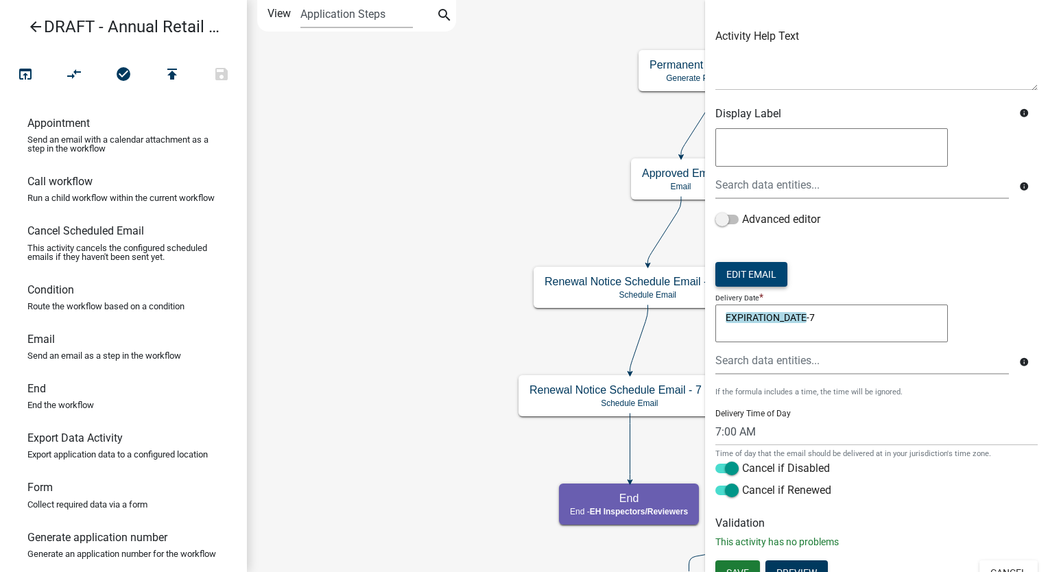
scroll to position [105, 0]
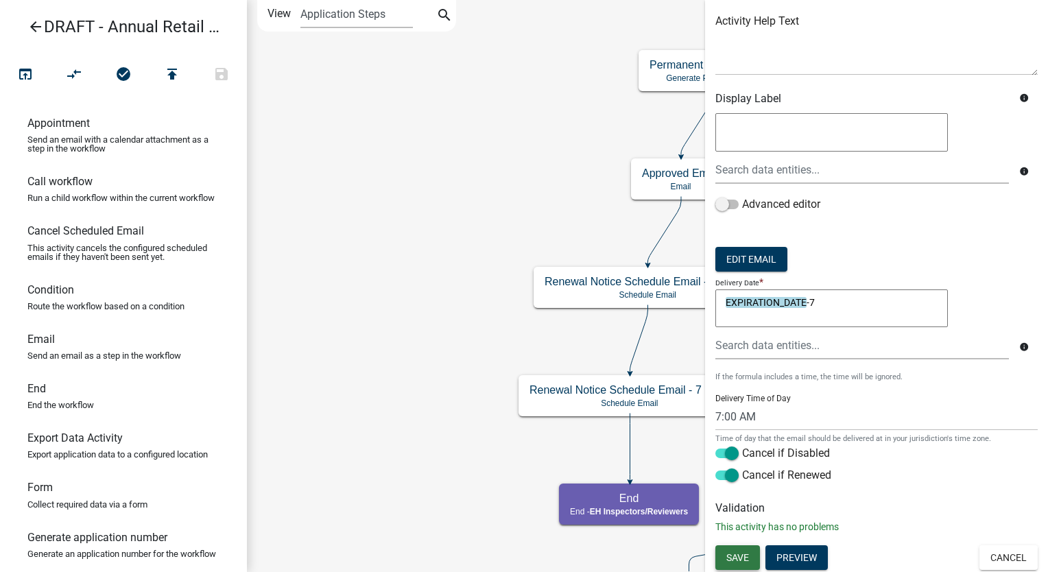
click at [749, 563] on button "Save" at bounding box center [737, 557] width 45 height 25
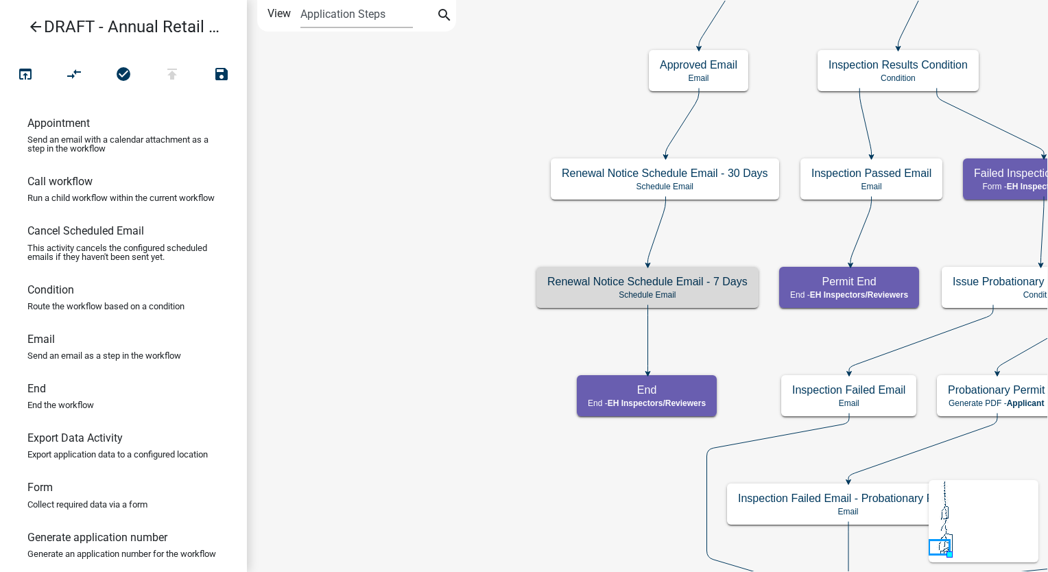
scroll to position [0, 0]
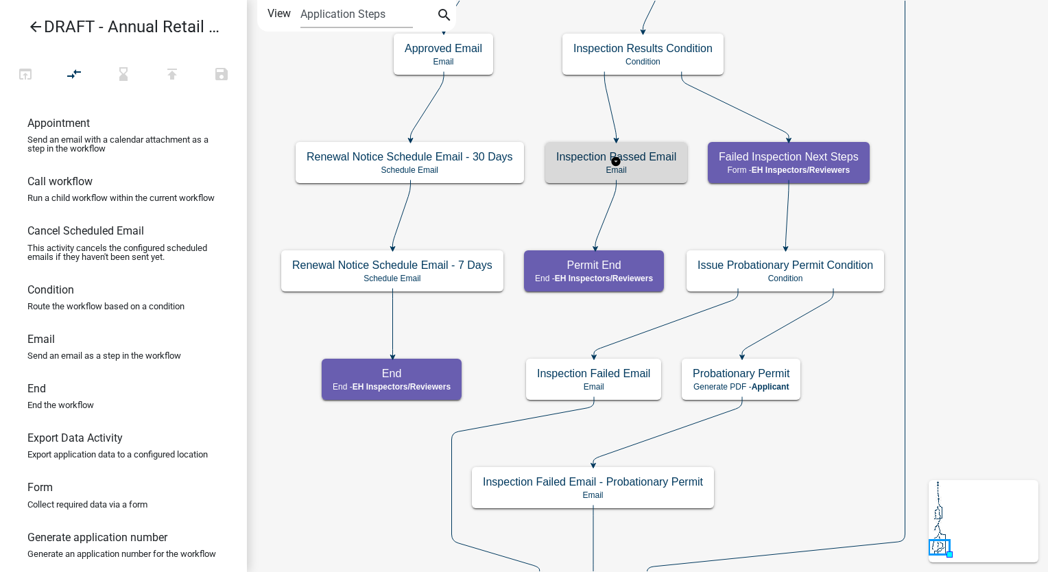
click at [634, 171] on p "Email" at bounding box center [616, 170] width 120 height 10
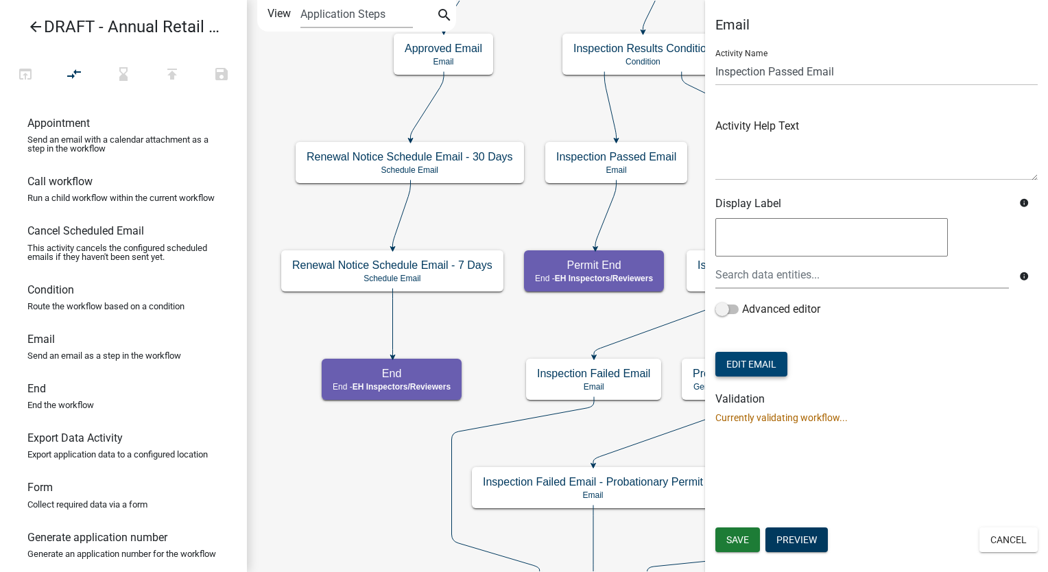
click at [754, 366] on button "Edit Email" at bounding box center [751, 364] width 72 height 25
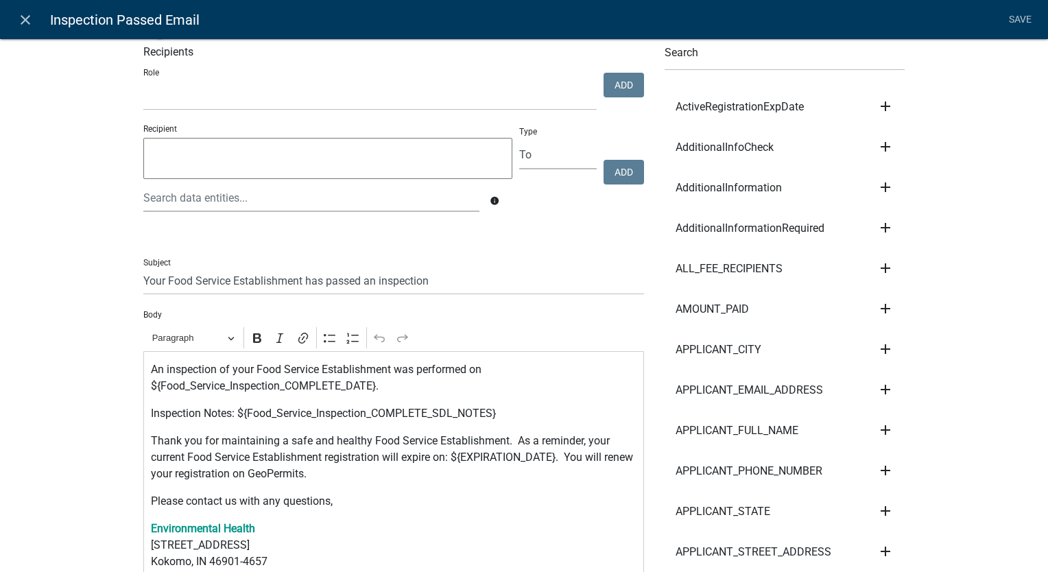
scroll to position [137, 0]
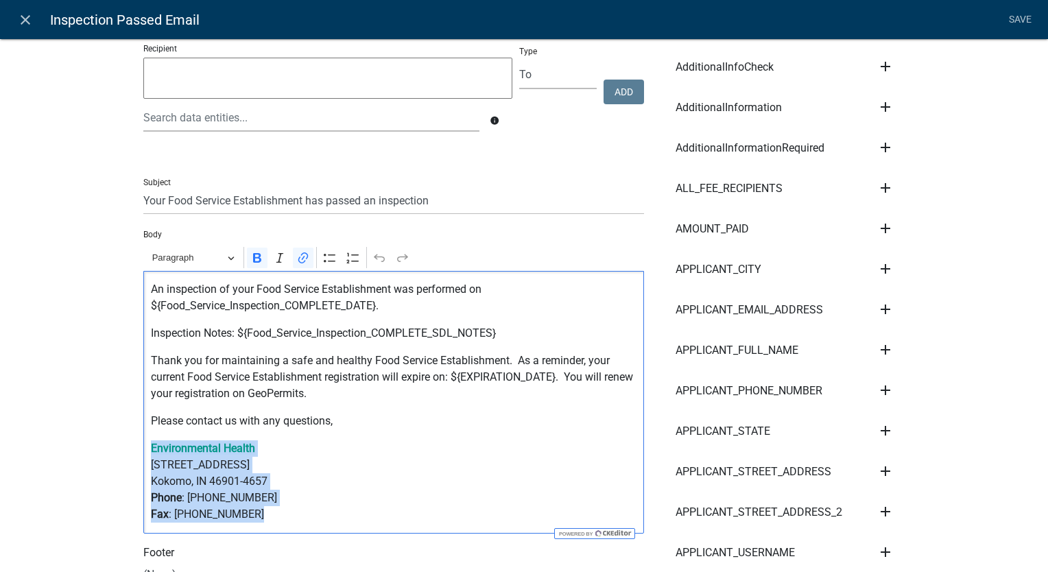
drag, startPoint x: 248, startPoint y: 522, endPoint x: 113, endPoint y: 447, distance: 153.8
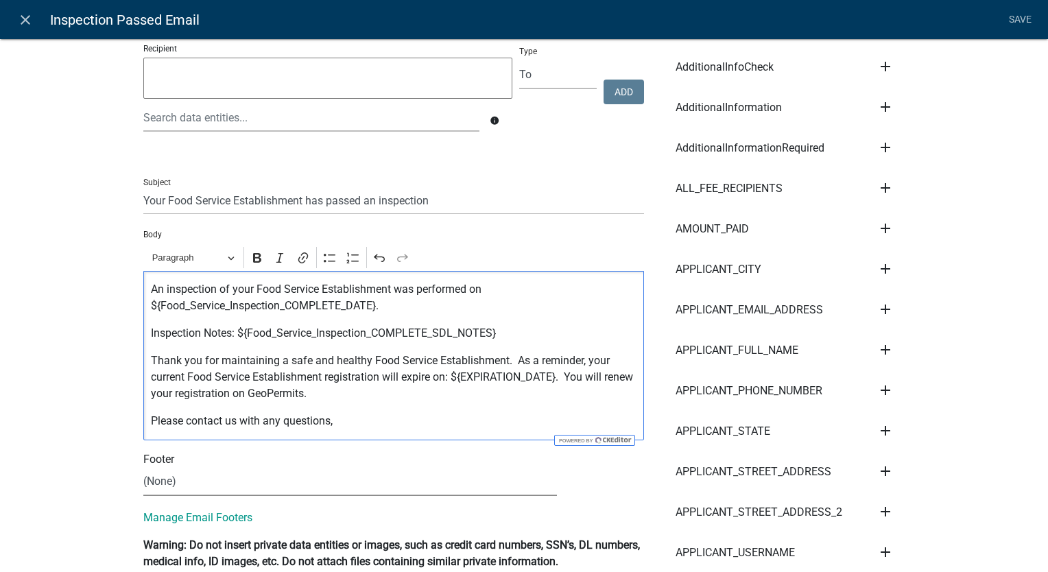
click at [186, 476] on select "(None) Environmental Health Mapping Department" at bounding box center [349, 482] width 413 height 28
select select "661d443b-4cd3-4be0-b30f-ae8ceb858ff4"
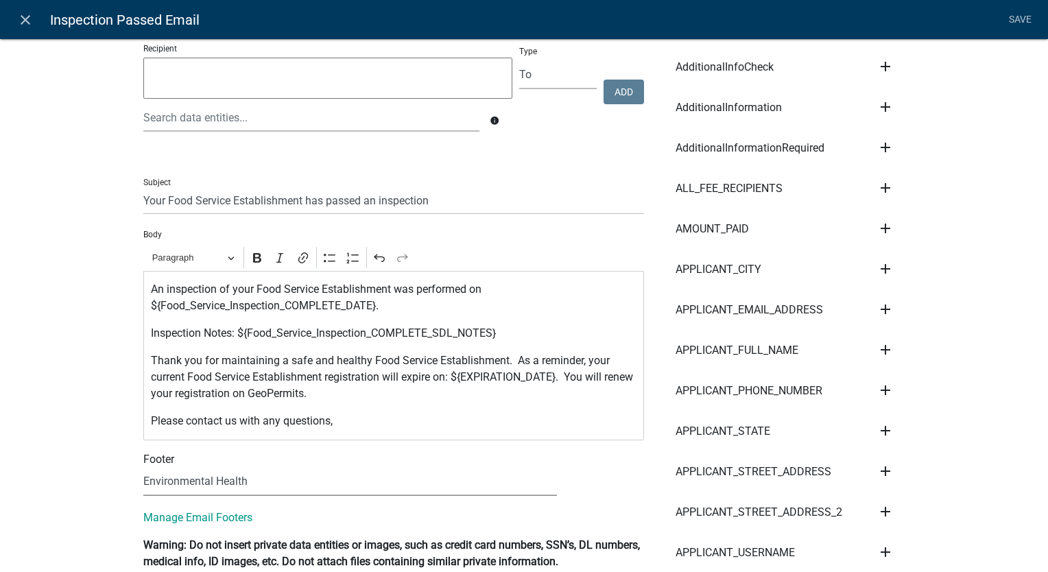
click at [143, 468] on select "(None) Environmental Health Mapping Department" at bounding box center [349, 482] width 413 height 28
click at [1018, 15] on link "Save" at bounding box center [1019, 20] width 34 height 26
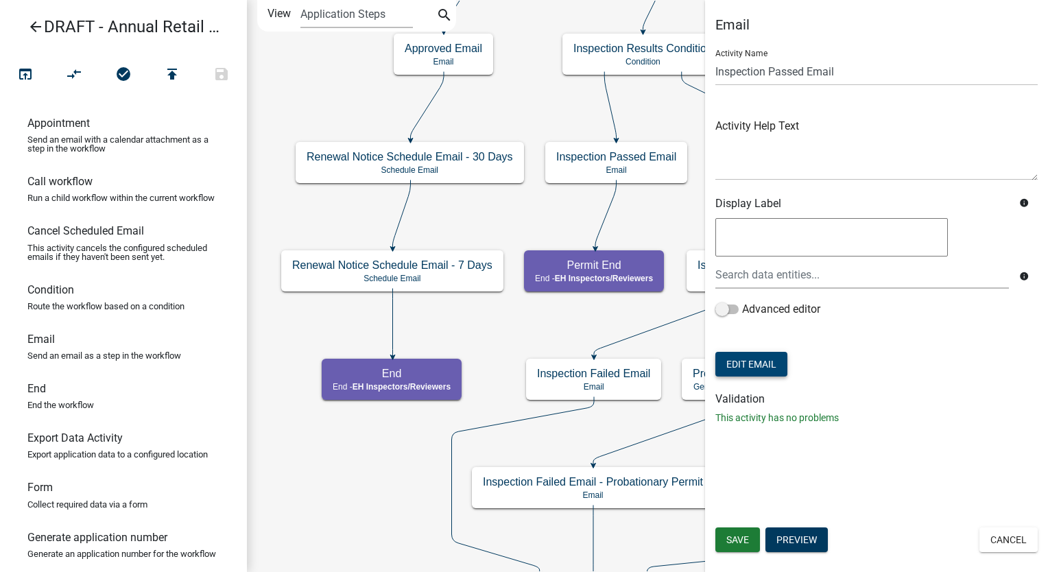
scroll to position [0, 0]
click at [738, 542] on span "Save" at bounding box center [737, 539] width 23 height 11
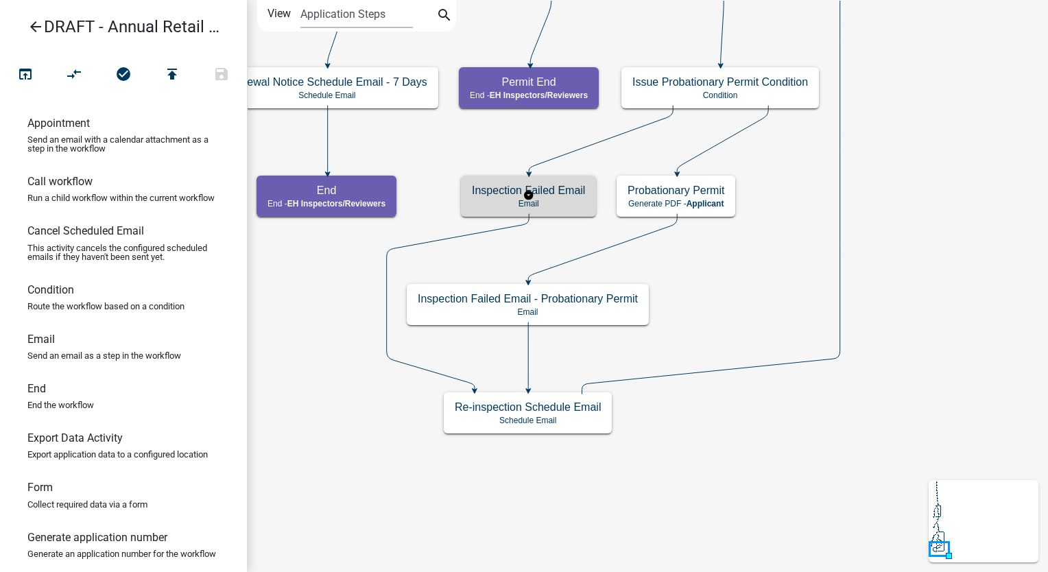
click at [553, 191] on h5 "Inspection Failed Email" at bounding box center [528, 190] width 113 height 13
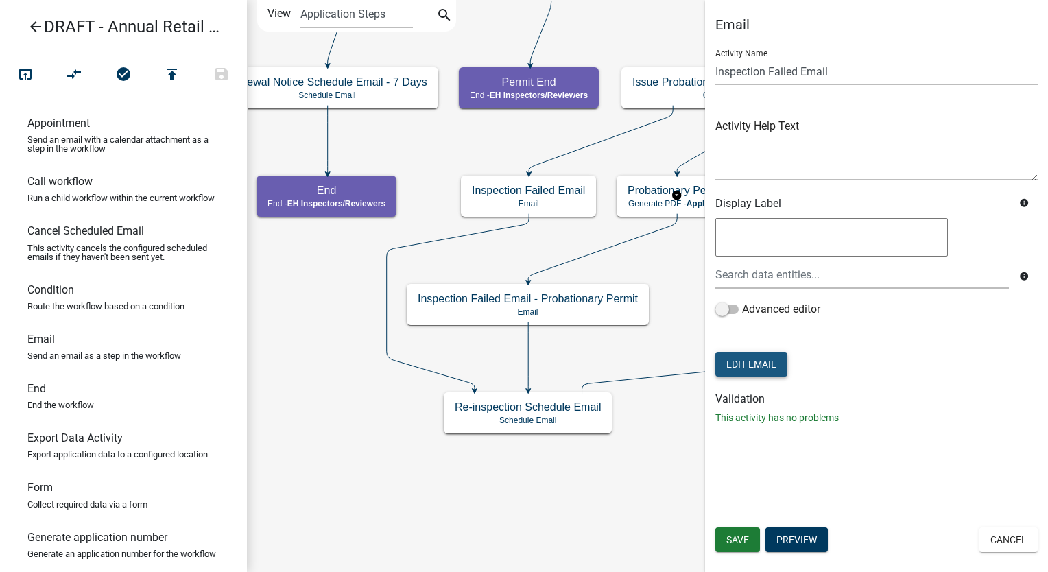
click at [732, 358] on button "Edit Email" at bounding box center [751, 364] width 72 height 25
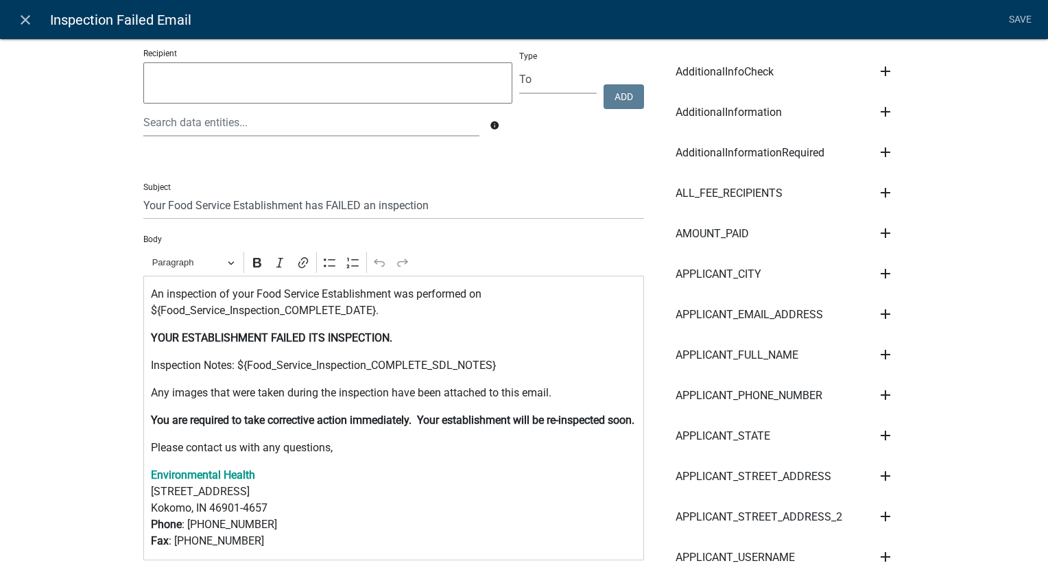
scroll to position [206, 0]
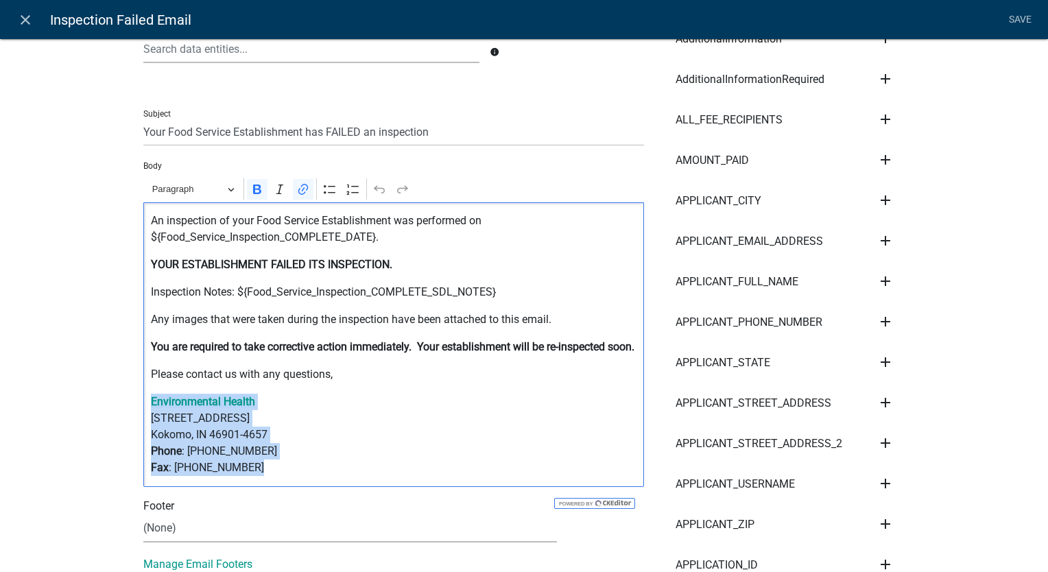
drag, startPoint x: 258, startPoint y: 484, endPoint x: 125, endPoint y: 417, distance: 149.0
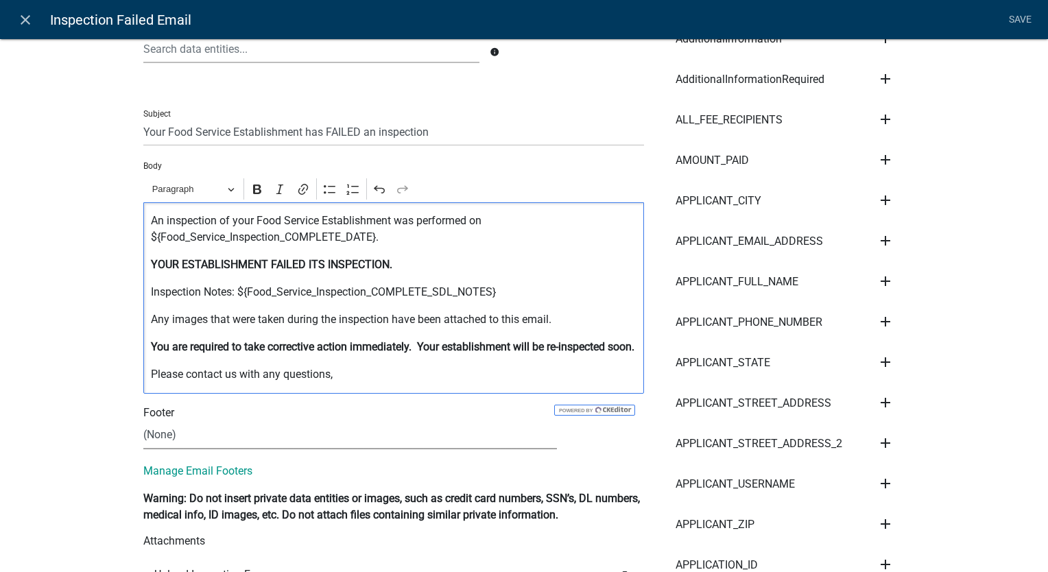
click at [165, 448] on select "(None) Environmental Health Mapping Department" at bounding box center [349, 435] width 413 height 28
select select "661d443b-4cd3-4be0-b30f-ae8ceb858ff4"
click at [143, 437] on select "(None) Environmental Health Mapping Department" at bounding box center [349, 435] width 413 height 28
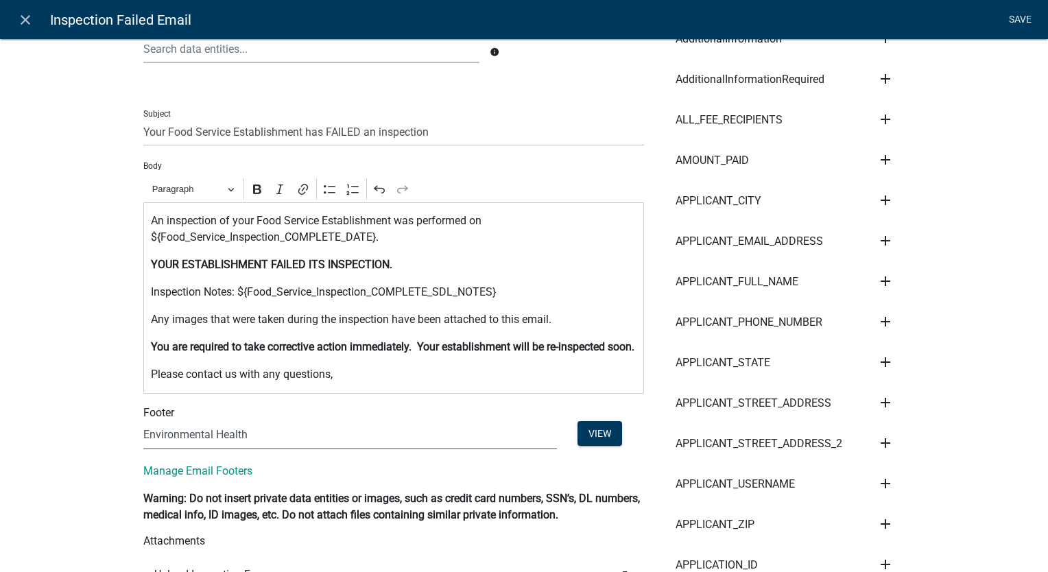
click at [1012, 16] on link "Save" at bounding box center [1019, 20] width 34 height 26
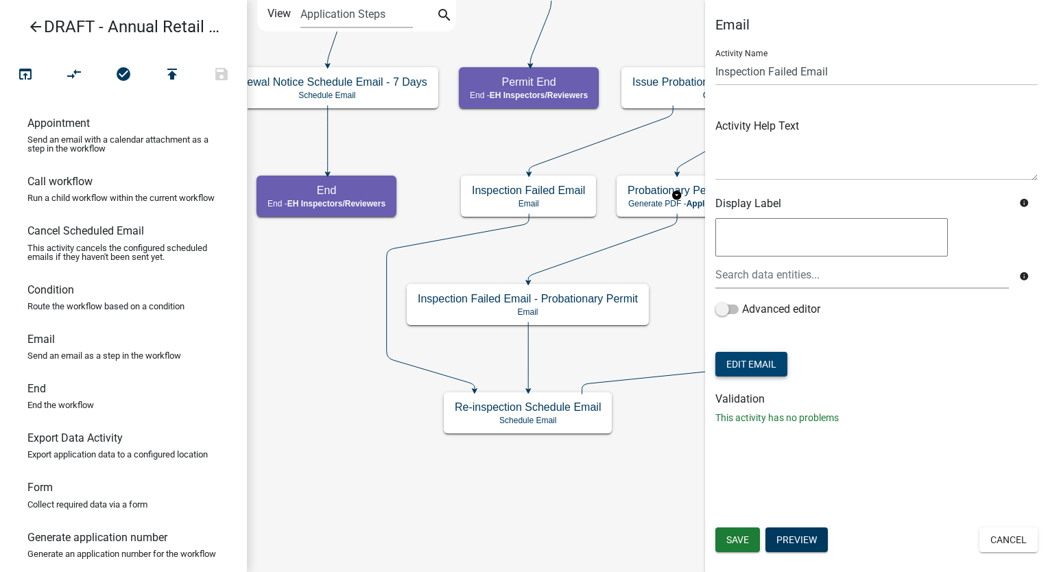
scroll to position [0, 0]
click at [738, 536] on span "Save" at bounding box center [737, 539] width 23 height 11
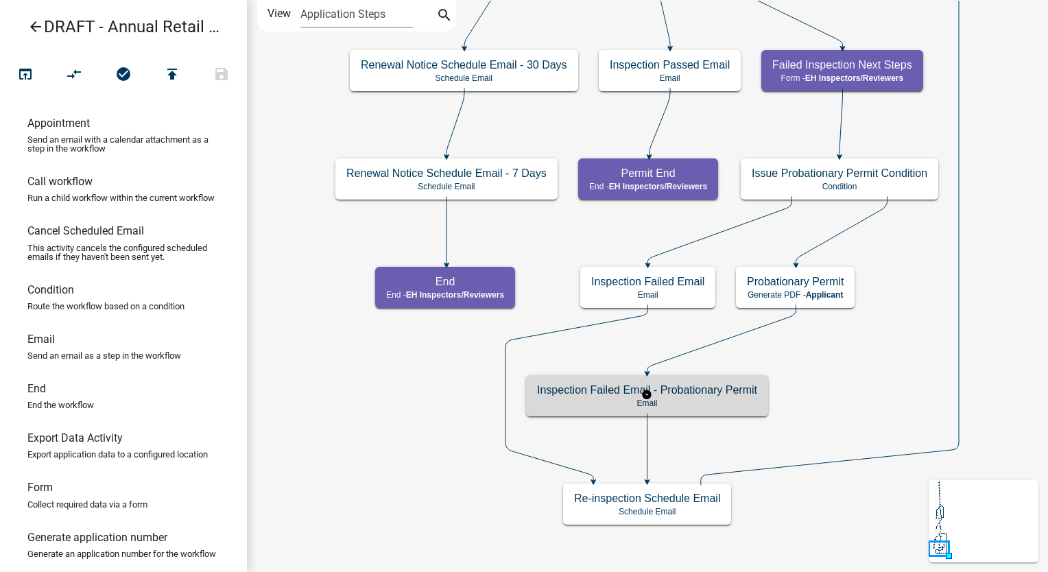
click at [681, 400] on p "Email" at bounding box center [647, 403] width 220 height 10
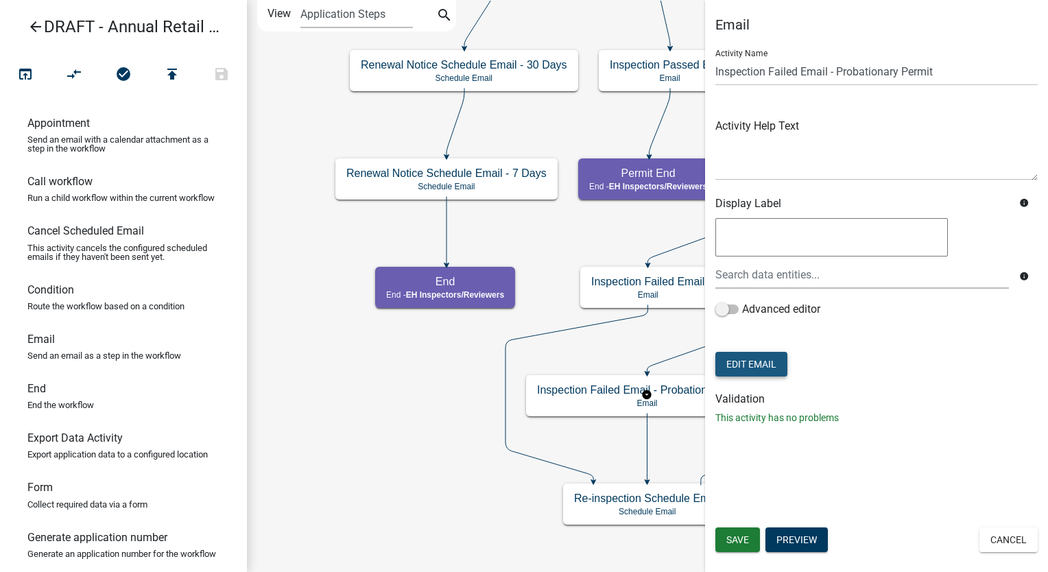
click at [746, 358] on button "Edit Email" at bounding box center [751, 364] width 72 height 25
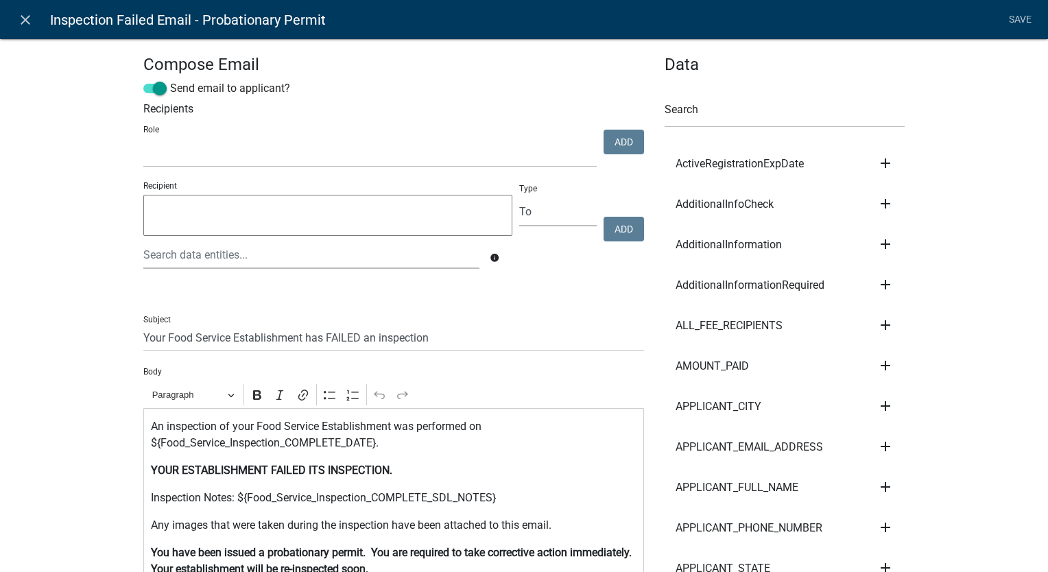
scroll to position [206, 0]
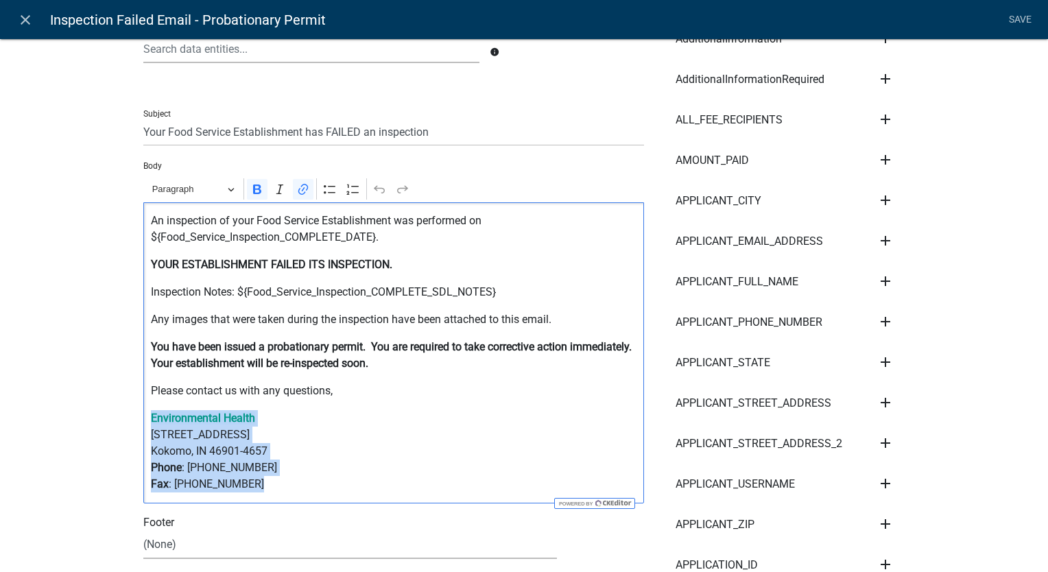
drag, startPoint x: 247, startPoint y: 485, endPoint x: 118, endPoint y: 424, distance: 142.3
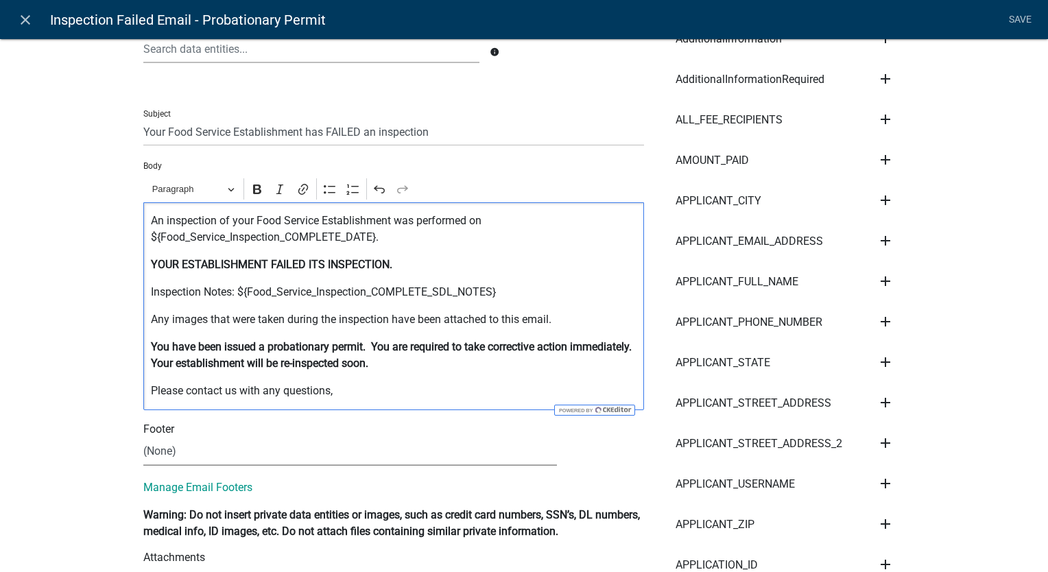
click at [154, 450] on select "(None) Environmental Health Mapping Department" at bounding box center [349, 451] width 413 height 28
select select "661d443b-4cd3-4be0-b30f-ae8ceb858ff4"
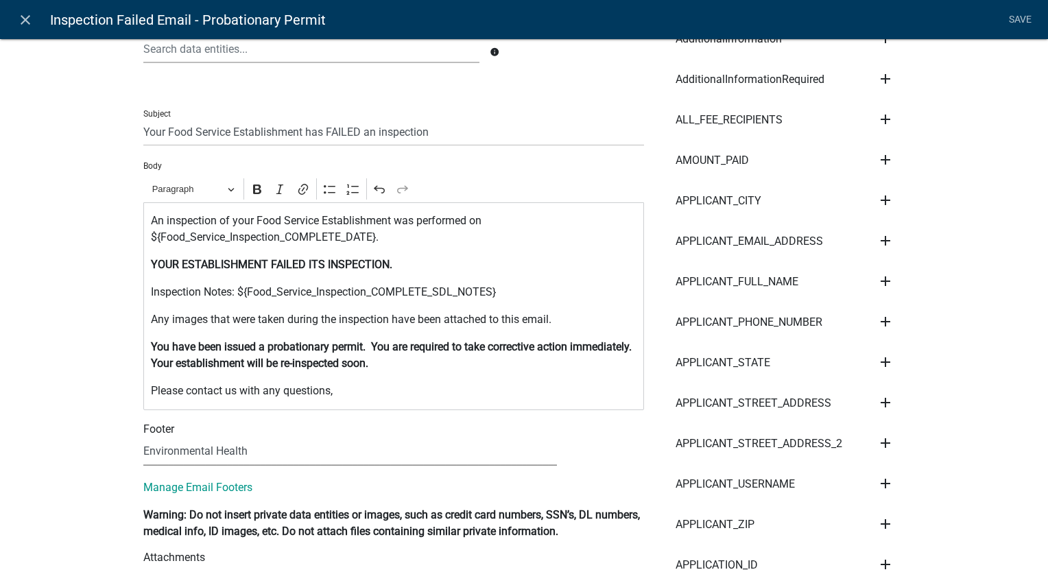
click at [143, 437] on select "(None) Environmental Health Mapping Department" at bounding box center [349, 451] width 413 height 28
click at [1015, 20] on link "Save" at bounding box center [1019, 20] width 34 height 26
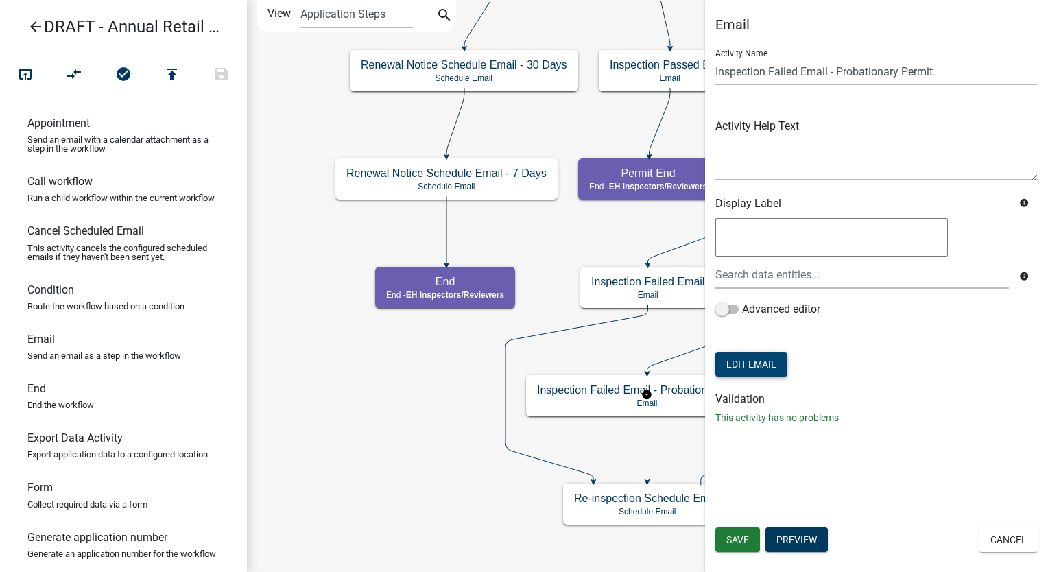
scroll to position [0, 0]
click at [726, 538] on span "Save" at bounding box center [737, 539] width 23 height 11
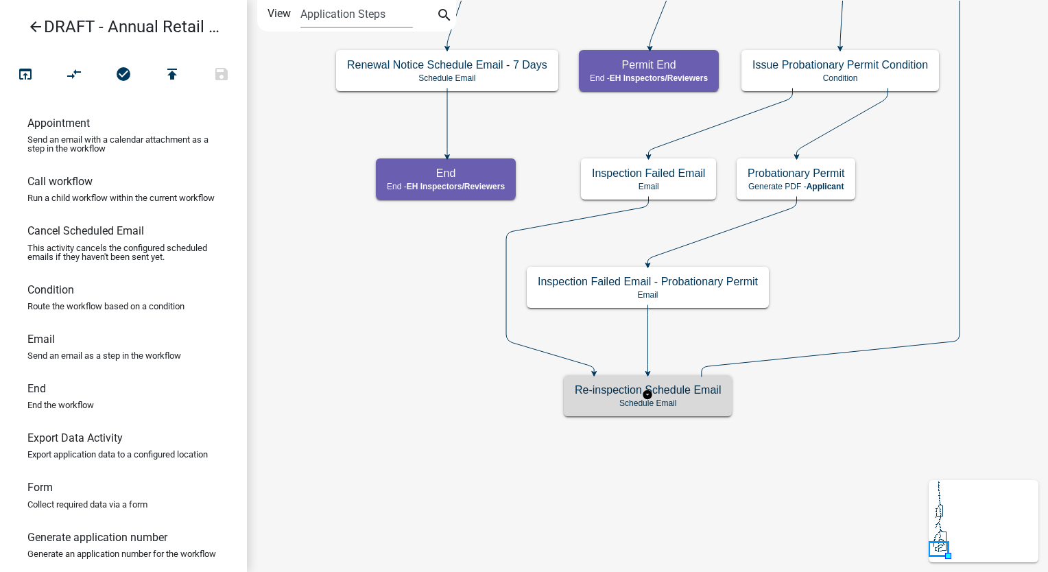
click at [719, 398] on p "Schedule Email" at bounding box center [648, 403] width 146 height 10
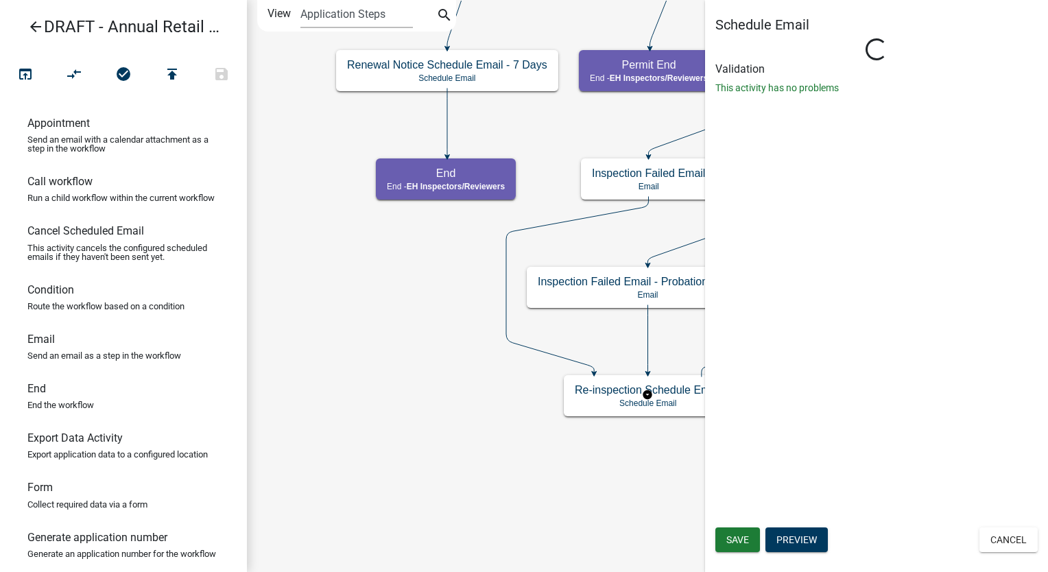
select select "7: 7:00 AM"
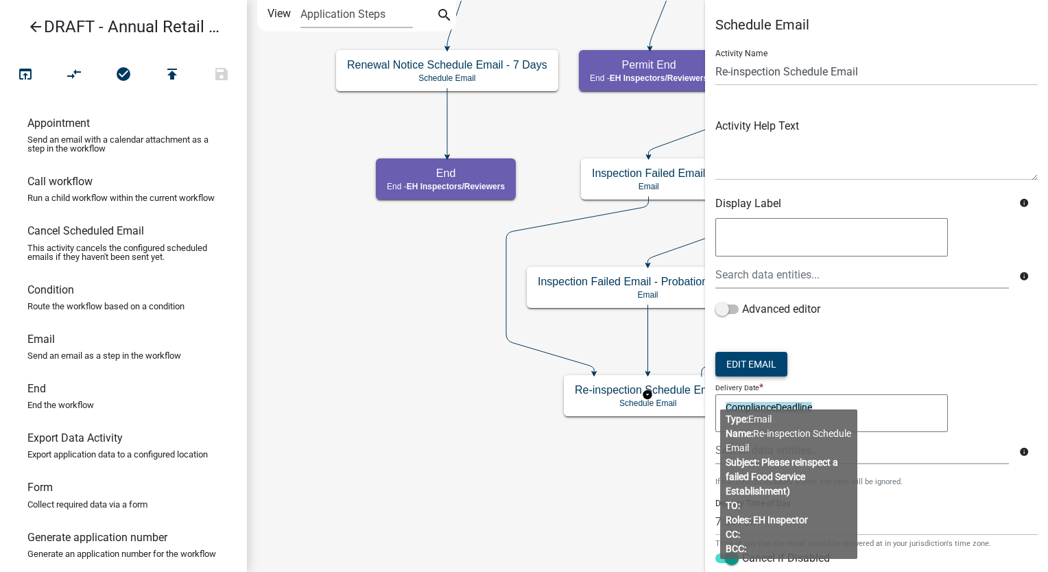
click at [768, 361] on button "Edit Email" at bounding box center [751, 364] width 72 height 25
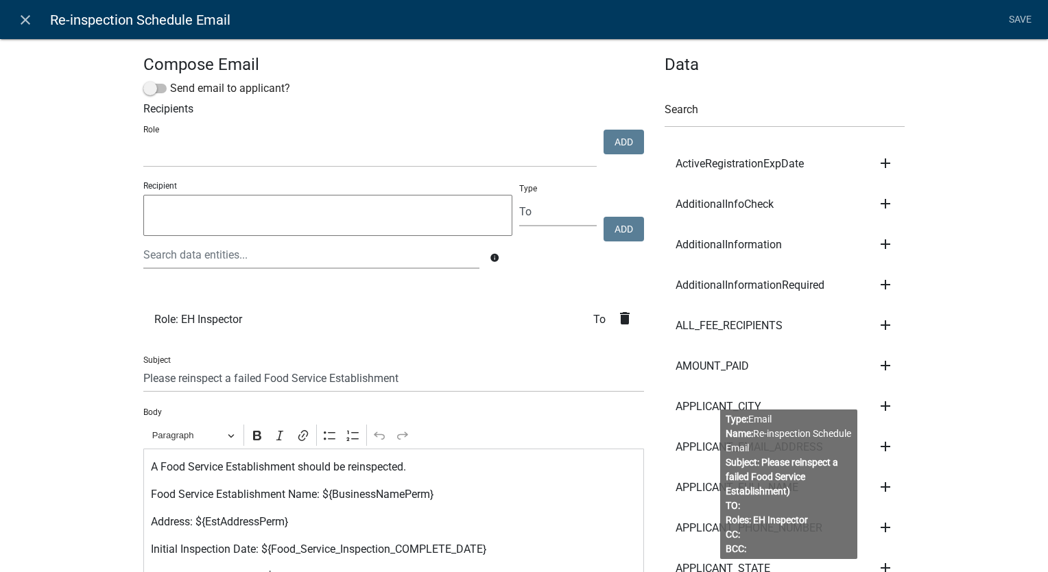
scroll to position [137, 0]
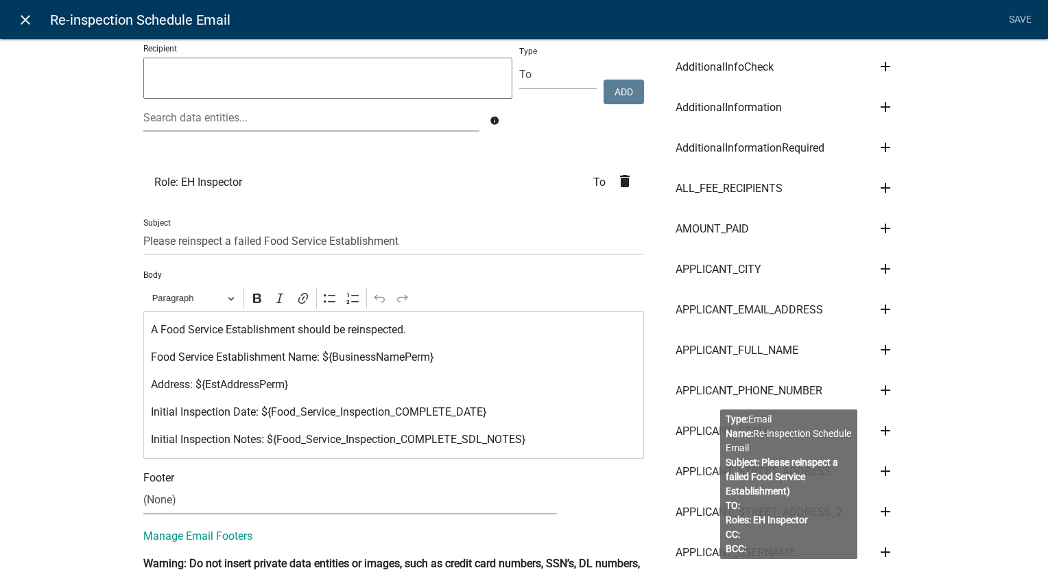
click at [34, 18] on link "close" at bounding box center [25, 19] width 28 height 28
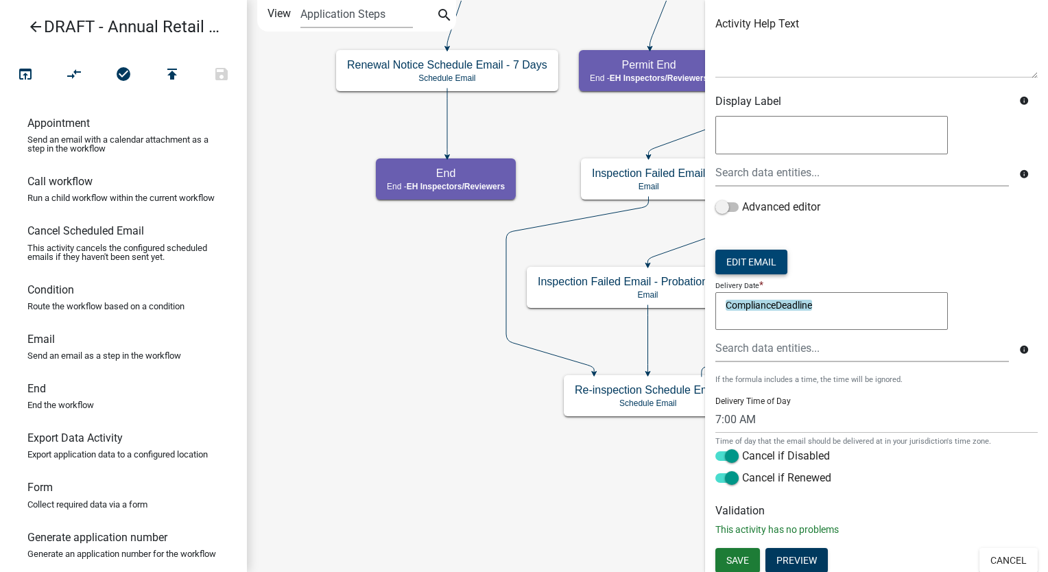
scroll to position [105, 0]
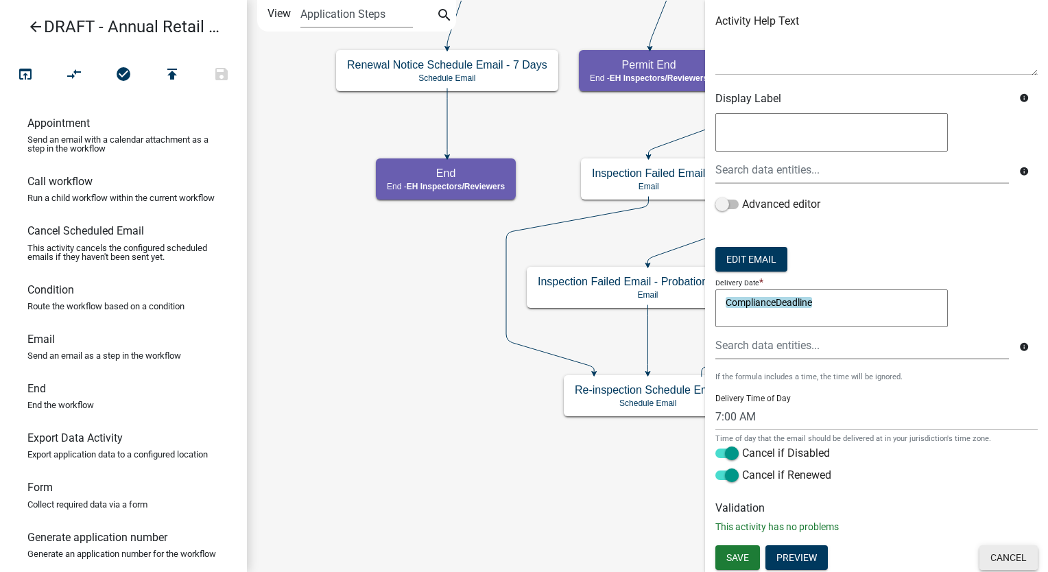
click at [995, 564] on button "Cancel" at bounding box center [1008, 557] width 58 height 25
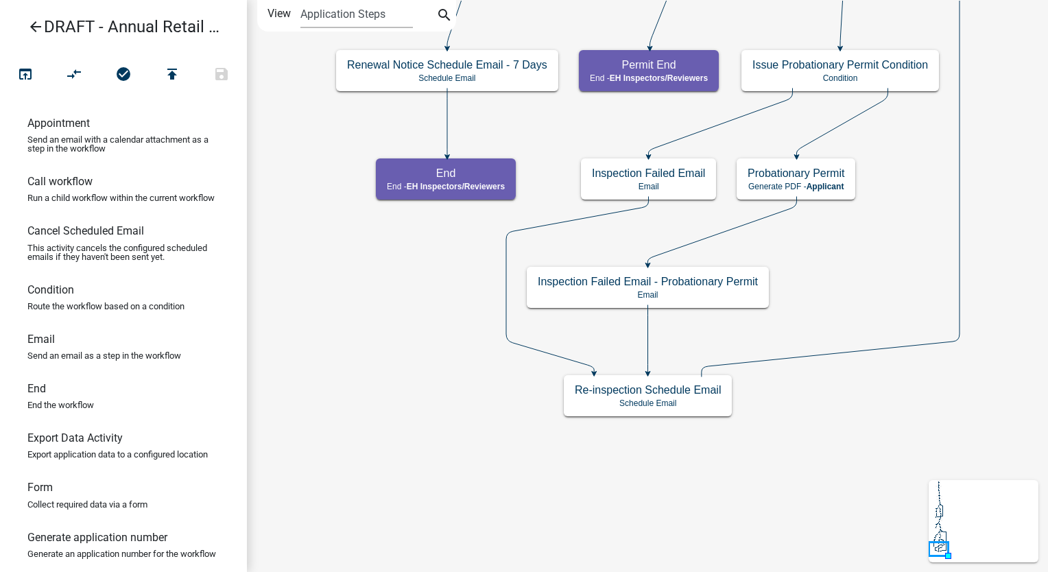
scroll to position [0, 0]
click at [177, 68] on icon "publish" at bounding box center [172, 75] width 16 height 19
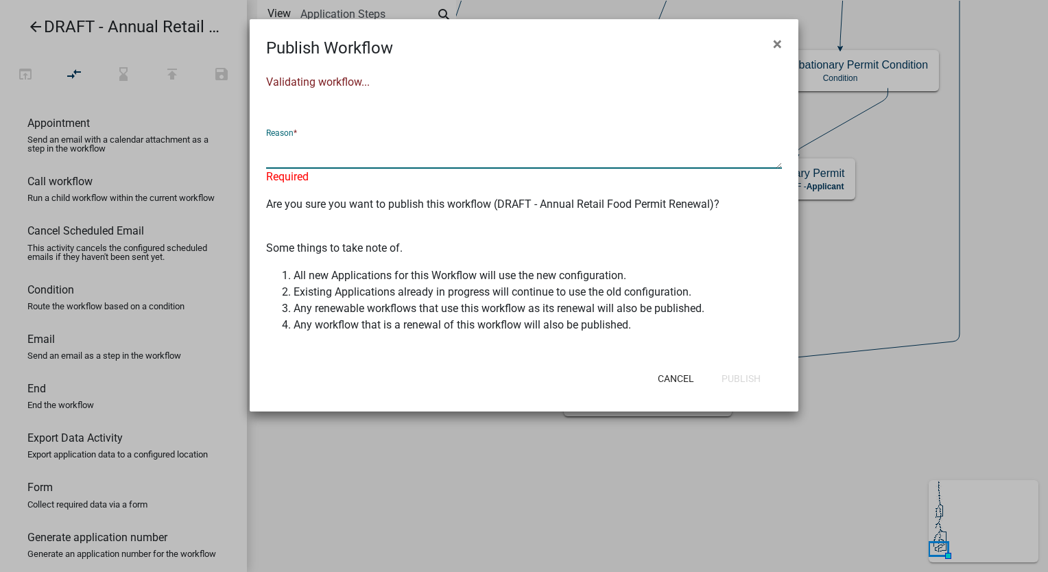
click at [335, 151] on textarea at bounding box center [524, 153] width 516 height 32
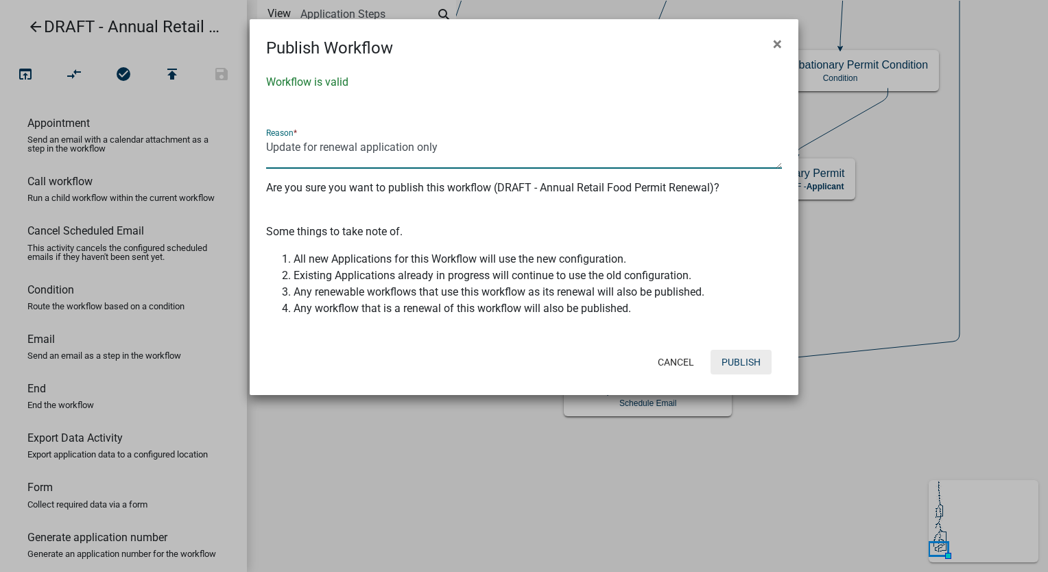
type textarea "Update for renewal application only"
click at [732, 362] on button "Publish" at bounding box center [740, 362] width 61 height 25
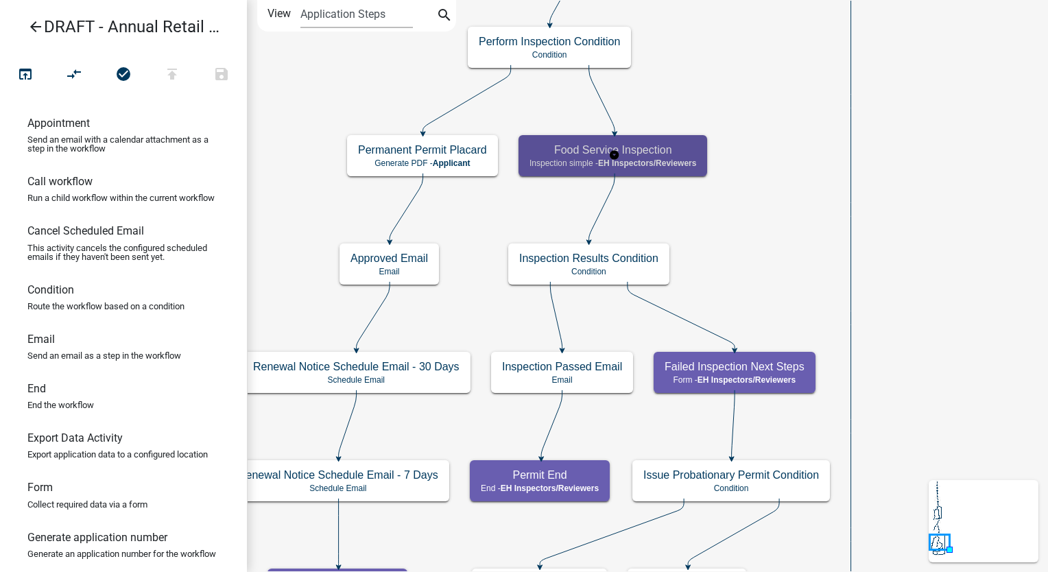
click at [696, 166] on span "EH Inspectors/Reviewers" at bounding box center [647, 163] width 98 height 10
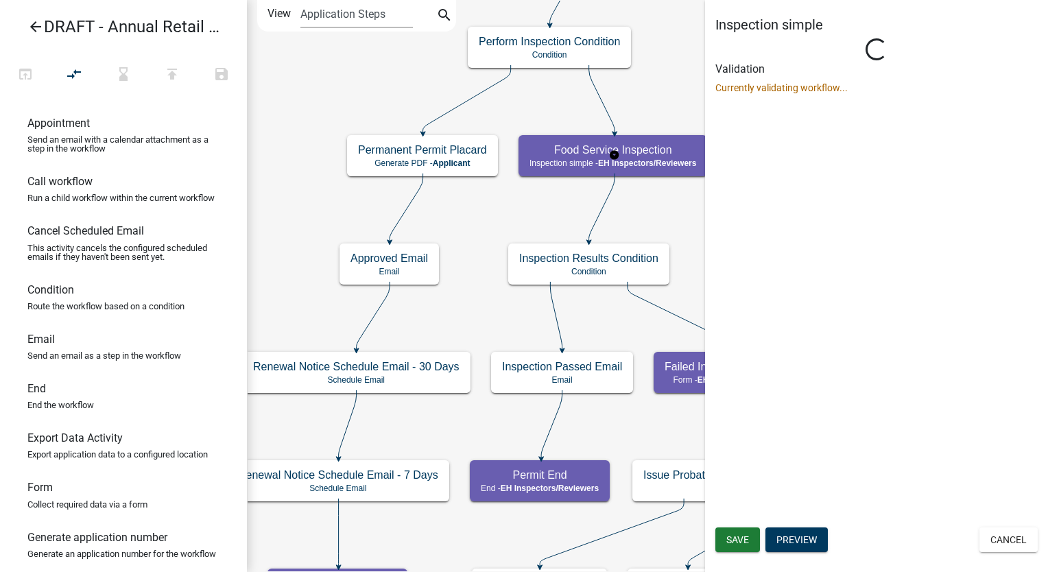
select select "C31B5D90-9A1B-409C-8A96-CB1DC1AB168B"
select select "5756958e-503d-4fb1-bd6b-995ecd786b8b"
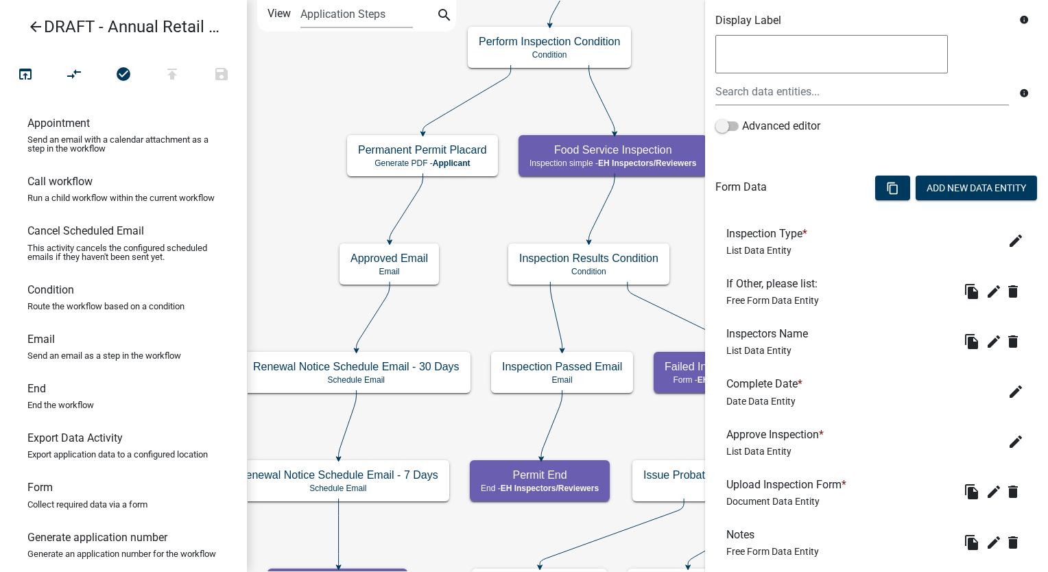
scroll to position [343, 0]
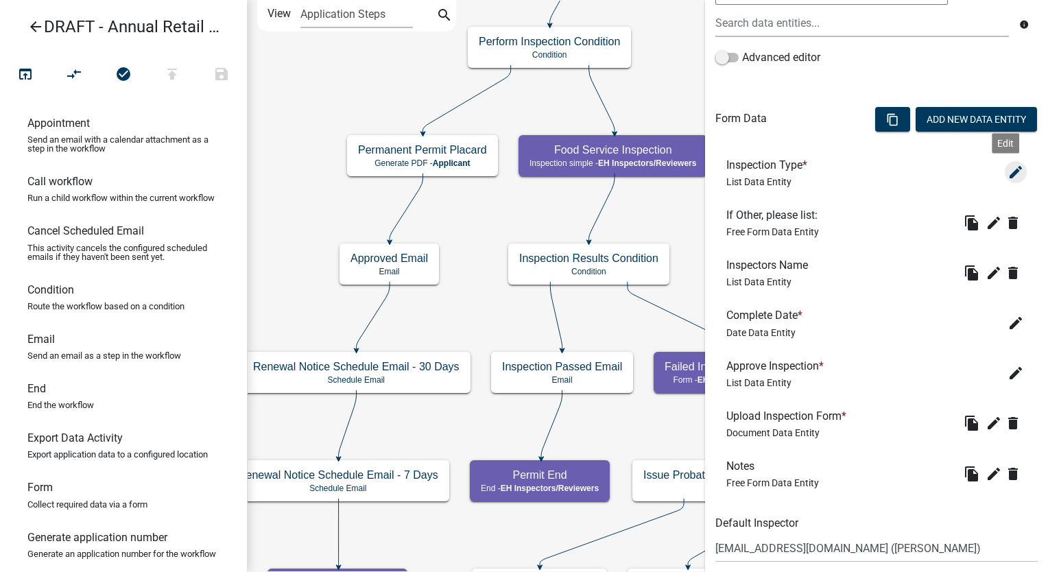
click at [1007, 168] on icon "edit" at bounding box center [1015, 172] width 16 height 16
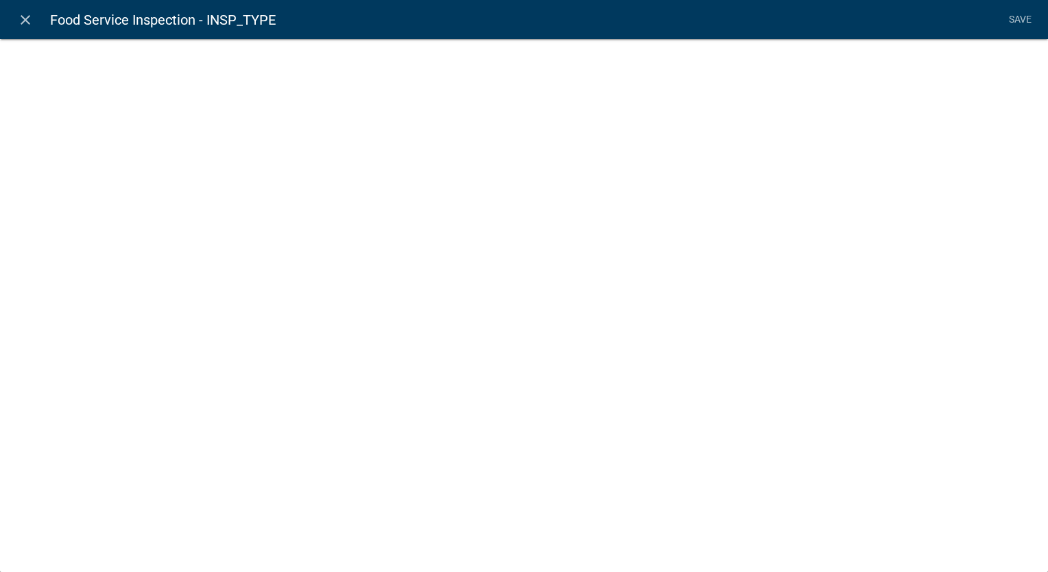
select select "list-data"
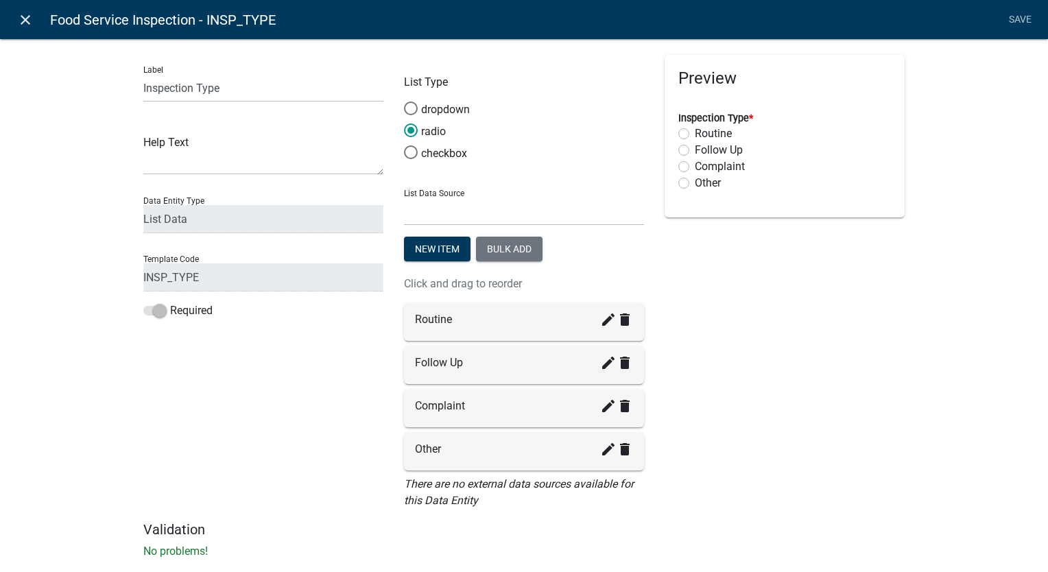
click at [19, 18] on icon "close" at bounding box center [25, 20] width 16 height 16
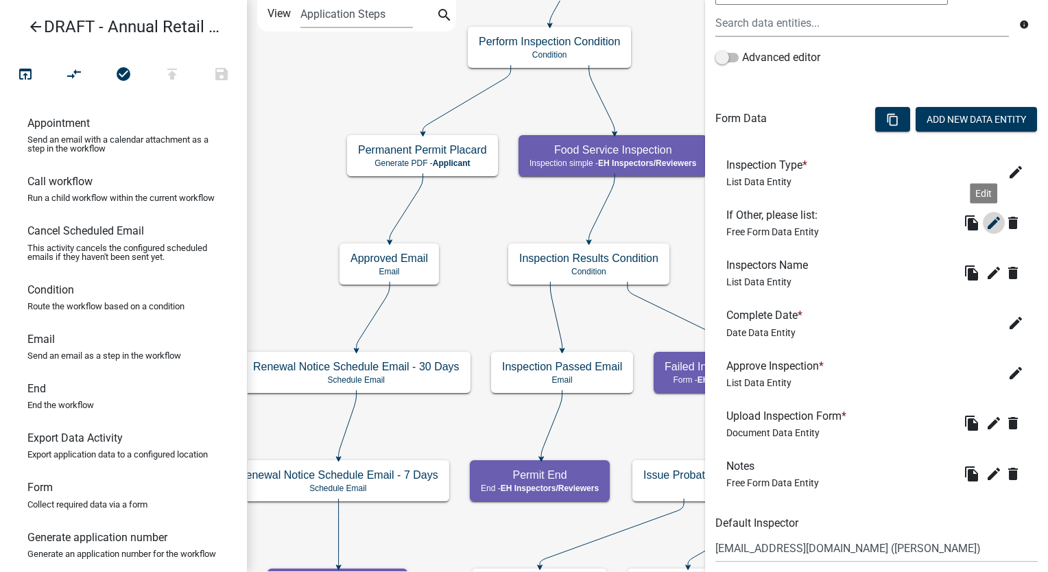
click at [985, 221] on icon "edit" at bounding box center [993, 223] width 16 height 16
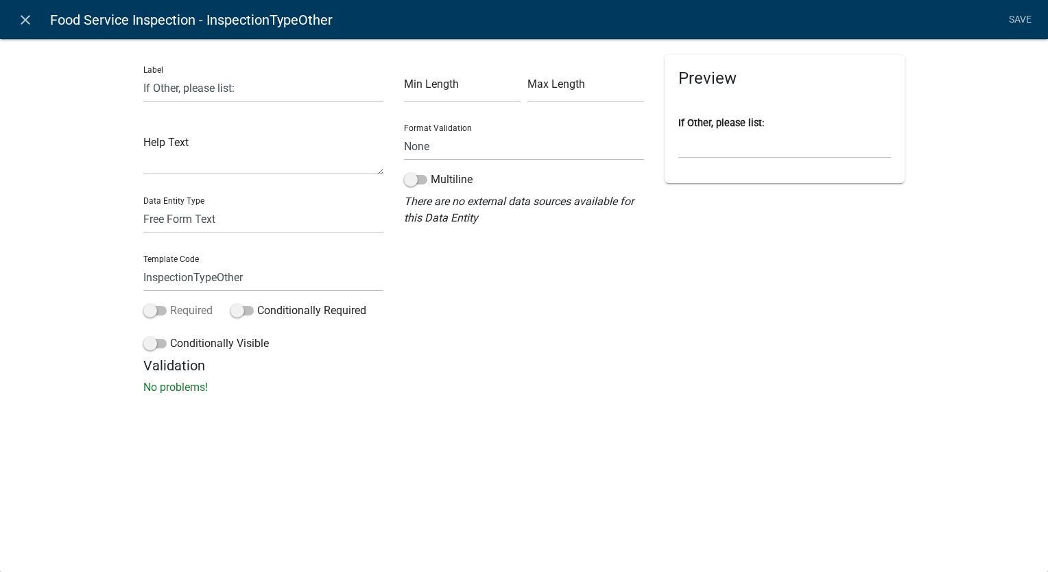
click at [152, 314] on span at bounding box center [154, 311] width 23 height 10
click at [170, 302] on input "Required" at bounding box center [170, 302] width 0 height 0
click at [148, 344] on span at bounding box center [154, 344] width 23 height 10
click at [170, 335] on input "Conditionally Visible" at bounding box center [170, 335] width 0 height 0
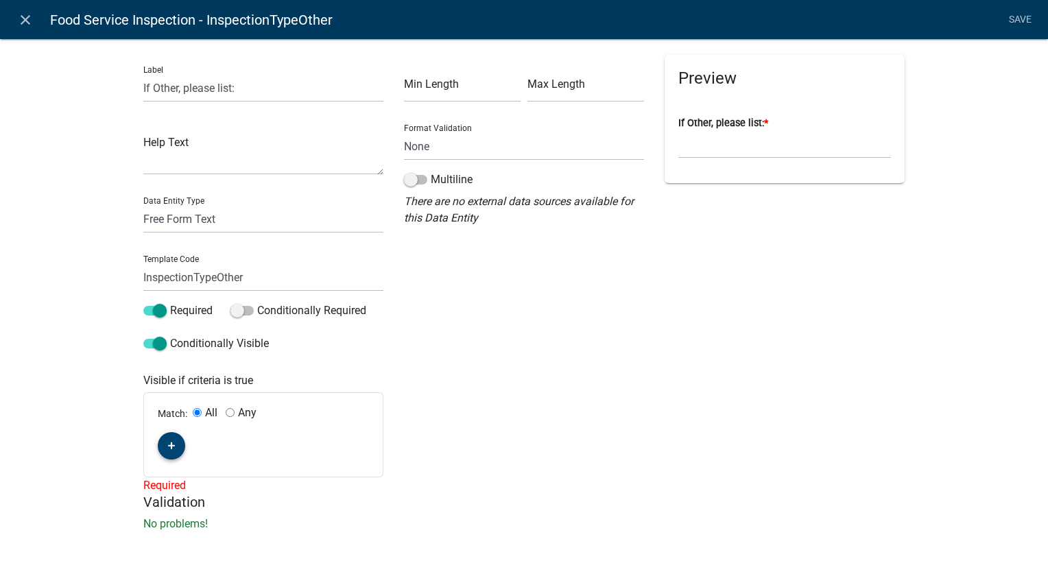
click at [168, 448] on icon "button" at bounding box center [172, 446] width 8 height 8
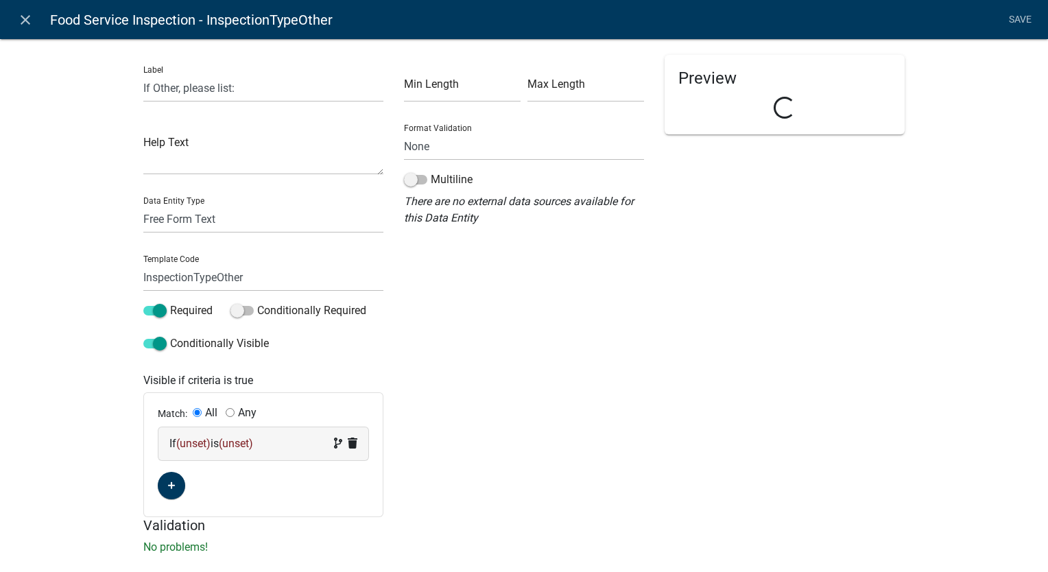
click at [274, 446] on div "If (unset) is (unset)" at bounding box center [263, 443] width 188 height 16
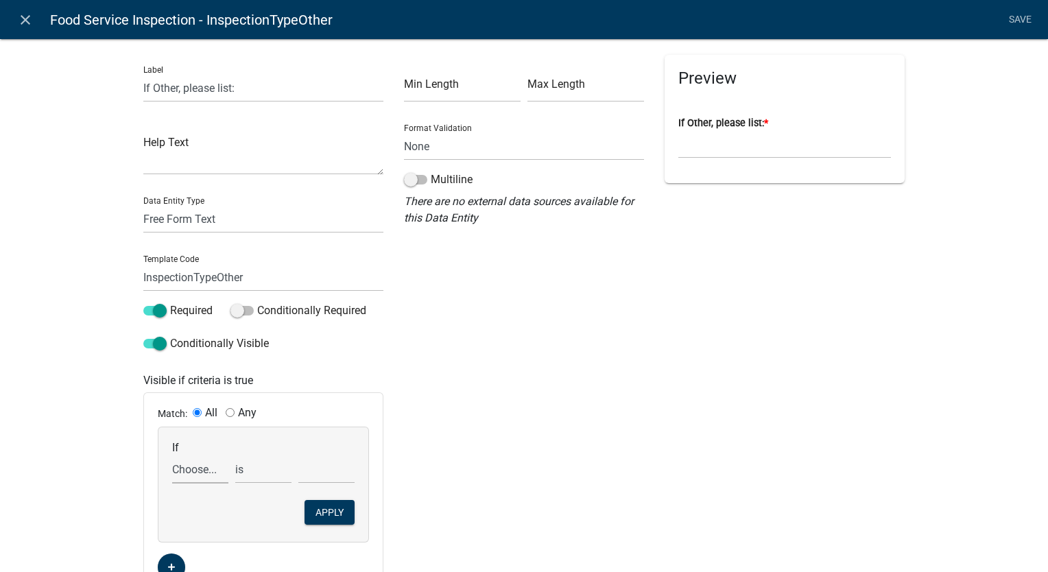
click at [187, 474] on select "Choose... ActiveRegistrationExpDate AdditionalDocuments AdditionalInfoCheck Add…" at bounding box center [200, 469] width 56 height 28
select select "50: Food_Service_Inspection_INSP_TYPE"
click at [172, 455] on select "Choose... ActiveRegistrationExpDate AdditionalDocuments AdditionalInfoCheck Add…" at bounding box center [200, 469] width 56 height 28
click at [315, 472] on select "Choose... Complaint Follow Up Other Routine" at bounding box center [326, 469] width 56 height 28
select select "3: Other"
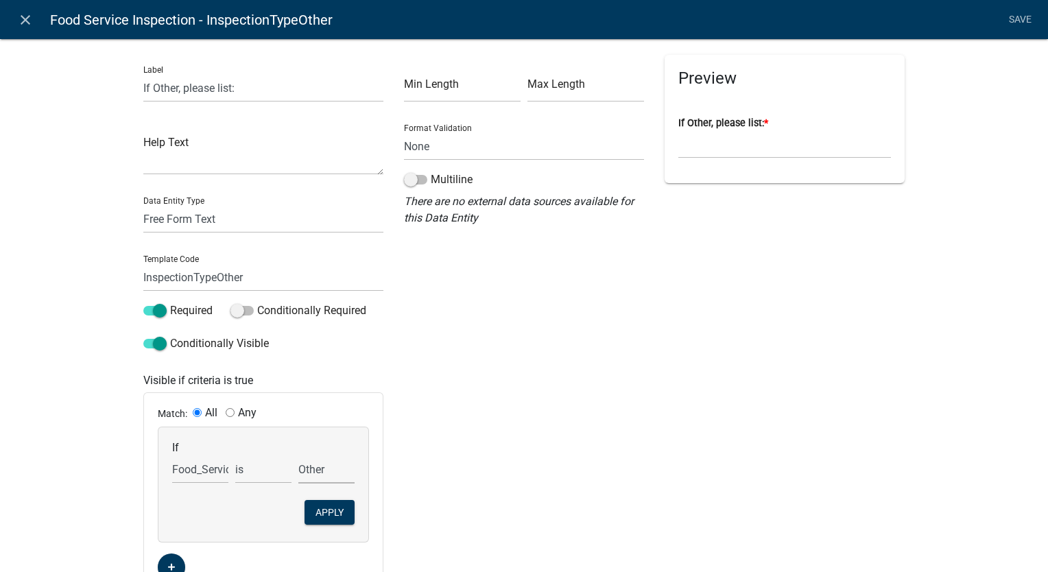
click at [298, 455] on select "Choose... Complaint Follow Up Other Routine" at bounding box center [326, 469] width 56 height 28
click at [325, 510] on button "Apply" at bounding box center [329, 512] width 50 height 25
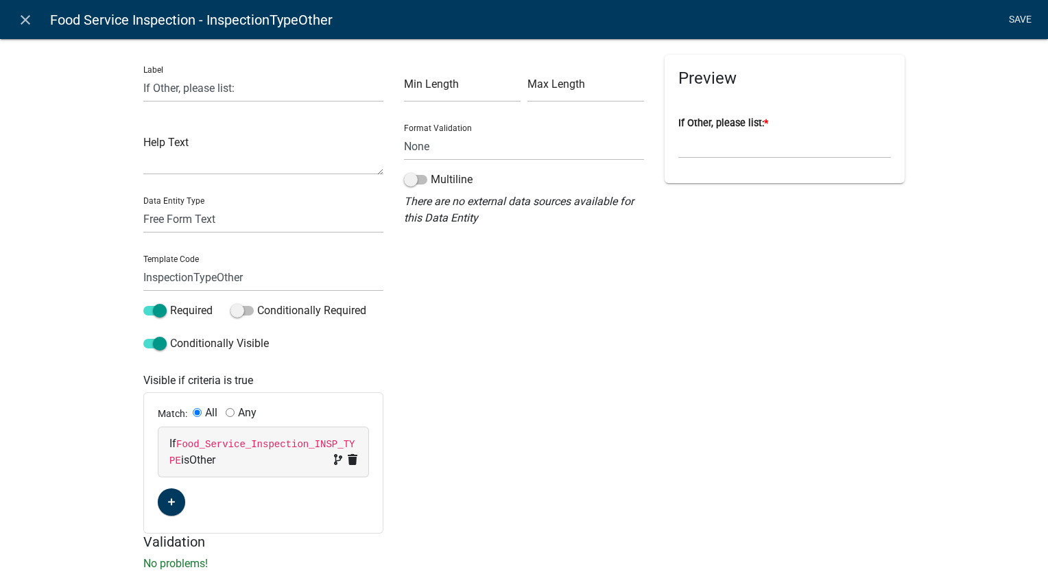
click at [1015, 18] on link "Save" at bounding box center [1019, 20] width 34 height 26
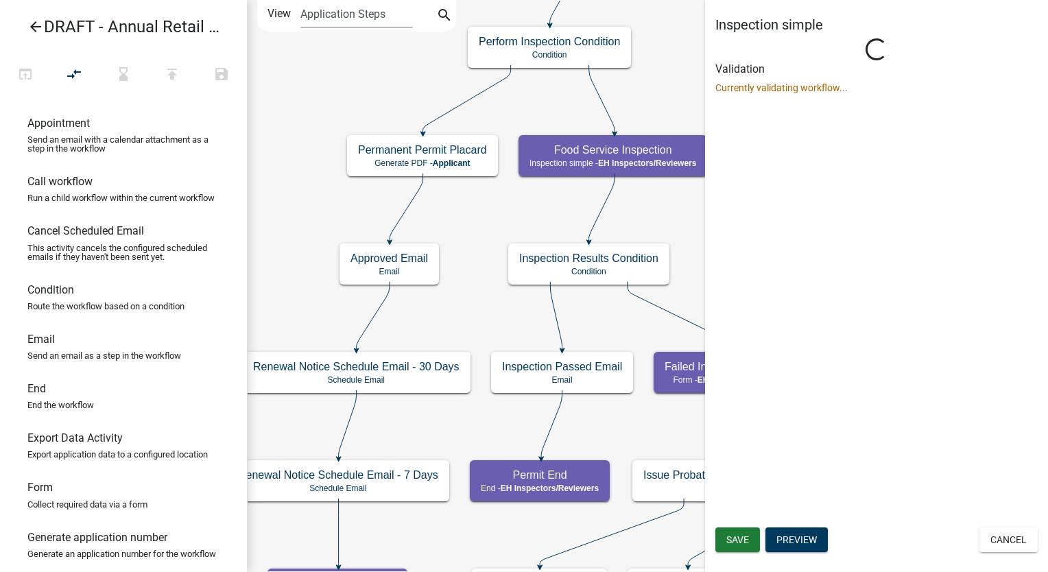
scroll to position [0, 0]
select select "C31B5D90-9A1B-409C-8A96-CB1DC1AB168B"
select select "5756958e-503d-4fb1-bd6b-995ecd786b8b"
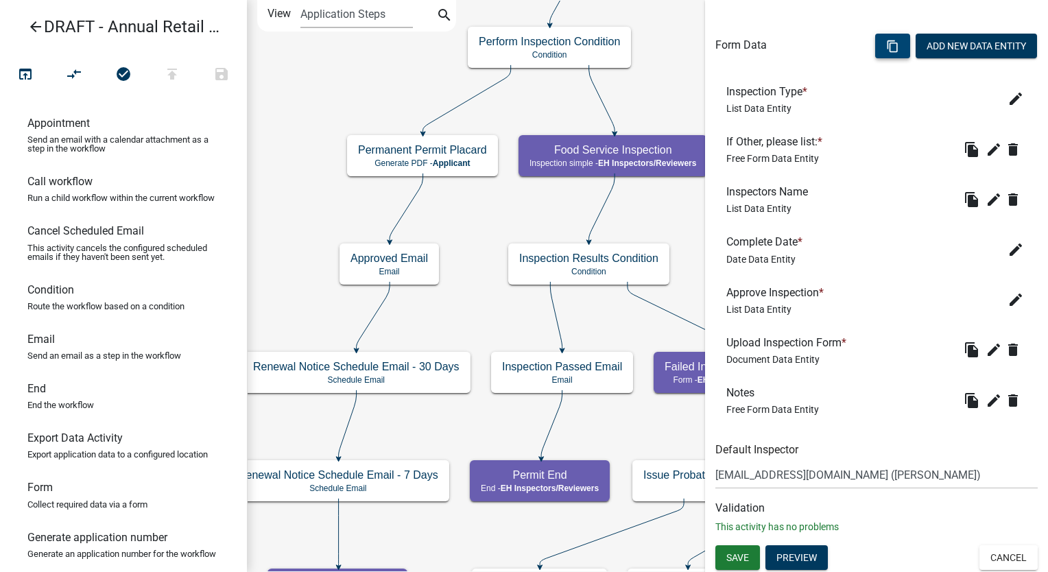
scroll to position [417, 0]
click at [738, 560] on span "Save" at bounding box center [737, 556] width 23 height 11
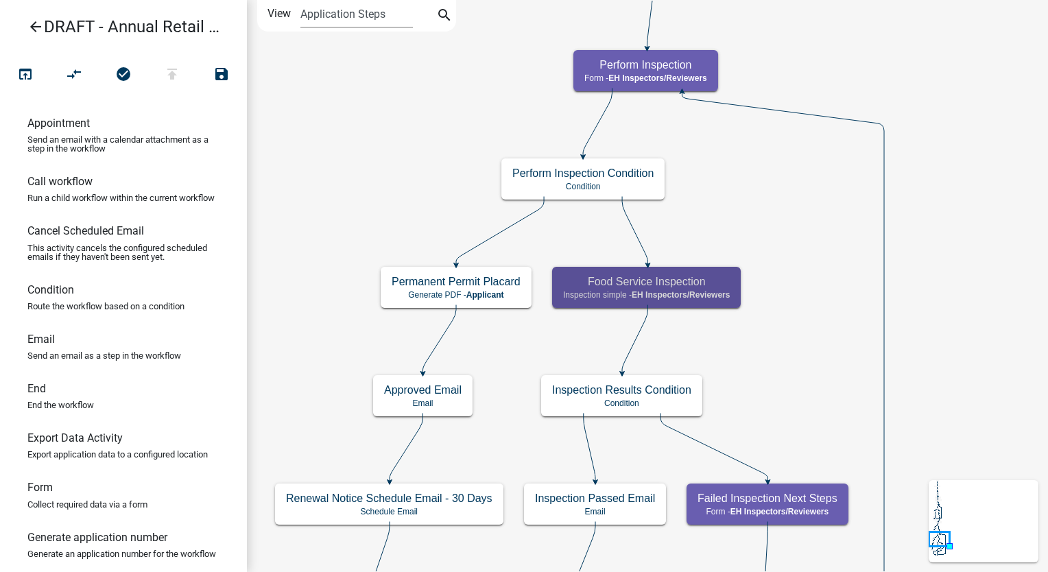
scroll to position [0, 0]
drag, startPoint x: 42, startPoint y: 513, endPoint x: 698, endPoint y: 203, distance: 725.7
click at [698, 203] on div "arrow_back DRAFT - Annual Retail Food Permit Renewal open_in_browser compare_ar…" at bounding box center [524, 286] width 1048 height 572
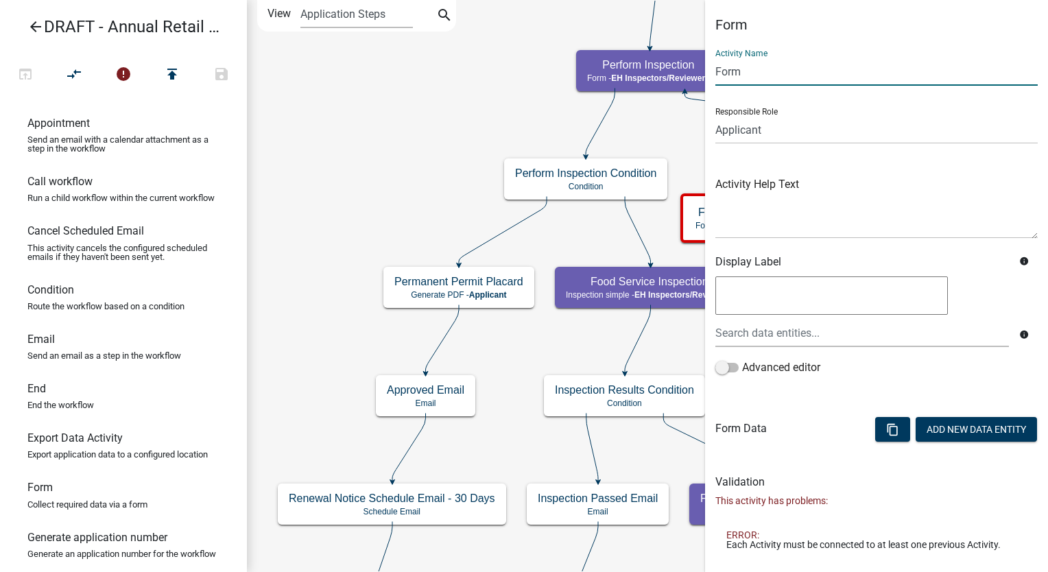
click at [749, 74] on input "Form" at bounding box center [876, 72] width 322 height 28
type input "F"
type input "Inspection Results"
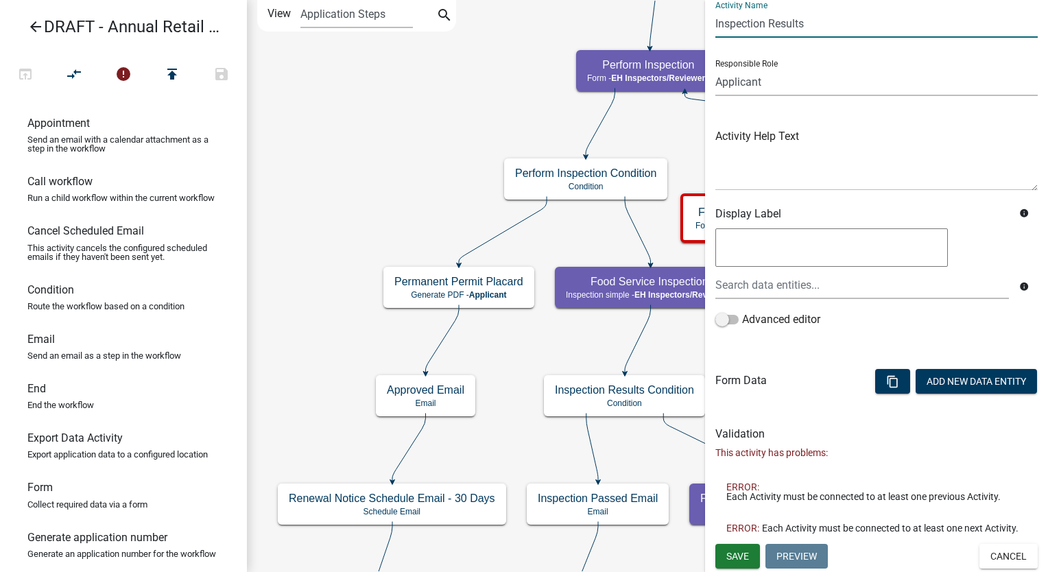
click at [802, 73] on select "Applicant Surveyor Admin GIS Mapping Division EH Complaint Reviewer Stormwater …" at bounding box center [876, 82] width 322 height 28
select select "C31B5D90-9A1B-409C-8A96-CB1DC1AB168B"
click at [715, 68] on select "Applicant Surveyor Admin GIS Mapping Division EH Complaint Reviewer Stormwater …" at bounding box center [876, 82] width 322 height 28
click at [735, 560] on span "Save" at bounding box center [737, 555] width 23 height 11
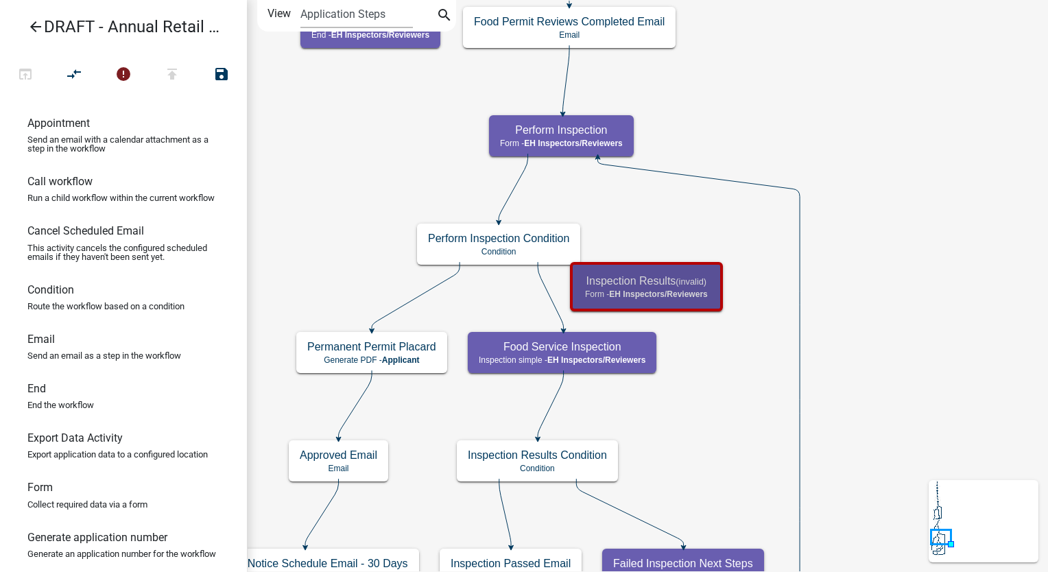
scroll to position [0, 0]
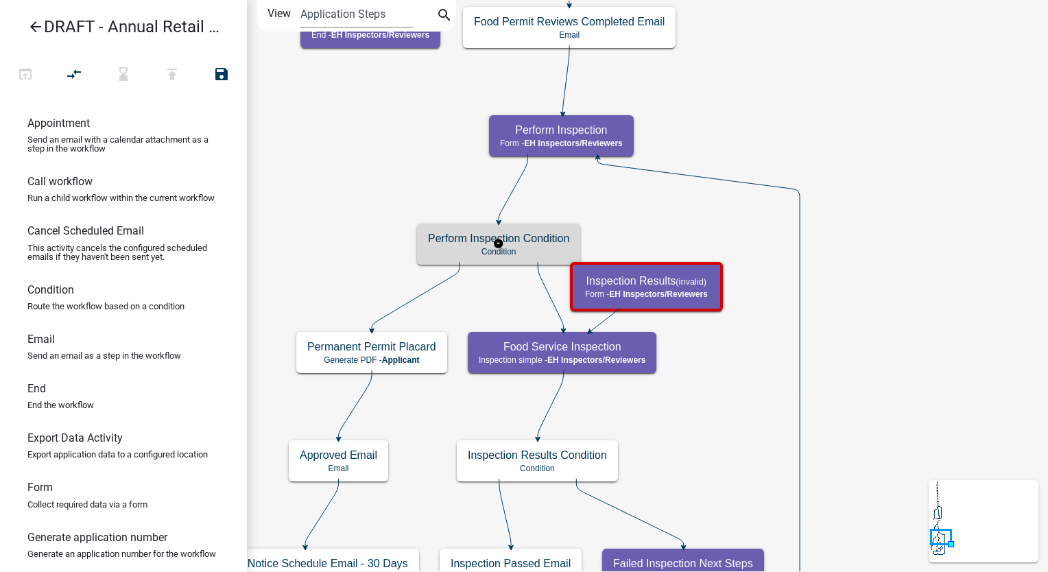
click at [557, 245] on div "Perform Inspection Condition Condition" at bounding box center [498, 244] width 163 height 41
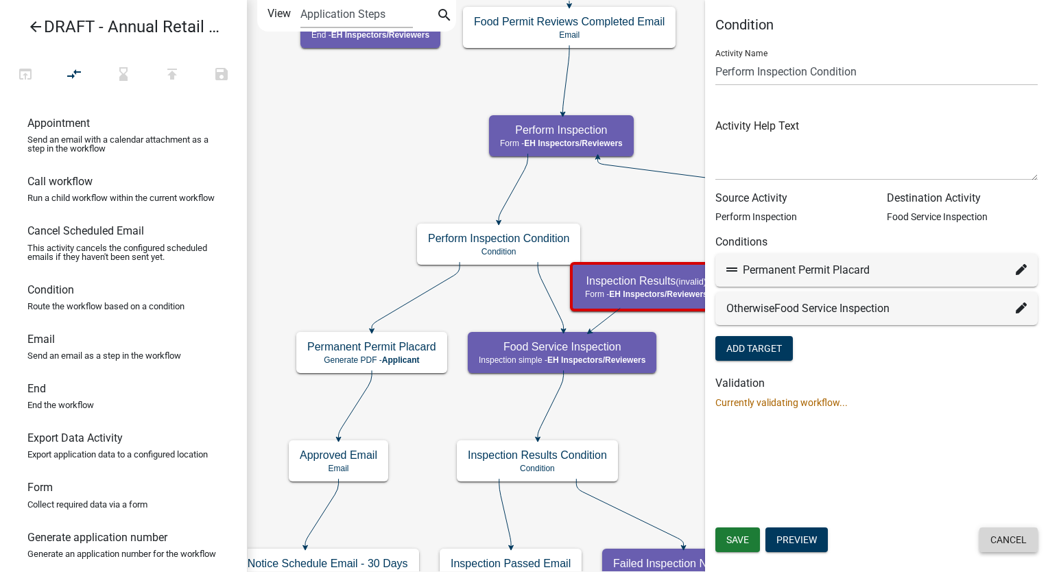
click at [1005, 546] on button "Cancel" at bounding box center [1008, 539] width 58 height 25
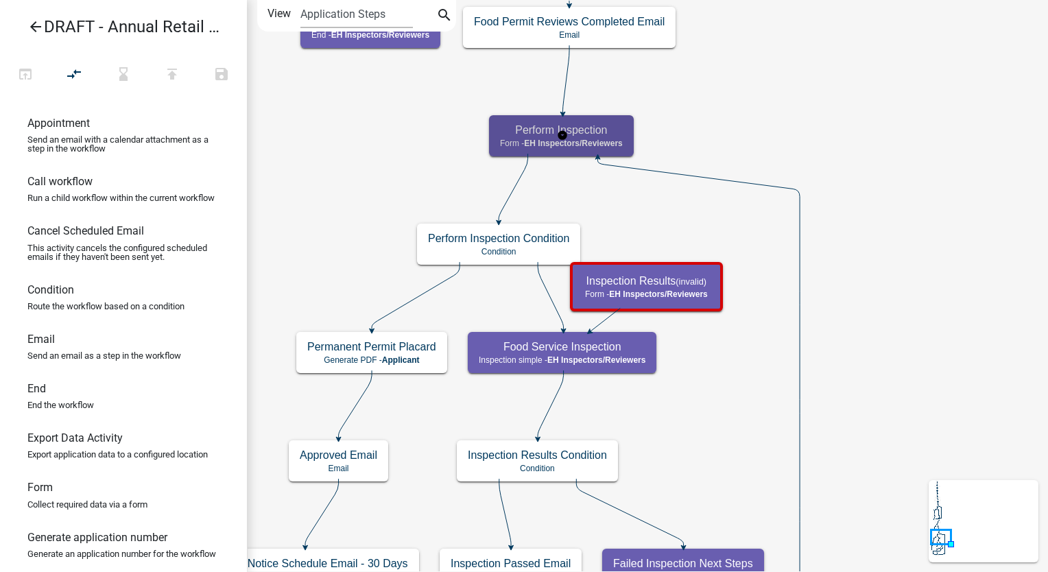
click at [589, 132] on h5 "Perform Inspection" at bounding box center [561, 129] width 123 height 13
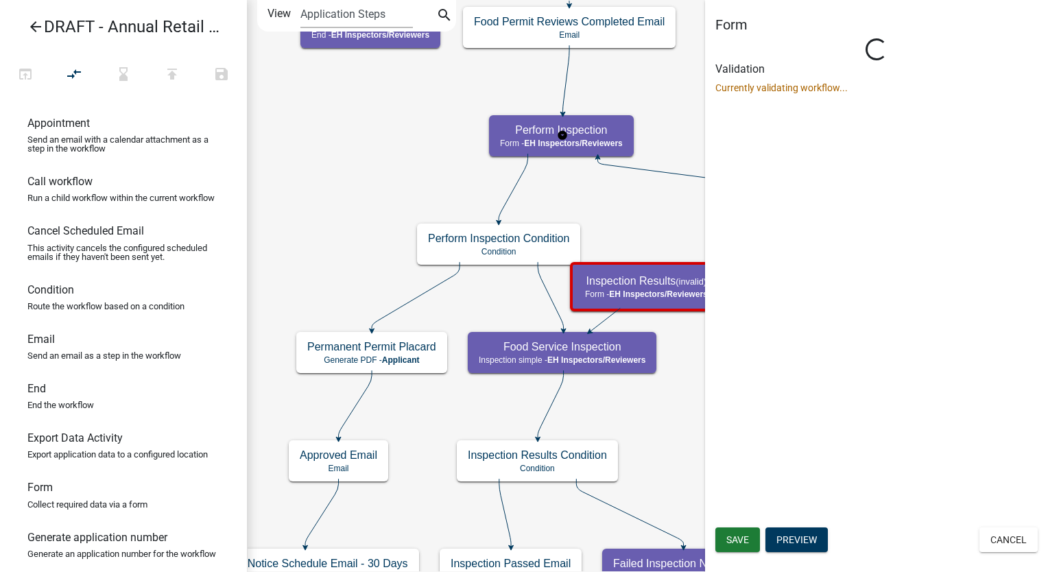
select select "C31B5D90-9A1B-409C-8A96-CB1DC1AB168B"
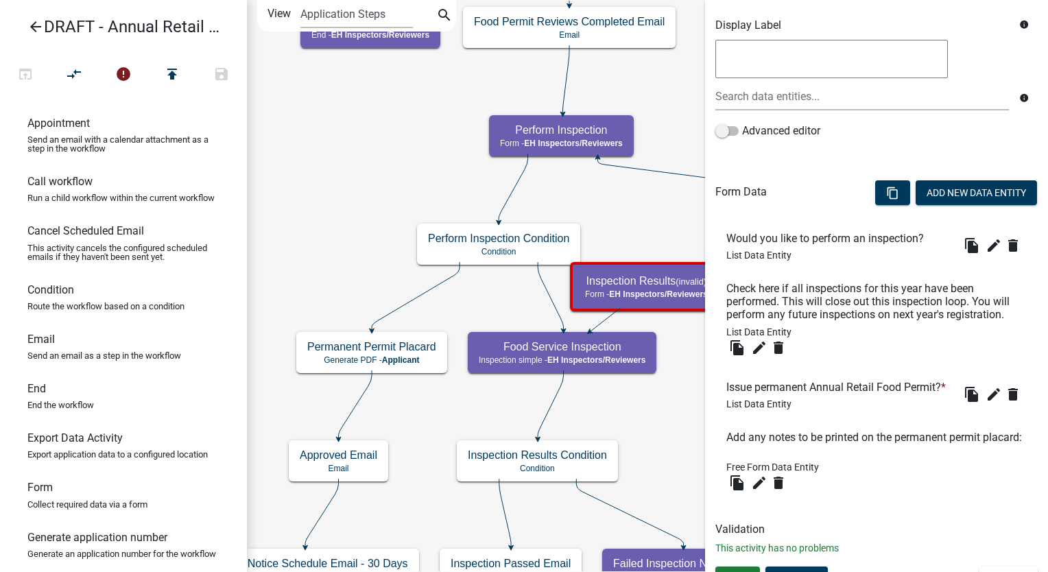
scroll to position [313, 0]
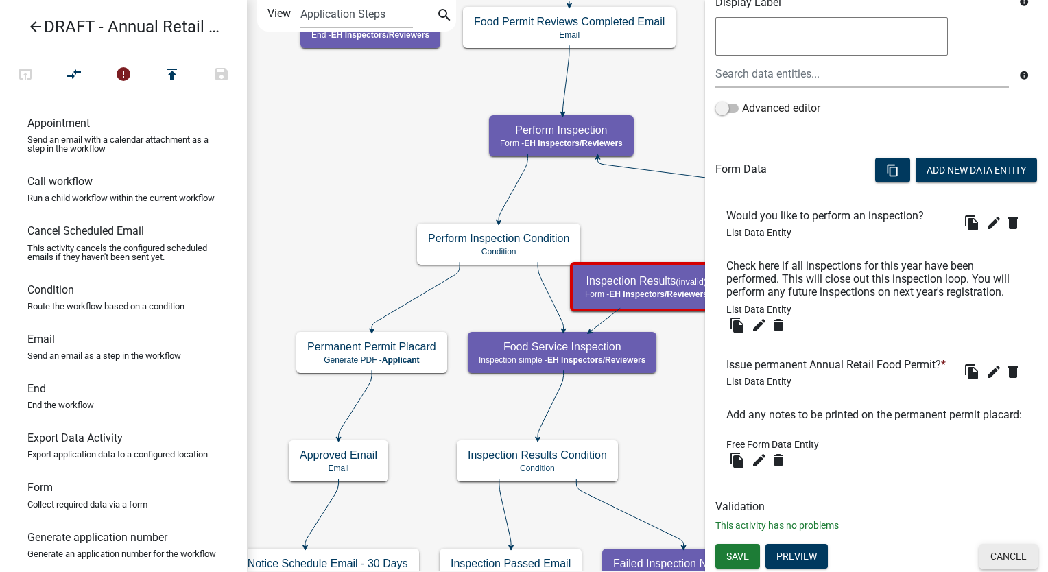
click at [983, 552] on button "Cancel" at bounding box center [1008, 556] width 58 height 25
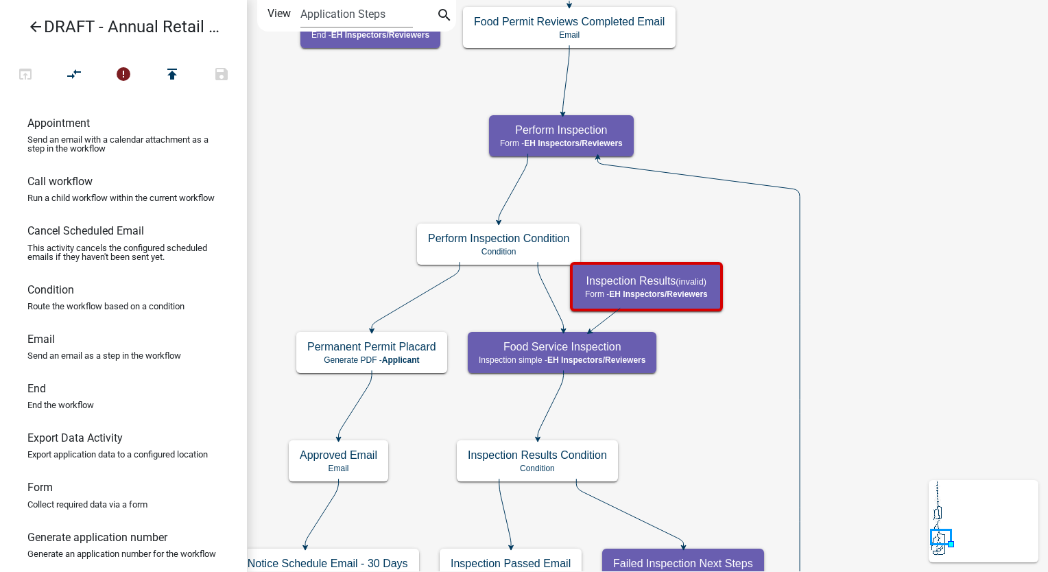
scroll to position [0, 0]
click at [538, 245] on div "Perform Inspection Condition Condition" at bounding box center [498, 244] width 163 height 41
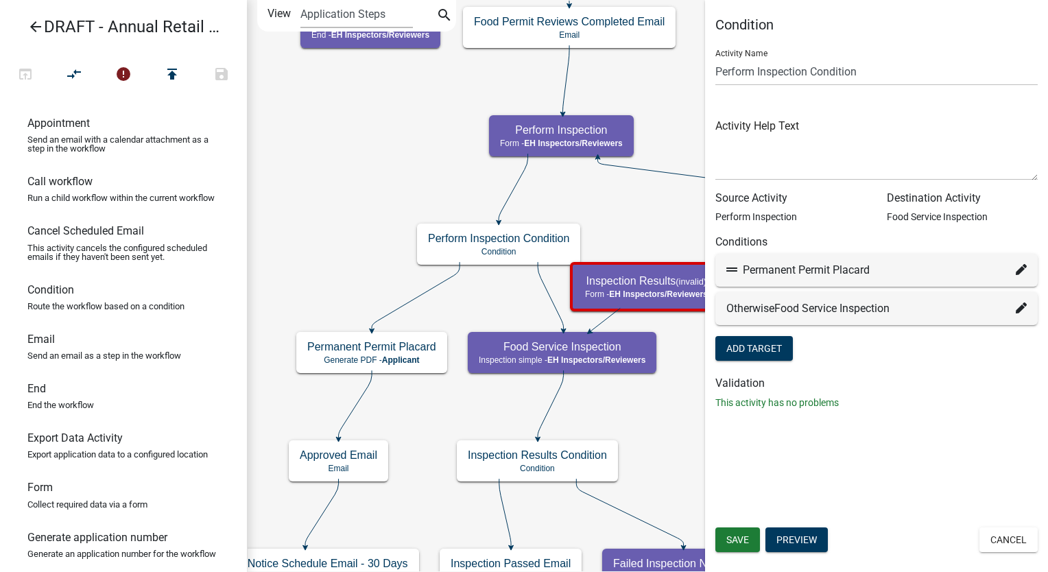
click at [1017, 303] on icon at bounding box center [1020, 307] width 11 height 11
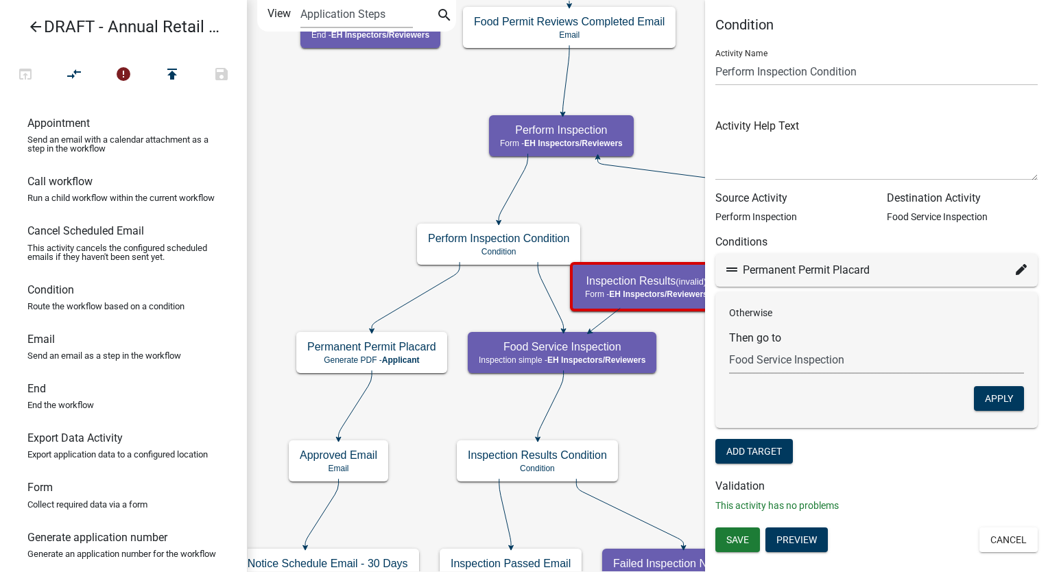
click at [871, 353] on select "Choose... Start Document Upload Food Service Establishment Application Submitte…" at bounding box center [876, 360] width 295 height 28
select select "41: 81a6d146-7df8-41e3-b4ff-ed5e6d45a487"
click at [729, 346] on select "Choose... Start Document Upload Food Service Establishment Application Submitte…" at bounding box center [876, 360] width 295 height 28
click at [979, 396] on button "Apply" at bounding box center [999, 398] width 50 height 25
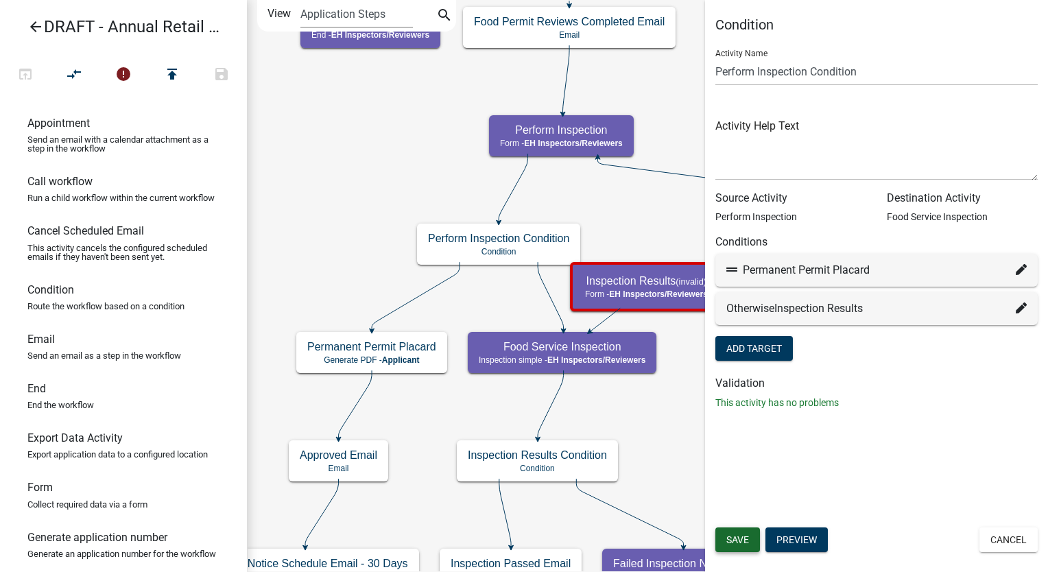
click at [738, 543] on span "Save" at bounding box center [737, 539] width 23 height 11
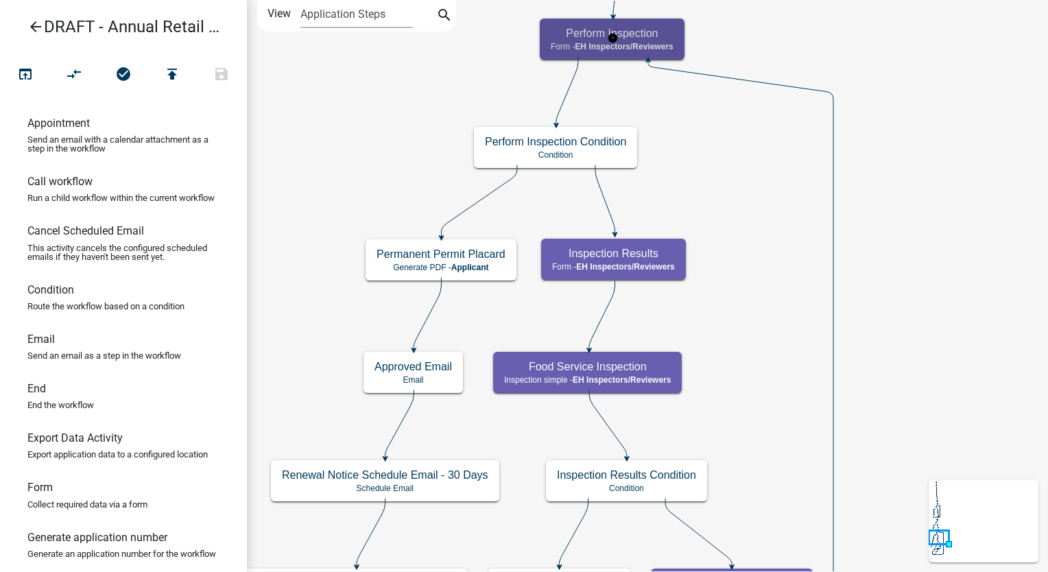
click at [639, 29] on h5 "Perform Inspection" at bounding box center [612, 33] width 123 height 13
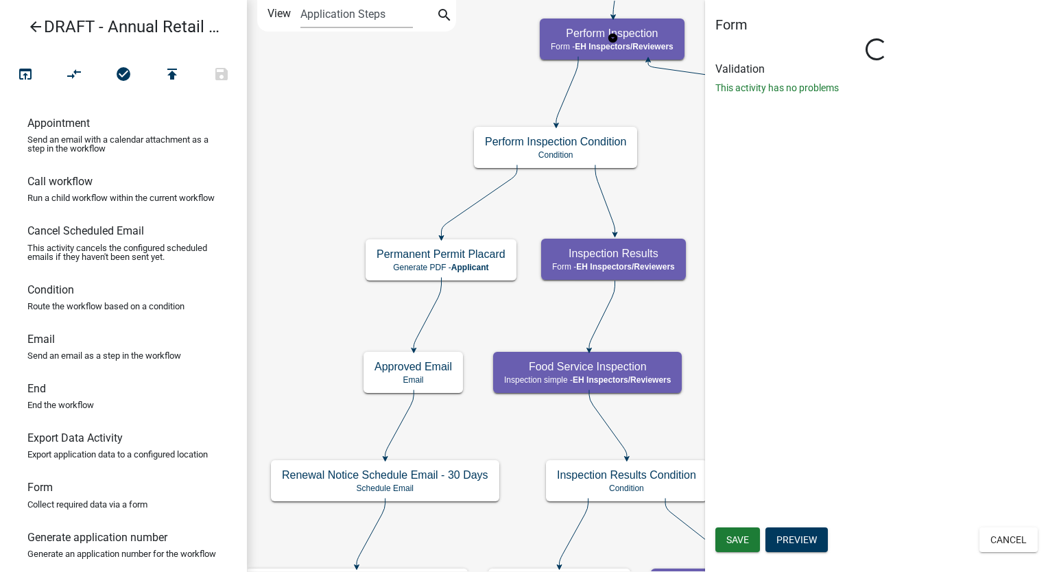
select select "C31B5D90-9A1B-409C-8A96-CB1DC1AB168B"
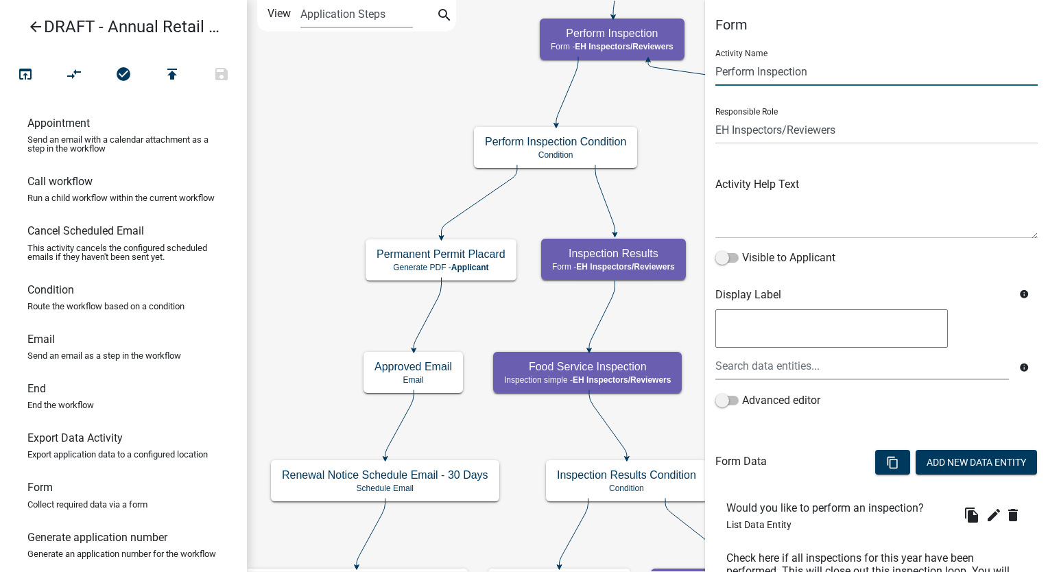
click at [821, 67] on input "Perform Inspection" at bounding box center [876, 72] width 322 height 28
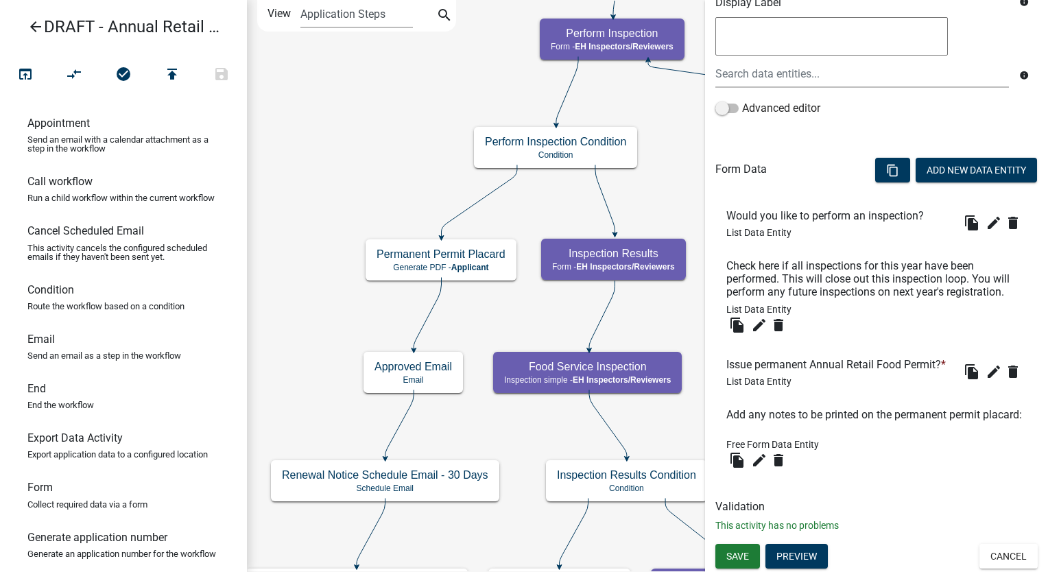
scroll to position [313, 0]
type input "Perform Inspection YN"
click at [745, 552] on span "Save" at bounding box center [737, 556] width 23 height 11
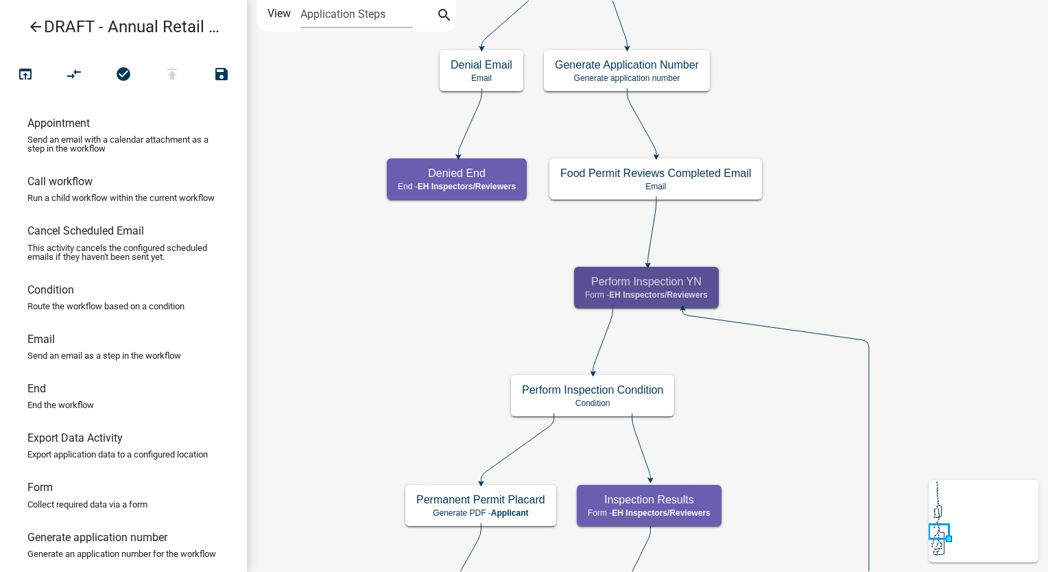
scroll to position [0, 0]
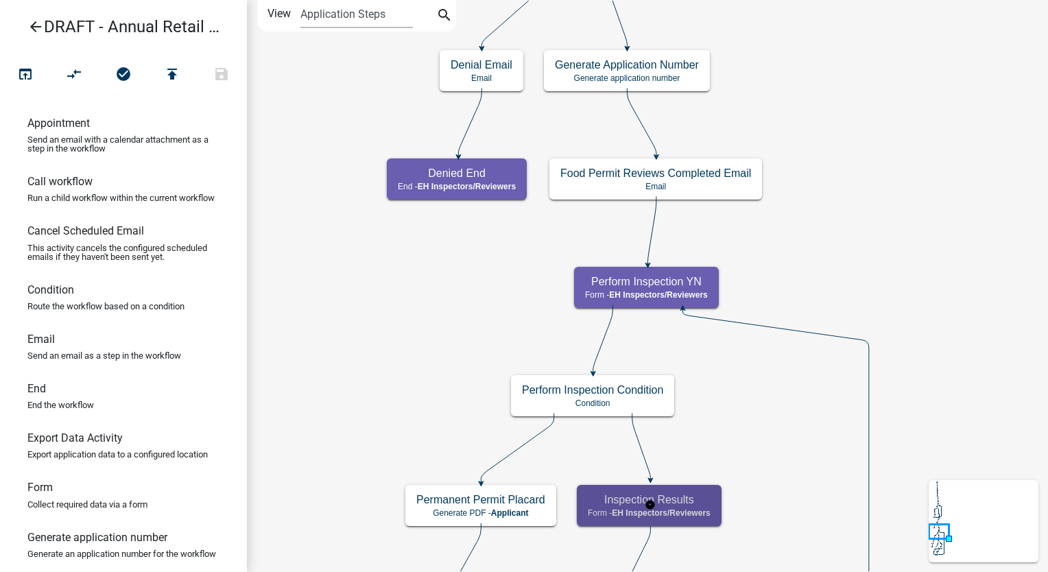
click at [674, 495] on h5 "Inspection Results" at bounding box center [649, 499] width 123 height 13
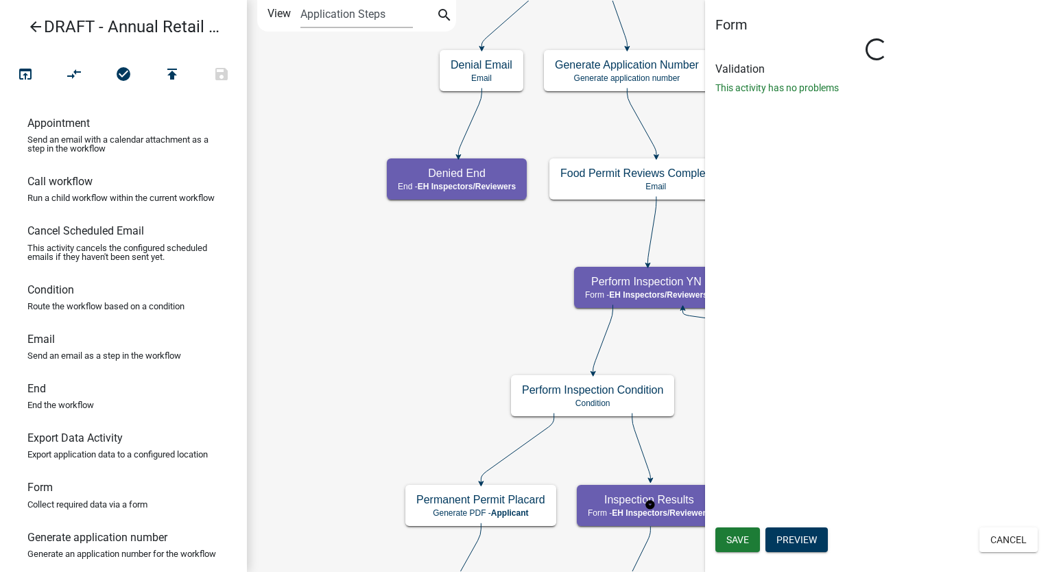
select select "C31B5D90-9A1B-409C-8A96-CB1DC1AB168B"
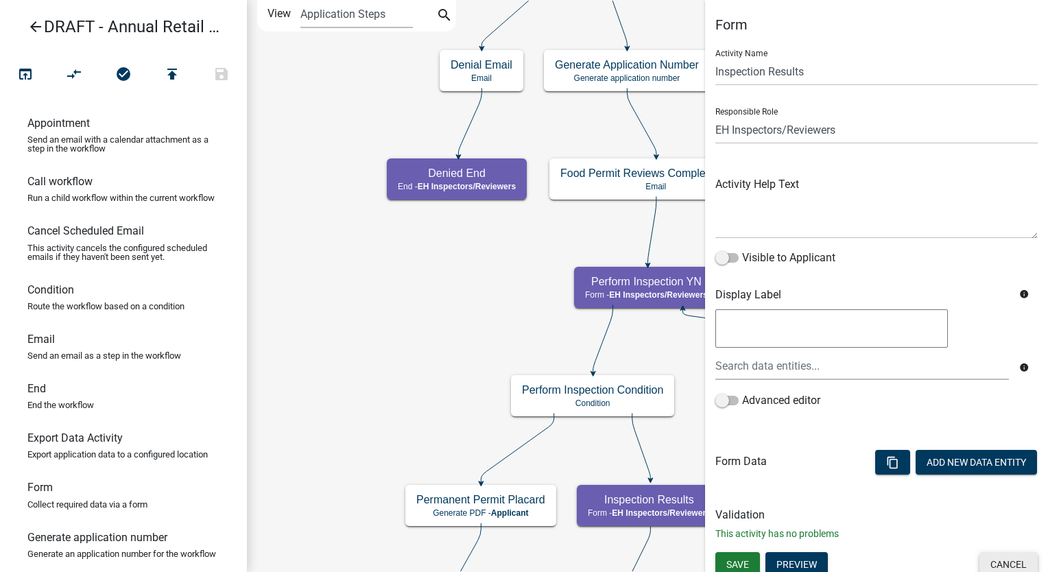
click at [992, 559] on button "Cancel" at bounding box center [1008, 564] width 58 height 25
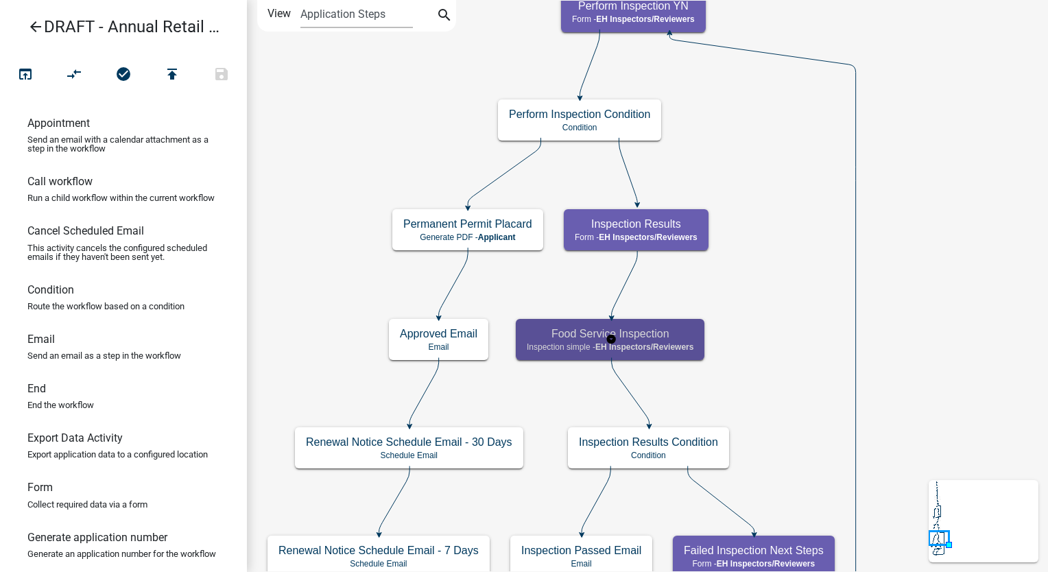
click at [688, 339] on h5 "Food Service Inspection" at bounding box center [610, 333] width 167 height 13
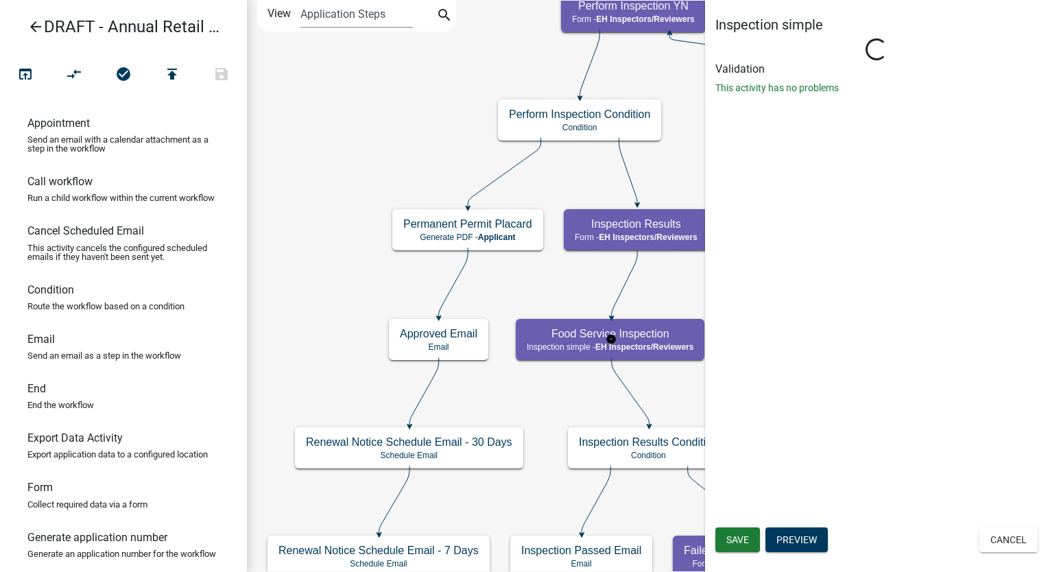
select select "C31B5D90-9A1B-409C-8A96-CB1DC1AB168B"
select select "5756958e-503d-4fb1-bd6b-995ecd786b8b"
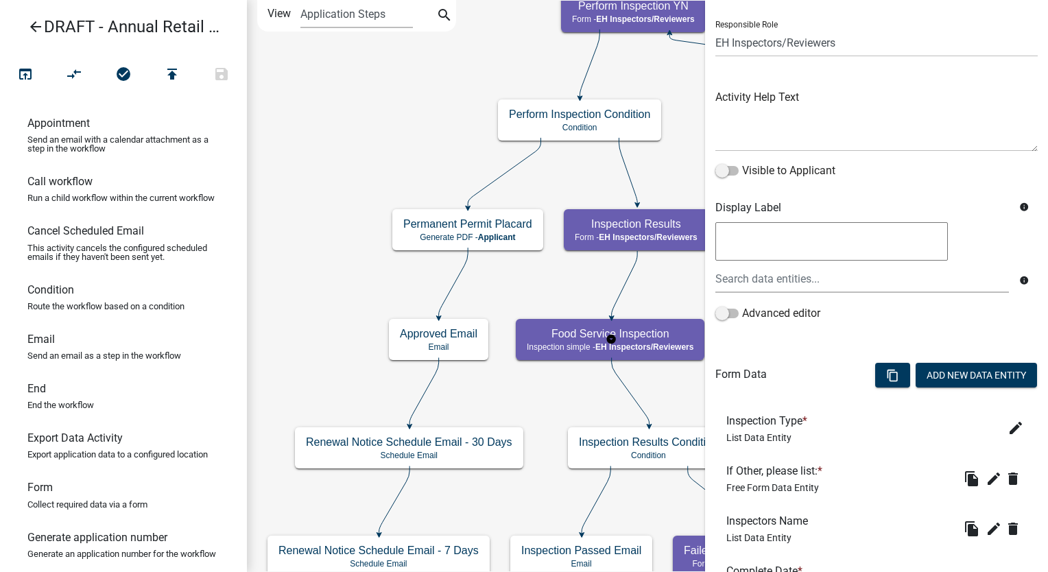
scroll to position [206, 0]
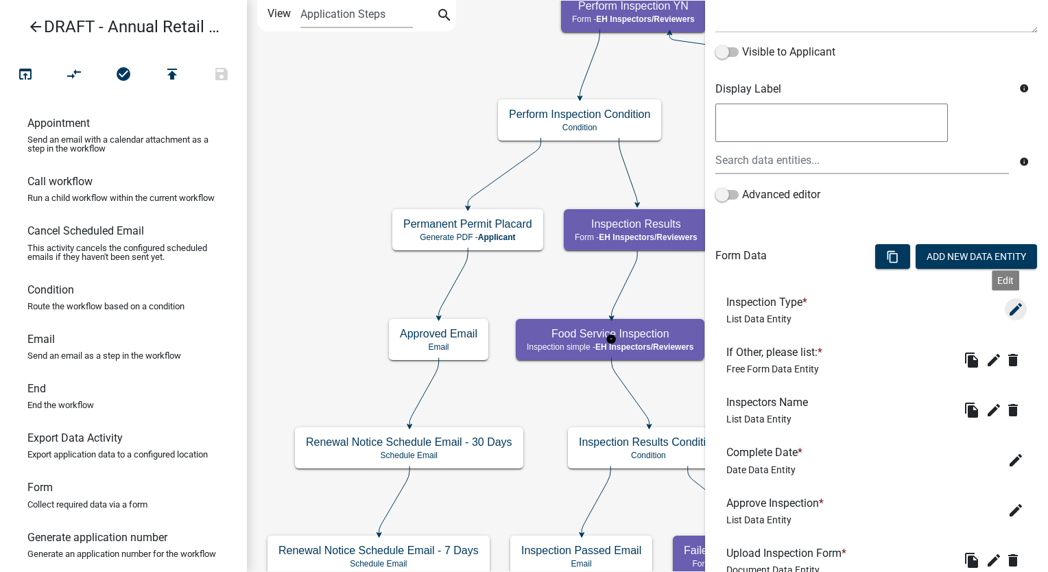
click at [1008, 309] on icon "edit" at bounding box center [1015, 309] width 16 height 16
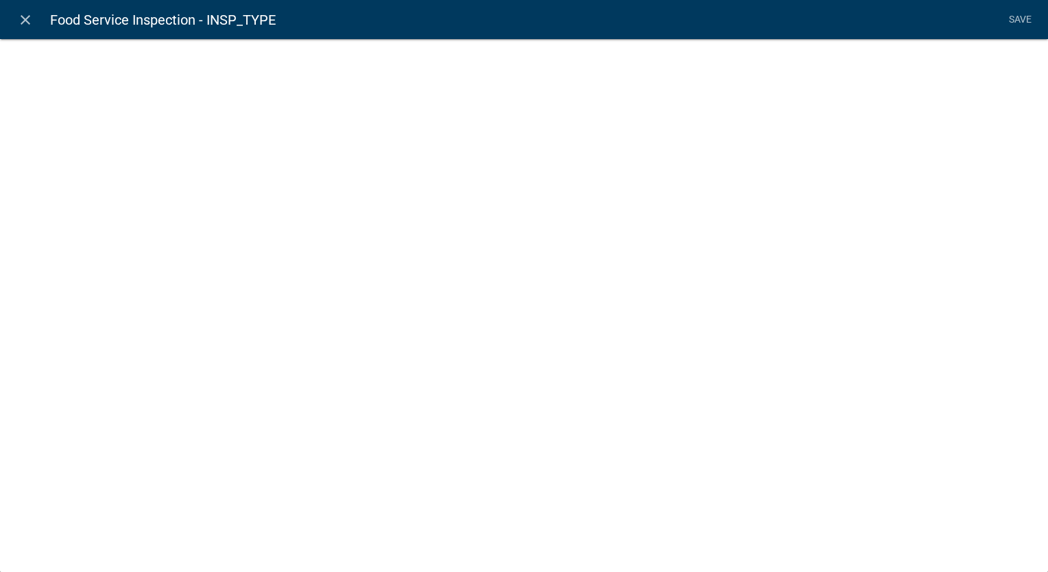
select select "list-data"
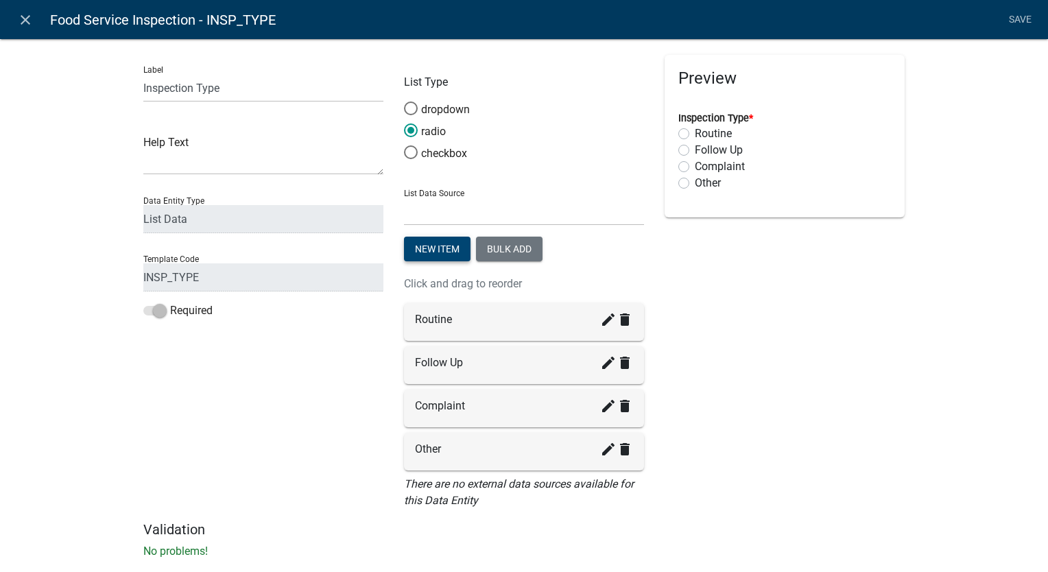
click at [442, 254] on button "New item" at bounding box center [437, 249] width 67 height 25
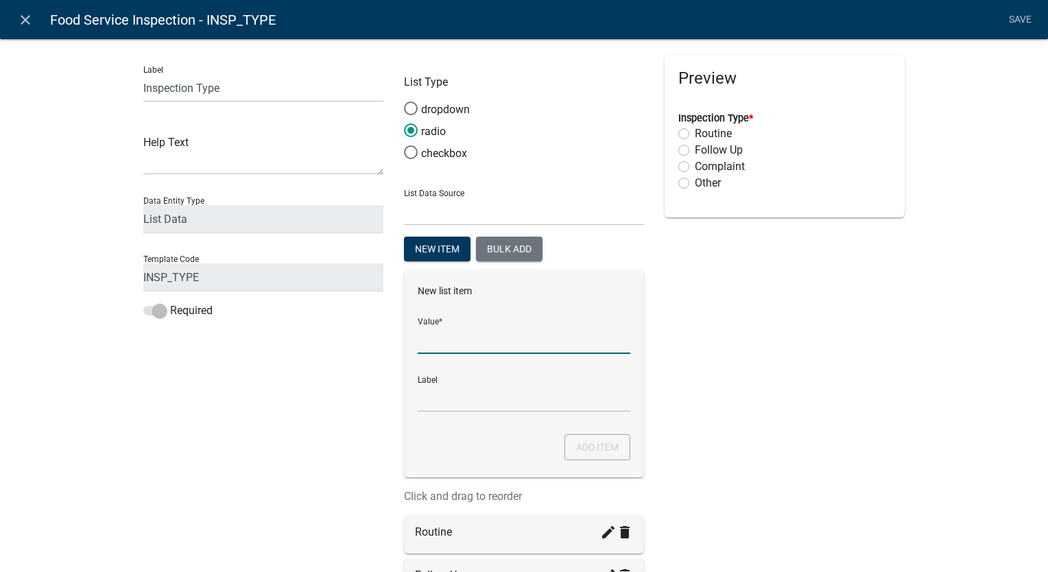
click at [459, 342] on input "List Data Source" at bounding box center [524, 340] width 213 height 28
type input "Reinspection"
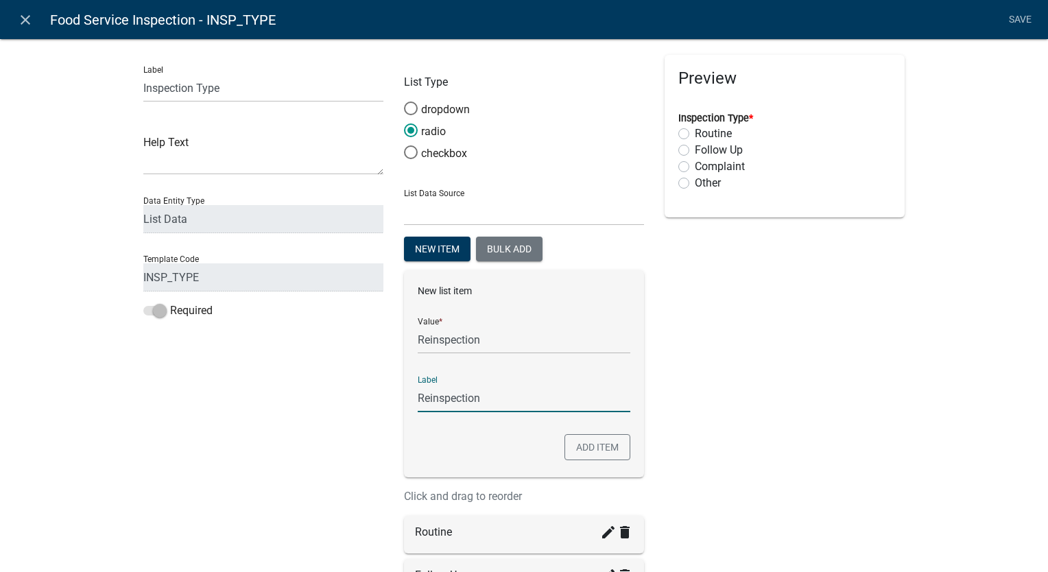
click at [444, 385] on input "Reinspection" at bounding box center [524, 398] width 213 height 28
click at [587, 449] on button "Add item" at bounding box center [597, 447] width 66 height 26
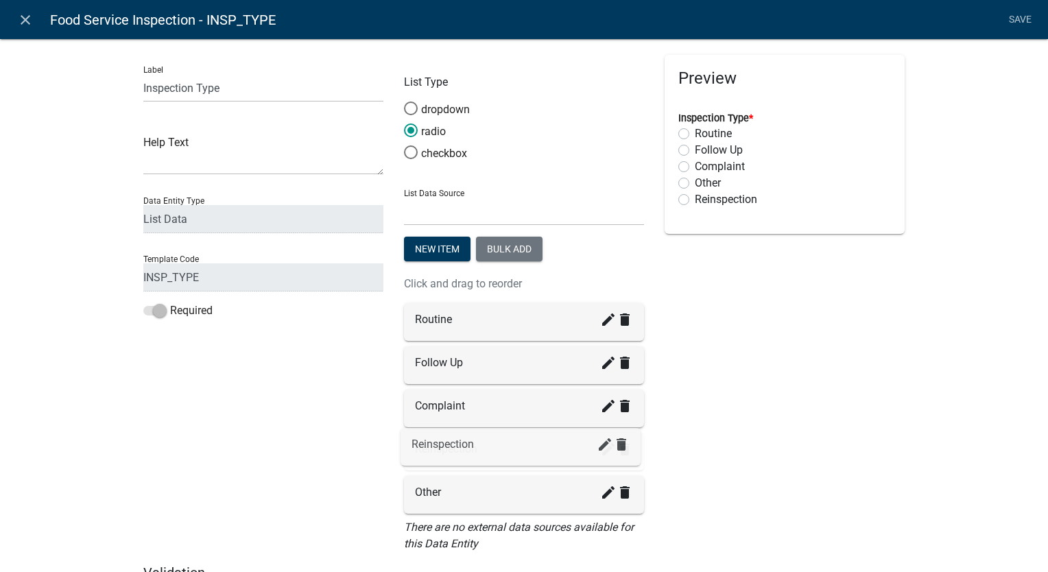
drag, startPoint x: 456, startPoint y: 501, endPoint x: 458, endPoint y: 448, distance: 52.8
click at [1018, 21] on li "Save" at bounding box center [1019, 20] width 34 height 26
click at [1005, 259] on div "Label Inspection Type Help Text Data Entity Type Free Form Text Document Displa…" at bounding box center [524, 323] width 1048 height 615
click at [1031, 14] on li "Save" at bounding box center [1019, 20] width 34 height 26
click at [25, 20] on icon "close" at bounding box center [25, 20] width 16 height 16
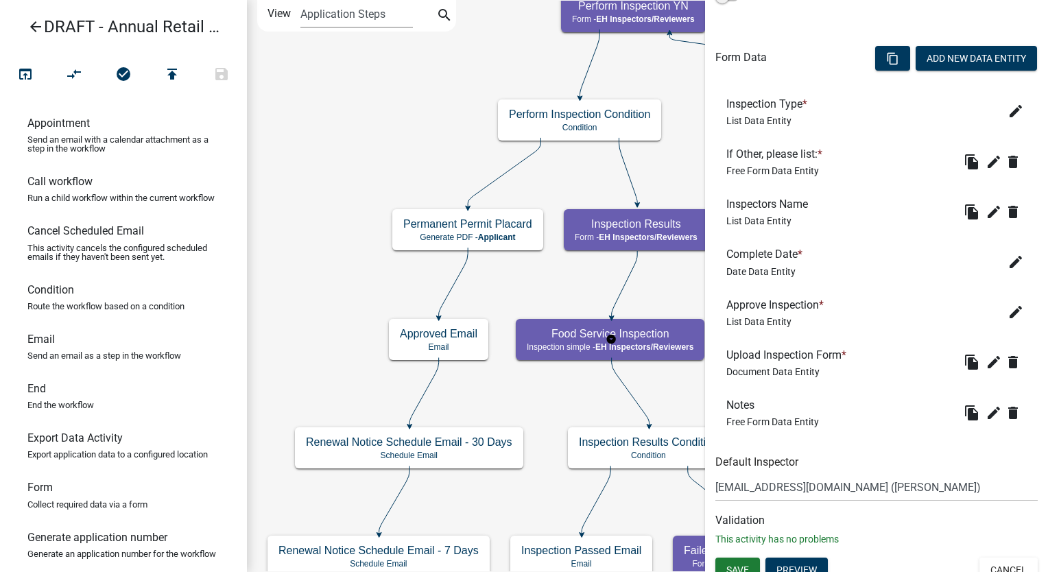
scroll to position [411, 0]
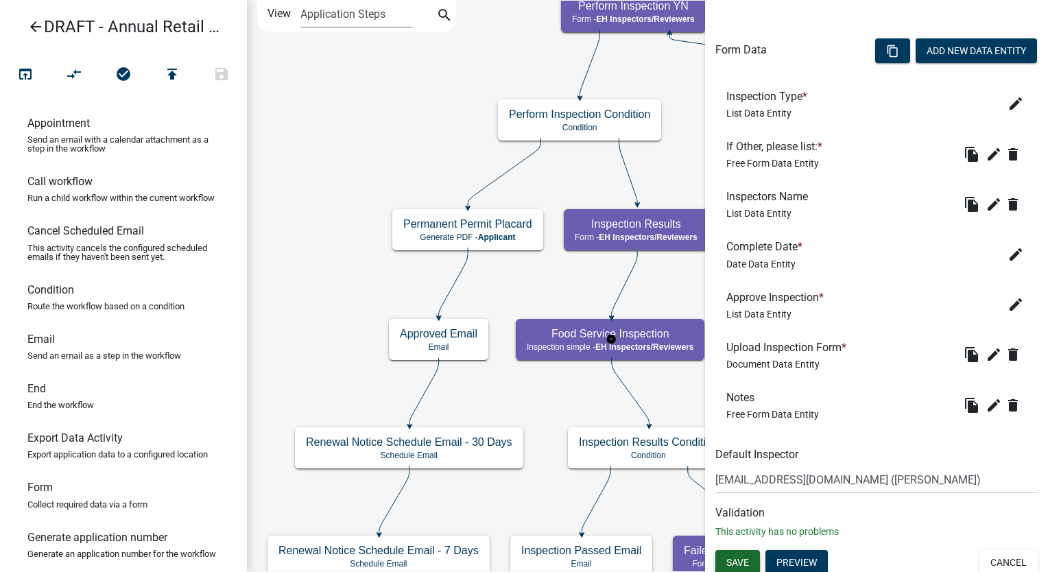
click at [736, 566] on span "Save" at bounding box center [737, 562] width 23 height 11
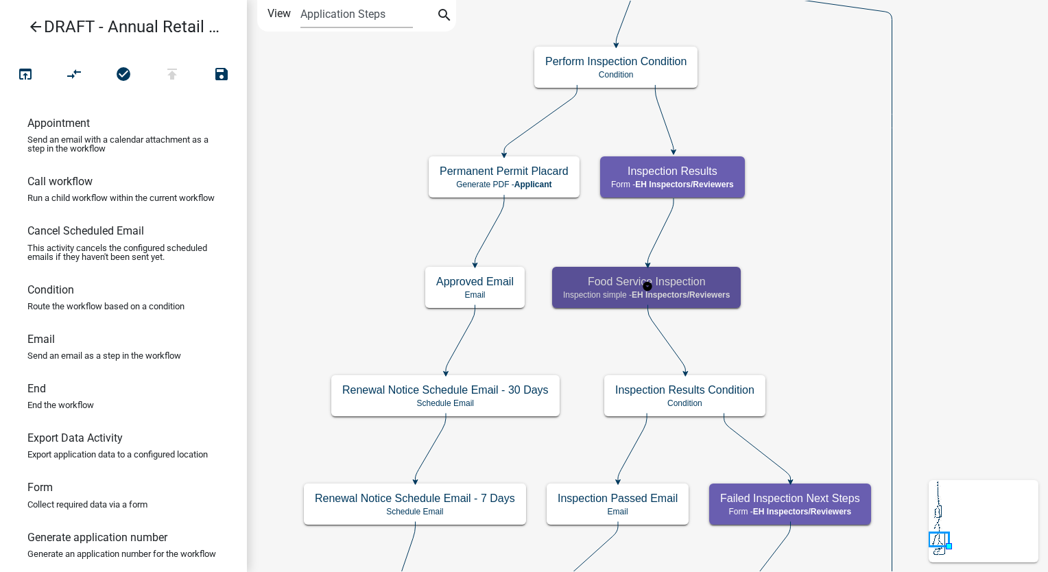
scroll to position [0, 0]
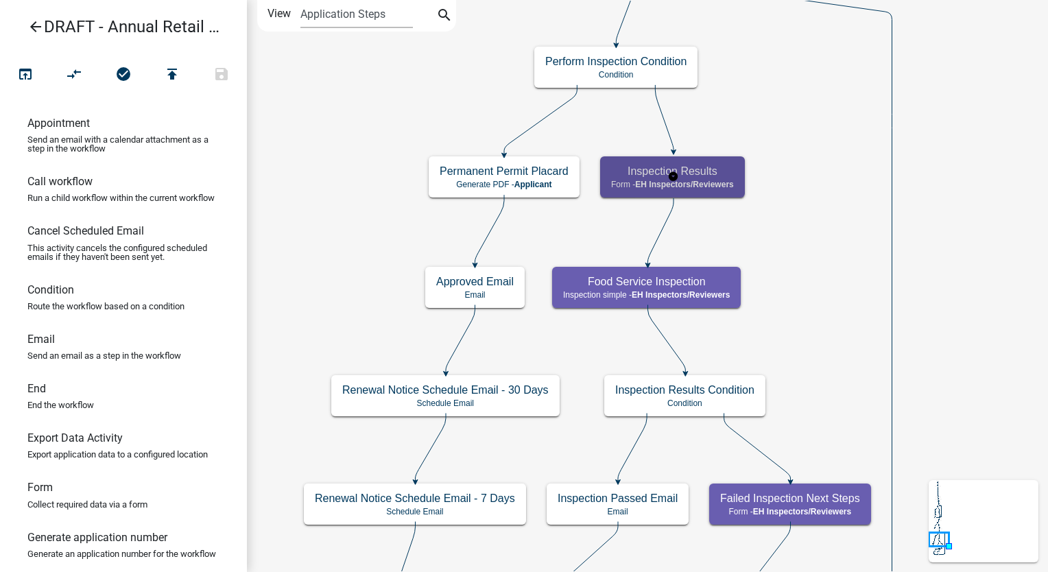
click at [714, 189] on div "Inspection Results Form - EH Inspectors/Reviewers" at bounding box center [672, 176] width 145 height 41
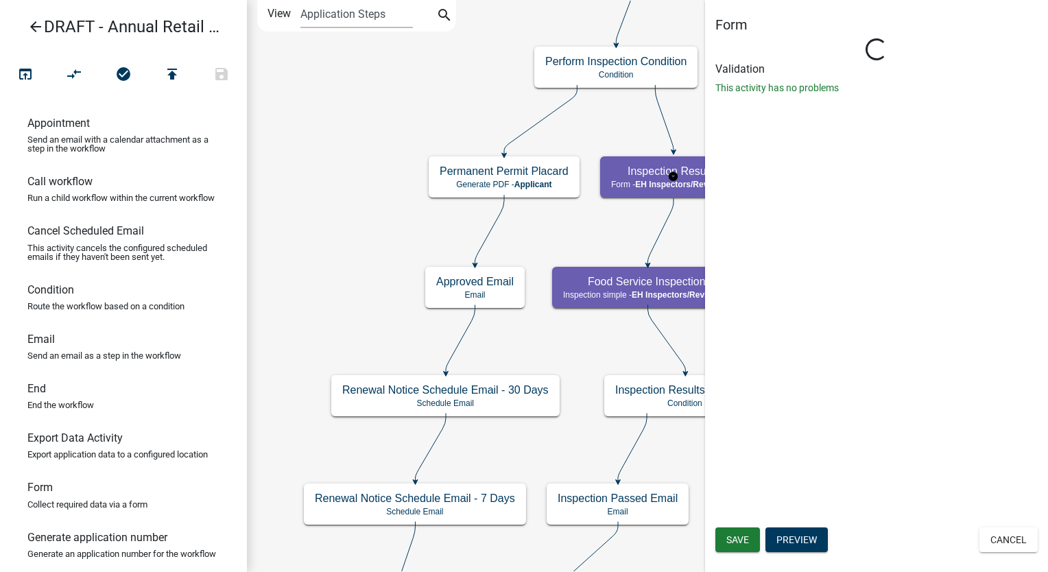
select select "C31B5D90-9A1B-409C-8A96-CB1DC1AB168B"
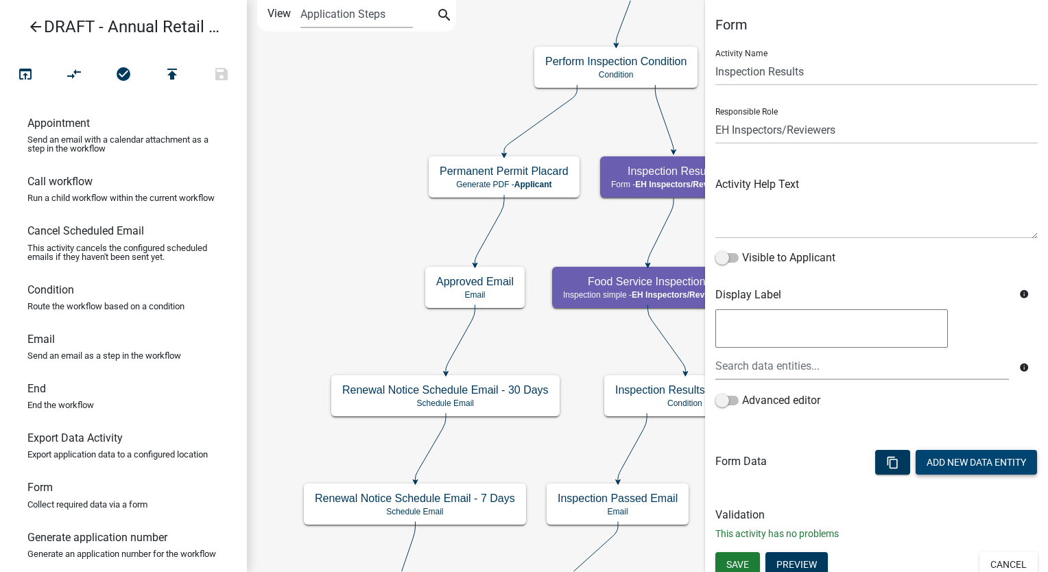
click at [975, 455] on button "Add New Data Entity" at bounding box center [975, 462] width 121 height 25
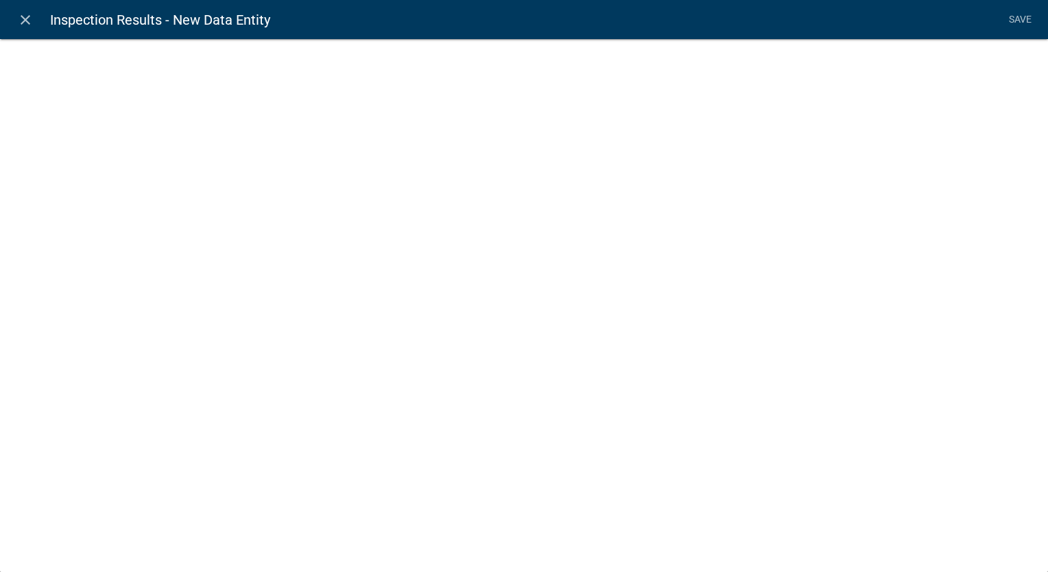
select select
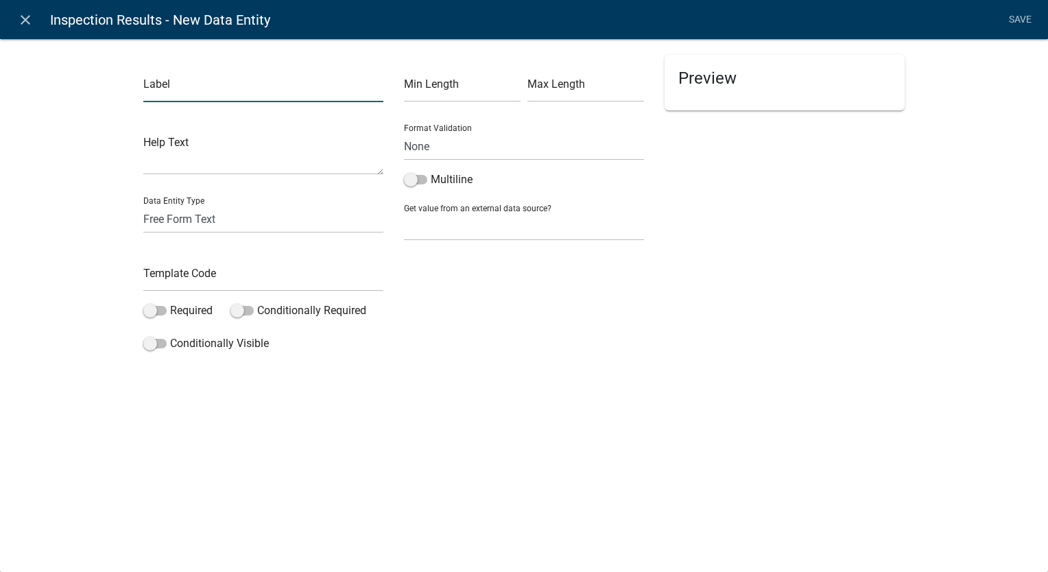
click at [171, 76] on input "text" at bounding box center [263, 88] width 240 height 28
type input "1. Person-in-charge present, demonstrates knowledge, and performs duties."
click at [158, 226] on select "Free Form Text Document Display Entity Value Fee Numeric Data Date Map Sketch D…" at bounding box center [263, 219] width 240 height 28
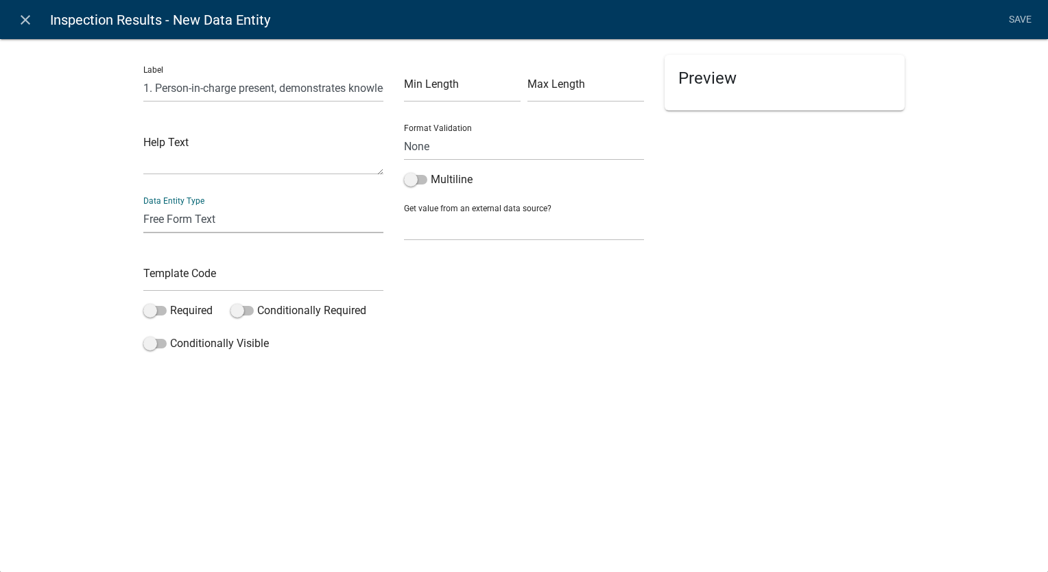
select select "list-data"
click at [143, 205] on select "Free Form Text Document Display Entity Value Fee Numeric Data Date Map Sketch D…" at bounding box center [263, 219] width 240 height 28
select select "list-data"
select select
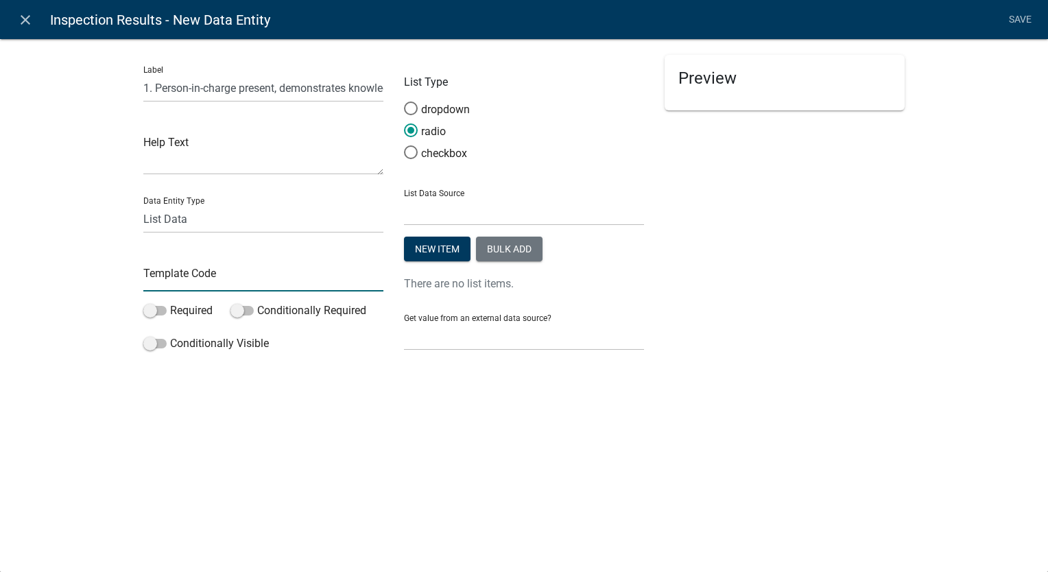
click at [151, 283] on input "text" at bounding box center [263, 277] width 240 height 28
type input "Line1"
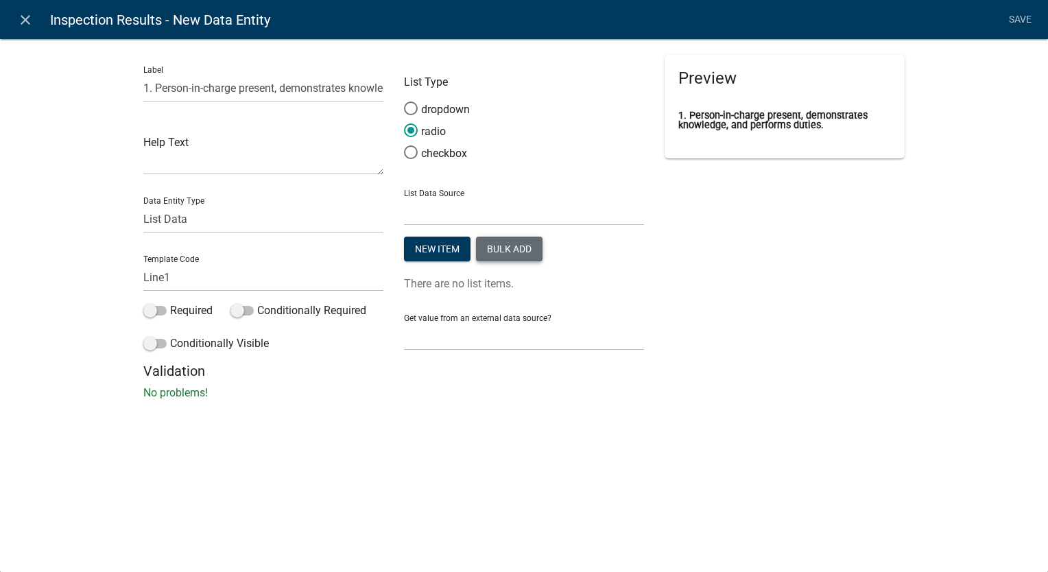
click at [507, 243] on button "Bulk add" at bounding box center [509, 249] width 67 height 25
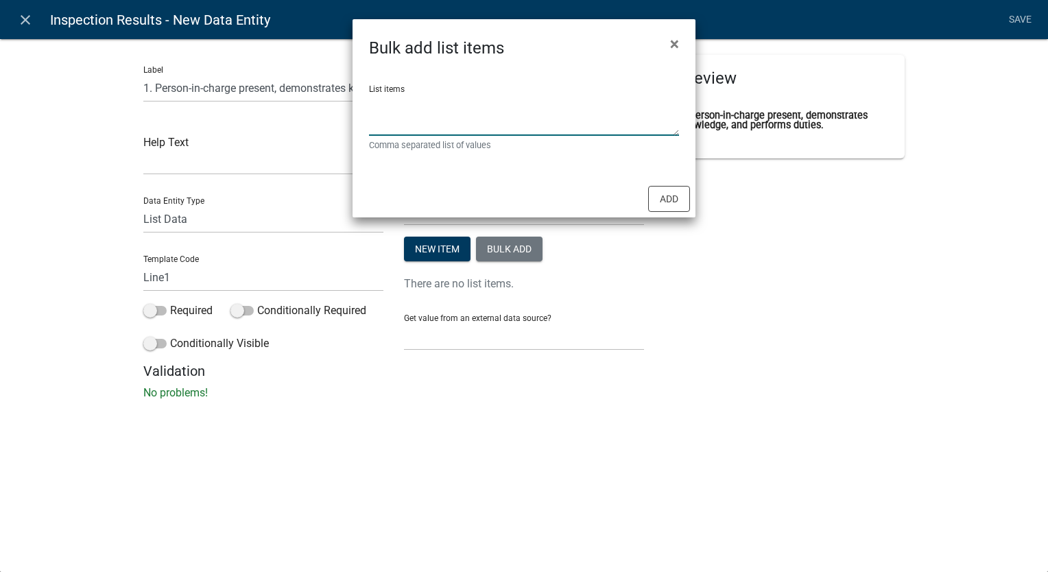
click at [376, 108] on textarea "List items" at bounding box center [524, 114] width 310 height 43
type textarea "134PF,135 (a)PF,136(a)PF"
click at [678, 202] on button "Add" at bounding box center [669, 199] width 42 height 26
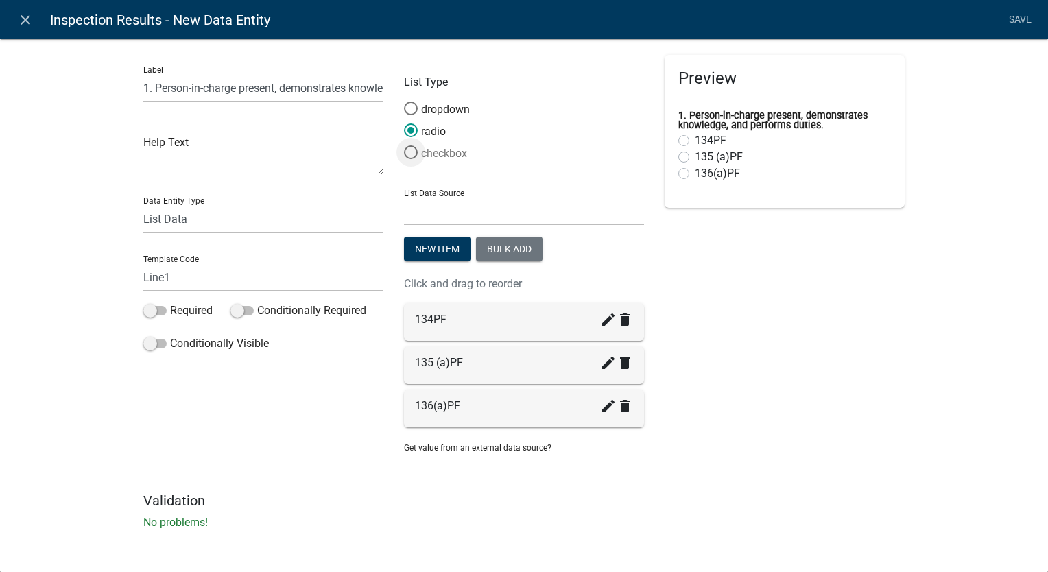
click at [413, 156] on span at bounding box center [410, 152] width 29 height 29
click at [404, 145] on input "checkbox" at bounding box center [404, 145] width 0 height 0
click at [605, 364] on icon "create" at bounding box center [608, 362] width 16 height 16
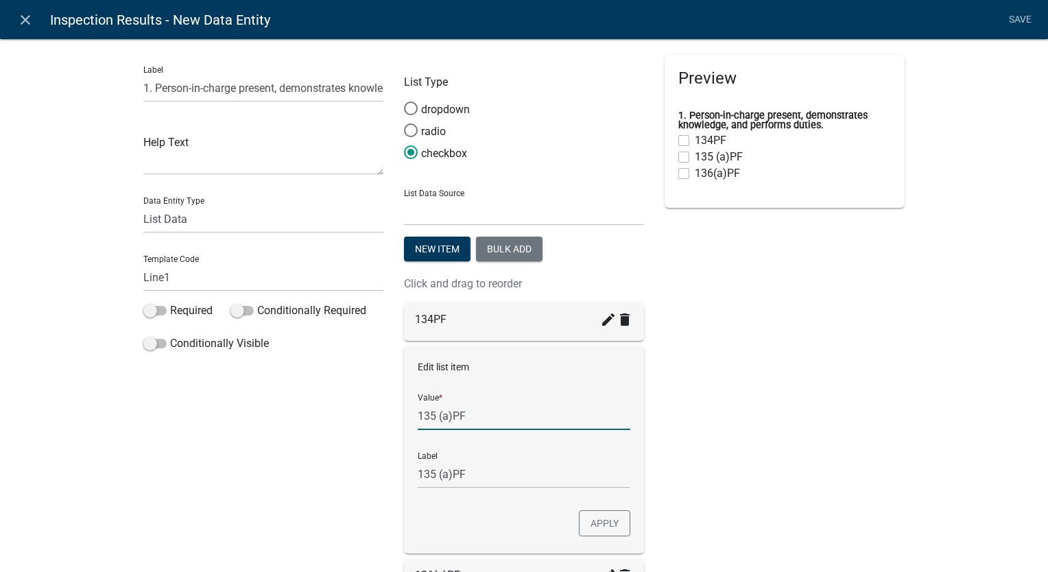
click at [433, 417] on input "135 (a)PF" at bounding box center [524, 416] width 213 height 28
type input "135(a)PF"
checkbox input "false"
type input "135(a)PF"
click at [514, 475] on input "135(a)PF" at bounding box center [524, 474] width 213 height 28
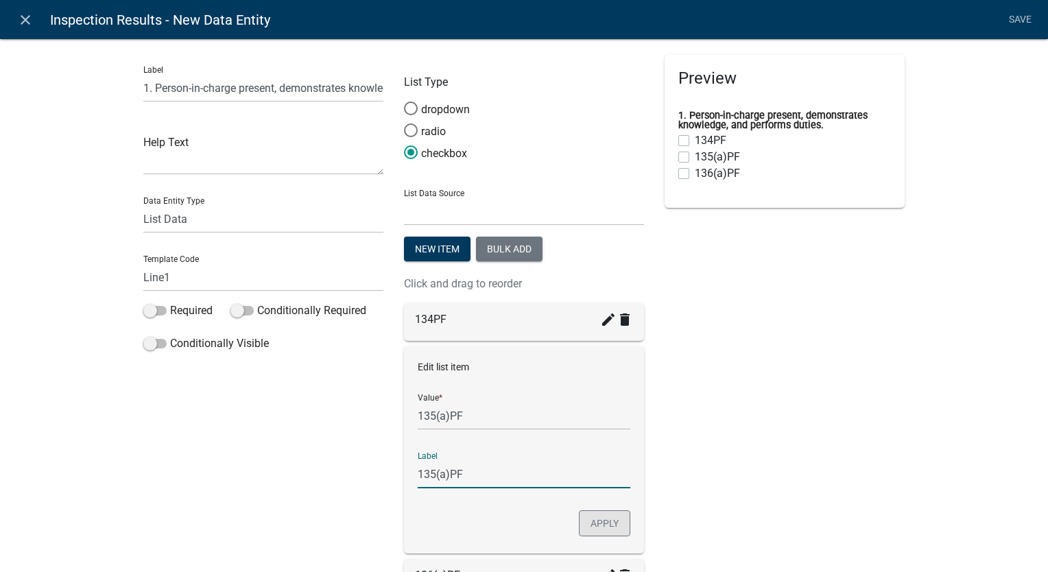
click at [597, 527] on button "Apply" at bounding box center [604, 523] width 51 height 26
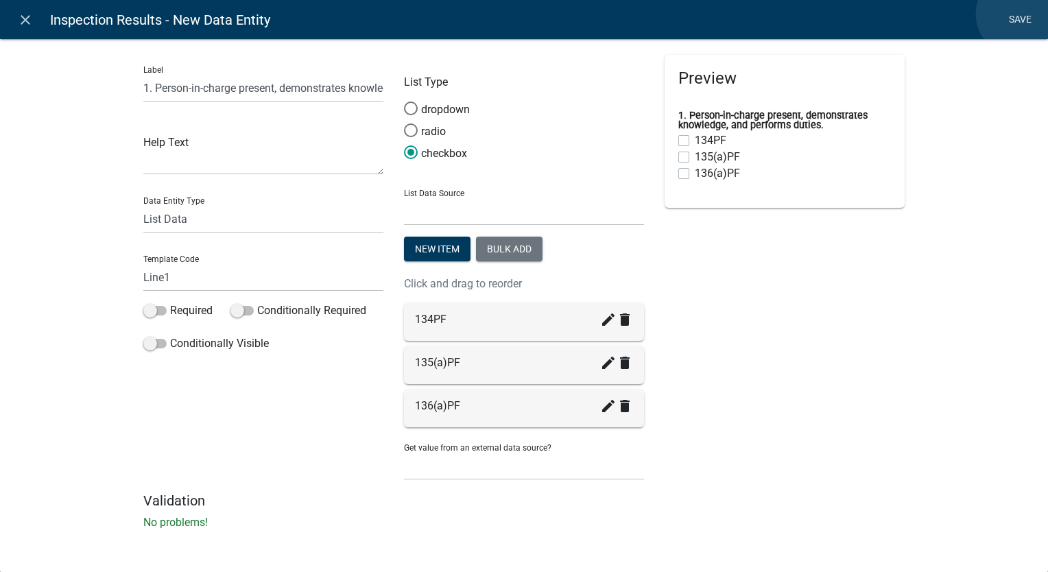
click at [1019, 14] on link "Save" at bounding box center [1019, 20] width 34 height 26
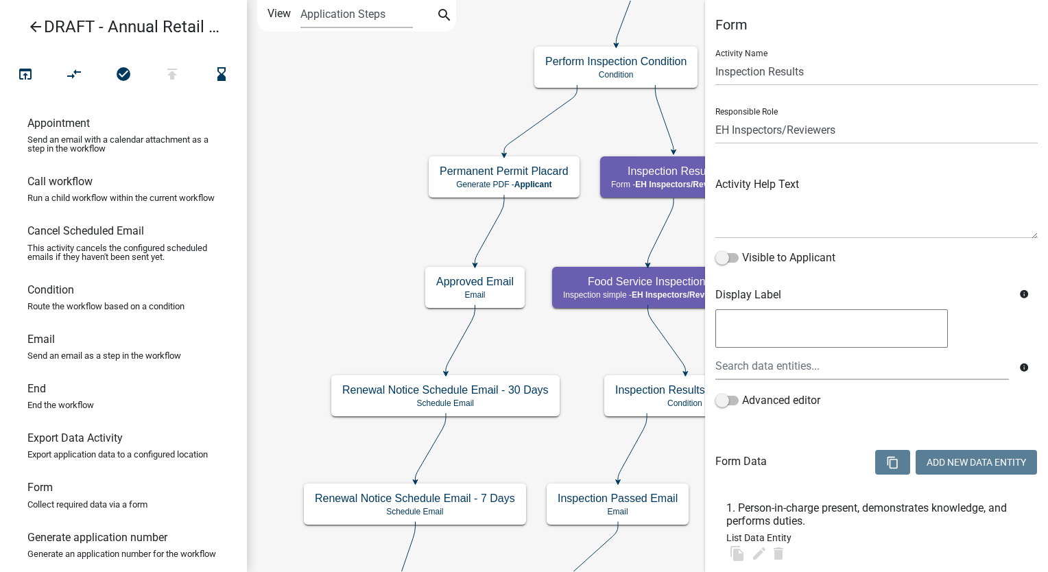
select select "C31B5D90-9A1B-409C-8A96-CB1DC1AB168B"
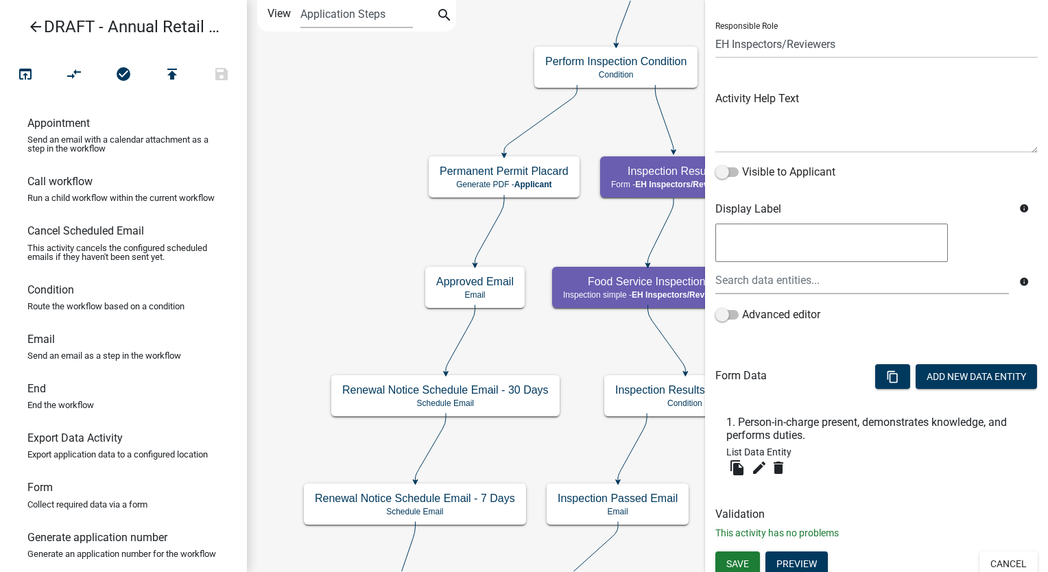
scroll to position [93, 0]
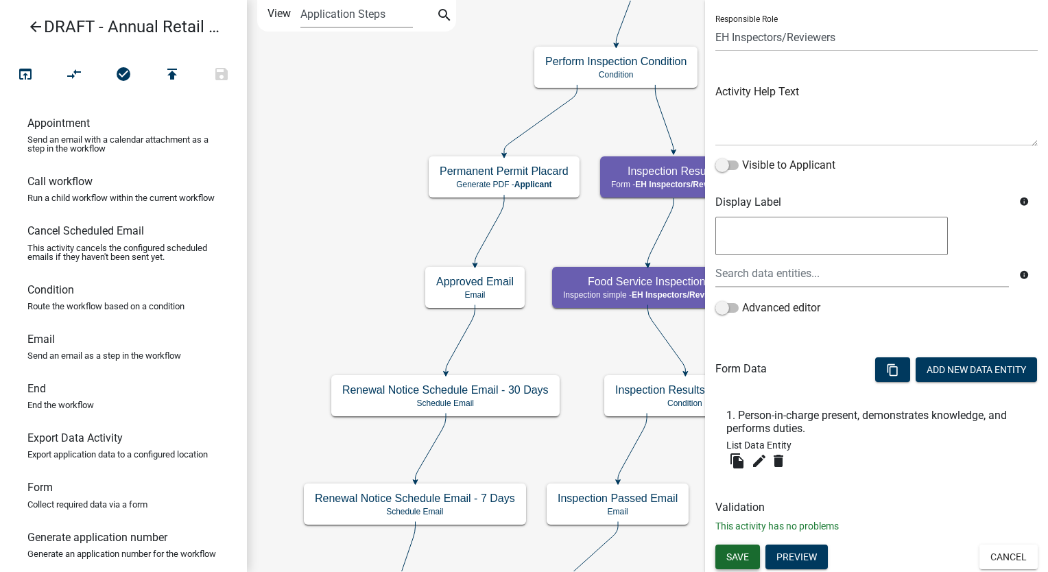
click at [740, 559] on span "Save" at bounding box center [737, 556] width 23 height 11
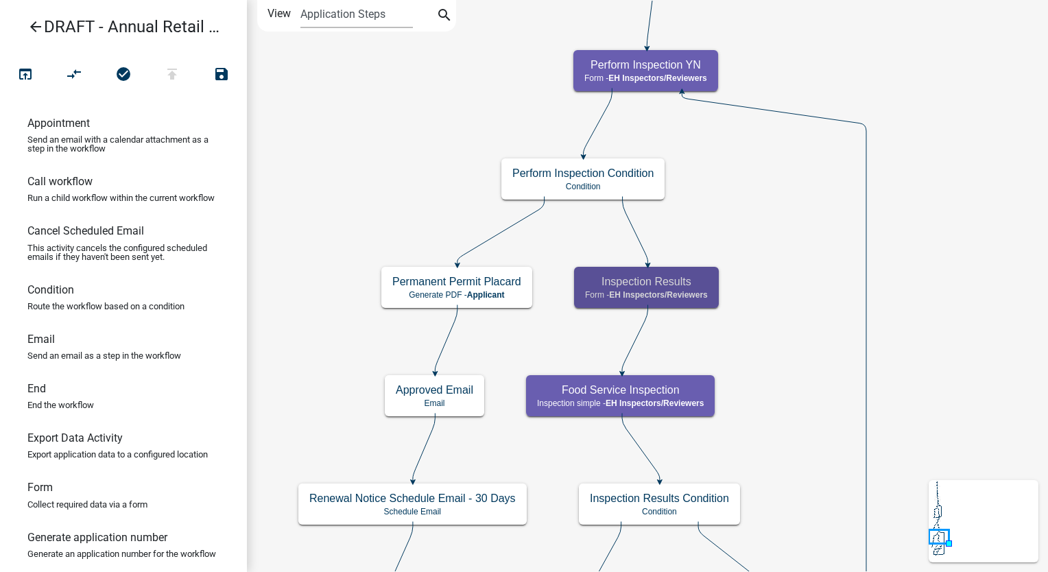
scroll to position [0, 0]
click at [705, 302] on div "Inspection Results Form - EH Inspectors/Reviewers" at bounding box center [646, 287] width 145 height 41
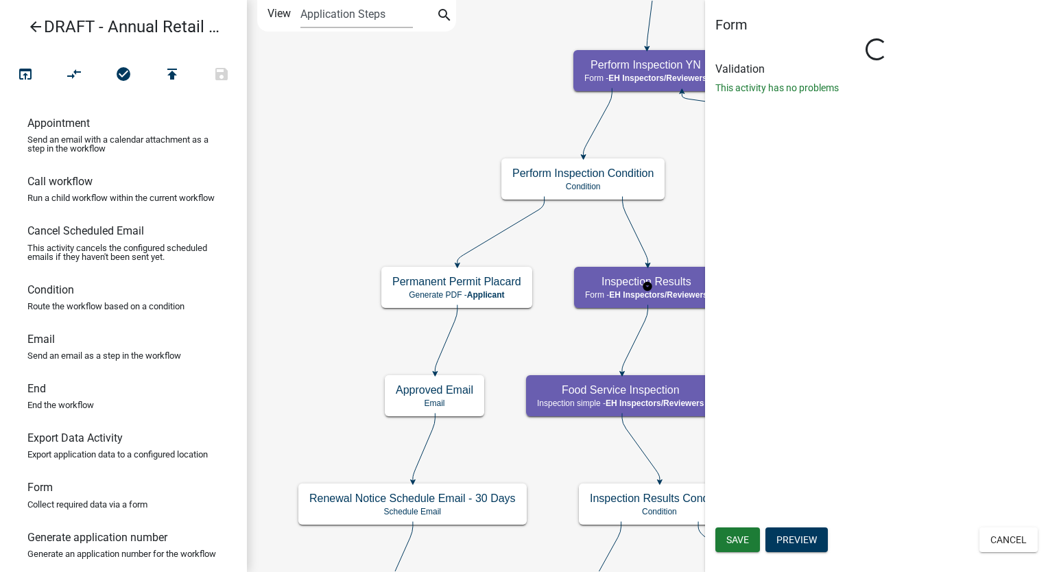
select select "C31B5D90-9A1B-409C-8A96-CB1DC1AB168B"
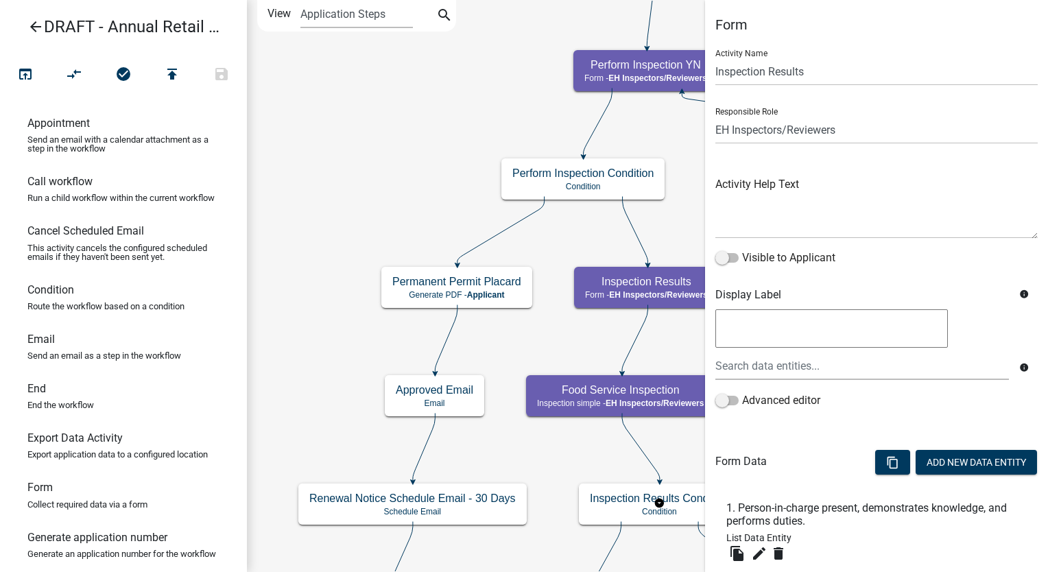
scroll to position [93, 0]
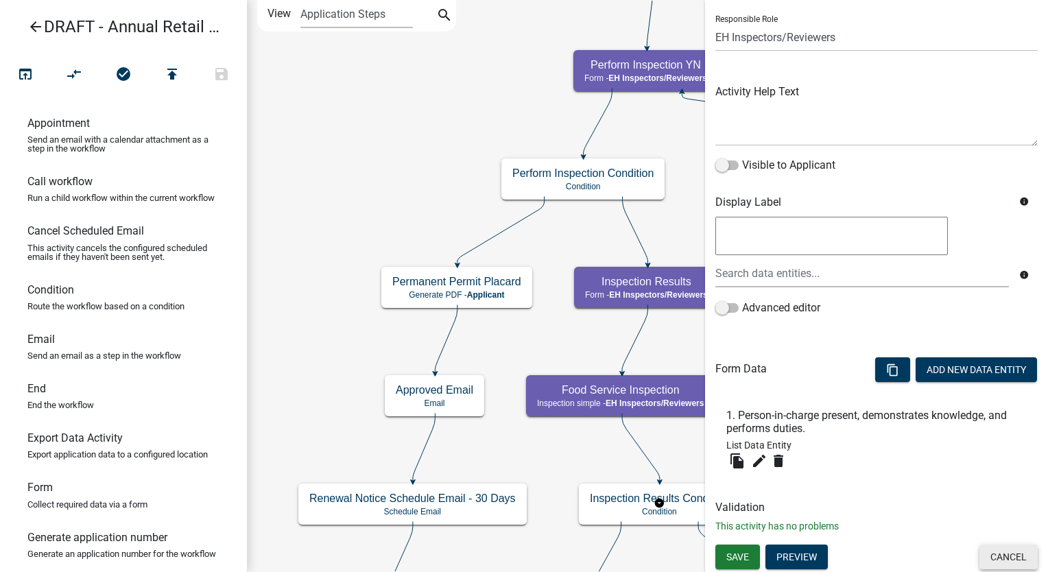
click at [982, 564] on button "Cancel" at bounding box center [1008, 556] width 58 height 25
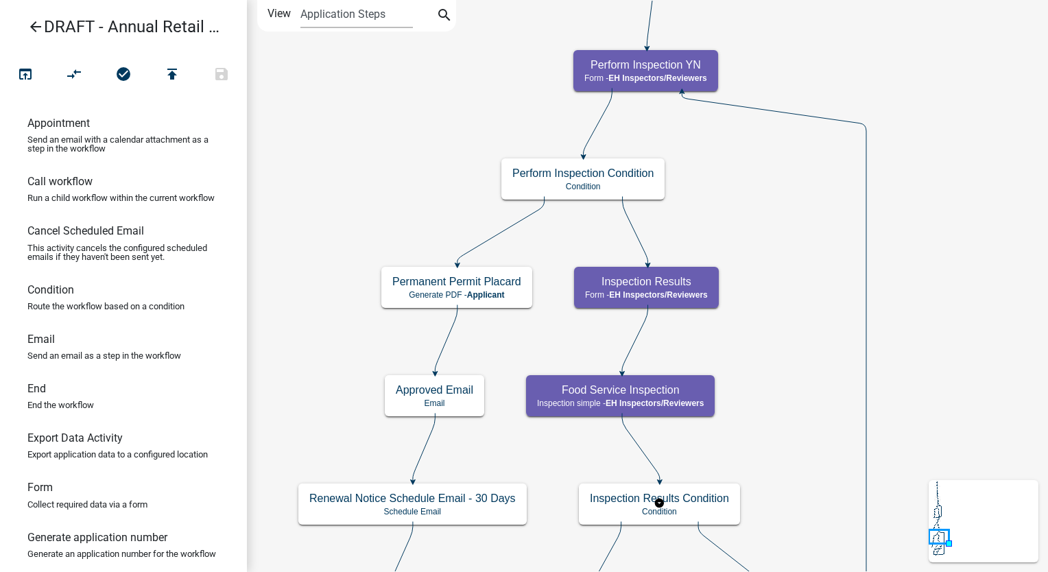
scroll to position [0, 0]
click at [678, 387] on h5 "Food Service Inspection" at bounding box center [620, 389] width 167 height 13
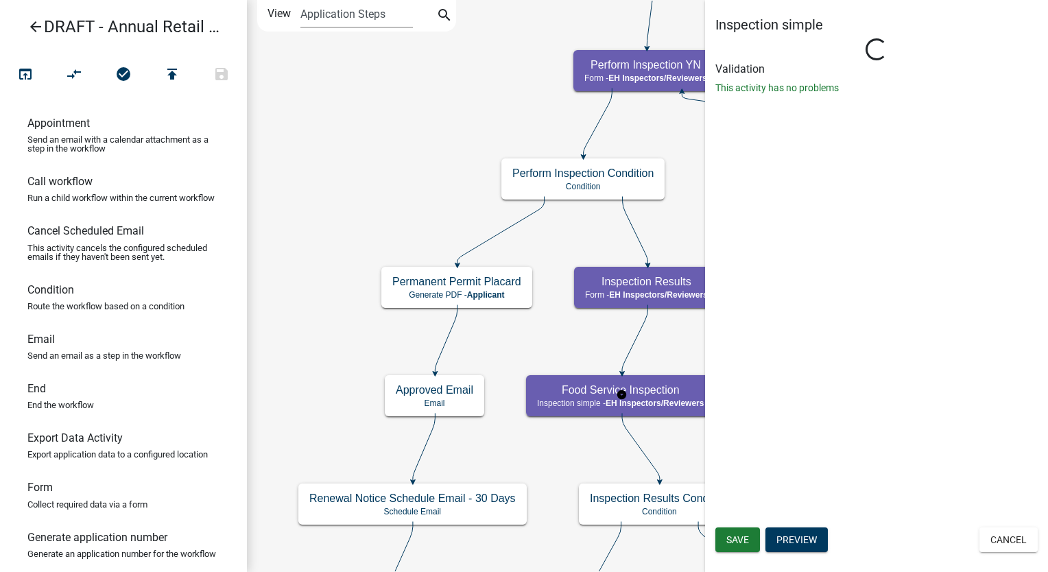
select select "C31B5D90-9A1B-409C-8A96-CB1DC1AB168B"
select select "5756958e-503d-4fb1-bd6b-995ecd786b8b"
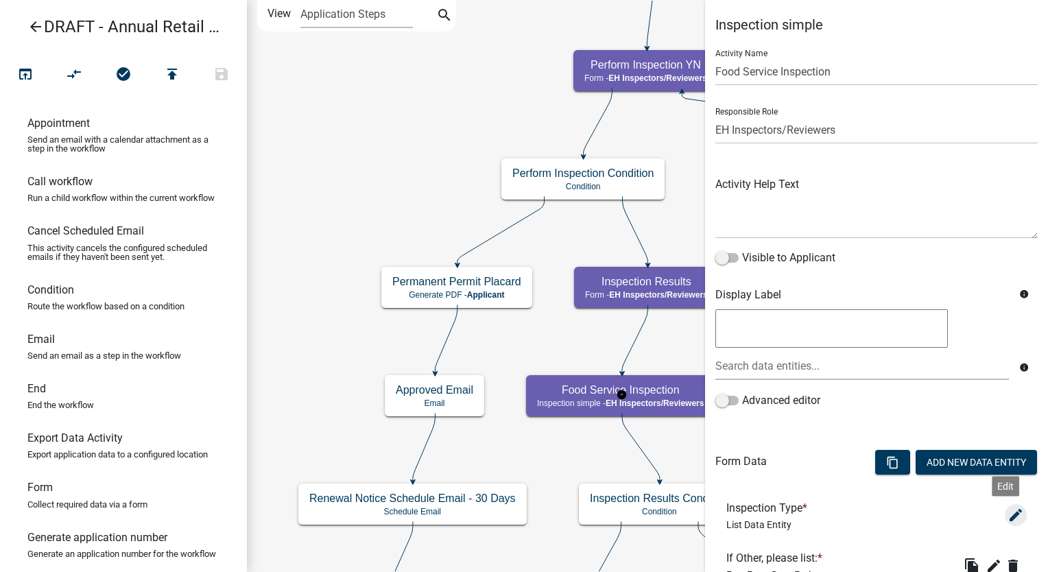
click at [1008, 514] on icon "edit" at bounding box center [1015, 515] width 16 height 16
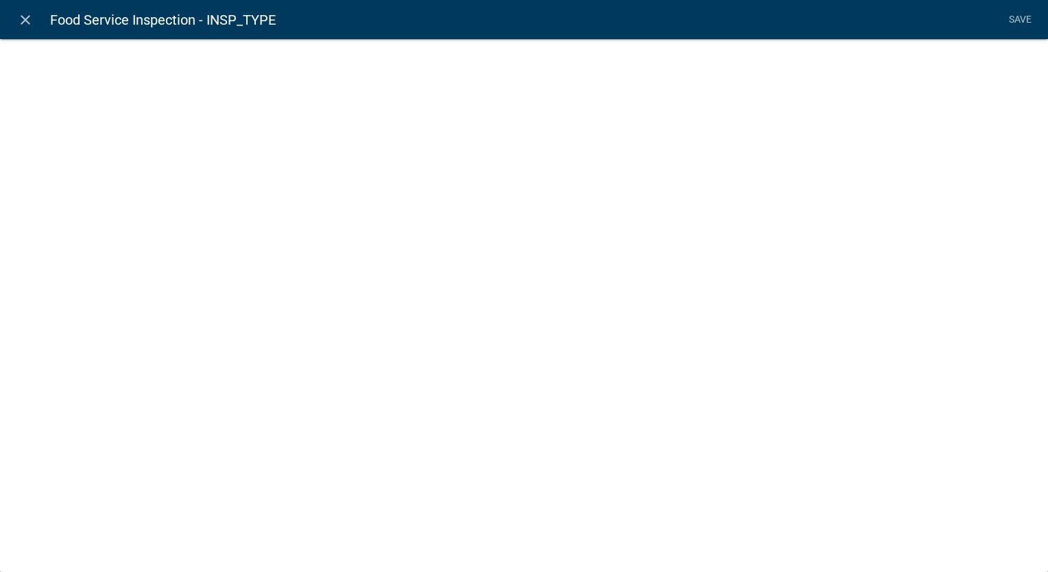
select select "list-data"
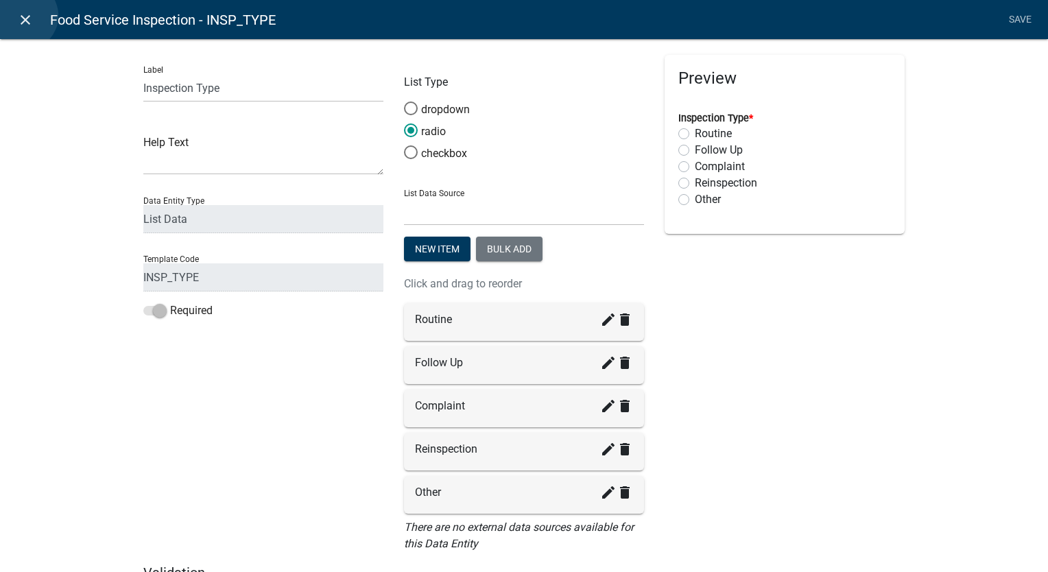
click at [23, 16] on icon "close" at bounding box center [25, 20] width 16 height 16
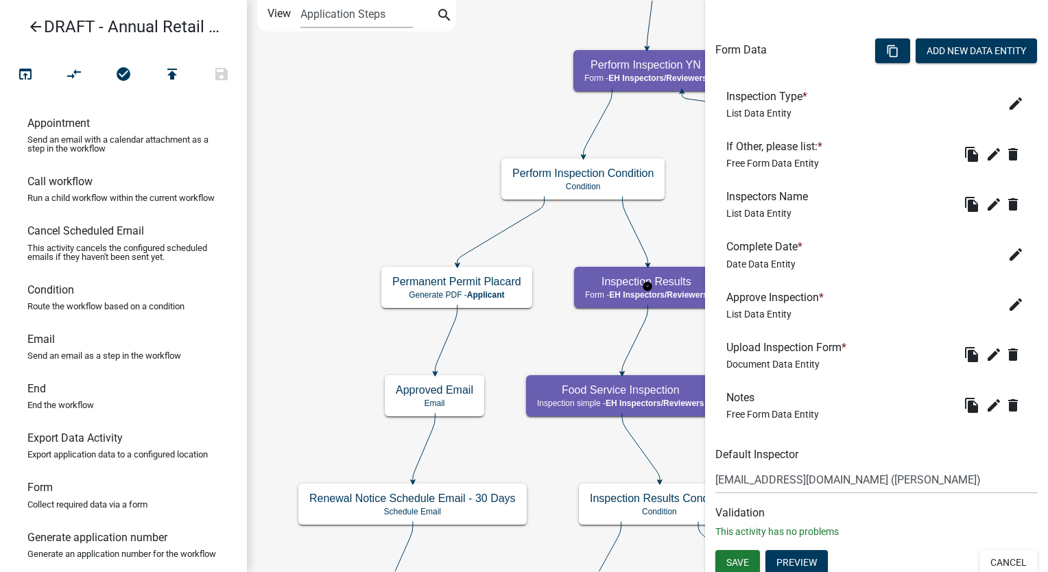
scroll to position [417, 0]
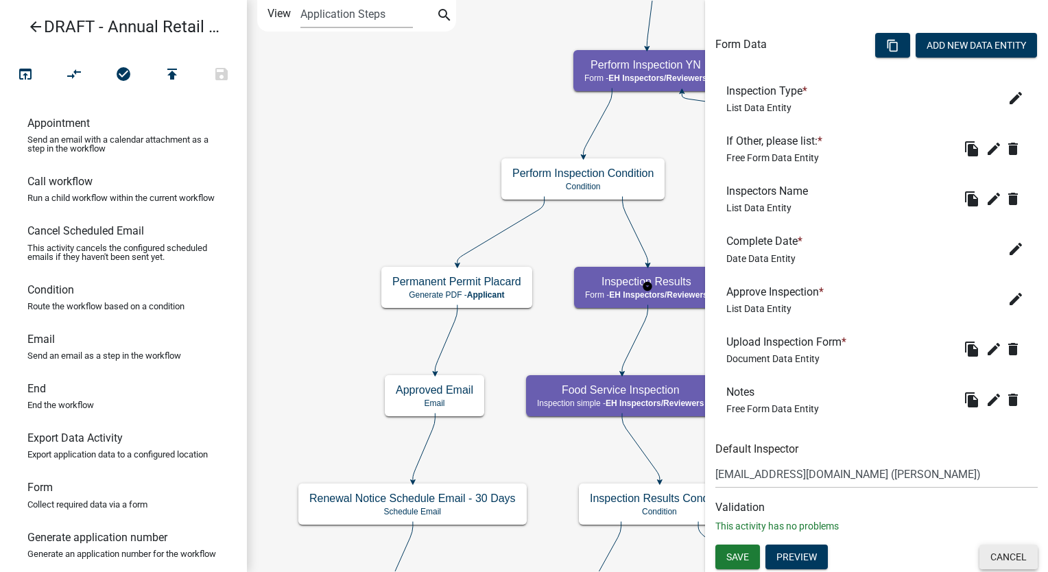
click at [1004, 555] on button "Cancel" at bounding box center [1008, 556] width 58 height 25
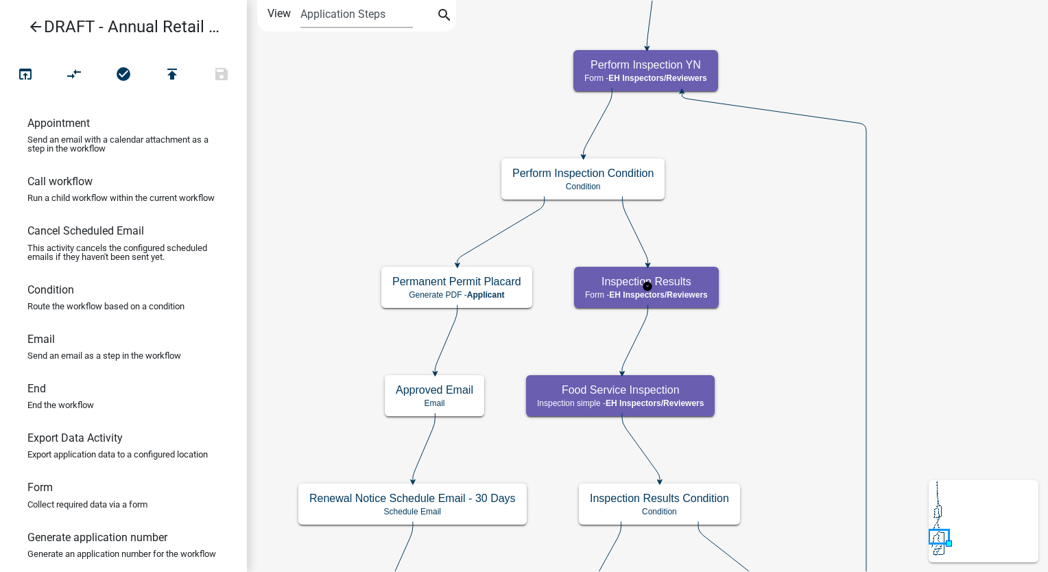
scroll to position [0, 0]
click at [713, 293] on div "Inspection Results Form - EH Inspectors/Reviewers" at bounding box center [646, 287] width 145 height 41
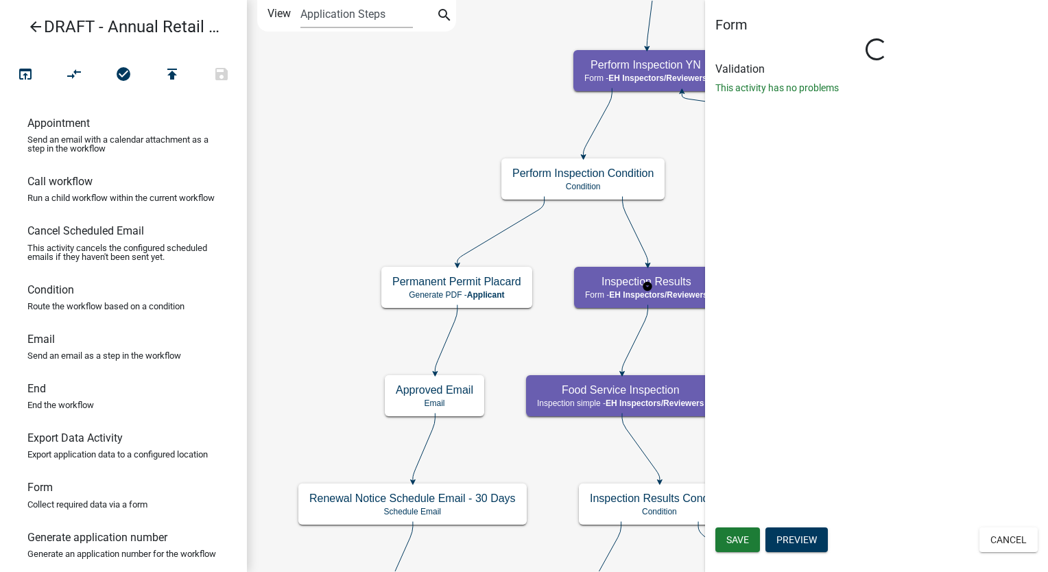
select select "C31B5D90-9A1B-409C-8A96-CB1DC1AB168B"
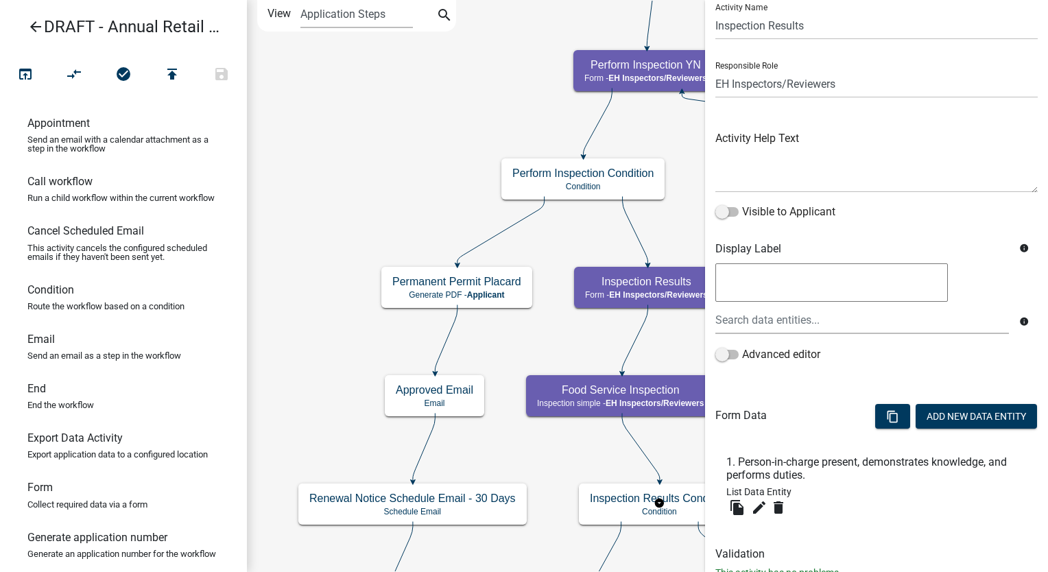
scroll to position [93, 0]
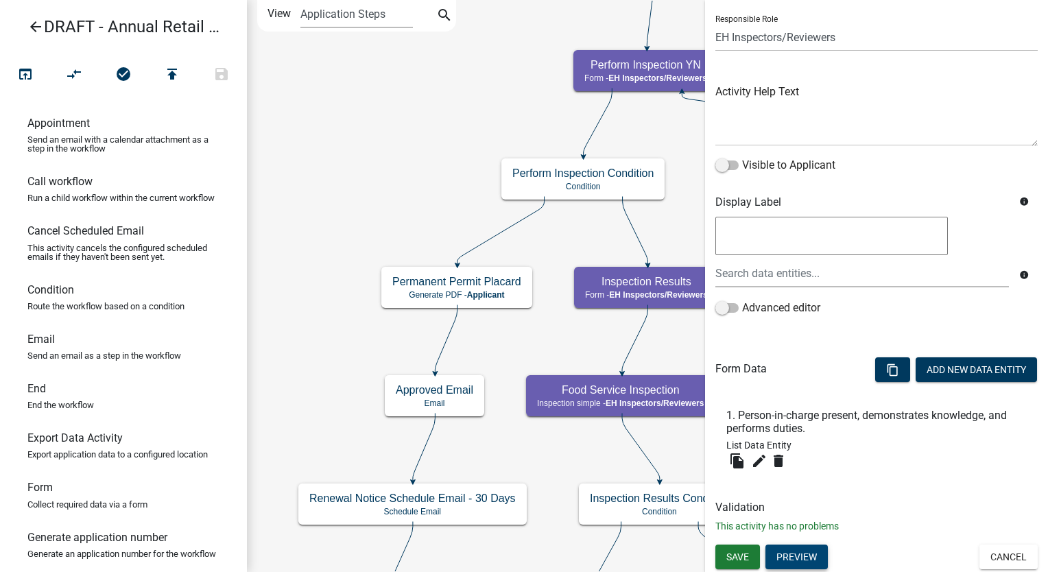
click at [795, 557] on button "Preview" at bounding box center [796, 556] width 62 height 25
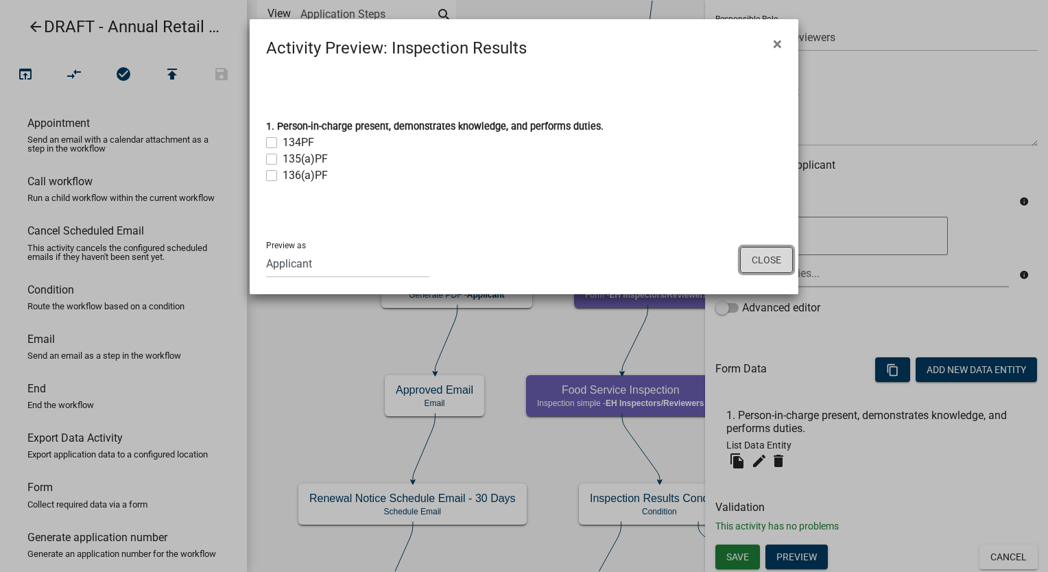
click at [776, 259] on button "Close" at bounding box center [766, 260] width 53 height 26
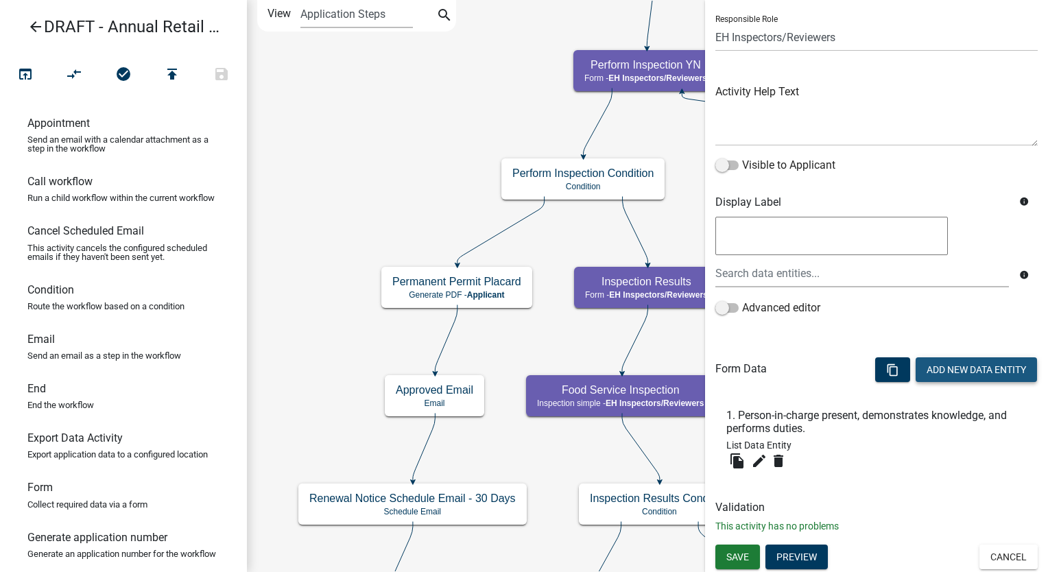
click at [930, 372] on button "Add New Data Entity" at bounding box center [975, 369] width 121 height 25
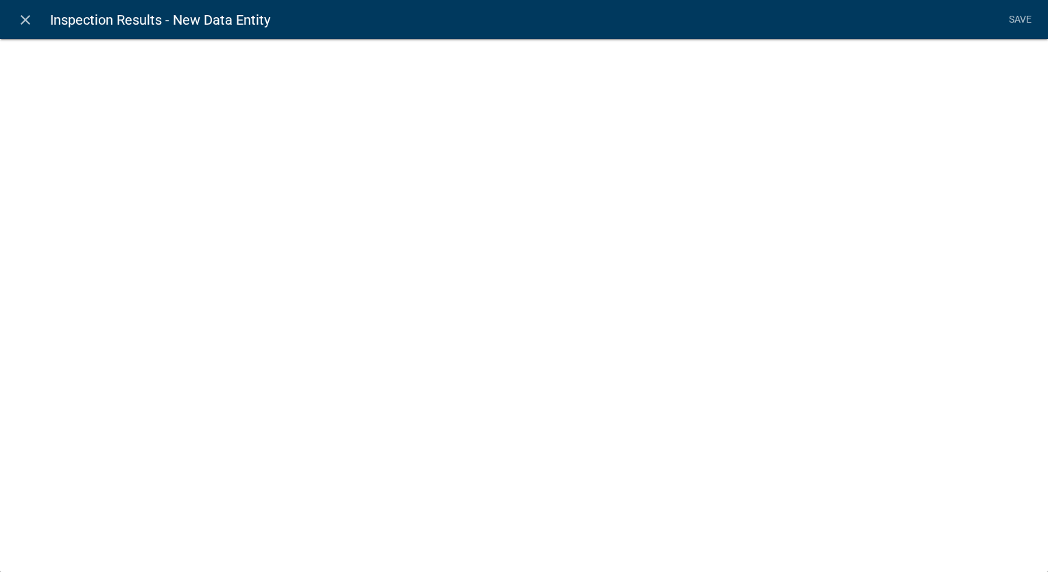
select select
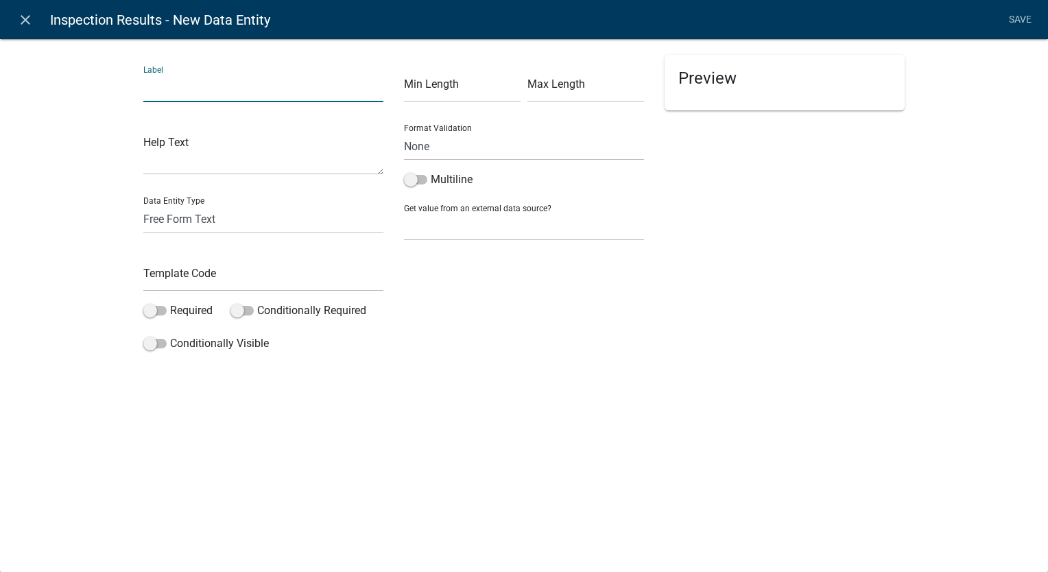
click at [210, 89] on input "text" at bounding box center [263, 88] width 240 height 28
type input "134 PF"
click at [197, 216] on select "Free Form Text Document Display Entity Value Fee Numeric Data Date Map Sketch D…" at bounding box center [263, 219] width 240 height 28
select select "list-data"
click at [143, 205] on select "Free Form Text Document Display Entity Value Fee Numeric Data Date Map Sketch D…" at bounding box center [263, 219] width 240 height 28
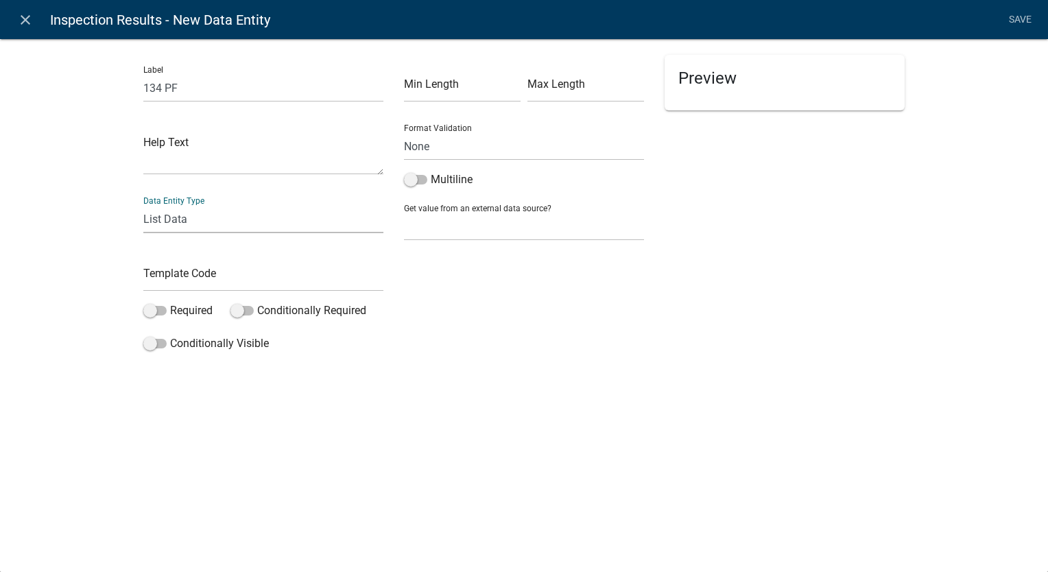
select select "list-data"
select select
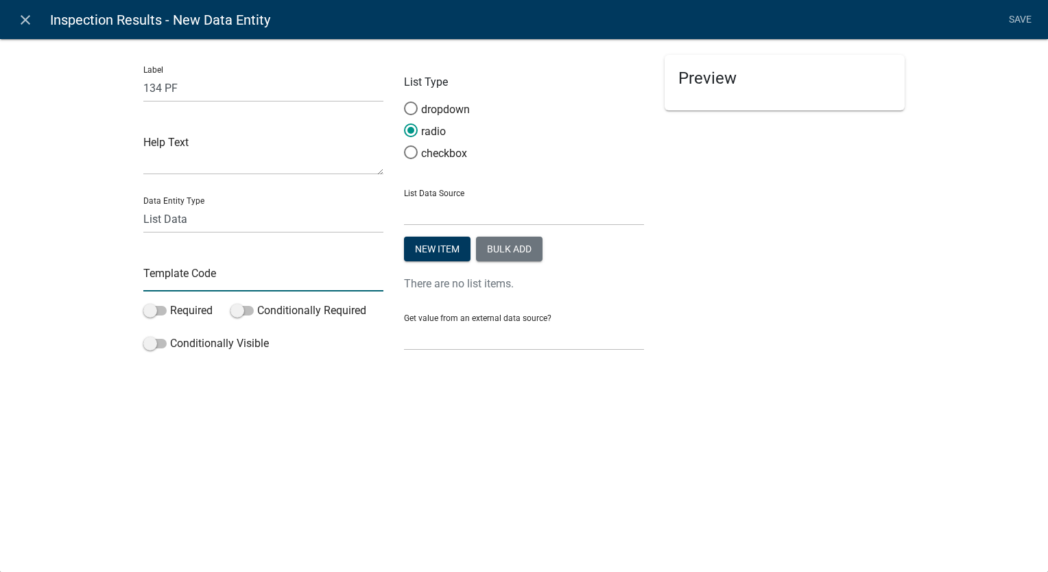
click at [175, 285] on input "text" at bounding box center [263, 277] width 240 height 28
type input "134PF"
click at [145, 346] on span at bounding box center [154, 344] width 23 height 10
click at [170, 335] on input "Conditionally Visible" at bounding box center [170, 335] width 0 height 0
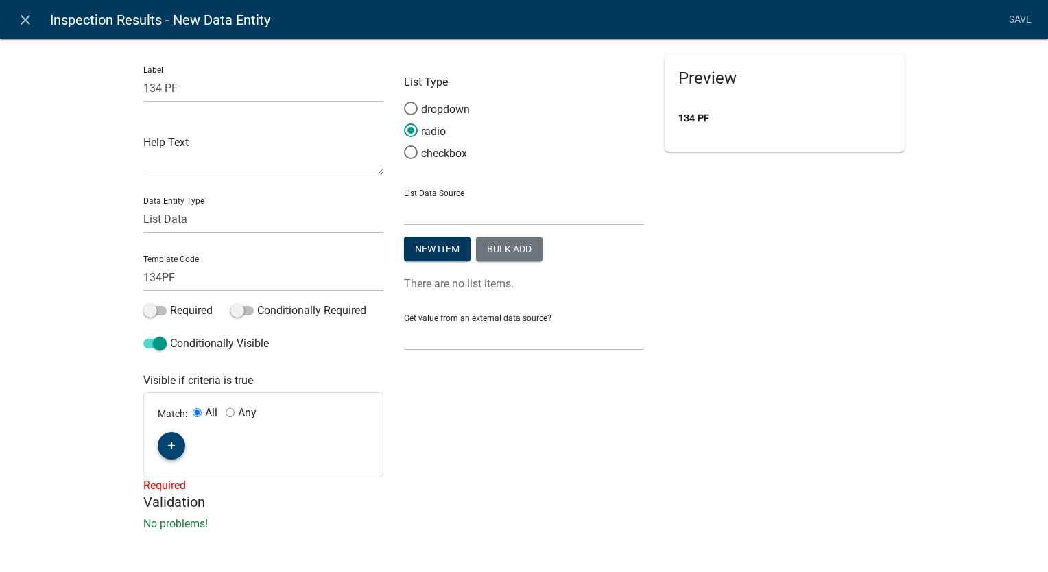
click at [173, 443] on button "button" at bounding box center [171, 445] width 27 height 27
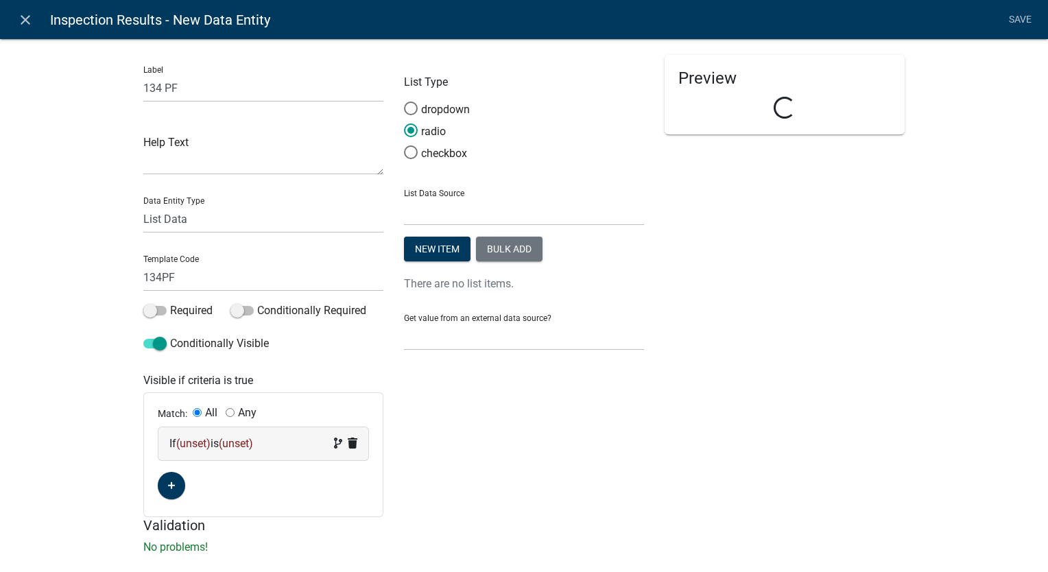
click at [280, 444] on div "If (unset) is (unset)" at bounding box center [263, 443] width 188 height 16
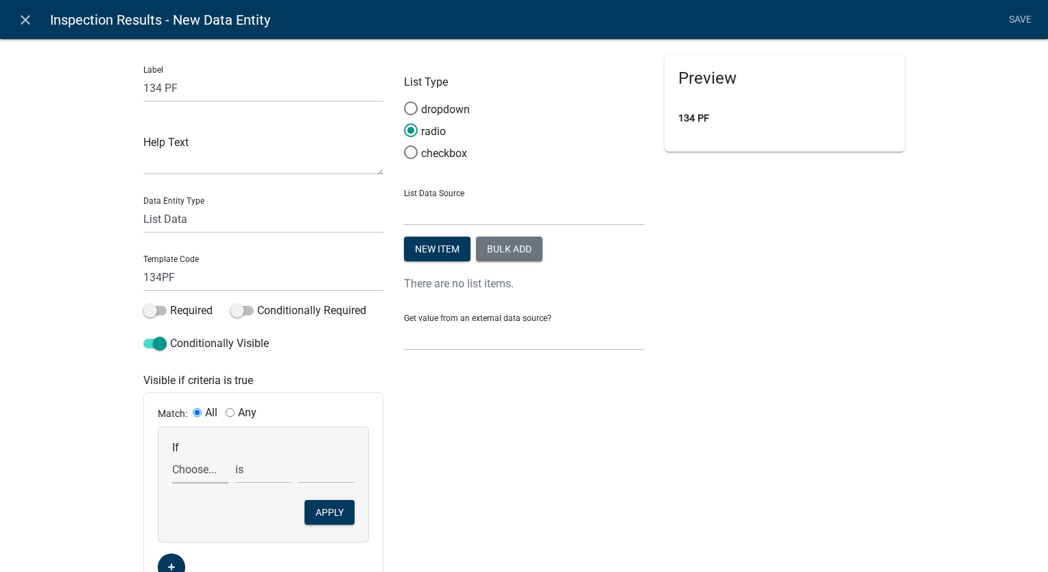
click at [183, 474] on select "Choose... ActiveRegistrationExpDate AdditionalDocuments AdditionalInfoCheck Add…" at bounding box center [200, 469] width 56 height 28
select select "56: Line1"
click at [172, 455] on select "Choose... ActiveRegistrationExpDate AdditionalDocuments AdditionalInfoCheck Add…" at bounding box center [200, 469] width 56 height 28
click at [241, 473] on select "exists does not exist contains does not contain" at bounding box center [263, 469] width 56 height 28
select select "6: ~"
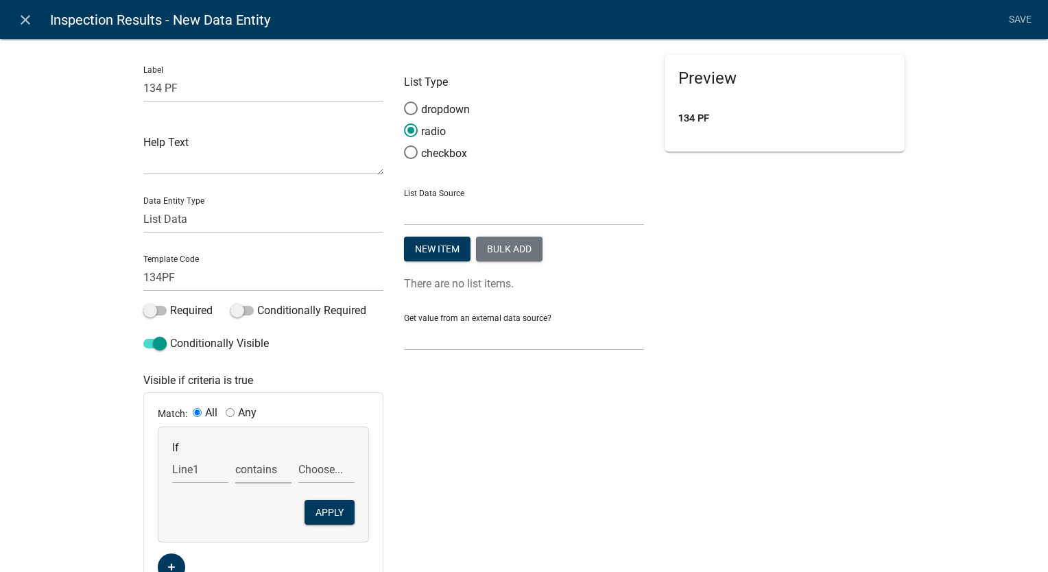
click at [235, 455] on select "exists does not exist contains does not contain" at bounding box center [263, 469] width 56 height 28
click at [308, 466] on select "Choose... 134PF 135(a)PF 136(a)PF" at bounding box center [326, 469] width 56 height 28
select select "1: 134PF"
click at [298, 455] on select "Choose... 134PF 135(a)PF 136(a)PF" at bounding box center [326, 469] width 56 height 28
click at [343, 510] on button "Apply" at bounding box center [329, 512] width 50 height 25
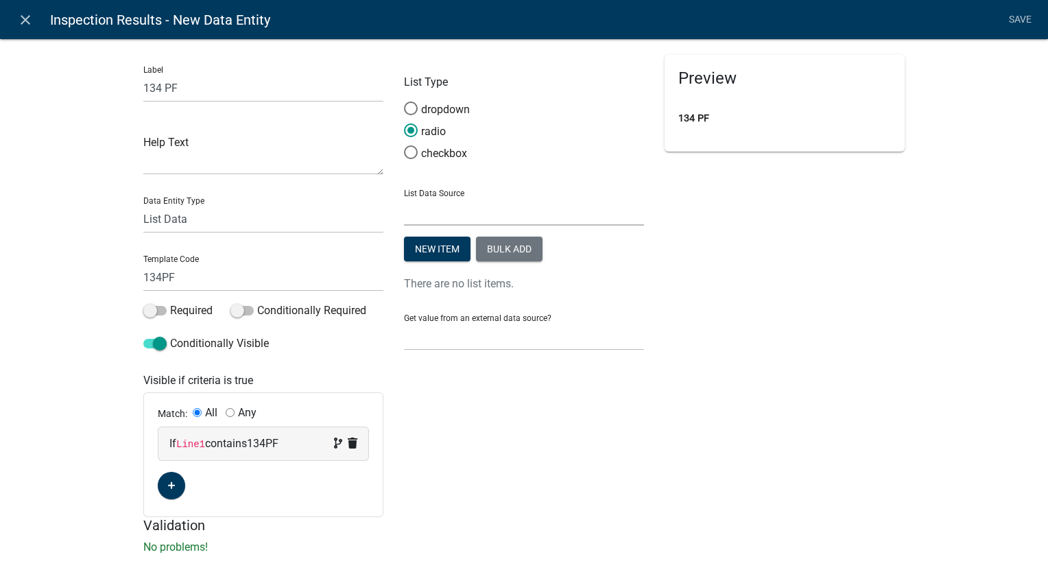
click at [442, 217] on select "State List BMP Inspection Options EH Approvers EH Complaint Types EH Inspectors…" at bounding box center [524, 211] width 240 height 28
select select "custom-list-dce58155-8cad-4cf2-bb03-59932b2230ec"
click at [404, 197] on select "State List BMP Inspection Options EH Approvers EH Complaint Types EH Inspectors…" at bounding box center [524, 211] width 240 height 28
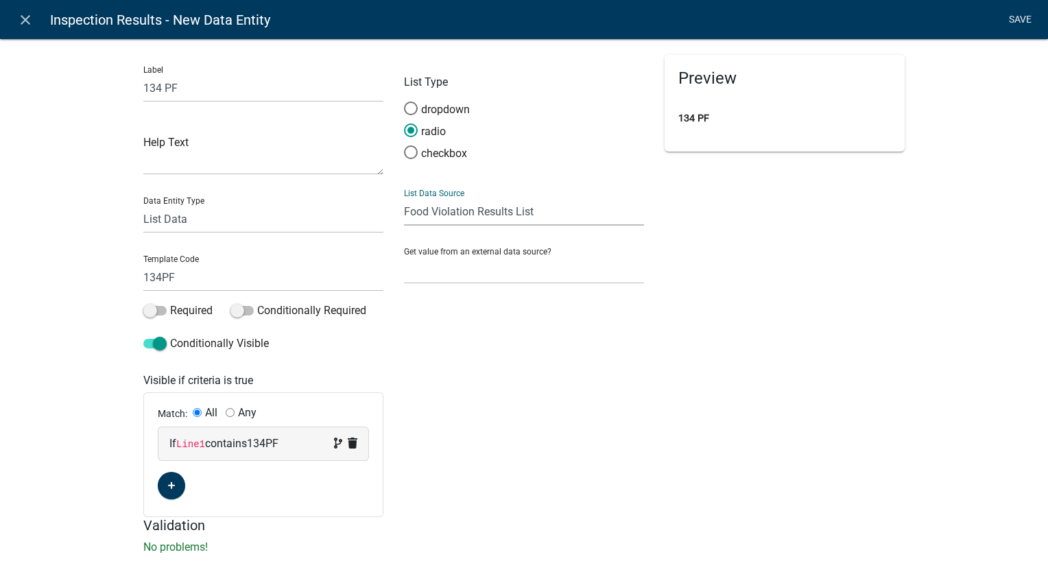
click at [1020, 19] on link "Save" at bounding box center [1019, 20] width 34 height 26
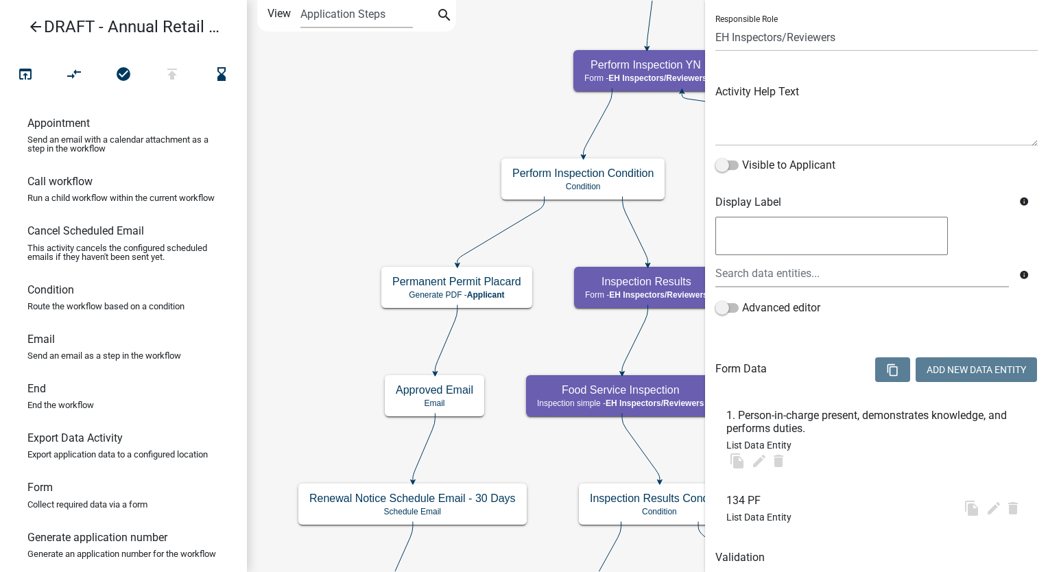
scroll to position [0, 0]
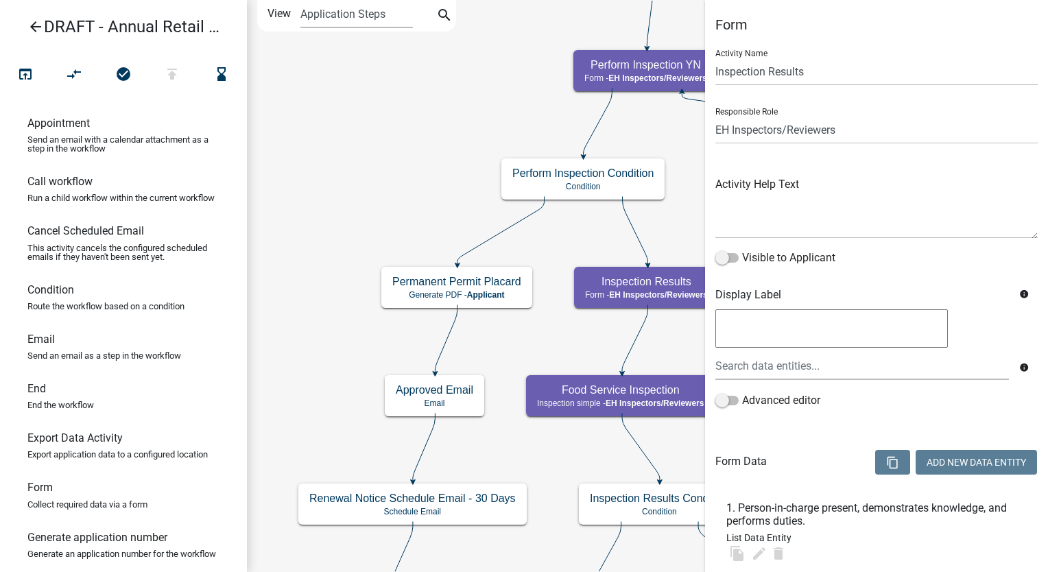
select select "C31B5D90-9A1B-409C-8A96-CB1DC1AB168B"
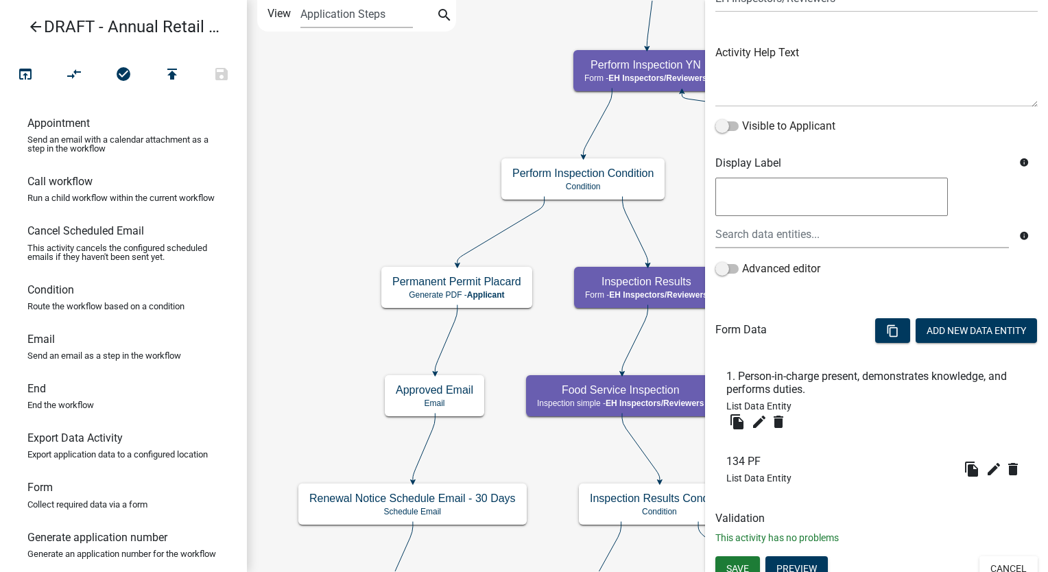
scroll to position [143, 0]
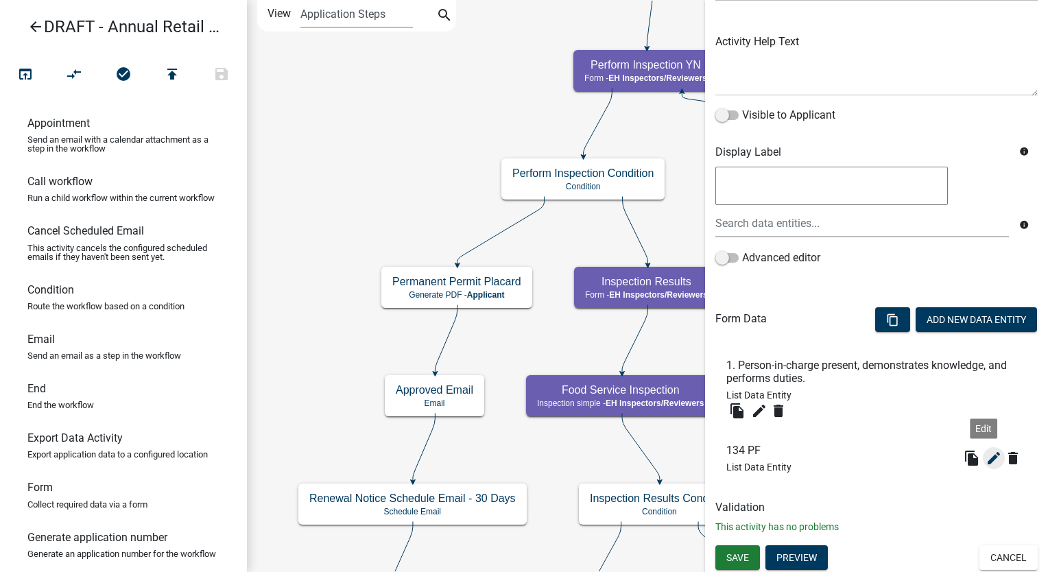
click at [985, 461] on icon "edit" at bounding box center [993, 458] width 16 height 16
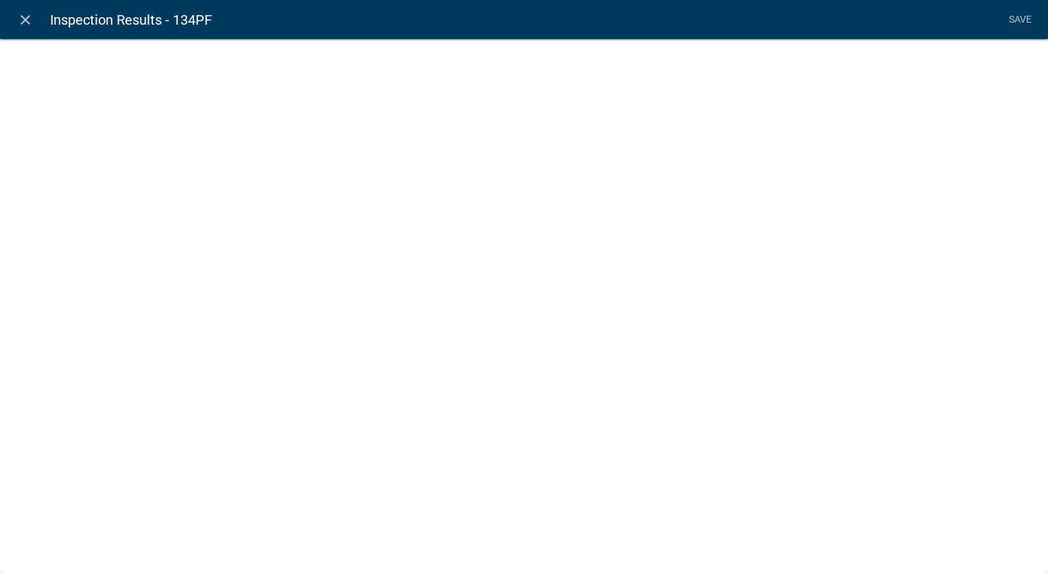
select select "list-data"
select select "custom-list-dce58155-8cad-4cf2-bb03-59932b2230ec"
select select
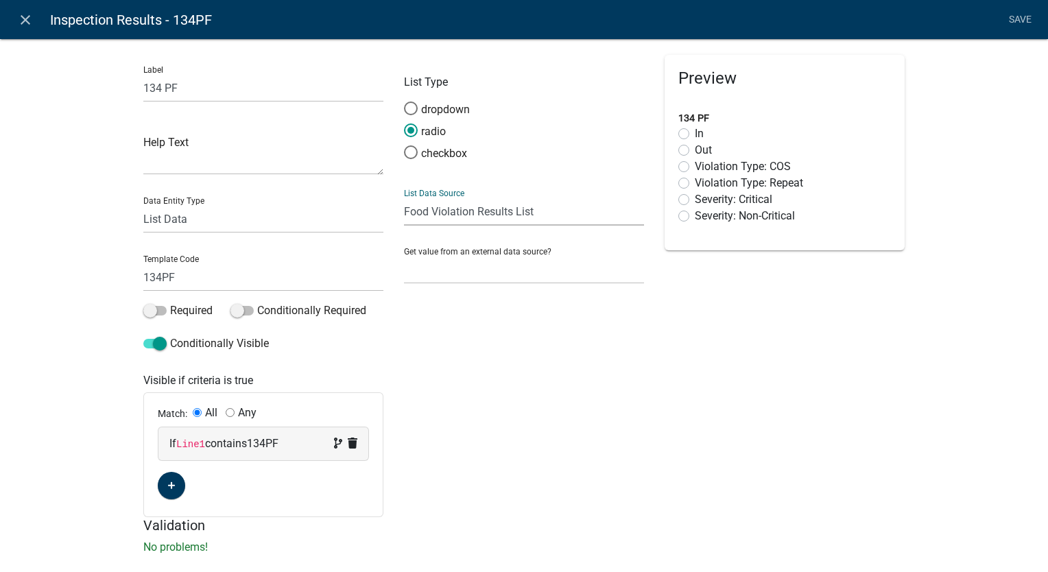
click at [508, 214] on select "State List BMP Inspection Options EH Approvers EH Complaint Types EH Inspectors…" at bounding box center [524, 211] width 240 height 28
click at [404, 197] on select "State List BMP Inspection Options EH Approvers EH Complaint Types EH Inspectors…" at bounding box center [524, 211] width 240 height 28
click at [472, 223] on select "State List BMP Inspection Options EH Approvers EH Complaint Types EH Inspectors…" at bounding box center [524, 211] width 240 height 28
click at [404, 197] on select "State List BMP Inspection Options EH Approvers EH Complaint Types EH Inspectors…" at bounding box center [524, 211] width 240 height 28
click at [466, 213] on select "State List BMP Inspection Options EH Approvers EH Complaint Types EH Inspectors…" at bounding box center [524, 211] width 240 height 28
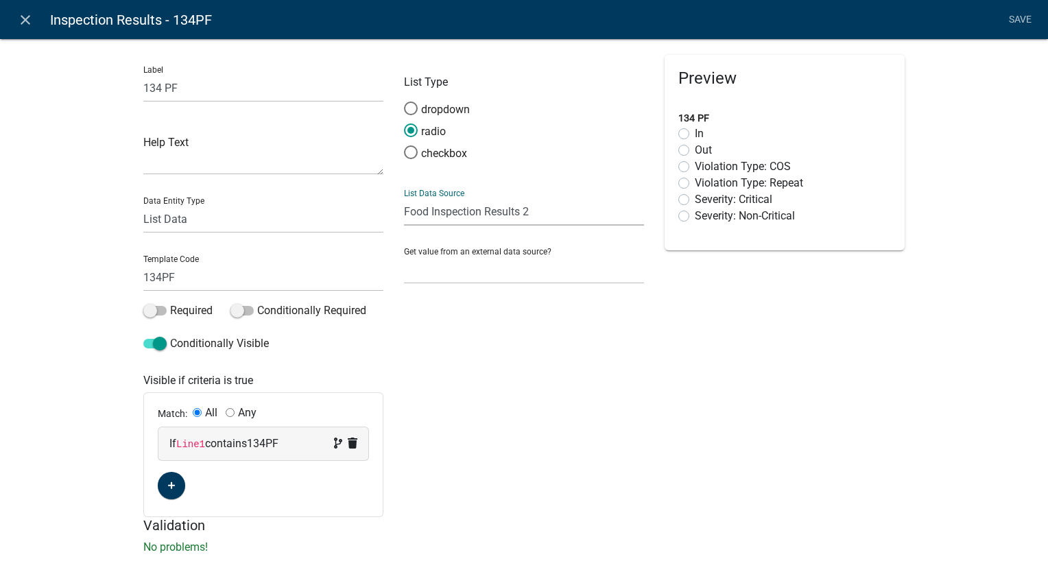
click at [404, 197] on select "State List BMP Inspection Options EH Approvers EH Complaint Types EH Inspectors…" at bounding box center [524, 211] width 240 height 28
click at [449, 221] on select "State List BMP Inspection Options EH Approvers EH Complaint Types EH Inspectors…" at bounding box center [524, 211] width 240 height 28
click at [404, 197] on select "State List BMP Inspection Options EH Approvers EH Complaint Types EH Inspectors…" at bounding box center [524, 211] width 240 height 28
click at [469, 209] on select "State List BMP Inspection Options EH Approvers EH Complaint Types EH Inspectors…" at bounding box center [524, 211] width 240 height 28
click at [404, 197] on select "State List BMP Inspection Options EH Approvers EH Complaint Types EH Inspectors…" at bounding box center [524, 211] width 240 height 28
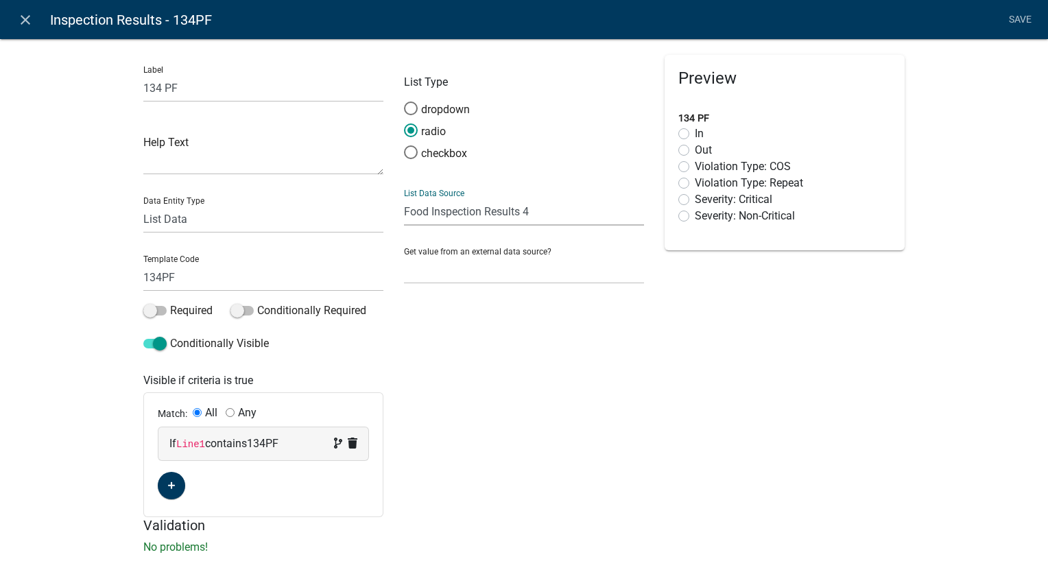
click at [458, 205] on select "State List BMP Inspection Options EH Approvers EH Complaint Types EH Inspectors…" at bounding box center [524, 211] width 240 height 28
select select "custom-list-c63171cb-b4ea-461b-8adc-63652aa31db3"
click at [404, 197] on select "State List BMP Inspection Options EH Approvers EH Complaint Types EH Inspectors…" at bounding box center [524, 211] width 240 height 28
click at [1018, 13] on link "Save" at bounding box center [1019, 20] width 34 height 26
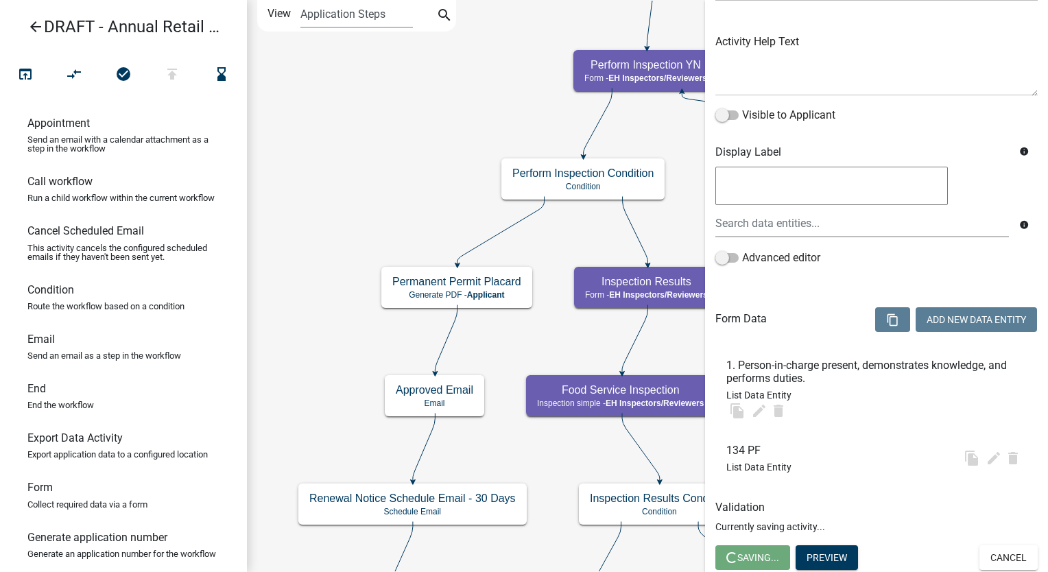
scroll to position [0, 0]
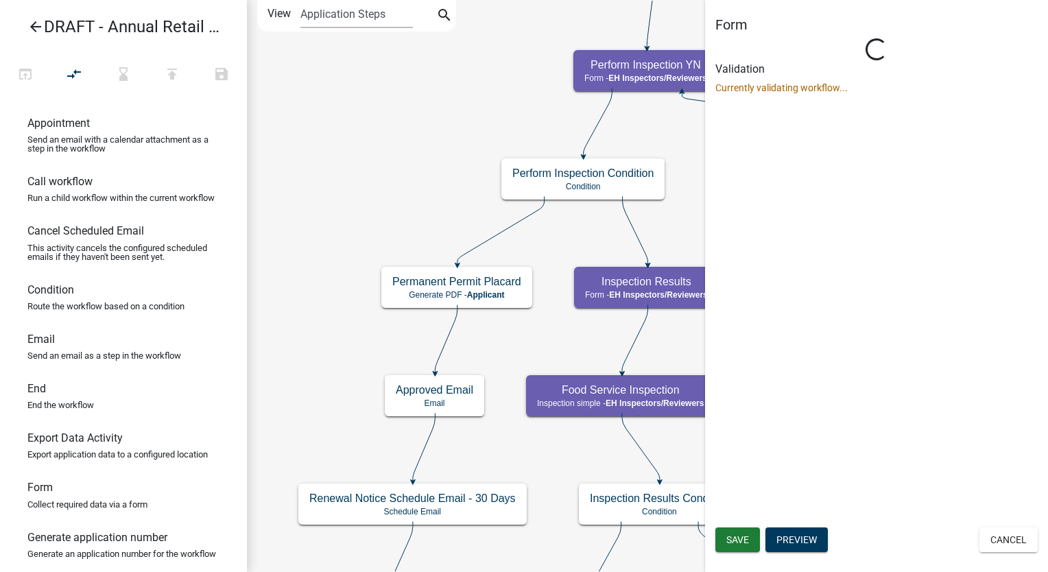
select select "C31B5D90-9A1B-409C-8A96-CB1DC1AB168B"
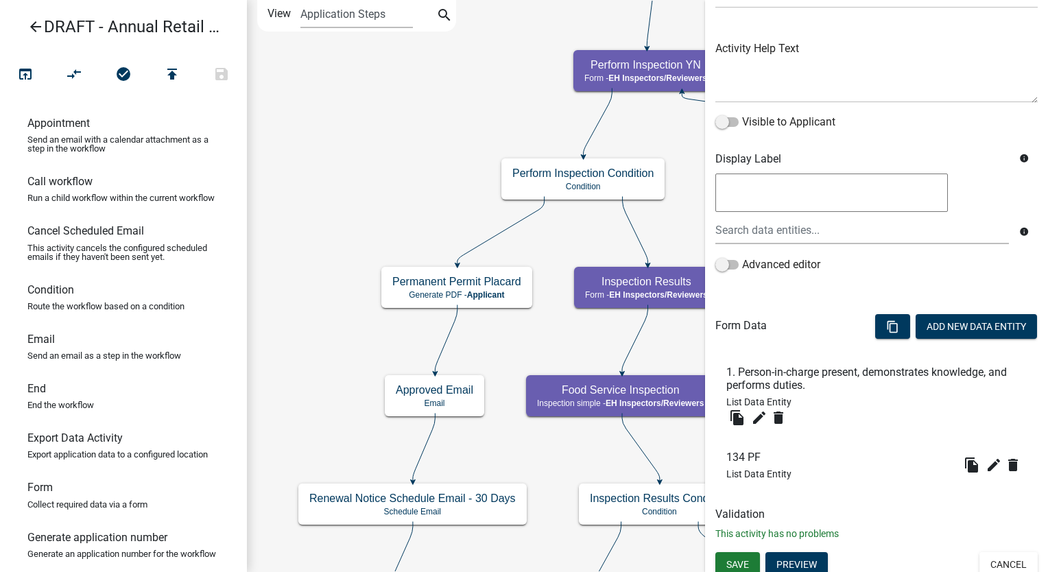
scroll to position [143, 0]
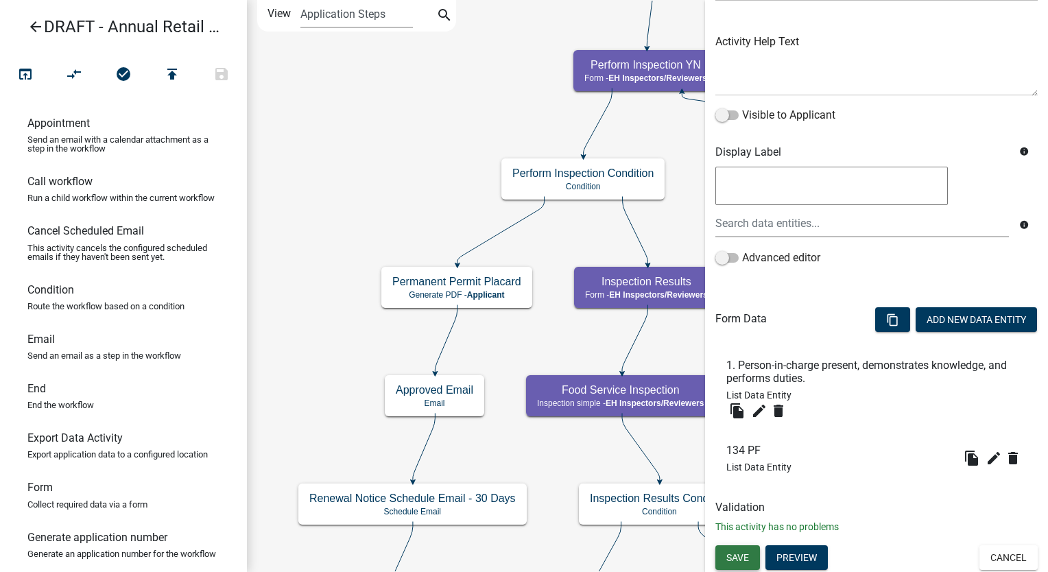
click at [750, 553] on button "Save" at bounding box center [737, 557] width 45 height 25
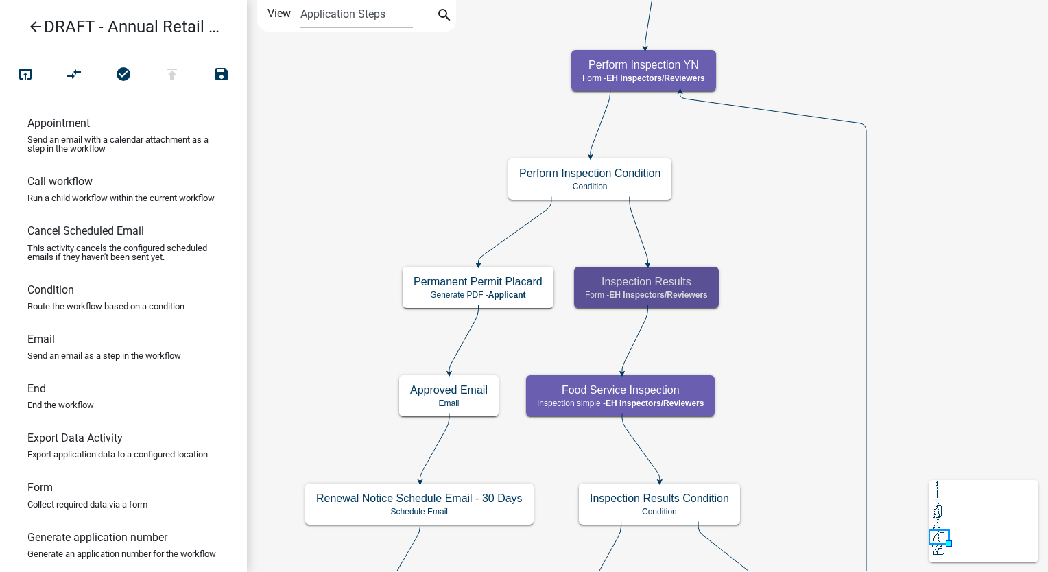
scroll to position [0, 0]
click at [40, 27] on icon "arrow_back" at bounding box center [35, 28] width 16 height 19
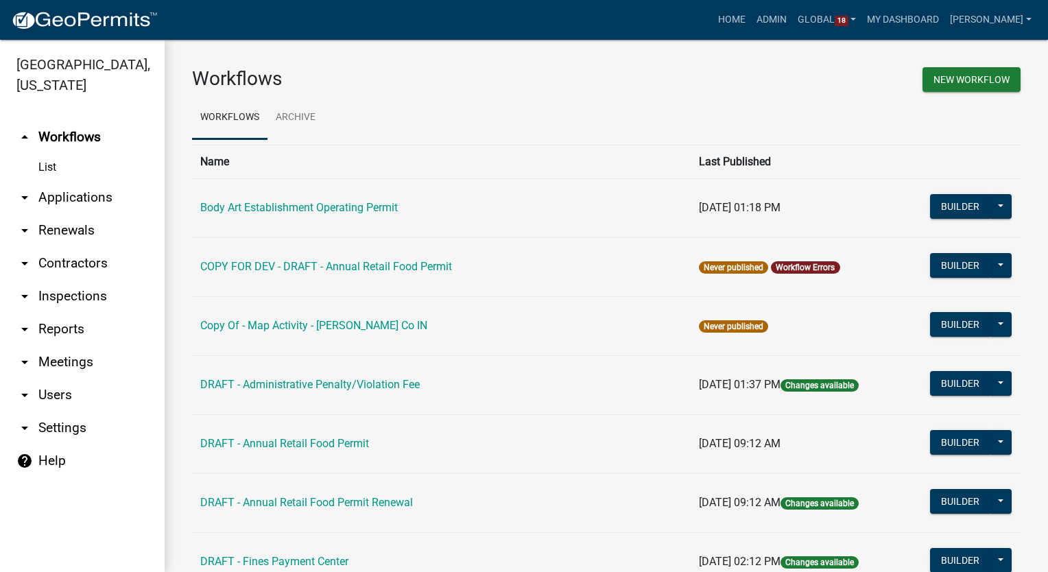
click at [48, 424] on link "arrow_drop_down Settings" at bounding box center [82, 427] width 165 height 33
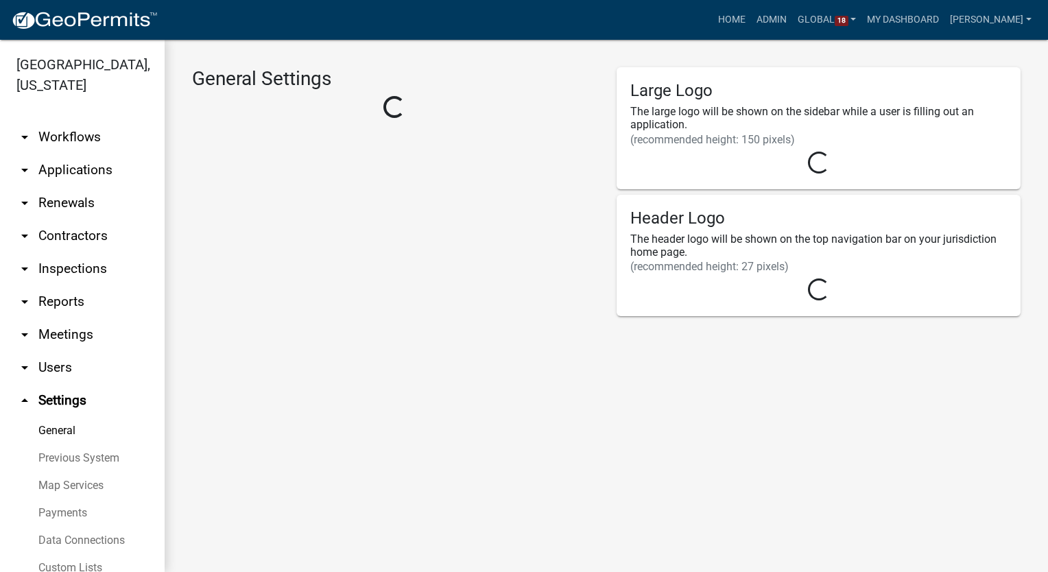
select select "IN"
select select "Eastern Standard Time"
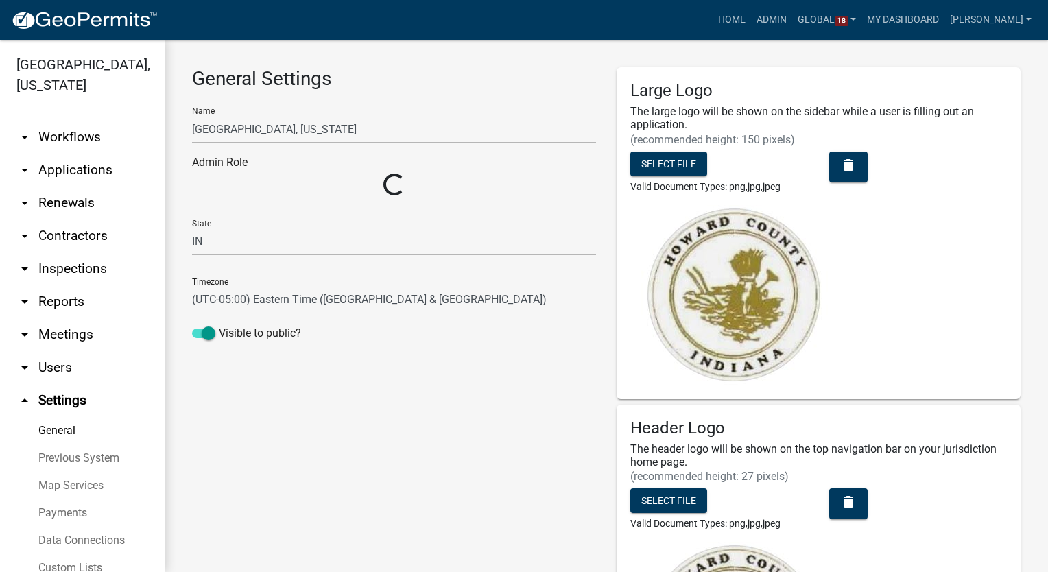
select select "9c9deb39-280e-482d-88ce-bc094a2fb335"
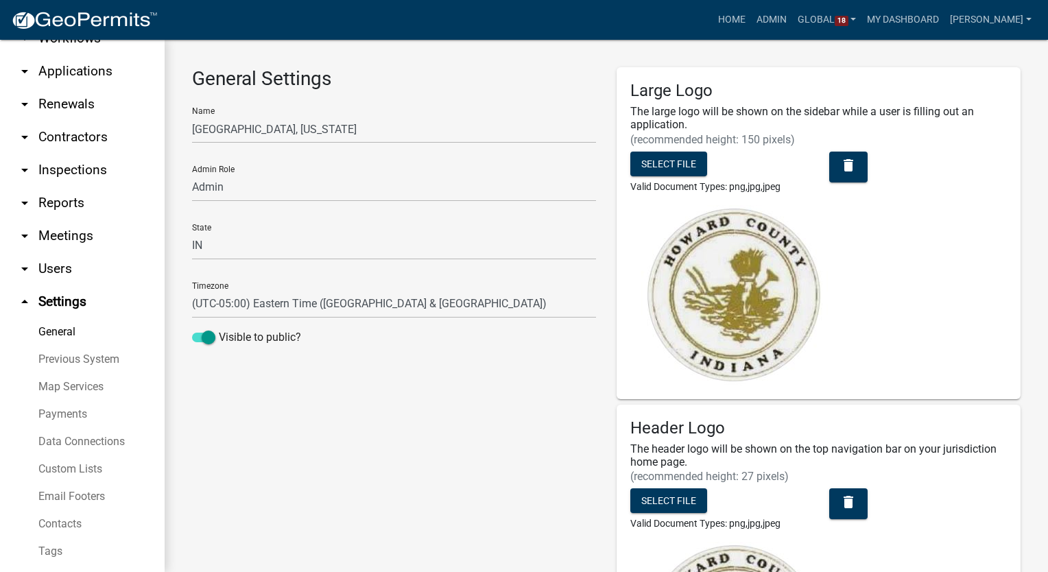
scroll to position [137, 0]
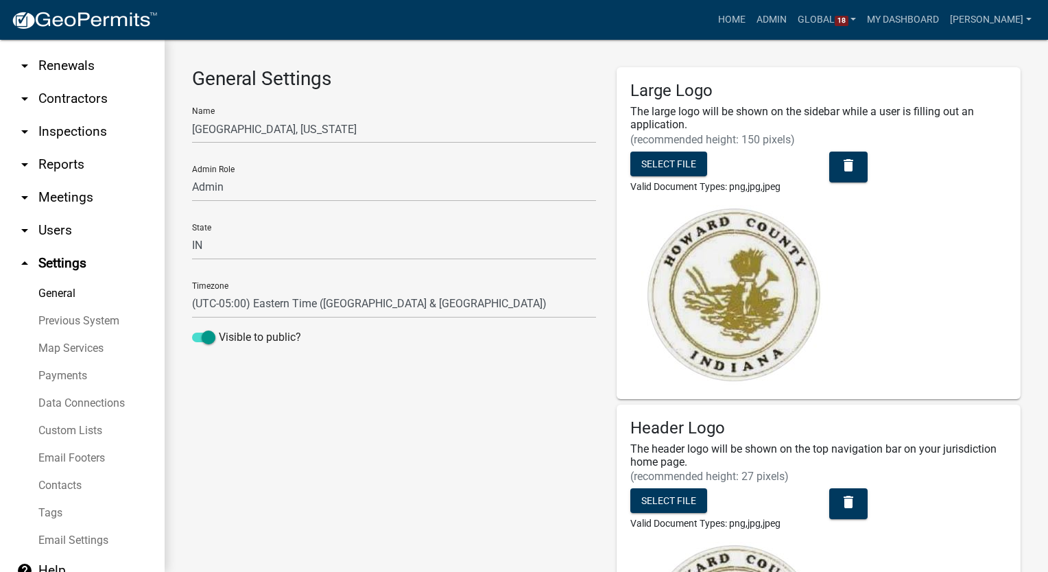
click at [74, 437] on link "Custom Lists" at bounding box center [82, 430] width 165 height 27
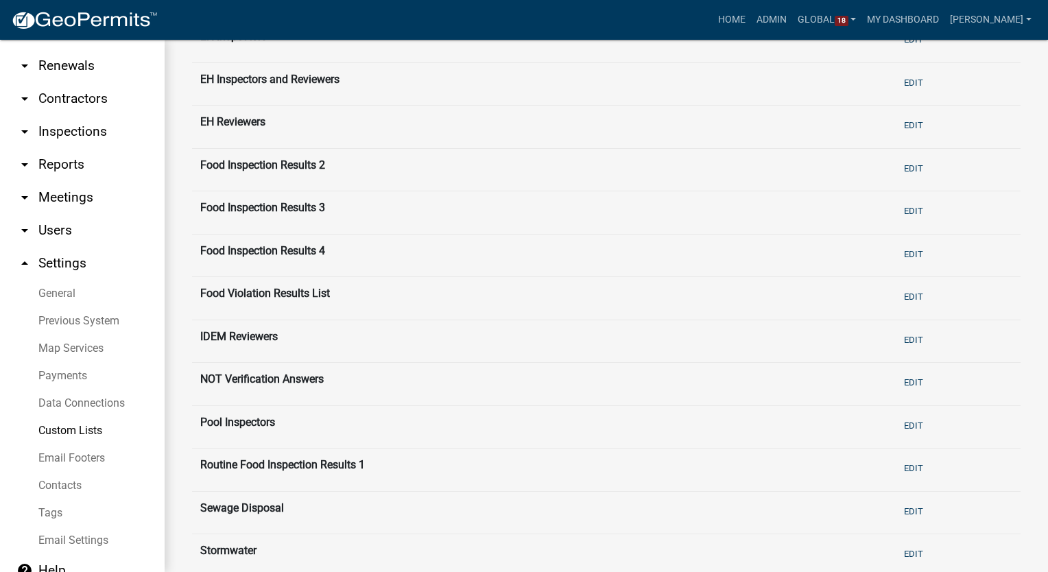
scroll to position [274, 0]
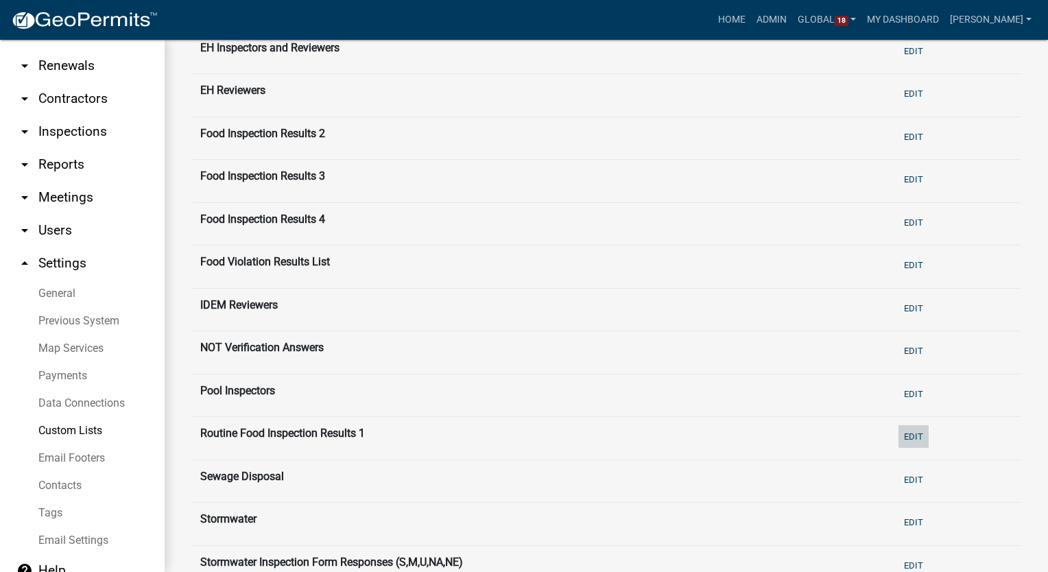
click at [909, 432] on button "Edit" at bounding box center [913, 436] width 30 height 23
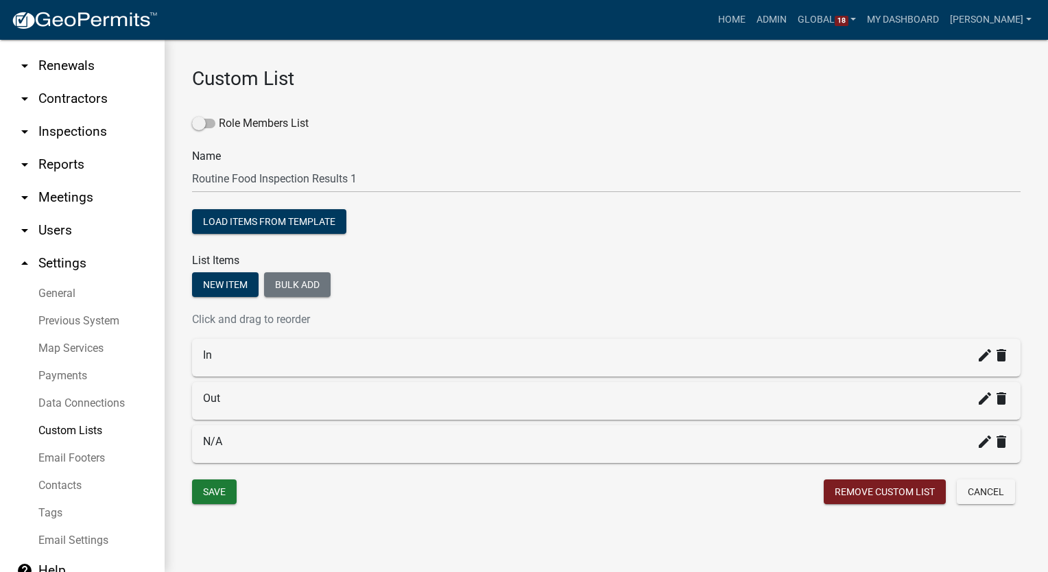
click at [80, 431] on link "Custom Lists" at bounding box center [82, 430] width 165 height 27
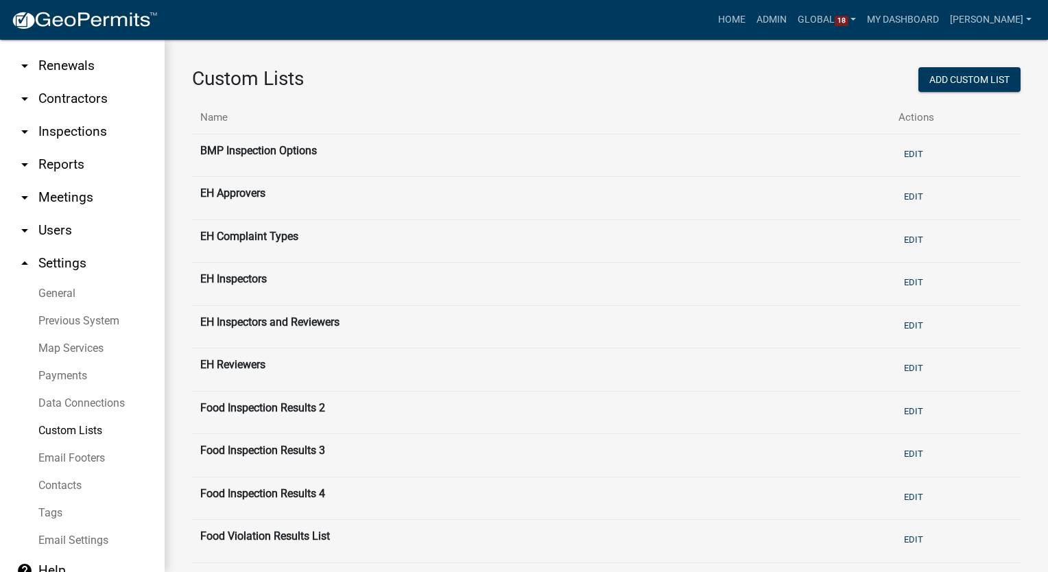
scroll to position [411, 0]
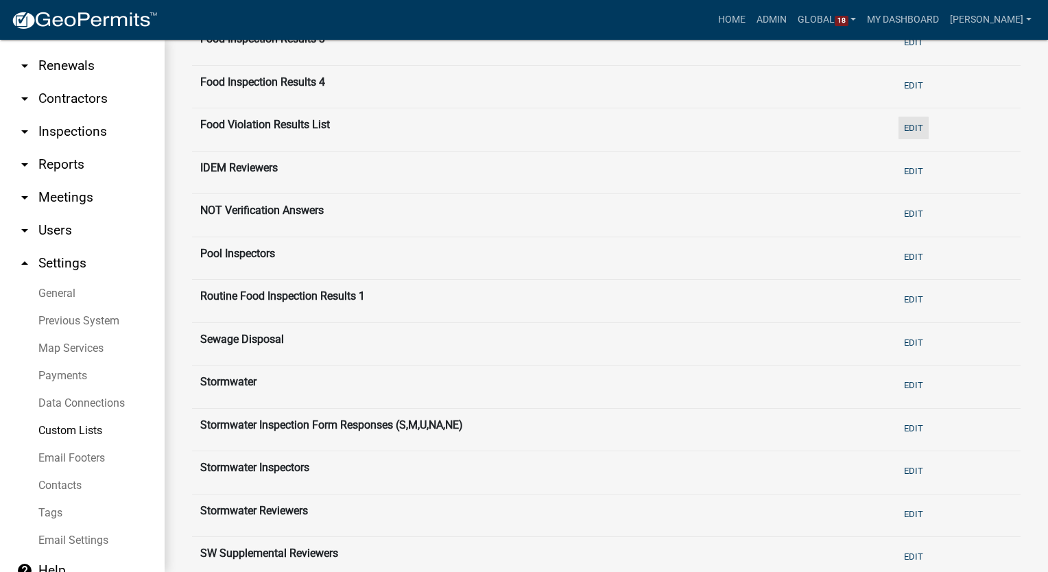
click at [911, 125] on button "Edit" at bounding box center [913, 128] width 30 height 23
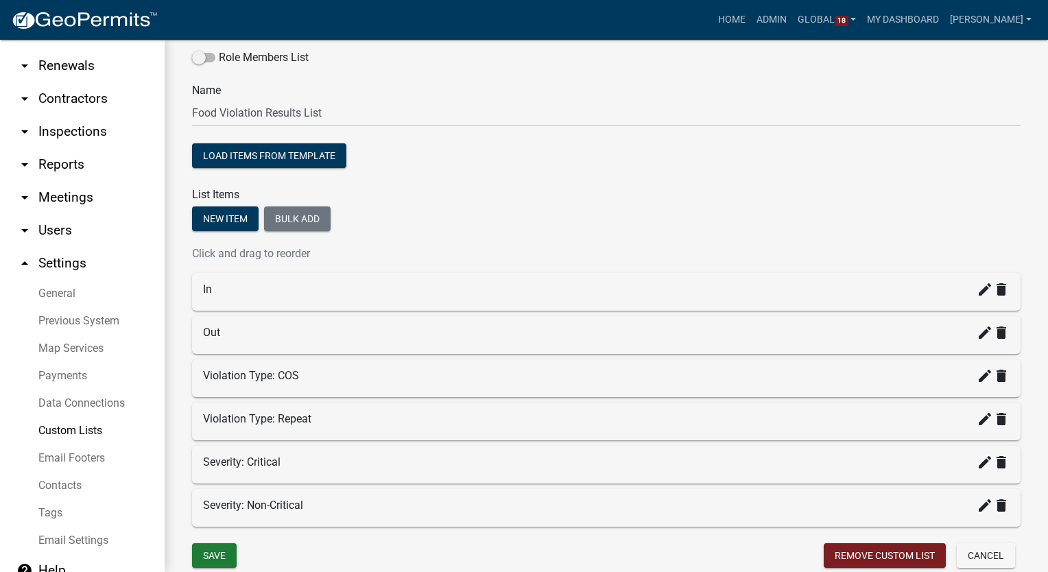
scroll to position [118, 0]
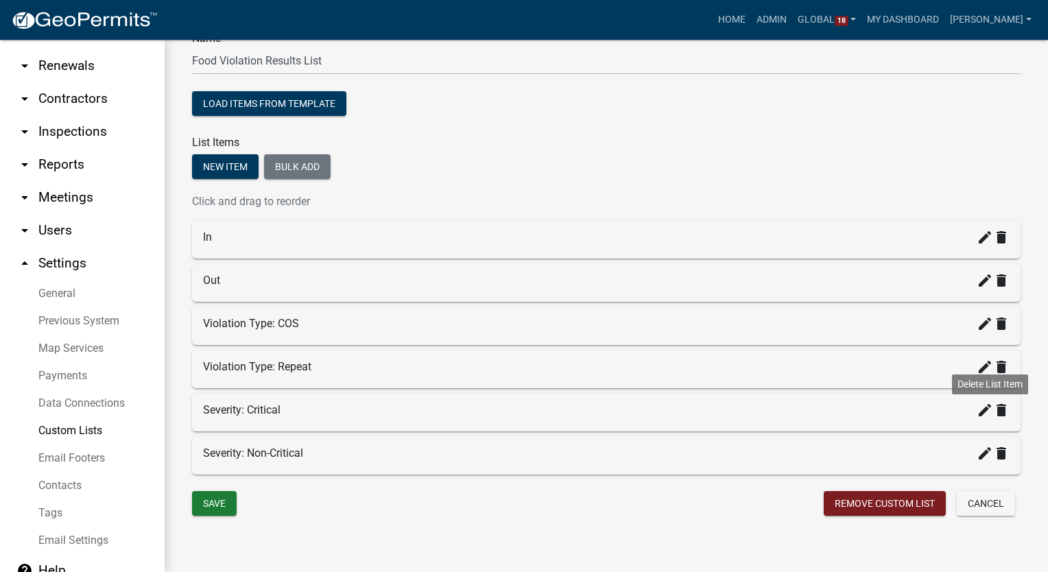
click at [993, 414] on icon "delete" at bounding box center [1001, 410] width 16 height 16
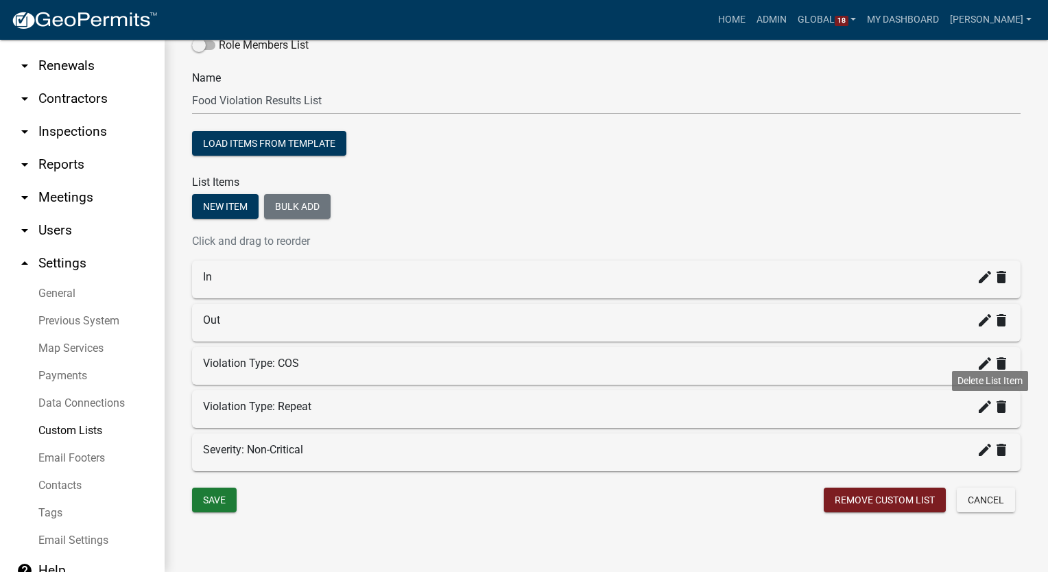
scroll to position [76, 0]
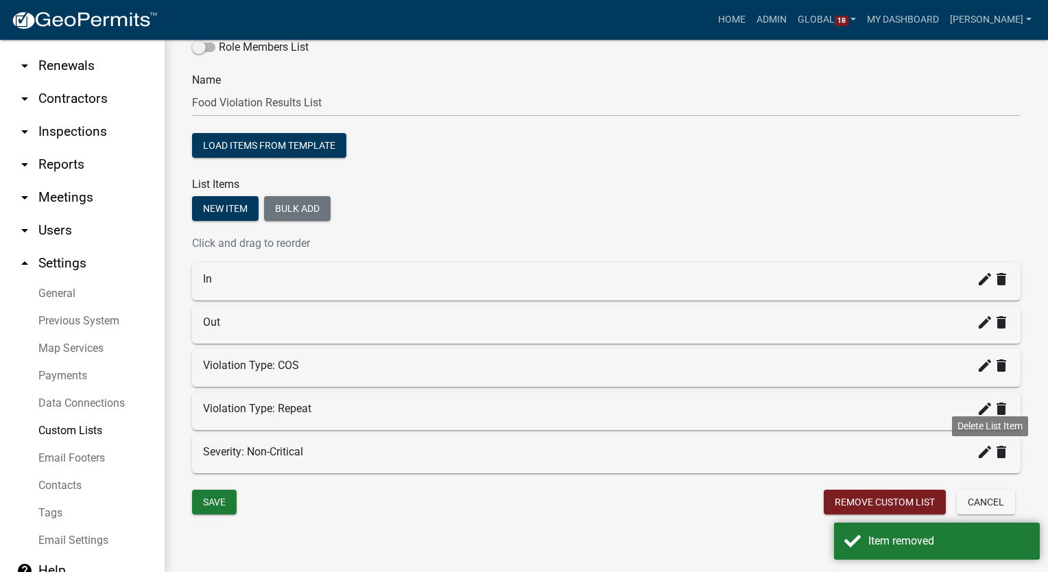
click at [993, 451] on icon "delete" at bounding box center [1001, 452] width 16 height 16
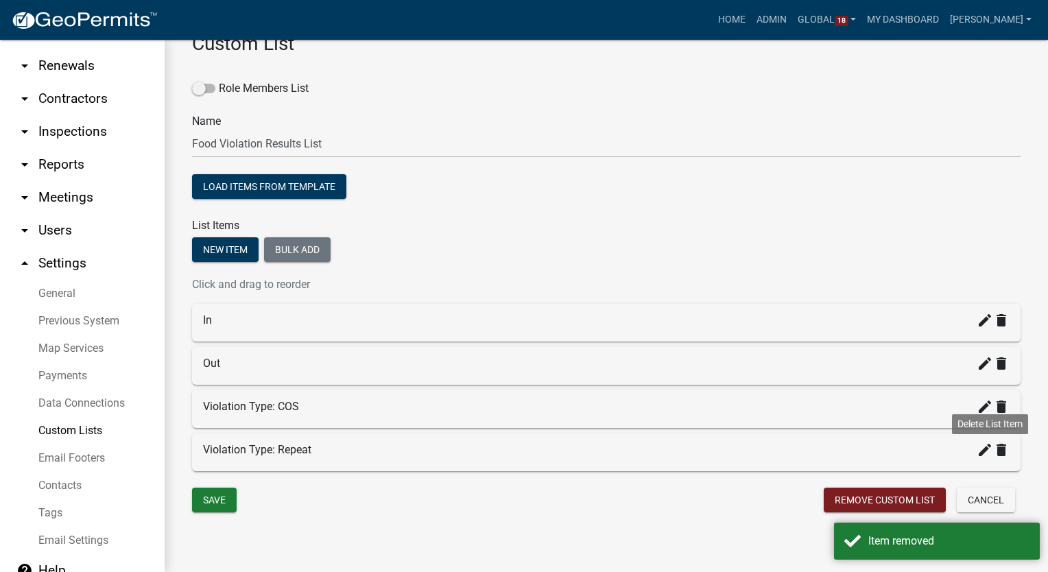
scroll to position [33, 0]
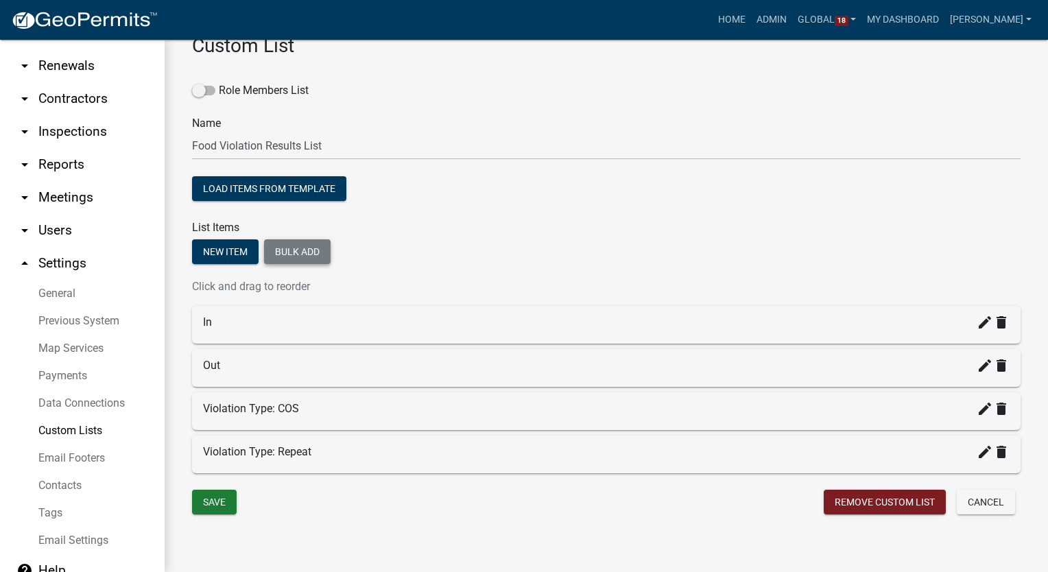
click at [297, 249] on button "Bulk add" at bounding box center [297, 251] width 67 height 25
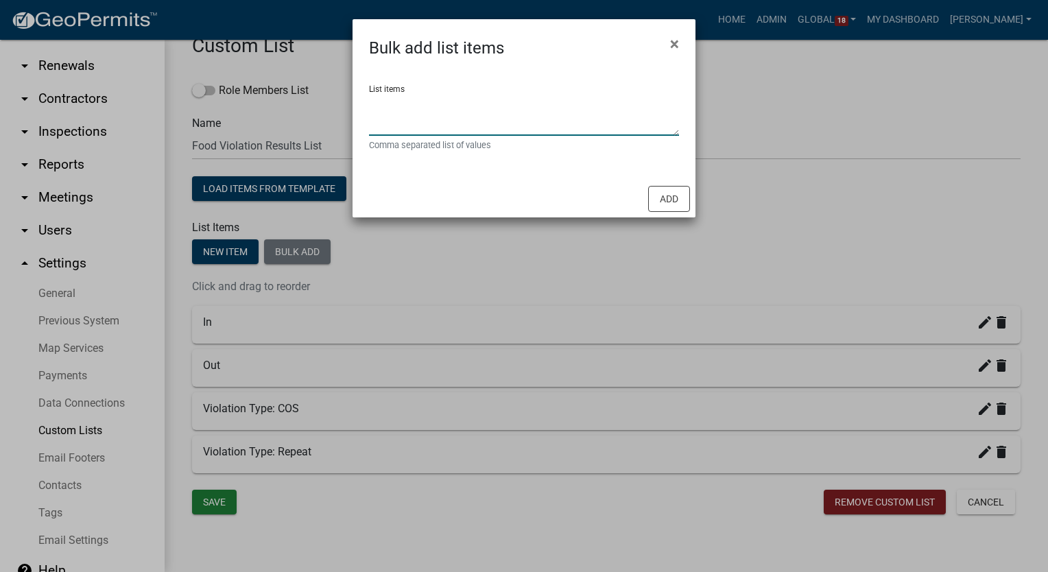
click at [405, 97] on textarea "List items" at bounding box center [524, 114] width 310 height 43
type textarea "N/A,N/O"
click at [666, 190] on button "Add" at bounding box center [669, 199] width 42 height 26
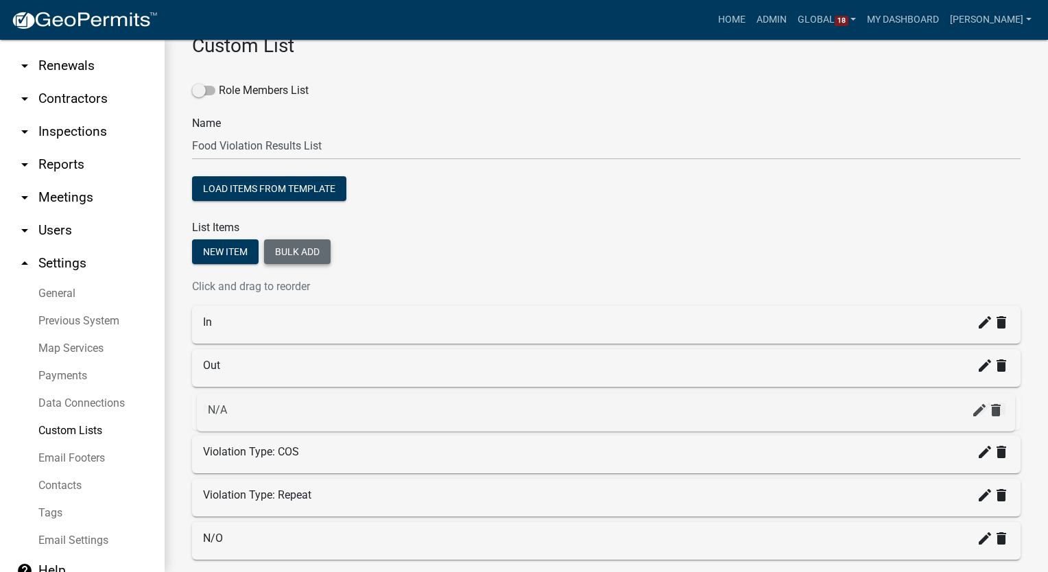
drag, startPoint x: 225, startPoint y: 490, endPoint x: 229, endPoint y: 400, distance: 89.2
drag, startPoint x: 215, startPoint y: 536, endPoint x: 218, endPoint y: 446, distance: 89.9
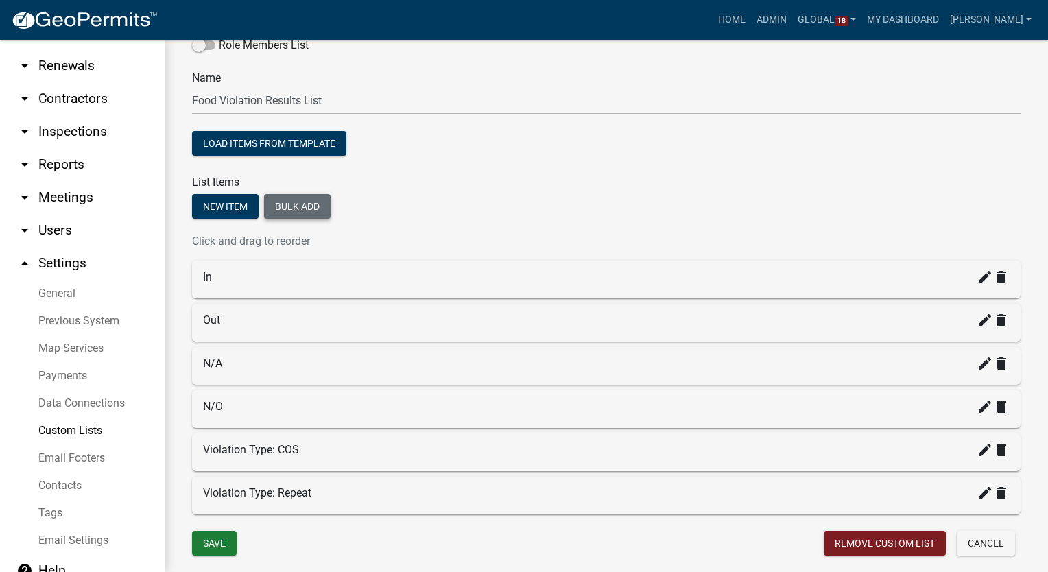
scroll to position [118, 0]
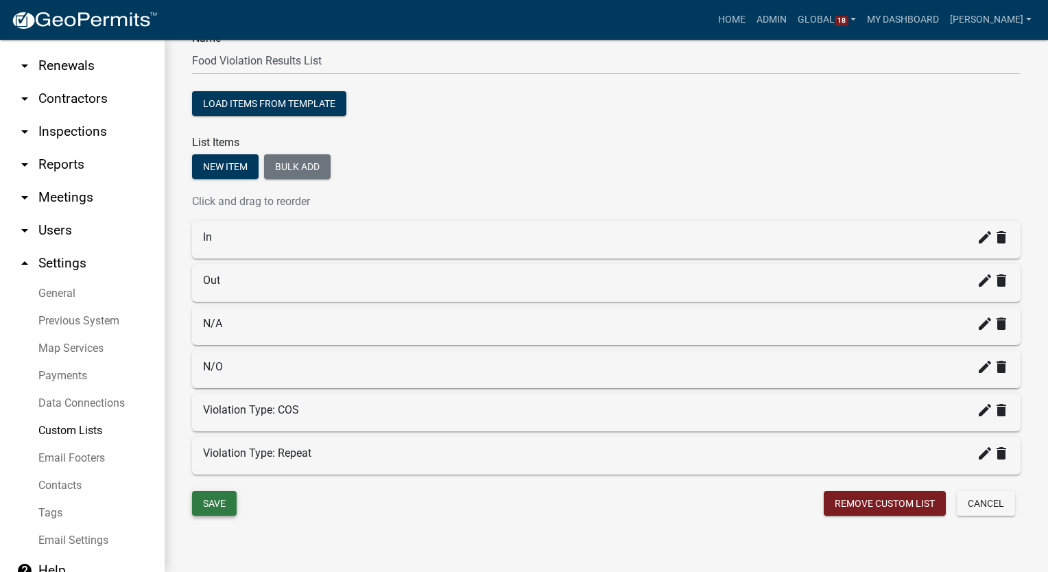
click at [217, 503] on button "Save" at bounding box center [214, 503] width 45 height 25
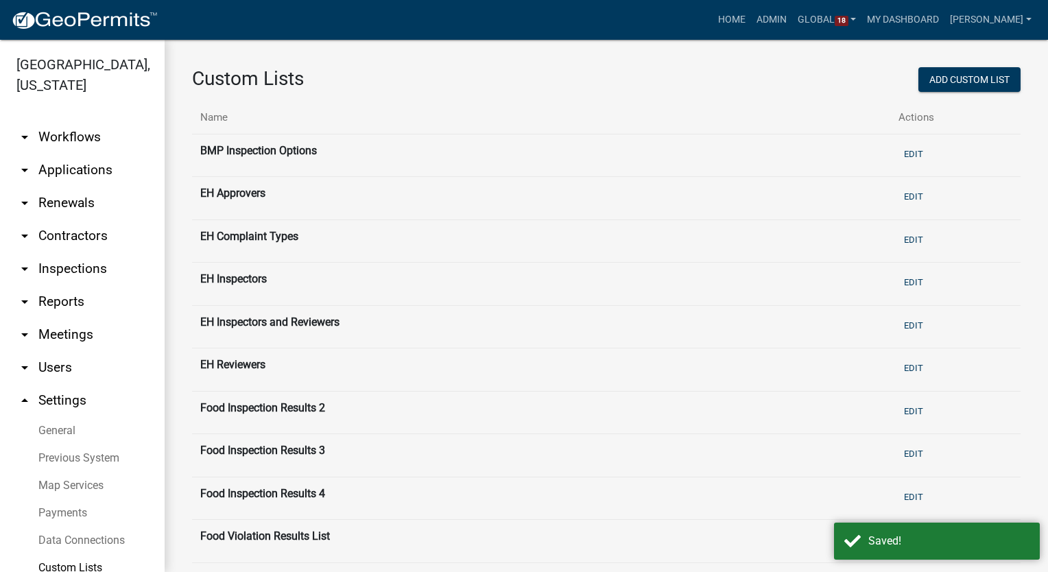
click at [65, 133] on link "arrow_drop_down Workflows" at bounding box center [82, 137] width 165 height 33
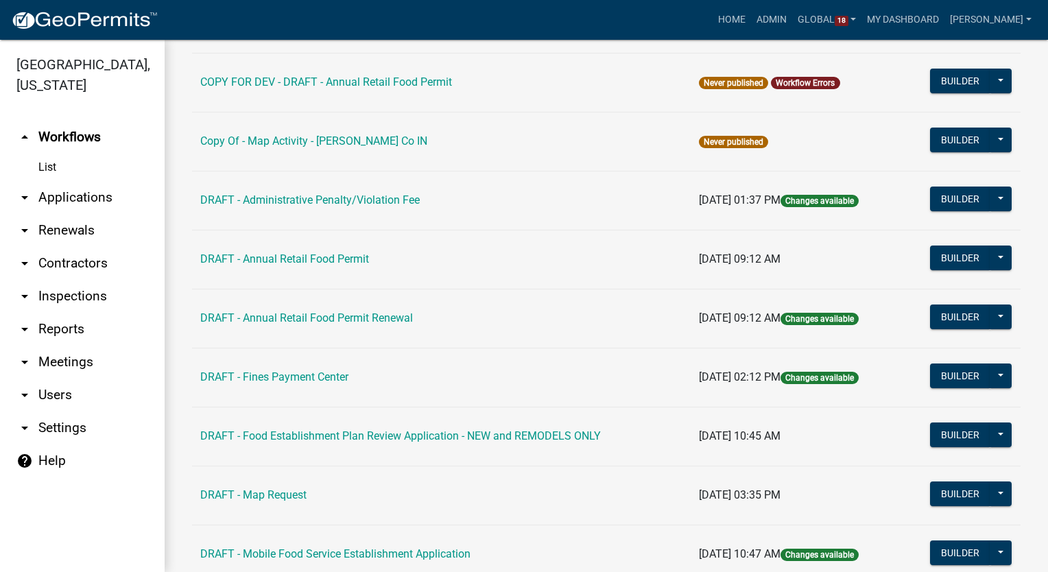
scroll to position [206, 0]
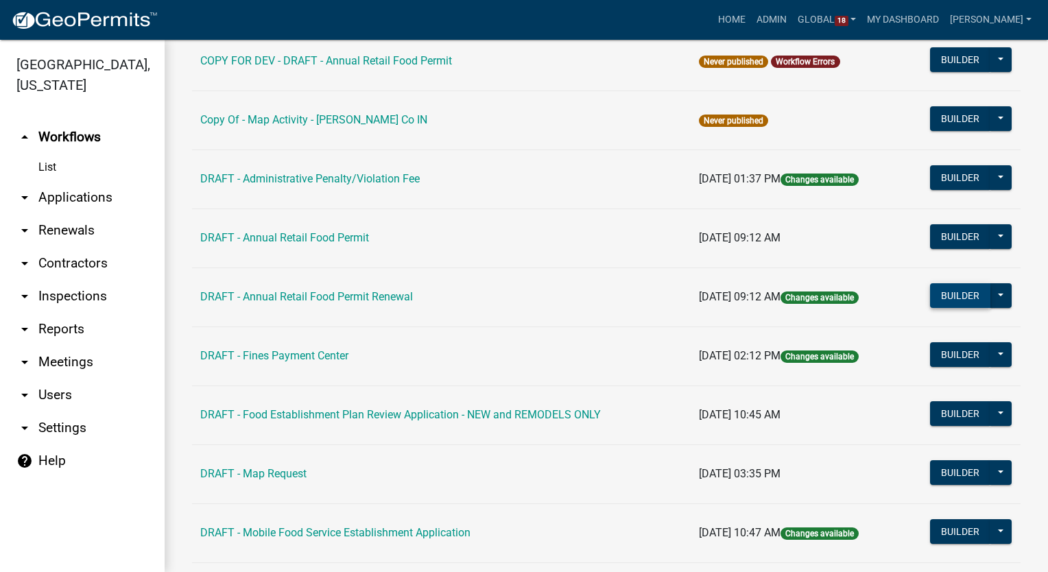
click at [953, 292] on button "Builder" at bounding box center [960, 295] width 60 height 25
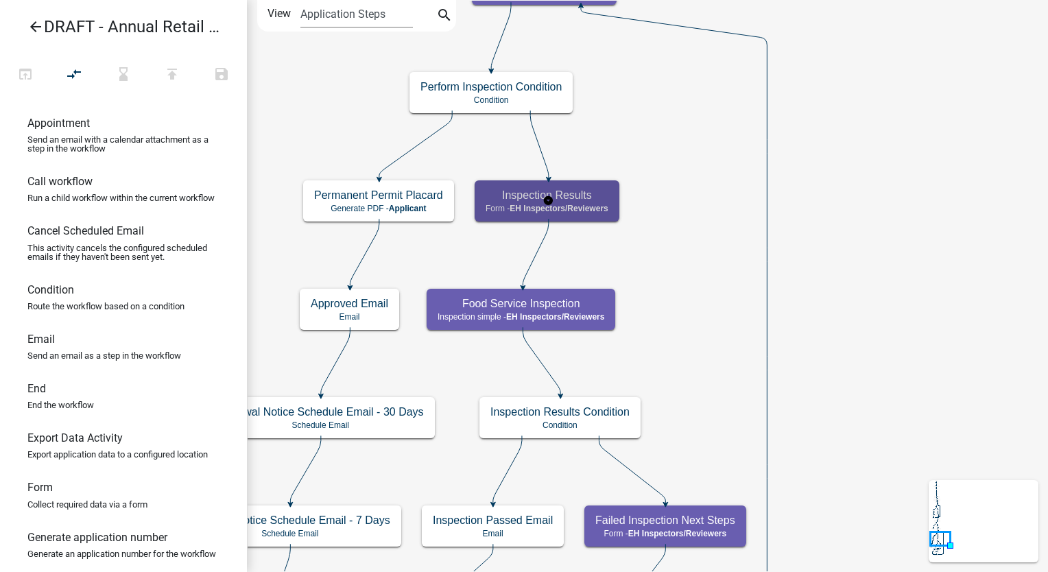
click at [609, 184] on div "Inspection Results Form - EH Inspectors/Reviewers" at bounding box center [546, 200] width 145 height 41
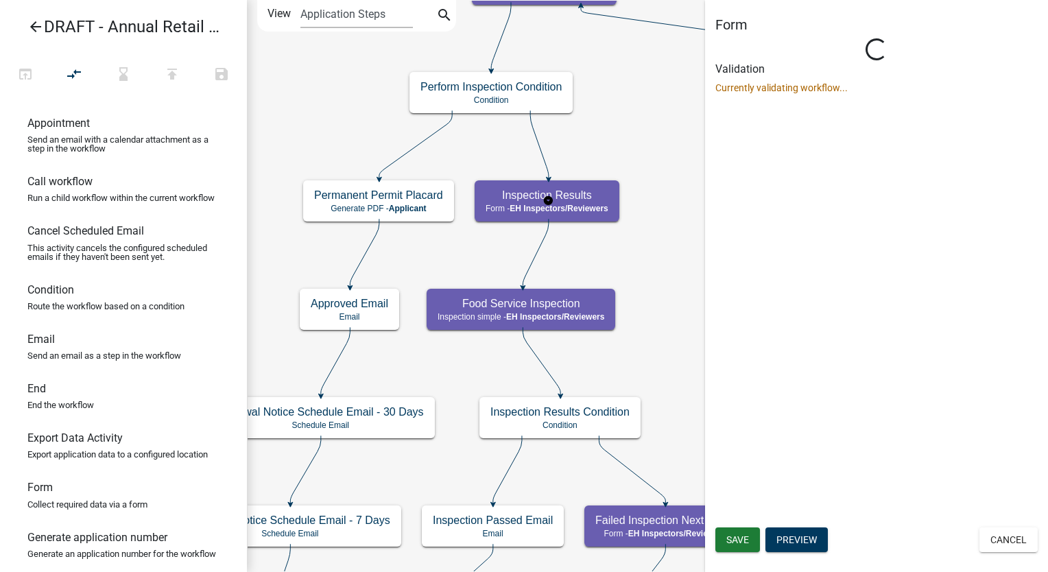
select select "C31B5D90-9A1B-409C-8A96-CB1DC1AB168B"
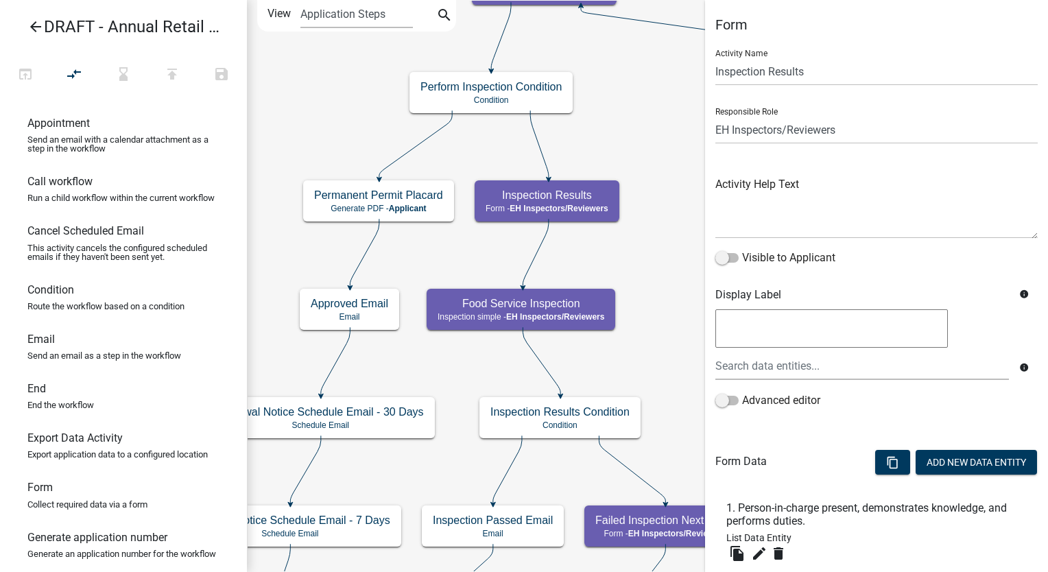
scroll to position [143, 0]
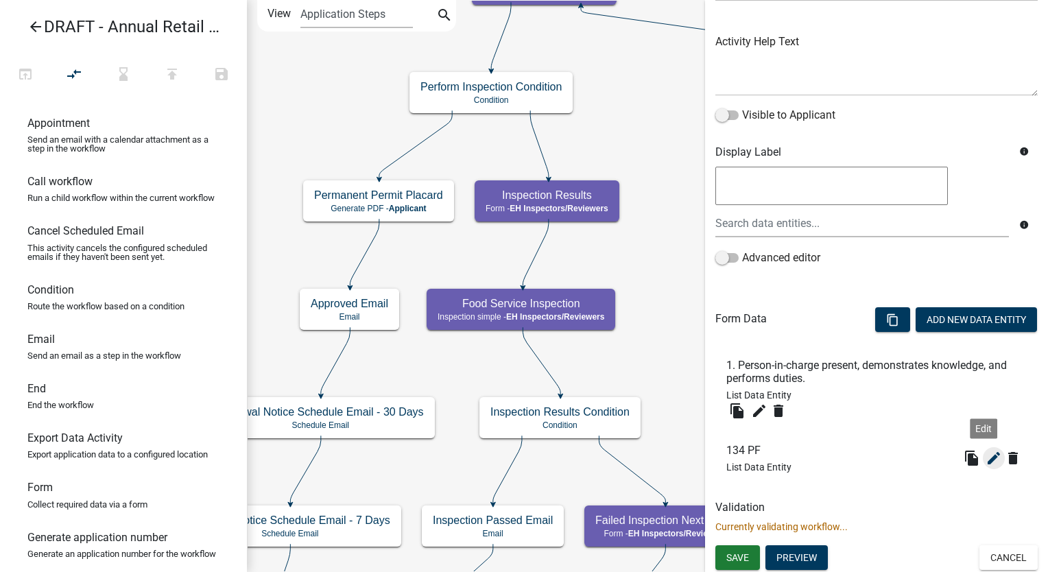
click at [985, 453] on icon "edit" at bounding box center [993, 458] width 16 height 16
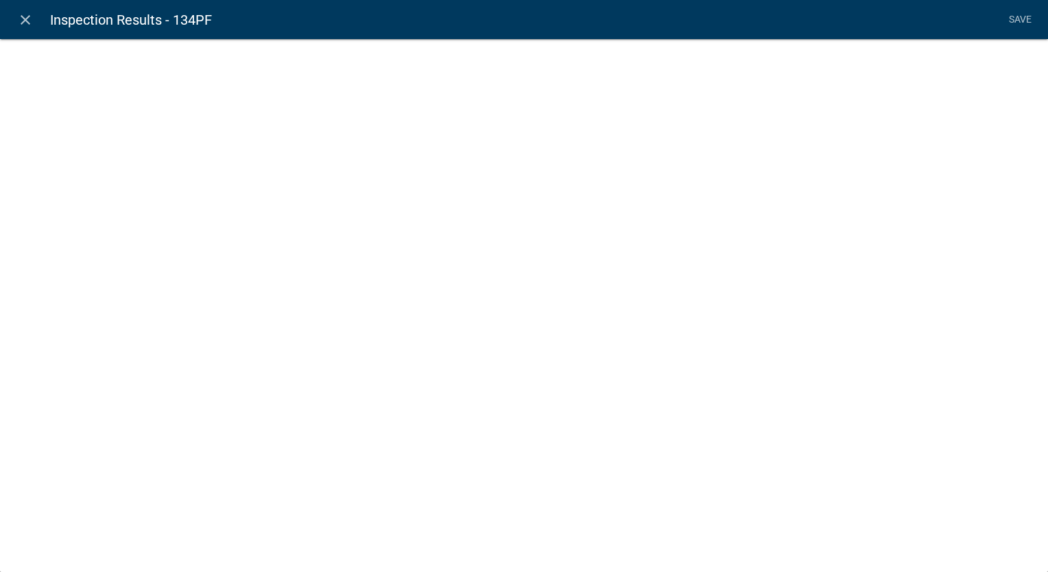
select select "list-data"
select select "custom-list-c63171cb-b4ea-461b-8adc-63652aa31db3"
select select
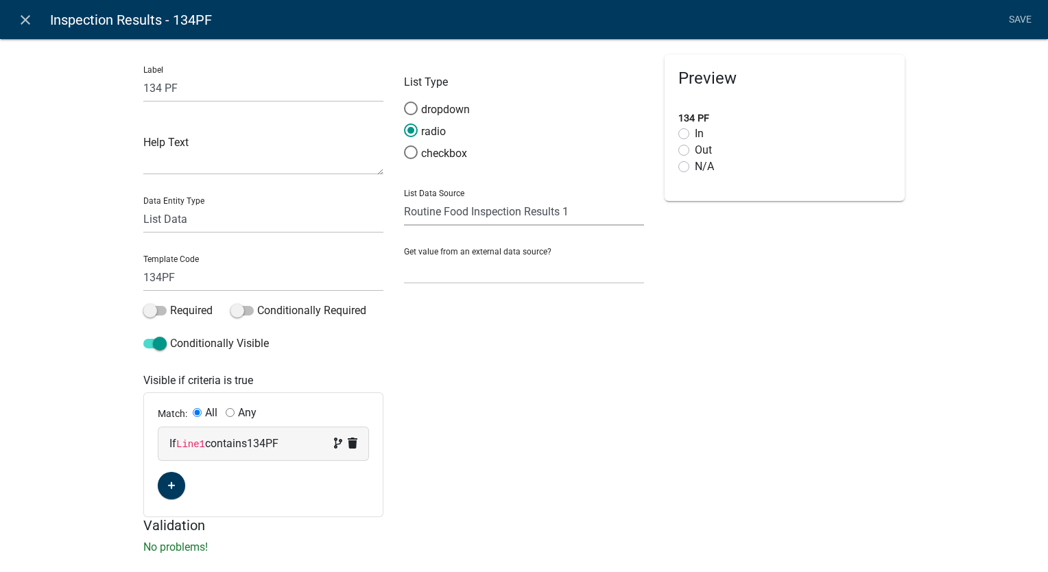
click at [505, 217] on select "State List BMP Inspection Options EH Approvers EH Complaint Types EH Inspectors…" at bounding box center [524, 211] width 240 height 28
select select "custom-list-dce58155-8cad-4cf2-bb03-59932b2230ec"
click at [404, 197] on select "State List BMP Inspection Options EH Approvers EH Complaint Types EH Inspectors…" at bounding box center [524, 211] width 240 height 28
click at [509, 221] on select "State List BMP Inspection Options EH Approvers EH Complaint Types EH Inspectors…" at bounding box center [524, 211] width 240 height 28
click at [1011, 18] on link "Save" at bounding box center [1019, 20] width 34 height 26
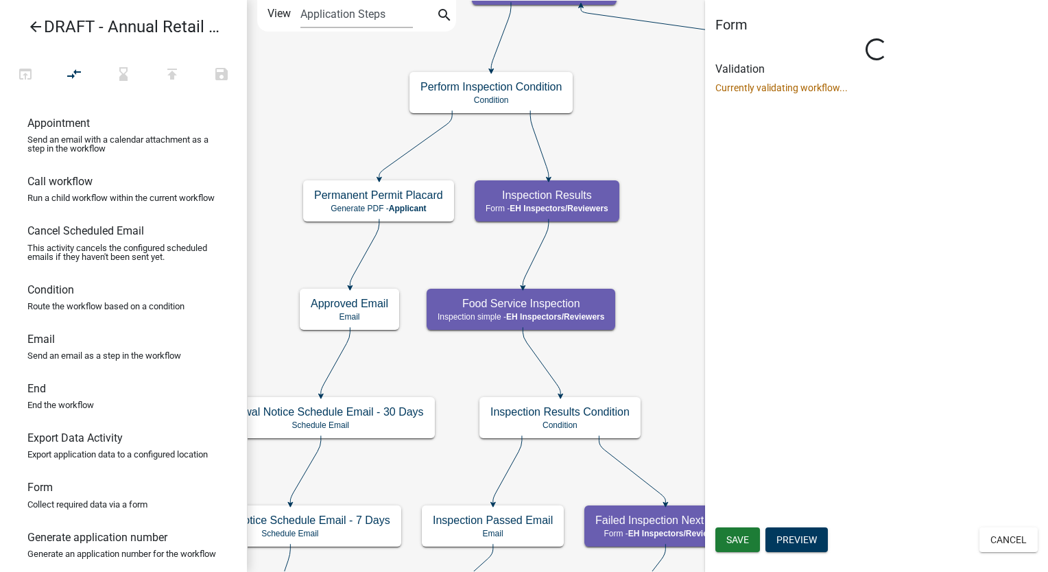
scroll to position [0, 0]
select select "C31B5D90-9A1B-409C-8A96-CB1DC1AB168B"
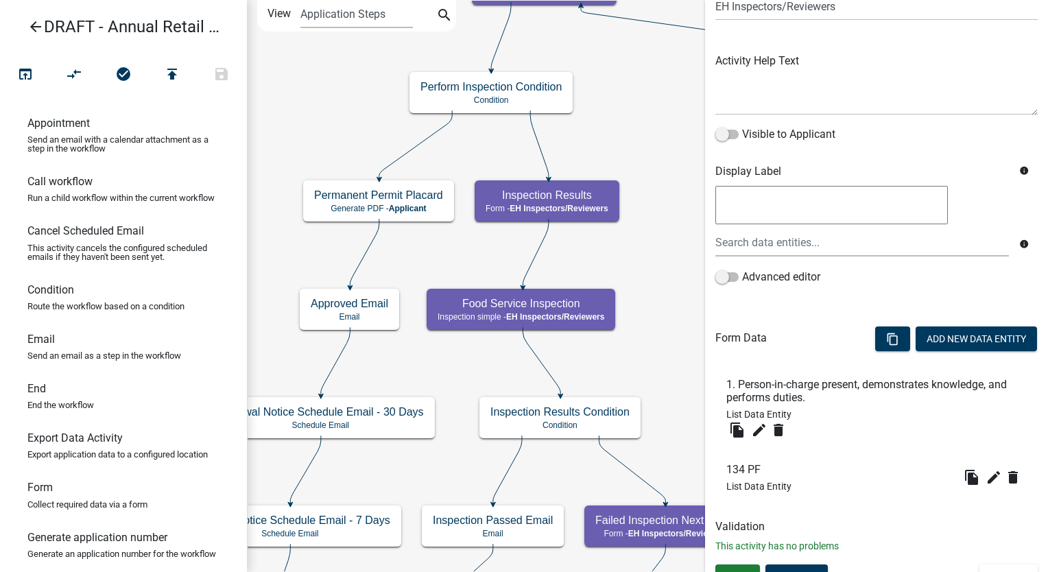
scroll to position [143, 0]
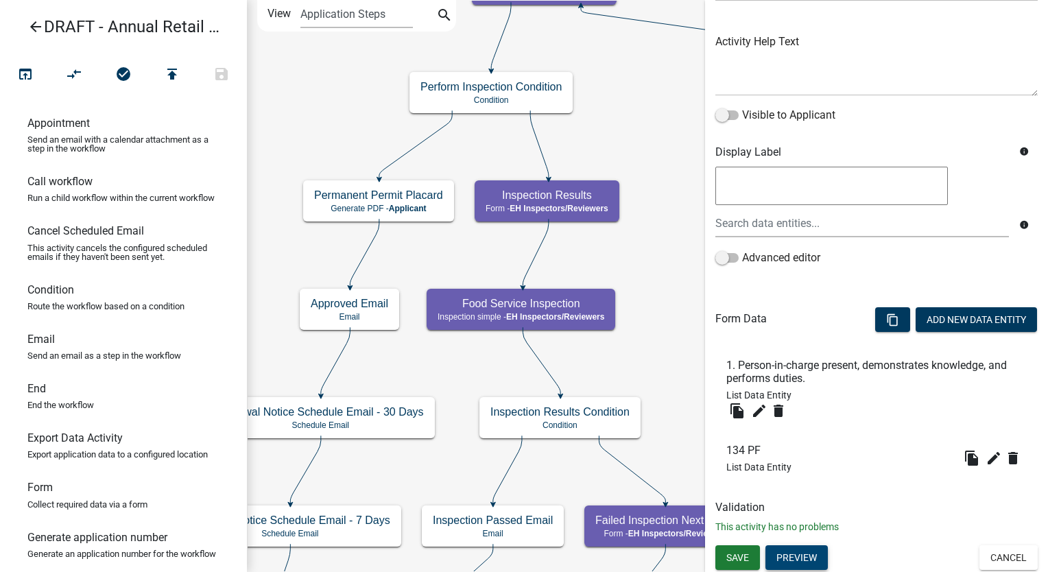
click at [794, 550] on button "Preview" at bounding box center [796, 557] width 62 height 25
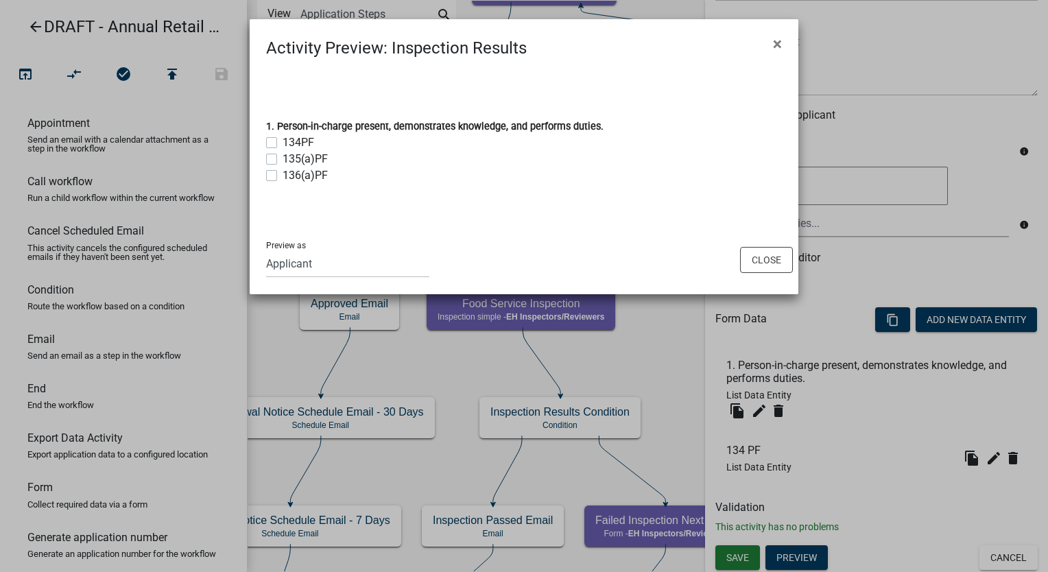
click at [282, 139] on label "134PF" at bounding box center [298, 142] width 32 height 16
click at [282, 139] on input "134PF" at bounding box center [286, 138] width 9 height 9
checkbox input "true"
checkbox input "false"
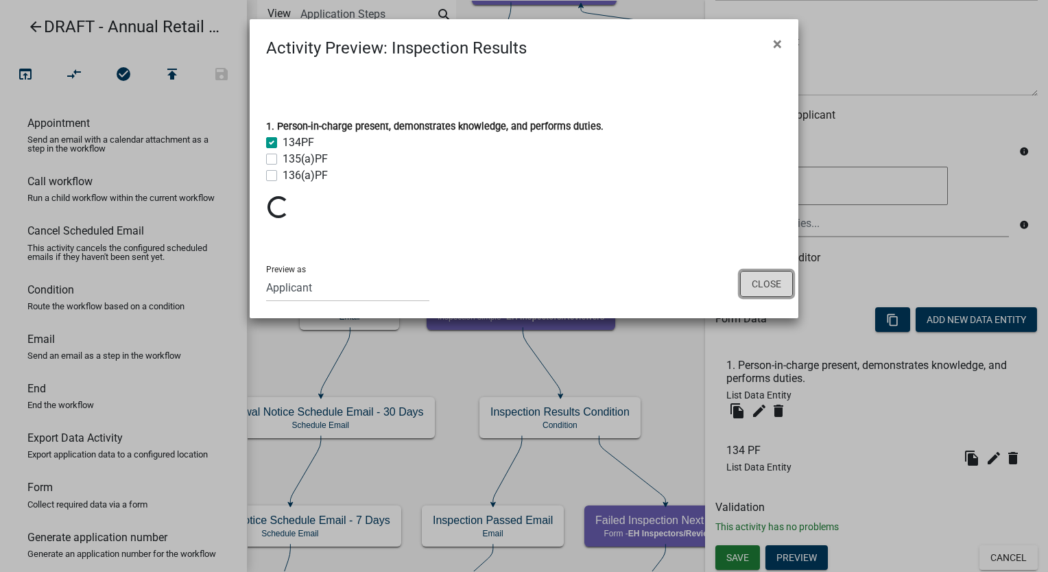
click at [760, 276] on button "Close" at bounding box center [766, 284] width 53 height 26
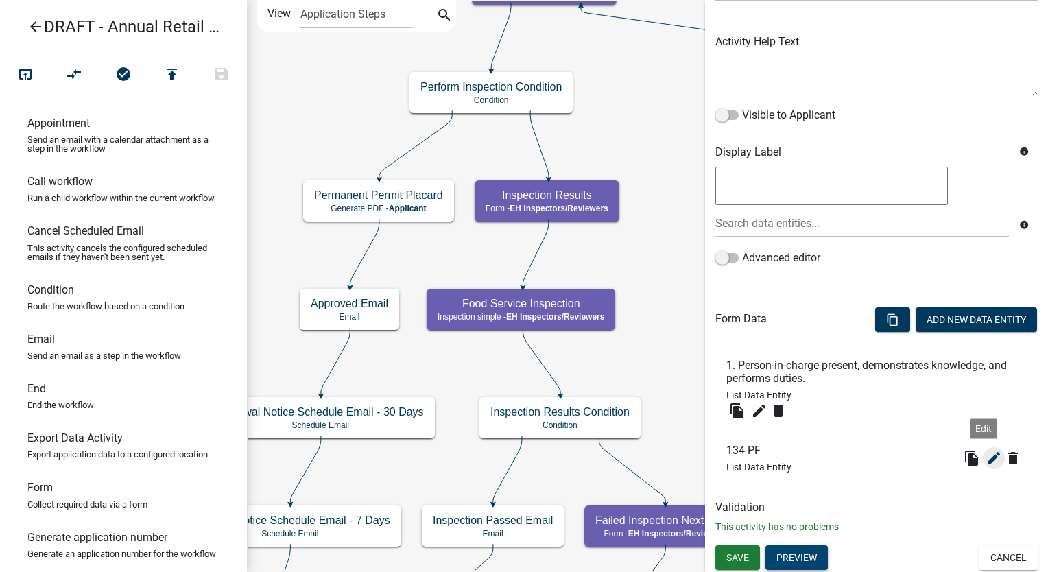
click at [985, 451] on icon "edit" at bounding box center [993, 458] width 16 height 16
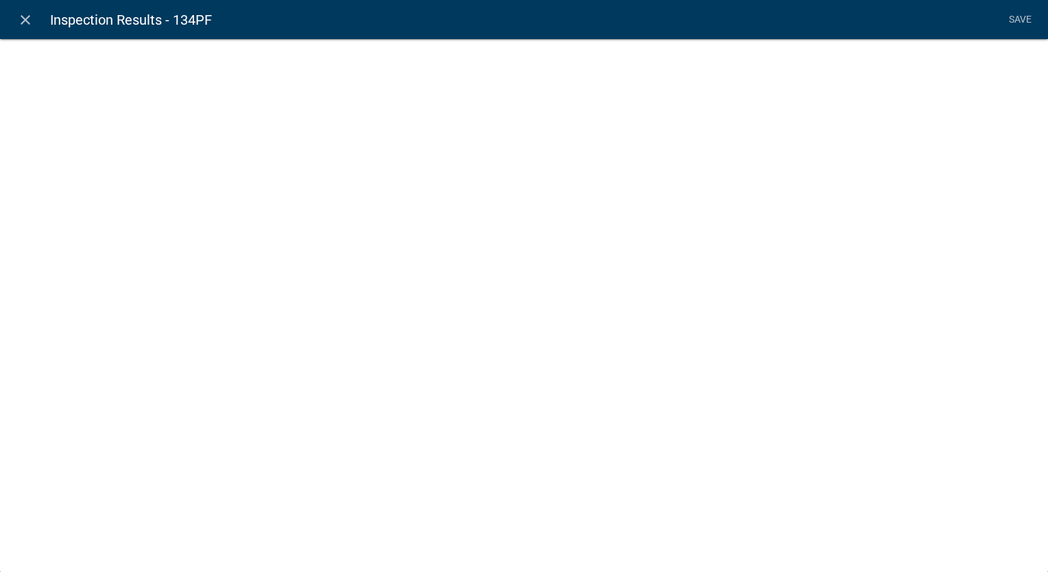
select select "list-data"
select select "custom-list-dce58155-8cad-4cf2-bb03-59932b2230ec"
select select
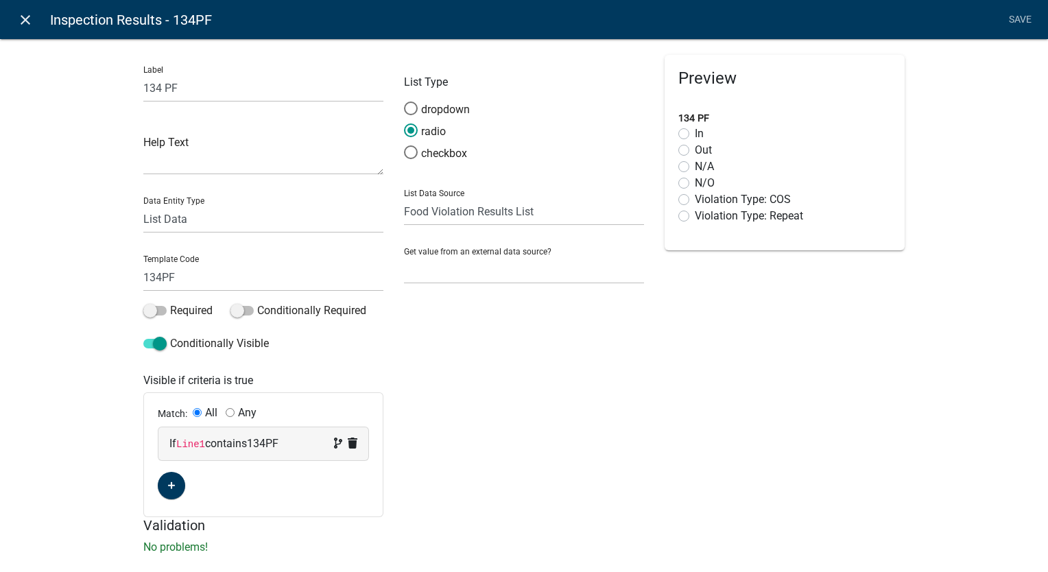
click at [21, 20] on icon "close" at bounding box center [25, 20] width 16 height 16
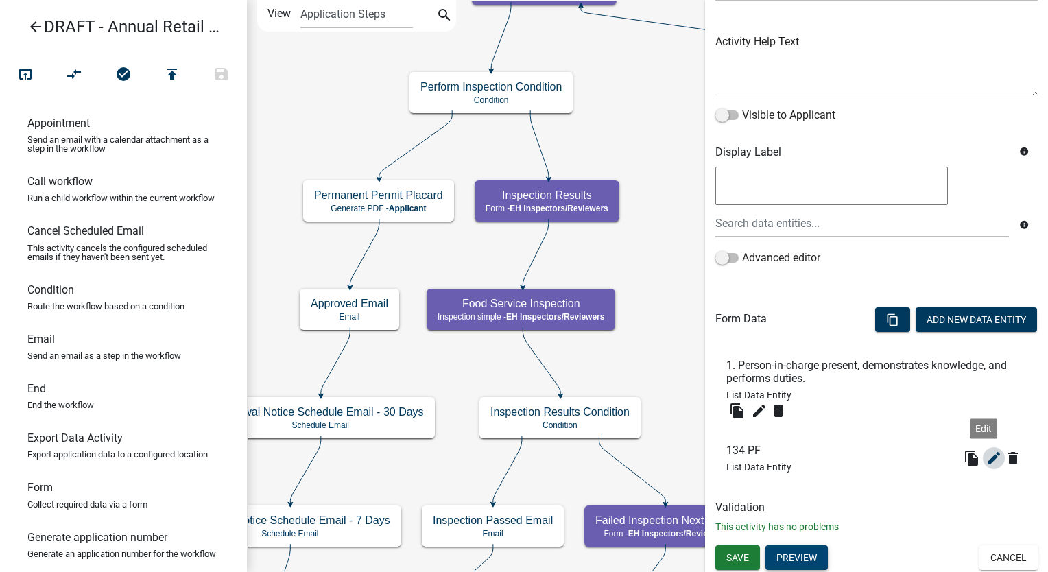
click at [985, 458] on icon "edit" at bounding box center [993, 458] width 16 height 16
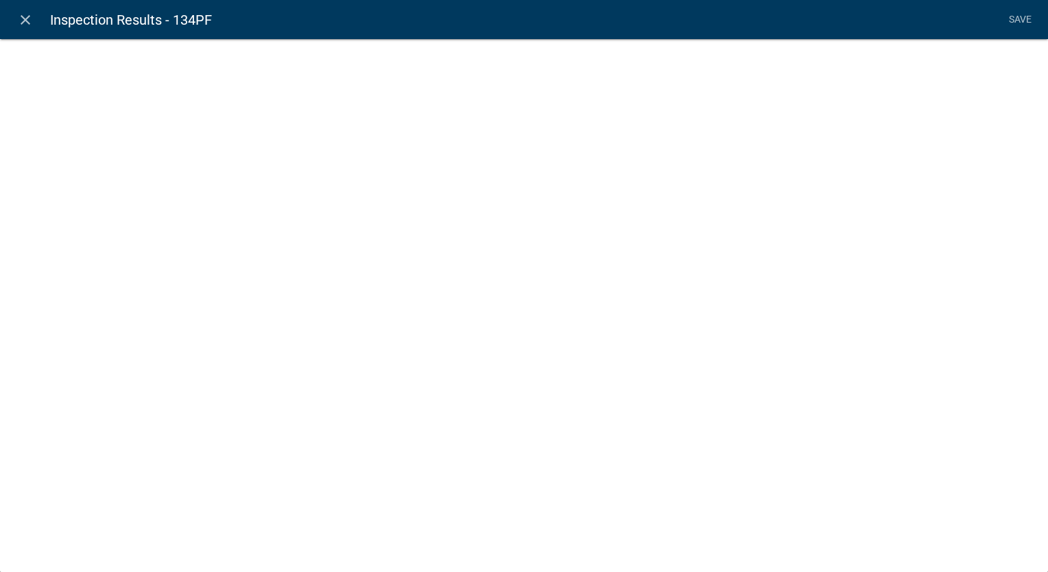
select select "list-data"
select select "custom-list-dce58155-8cad-4cf2-bb03-59932b2230ec"
select select
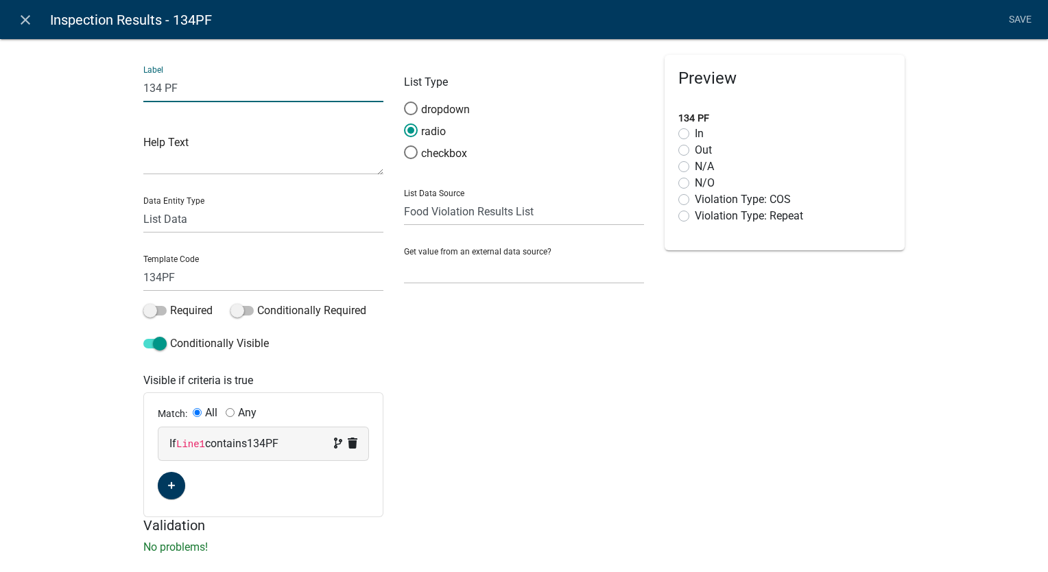
click at [182, 91] on input "134 PF" at bounding box center [263, 88] width 240 height 28
type input "1"
type input "Line 1 Results"
click at [175, 279] on input "134PF" at bounding box center [263, 277] width 240 height 28
type input "1"
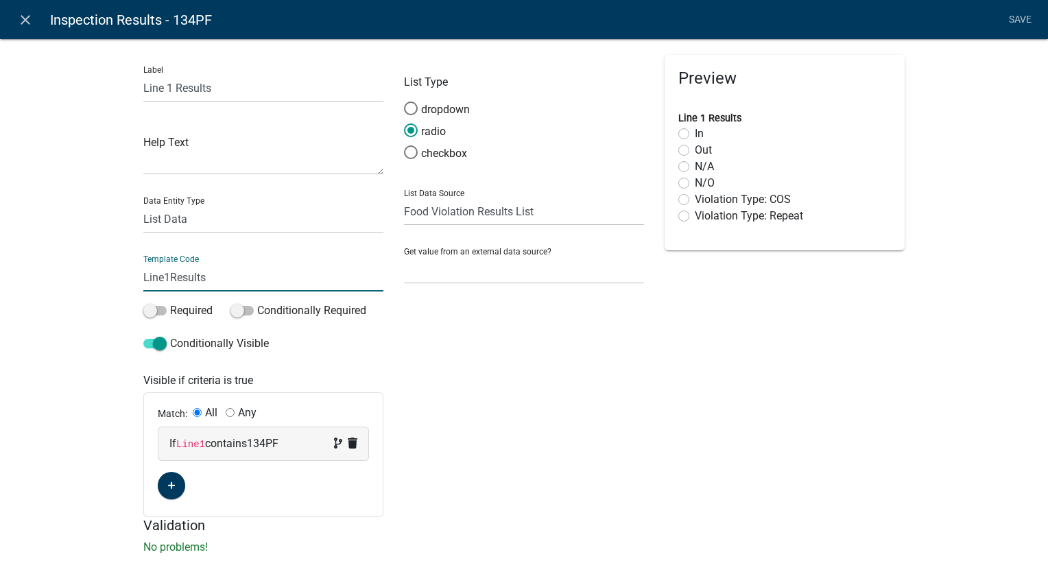
type input "Line1Results"
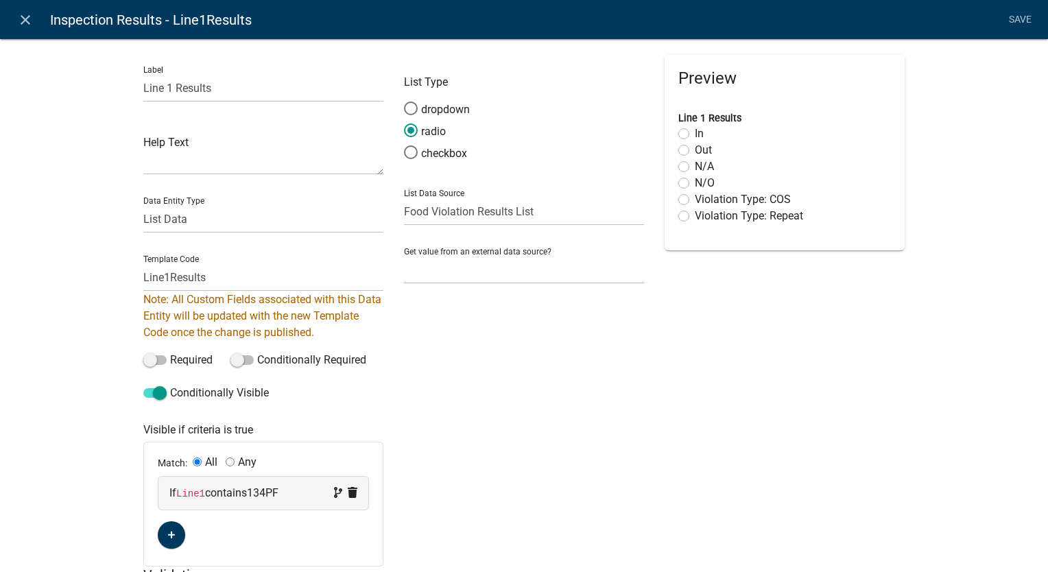
click at [354, 448] on div "Match: All Any If Line1 contains 134PF" at bounding box center [263, 503] width 239 height 123
click at [350, 494] on icon at bounding box center [353, 492] width 10 height 11
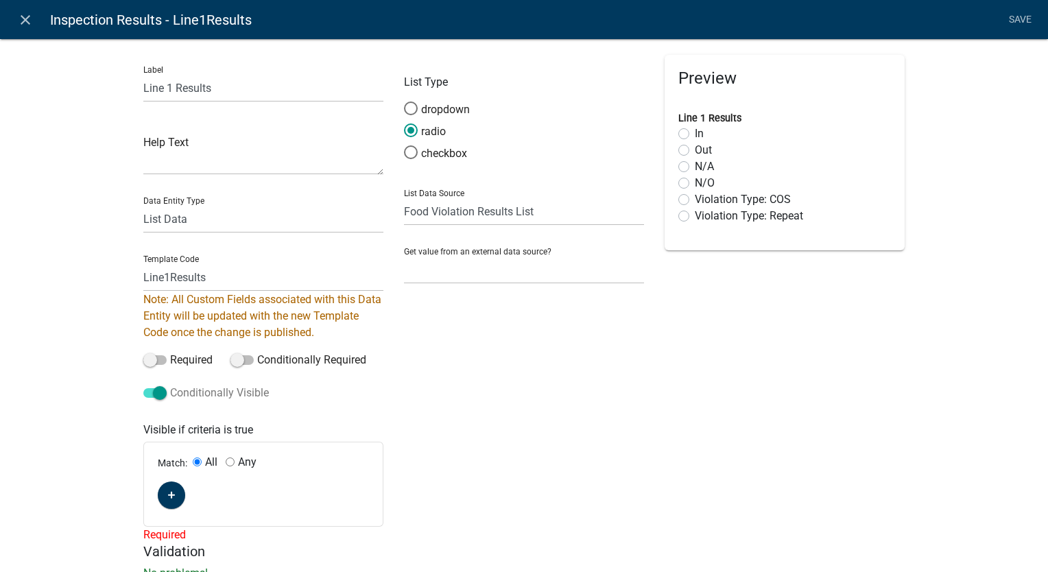
click at [151, 389] on span at bounding box center [154, 393] width 23 height 10
click at [170, 385] on input "Conditionally Visible" at bounding box center [170, 385] width 0 height 0
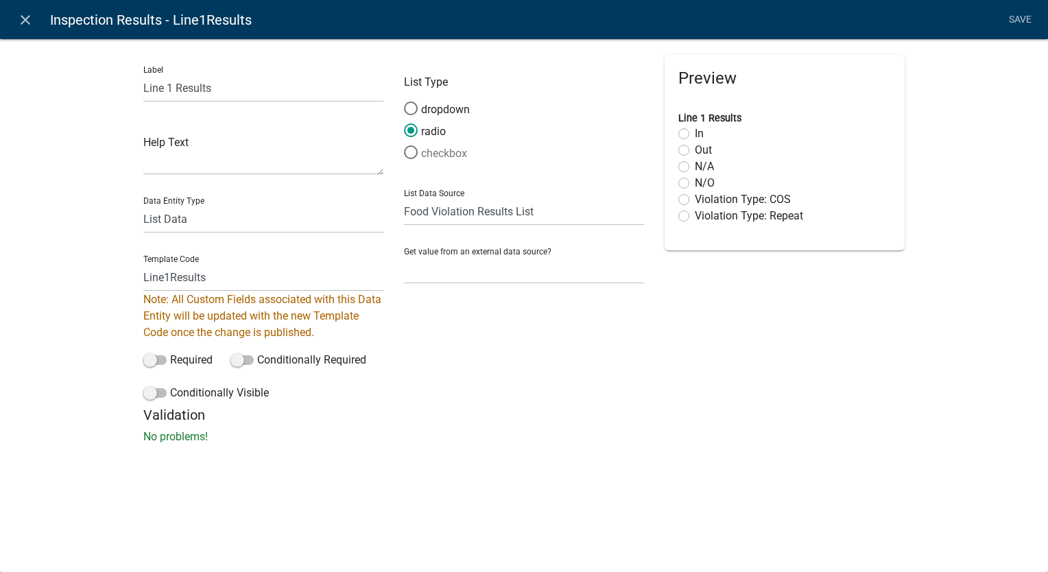
click at [405, 152] on span at bounding box center [410, 152] width 29 height 29
click at [404, 145] on input "checkbox" at bounding box center [404, 145] width 0 height 0
click at [1023, 16] on link "Save" at bounding box center [1019, 20] width 34 height 26
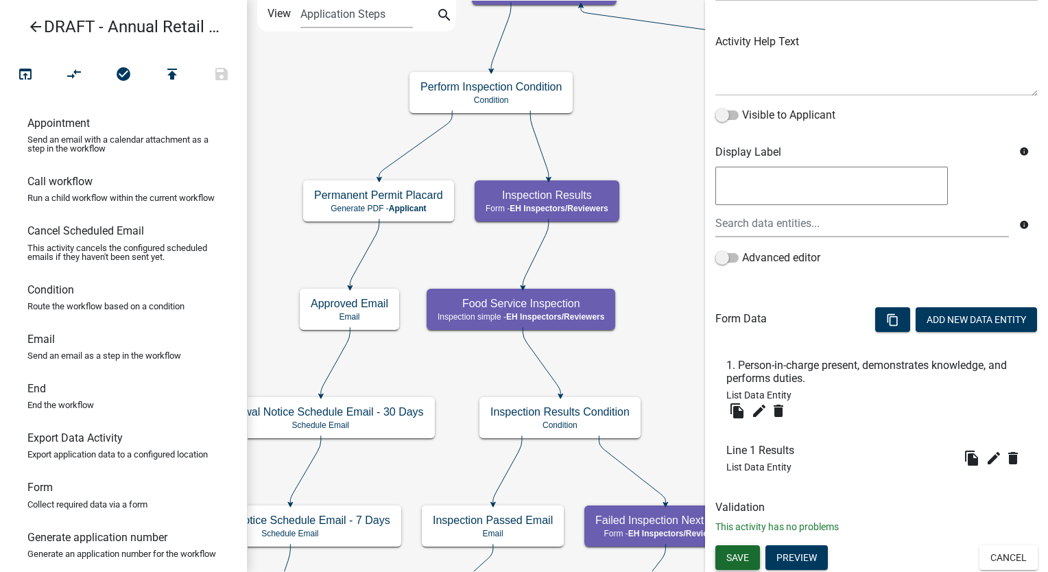
click at [738, 560] on span "Save" at bounding box center [737, 556] width 23 height 11
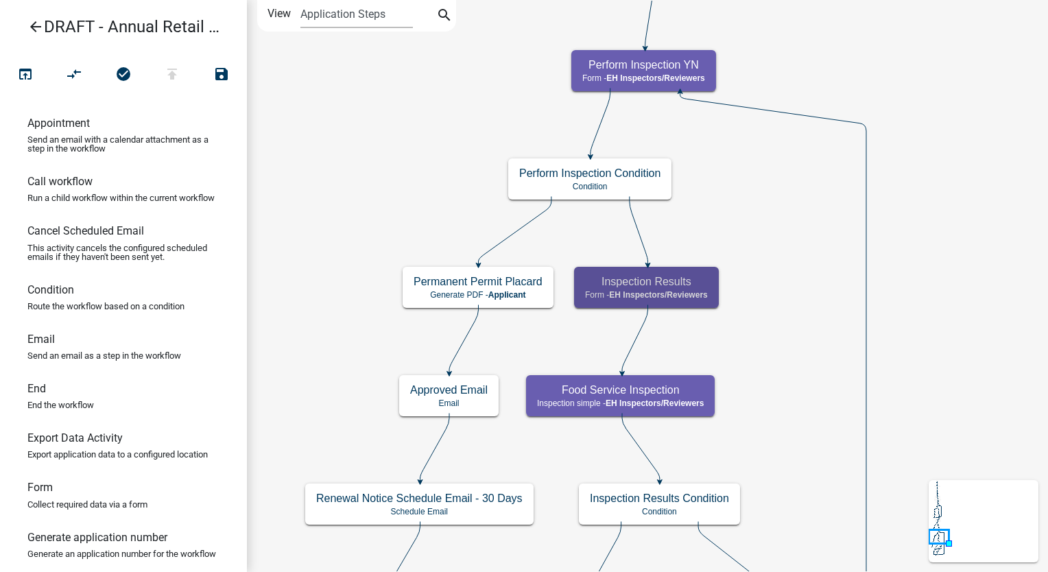
scroll to position [0, 0]
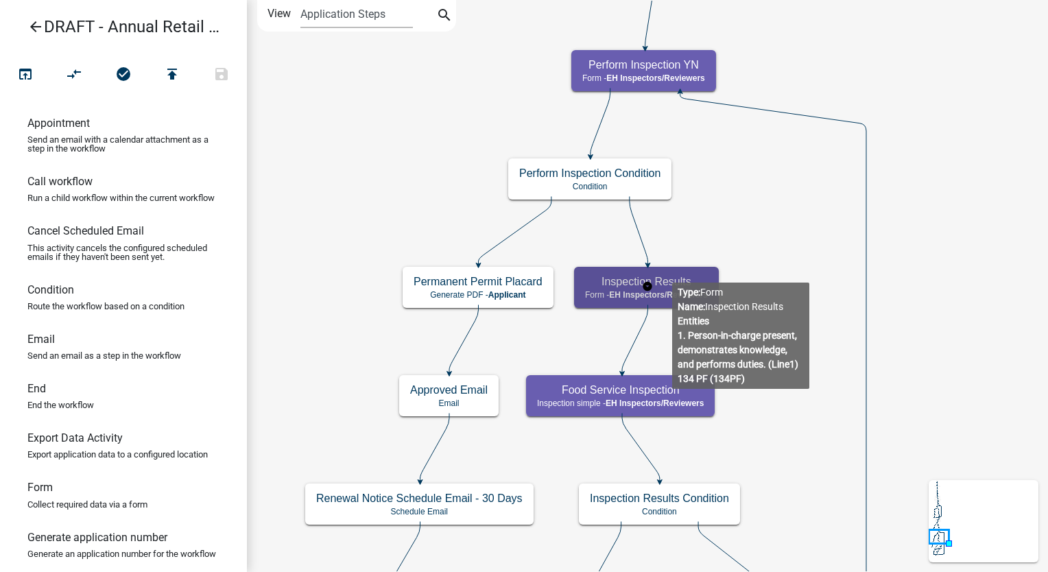
click at [671, 278] on h5 "Inspection Results" at bounding box center [646, 281] width 123 height 13
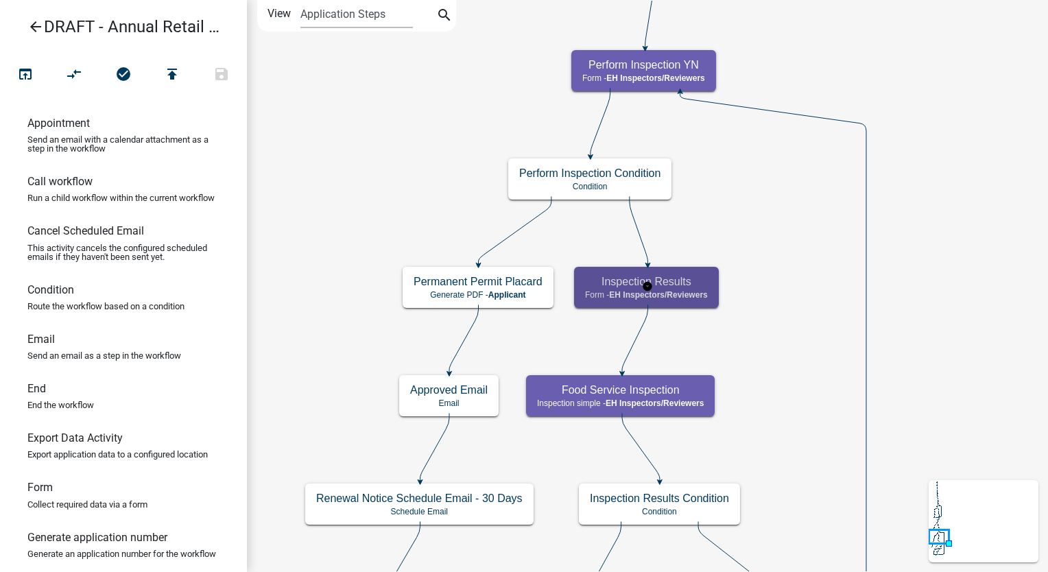
click at [671, 278] on h5 "Inspection Results" at bounding box center [646, 281] width 123 height 13
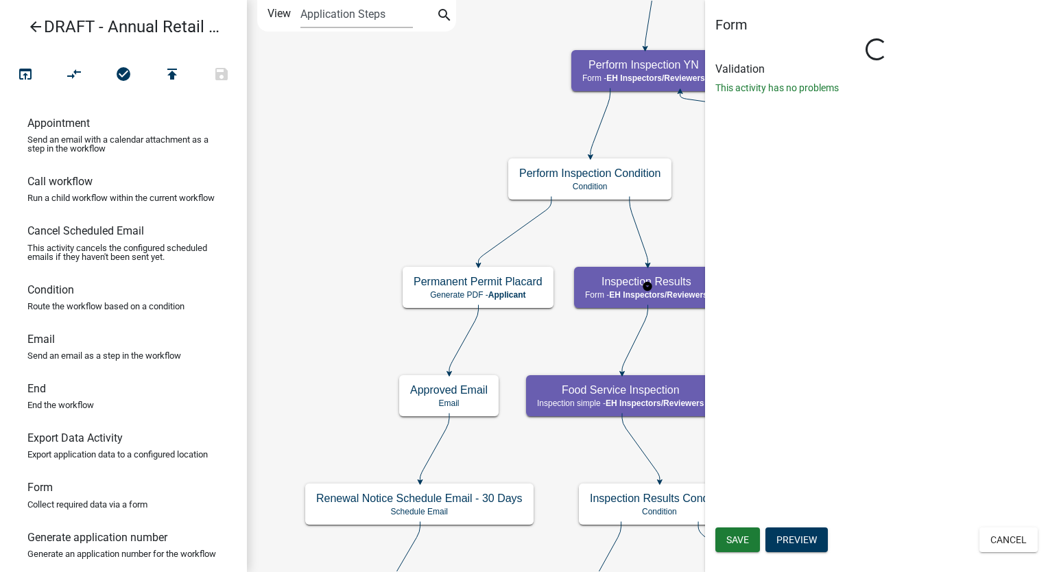
select select "C31B5D90-9A1B-409C-8A96-CB1DC1AB168B"
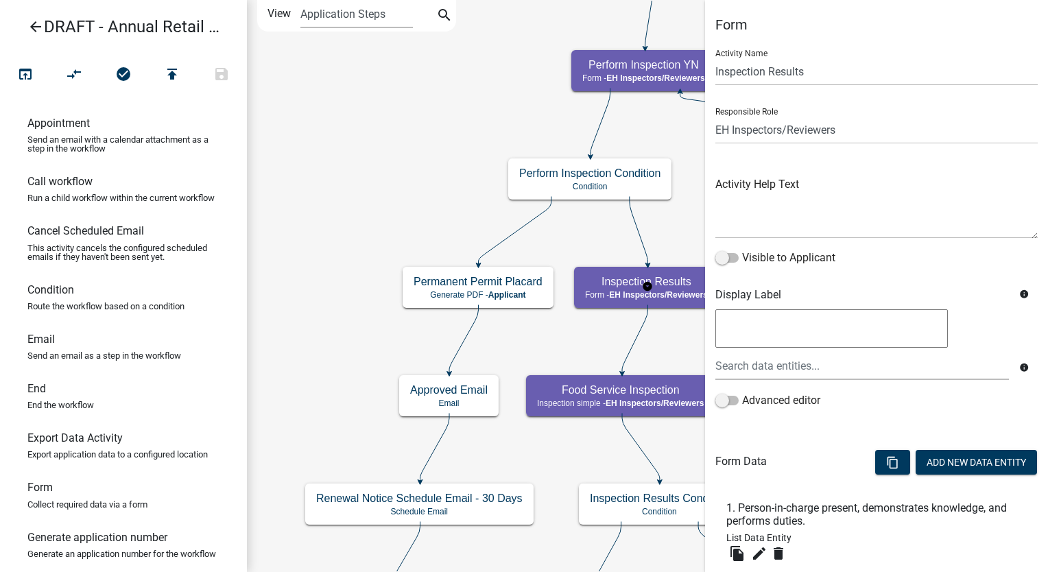
scroll to position [143, 0]
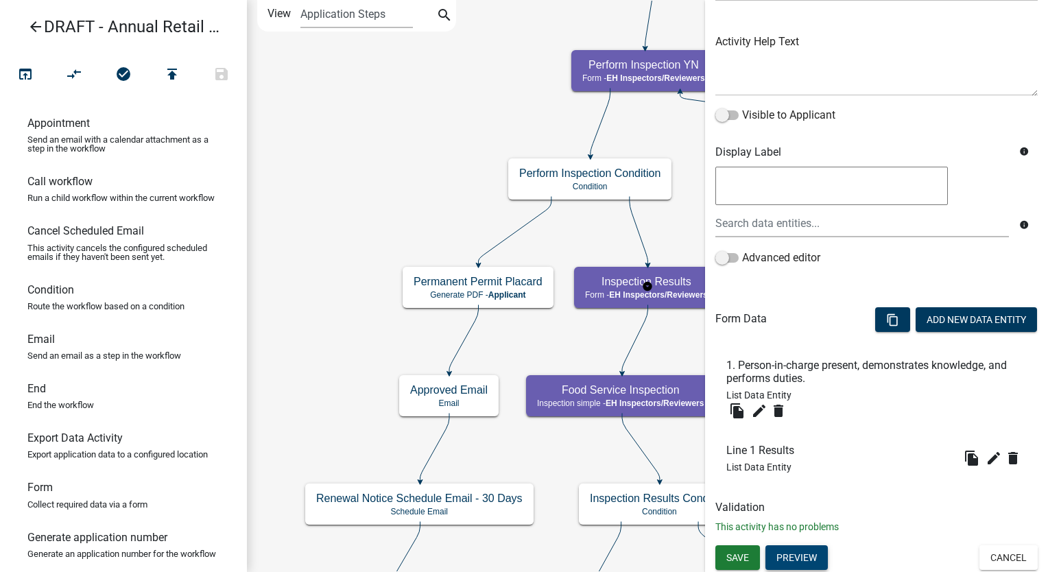
click at [804, 564] on button "Preview" at bounding box center [796, 557] width 62 height 25
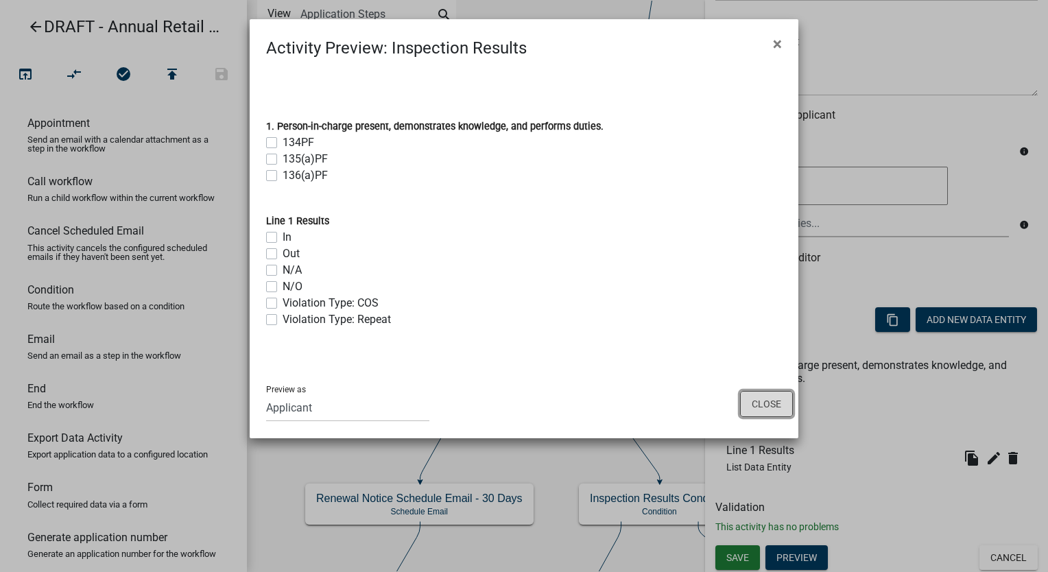
click at [775, 411] on button "Close" at bounding box center [766, 404] width 53 height 26
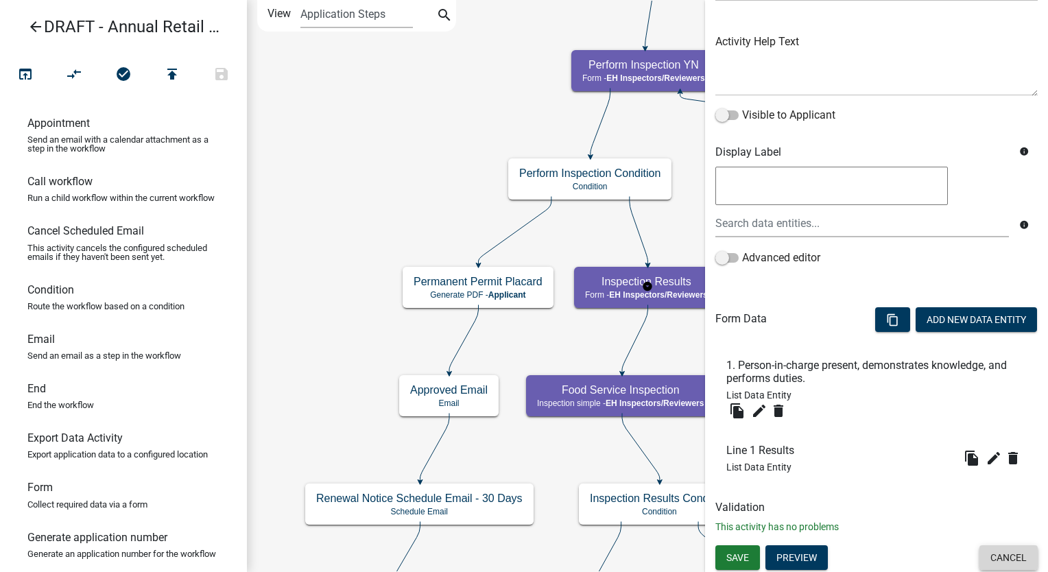
click at [990, 553] on button "Cancel" at bounding box center [1008, 557] width 58 height 25
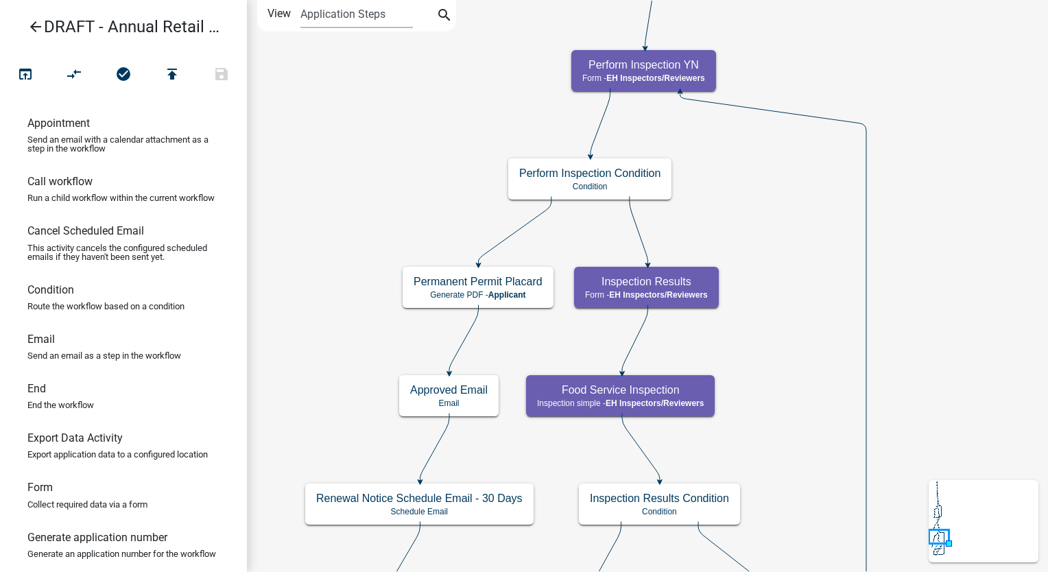
click at [31, 27] on icon "arrow_back" at bounding box center [35, 28] width 16 height 19
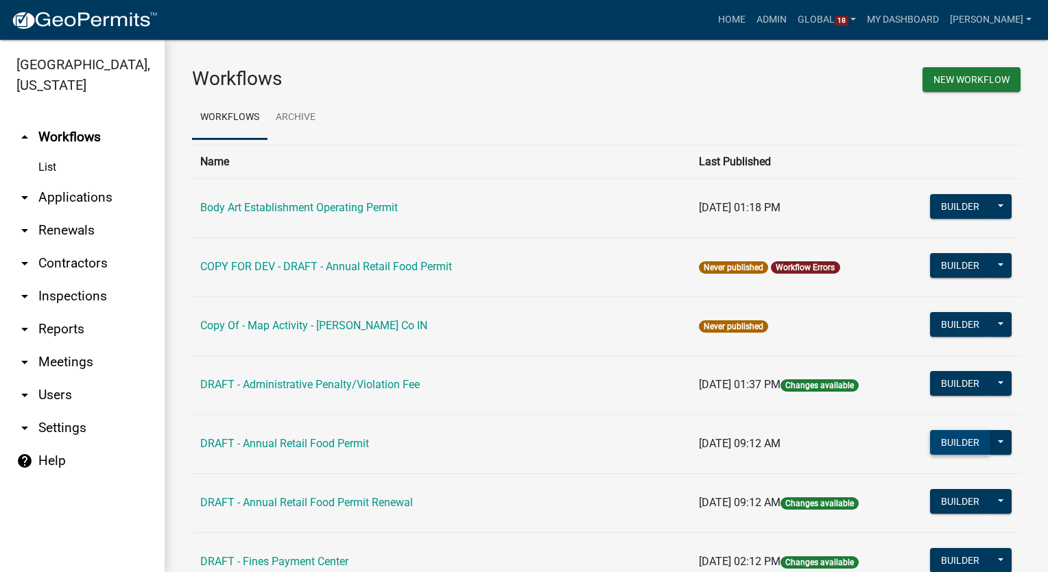
click at [949, 444] on button "Builder" at bounding box center [960, 442] width 60 height 25
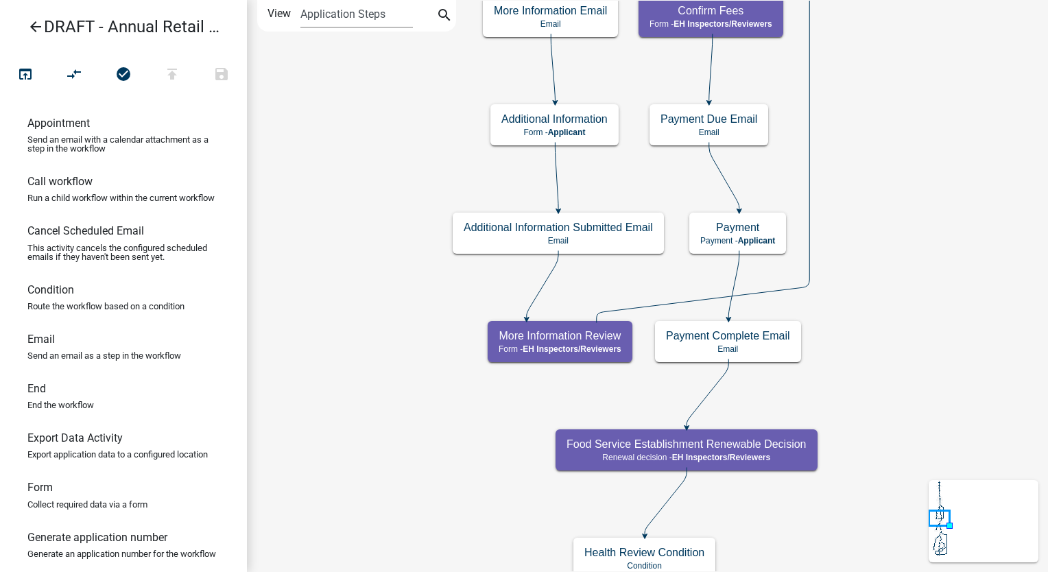
click at [40, 24] on icon "arrow_back" at bounding box center [35, 28] width 16 height 19
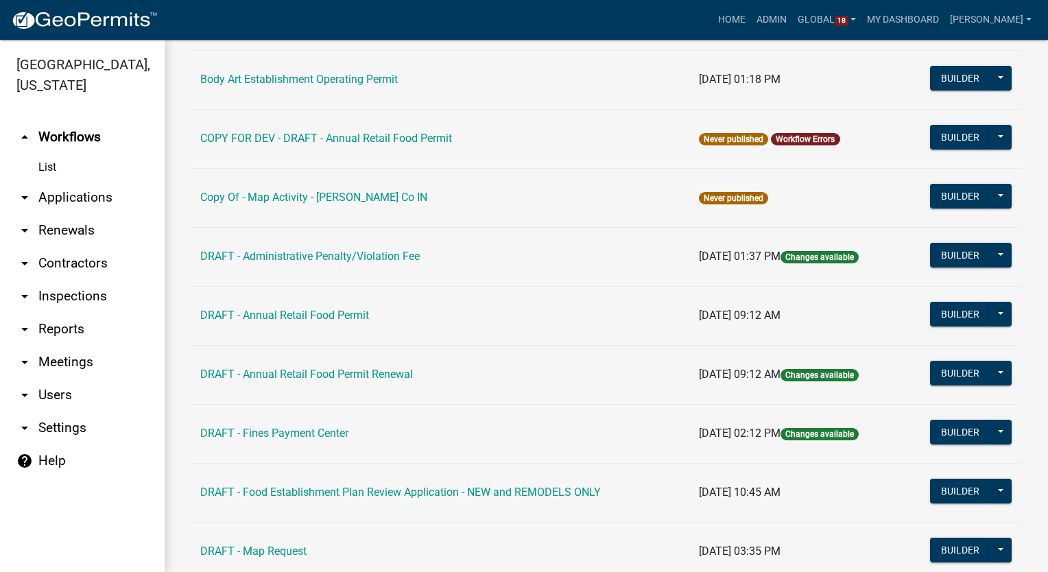
scroll to position [137, 0]
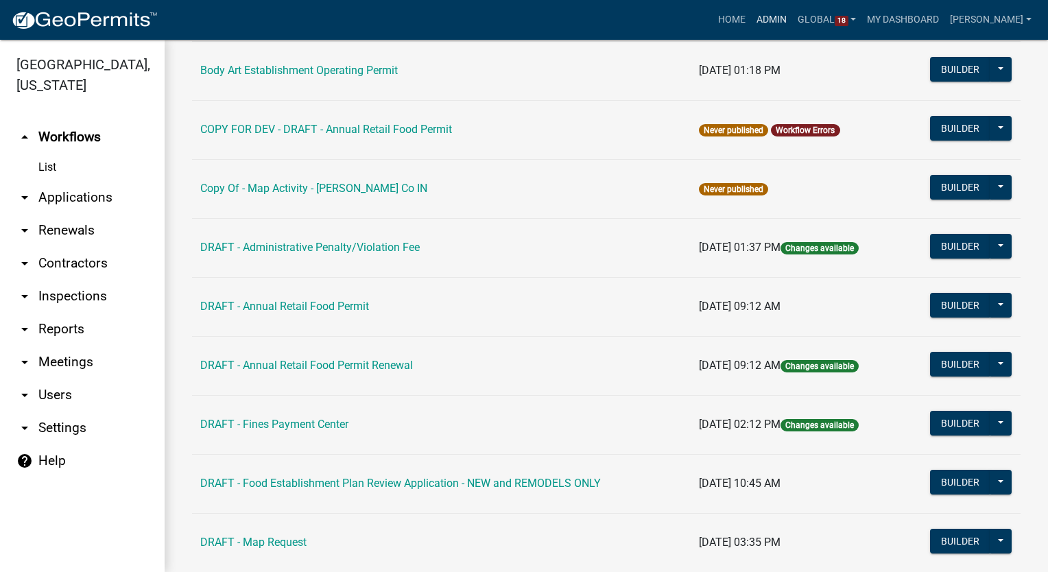
click at [792, 12] on link "Admin" at bounding box center [771, 20] width 41 height 26
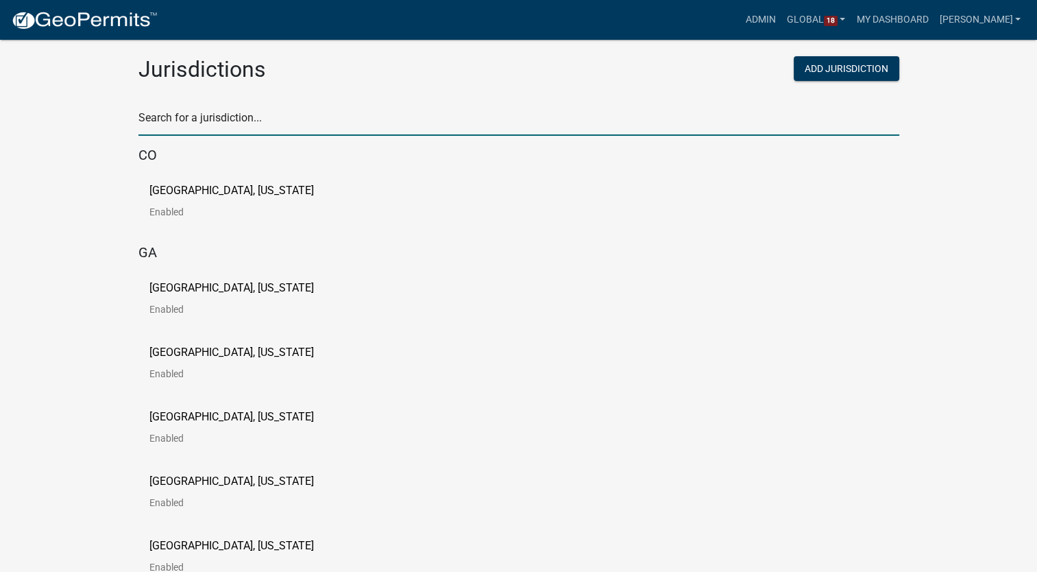
click at [210, 122] on input "text" at bounding box center [519, 122] width 761 height 28
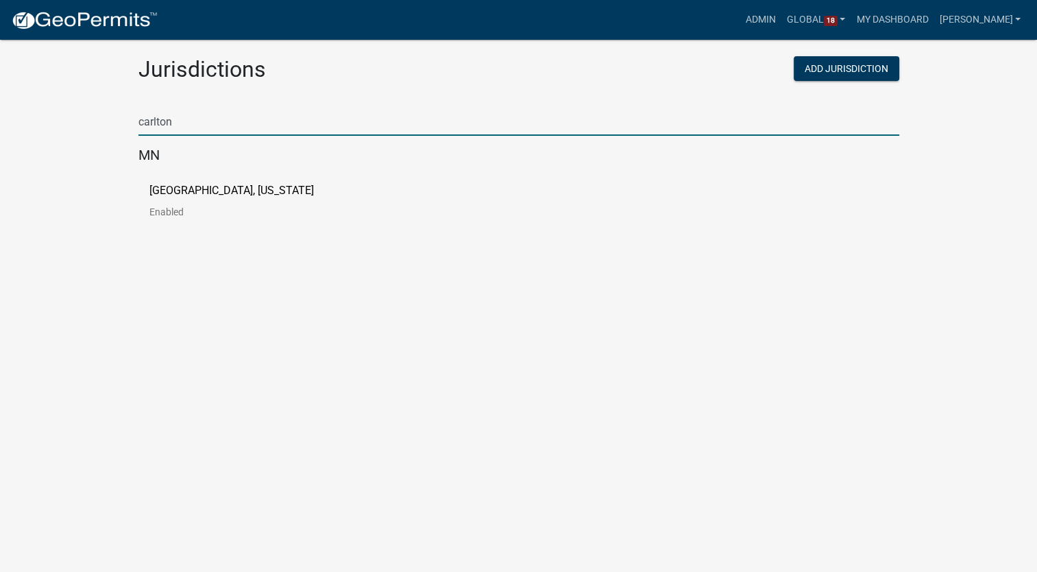
type input "carlton"
click at [159, 193] on p "[GEOGRAPHIC_DATA], [US_STATE]" at bounding box center [231, 190] width 165 height 11
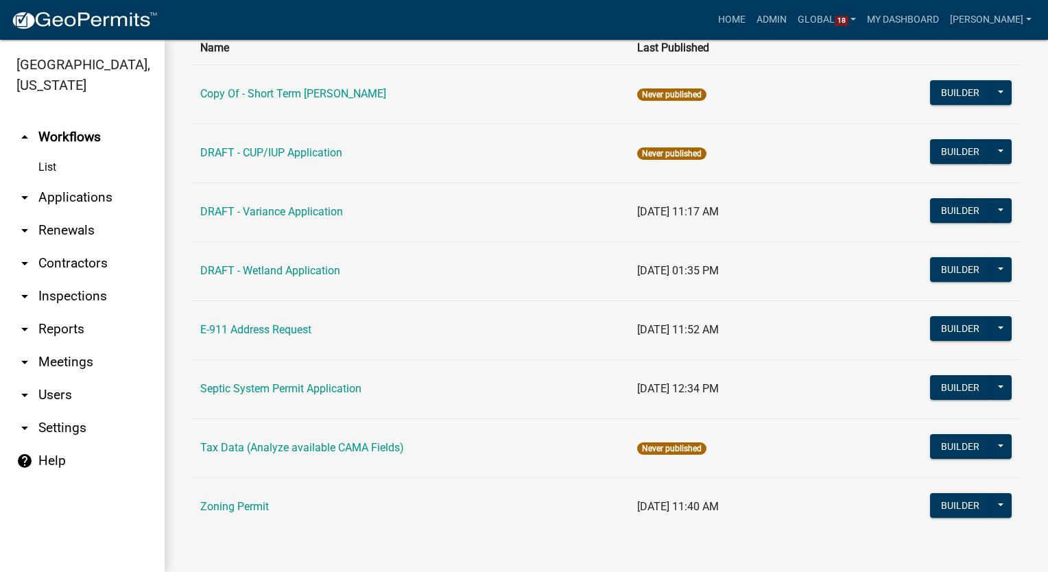
scroll to position [115, 0]
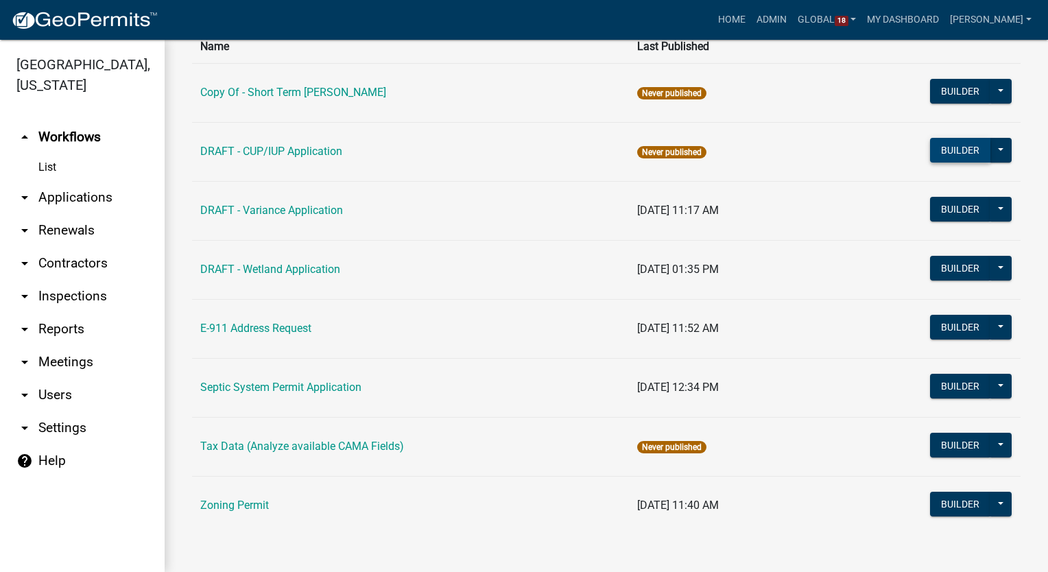
click at [959, 152] on button "Builder" at bounding box center [960, 150] width 60 height 25
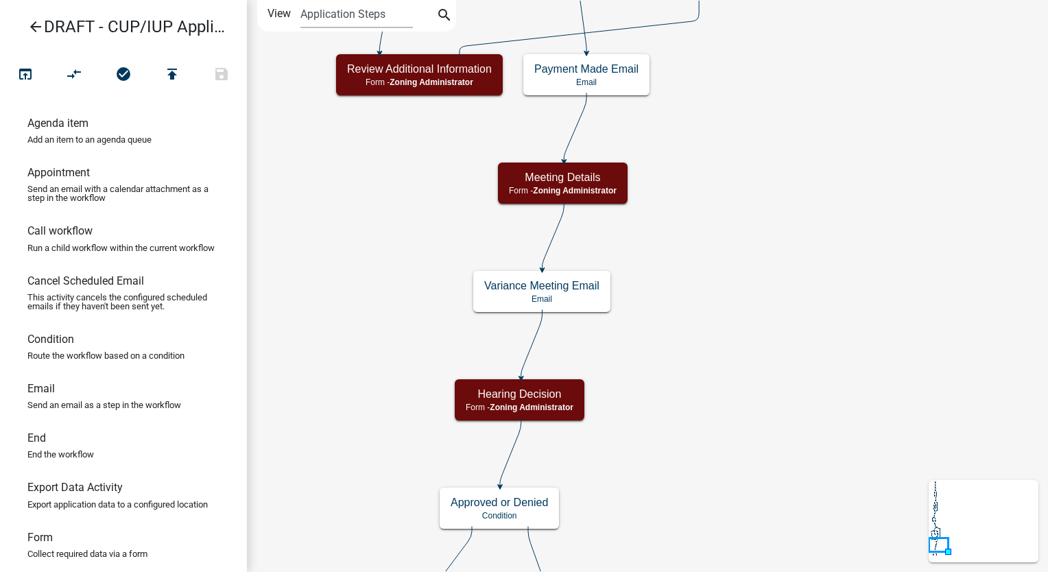
click at [30, 27] on icon "arrow_back" at bounding box center [35, 28] width 16 height 19
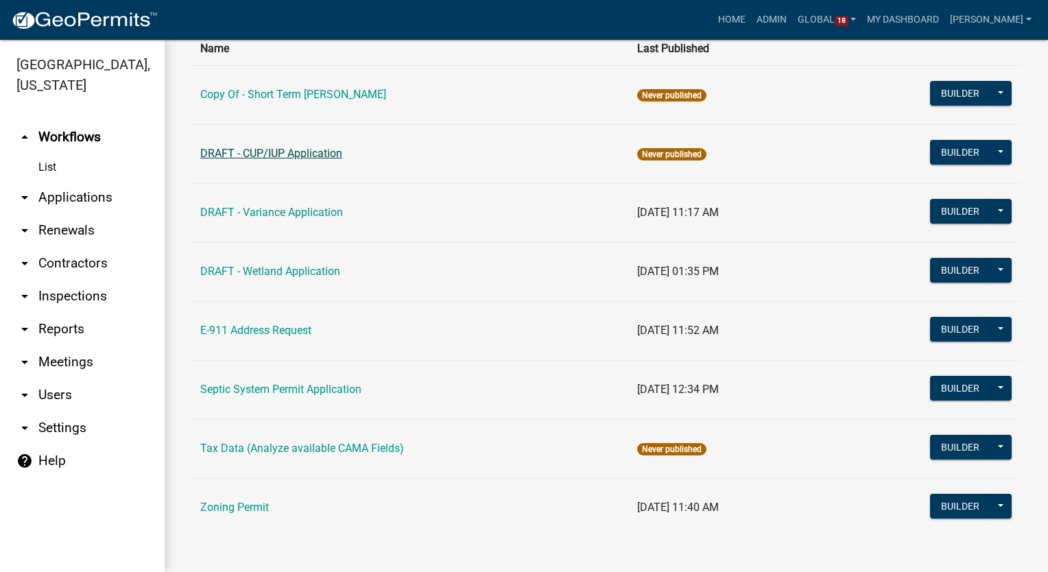
scroll to position [115, 0]
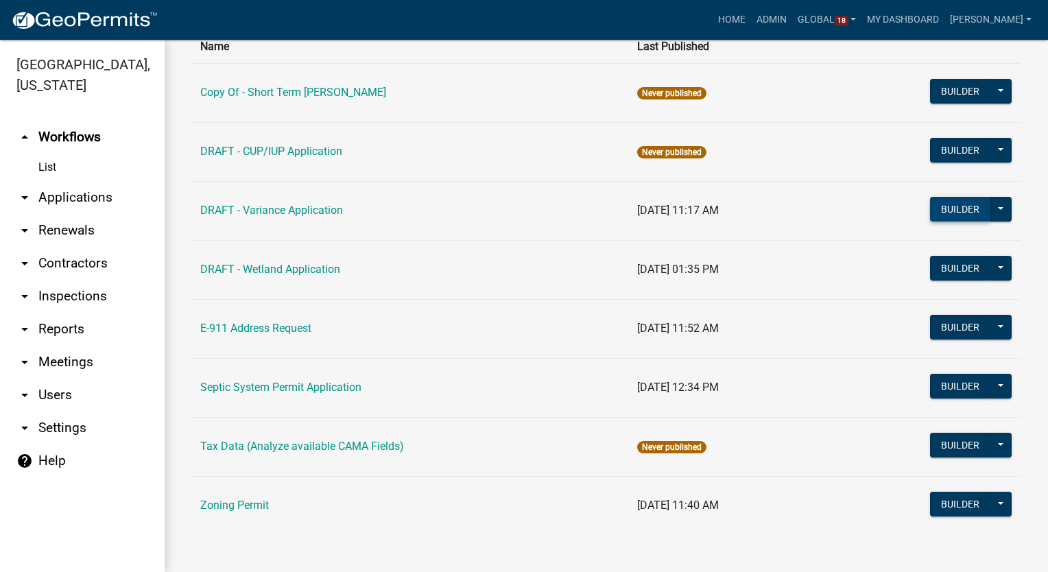
click at [930, 211] on button "Builder" at bounding box center [960, 209] width 60 height 25
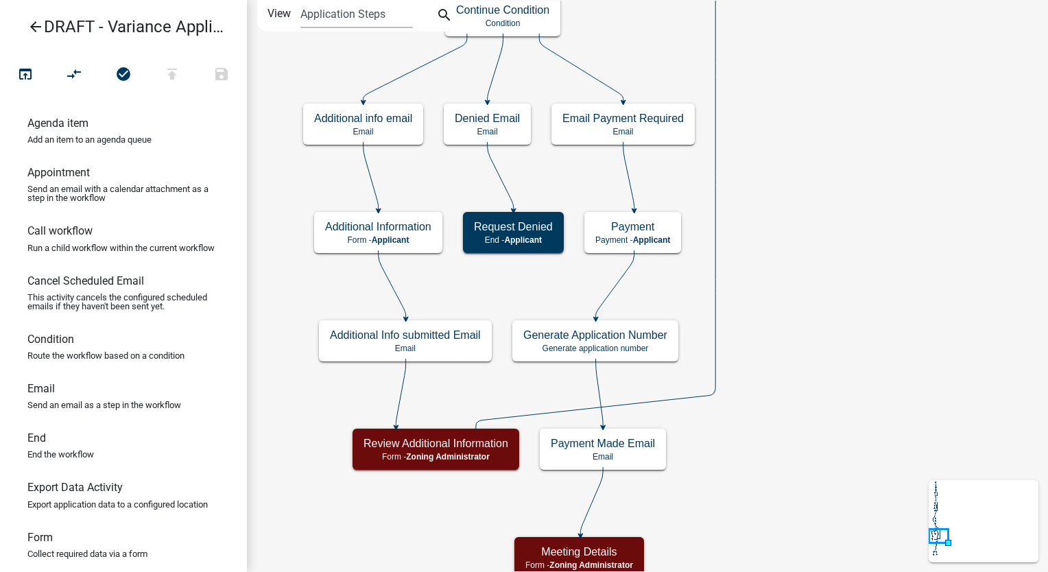
click at [33, 25] on icon "arrow_back" at bounding box center [35, 28] width 16 height 19
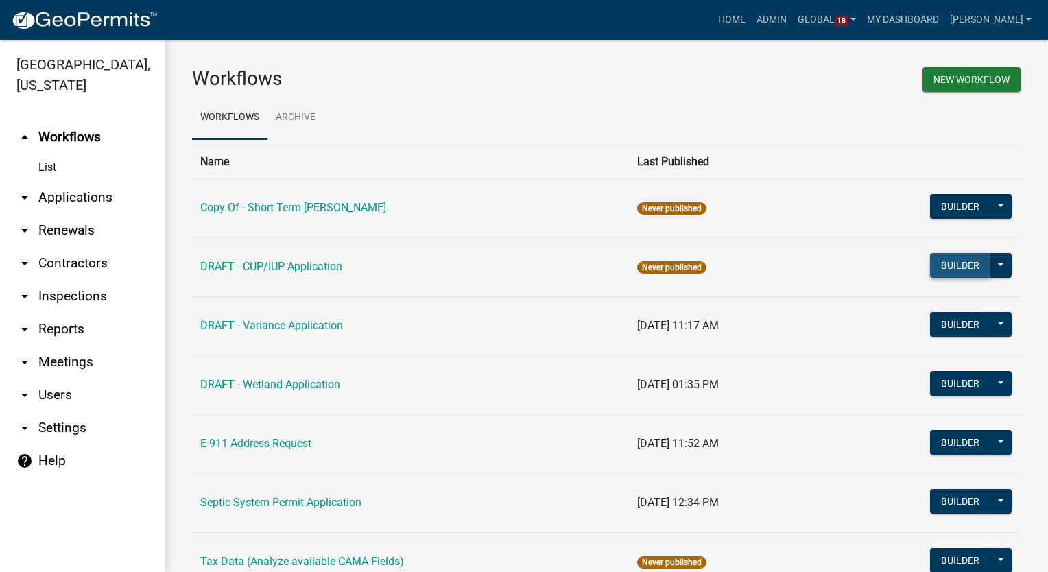
click at [957, 269] on button "Builder" at bounding box center [960, 265] width 60 height 25
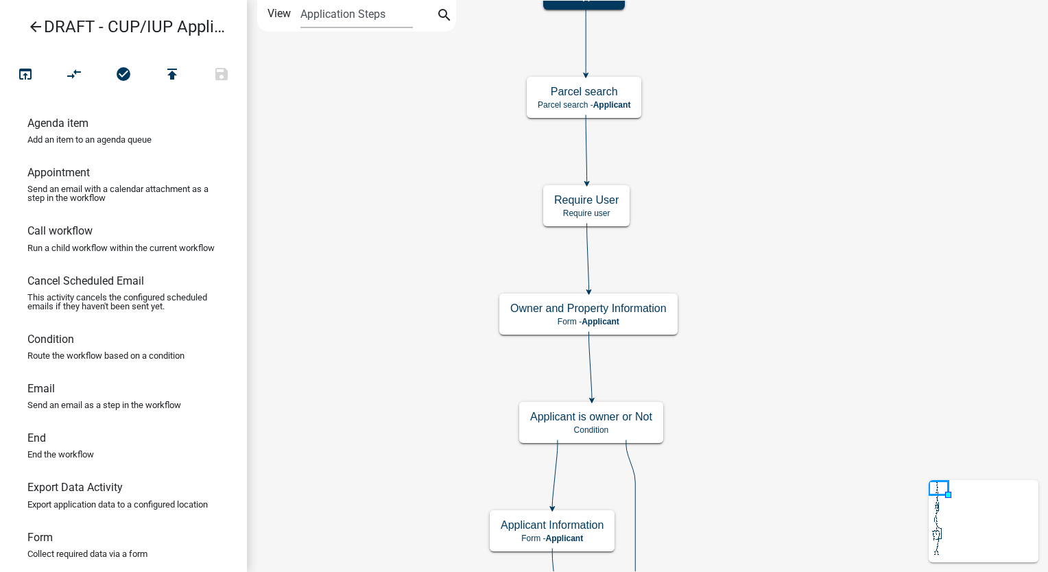
click at [34, 21] on icon "arrow_back" at bounding box center [35, 28] width 16 height 19
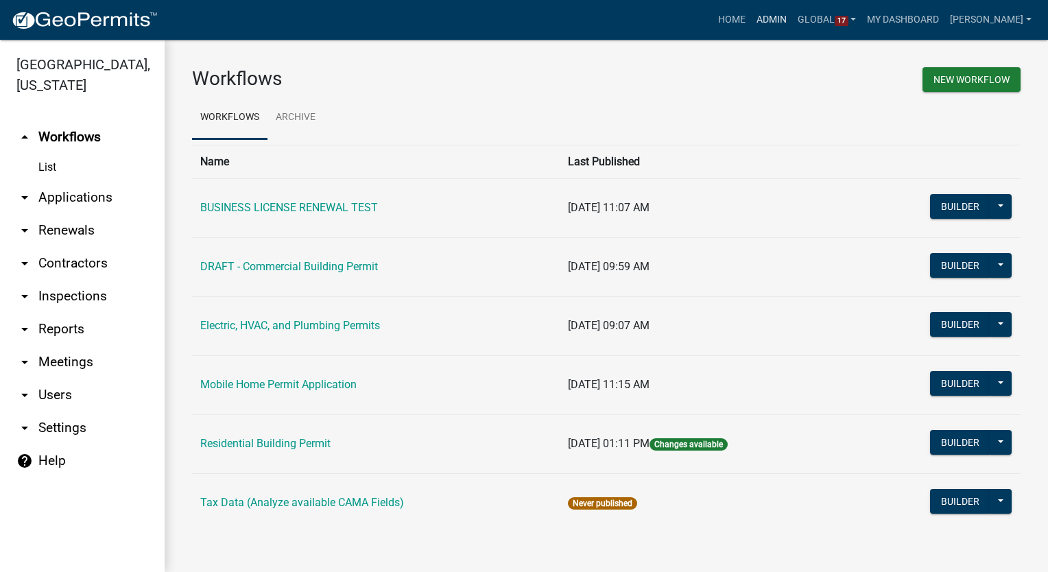
click at [792, 15] on link "Admin" at bounding box center [771, 20] width 41 height 26
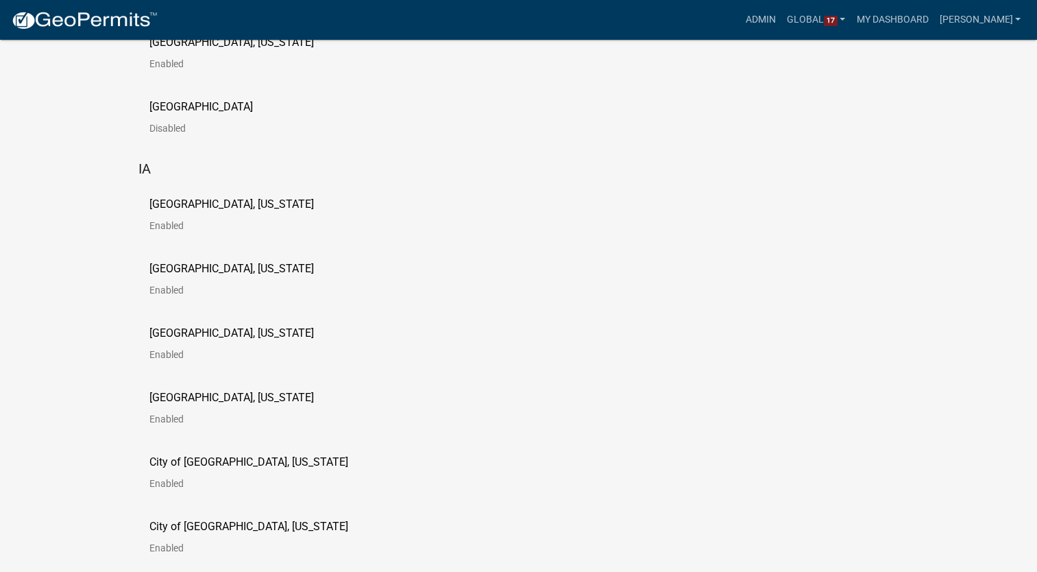
scroll to position [754, 0]
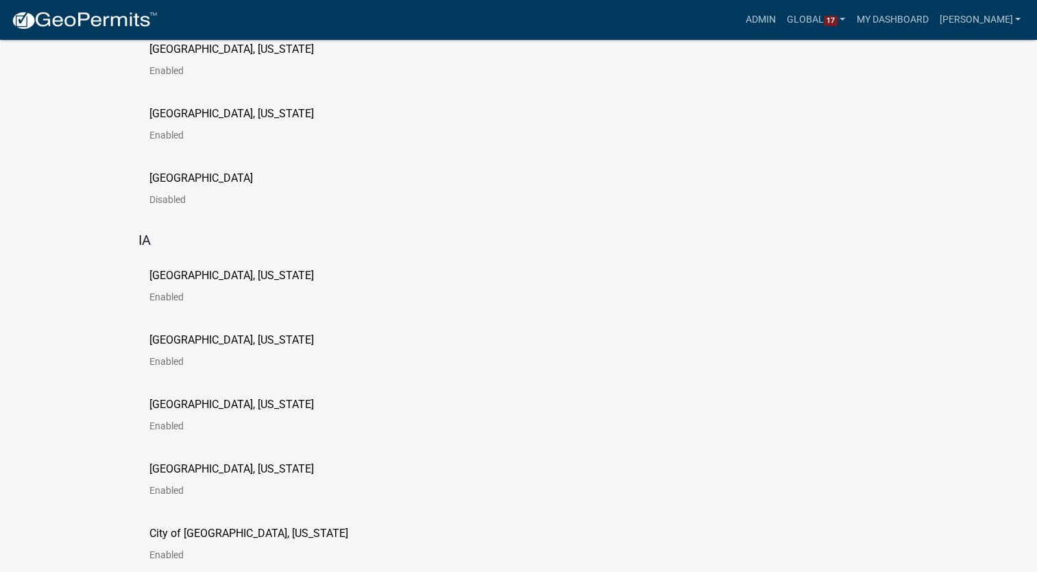
click at [225, 341] on p "[GEOGRAPHIC_DATA], [US_STATE]" at bounding box center [231, 340] width 165 height 11
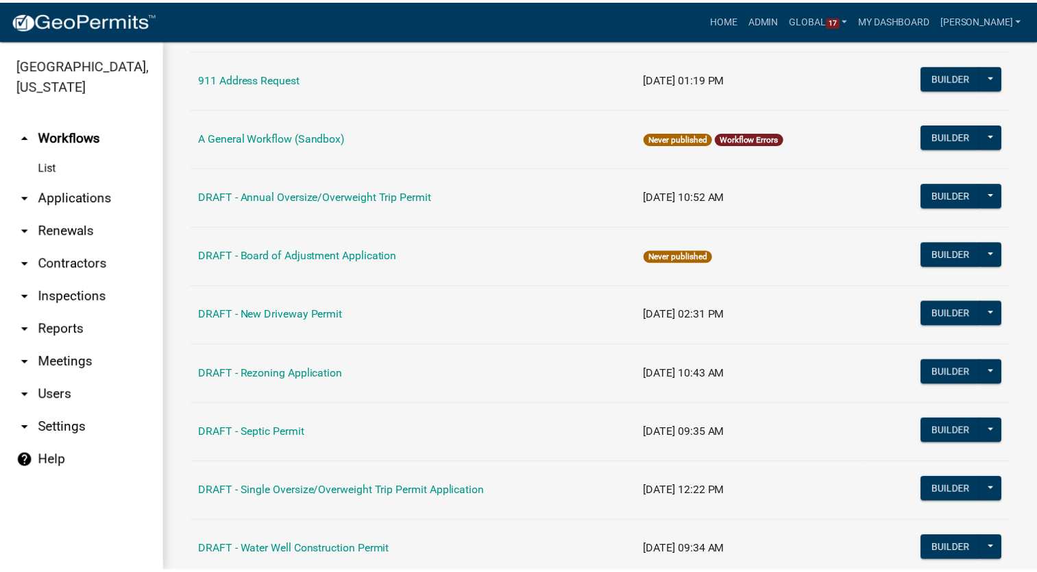
scroll to position [69, 0]
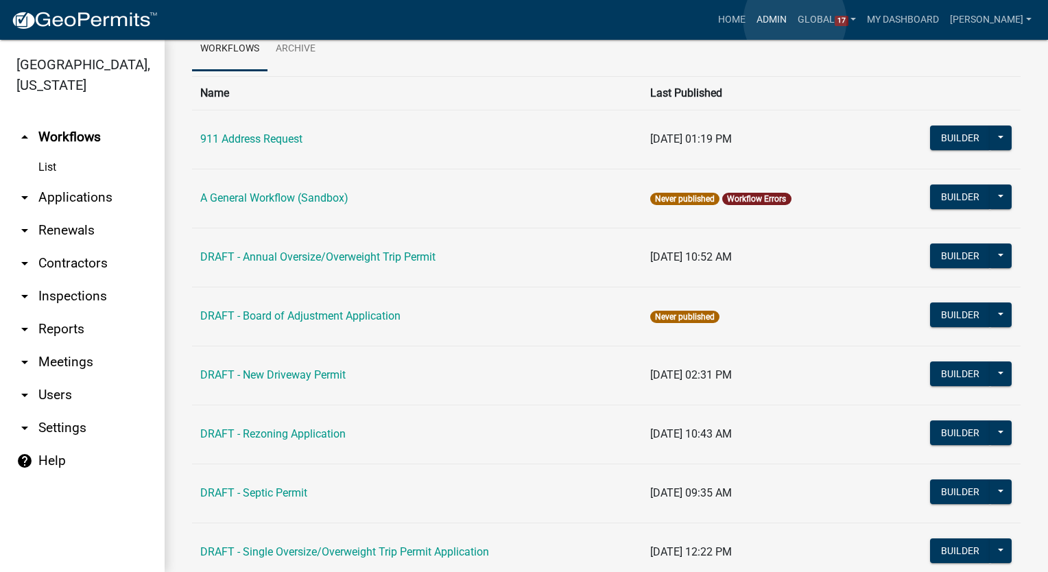
click at [792, 21] on link "Admin" at bounding box center [771, 20] width 41 height 26
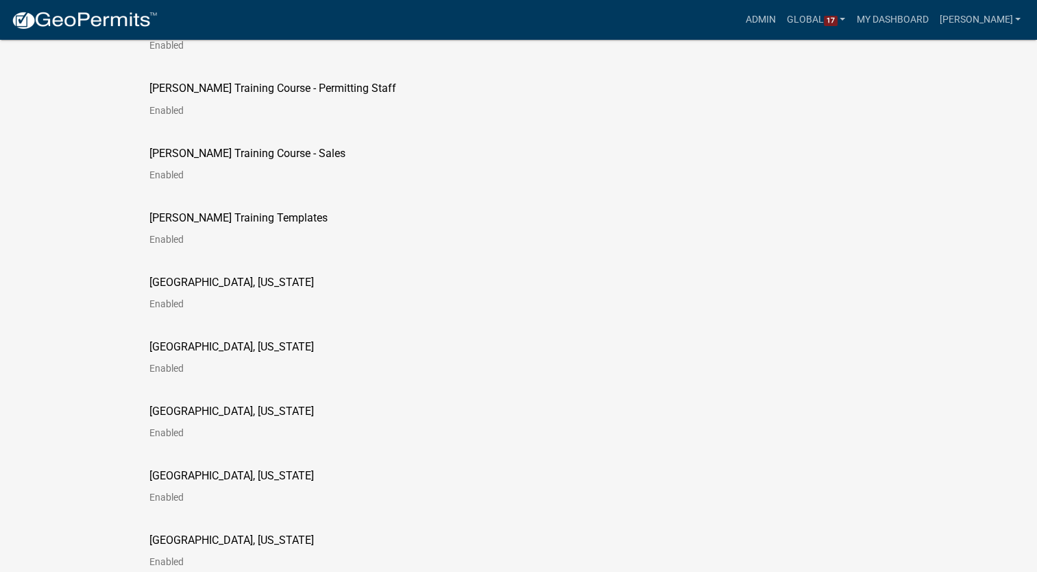
scroll to position [2606, 0]
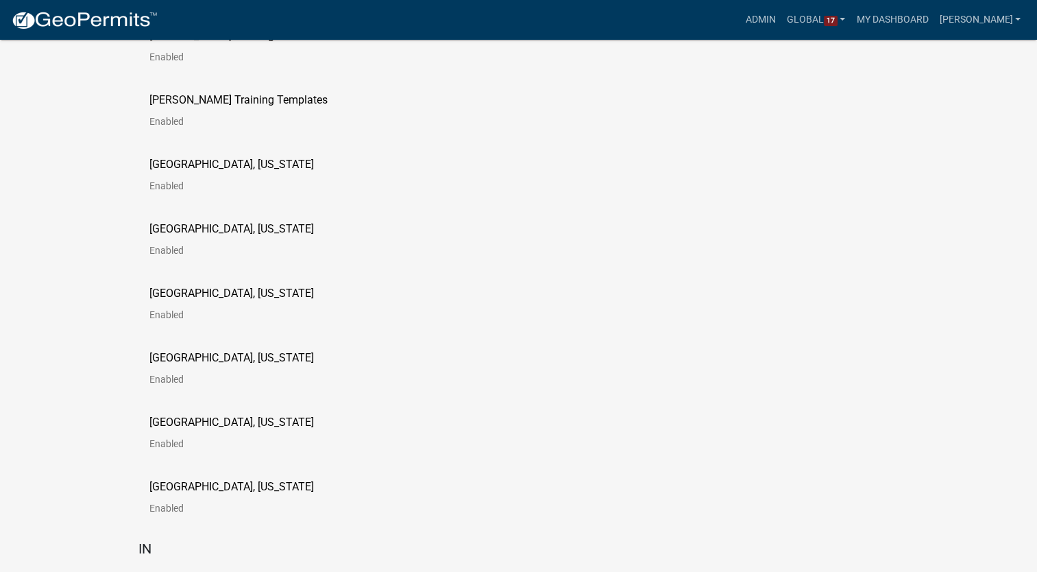
click at [186, 487] on p "[GEOGRAPHIC_DATA], [US_STATE]" at bounding box center [231, 486] width 165 height 11
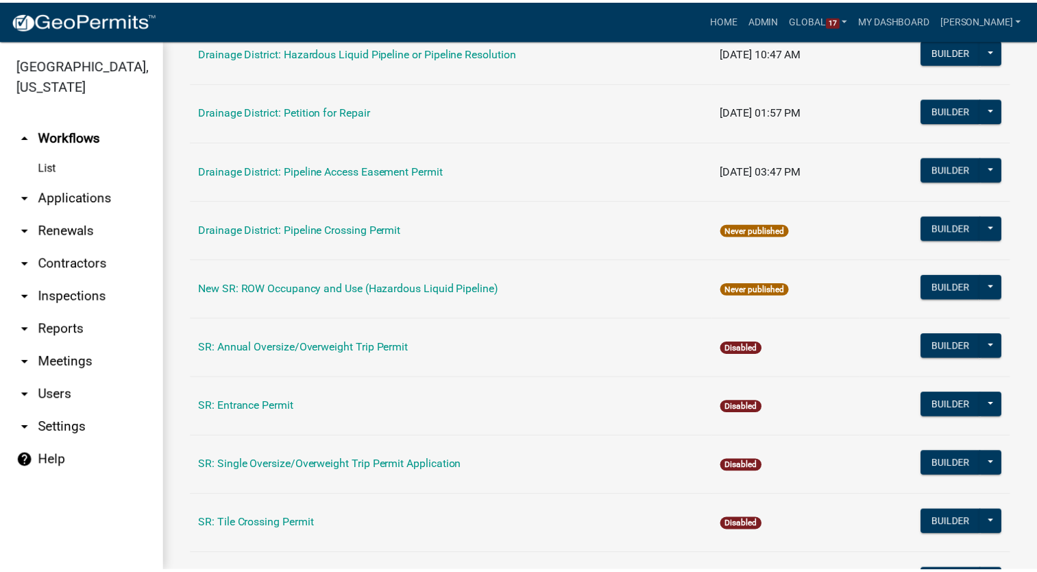
scroll to position [938, 0]
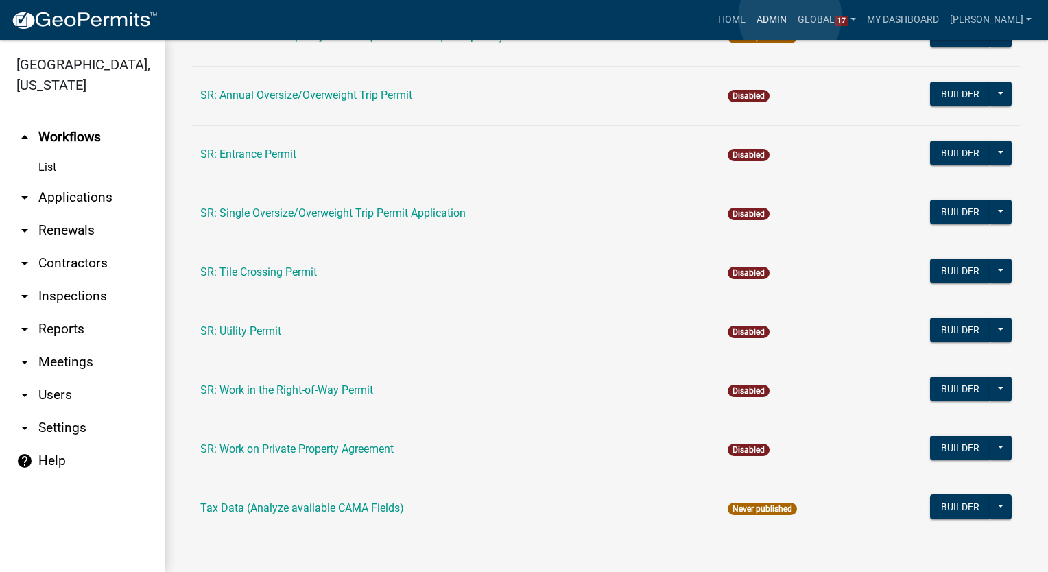
click at [790, 16] on link "Admin" at bounding box center [771, 20] width 41 height 26
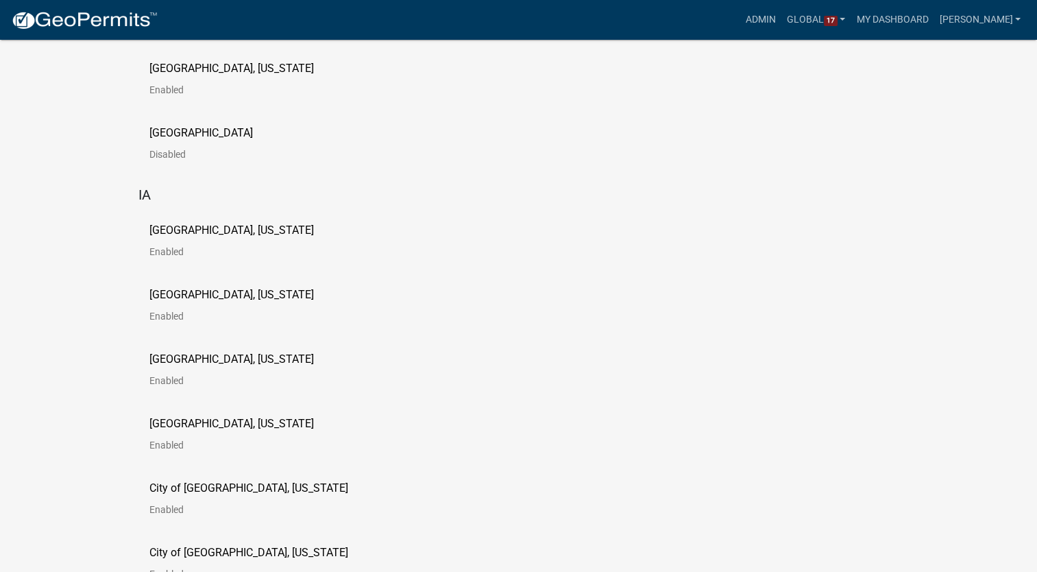
scroll to position [823, 0]
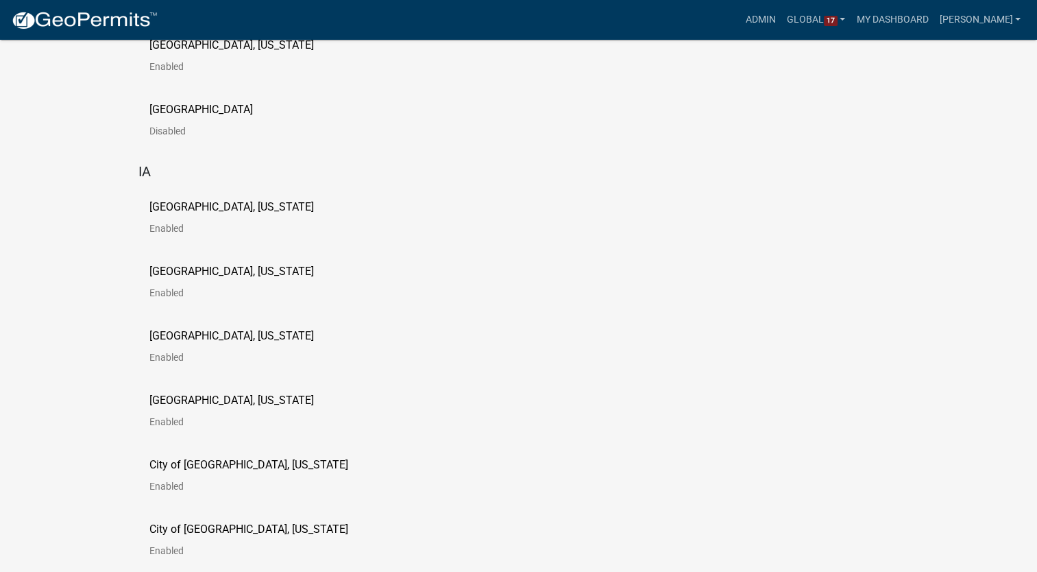
click at [192, 403] on p "[GEOGRAPHIC_DATA], [US_STATE]" at bounding box center [231, 400] width 165 height 11
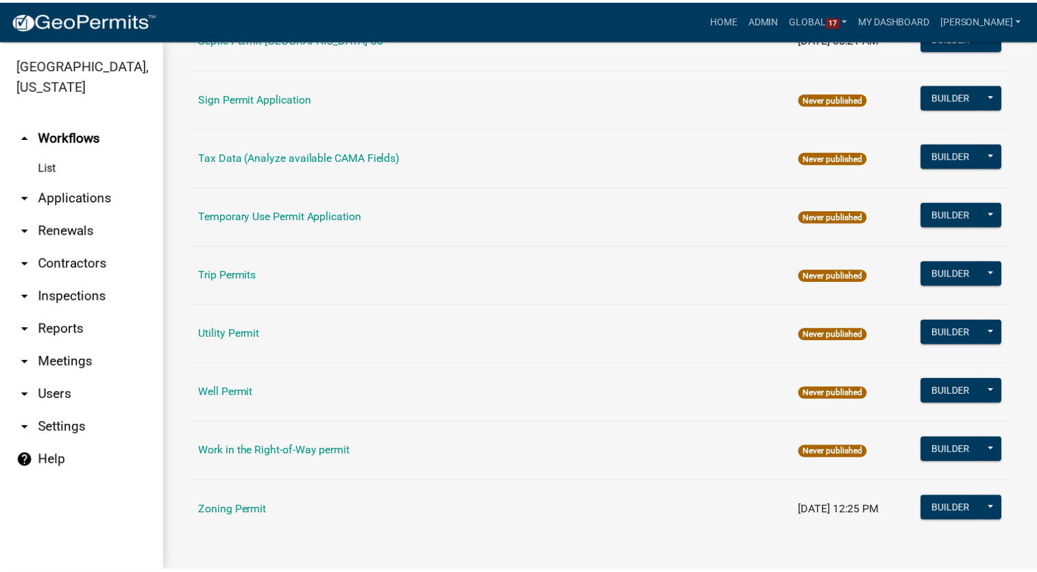
scroll to position [703, 0]
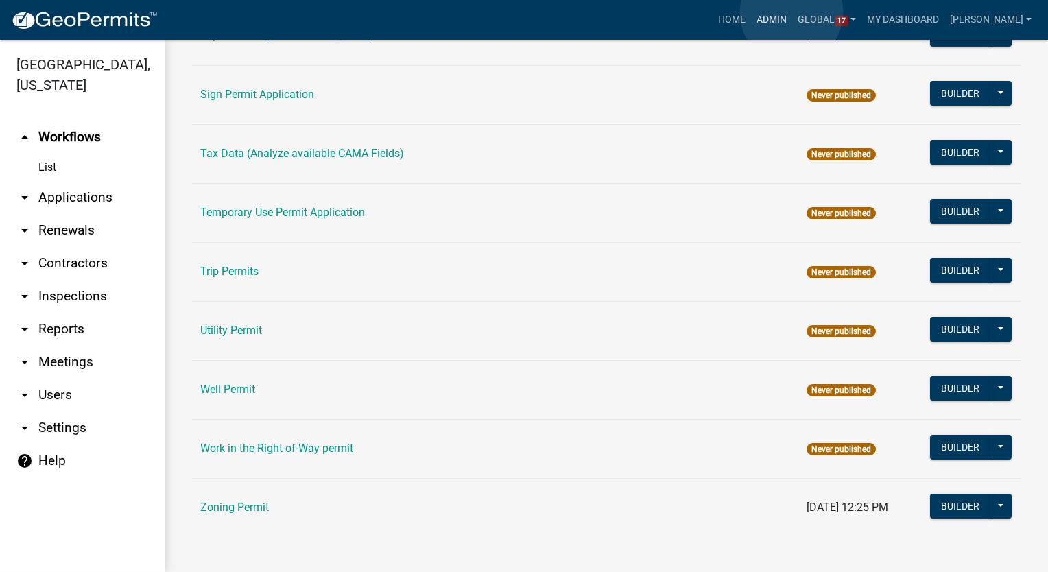
click at [791, 13] on link "Admin" at bounding box center [771, 20] width 41 height 26
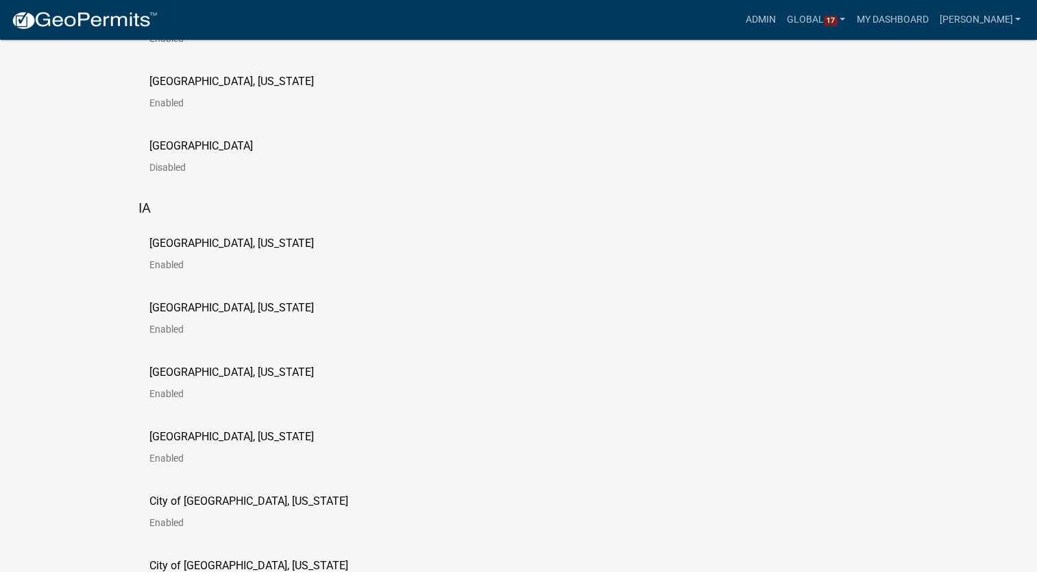
scroll to position [823, 0]
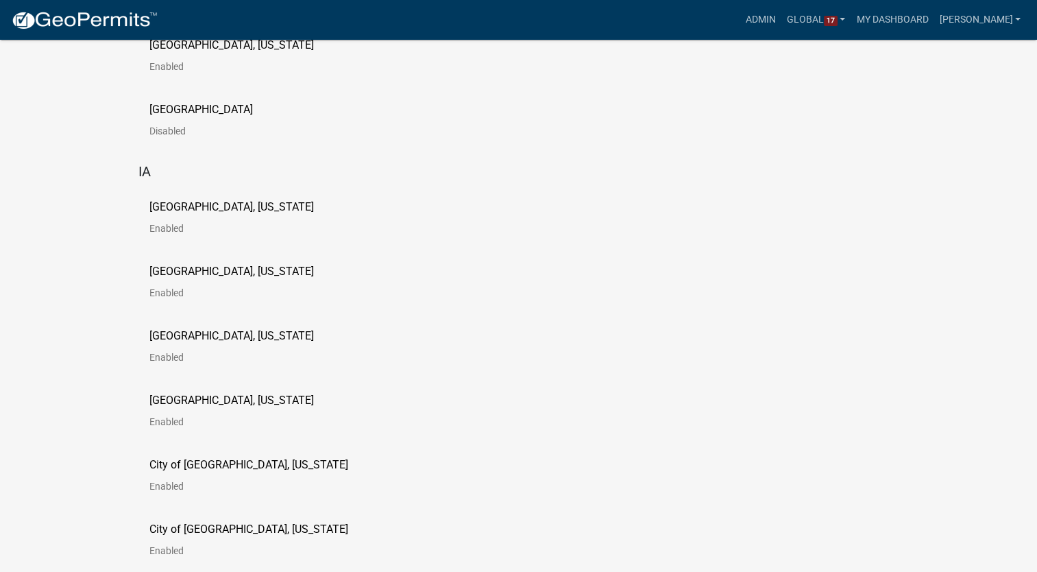
click at [206, 208] on p "[GEOGRAPHIC_DATA], [US_STATE]" at bounding box center [231, 207] width 165 height 11
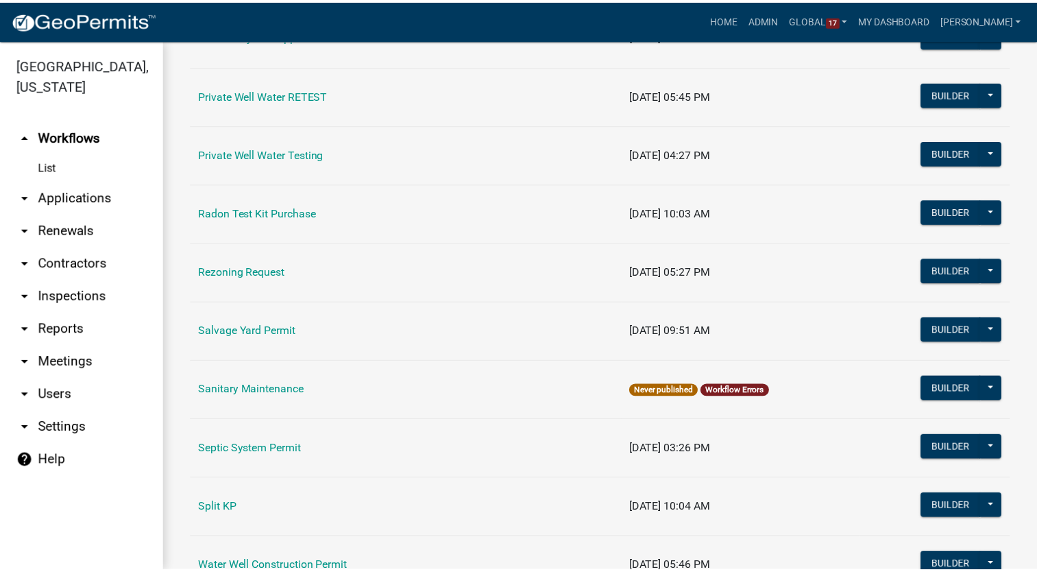
scroll to position [1703, 0]
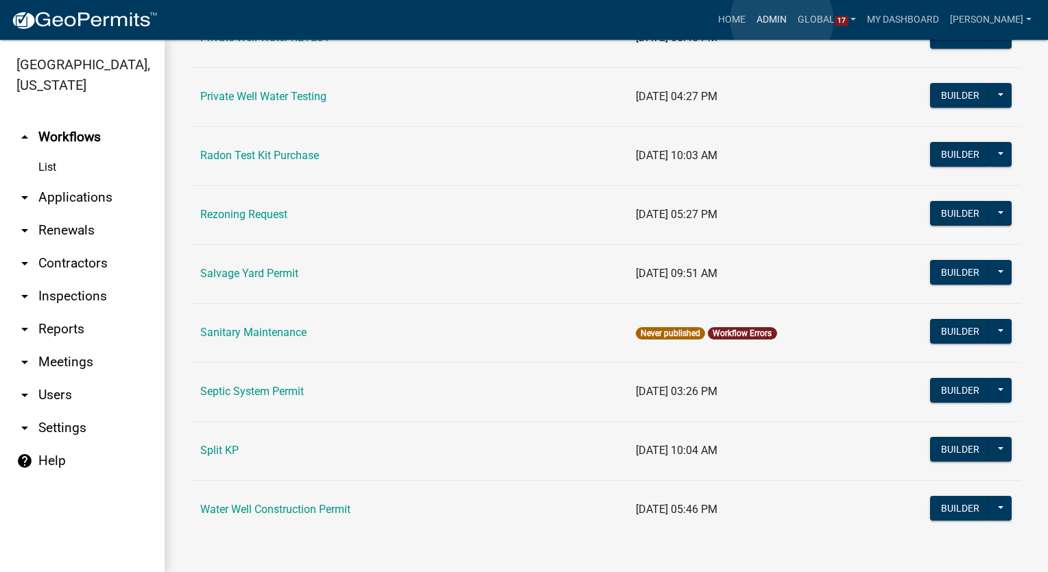
click at [782, 20] on link "Admin" at bounding box center [771, 20] width 41 height 26
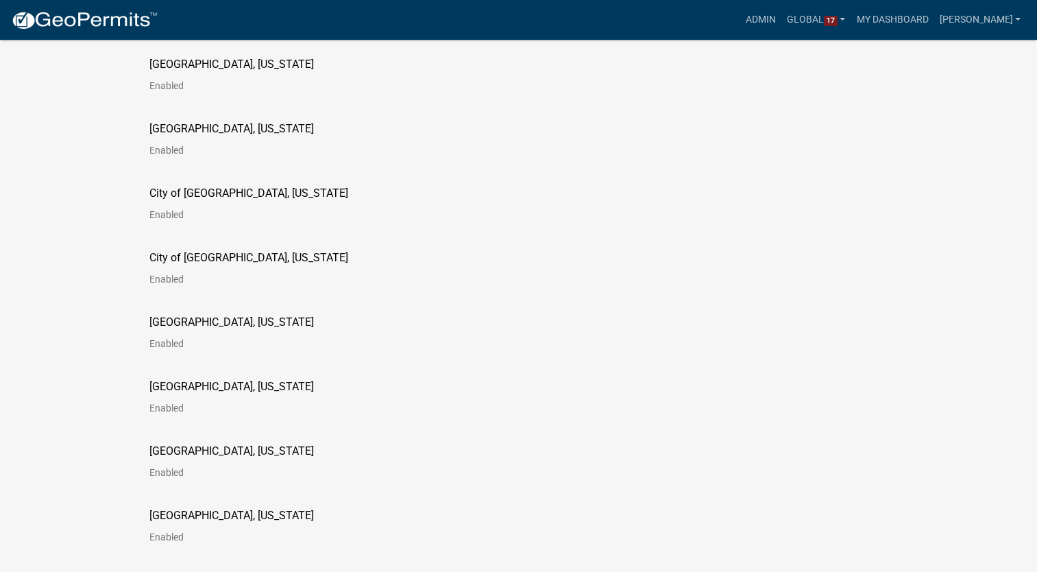
scroll to position [1097, 0]
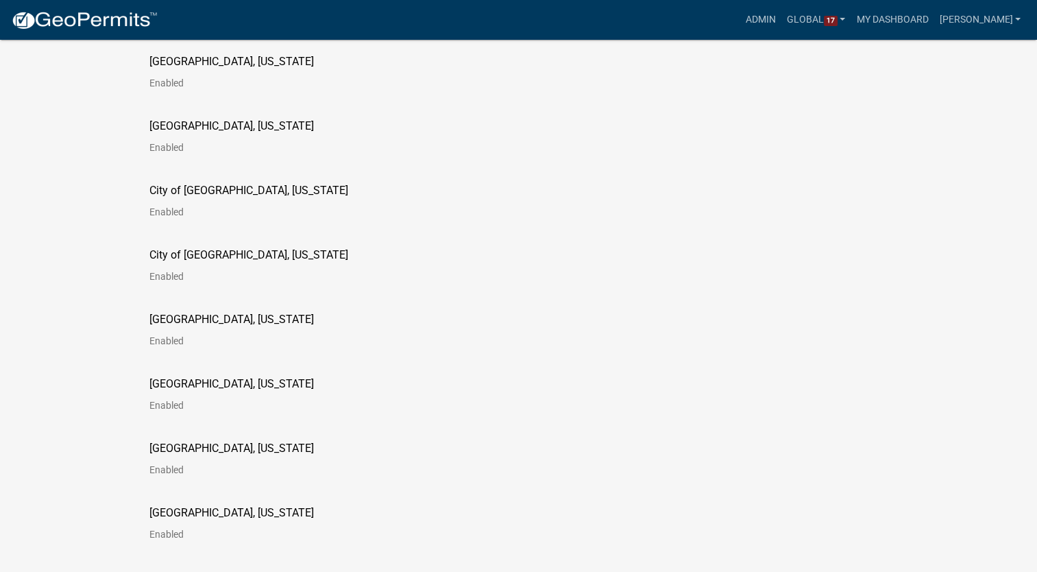
click at [204, 385] on p "[GEOGRAPHIC_DATA], [US_STATE]" at bounding box center [231, 383] width 165 height 11
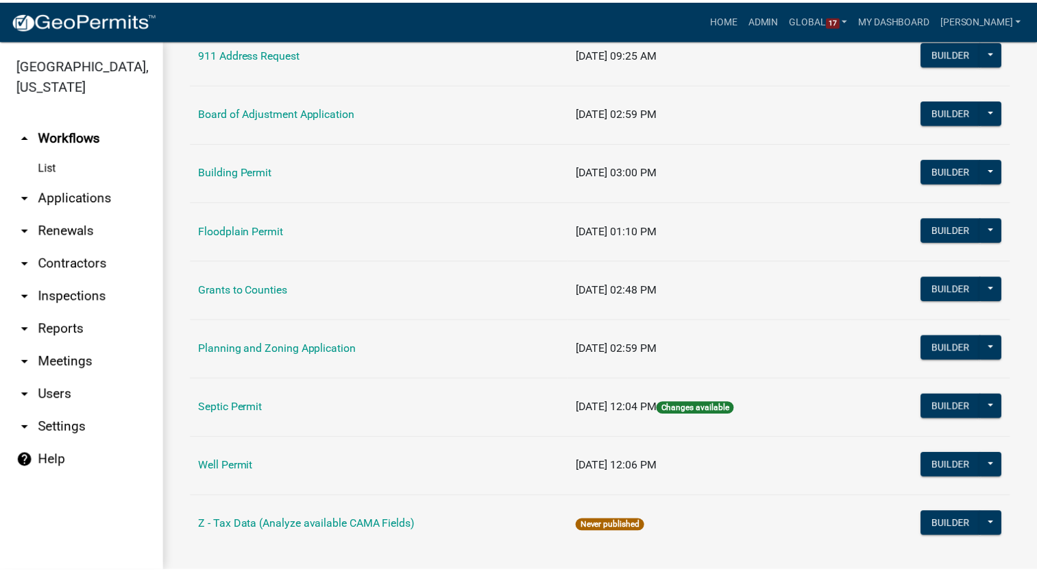
scroll to position [173, 0]
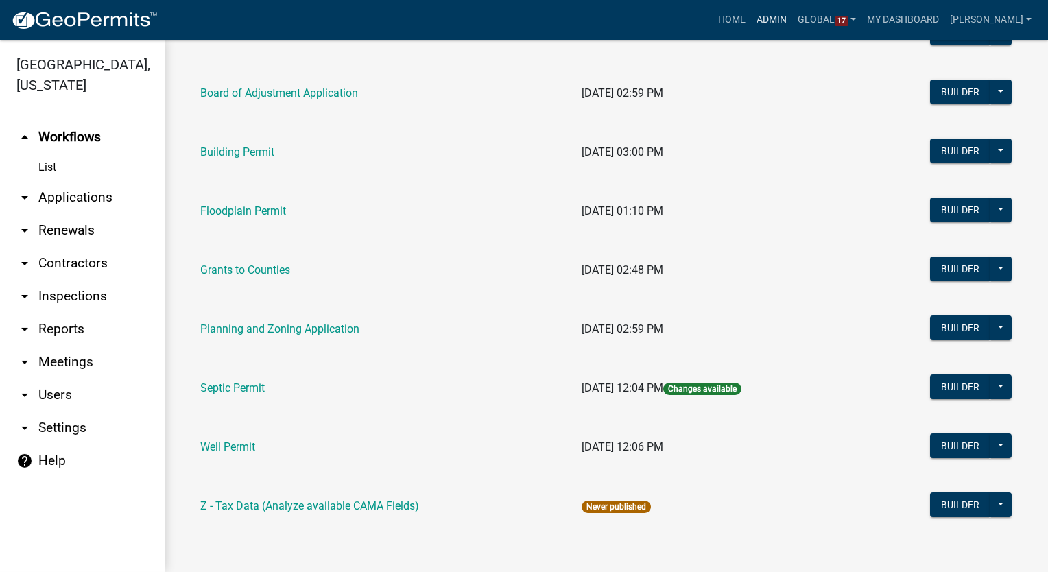
click at [782, 23] on link "Admin" at bounding box center [771, 20] width 41 height 26
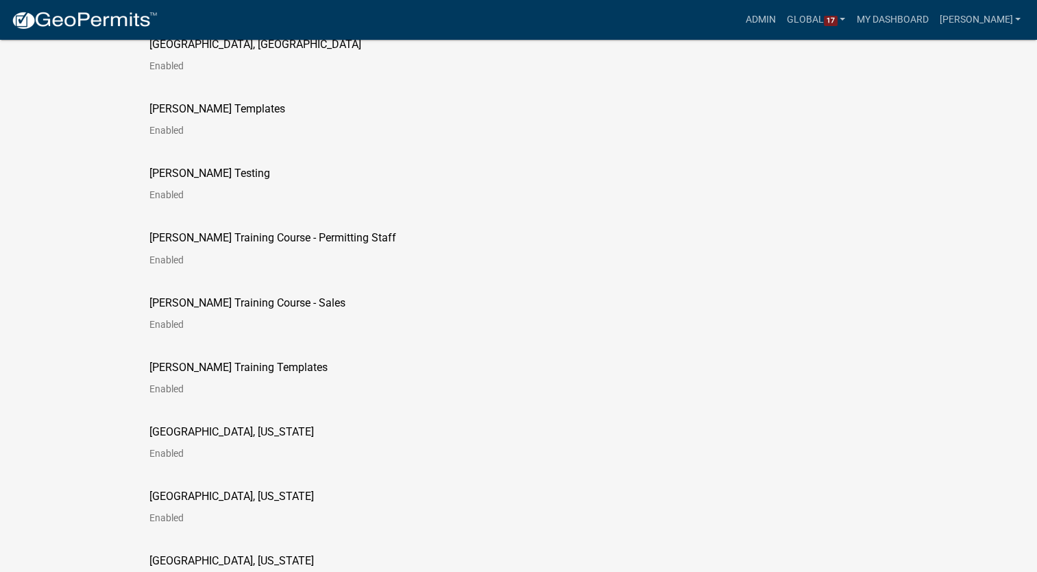
scroll to position [2331, 0]
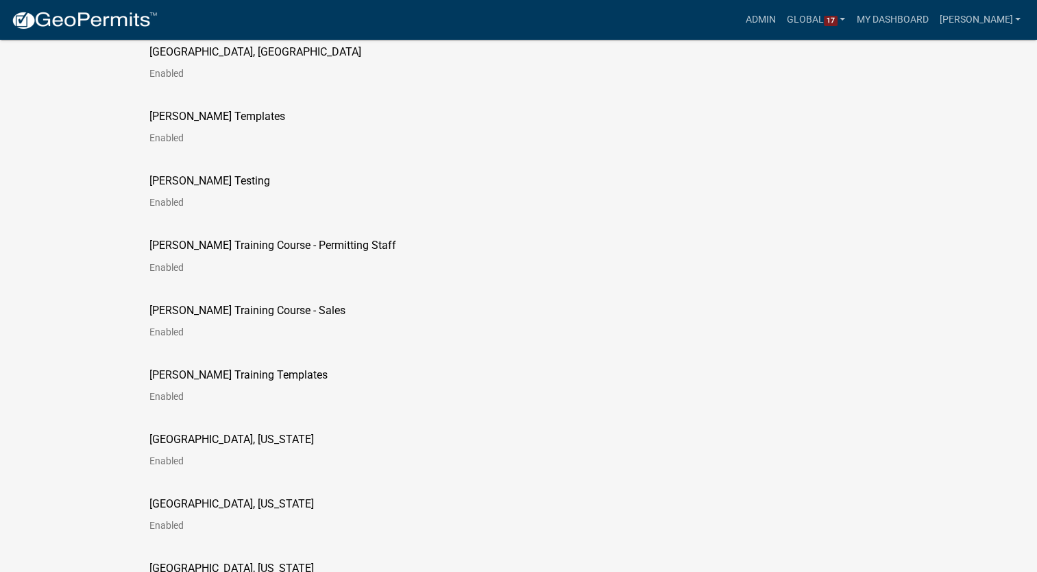
click at [180, 119] on p "[PERSON_NAME] Templates" at bounding box center [217, 116] width 136 height 11
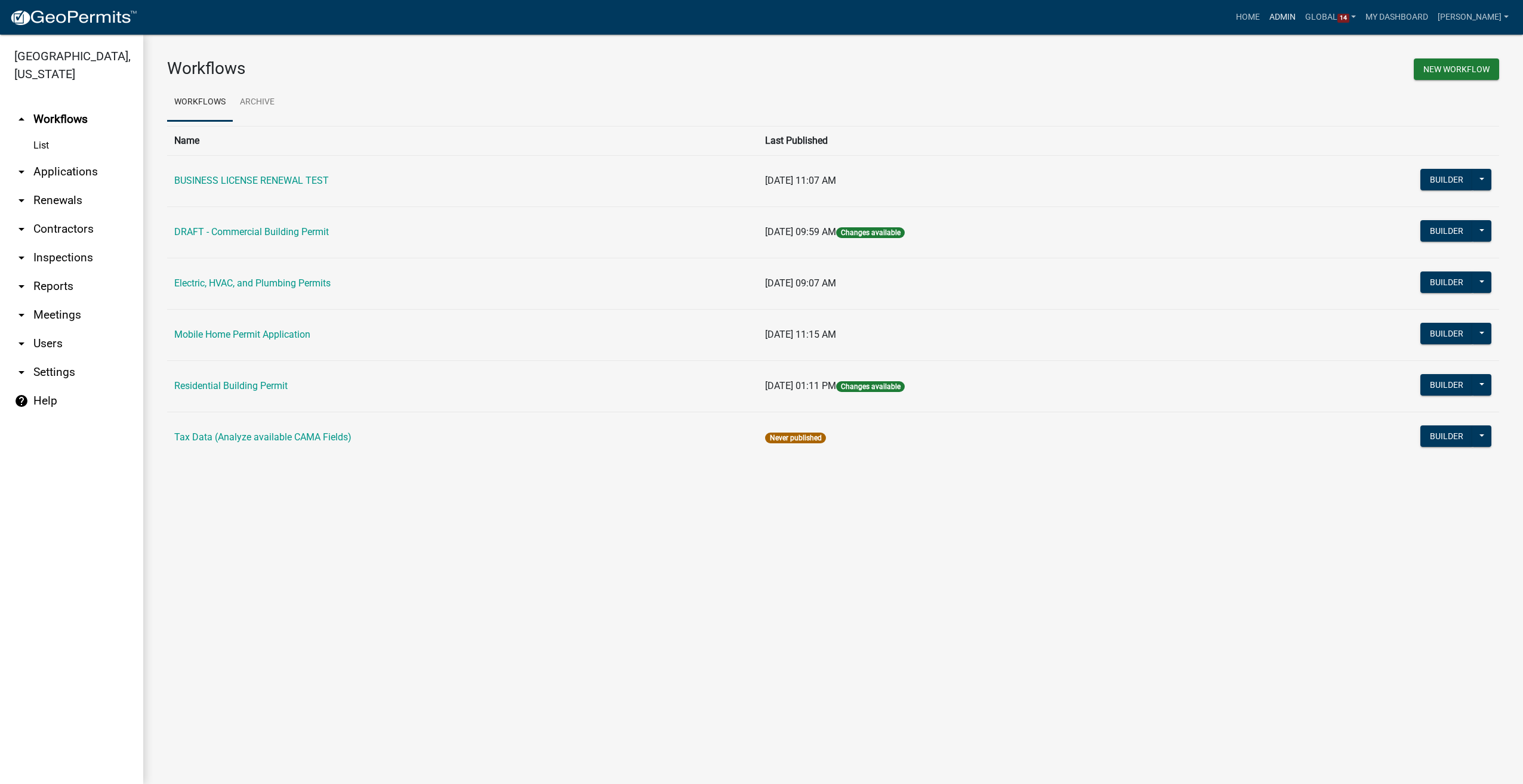
click at [1300, 19] on link "Admin" at bounding box center [1282, 17] width 36 height 23
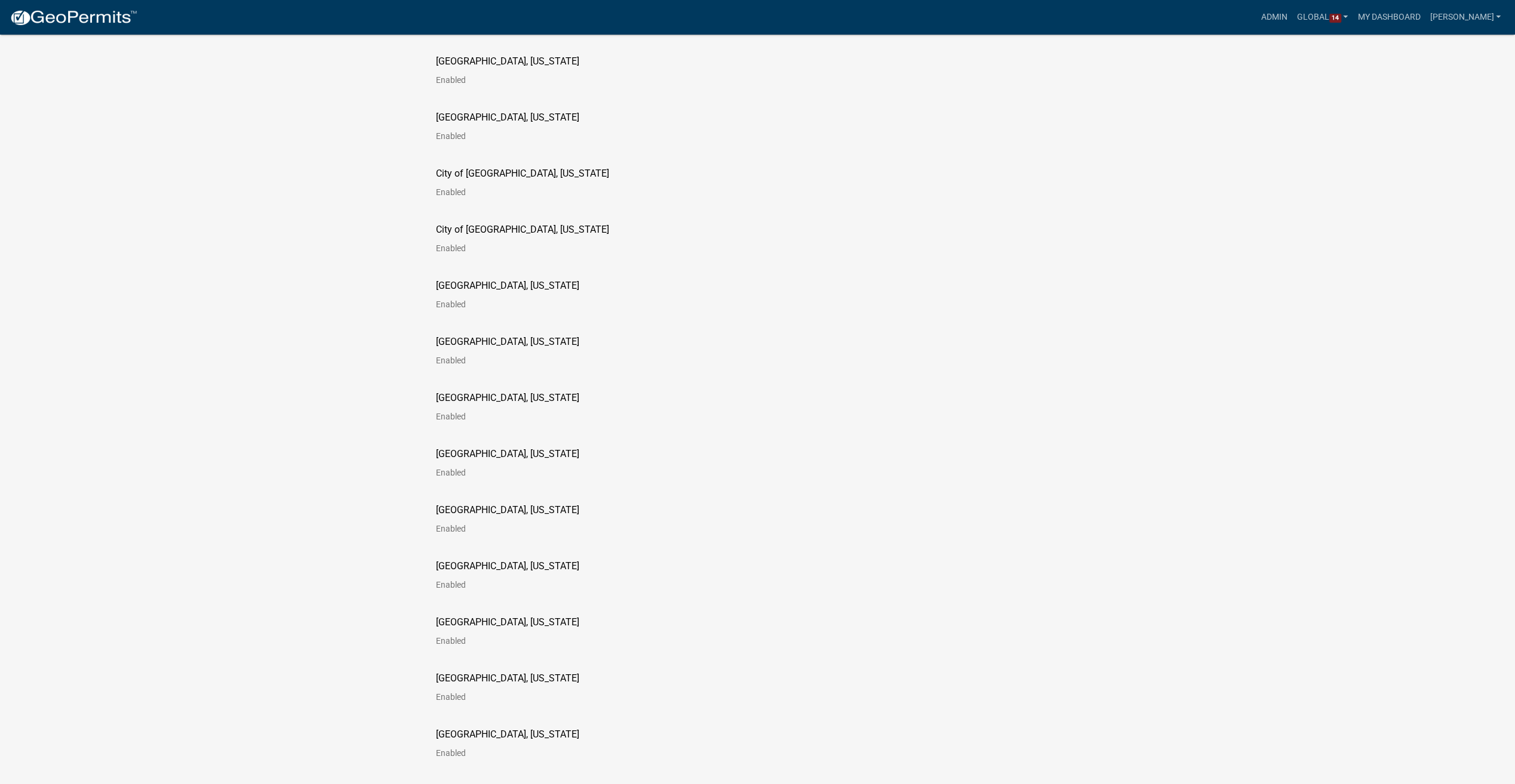
scroll to position [1074, 0]
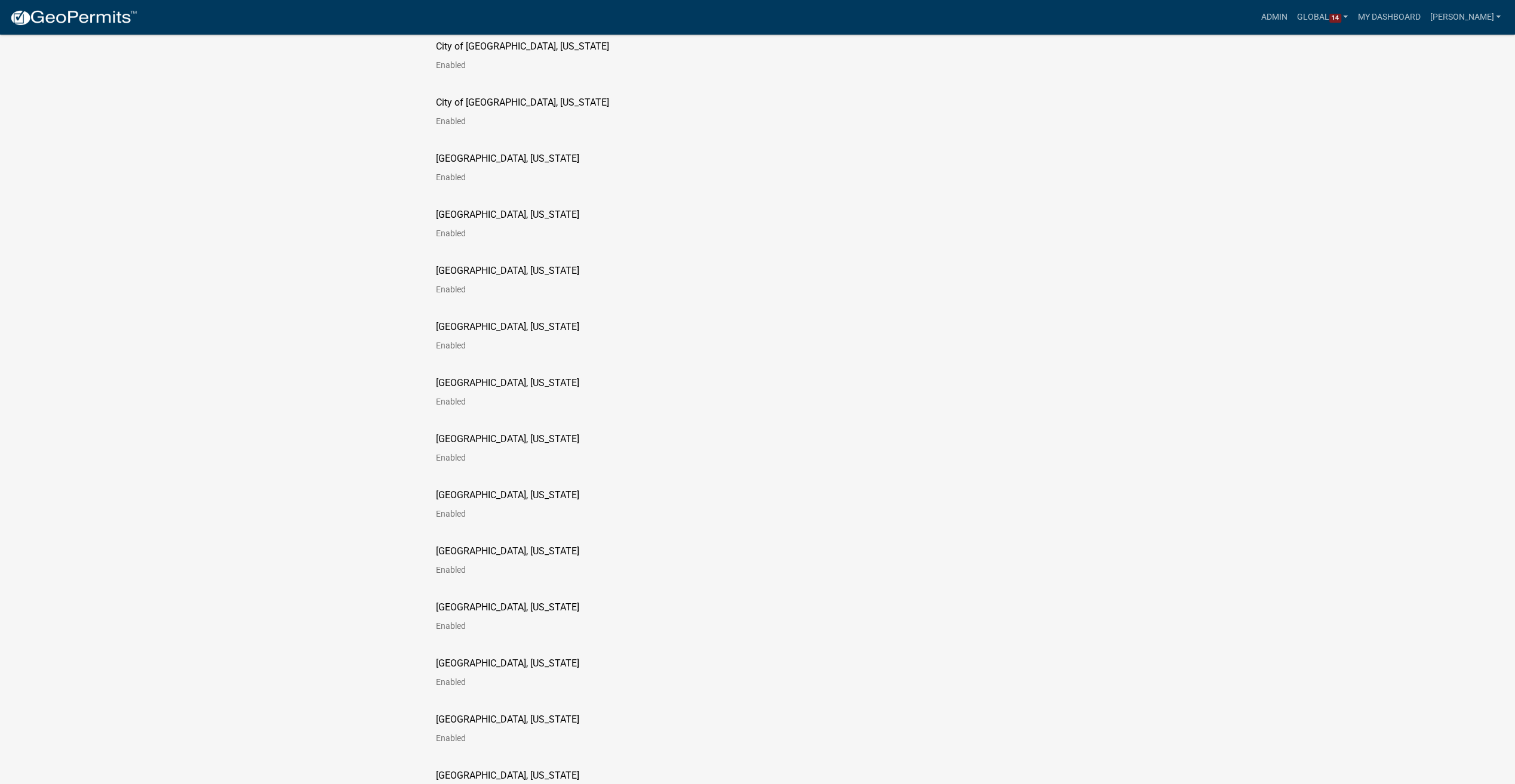
click at [450, 432] on div "[GEOGRAPHIC_DATA], [US_STATE] Enabled" at bounding box center [758, 452] width 663 height 56
click at [450, 441] on p "[GEOGRAPHIC_DATA], [US_STATE]" at bounding box center [508, 439] width 144 height 10
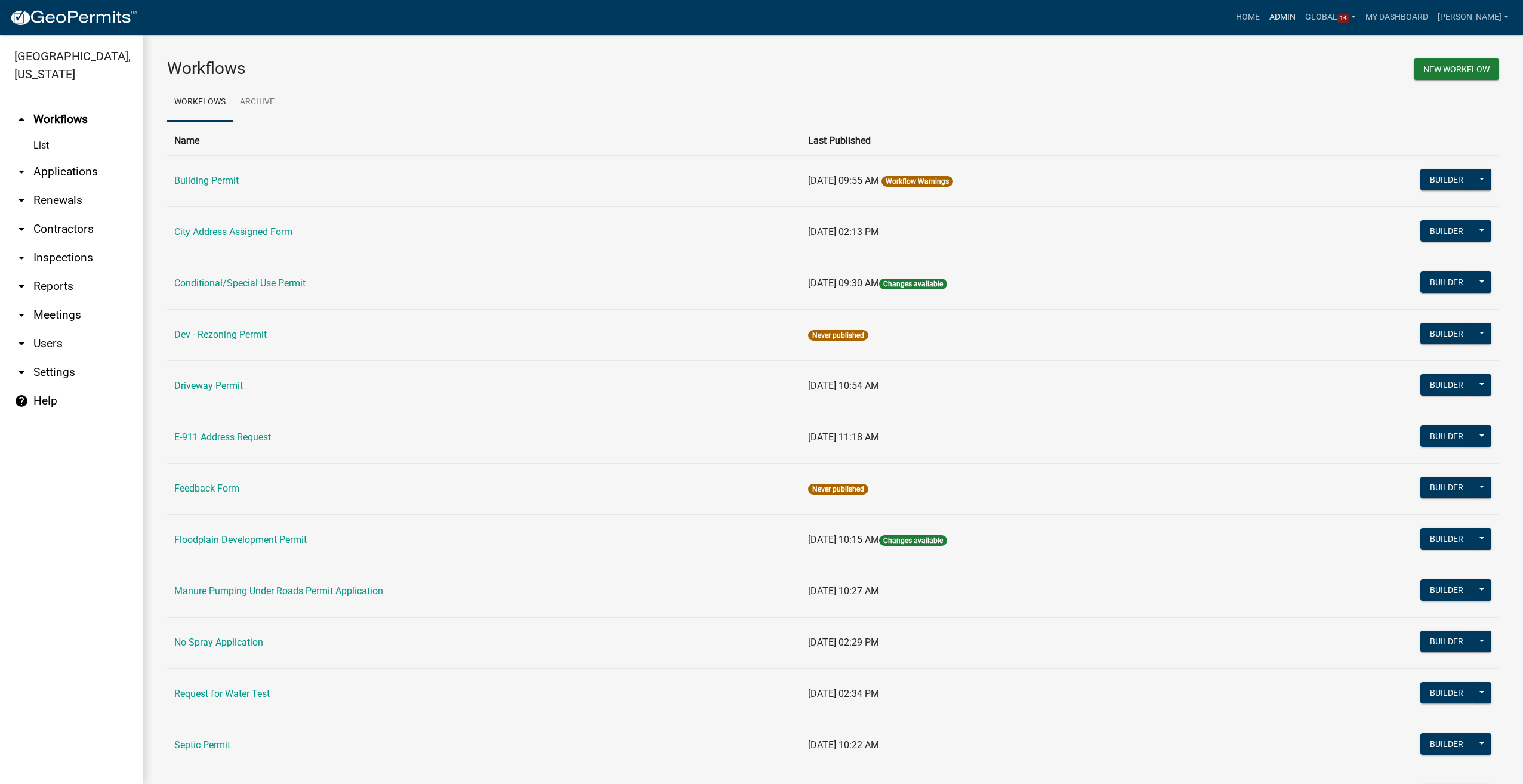
click at [1291, 13] on link "Admin" at bounding box center [1282, 17] width 36 height 23
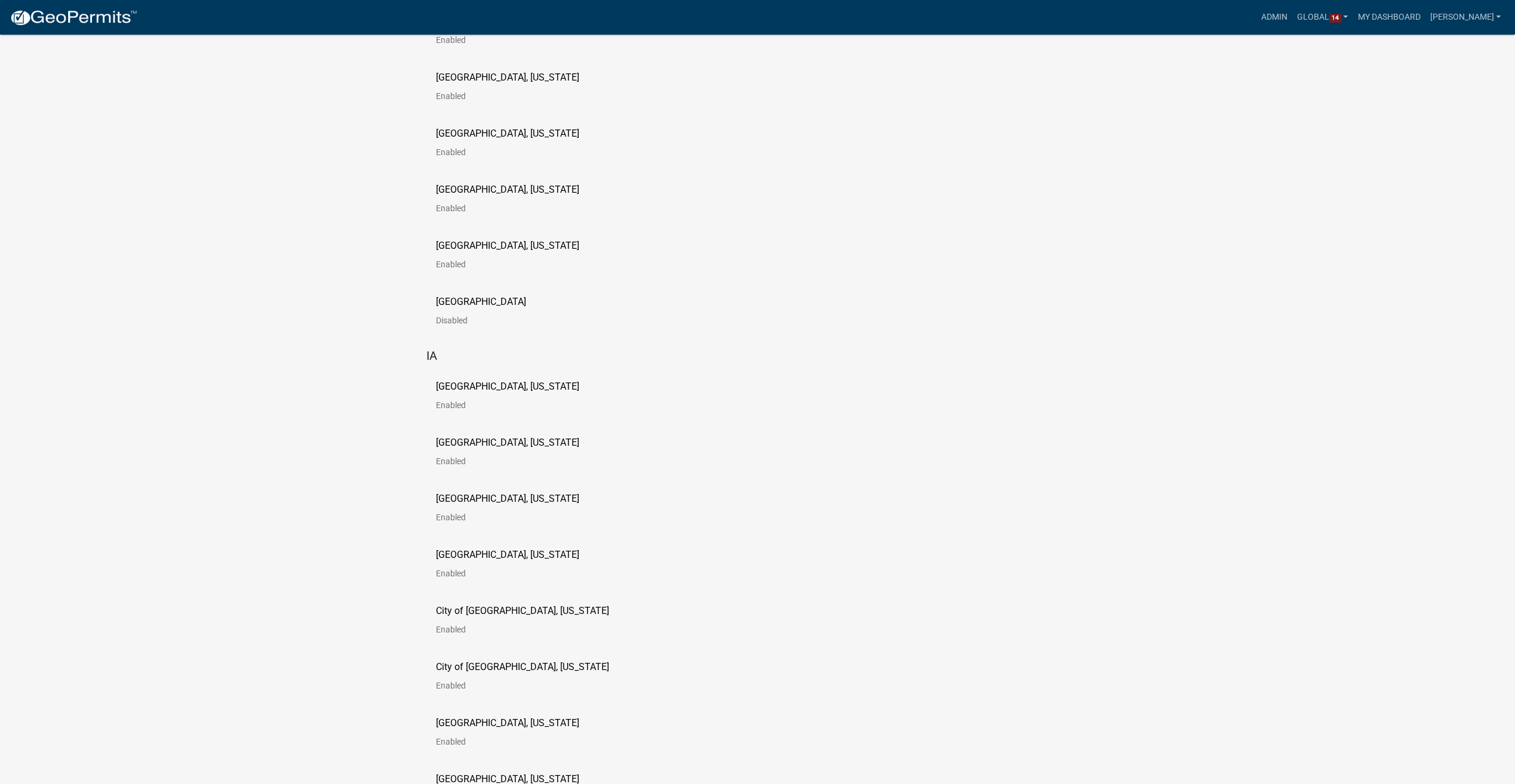
scroll to position [537, 0]
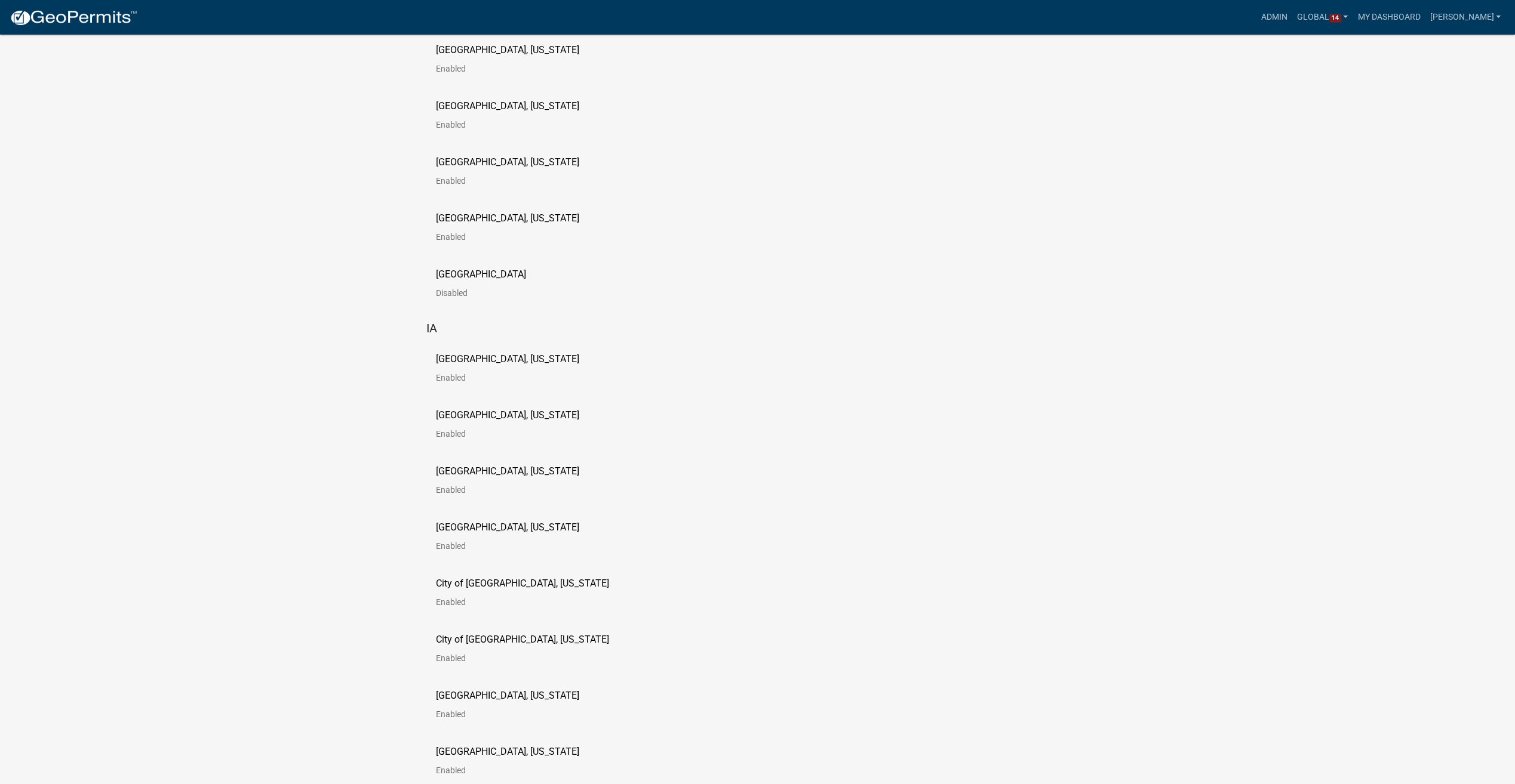
click at [456, 635] on p "City of [GEOGRAPHIC_DATA], [US_STATE]" at bounding box center [522, 640] width 173 height 10
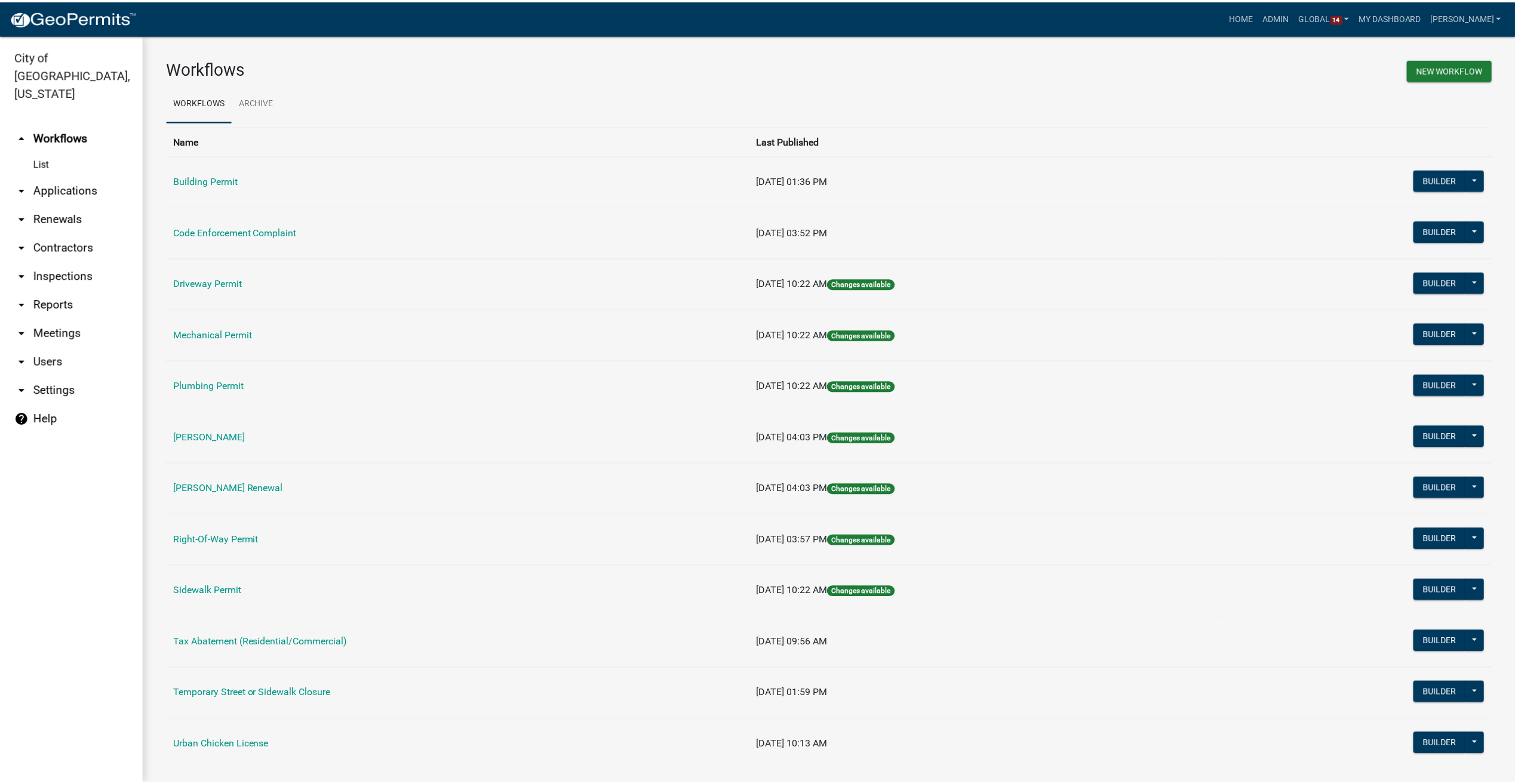
scroll to position [18, 0]
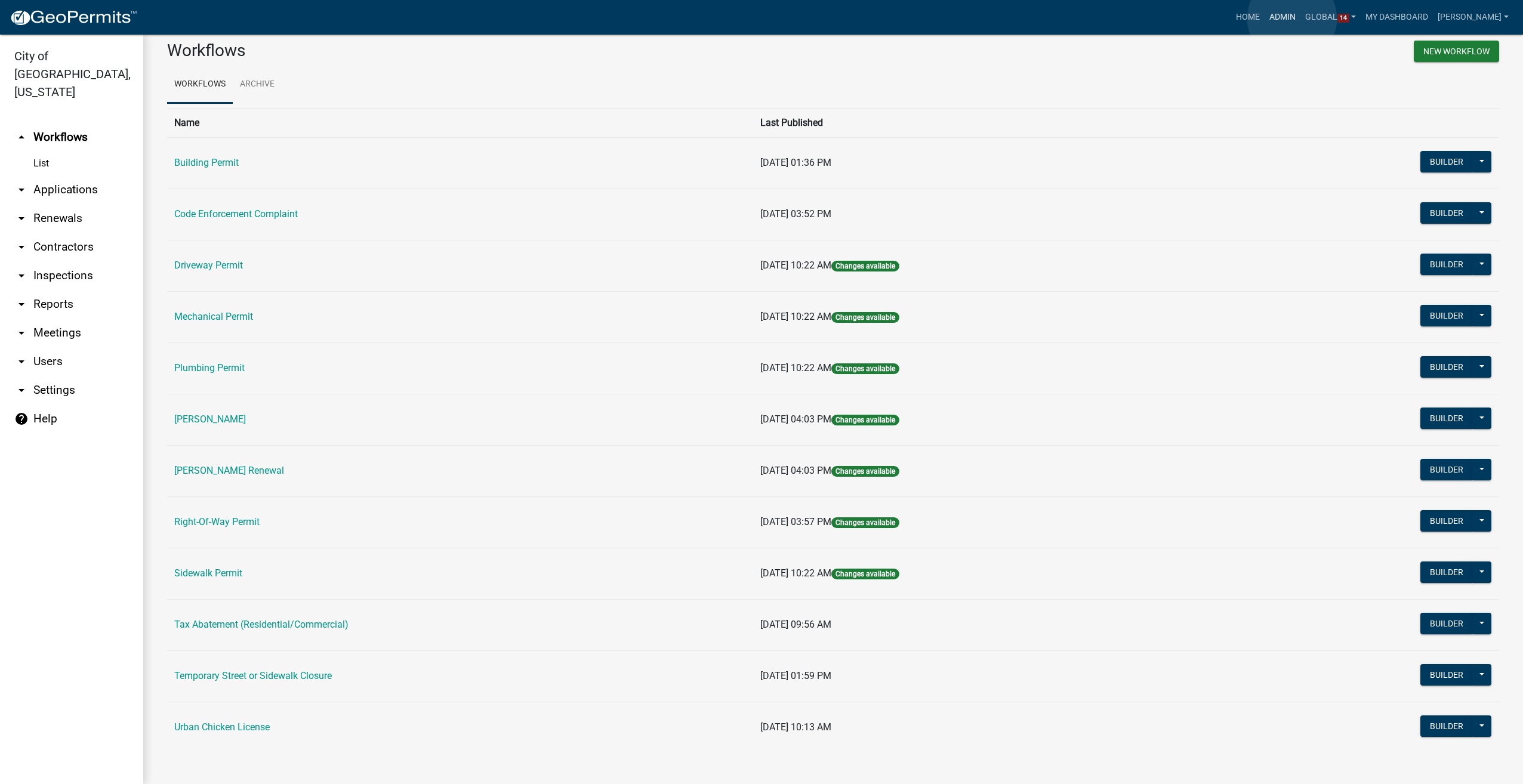
click at [1292, 18] on link "Admin" at bounding box center [1282, 17] width 36 height 23
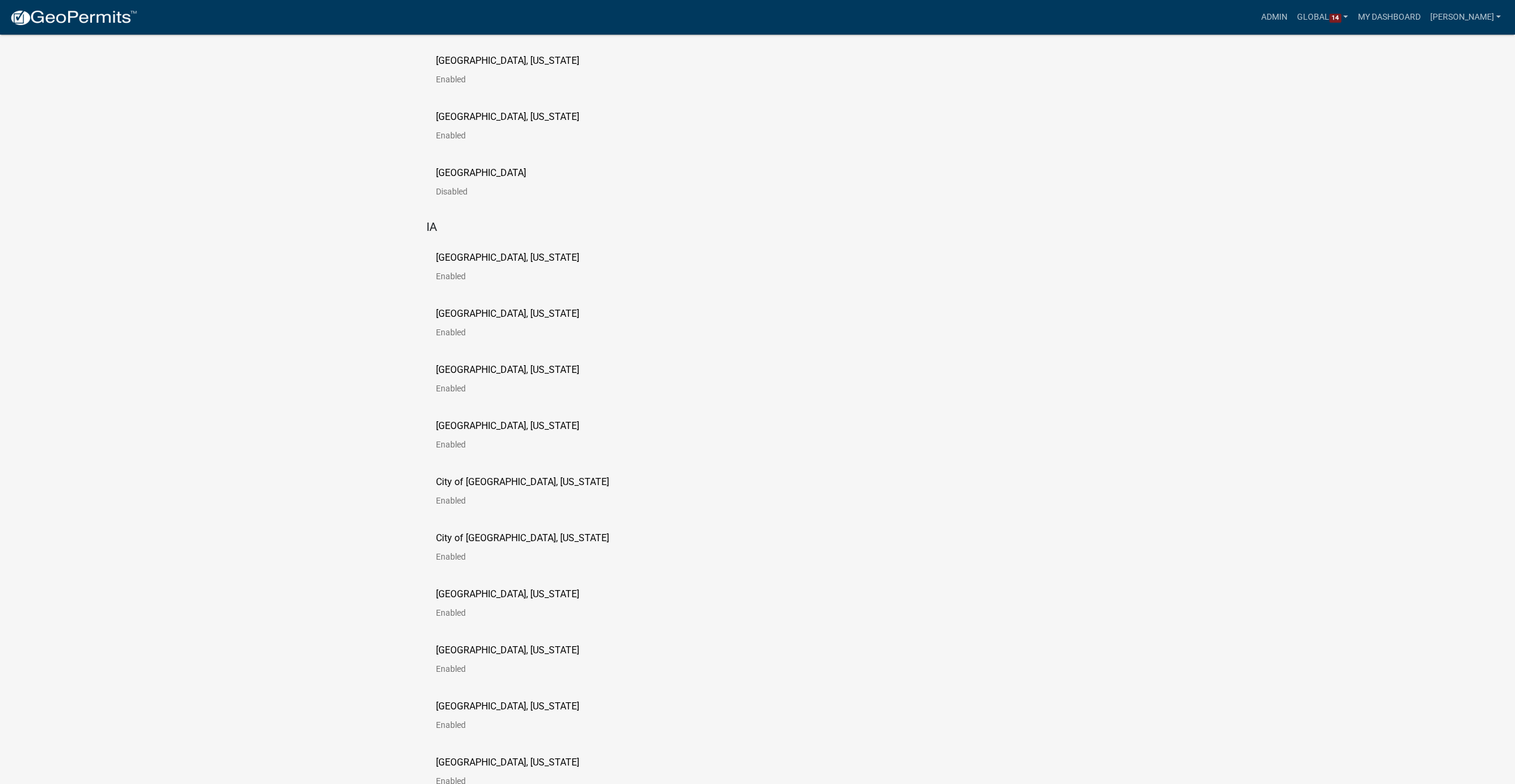
scroll to position [656, 0]
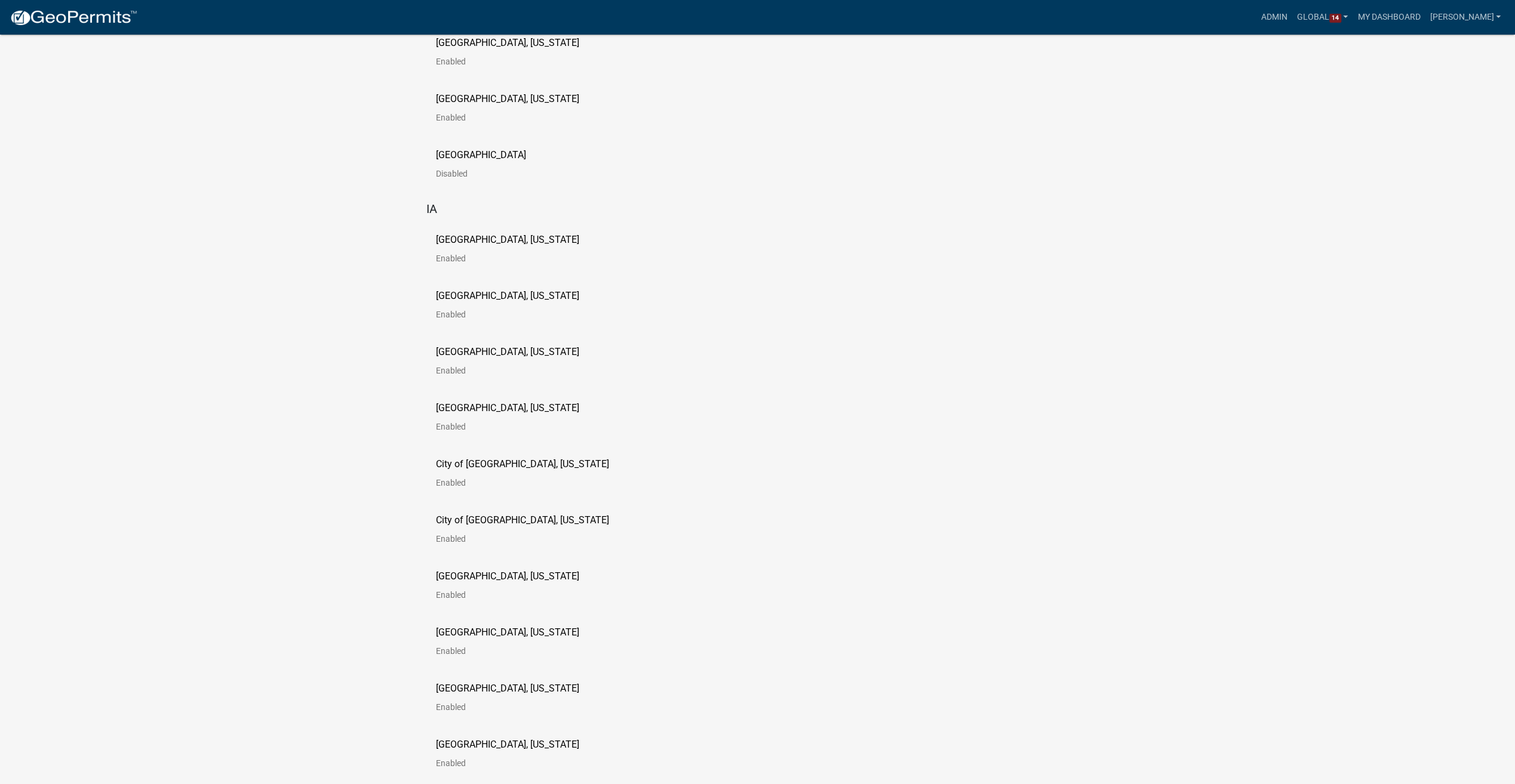
click at [462, 515] on p "City of [GEOGRAPHIC_DATA], [US_STATE]" at bounding box center [522, 519] width 173 height 10
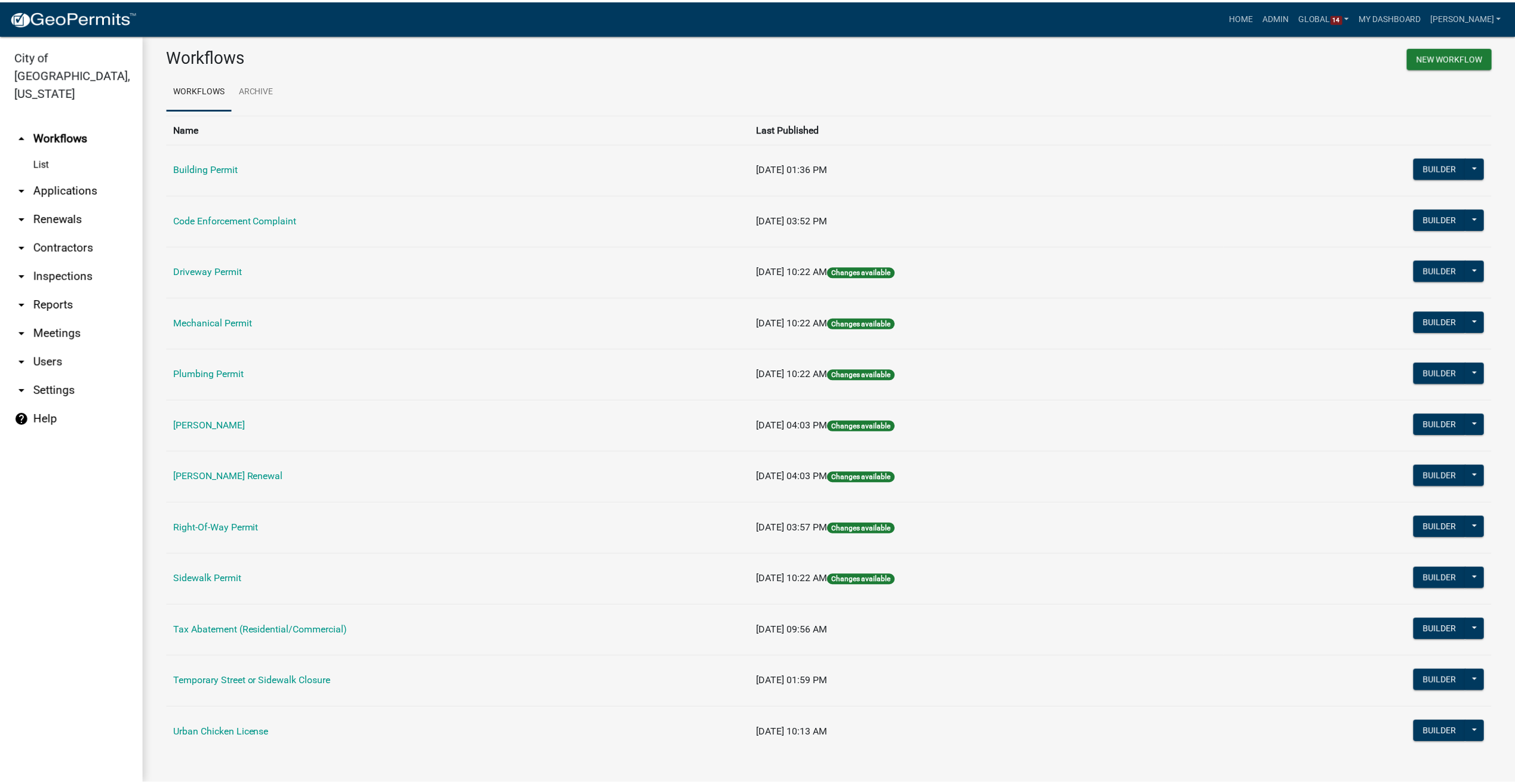
scroll to position [18, 0]
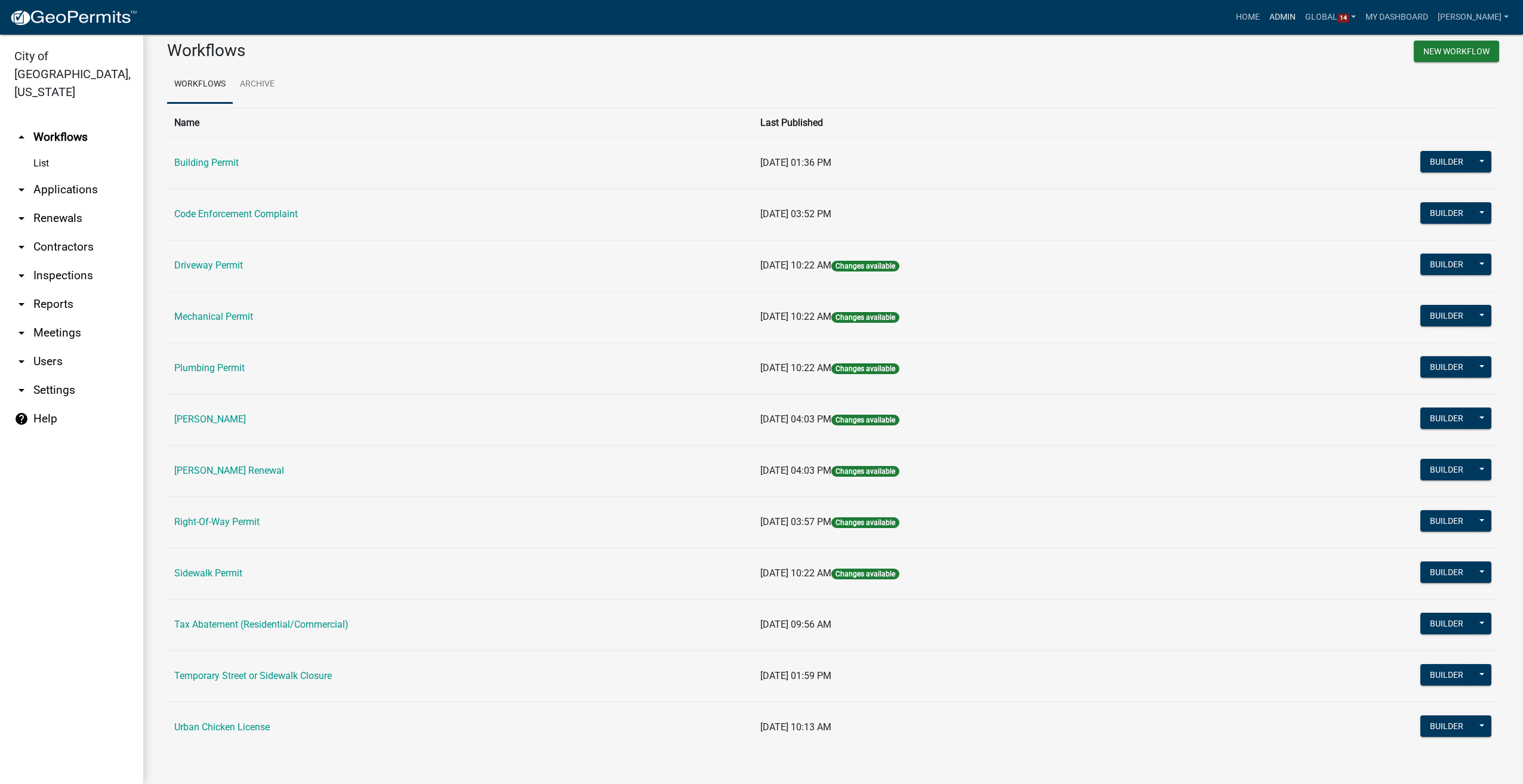
click at [1293, 12] on link "Admin" at bounding box center [1282, 17] width 36 height 23
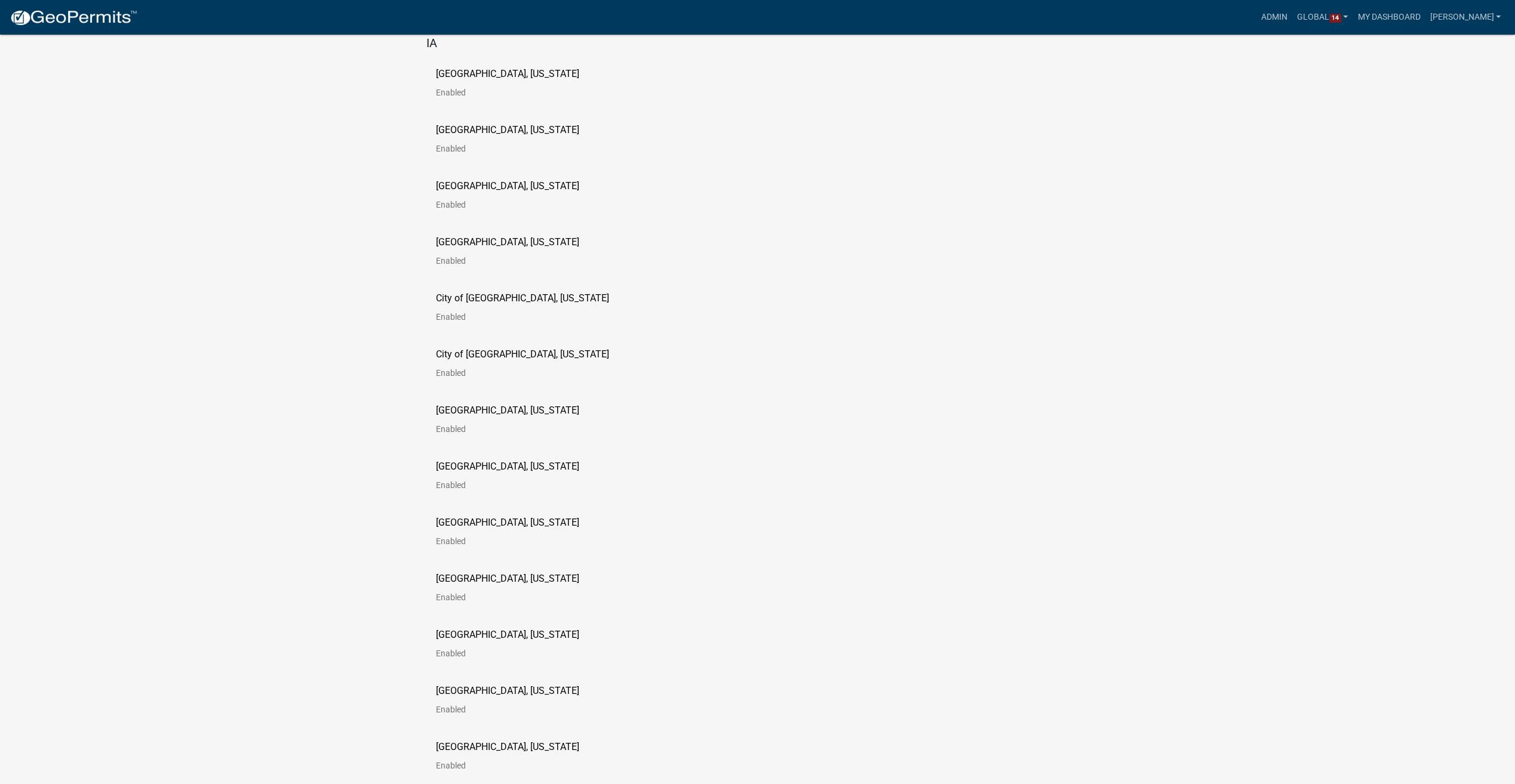
scroll to position [835, 0]
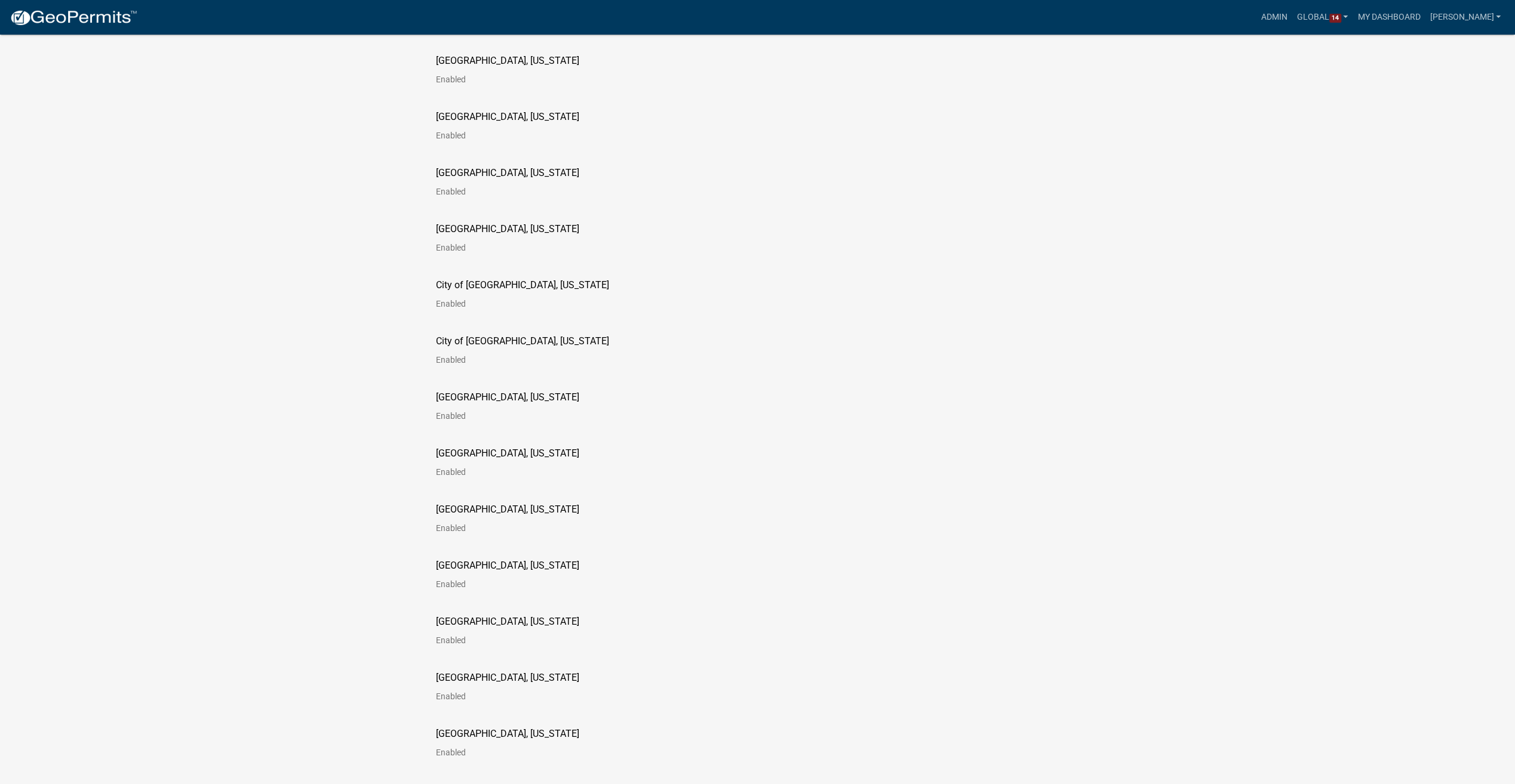
click at [476, 505] on p "[GEOGRAPHIC_DATA], [US_STATE]" at bounding box center [508, 509] width 144 height 10
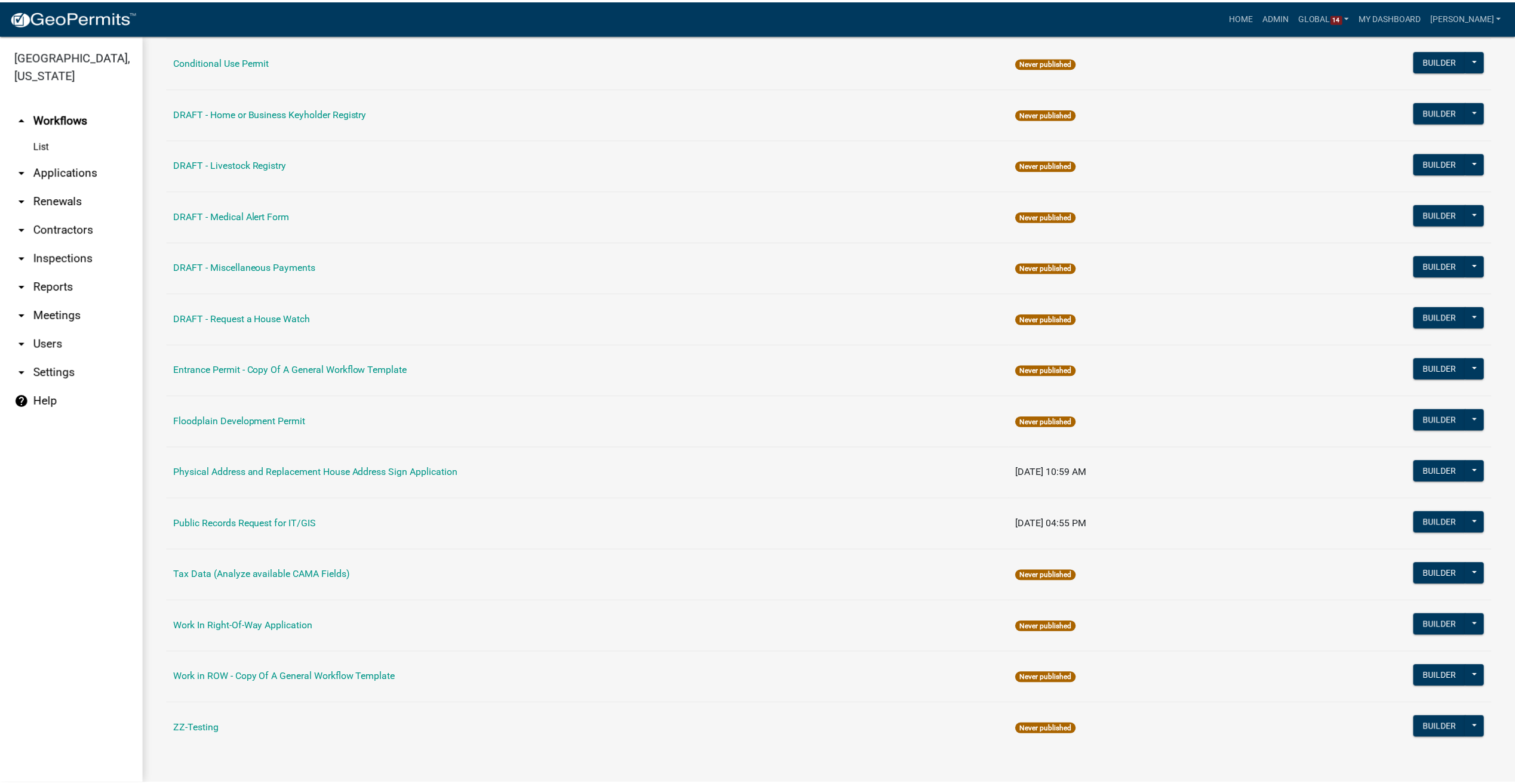
scroll to position [273, 0]
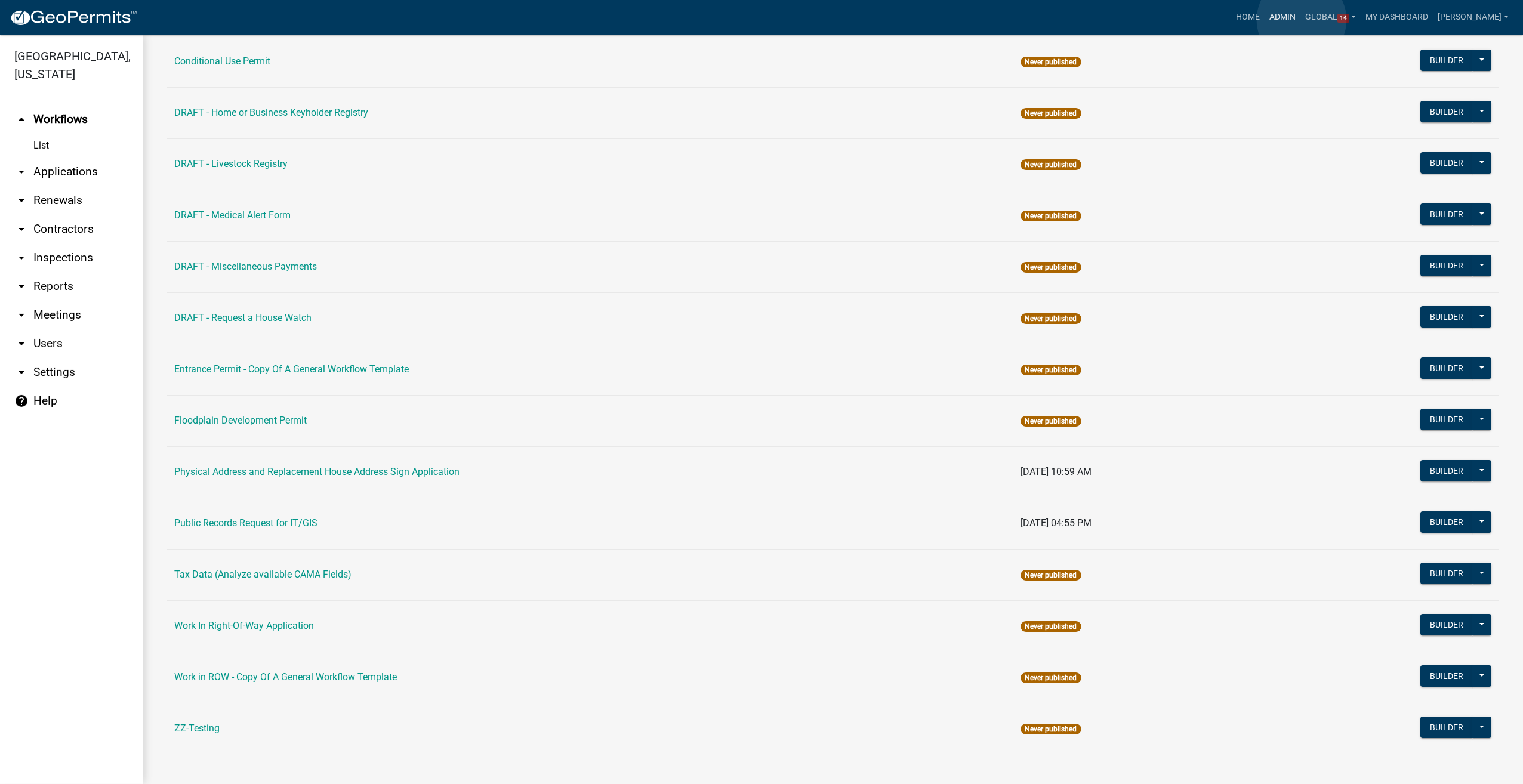
click at [1300, 20] on link "Admin" at bounding box center [1282, 17] width 36 height 23
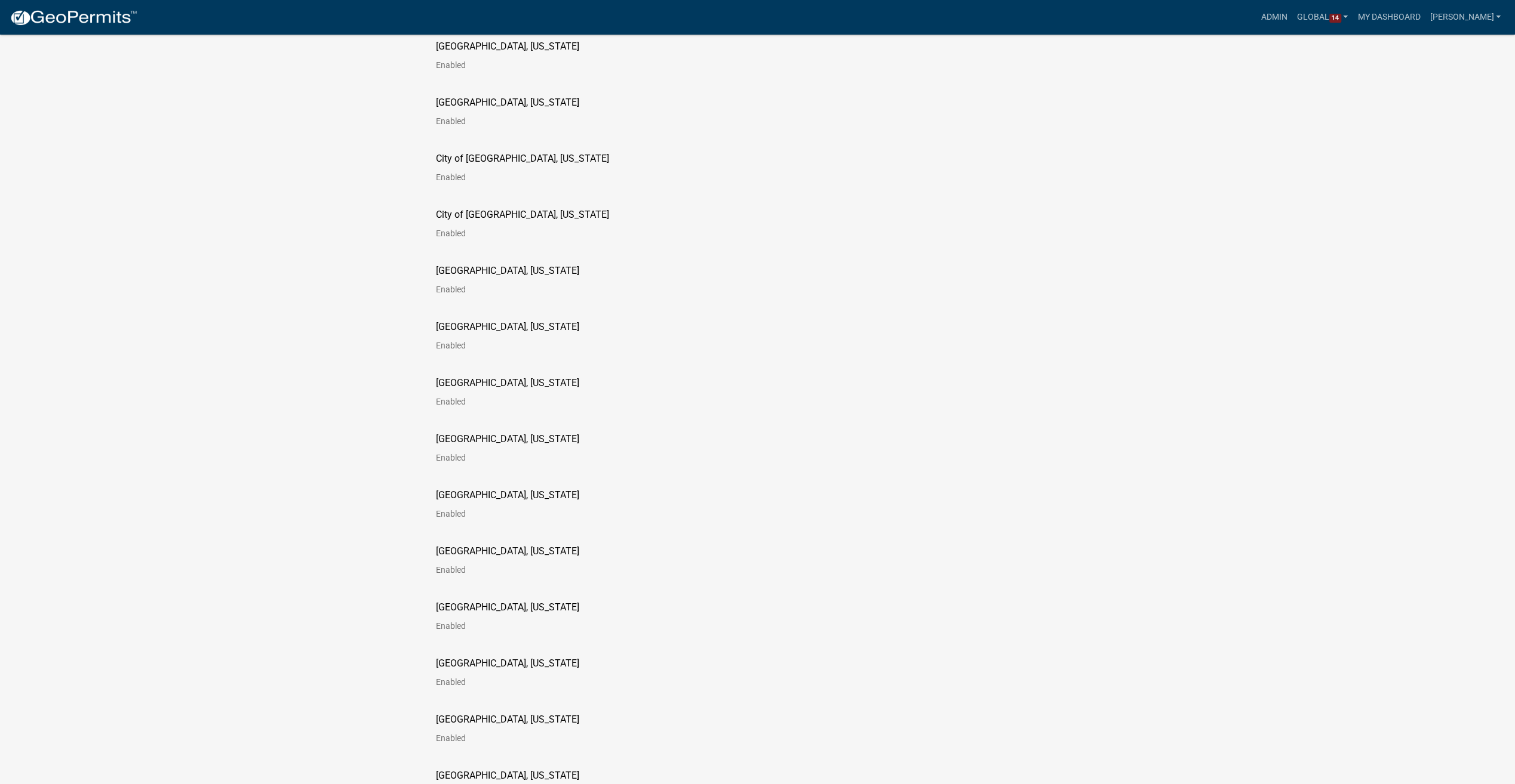
scroll to position [1015, 0]
click at [480, 387] on p "[GEOGRAPHIC_DATA], [US_STATE]" at bounding box center [508, 386] width 144 height 10
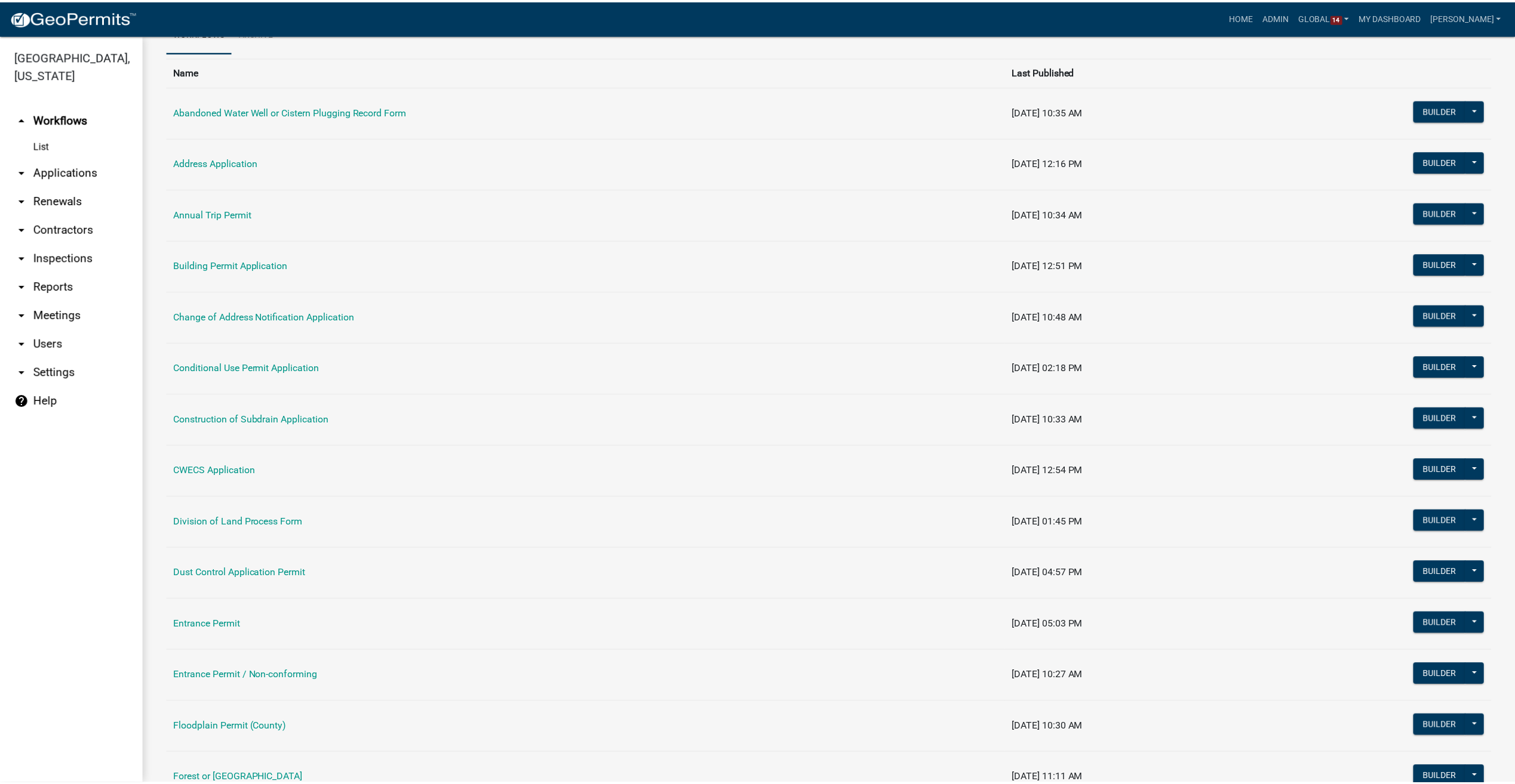
scroll to position [60, 0]
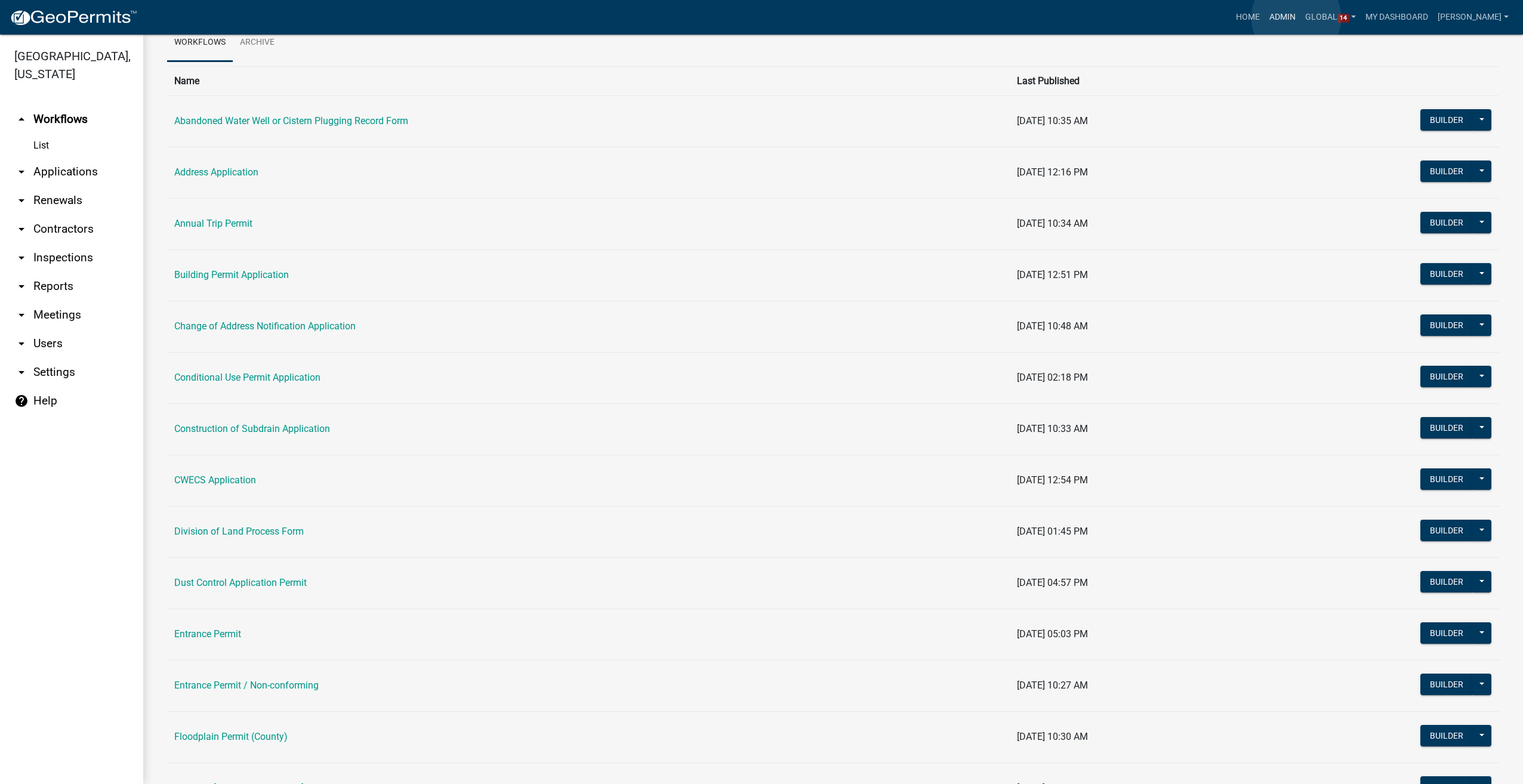
click at [1296, 18] on link "Admin" at bounding box center [1282, 17] width 36 height 23
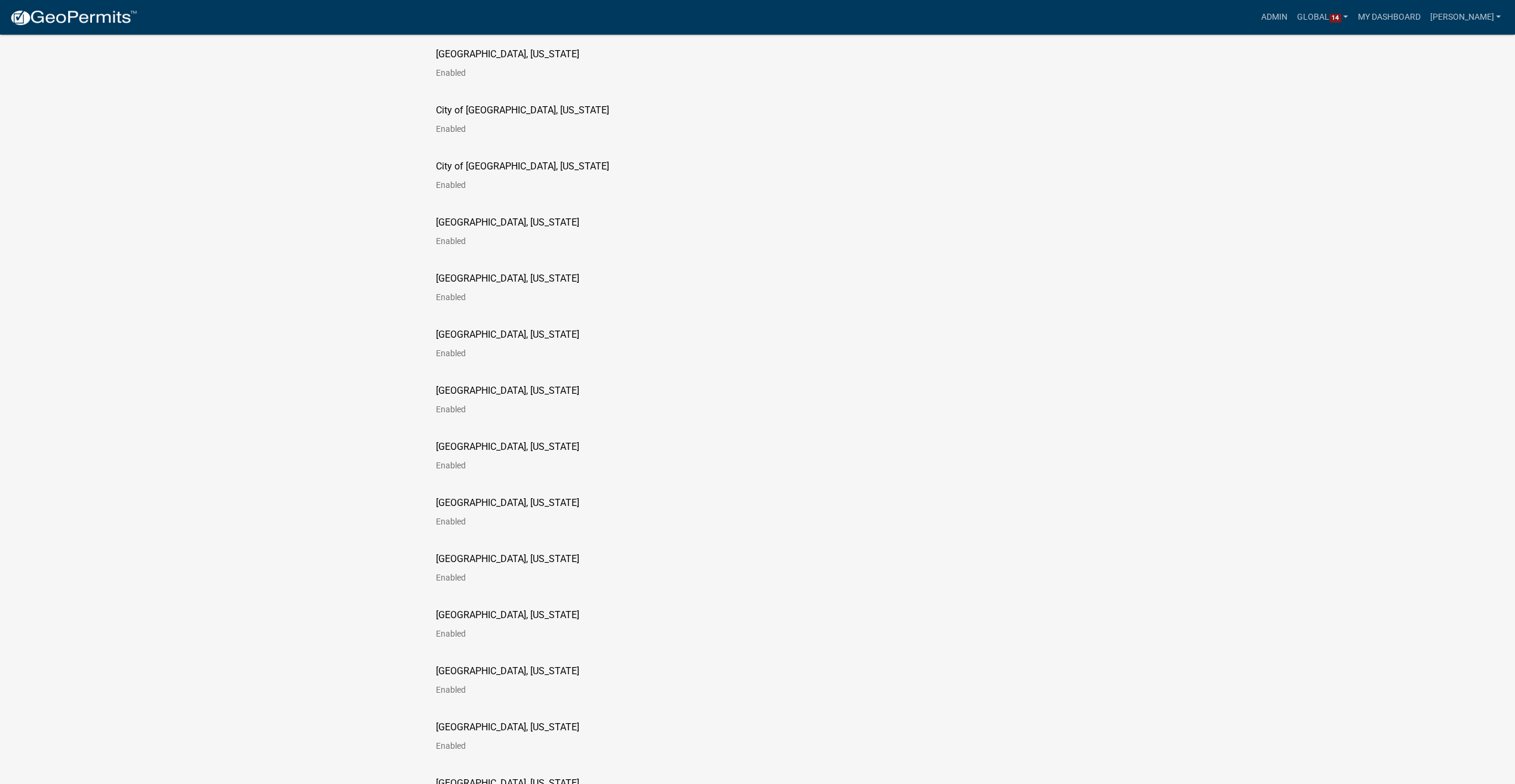
scroll to position [1015, 0]
click at [456, 550] on p "[GEOGRAPHIC_DATA], [US_STATE]" at bounding box center [508, 554] width 144 height 10
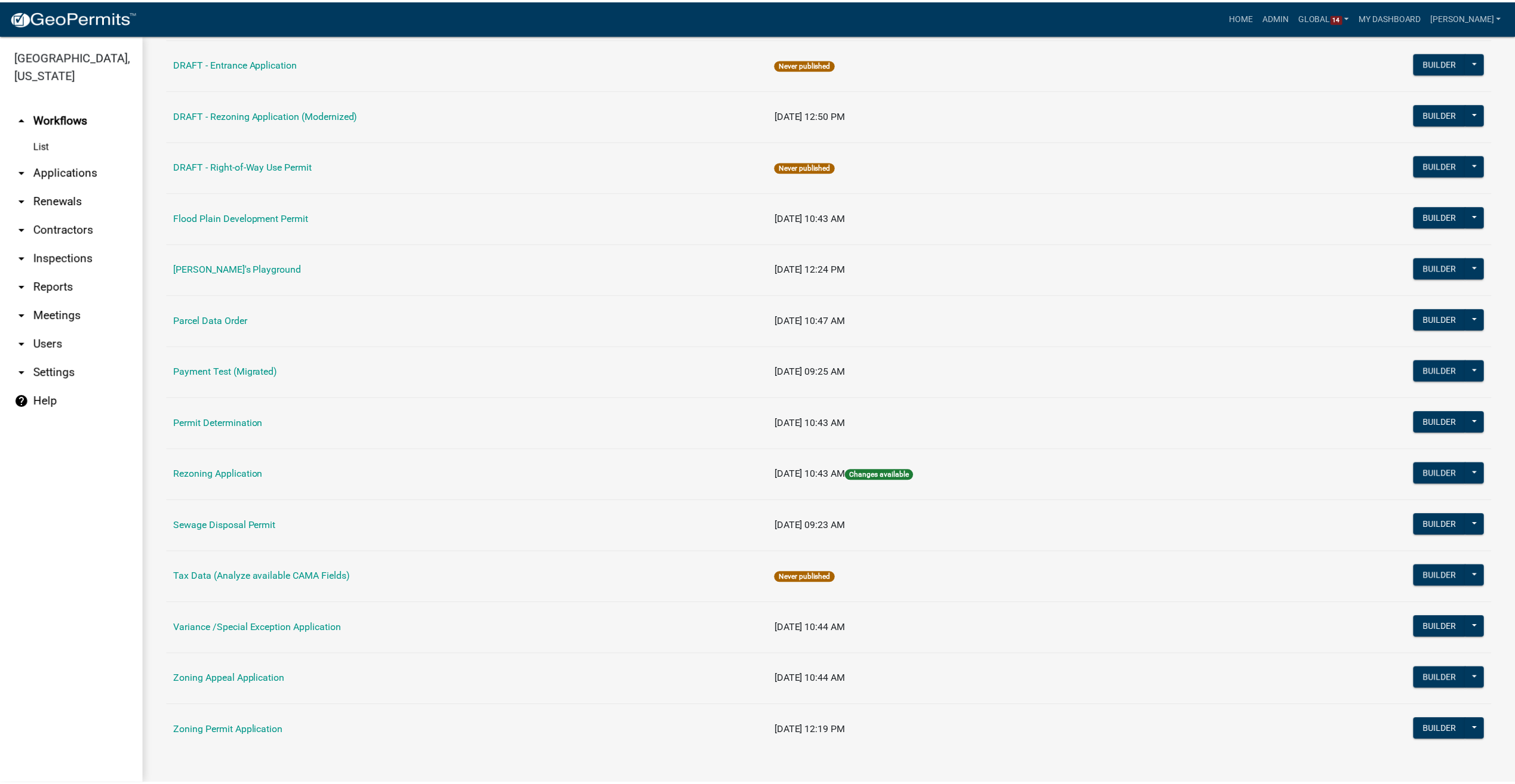
scroll to position [325, 0]
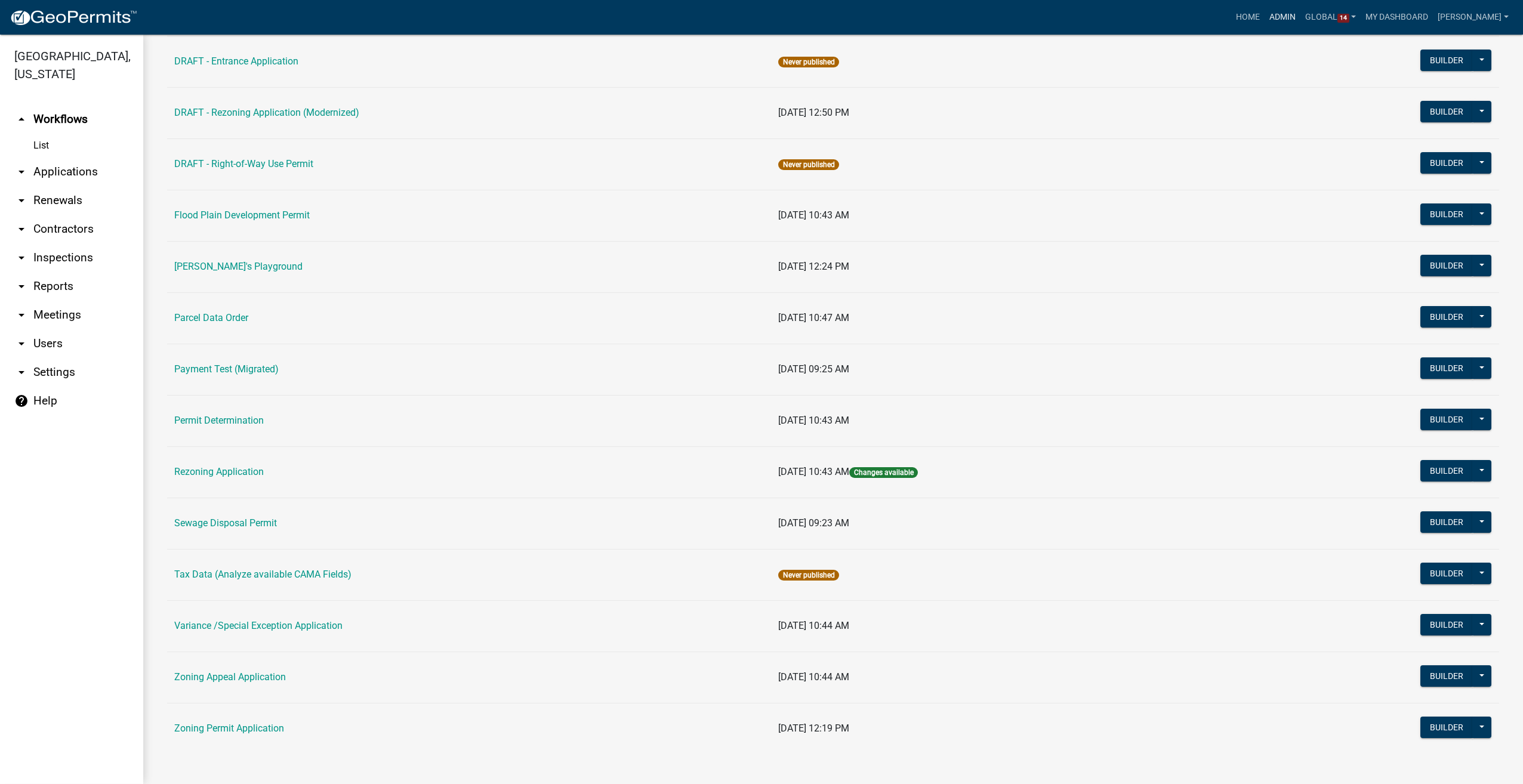
click at [1291, 10] on link "Admin" at bounding box center [1282, 17] width 36 height 23
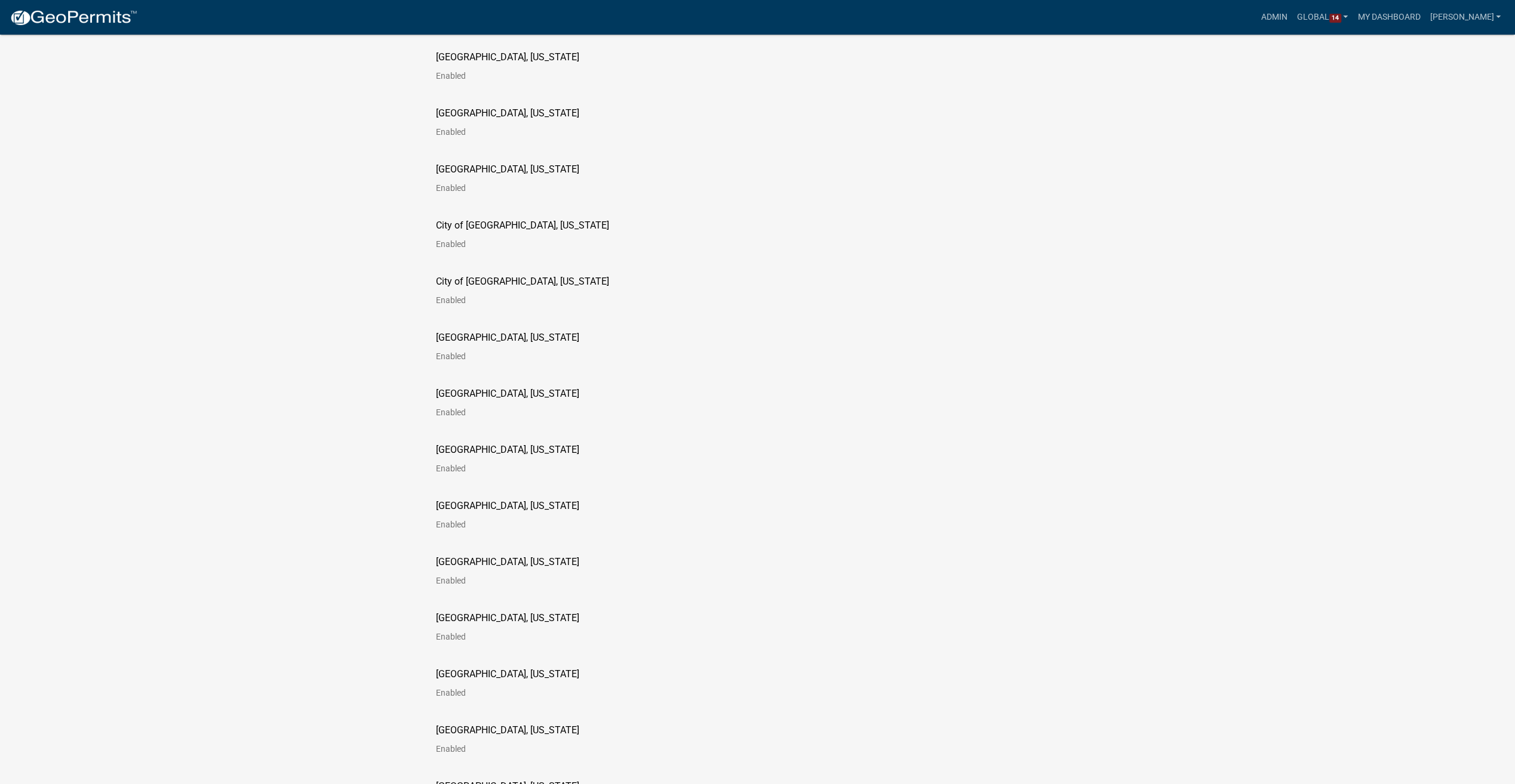
scroll to position [1193, 0]
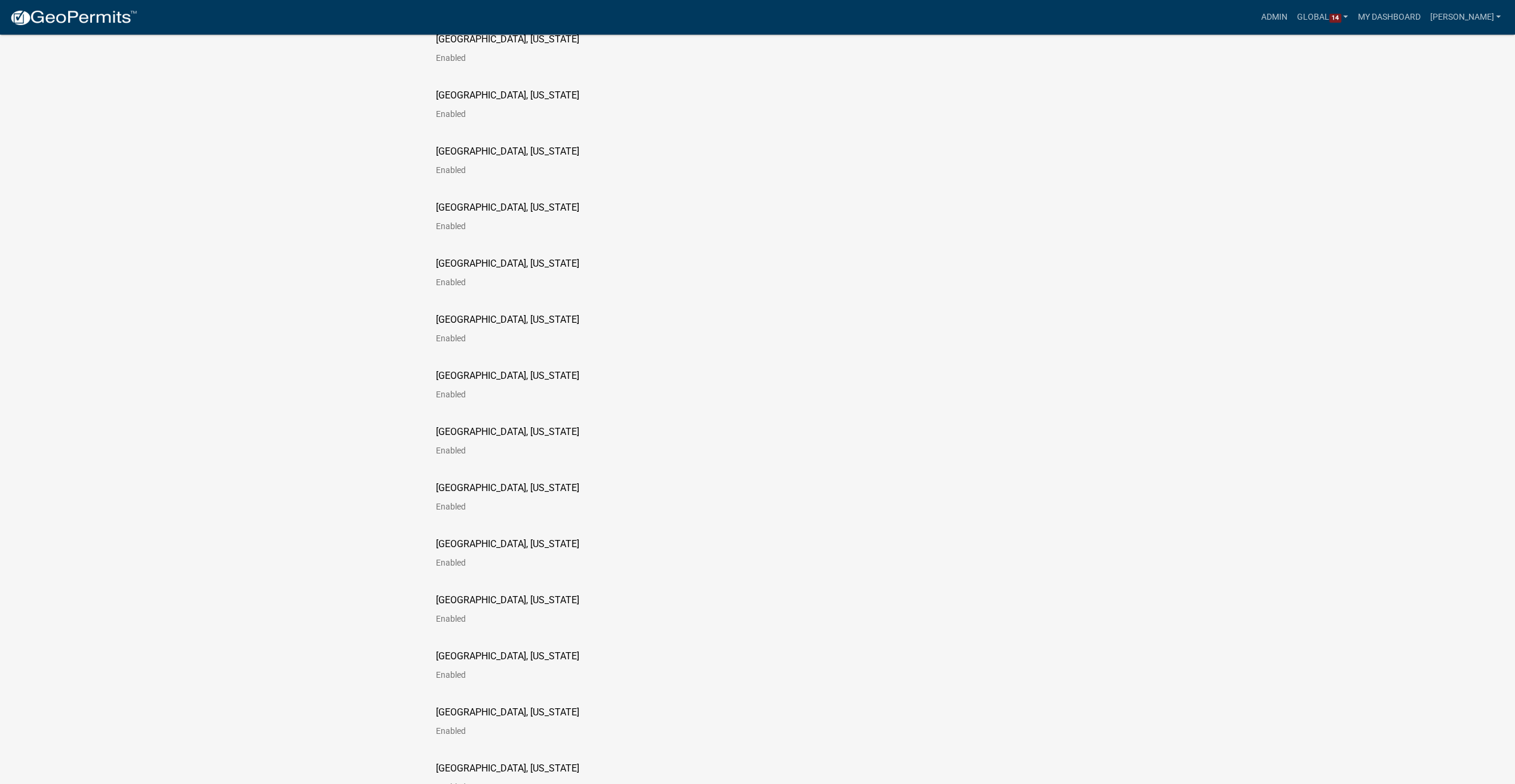
click at [481, 546] on p "[GEOGRAPHIC_DATA], [US_STATE]" at bounding box center [508, 544] width 144 height 10
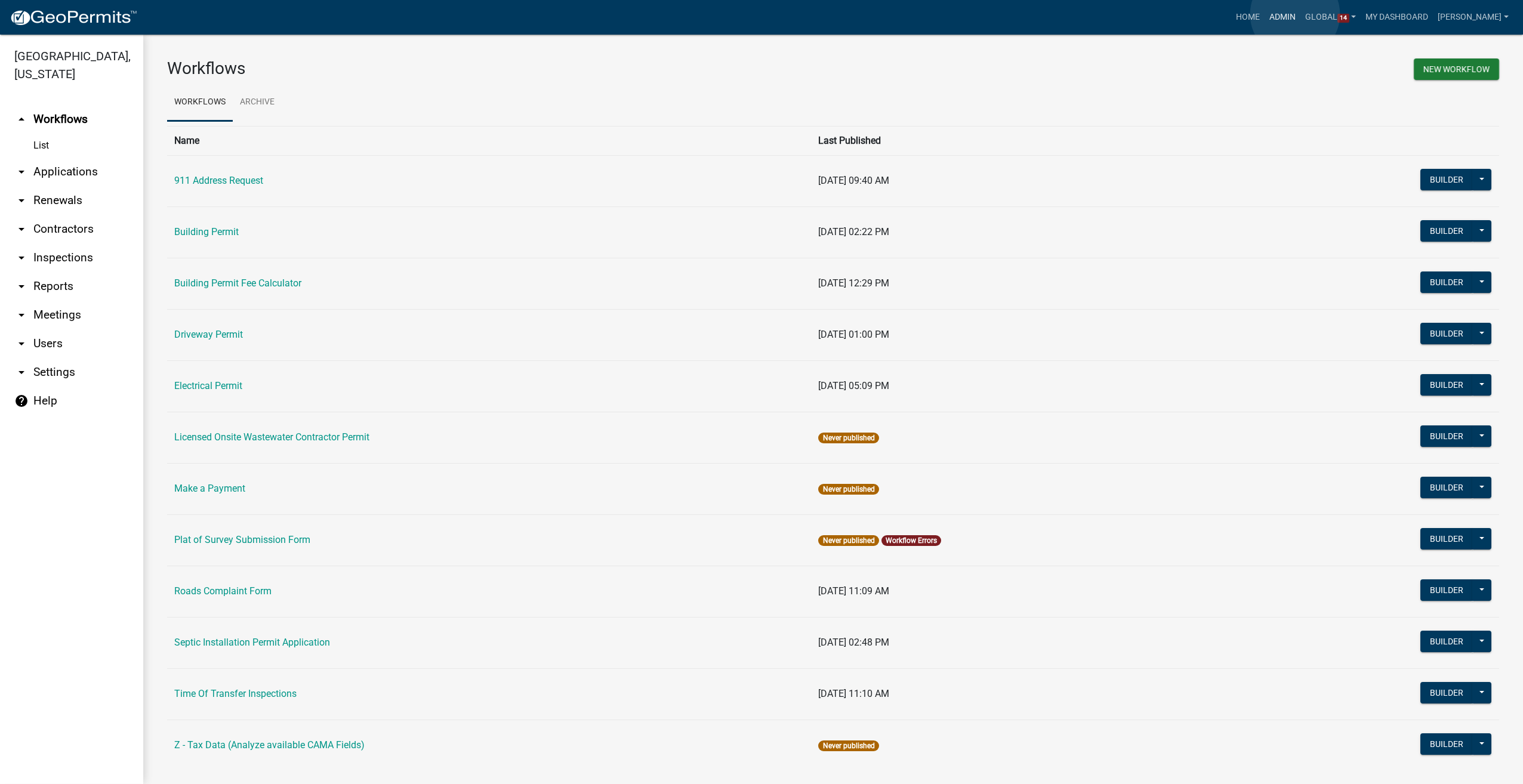
click at [1295, 14] on link "Admin" at bounding box center [1282, 17] width 36 height 23
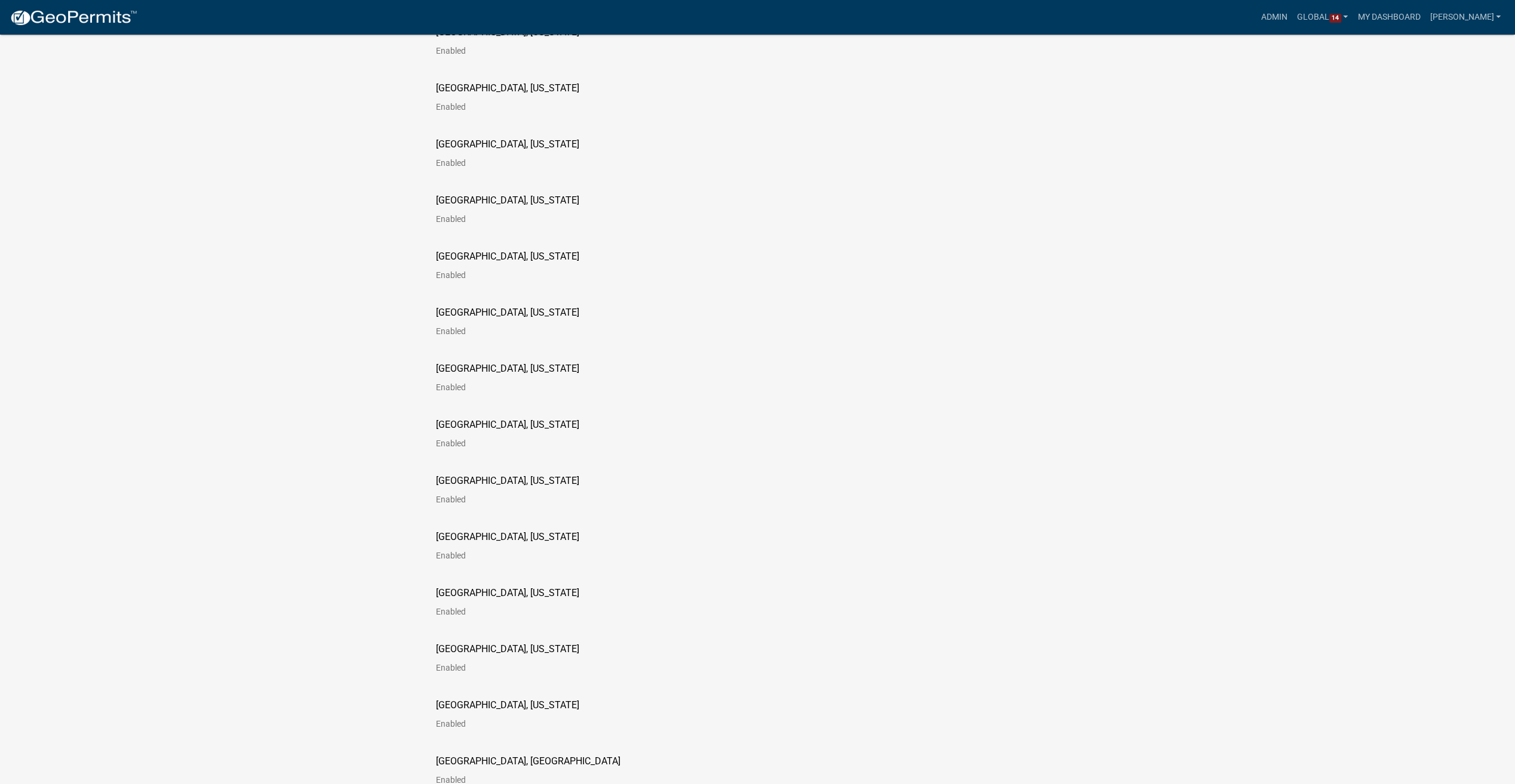
scroll to position [1611, 0]
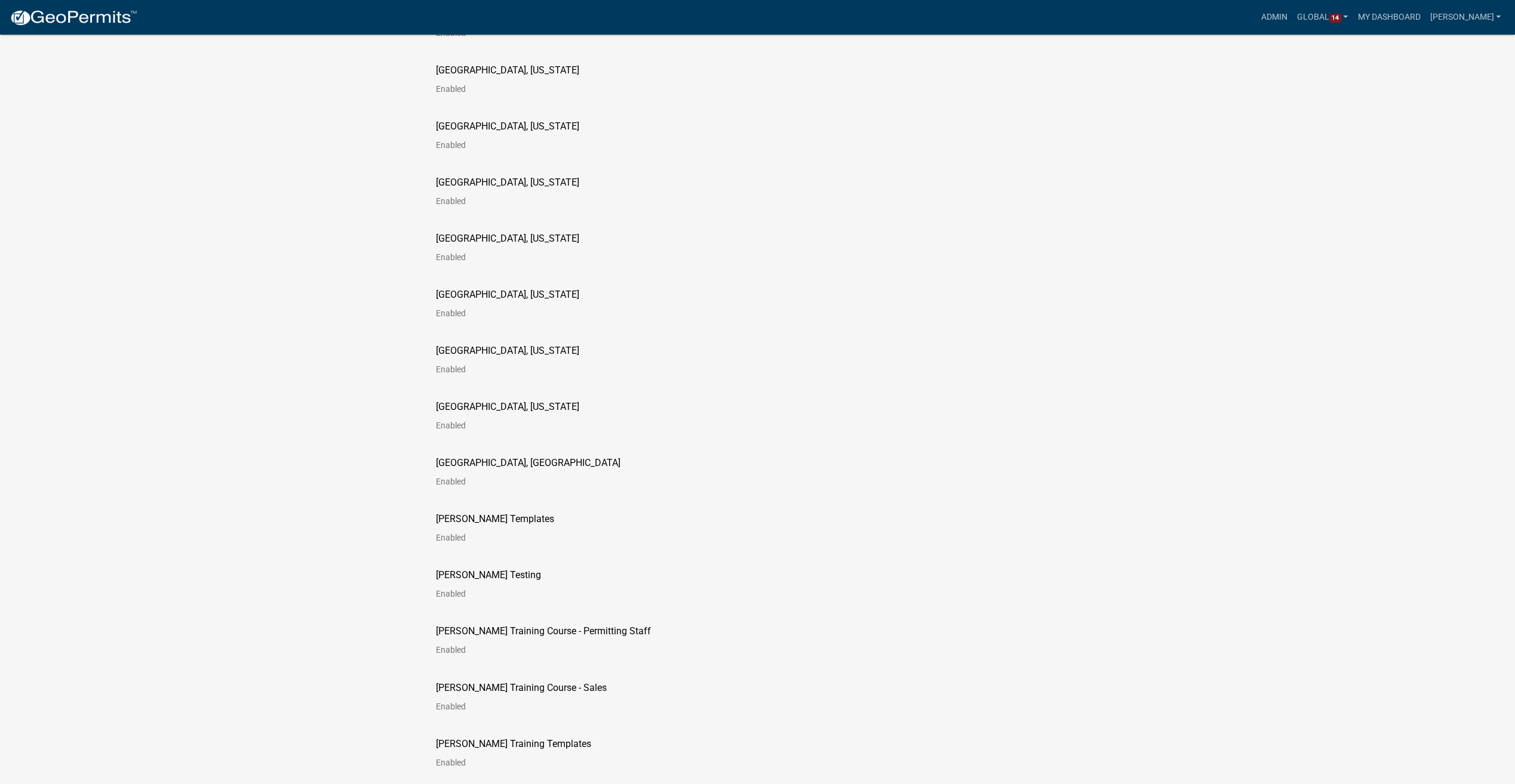
click at [468, 292] on p "[GEOGRAPHIC_DATA], [US_STATE]" at bounding box center [508, 294] width 144 height 10
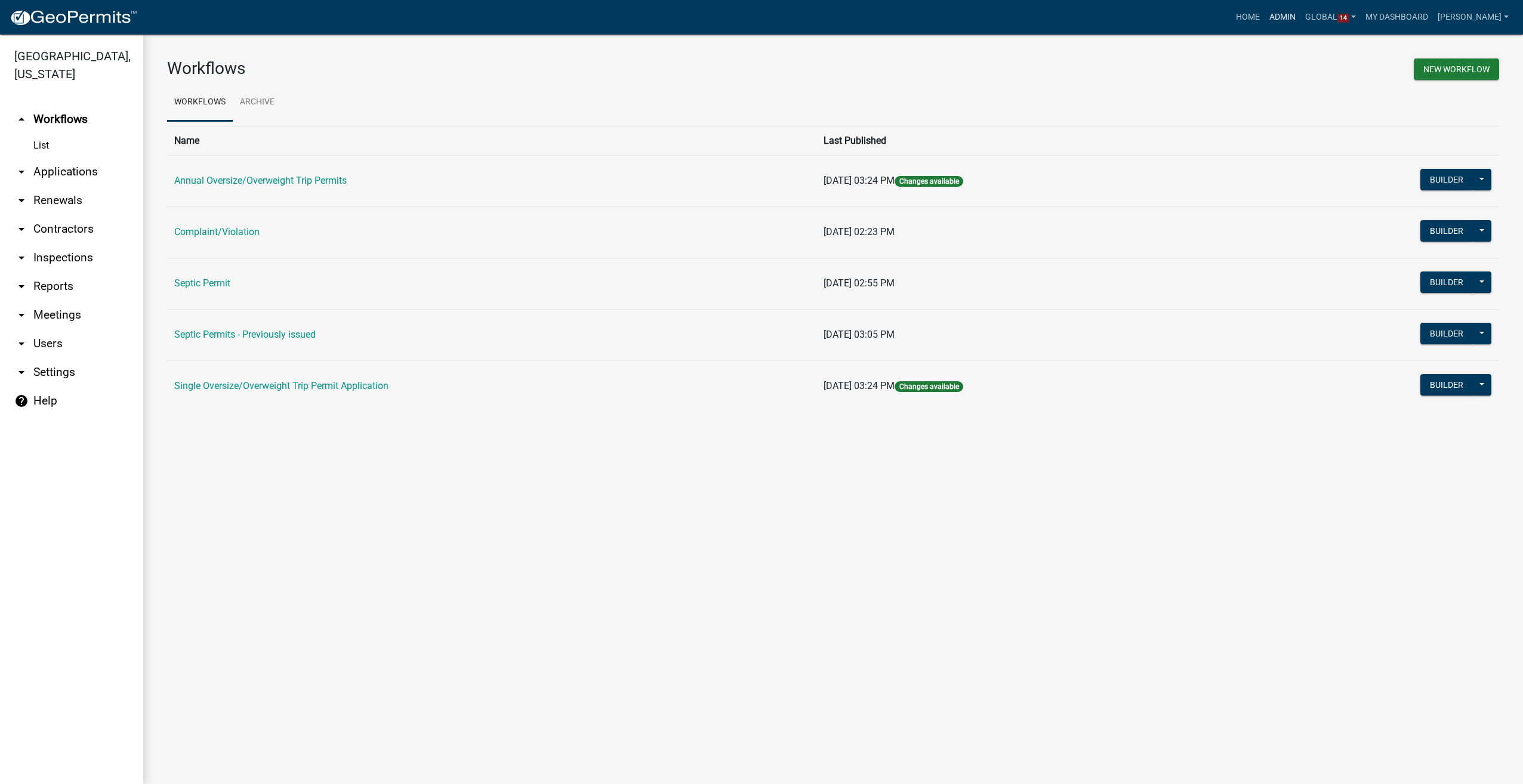
click at [1299, 17] on link "Admin" at bounding box center [1282, 17] width 36 height 23
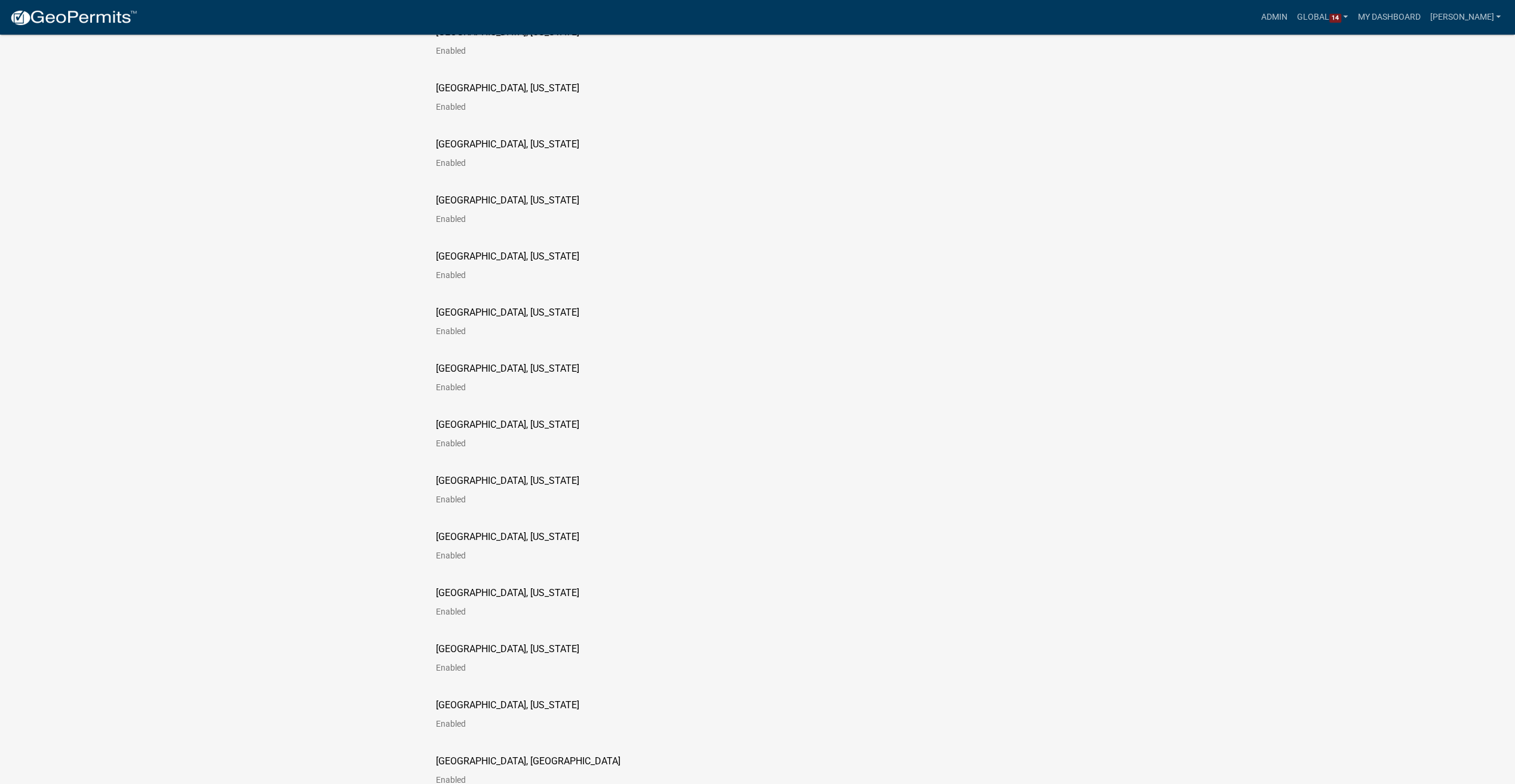
scroll to position [1551, 0]
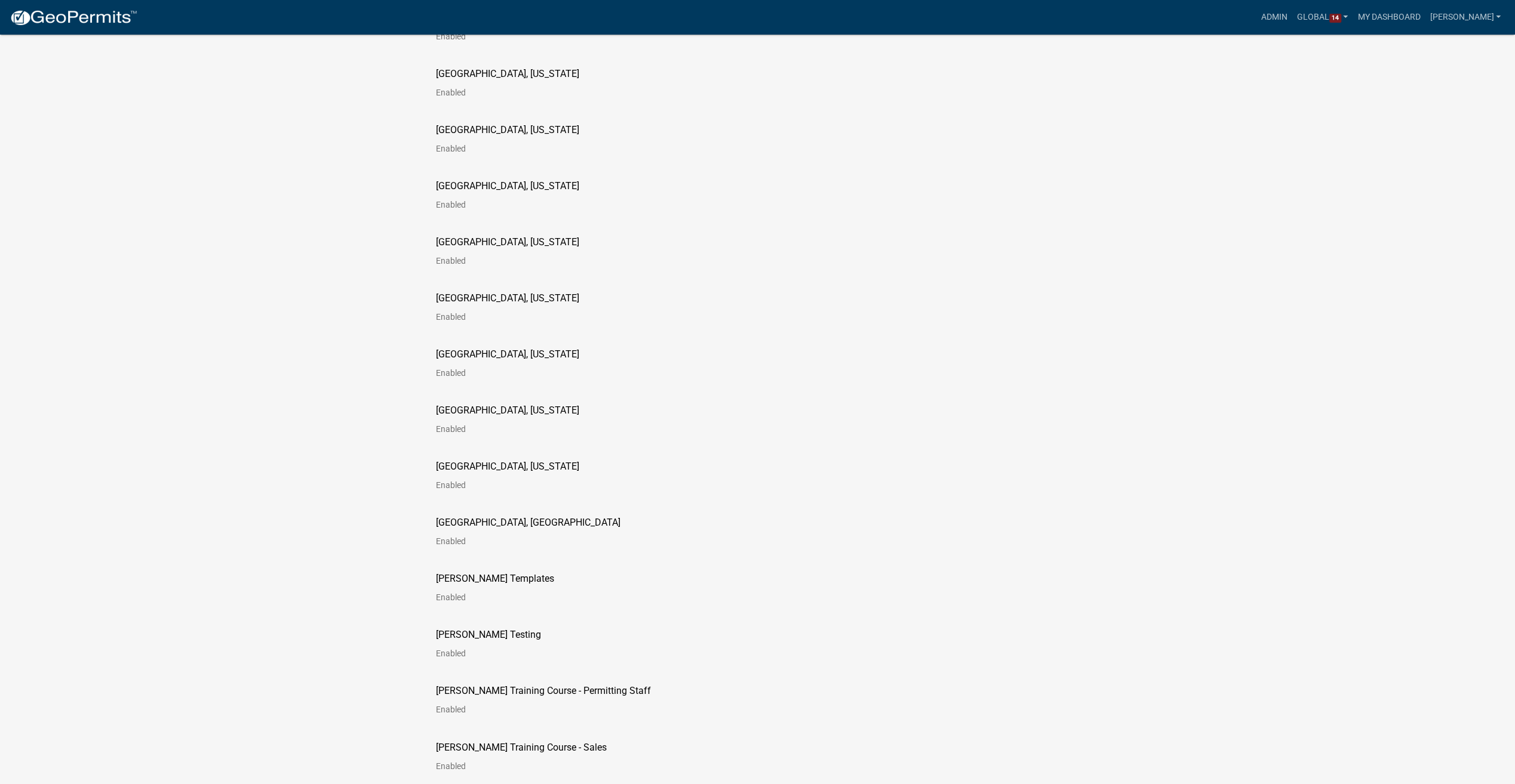
click at [457, 408] on p "[GEOGRAPHIC_DATA], [US_STATE]" at bounding box center [508, 410] width 144 height 10
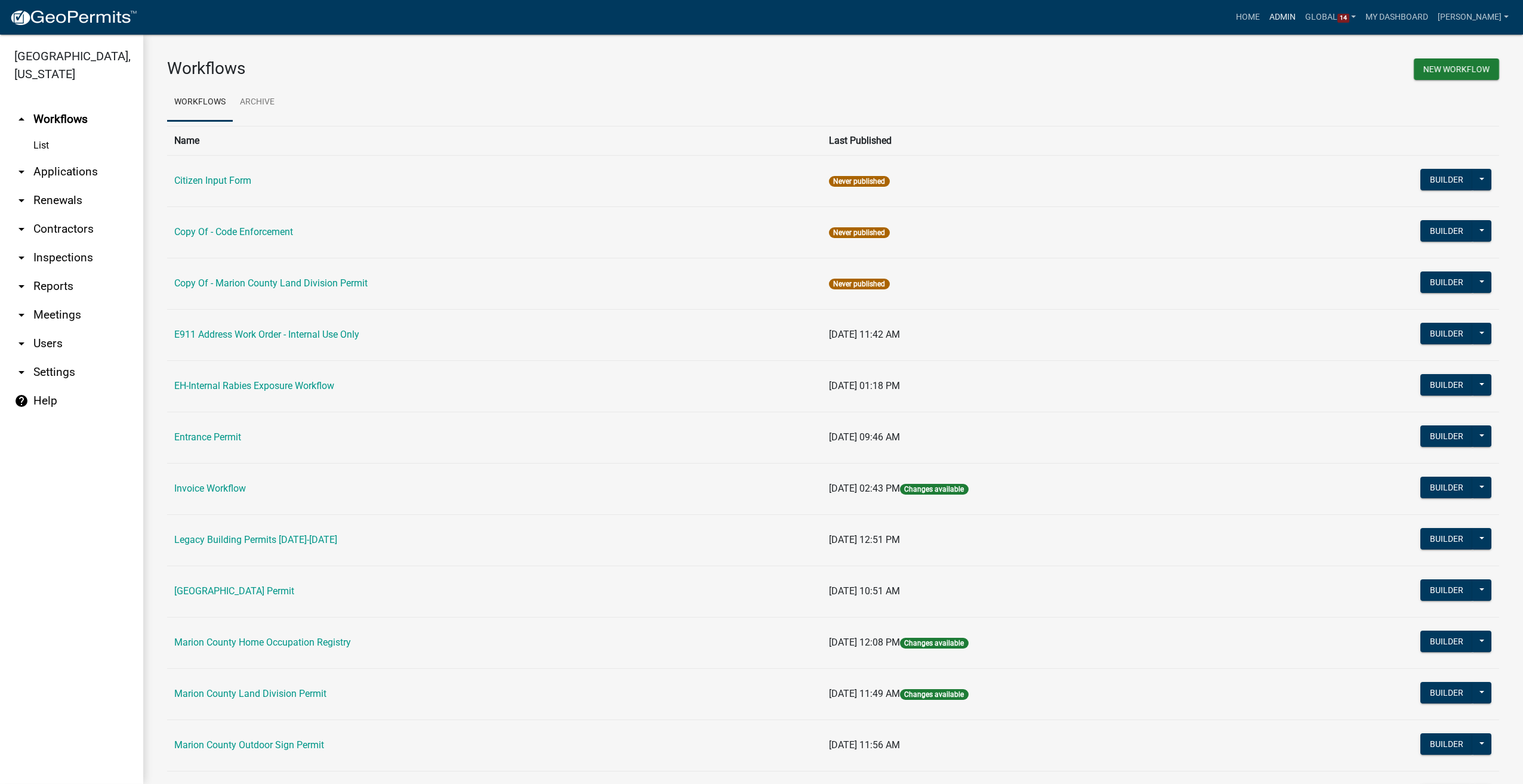
click at [1297, 9] on link "Admin" at bounding box center [1282, 17] width 36 height 23
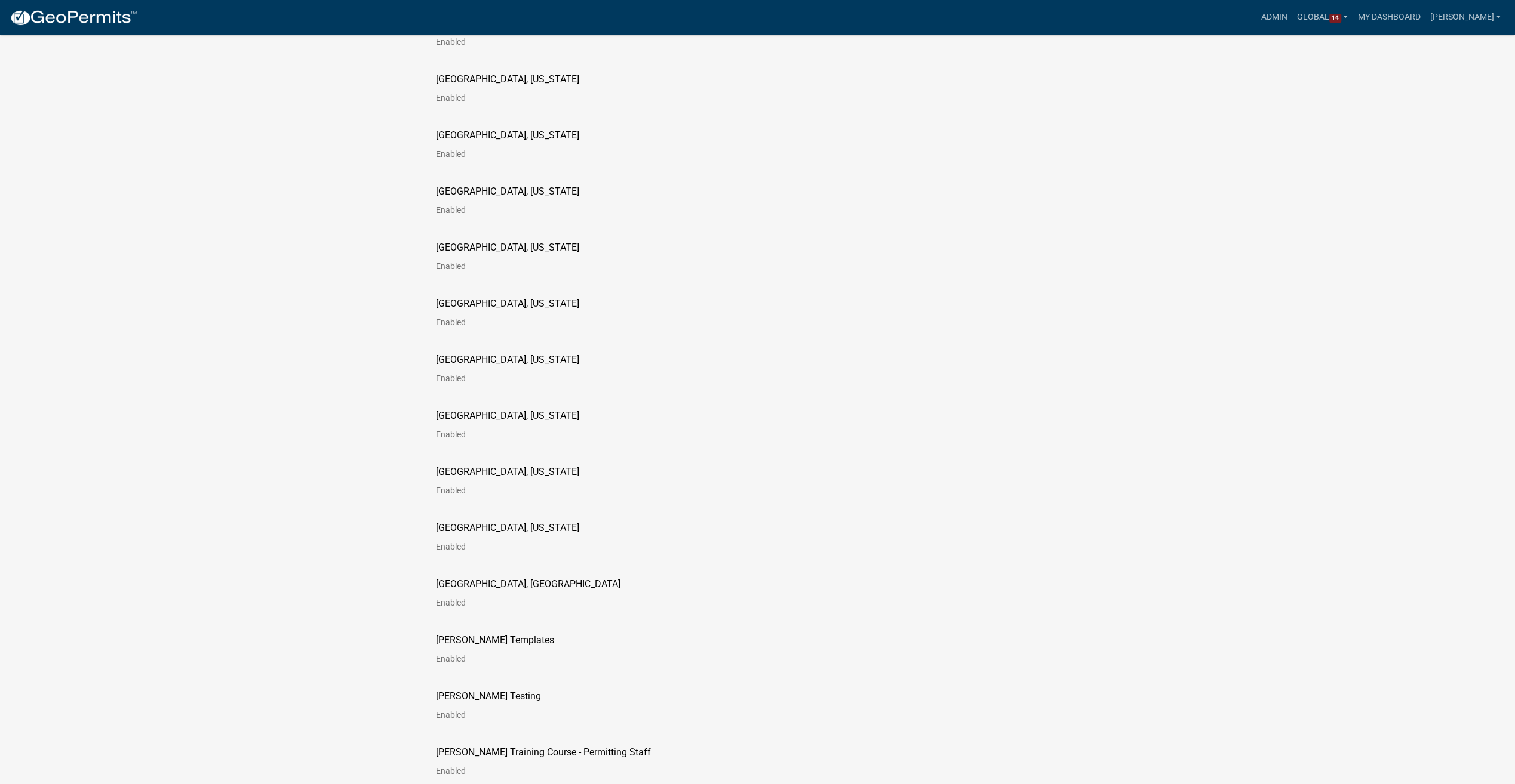
scroll to position [1491, 0]
click at [459, 522] on p "[GEOGRAPHIC_DATA], [US_STATE]" at bounding box center [508, 526] width 144 height 10
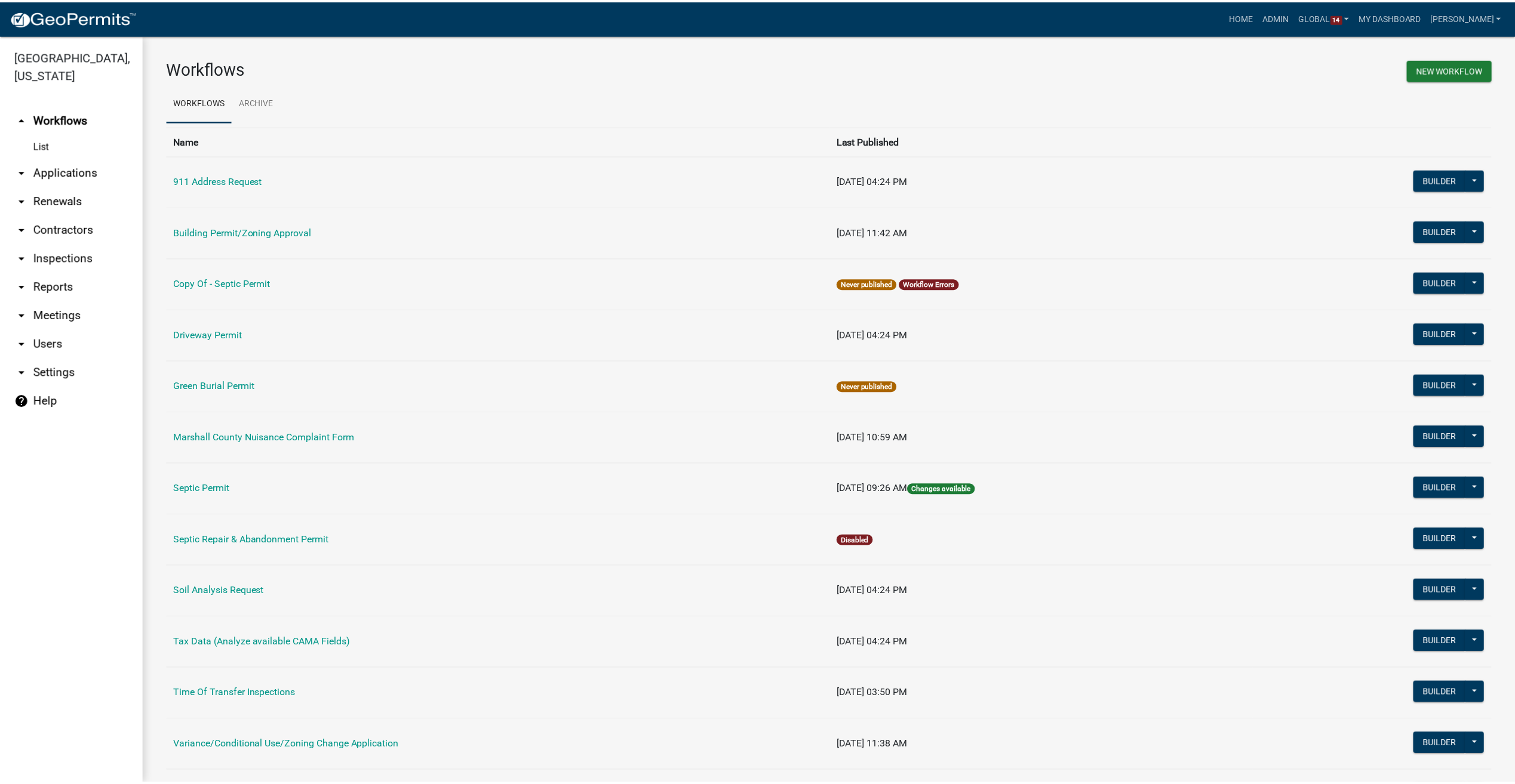
scroll to position [69, 0]
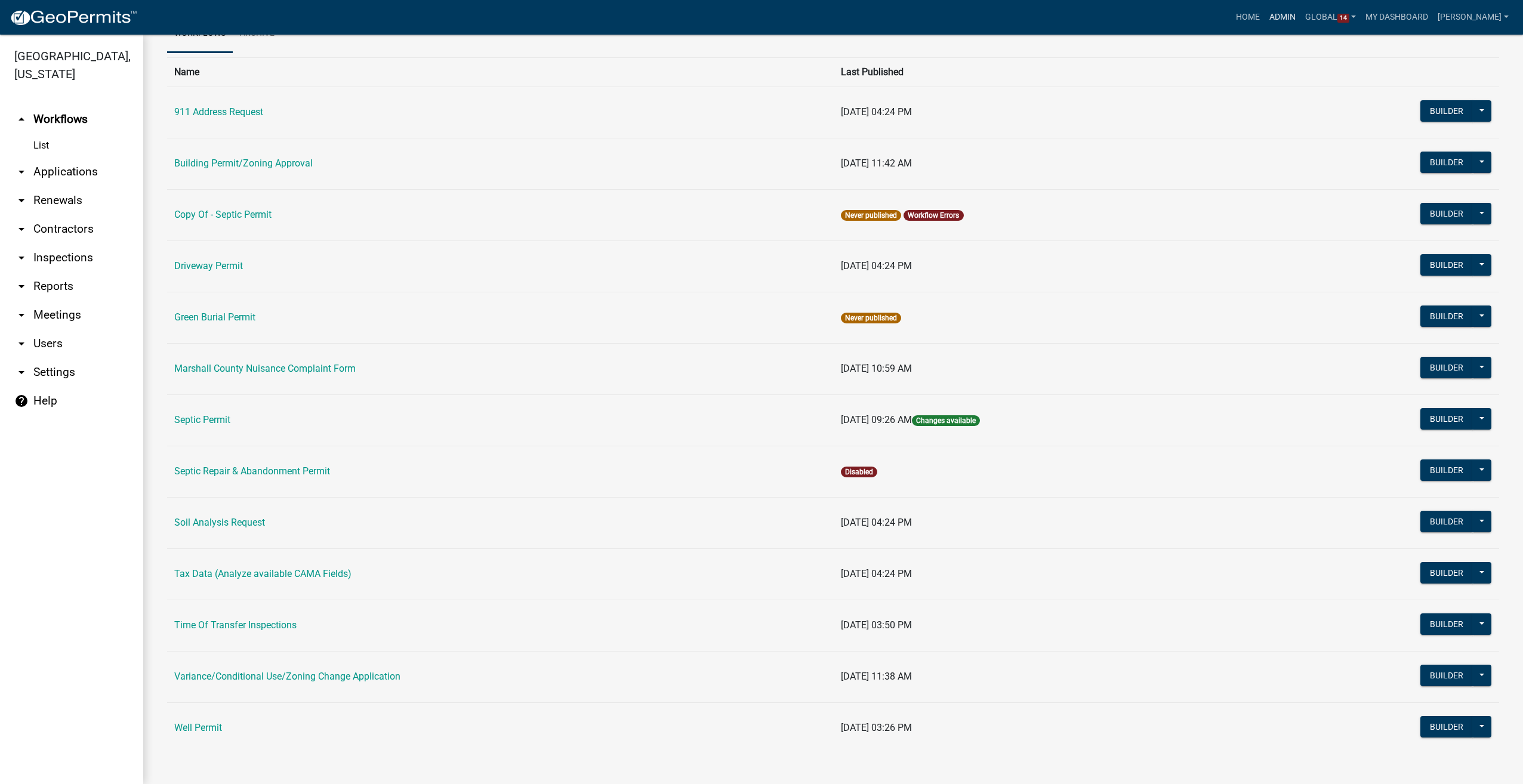
click at [1292, 17] on link "Admin" at bounding box center [1282, 17] width 36 height 23
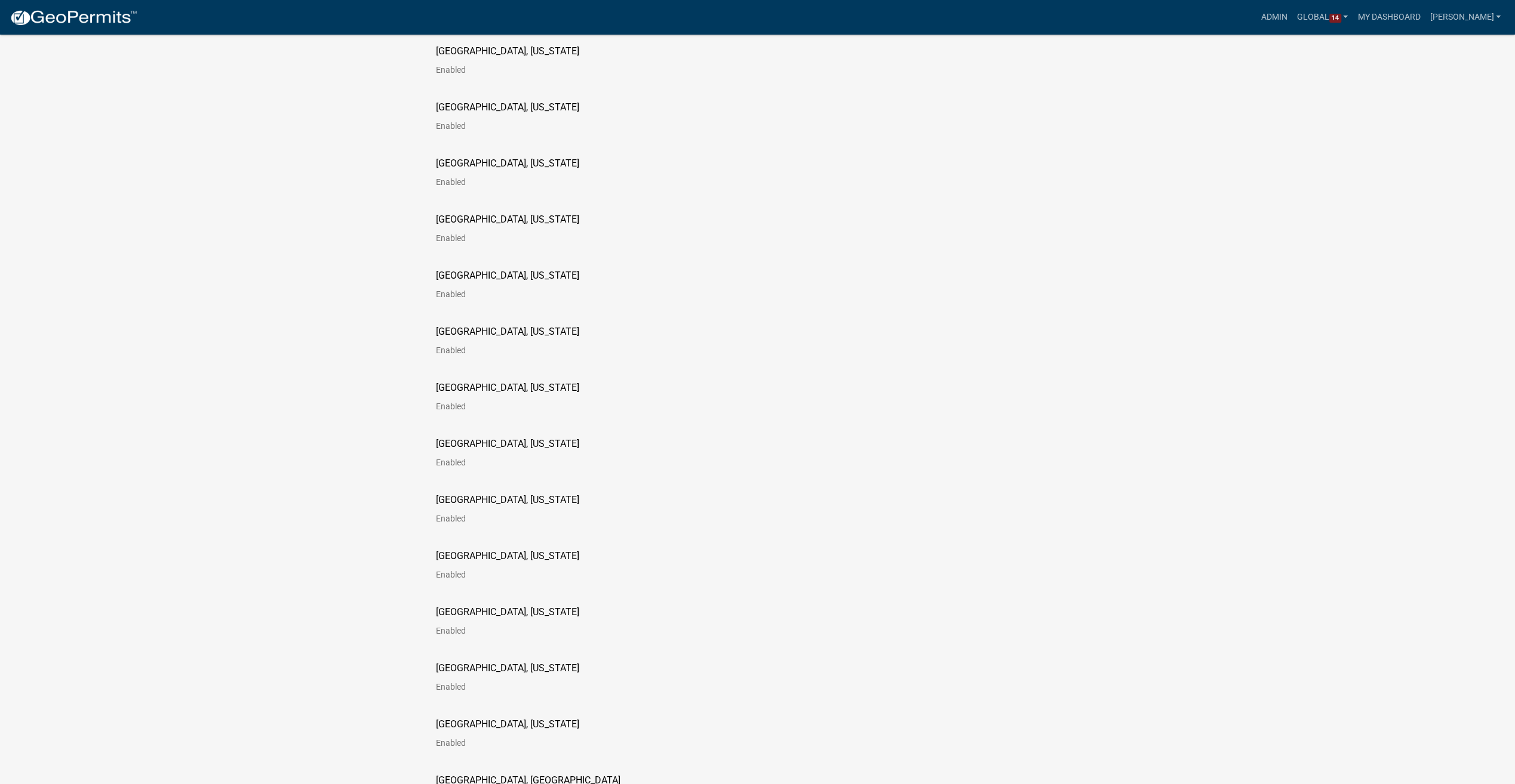
scroll to position [1312, 0]
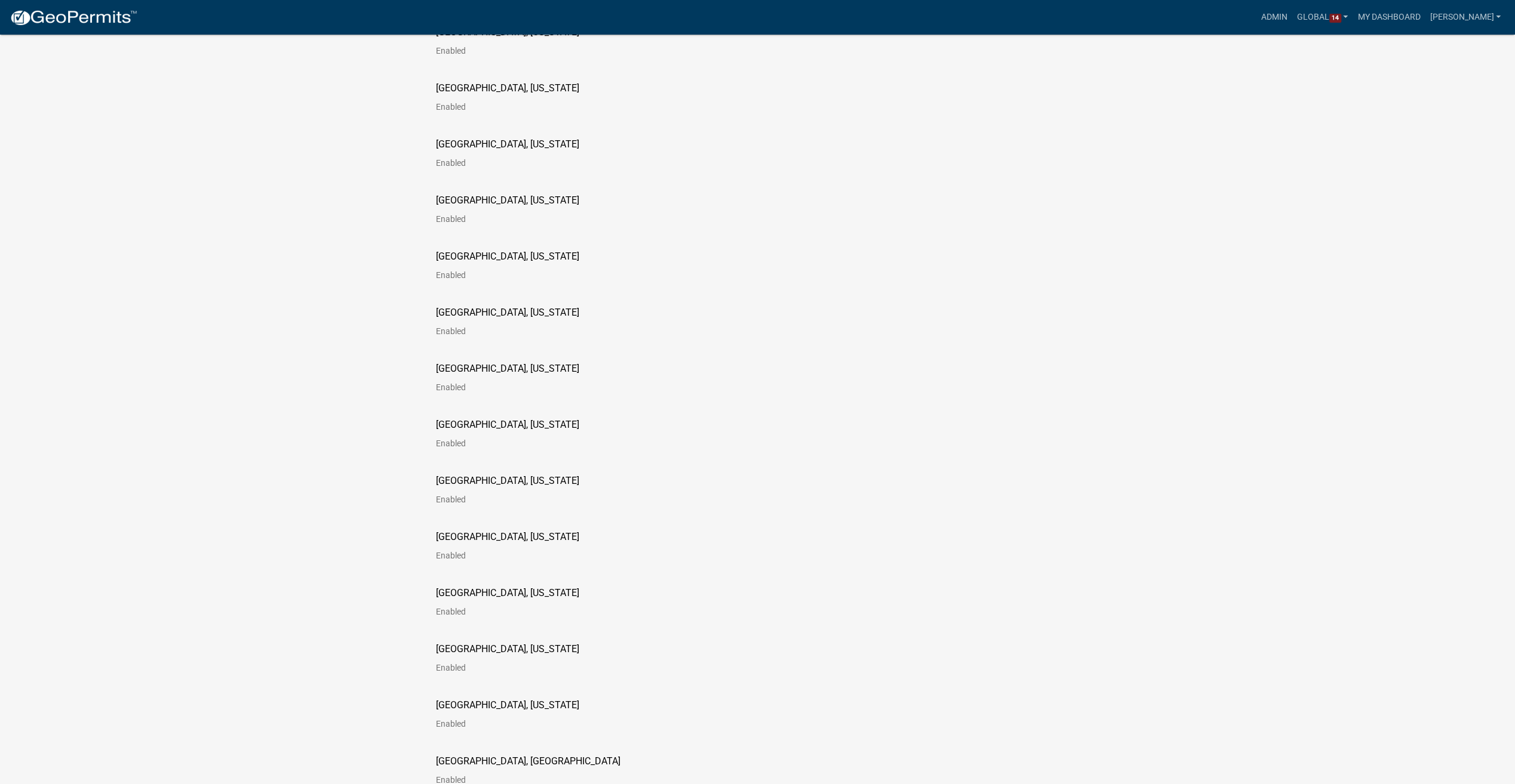
click at [480, 537] on p "[GEOGRAPHIC_DATA], [US_STATE]" at bounding box center [508, 537] width 144 height 10
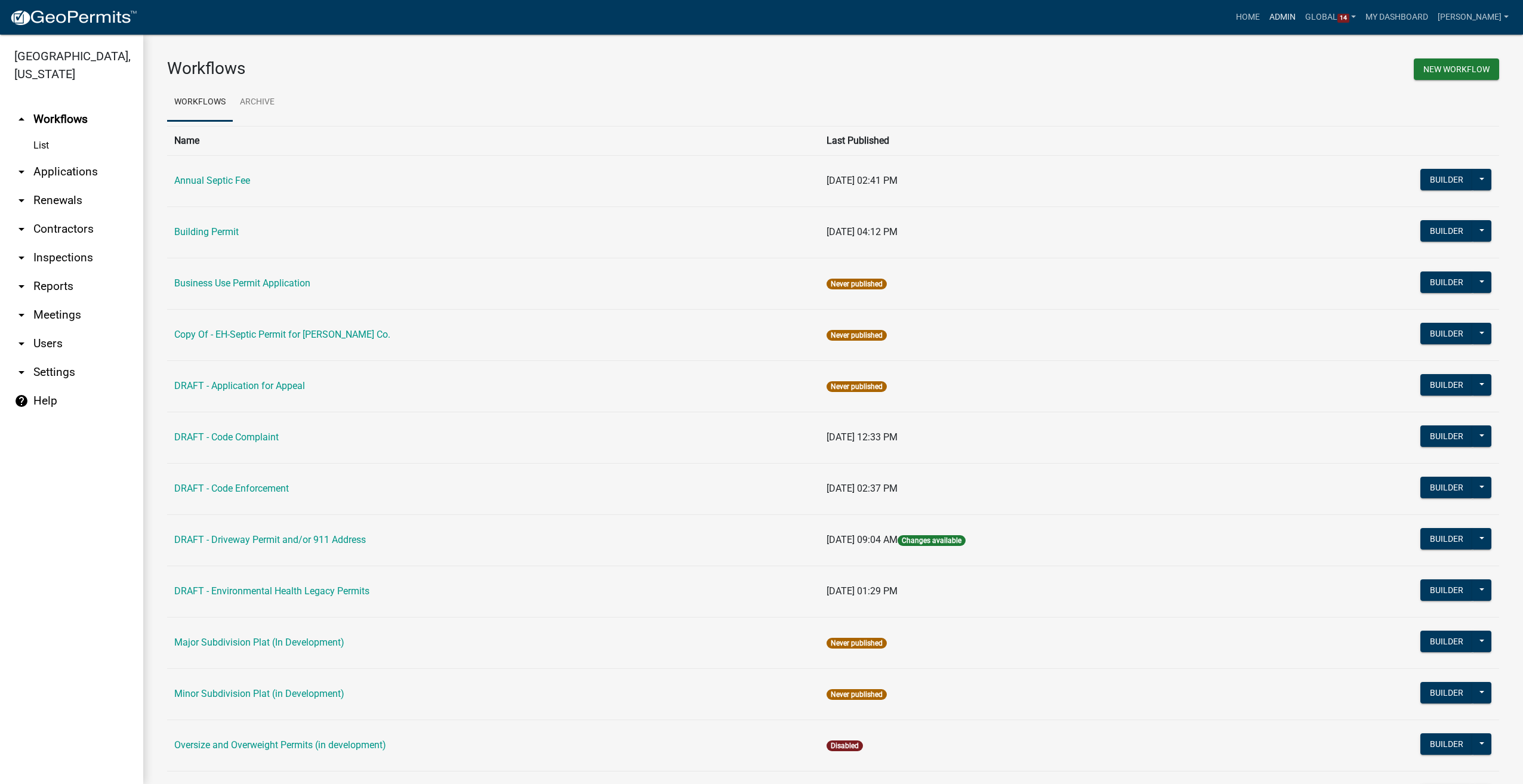
click at [1295, 11] on link "Admin" at bounding box center [1282, 17] width 36 height 23
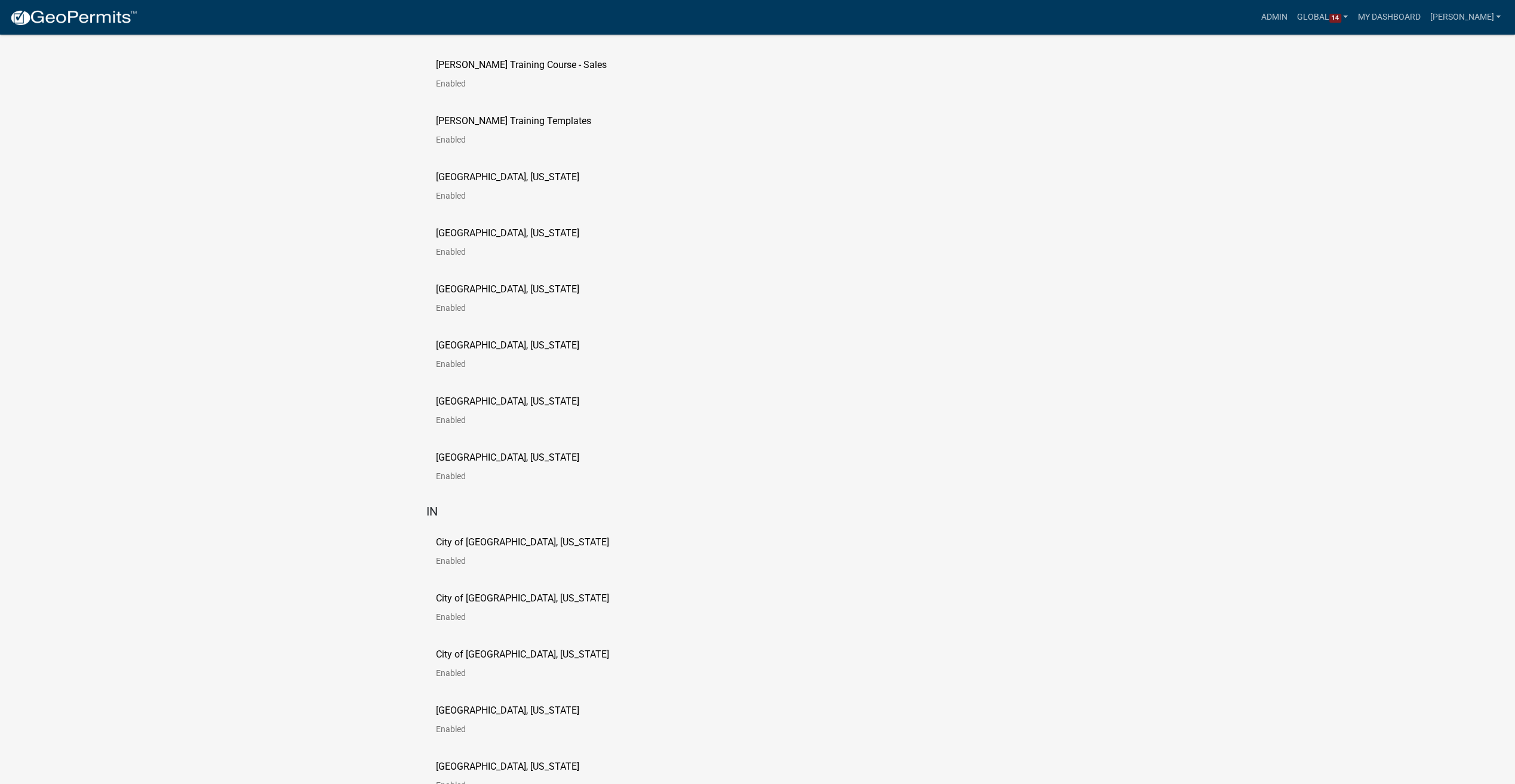
scroll to position [2208, 0]
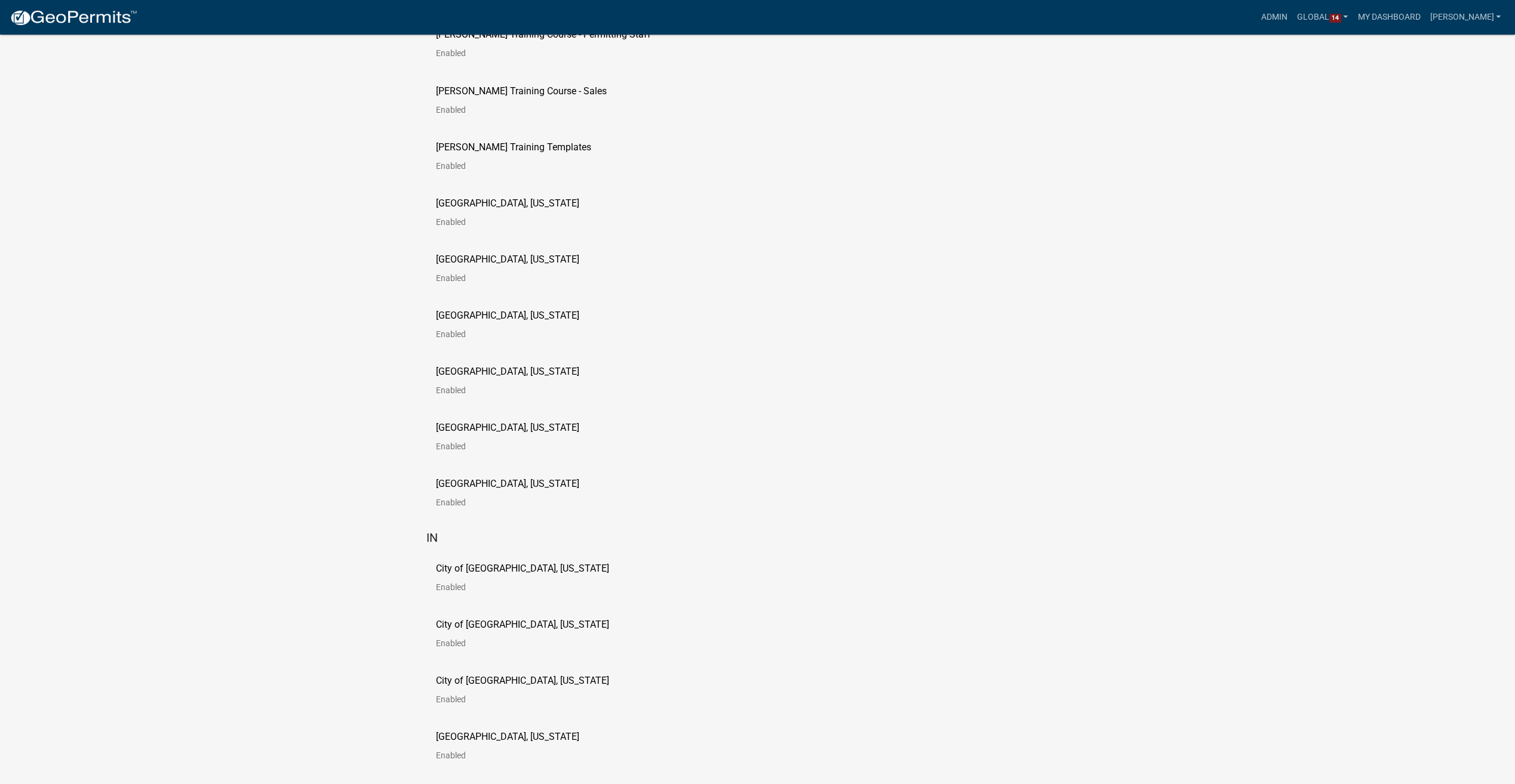
click at [461, 431] on p "[GEOGRAPHIC_DATA], [US_STATE]" at bounding box center [508, 426] width 144 height 10
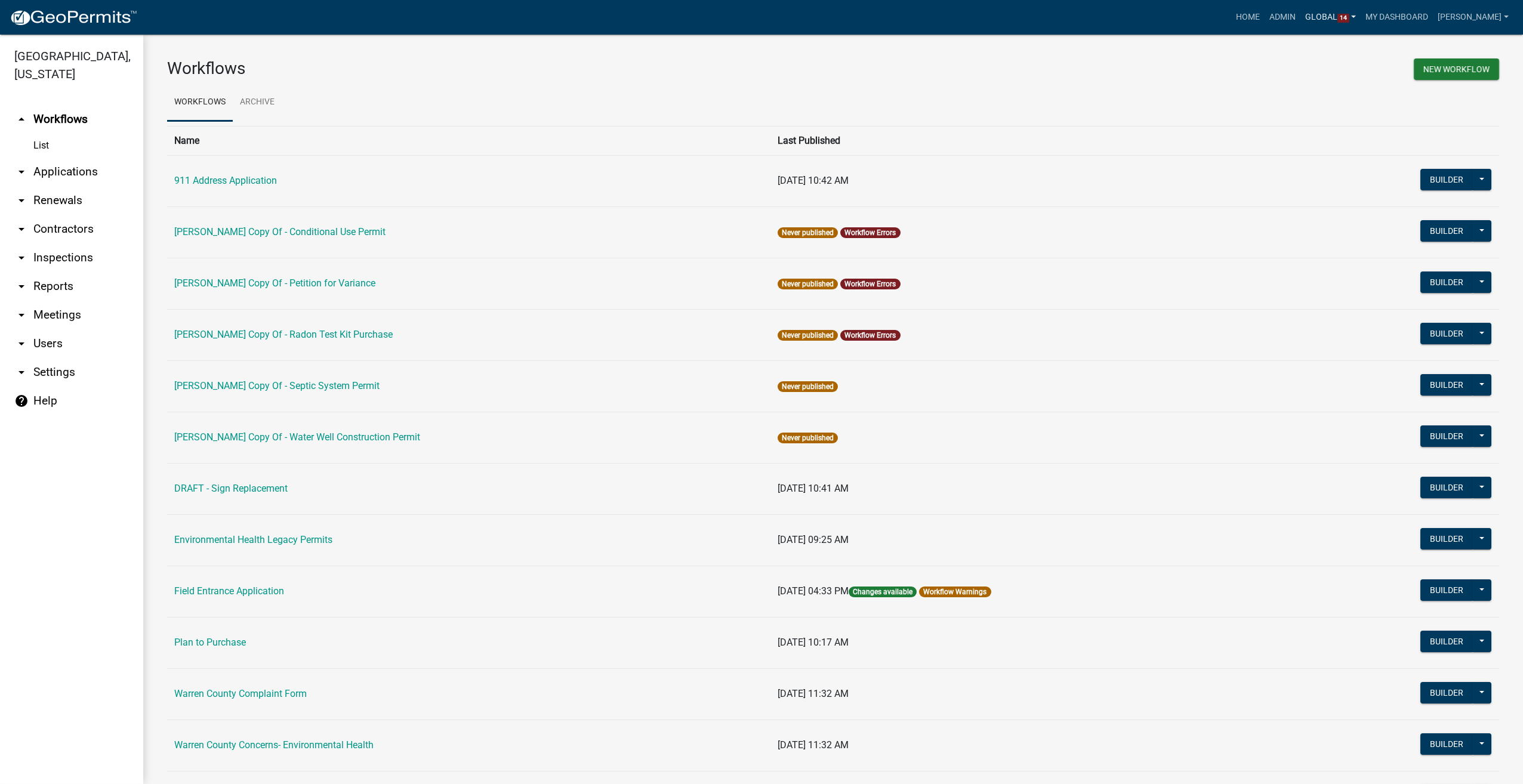
click at [1349, 6] on link "Global 14" at bounding box center [1331, 17] width 61 height 23
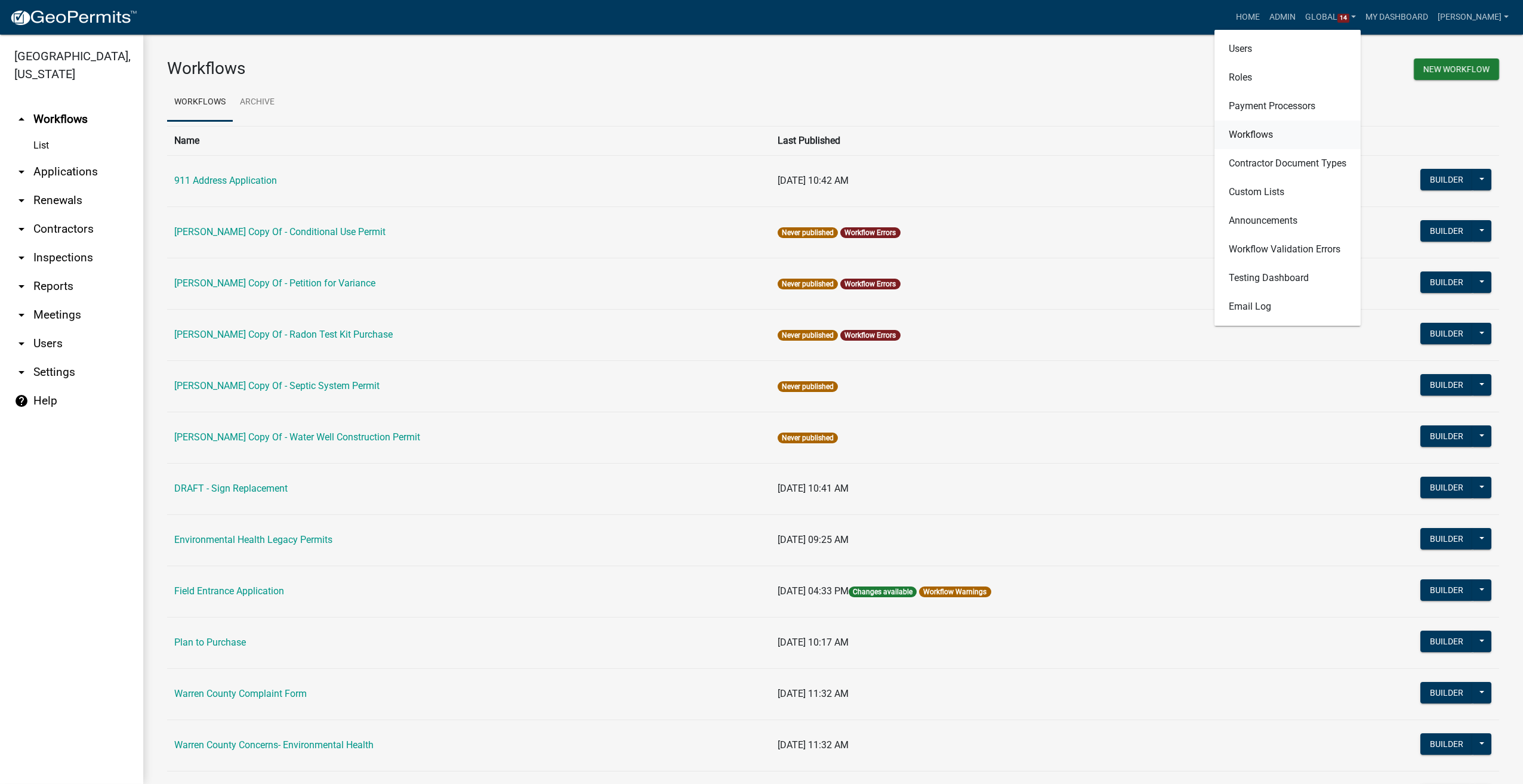
click at [1265, 137] on link "Workflows" at bounding box center [1287, 135] width 146 height 29
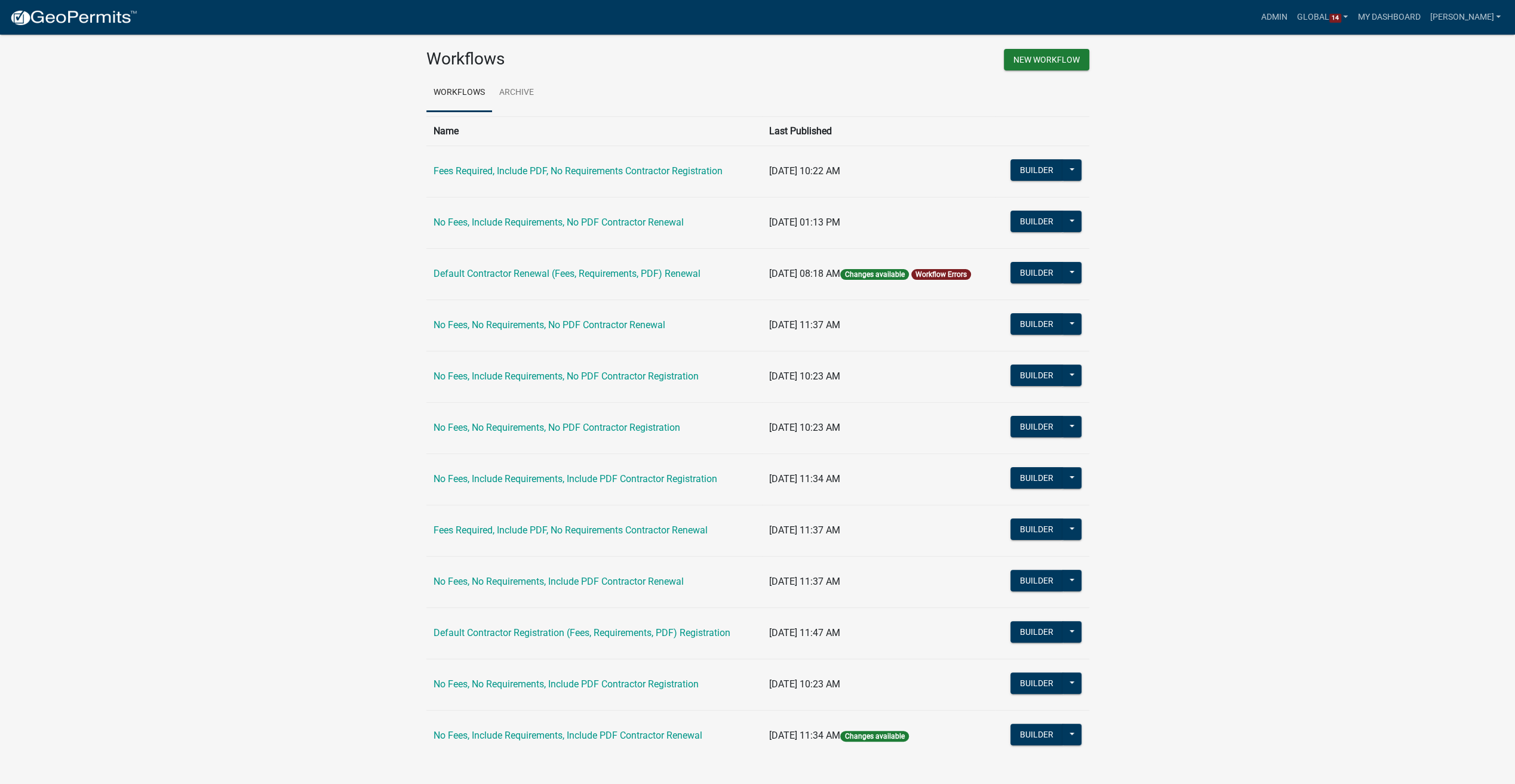
click at [541, 77] on ul "Workflows Archive" at bounding box center [758, 92] width 663 height 37
click at [532, 94] on link "Archive" at bounding box center [516, 93] width 49 height 38
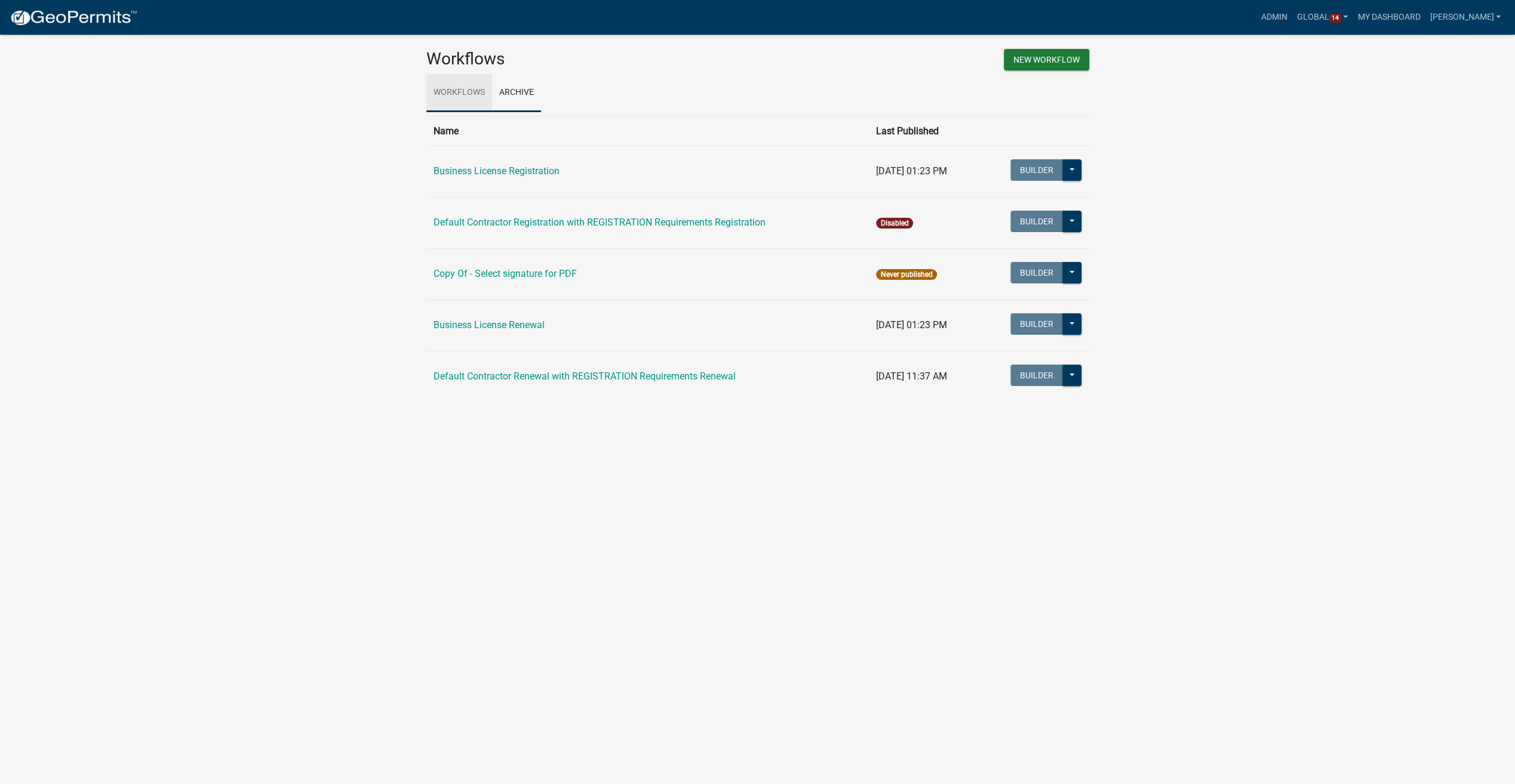
click at [436, 97] on link "Workflows" at bounding box center [459, 93] width 65 height 38
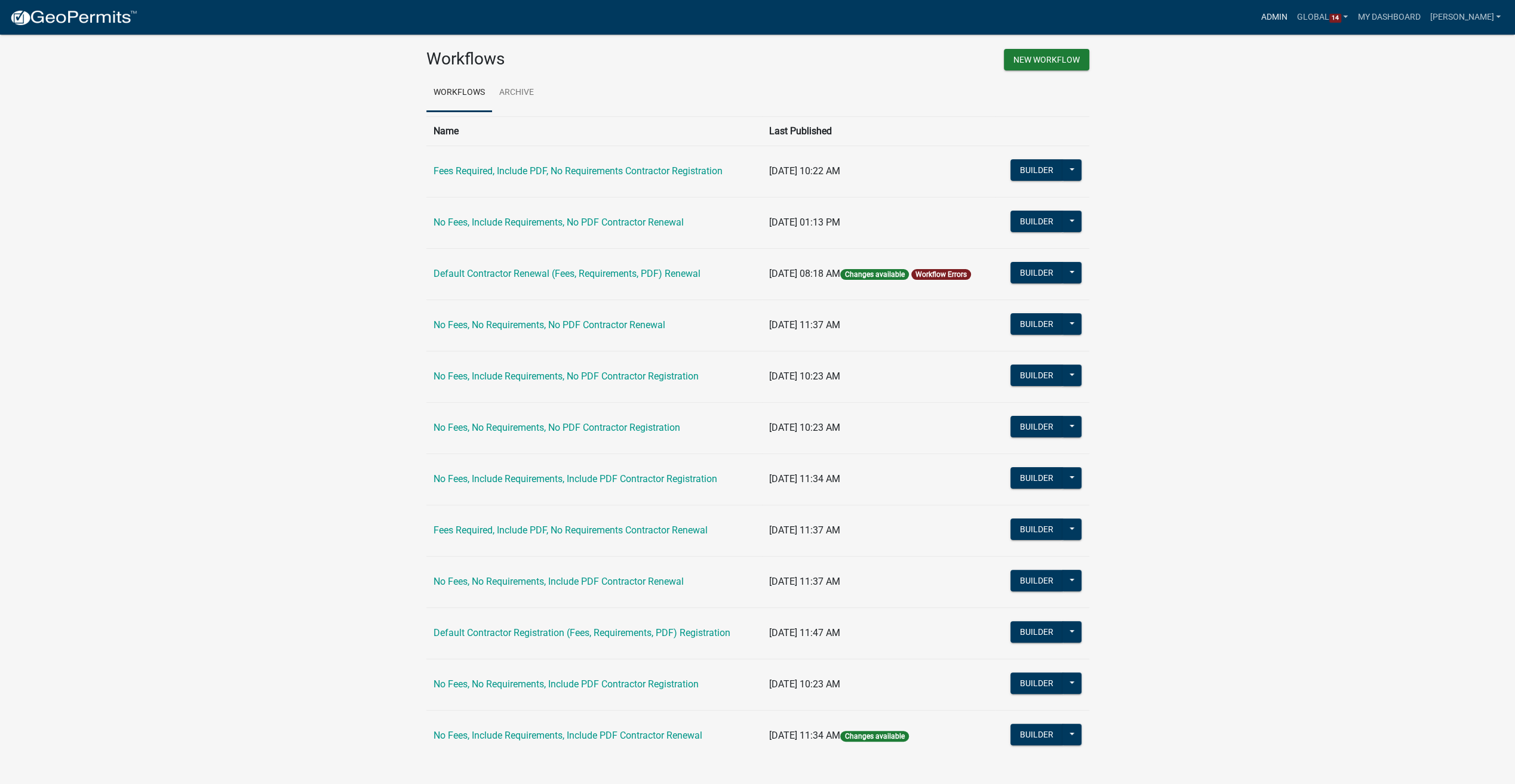
click at [1276, 19] on link "Admin" at bounding box center [1274, 17] width 36 height 23
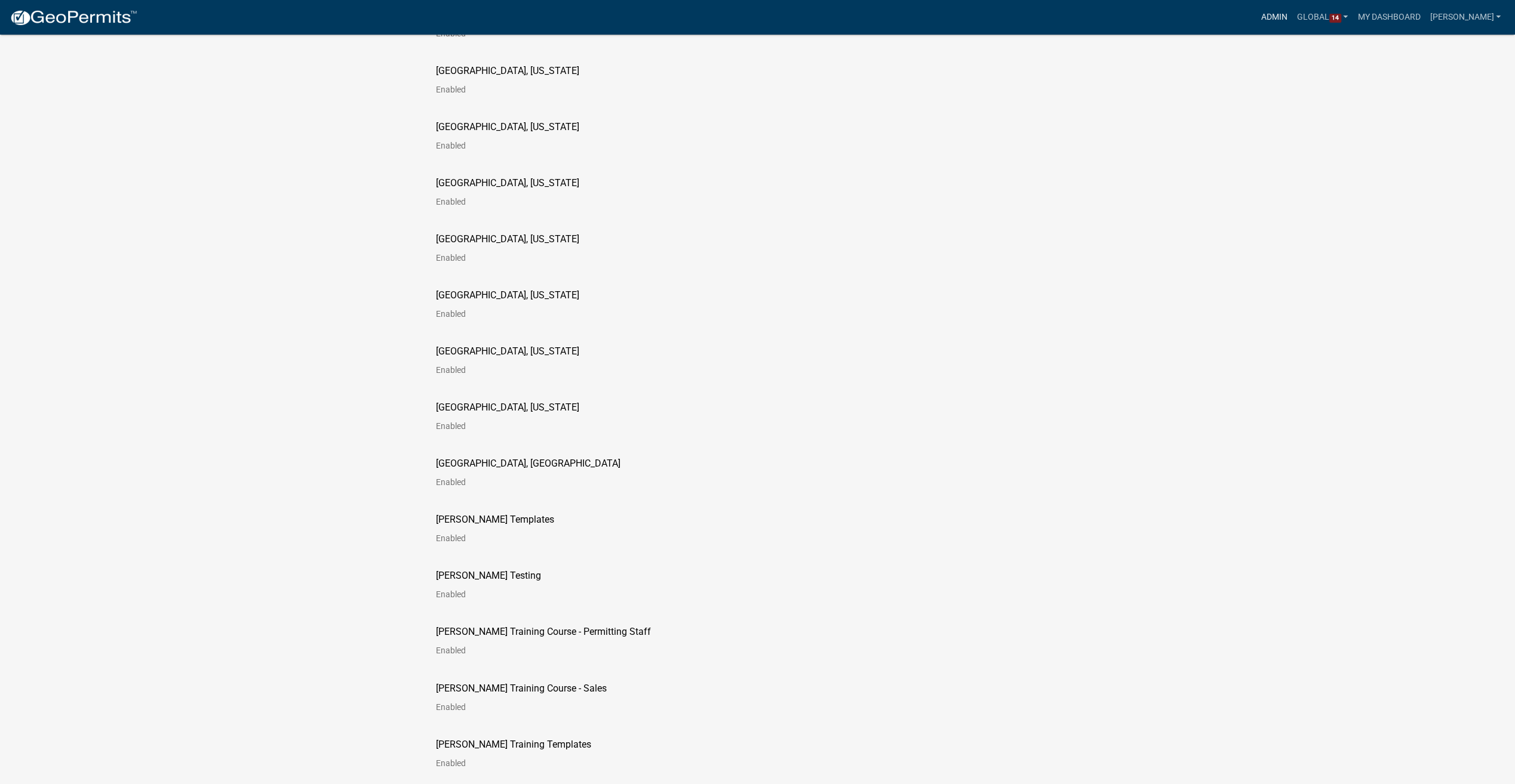
scroll to position [1611, 0]
click at [469, 459] on p "[GEOGRAPHIC_DATA], [GEOGRAPHIC_DATA]" at bounding box center [529, 463] width 185 height 10
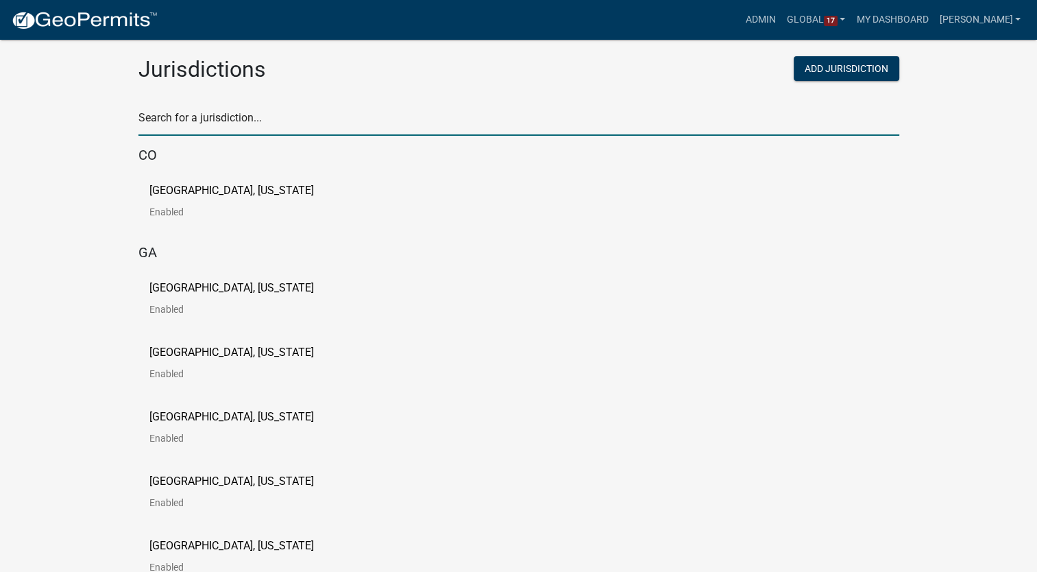
click at [228, 124] on input "text" at bounding box center [519, 122] width 761 height 28
type input "pine"
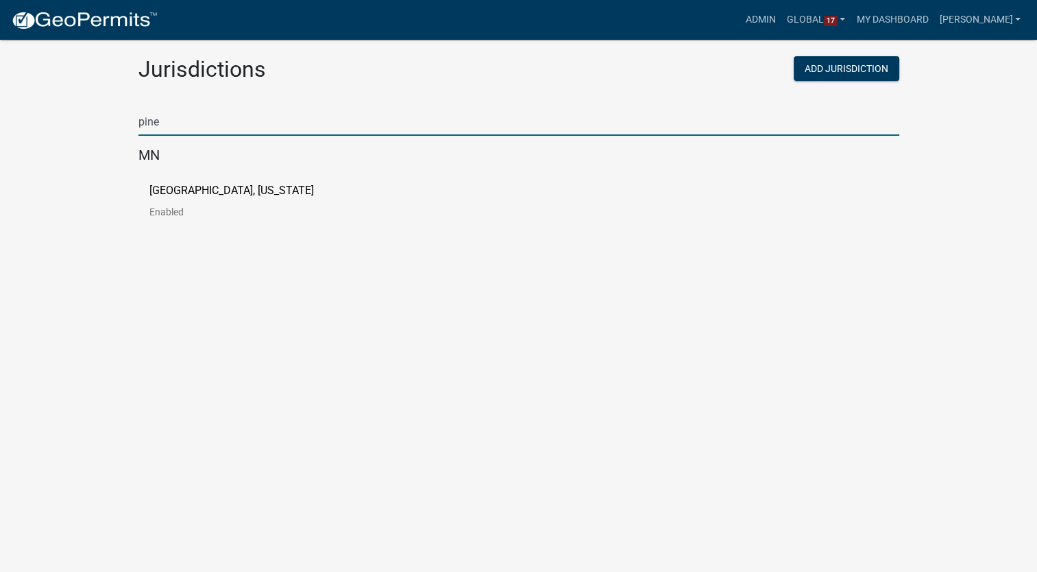
click at [195, 189] on p "[GEOGRAPHIC_DATA], [US_STATE]" at bounding box center [231, 190] width 165 height 11
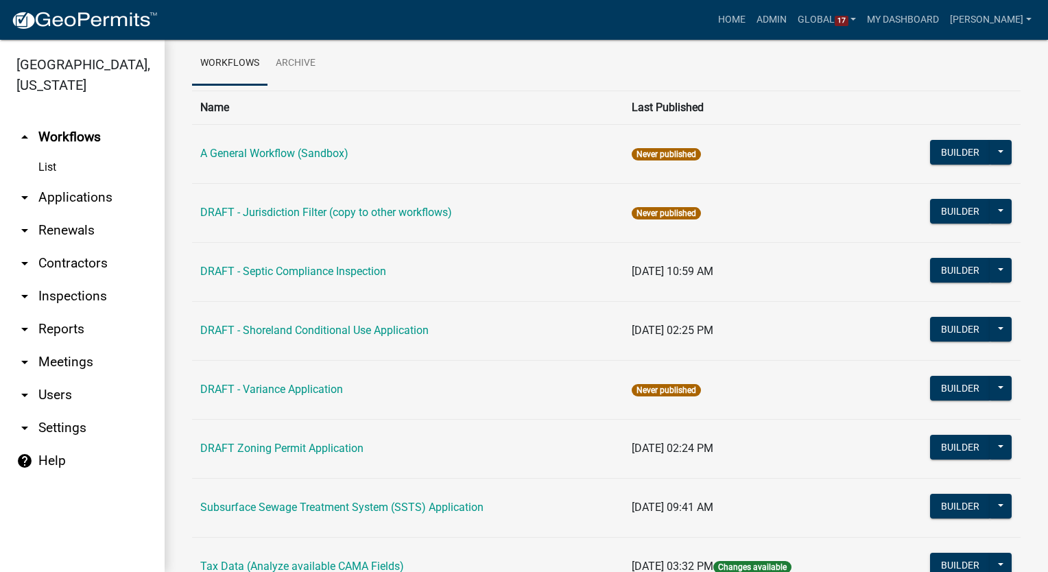
scroll to position [115, 0]
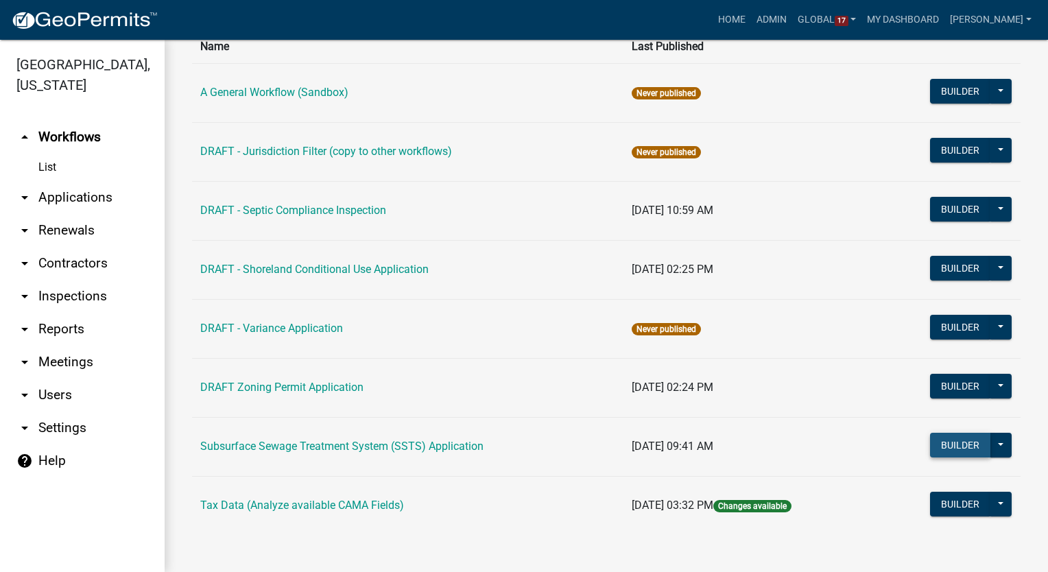
click at [950, 446] on button "Builder" at bounding box center [960, 445] width 60 height 25
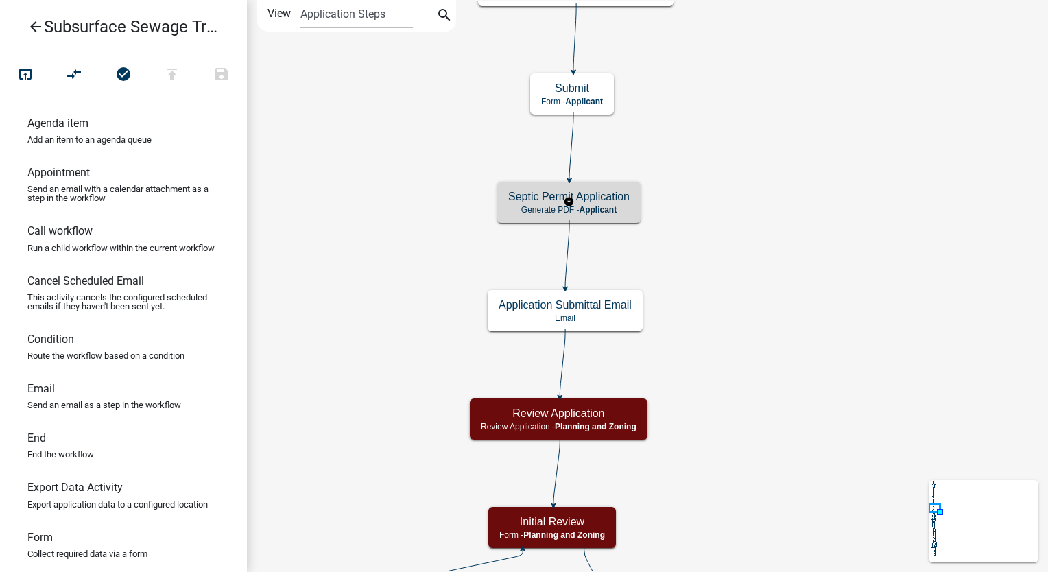
click at [617, 207] on p "Generate PDF - Applicant" at bounding box center [568, 210] width 121 height 10
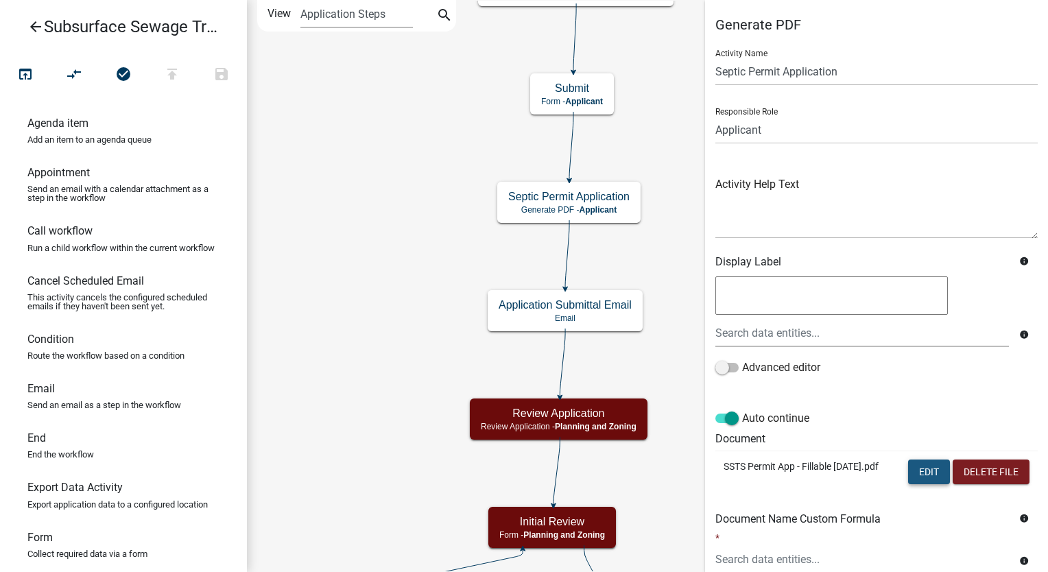
click at [908, 471] on button "Edit" at bounding box center [929, 471] width 42 height 25
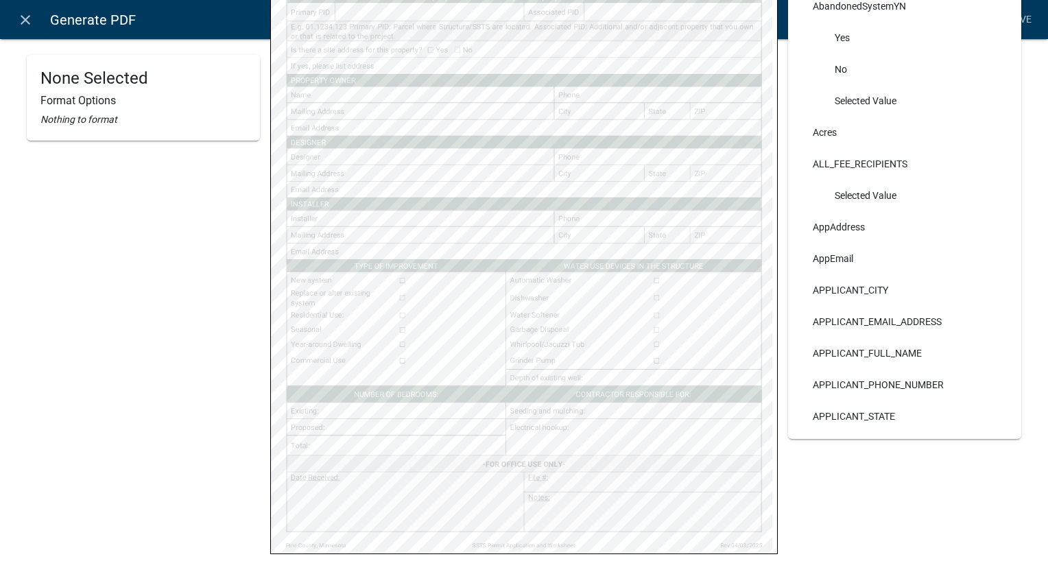
scroll to position [331, 0]
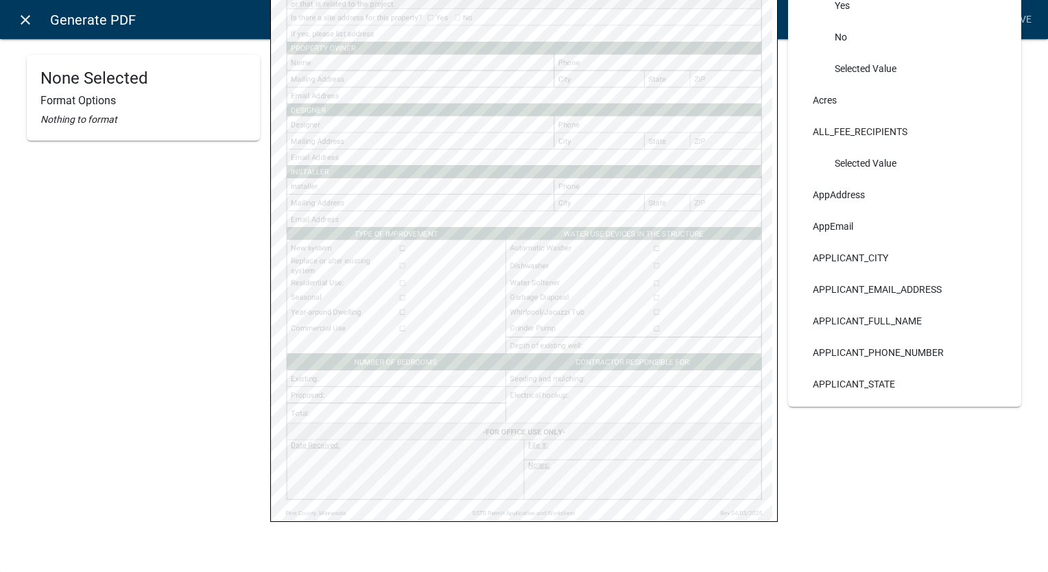
click at [27, 12] on icon "close" at bounding box center [25, 20] width 16 height 16
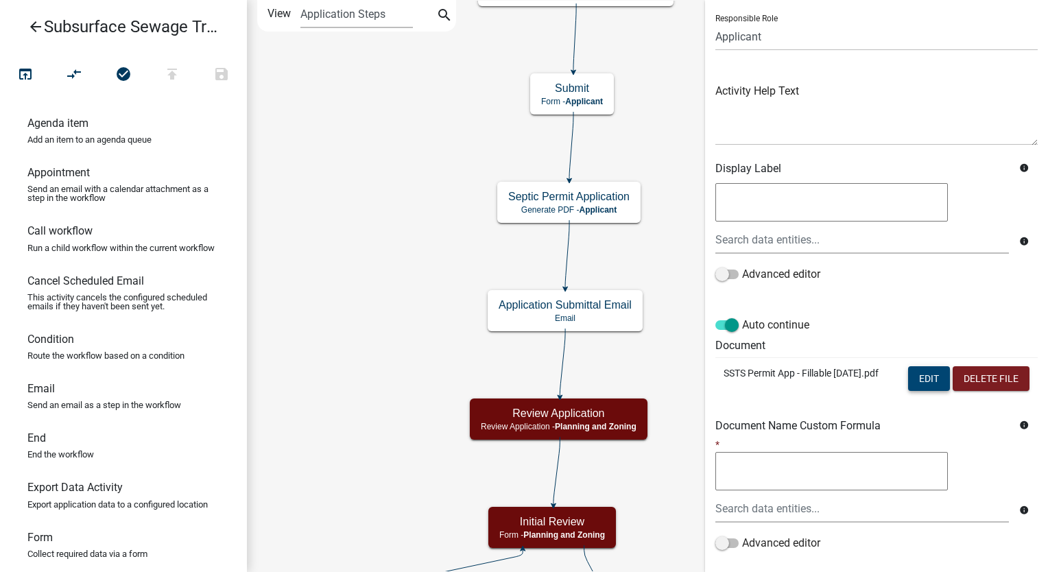
scroll to position [178, 0]
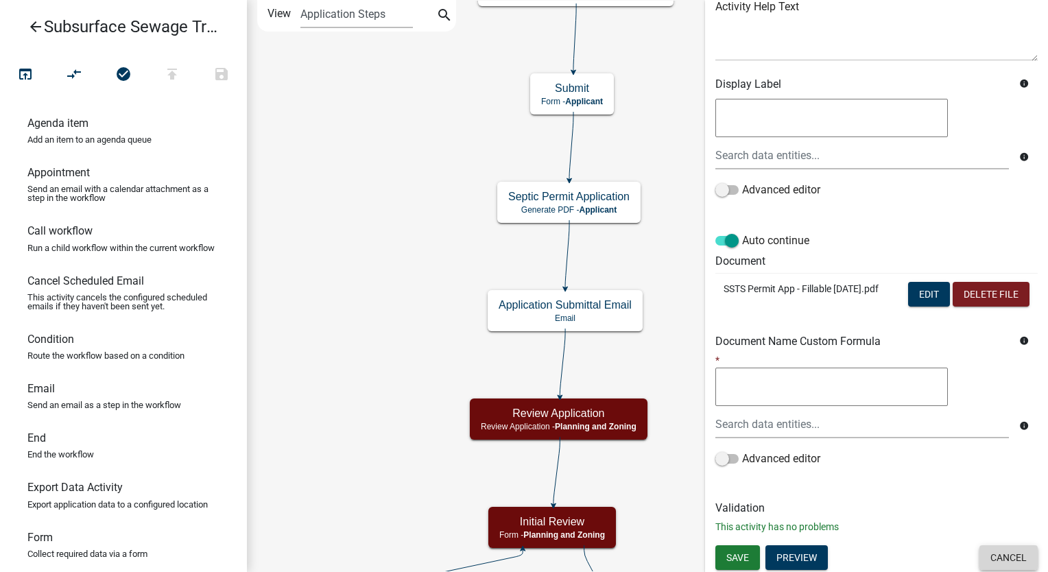
click at [987, 560] on button "Cancel" at bounding box center [1008, 557] width 58 height 25
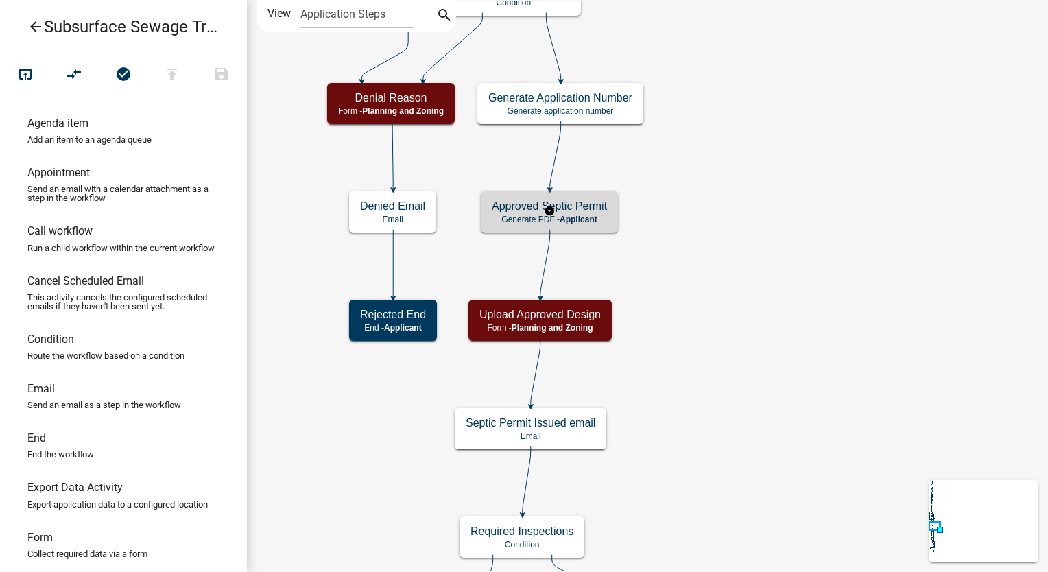
click at [597, 215] on span "Applicant" at bounding box center [579, 220] width 38 height 10
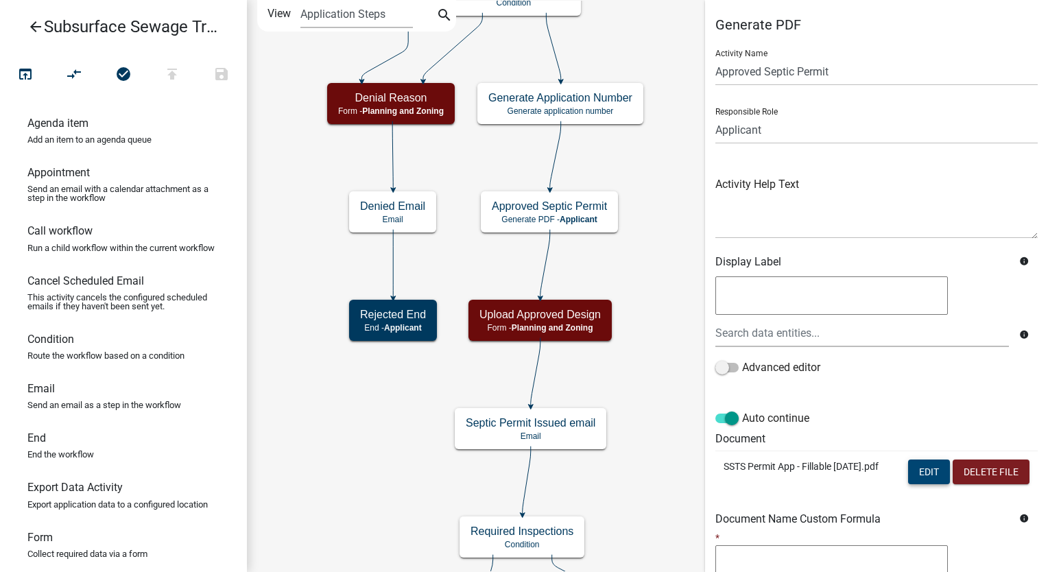
click at [908, 469] on button "Edit" at bounding box center [929, 471] width 42 height 25
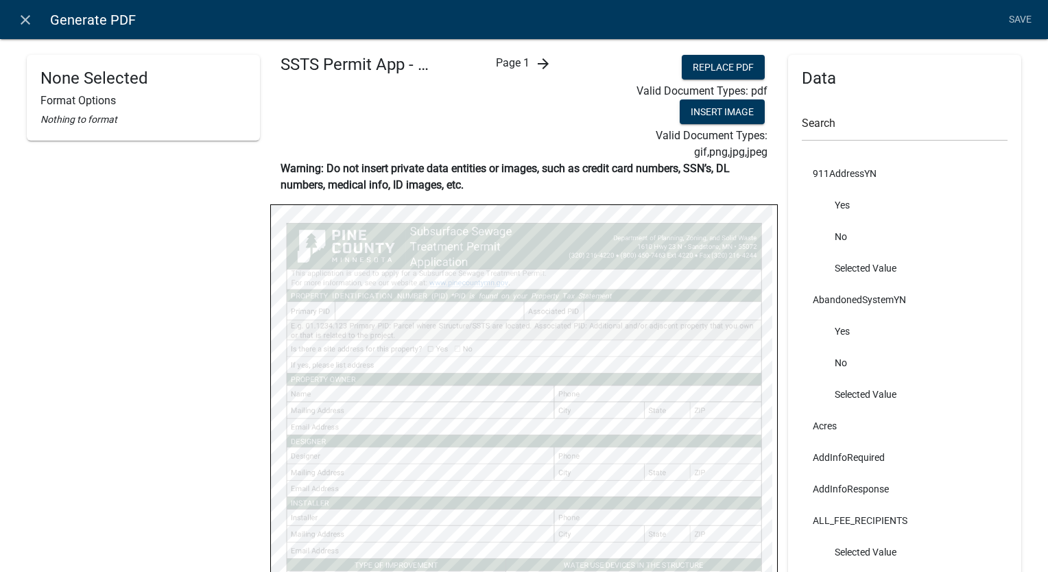
click at [541, 62] on icon "arrow_forward" at bounding box center [543, 64] width 16 height 16
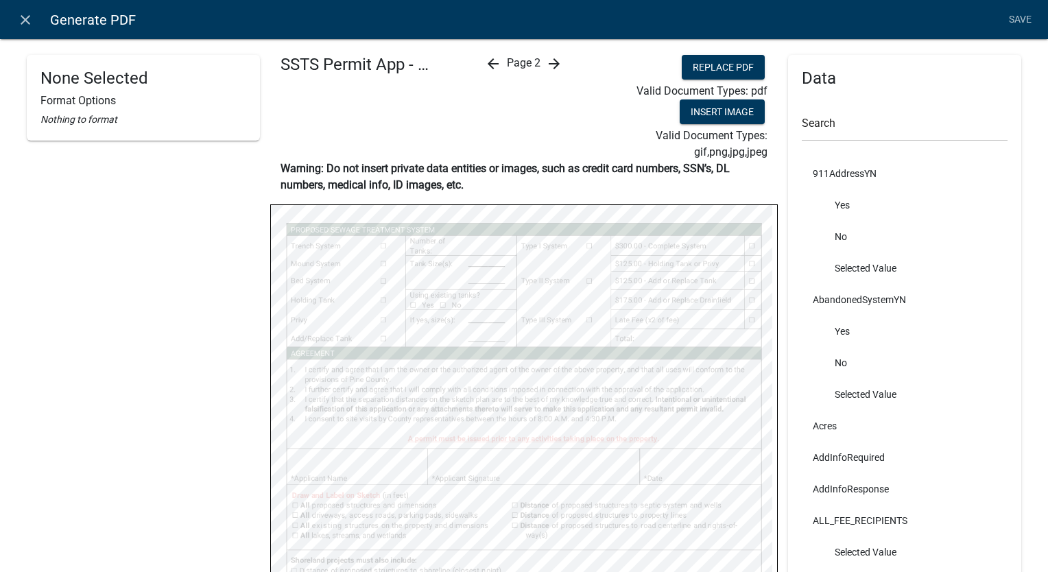
click at [555, 63] on icon "arrow_forward" at bounding box center [554, 64] width 16 height 16
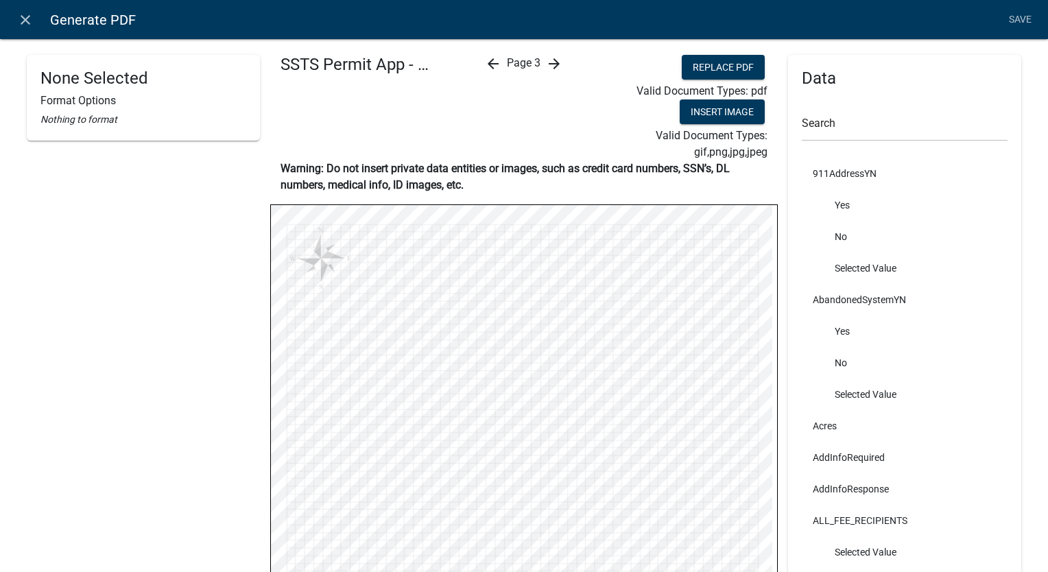
click at [546, 63] on icon "arrow_forward" at bounding box center [554, 64] width 16 height 16
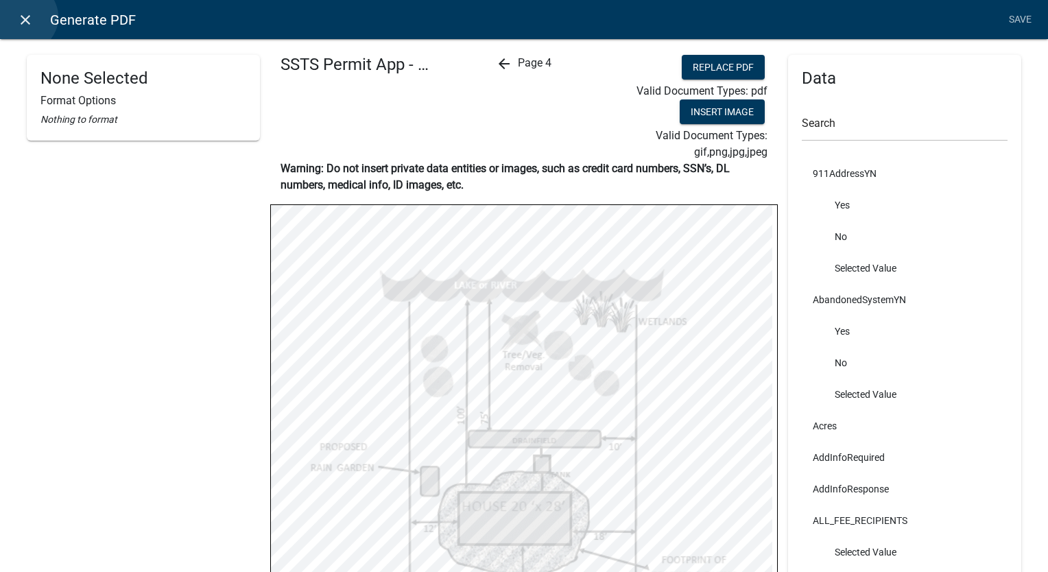
click at [23, 17] on icon "close" at bounding box center [25, 20] width 16 height 16
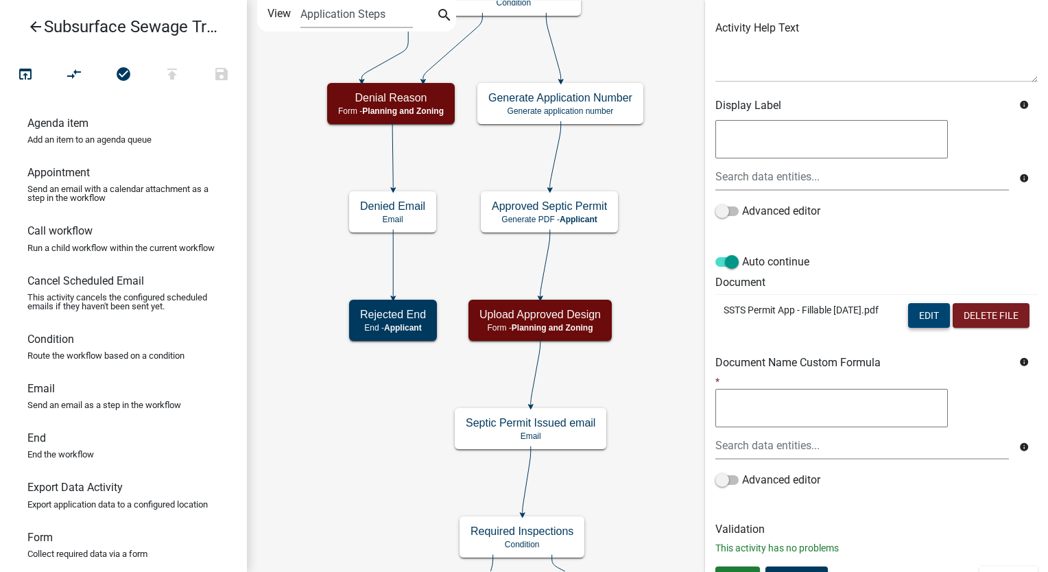
scroll to position [178, 0]
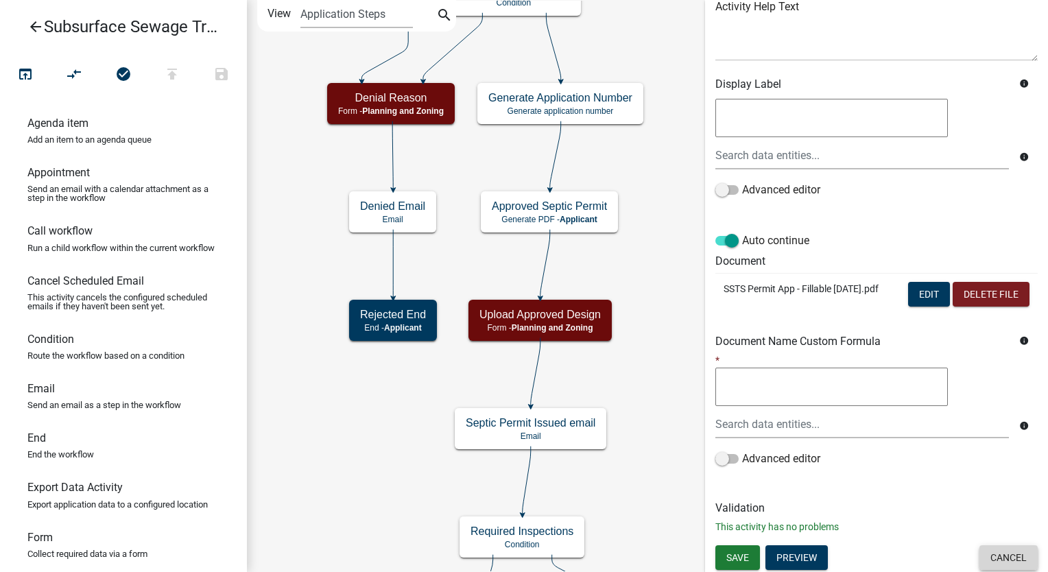
click at [993, 557] on button "Cancel" at bounding box center [1008, 557] width 58 height 25
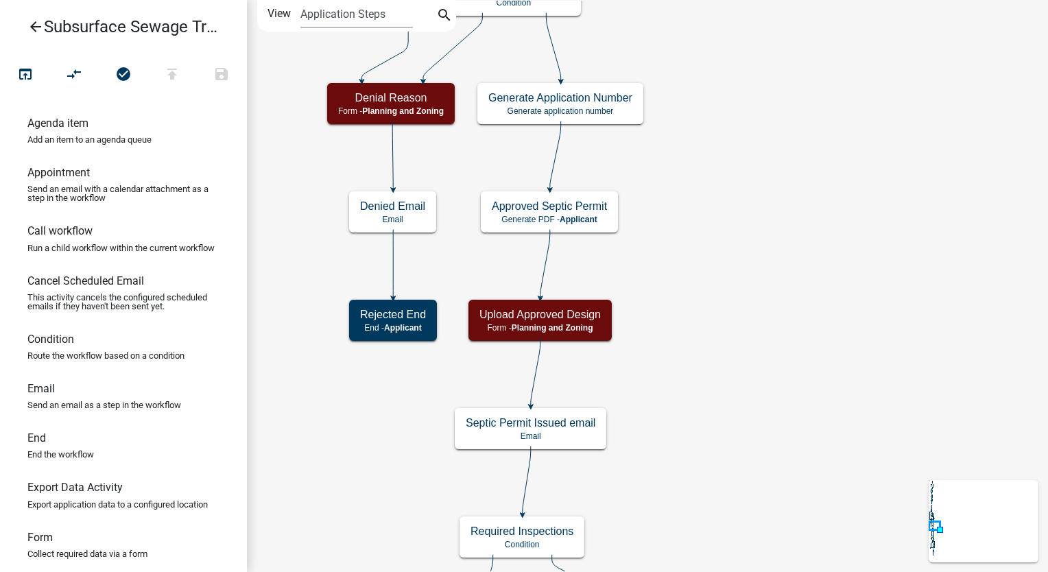
click at [36, 25] on icon "arrow_back" at bounding box center [35, 28] width 16 height 19
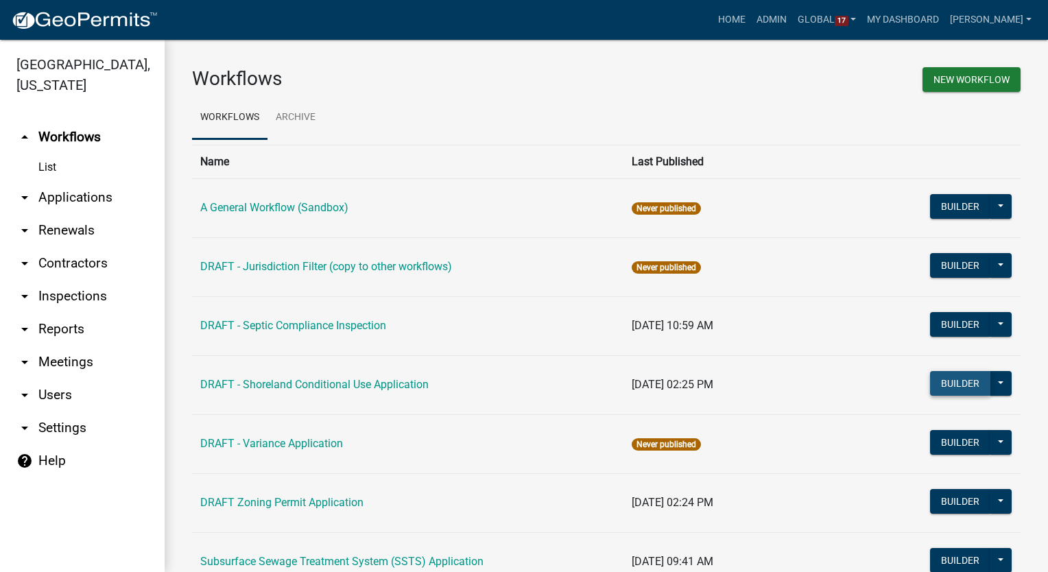
click at [948, 381] on button "Builder" at bounding box center [960, 383] width 60 height 25
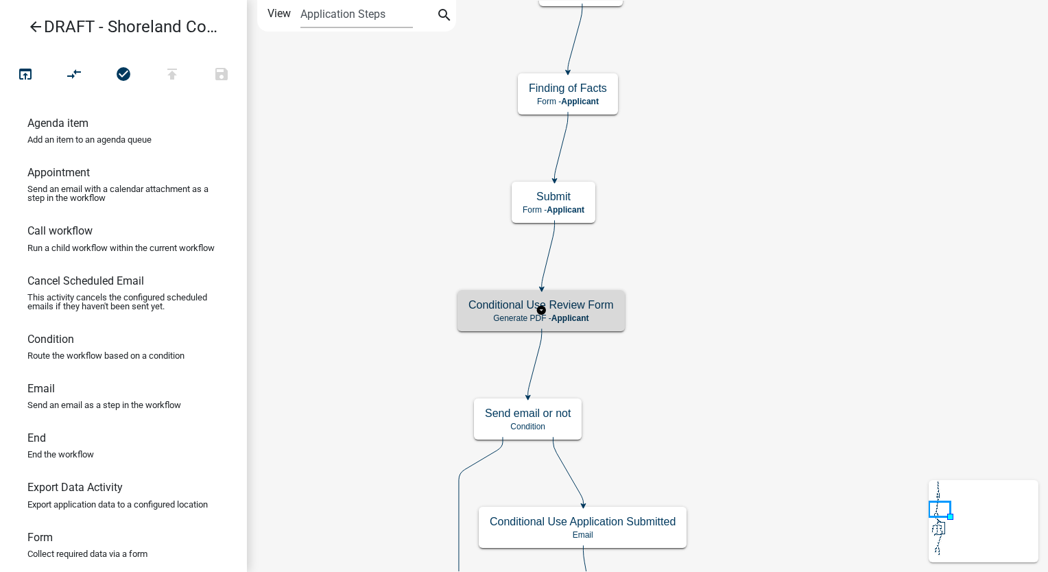
click at [566, 312] on div "Conditional Use Review Form Generate PDF - Applicant" at bounding box center [540, 310] width 167 height 41
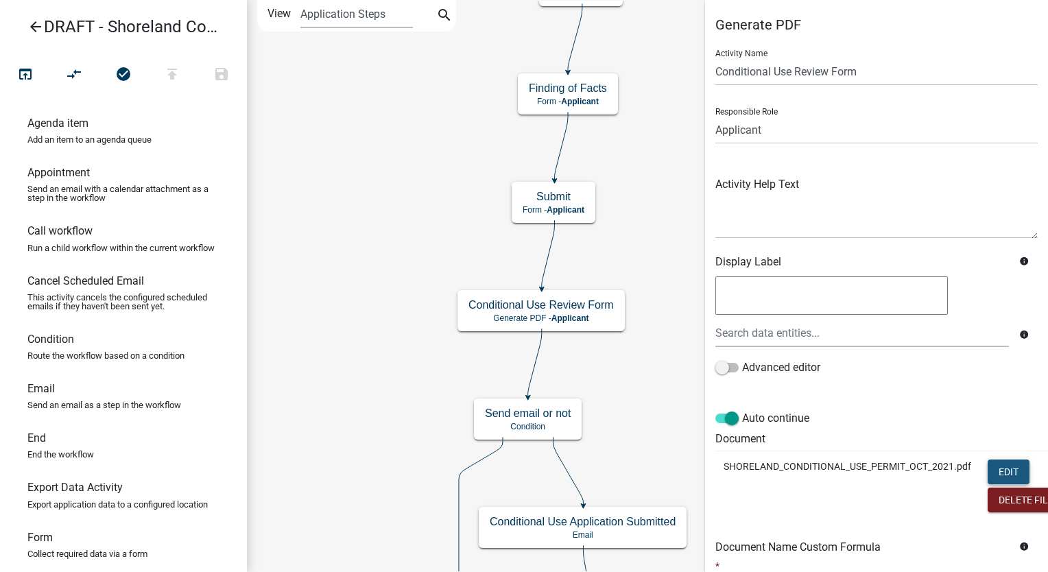
click at [1010, 460] on button "Edit" at bounding box center [1008, 471] width 42 height 25
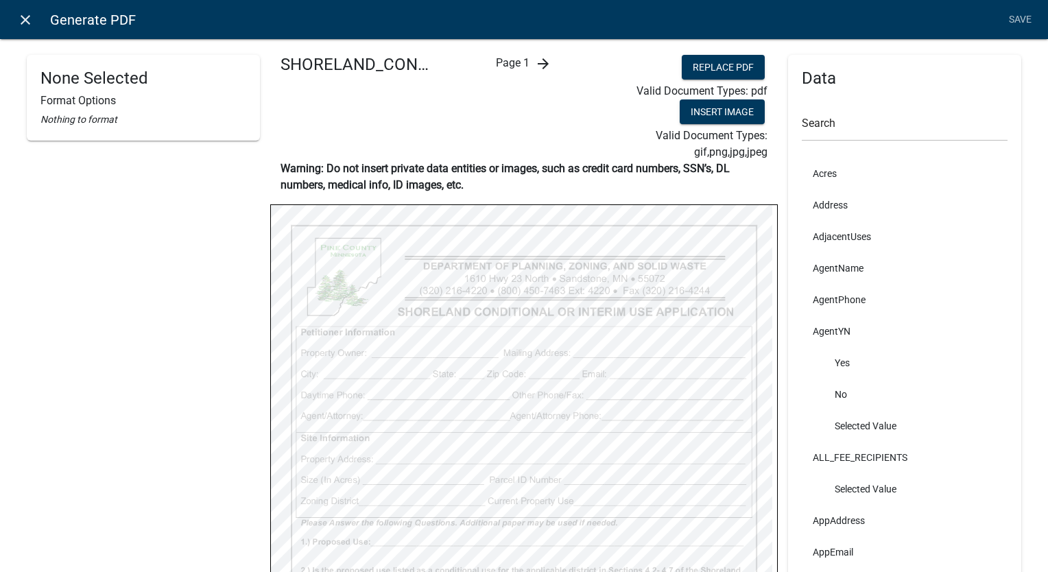
click at [25, 17] on icon "close" at bounding box center [25, 20] width 16 height 16
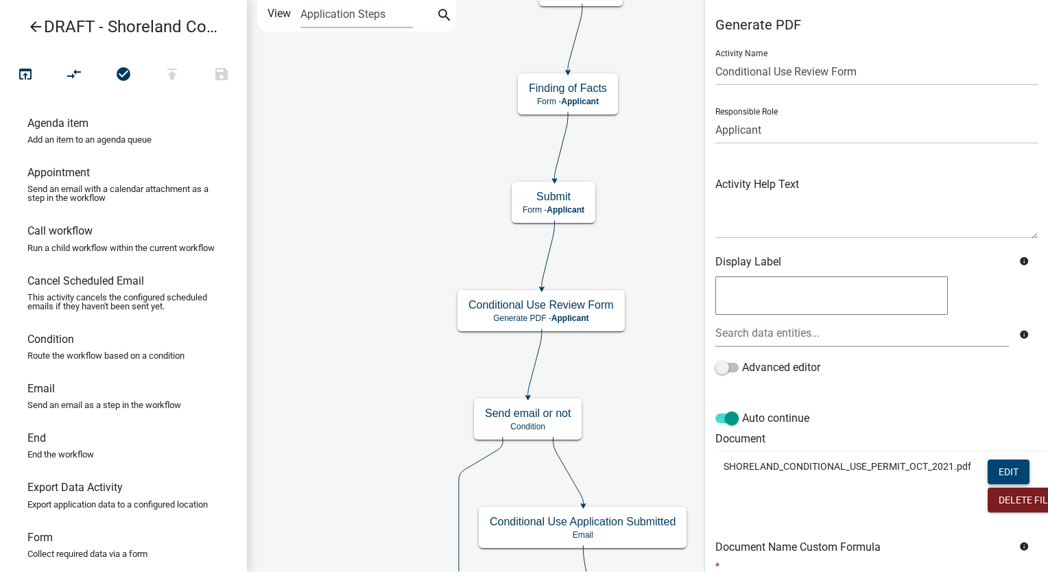
scroll to position [216, 0]
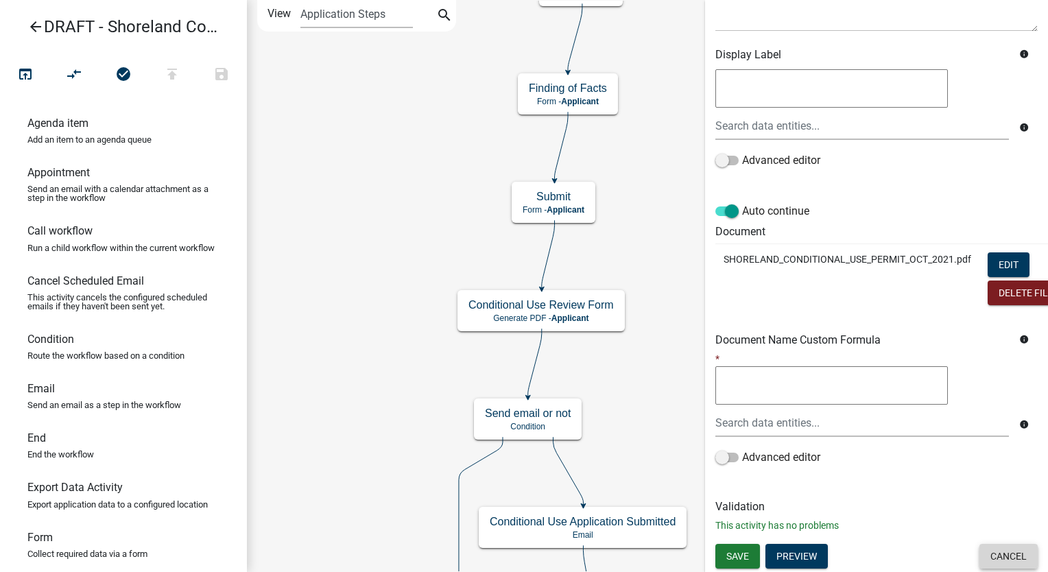
click at [990, 544] on button "Cancel" at bounding box center [1008, 556] width 58 height 25
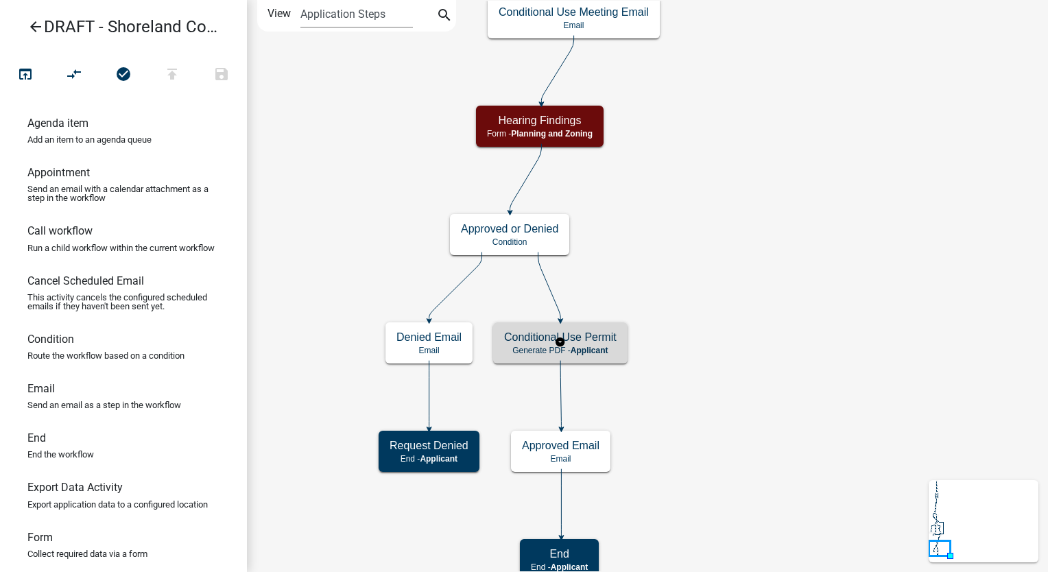
click at [603, 350] on span "Applicant" at bounding box center [589, 351] width 38 height 10
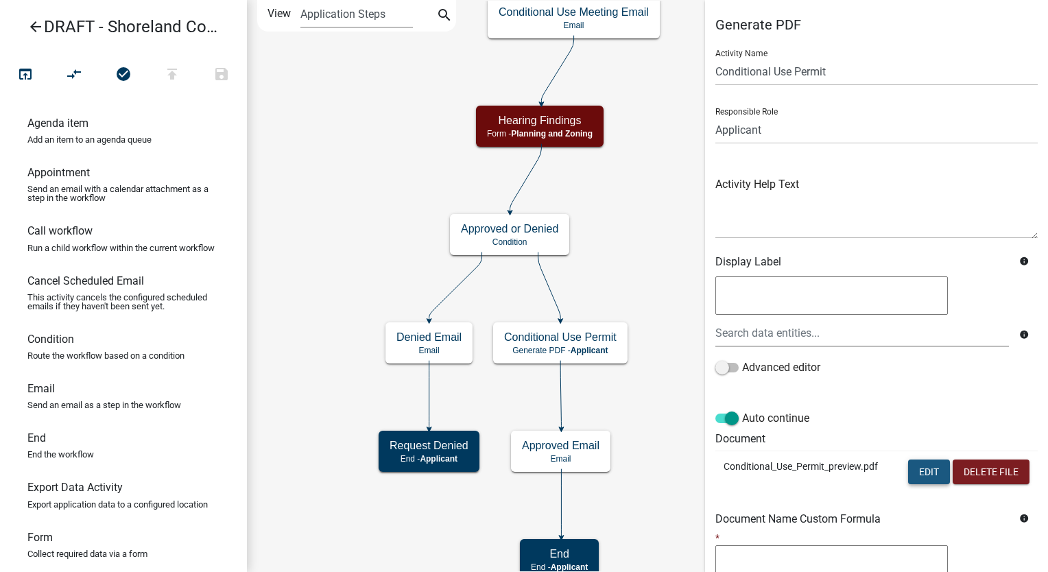
click at [921, 479] on button "Edit" at bounding box center [929, 471] width 42 height 25
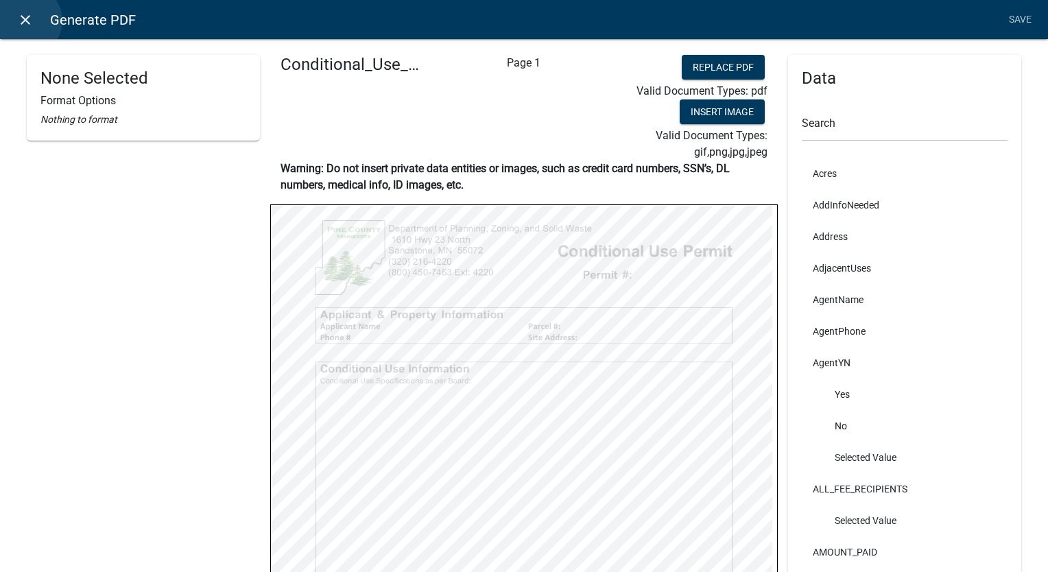
click at [27, 21] on icon "close" at bounding box center [25, 20] width 16 height 16
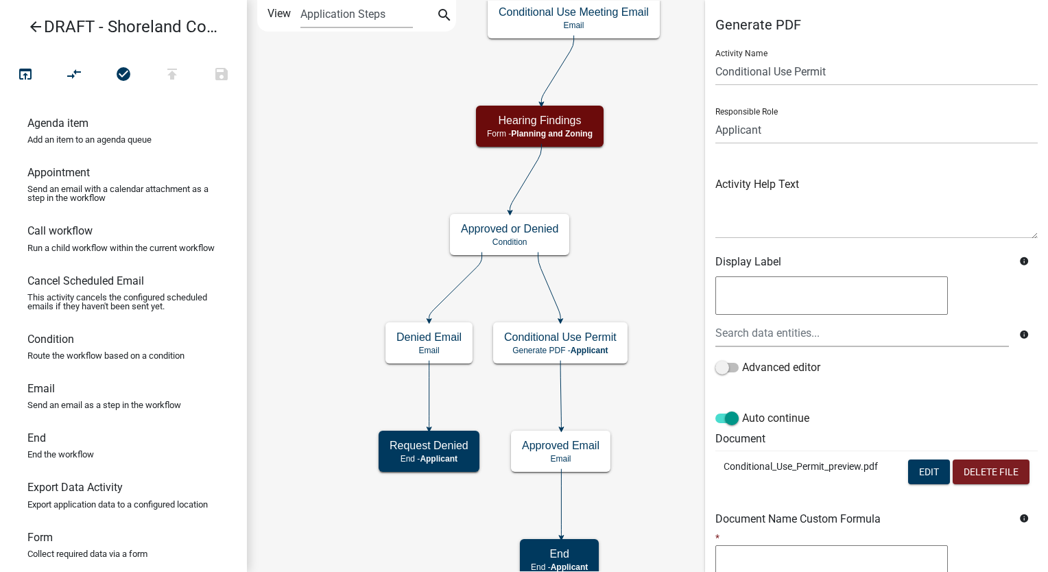
click at [33, 27] on icon "arrow_back" at bounding box center [35, 28] width 16 height 19
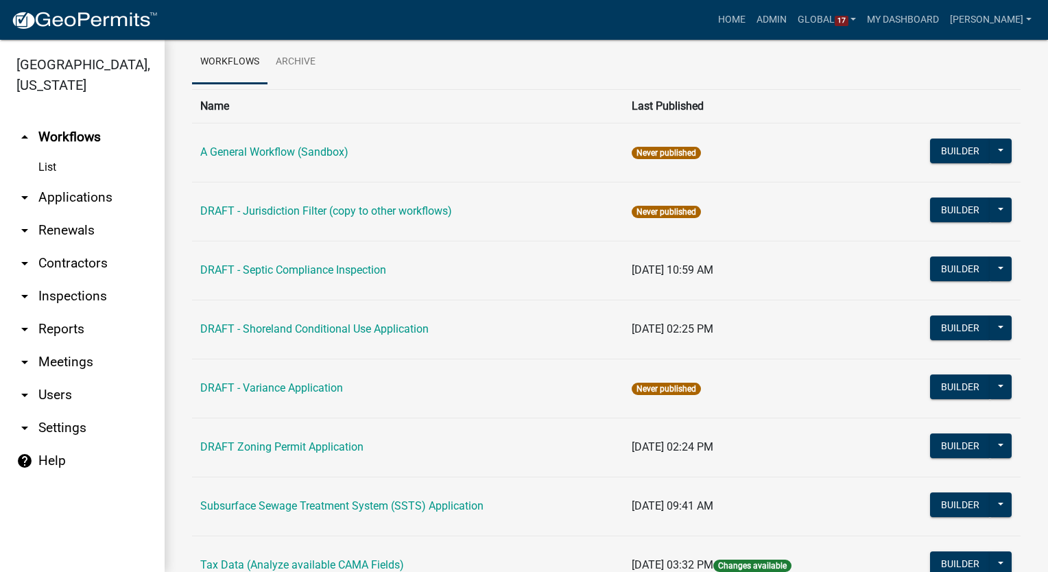
scroll to position [115, 0]
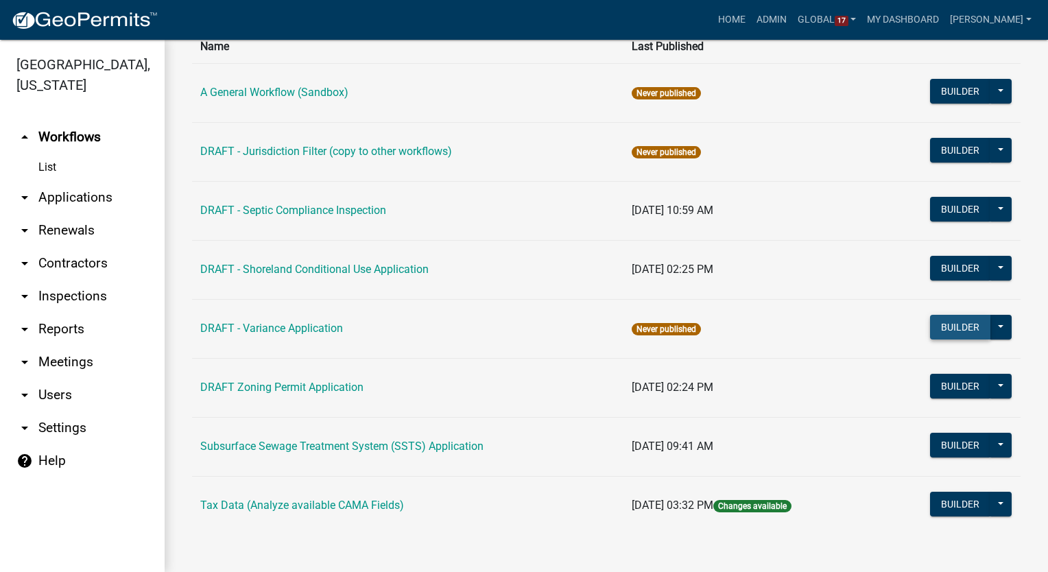
click at [946, 330] on button "Builder" at bounding box center [960, 327] width 60 height 25
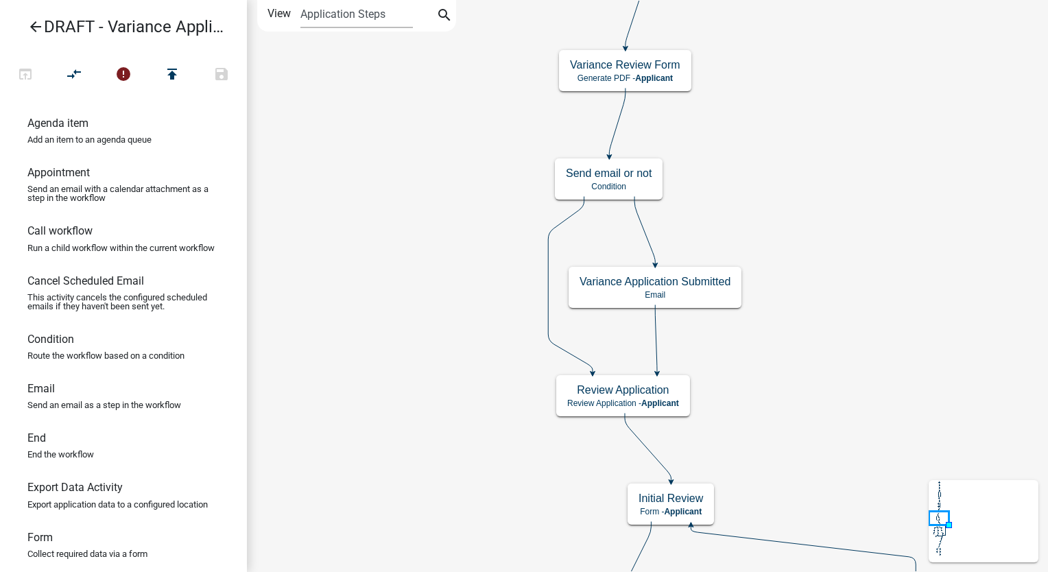
click at [36, 23] on icon "arrow_back" at bounding box center [35, 28] width 16 height 19
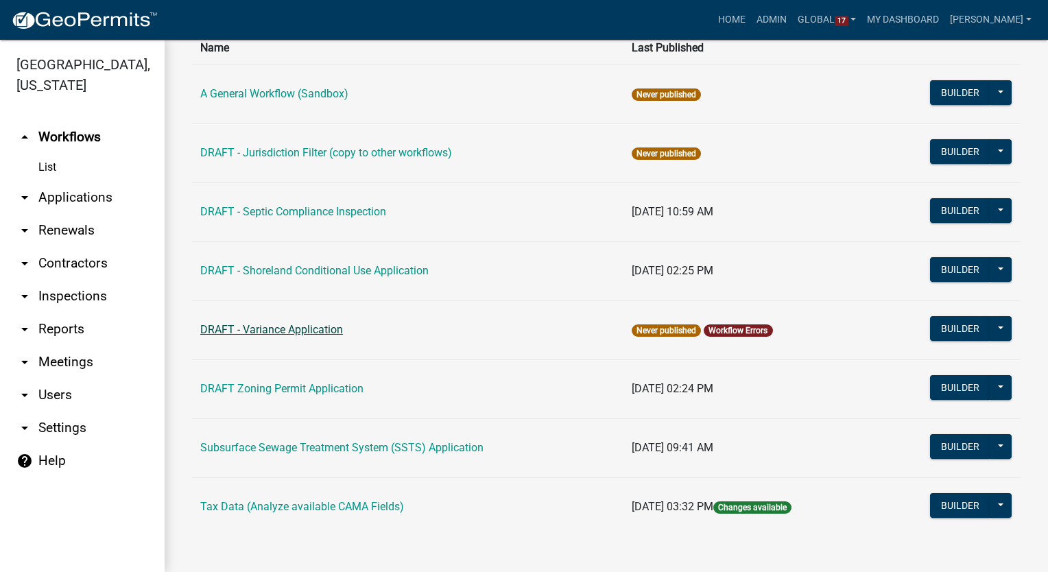
scroll to position [115, 0]
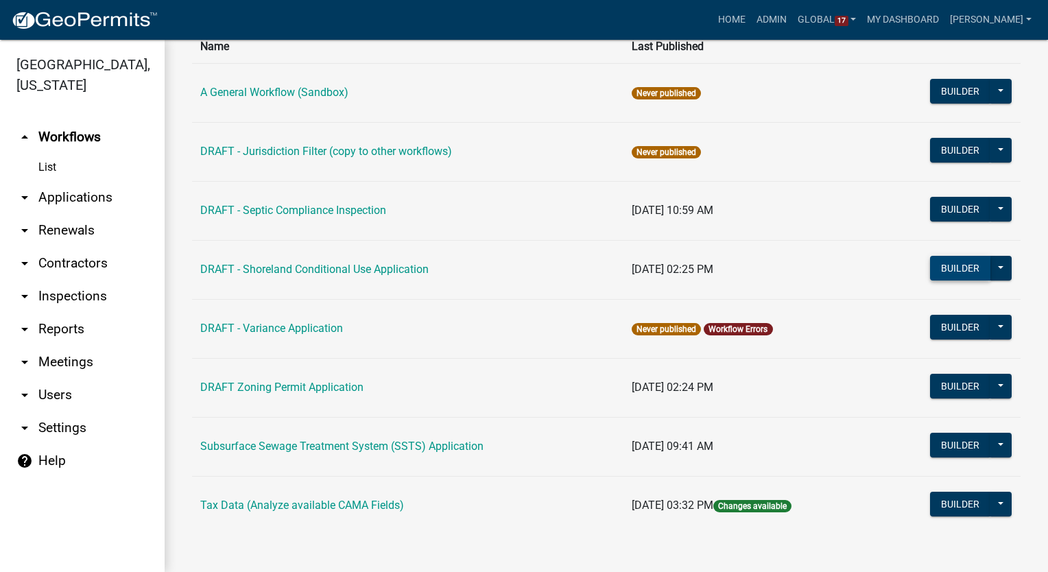
click at [936, 267] on button "Builder" at bounding box center [960, 268] width 60 height 25
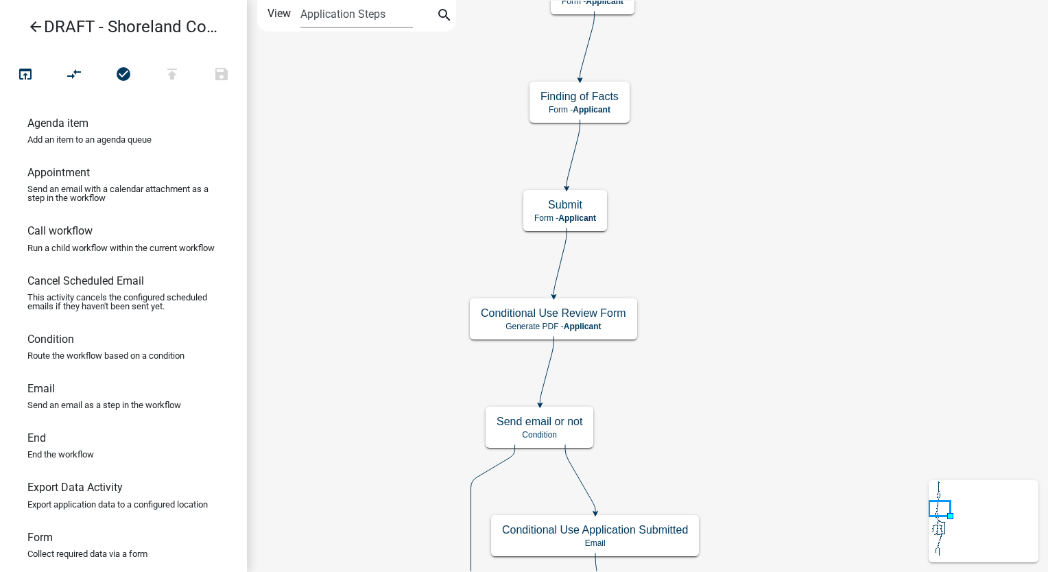
click at [38, 23] on icon "arrow_back" at bounding box center [35, 28] width 16 height 19
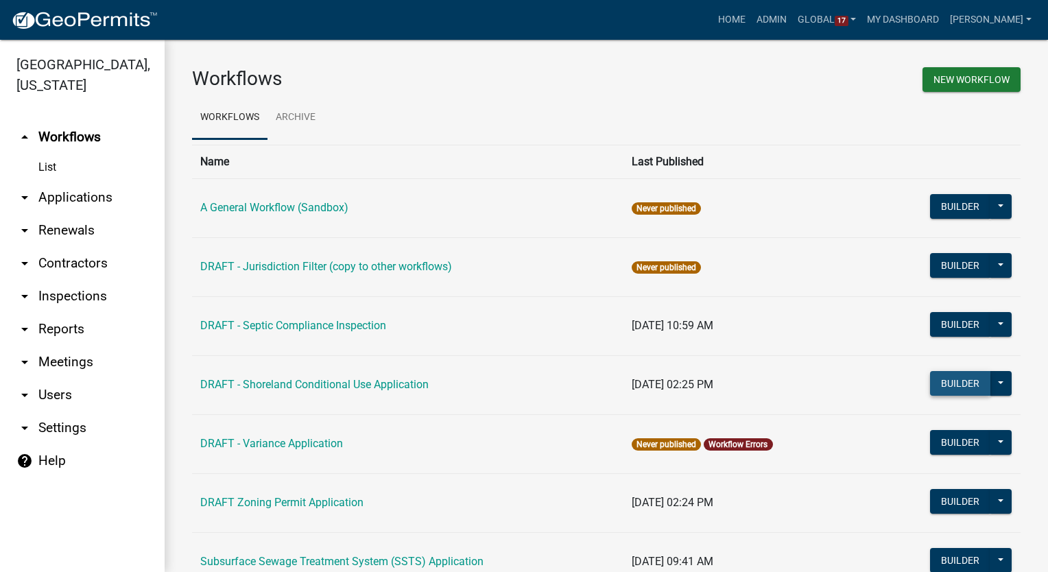
click at [948, 387] on button "Builder" at bounding box center [960, 383] width 60 height 25
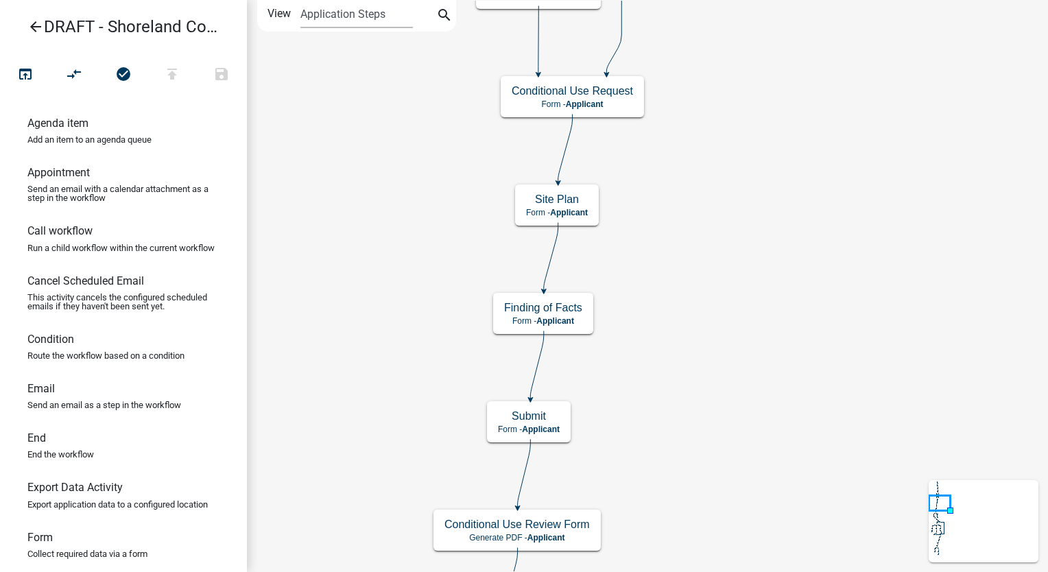
click at [560, 317] on span "Applicant" at bounding box center [555, 321] width 38 height 10
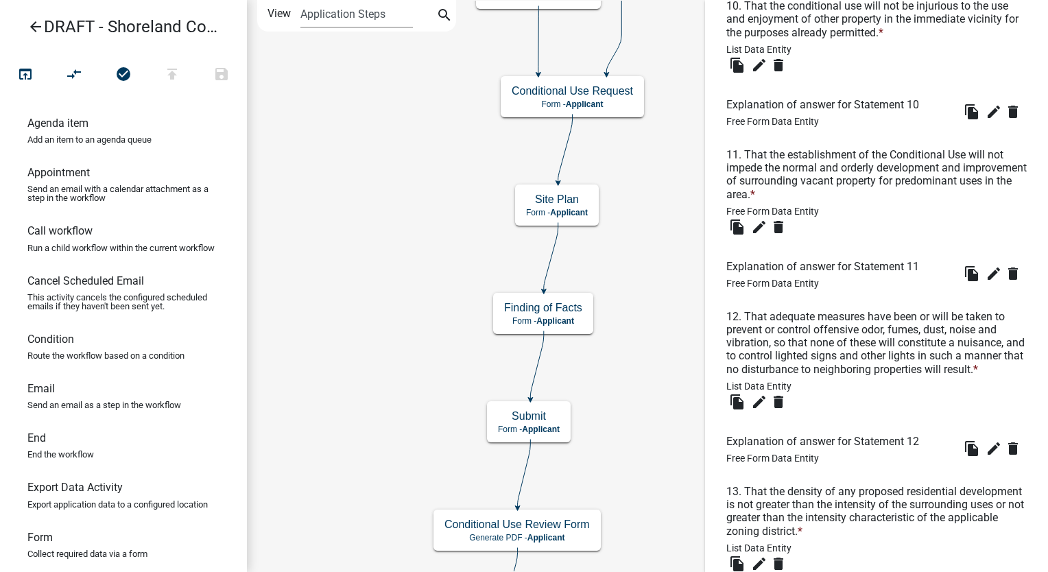
scroll to position [2191, 0]
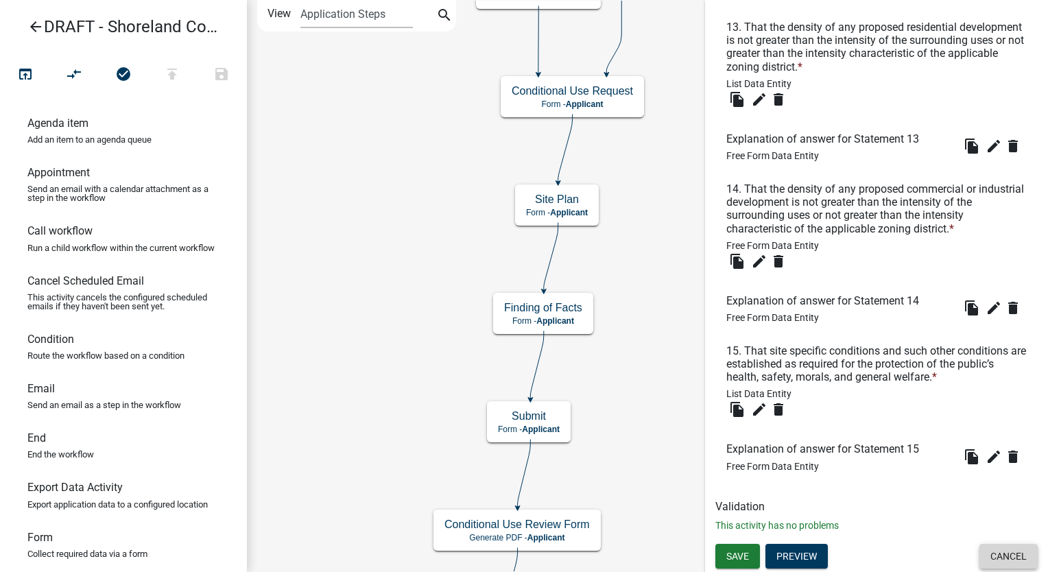
click at [1000, 554] on button "Cancel" at bounding box center [1008, 556] width 58 height 25
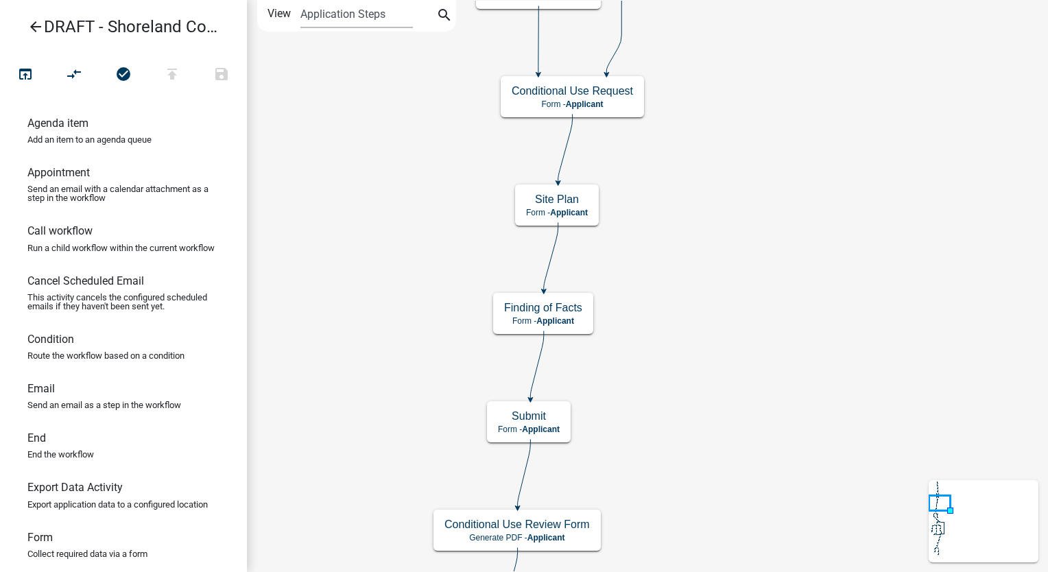
scroll to position [0, 0]
click at [586, 529] on h5 "Conditional Use Review Form" at bounding box center [516, 524] width 145 height 13
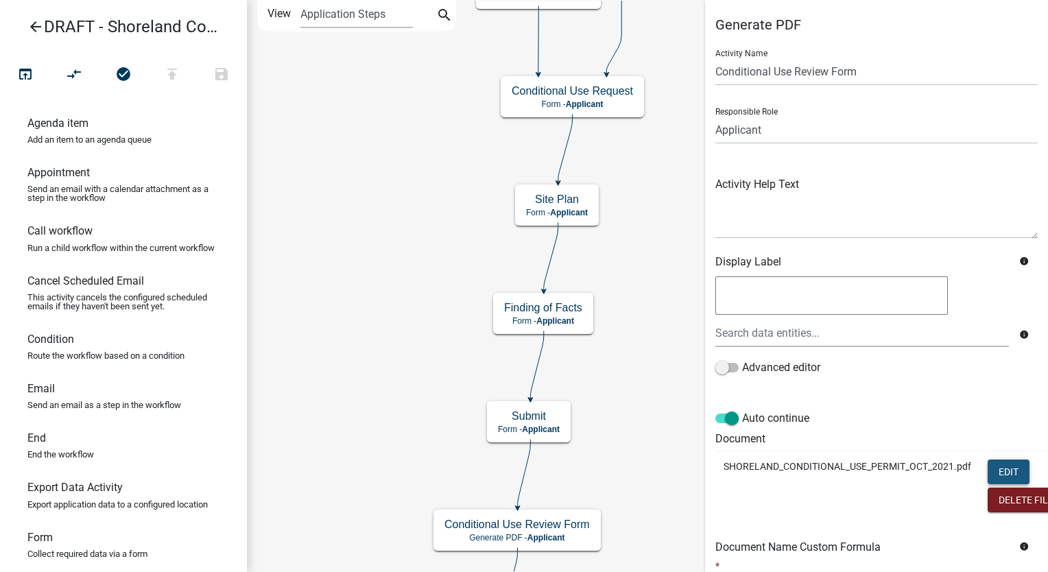
click at [1002, 468] on button "Edit" at bounding box center [1008, 471] width 42 height 25
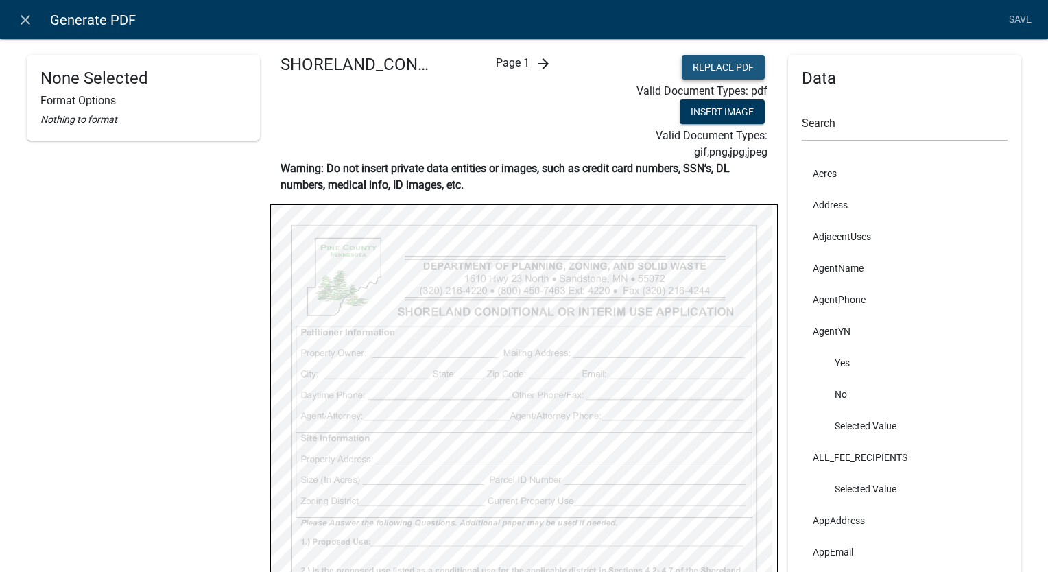
click at [712, 70] on button "Replace PDF" at bounding box center [723, 67] width 83 height 25
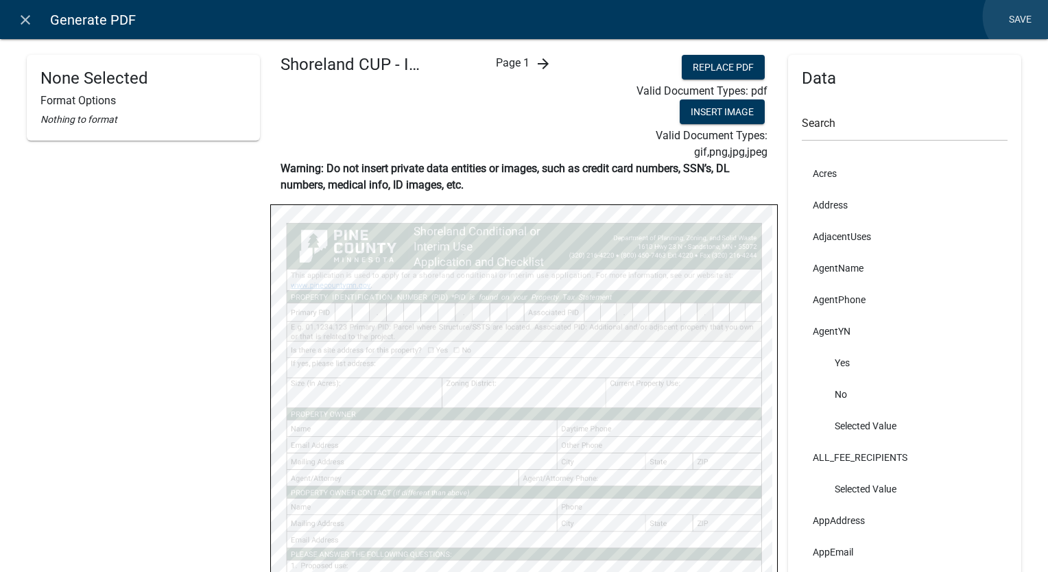
click at [1026, 16] on link "Save" at bounding box center [1019, 20] width 34 height 26
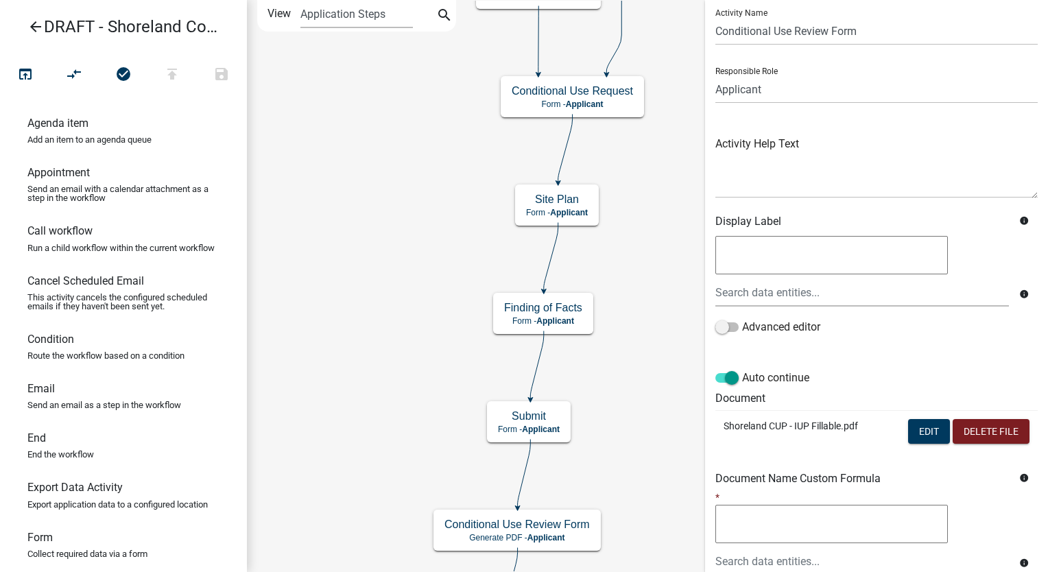
scroll to position [178, 0]
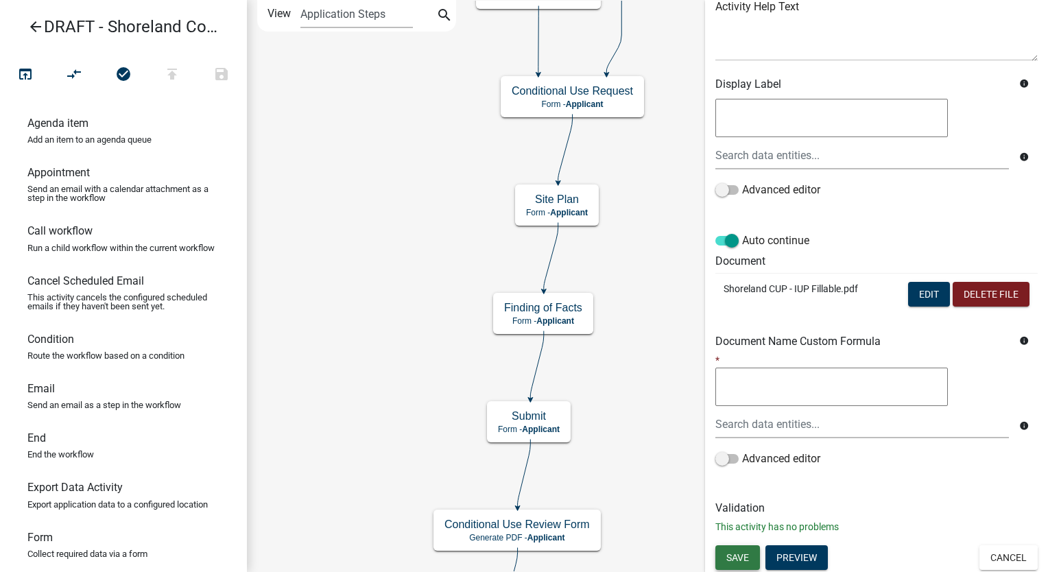
click at [733, 557] on span "Save" at bounding box center [737, 556] width 23 height 11
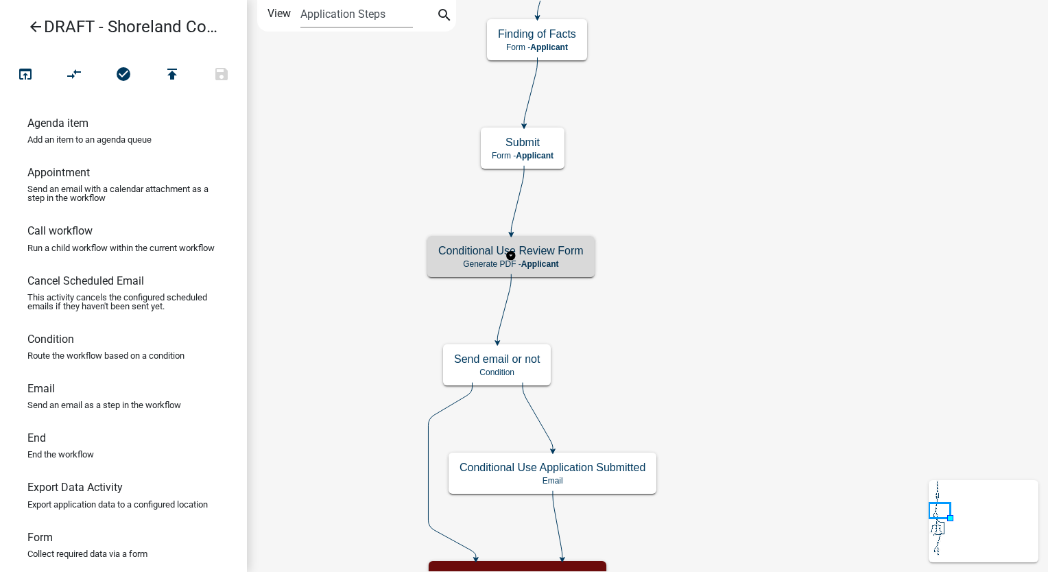
click at [543, 256] on h5 "Conditional Use Review Form" at bounding box center [510, 250] width 145 height 13
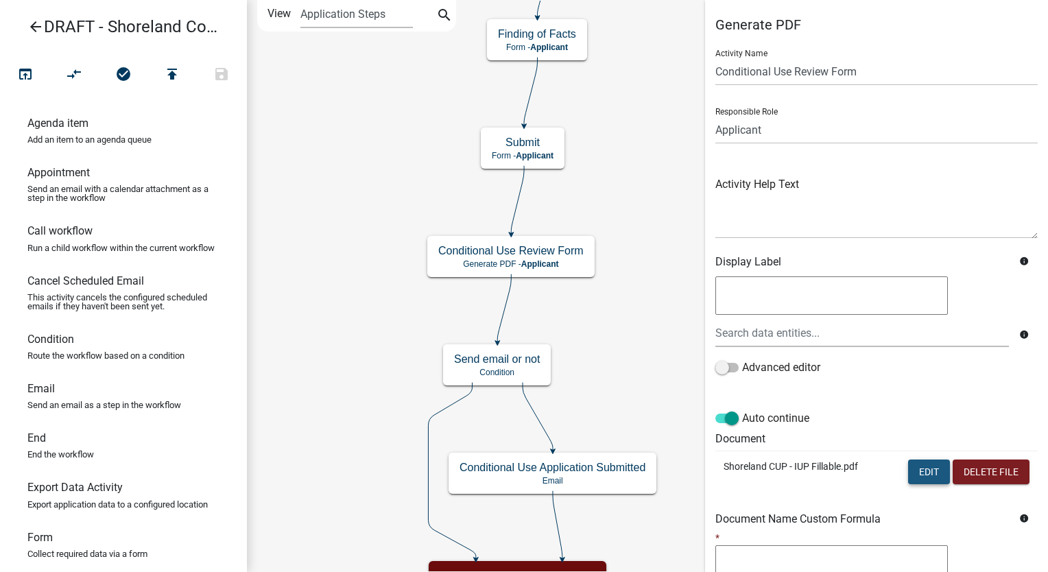
click at [913, 477] on button "Edit" at bounding box center [929, 471] width 42 height 25
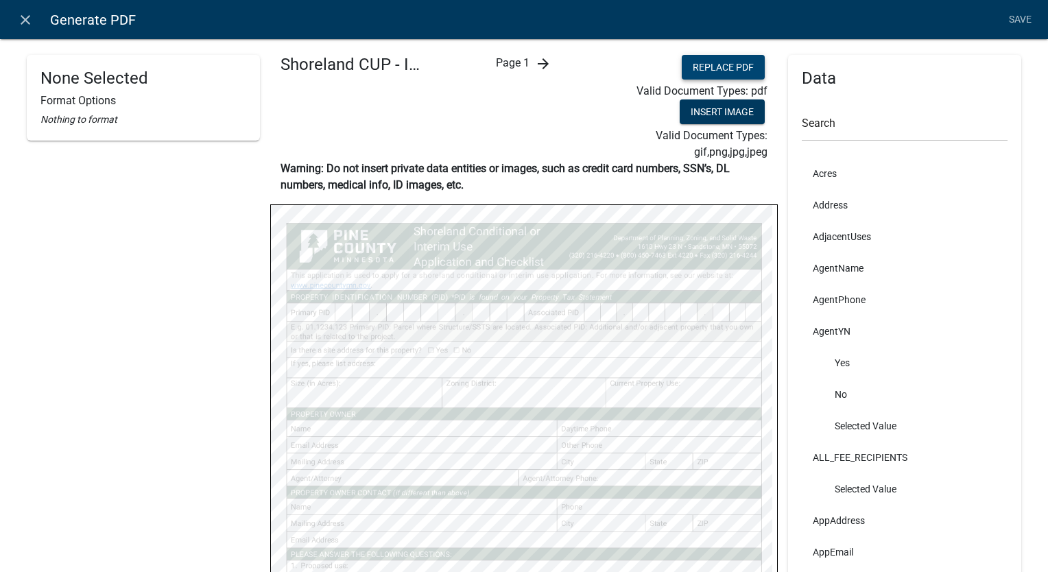
click at [721, 64] on button "Replace PDF" at bounding box center [723, 67] width 83 height 25
click at [20, 19] on icon "close" at bounding box center [25, 20] width 16 height 16
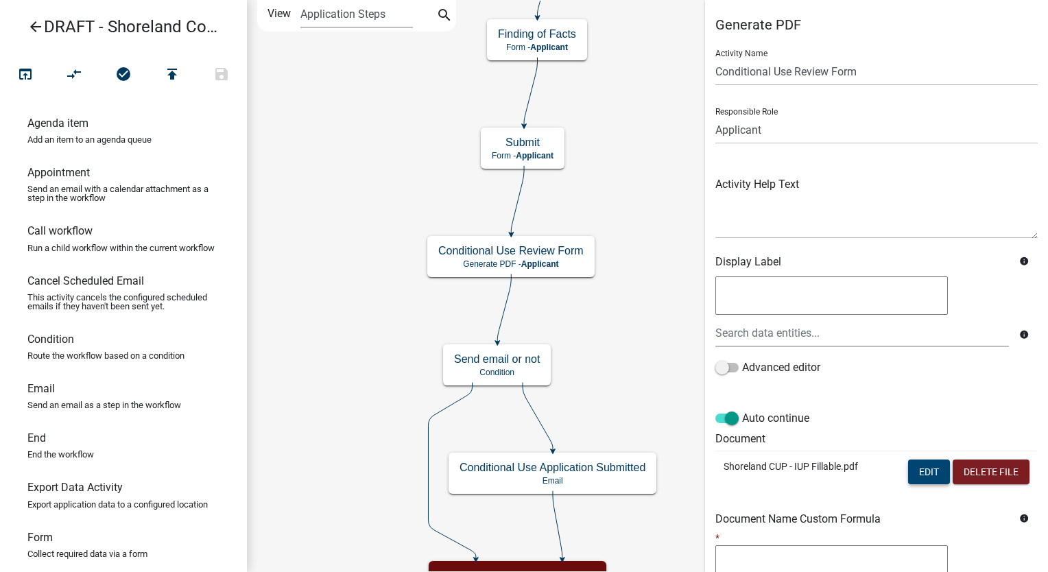
click at [911, 472] on button "Edit" at bounding box center [929, 471] width 42 height 25
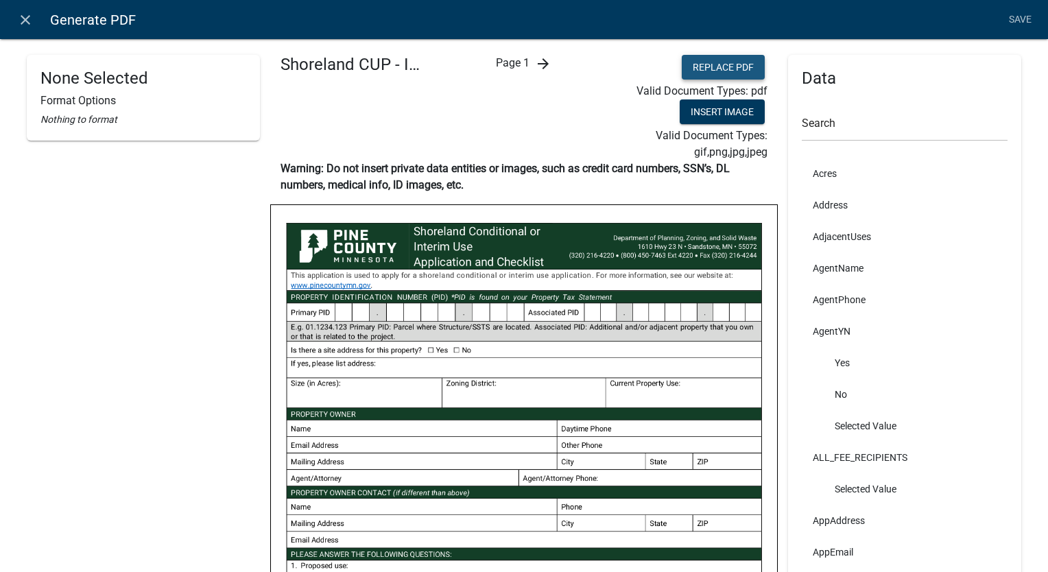
click at [745, 68] on button "Replace PDF" at bounding box center [723, 67] width 83 height 25
click at [23, 25] on icon "close" at bounding box center [25, 20] width 16 height 16
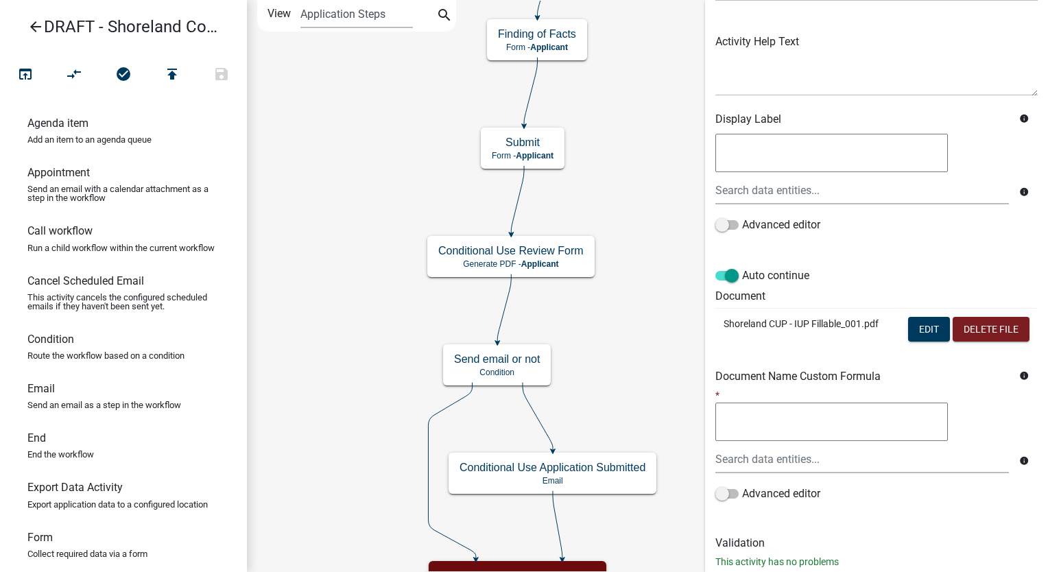
scroll to position [178, 0]
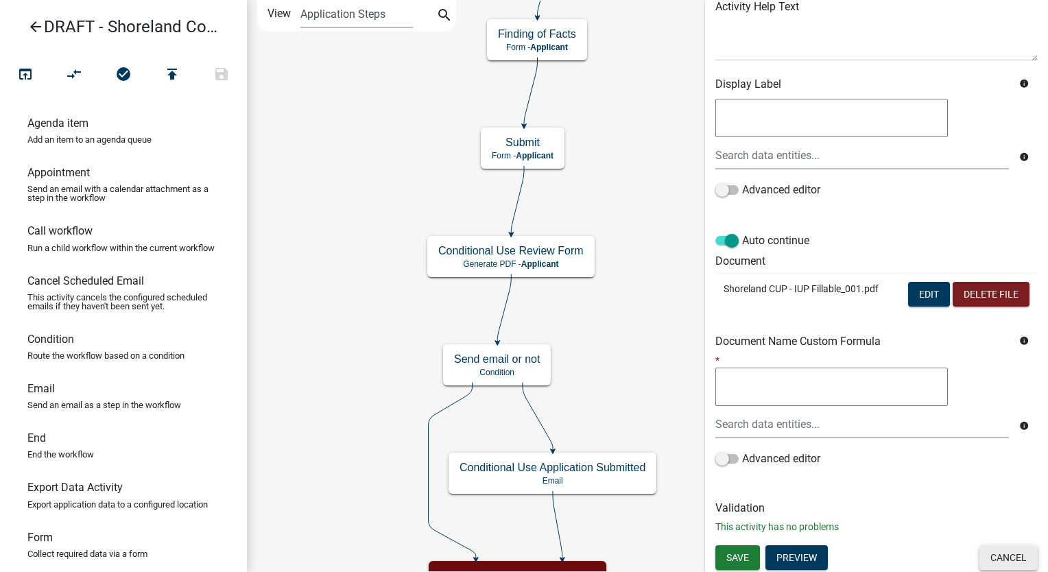
click at [982, 558] on button "Cancel" at bounding box center [1008, 557] width 58 height 25
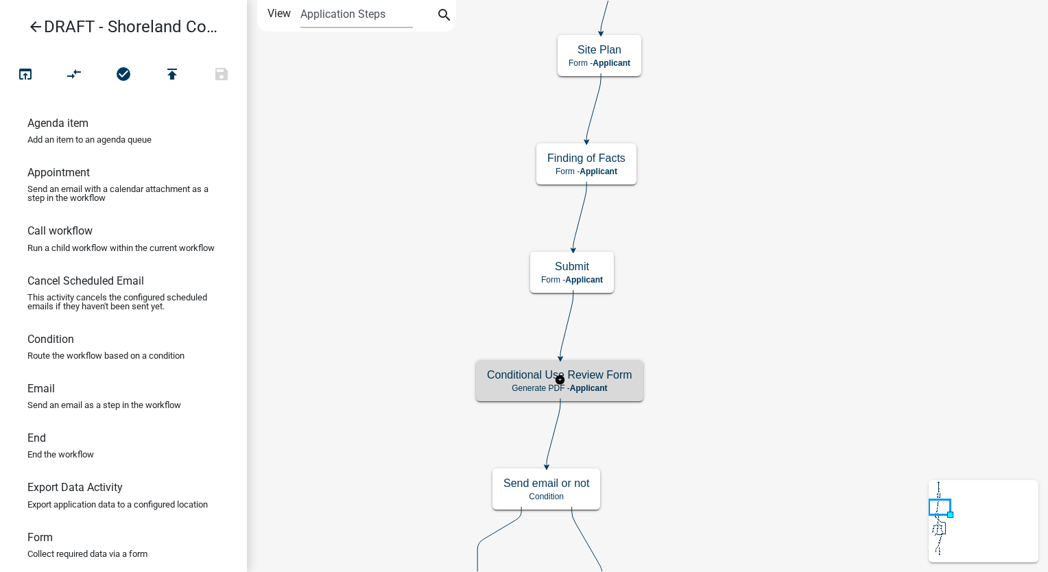
click at [594, 375] on h5 "Conditional Use Review Form" at bounding box center [559, 374] width 145 height 13
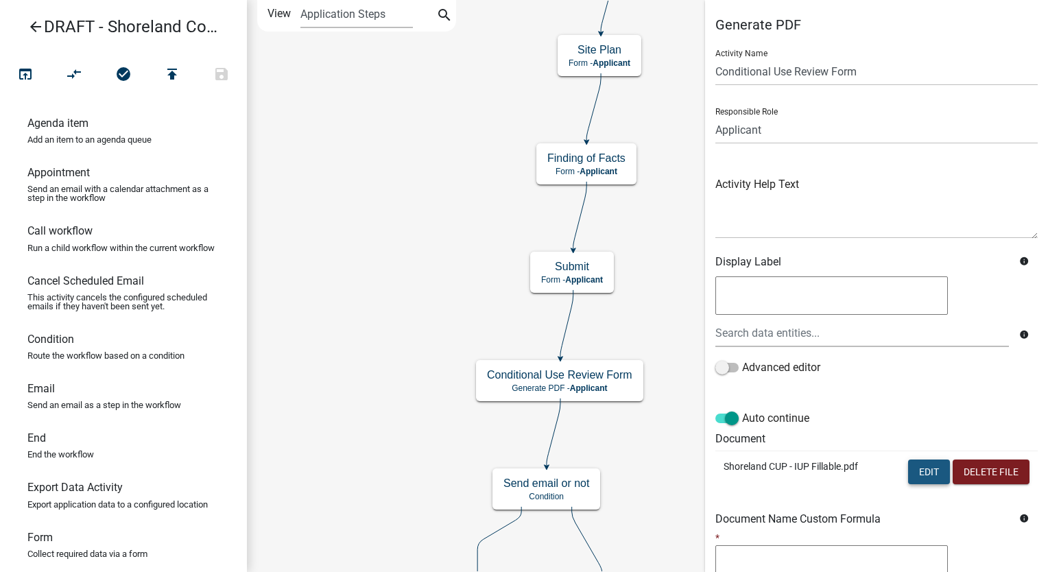
click at [914, 467] on button "Edit" at bounding box center [929, 471] width 42 height 25
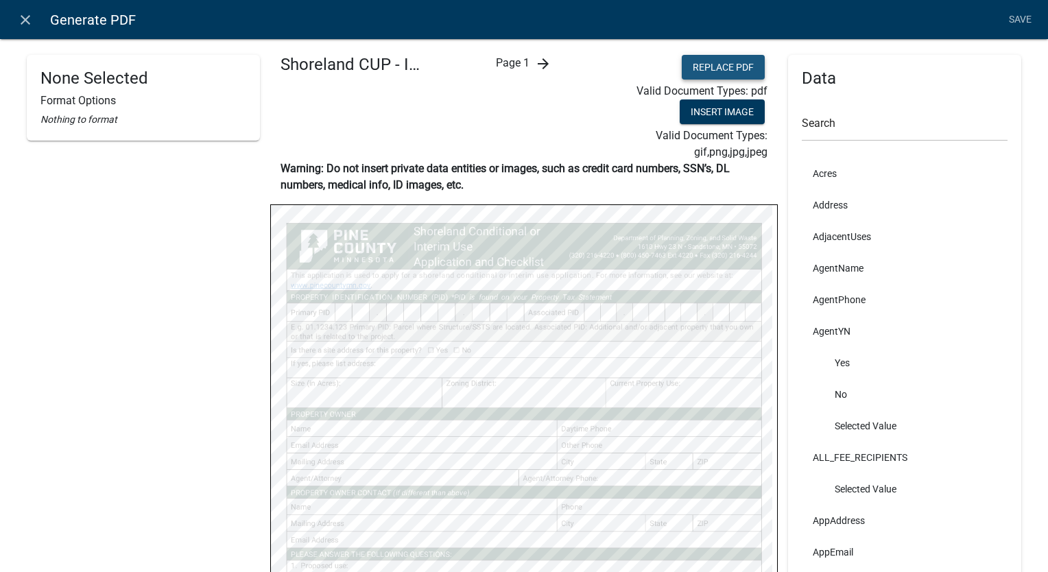
click at [719, 71] on button "Replace PDF" at bounding box center [723, 67] width 83 height 25
click at [1025, 20] on link "Save" at bounding box center [1019, 20] width 34 height 26
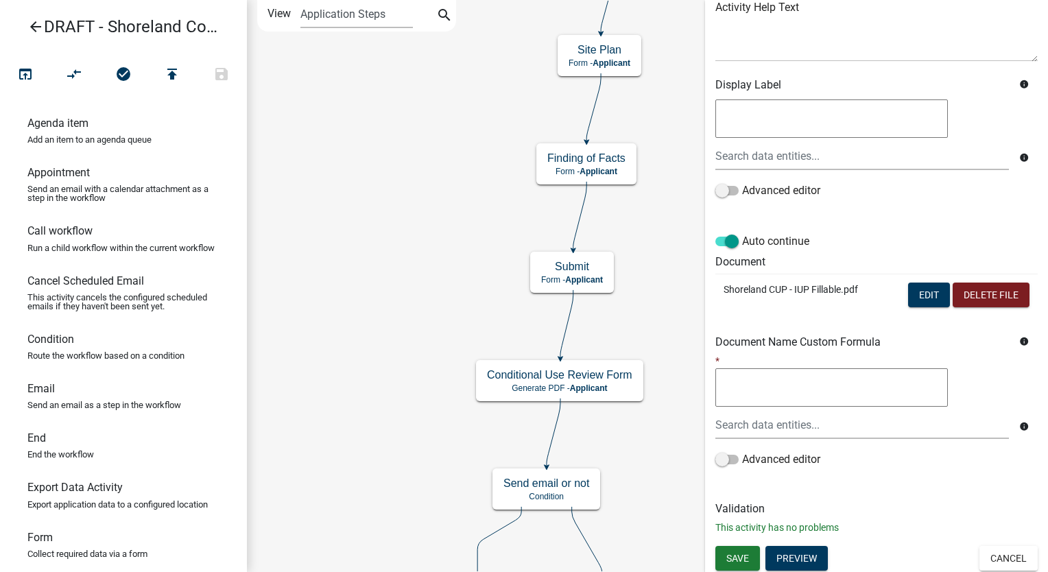
scroll to position [178, 0]
click at [730, 557] on span "Save" at bounding box center [737, 556] width 23 height 11
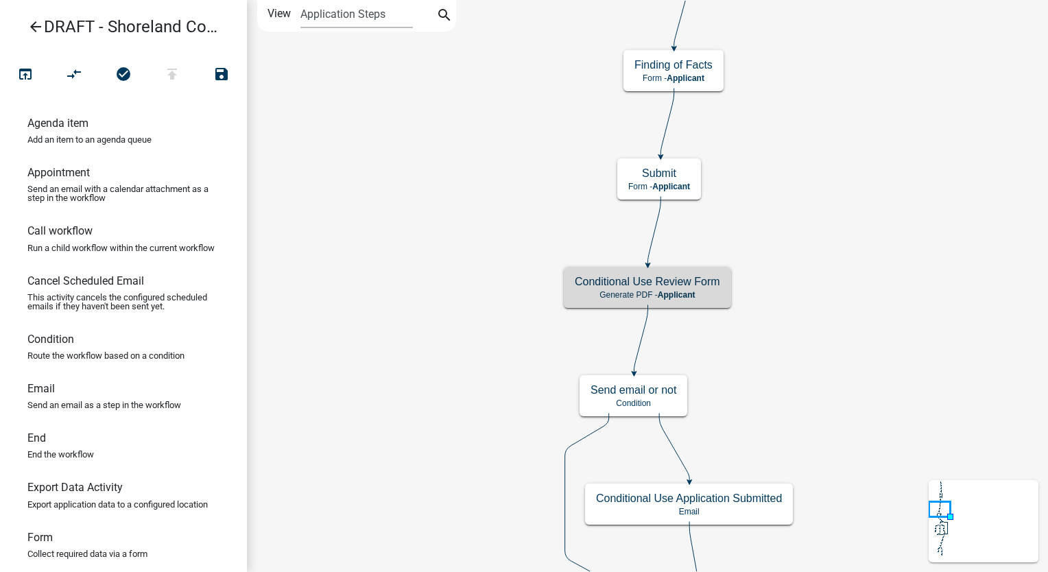
scroll to position [0, 0]
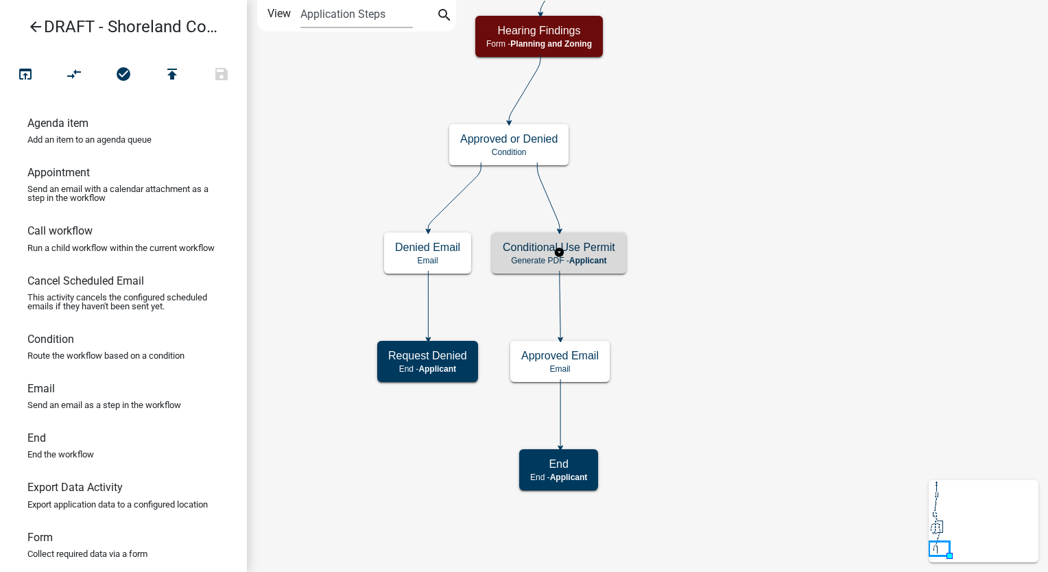
click at [594, 248] on h5 "Conditional Use Permit" at bounding box center [559, 247] width 112 height 13
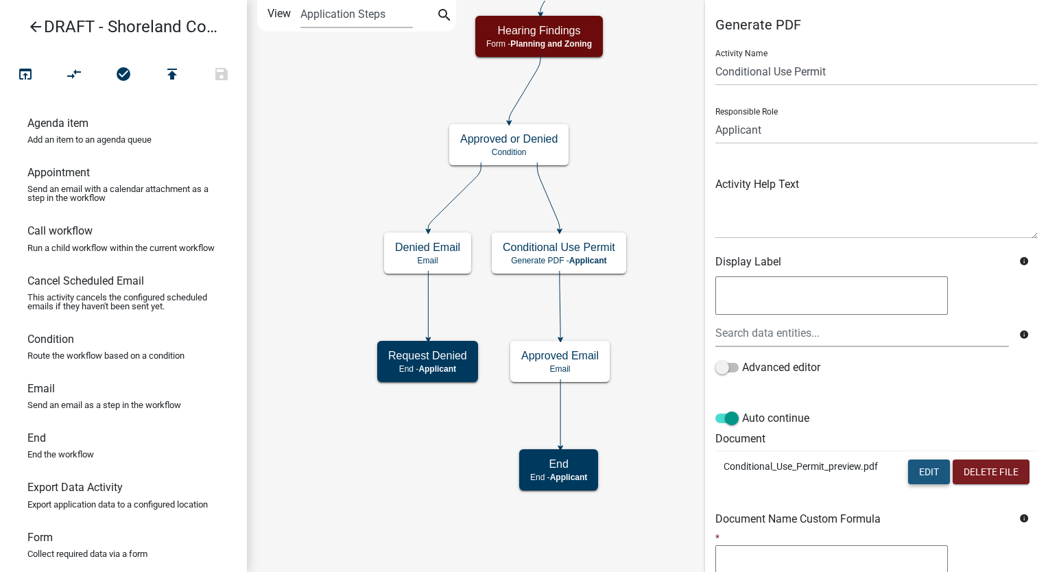
click at [910, 477] on button "Edit" at bounding box center [929, 471] width 42 height 25
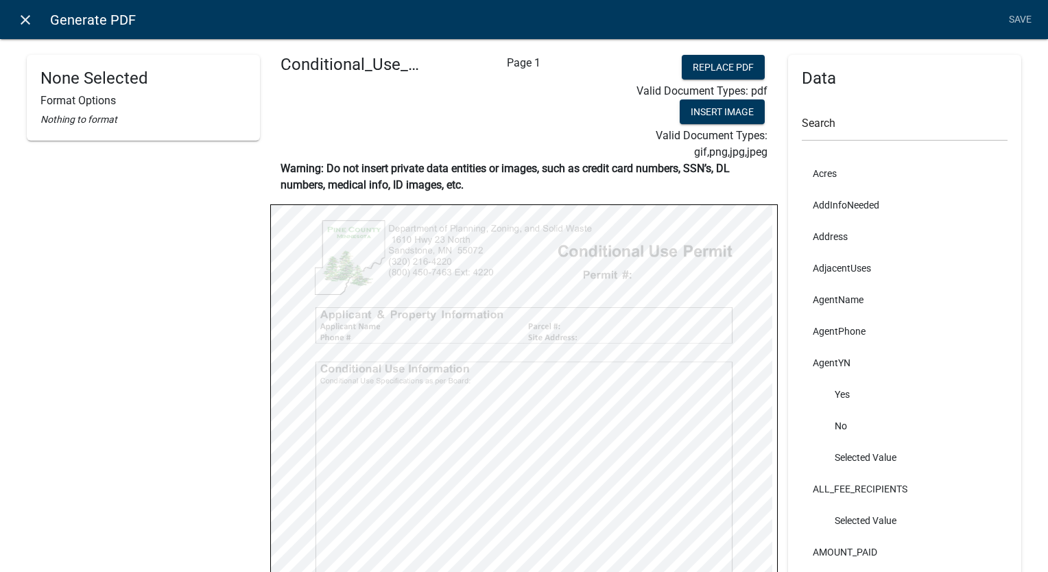
click at [27, 18] on icon "close" at bounding box center [25, 20] width 16 height 16
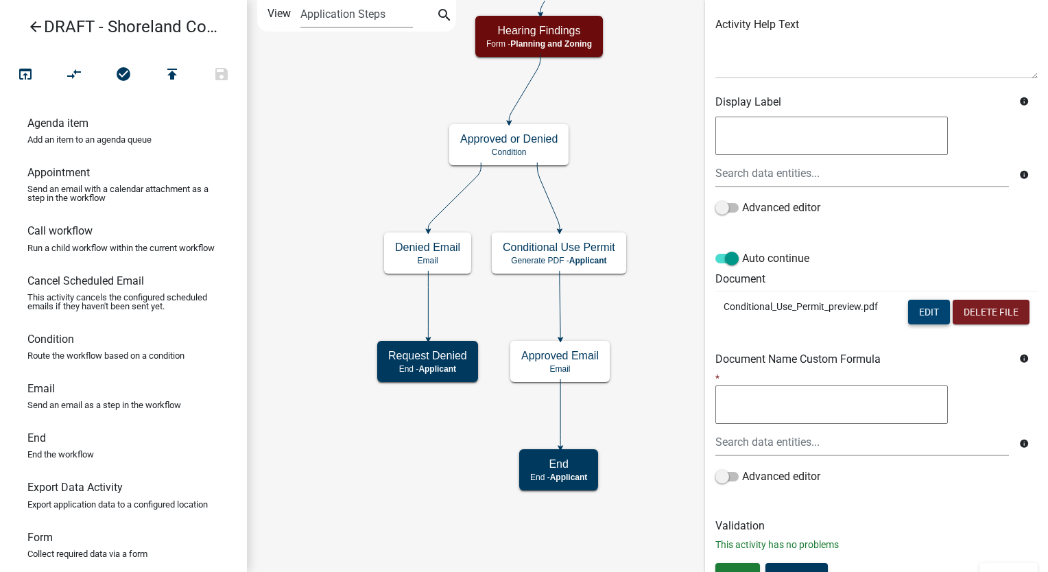
scroll to position [178, 0]
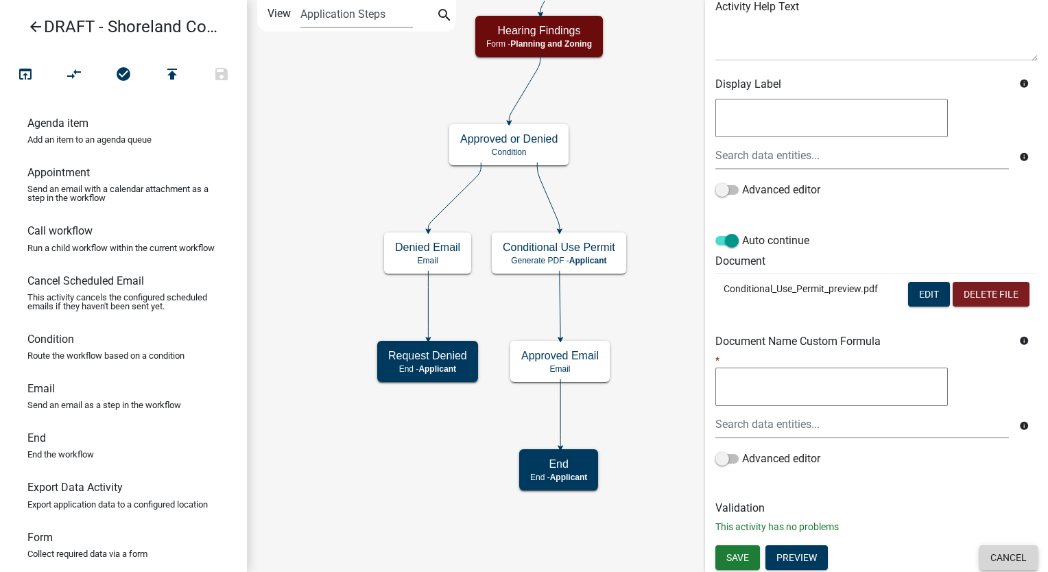
click at [982, 564] on button "Cancel" at bounding box center [1008, 557] width 58 height 25
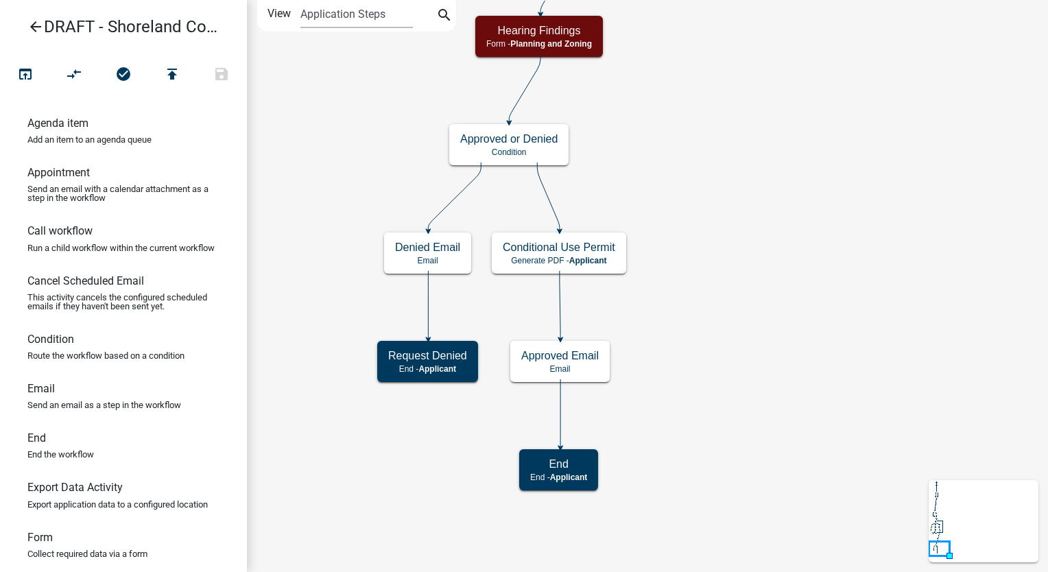
click at [32, 21] on icon "arrow_back" at bounding box center [35, 28] width 16 height 19
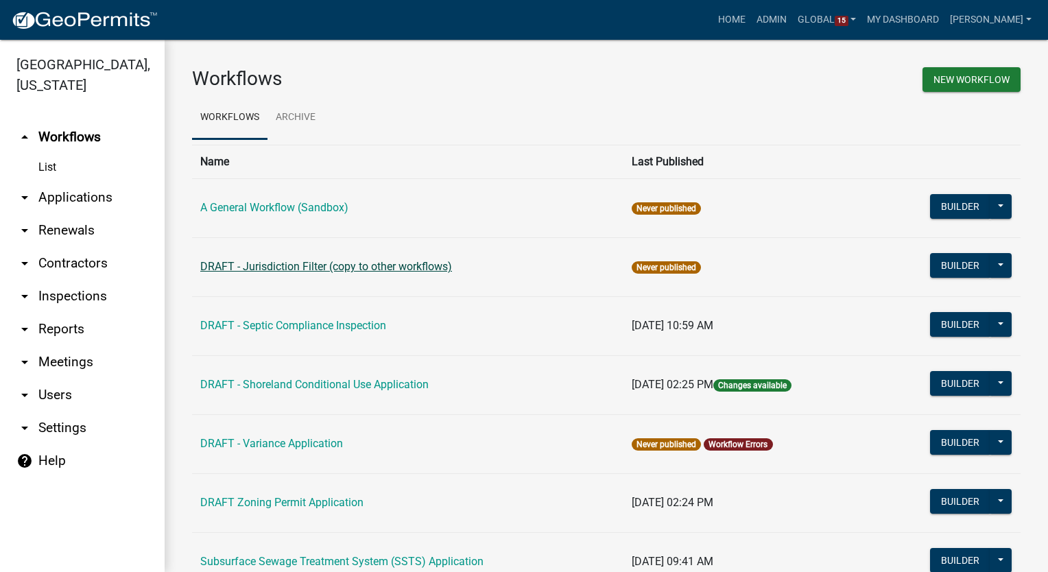
scroll to position [115, 0]
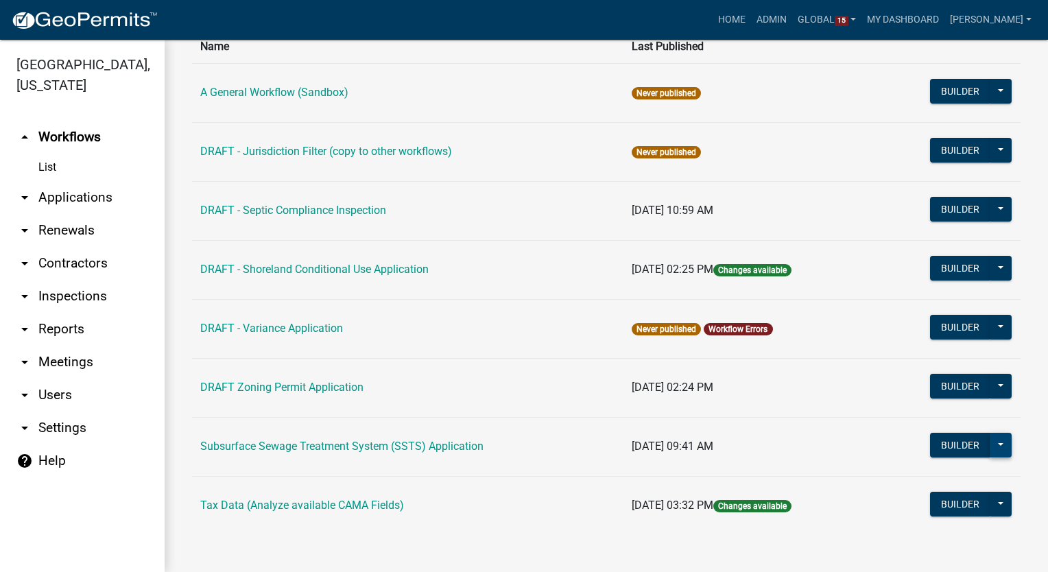
click at [989, 440] on button at bounding box center [1000, 445] width 22 height 25
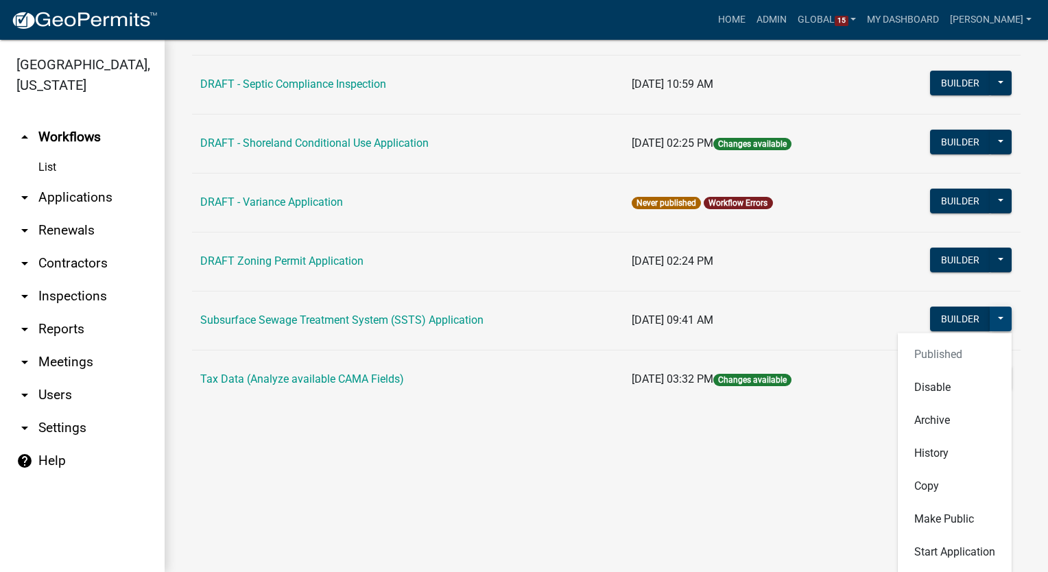
scroll to position [242, 0]
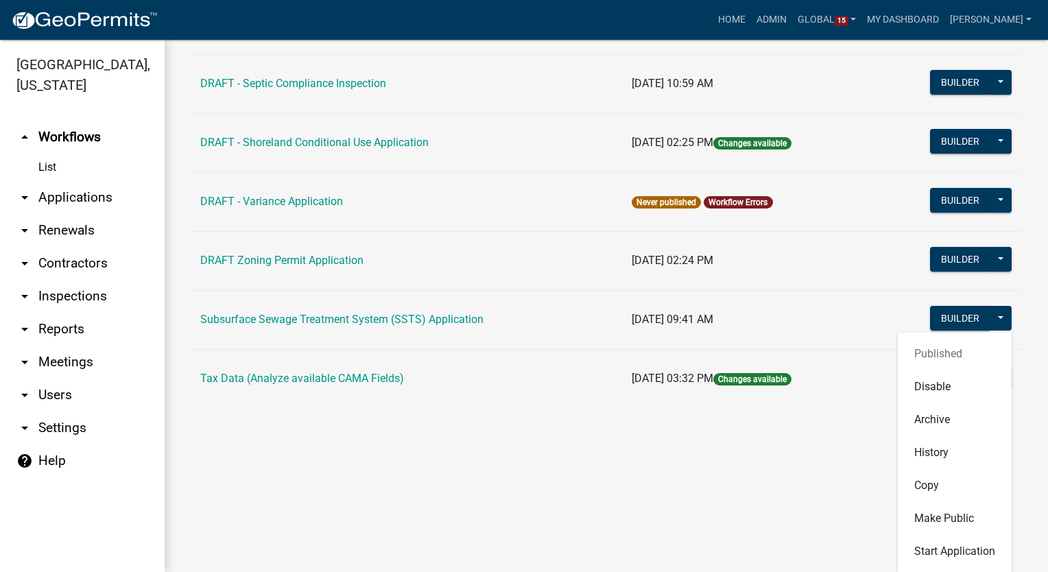
click at [661, 494] on main "Workflows New Workflow Workflows Archive Name Last Published A General Workflow…" at bounding box center [606, 306] width 883 height 532
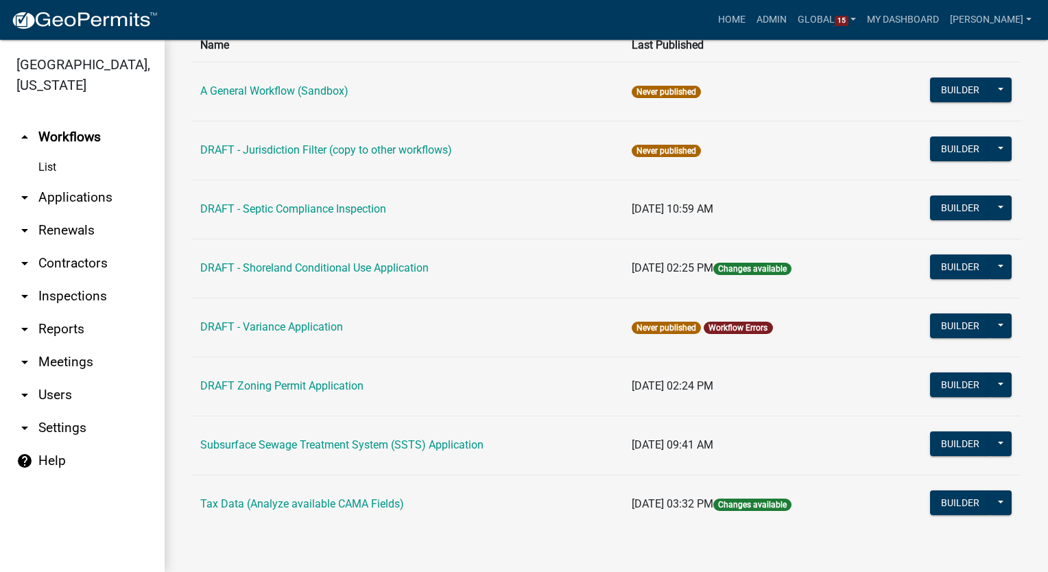
scroll to position [115, 0]
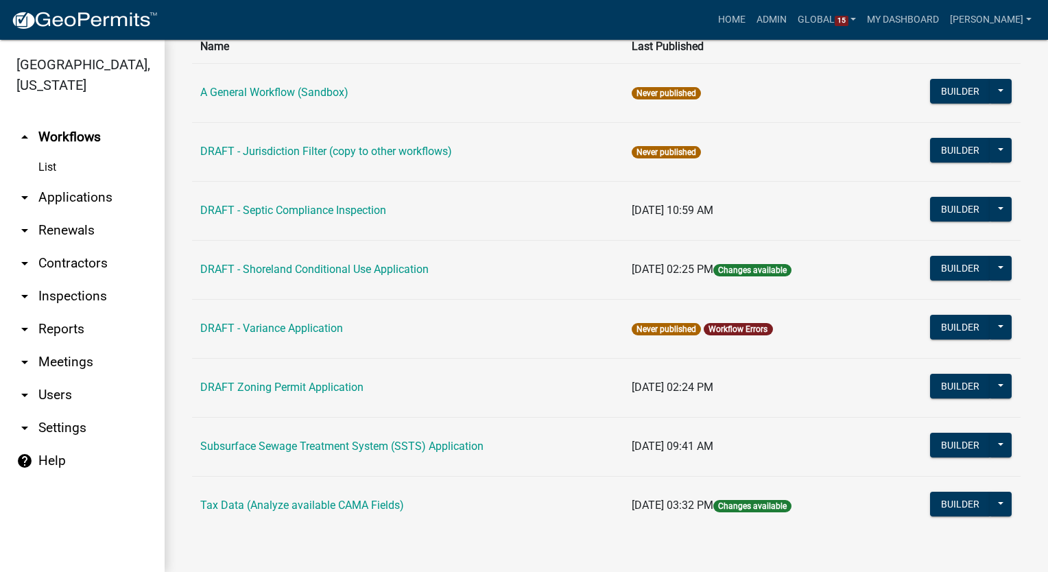
click at [596, 551] on div "Workflows New Workflow Workflows Archive Name Last Published A General Workflow…" at bounding box center [606, 249] width 883 height 649
click at [47, 393] on link "arrow_drop_down Users" at bounding box center [82, 394] width 165 height 33
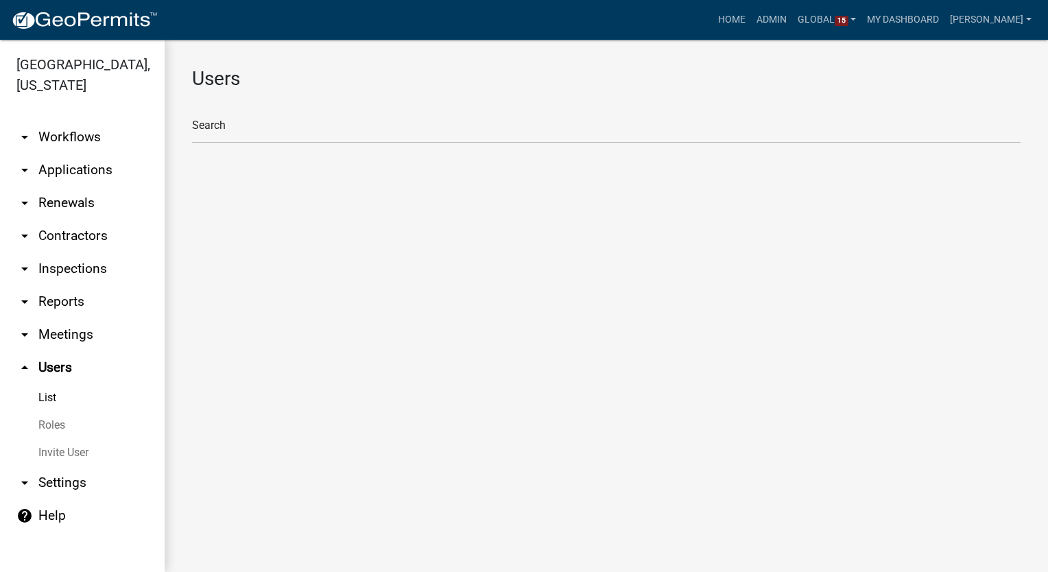
click at [47, 426] on link "Roles" at bounding box center [82, 424] width 165 height 27
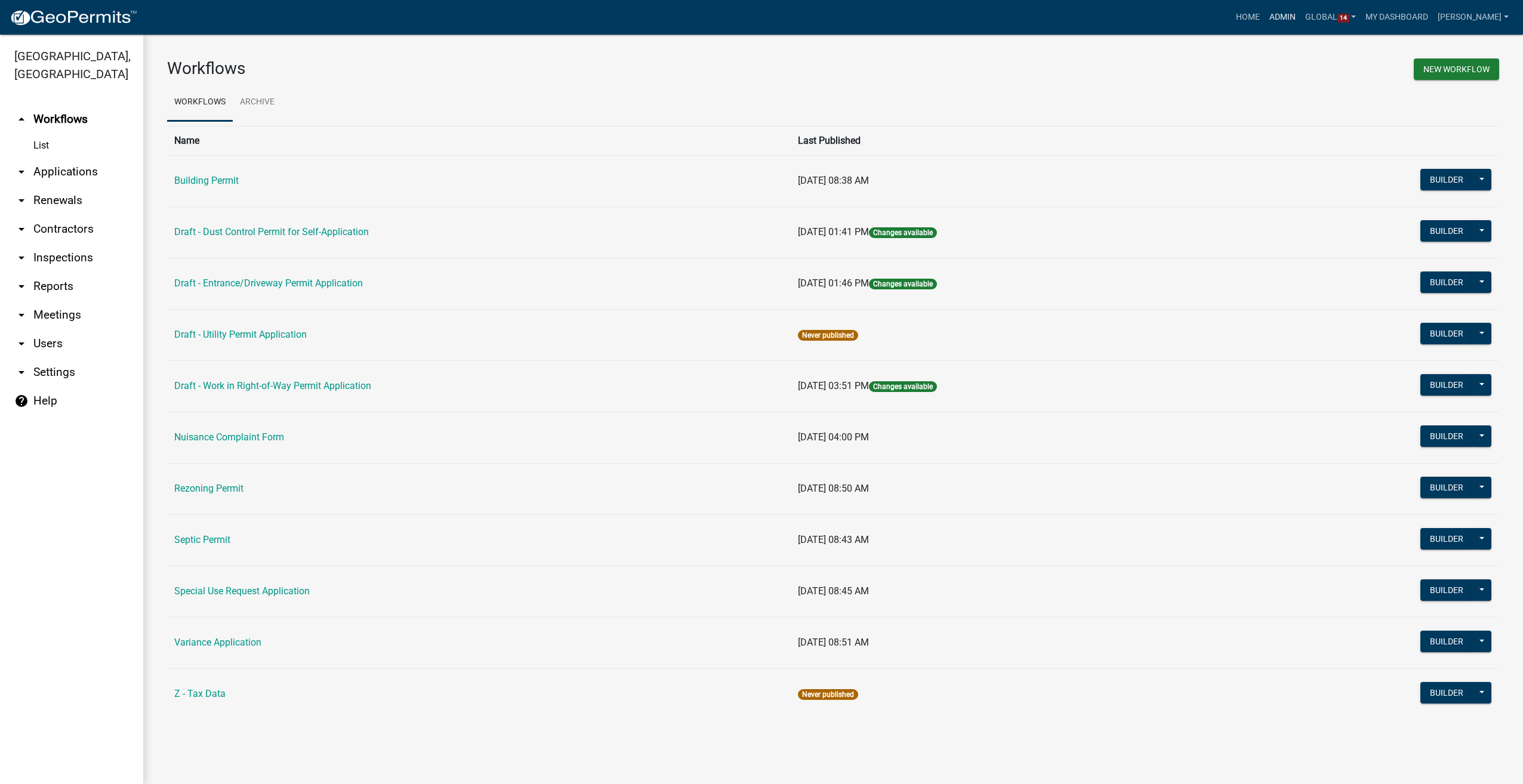
click at [1299, 14] on link "Admin" at bounding box center [1282, 17] width 36 height 23
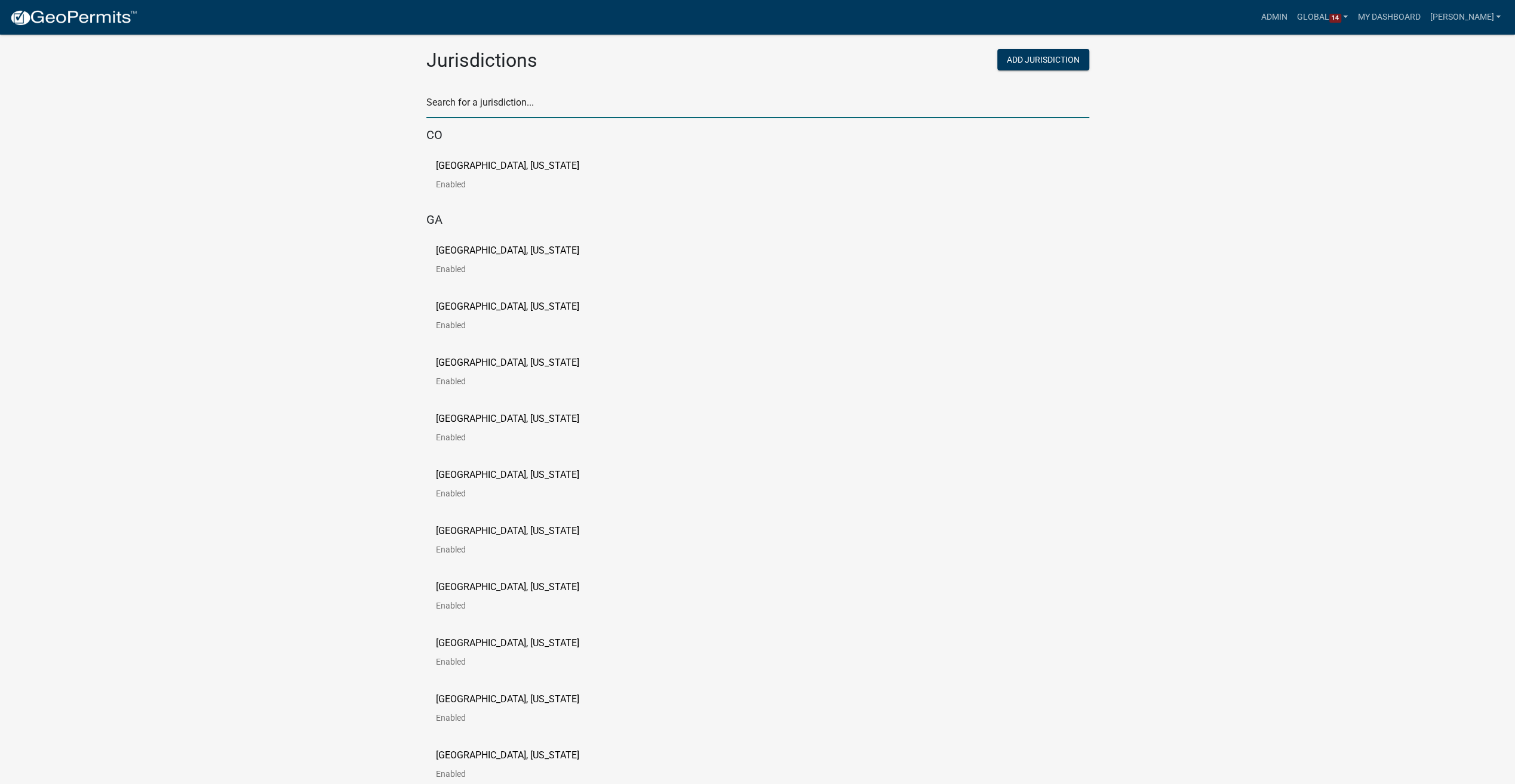
click at [463, 111] on input "text" at bounding box center [758, 106] width 663 height 24
type input "pine"
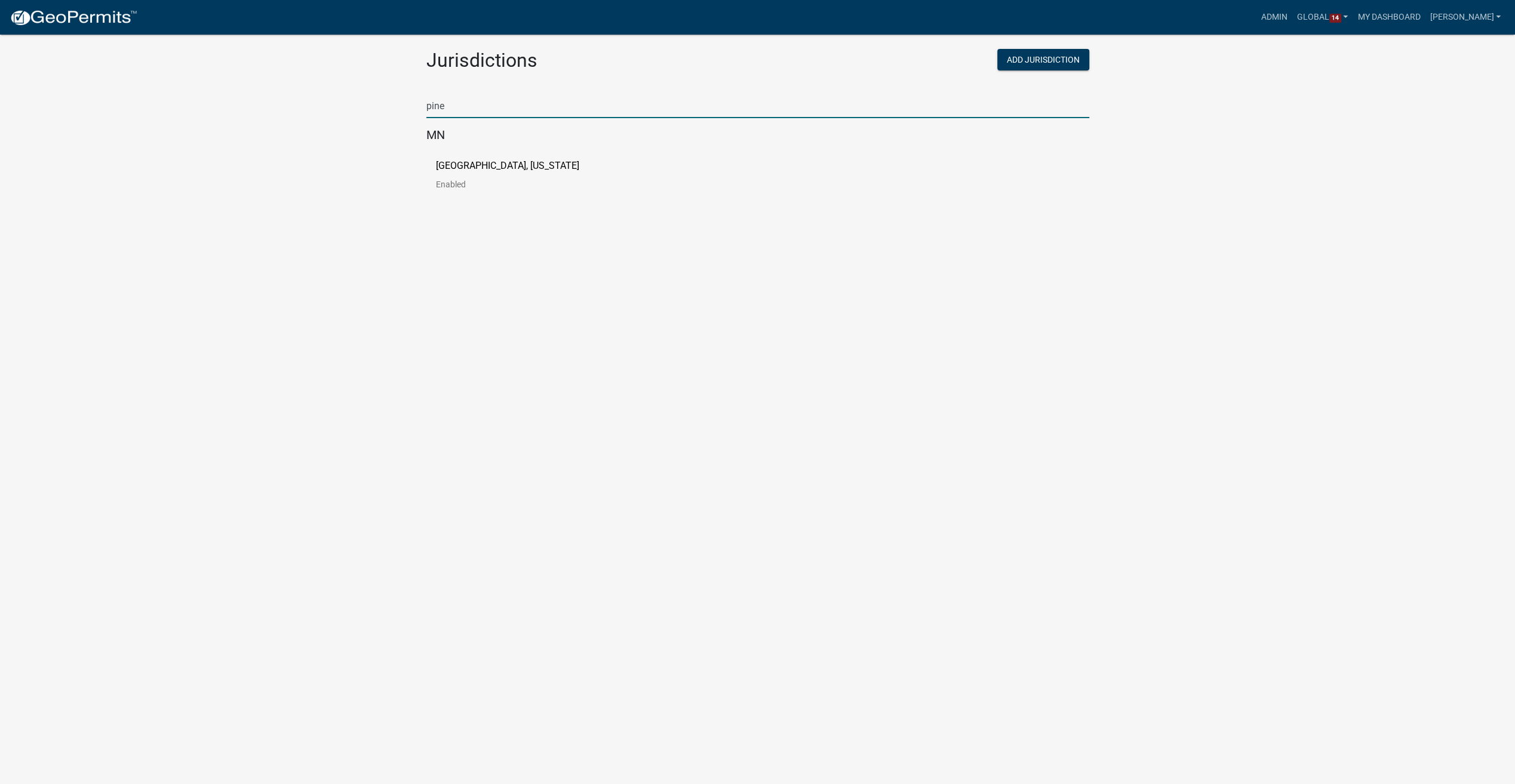
click at [454, 161] on p "[GEOGRAPHIC_DATA], [US_STATE]" at bounding box center [508, 165] width 144 height 10
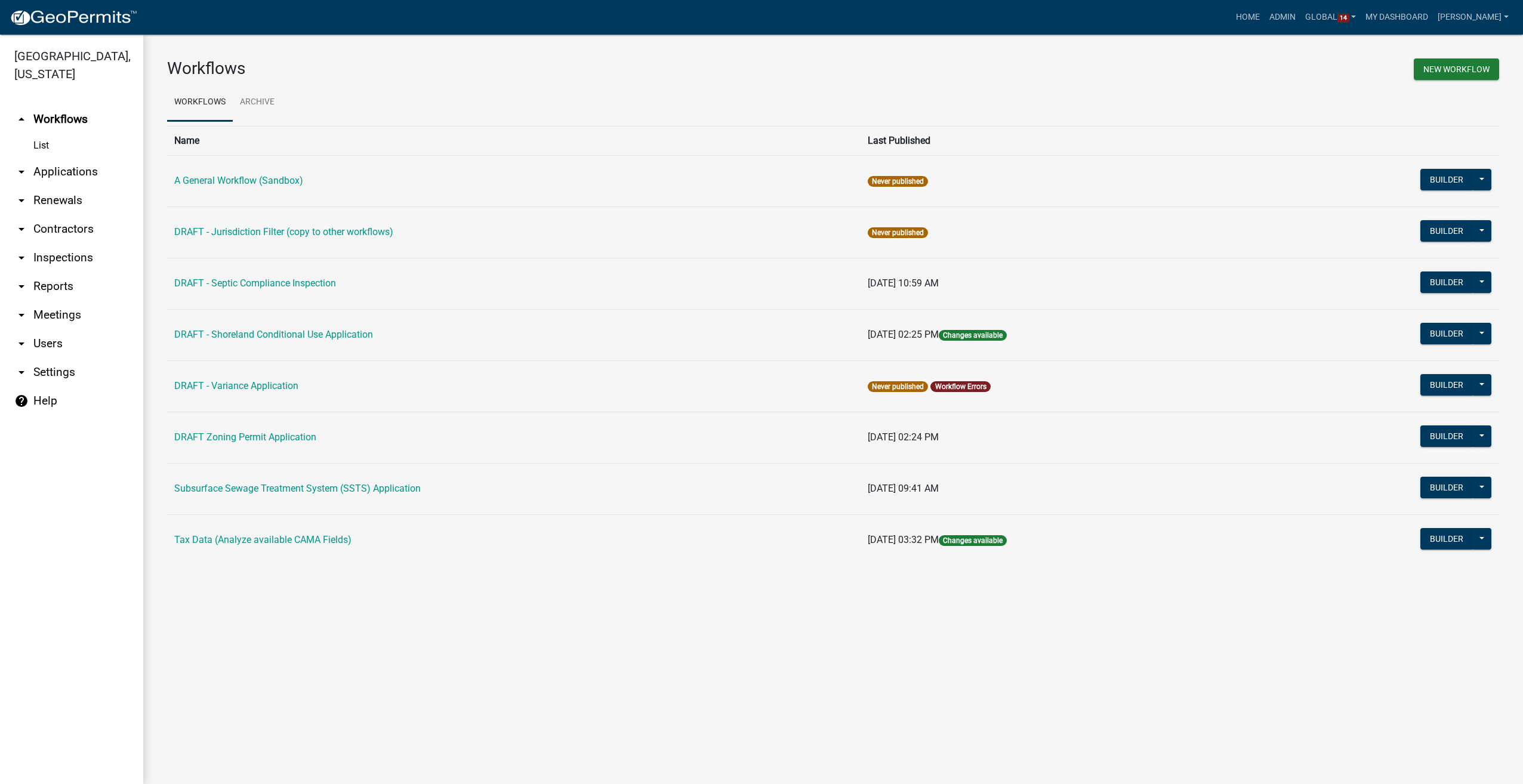
click at [38, 338] on link "arrow_drop_down Users" at bounding box center [71, 343] width 144 height 29
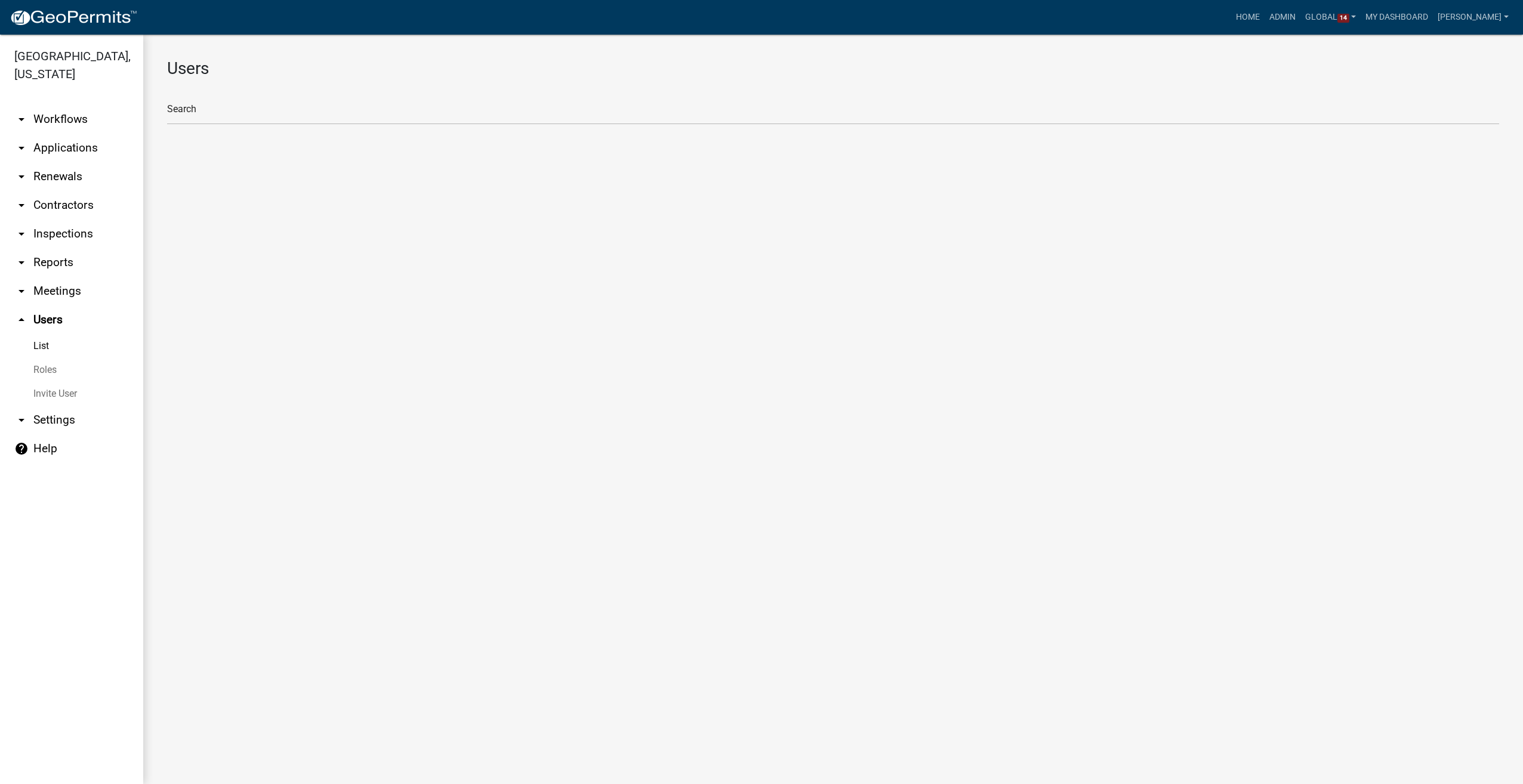
click at [39, 372] on link "Roles" at bounding box center [71, 369] width 144 height 23
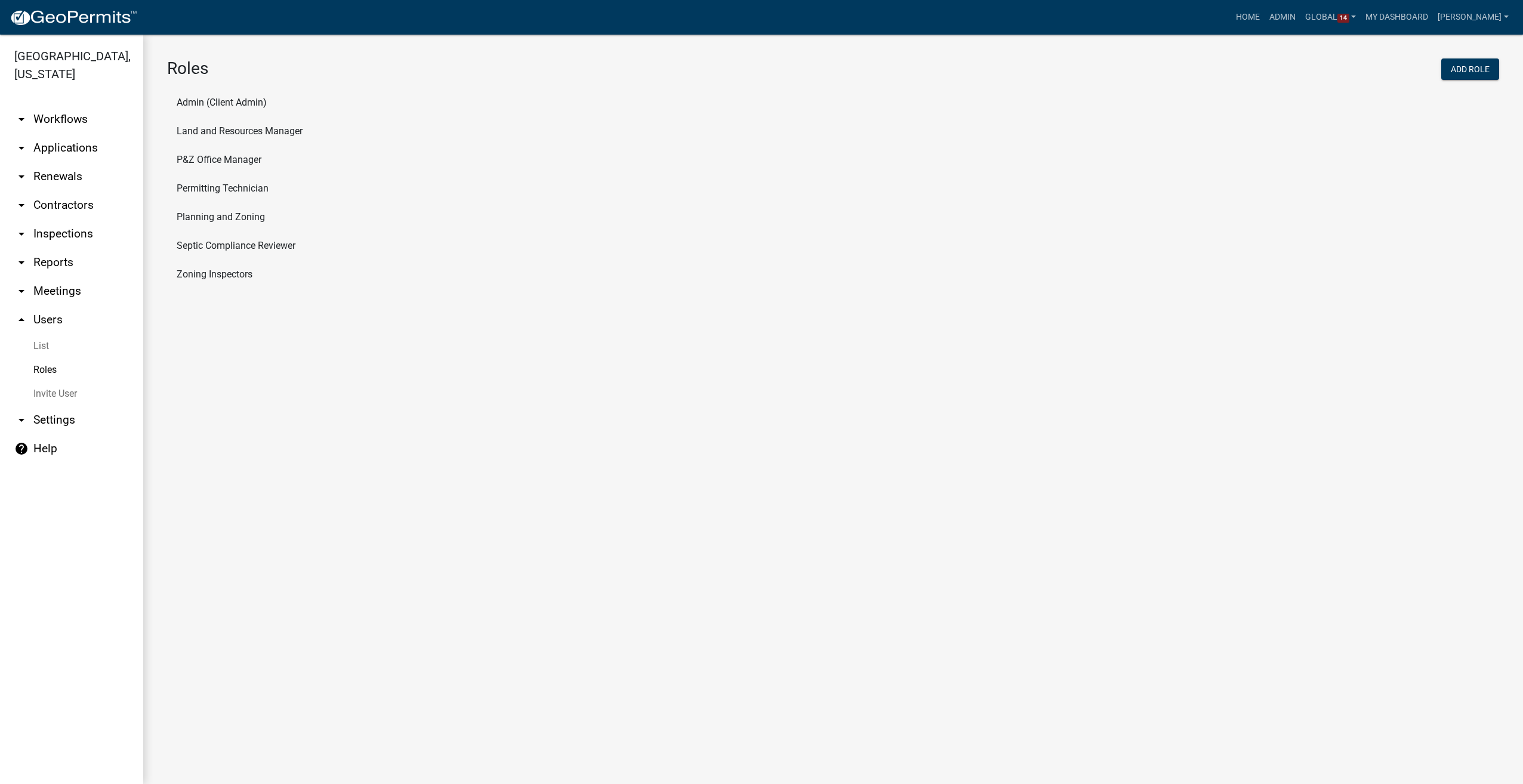
click at [246, 135] on li "Land and Resources Manager" at bounding box center [833, 131] width 1332 height 29
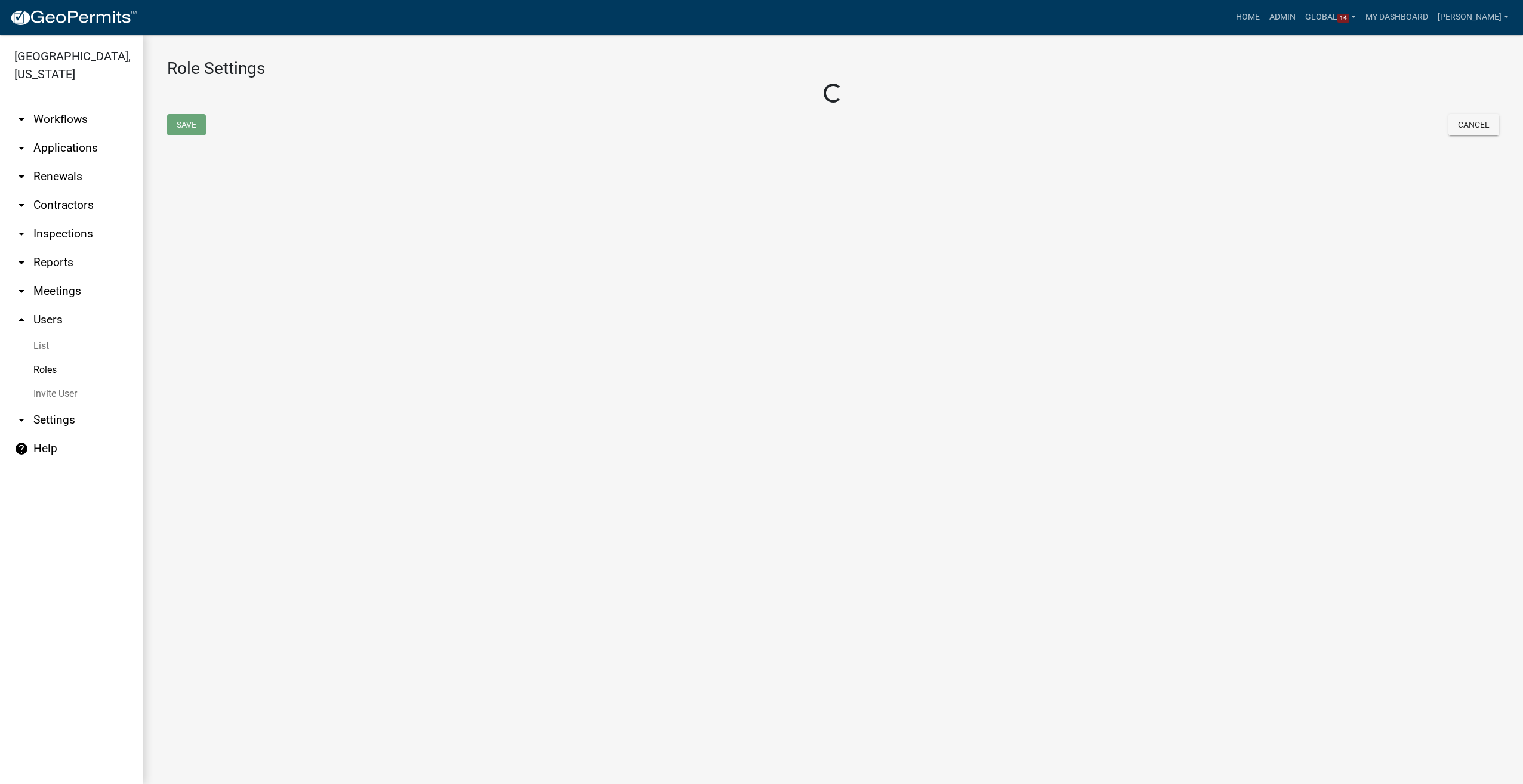
select select "5: purple"
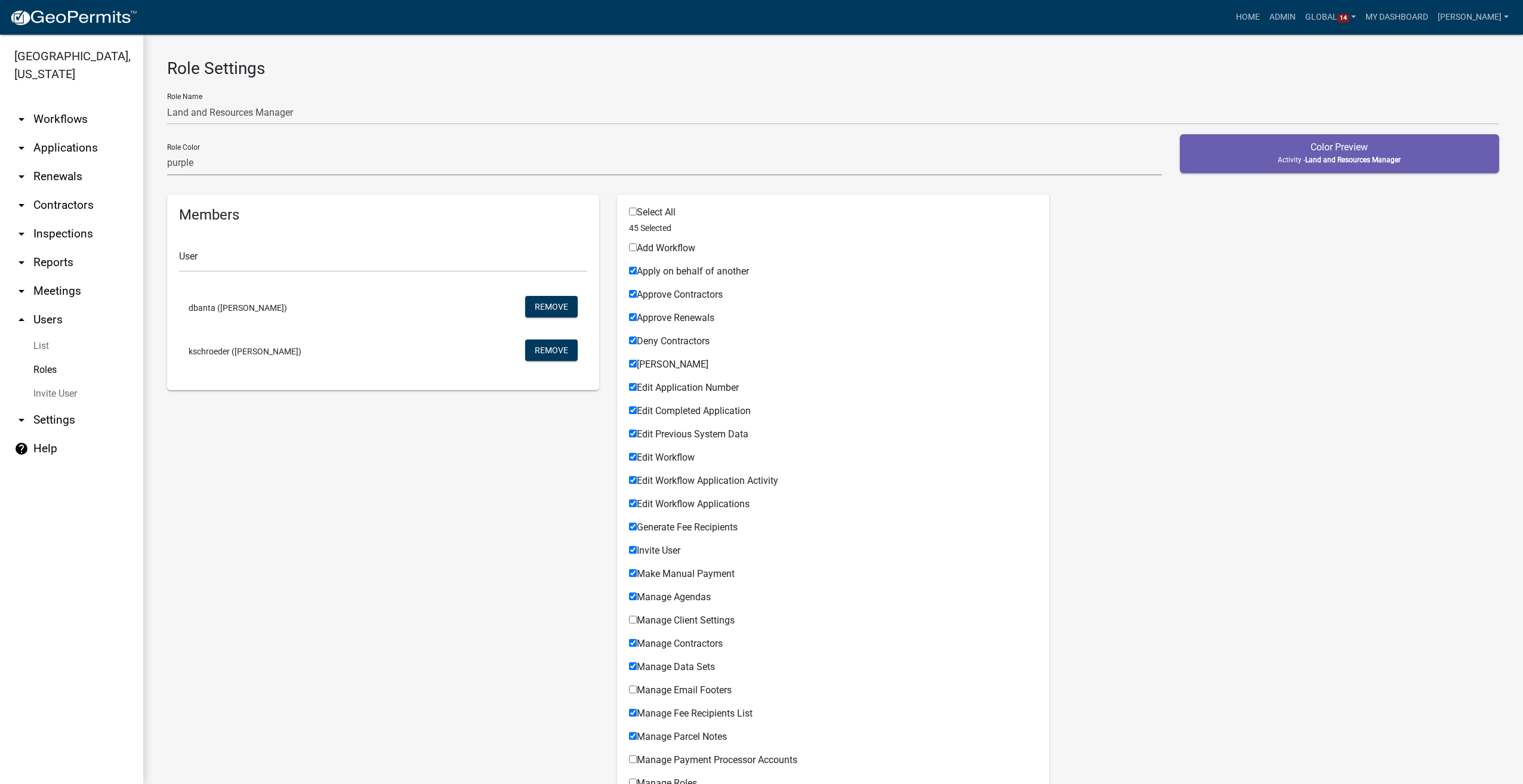
click at [39, 369] on link "Roles" at bounding box center [71, 369] width 144 height 23
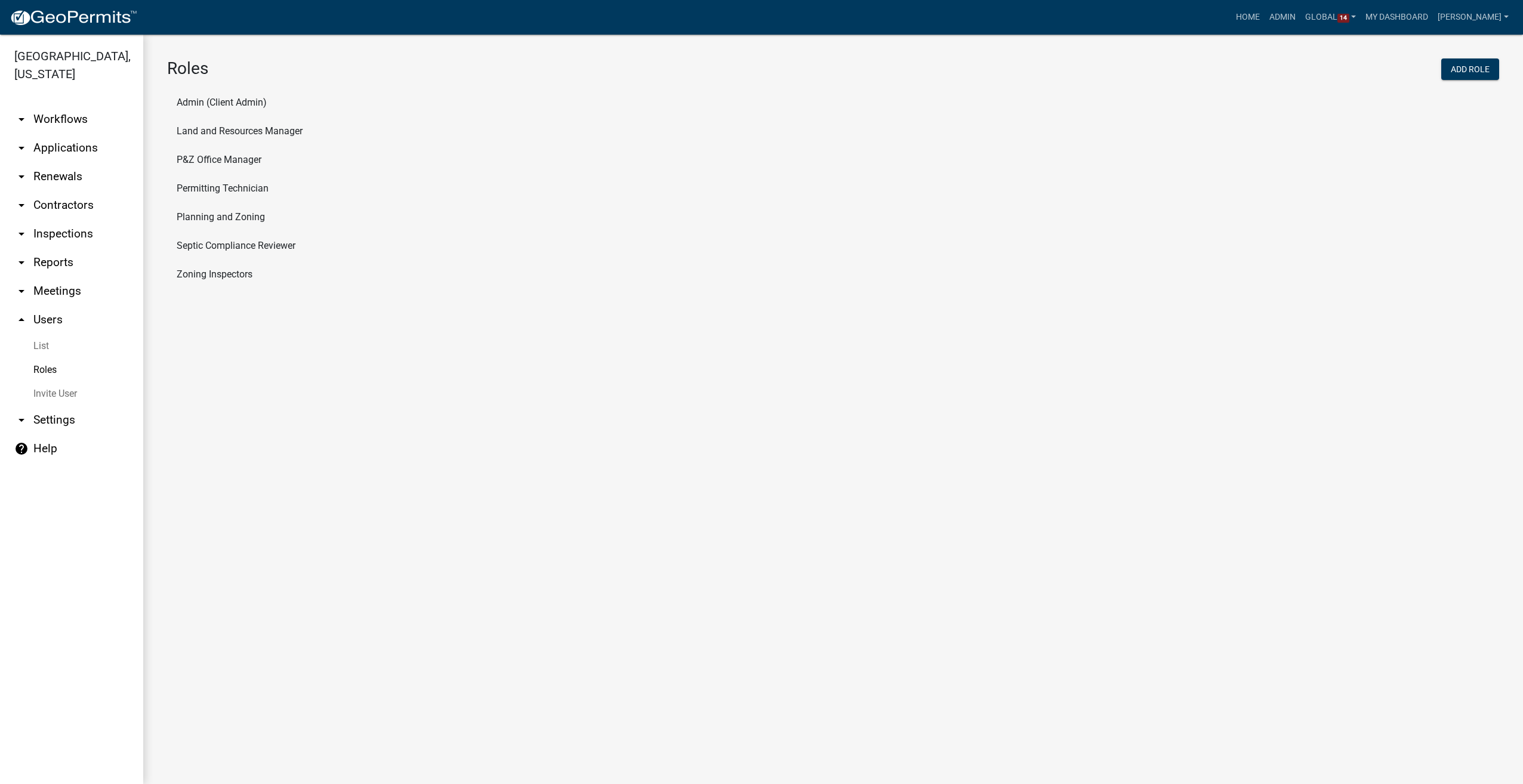
click at [192, 153] on li "P&Z Office Manager" at bounding box center [833, 159] width 1332 height 29
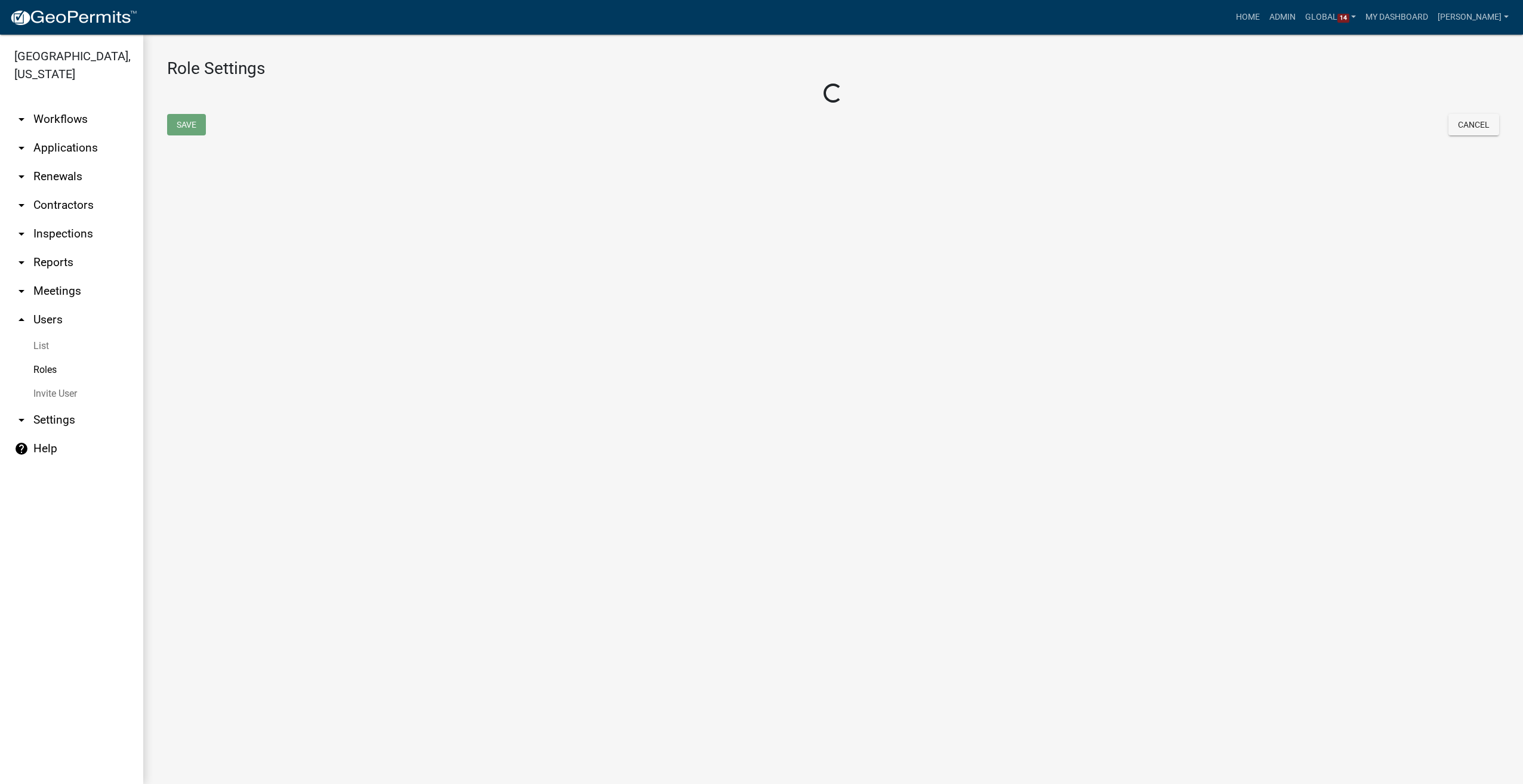
select select "8: light-yellow"
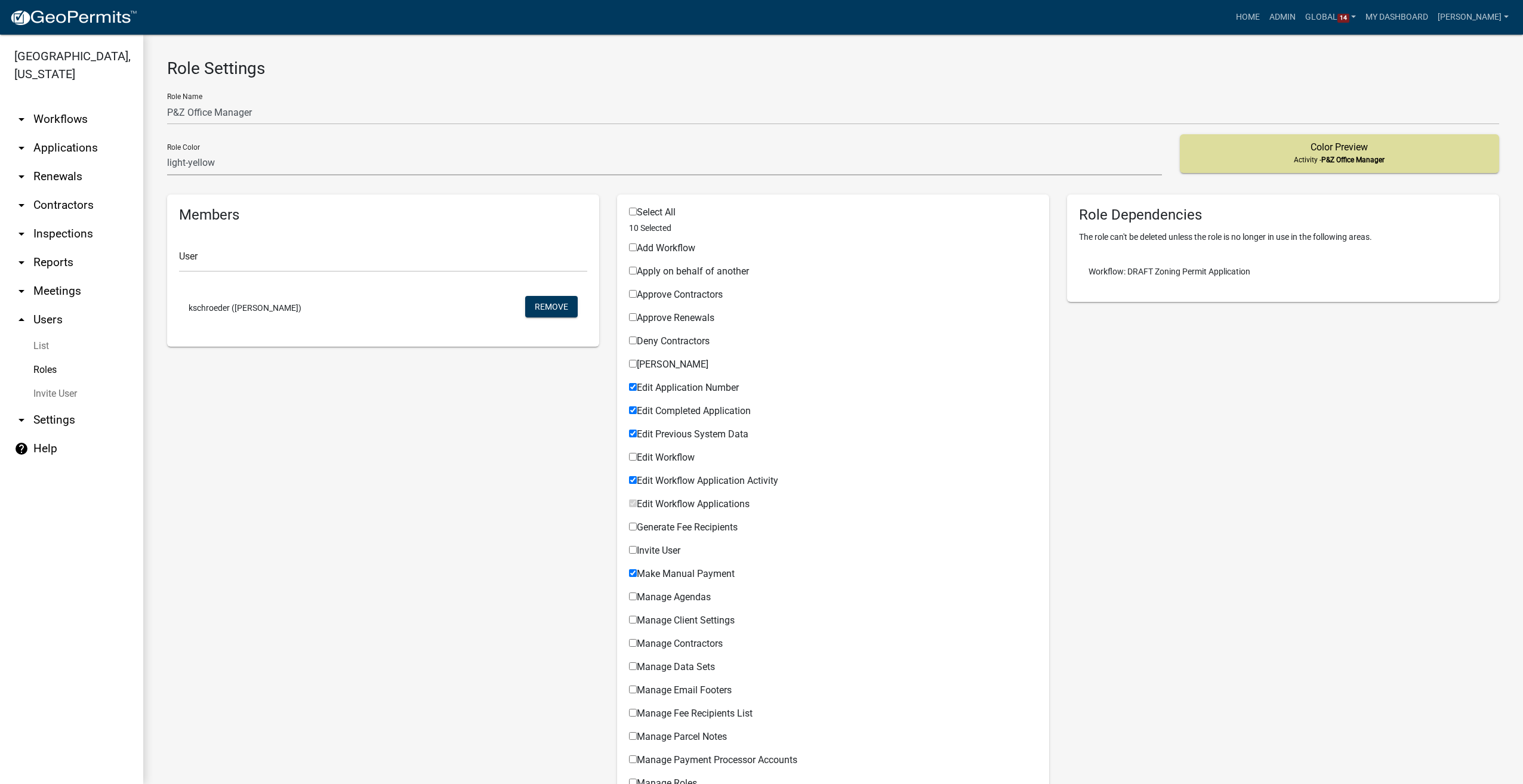
click at [17, 319] on icon "arrow_drop_up" at bounding box center [21, 319] width 14 height 14
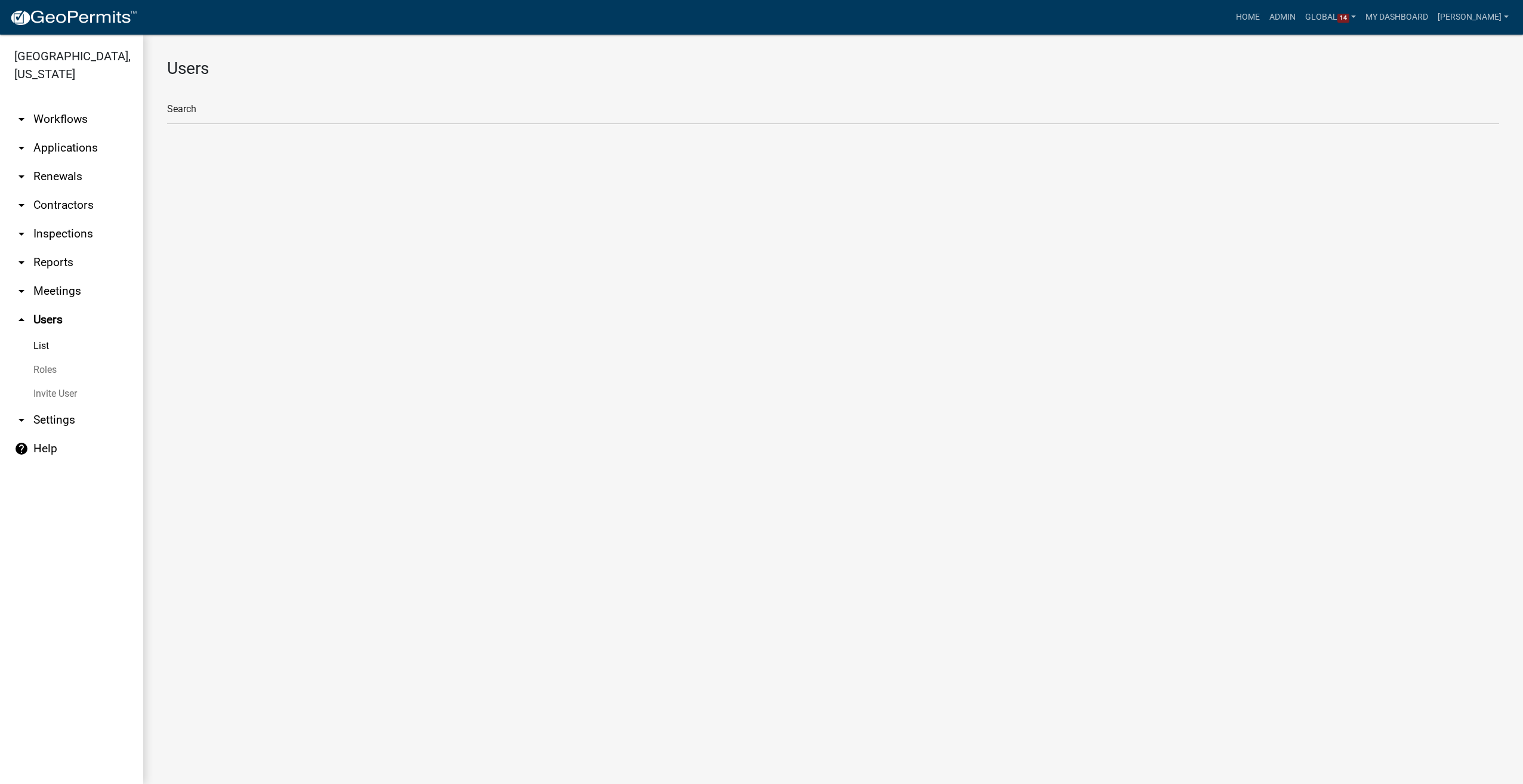
click at [52, 119] on link "arrow_drop_down Workflows" at bounding box center [71, 119] width 144 height 29
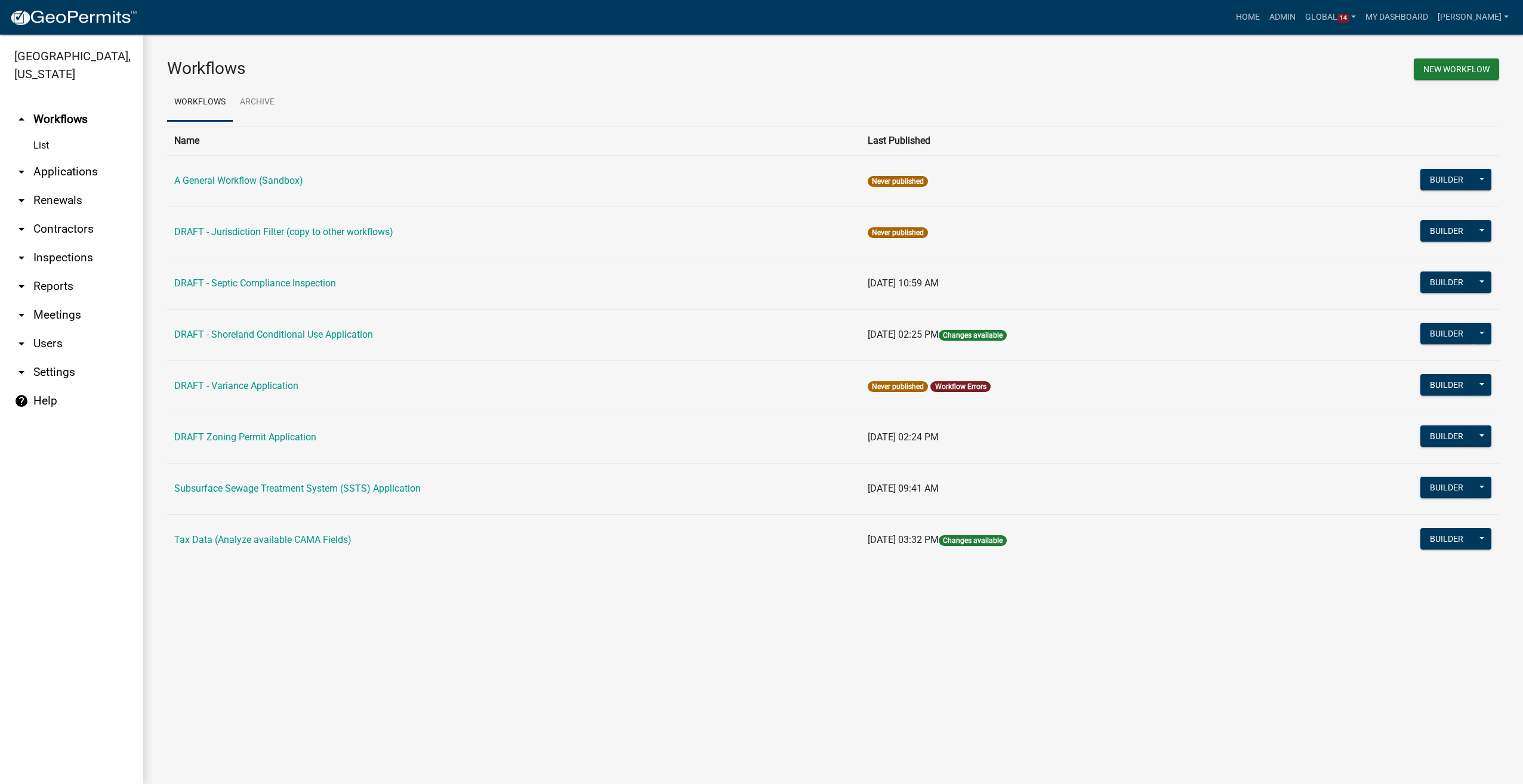
click at [73, 223] on link "arrow_drop_down Contractors" at bounding box center [71, 229] width 144 height 29
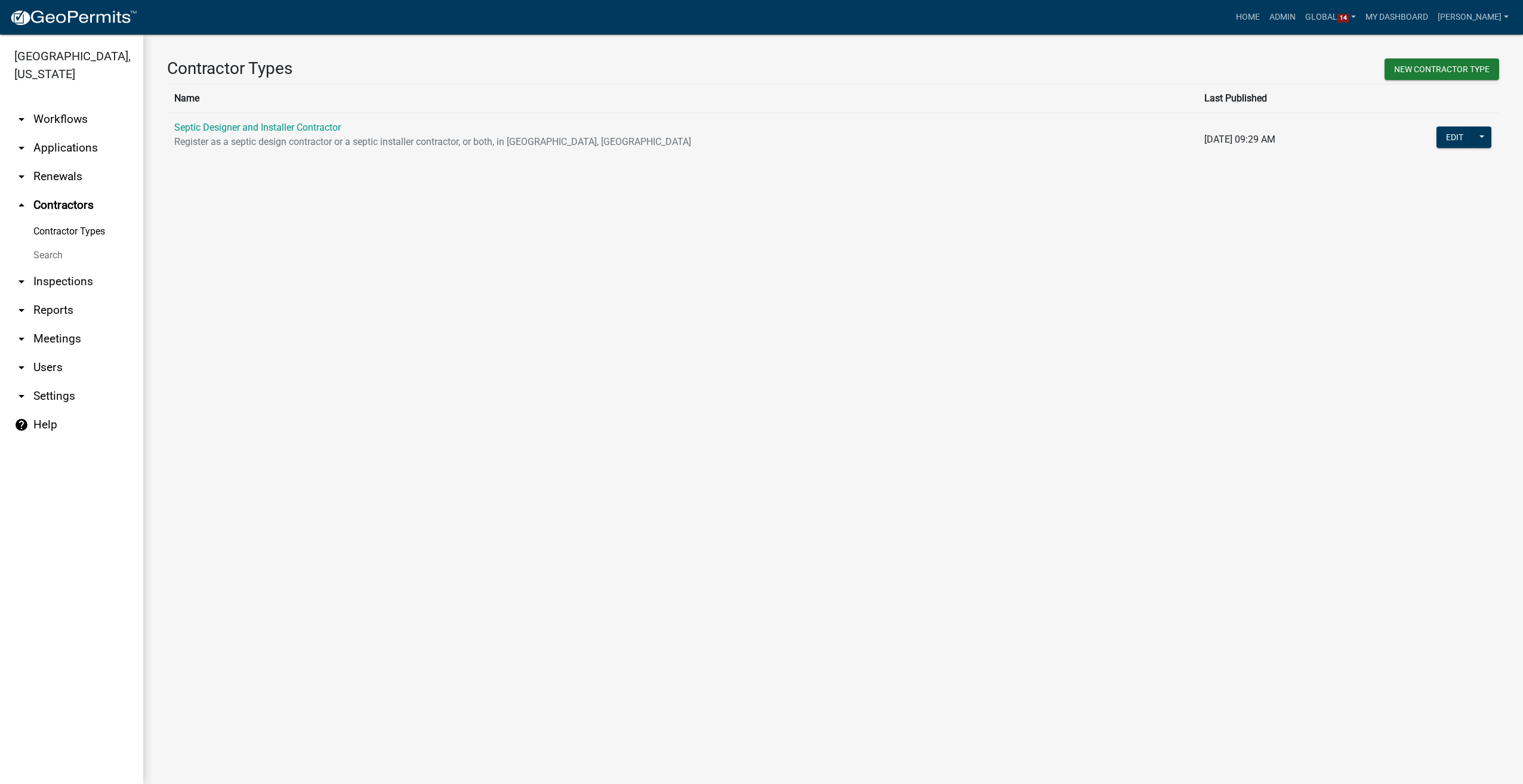
click at [59, 111] on link "arrow_drop_down Workflows" at bounding box center [71, 119] width 144 height 29
